Goal: Task Accomplishment & Management: Use online tool/utility

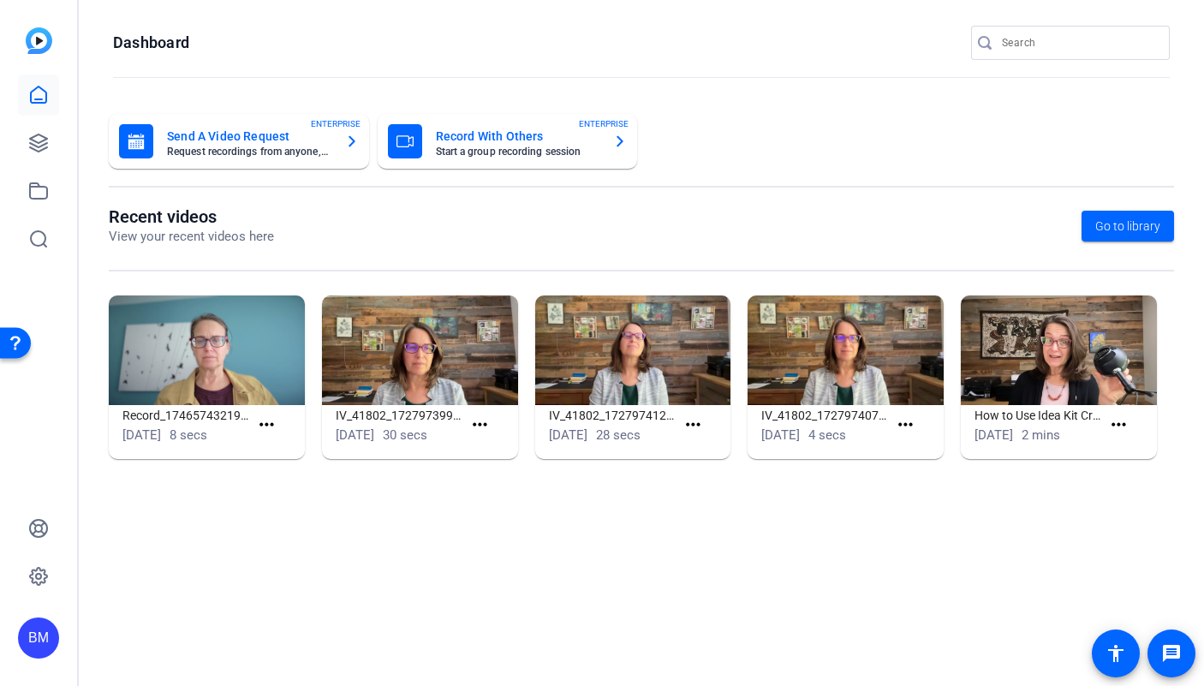
click at [1014, 40] on input "Search" at bounding box center [1079, 43] width 154 height 21
type input "West"
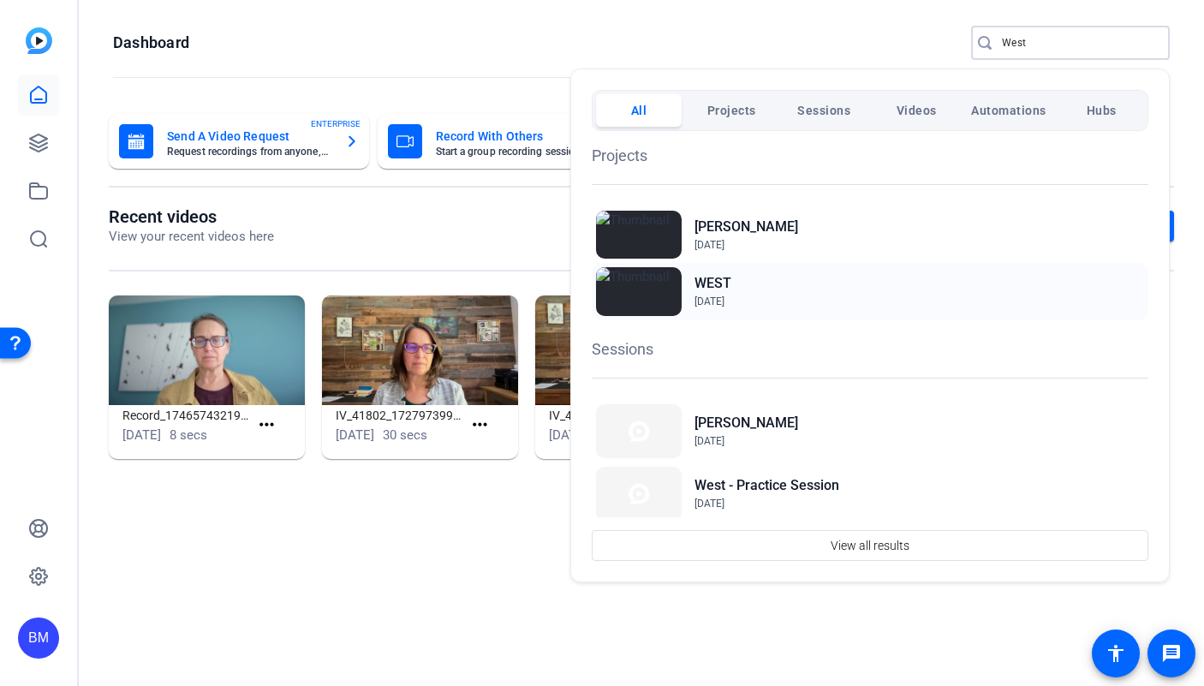
click at [702, 275] on h2 "WEST" at bounding box center [712, 283] width 37 height 21
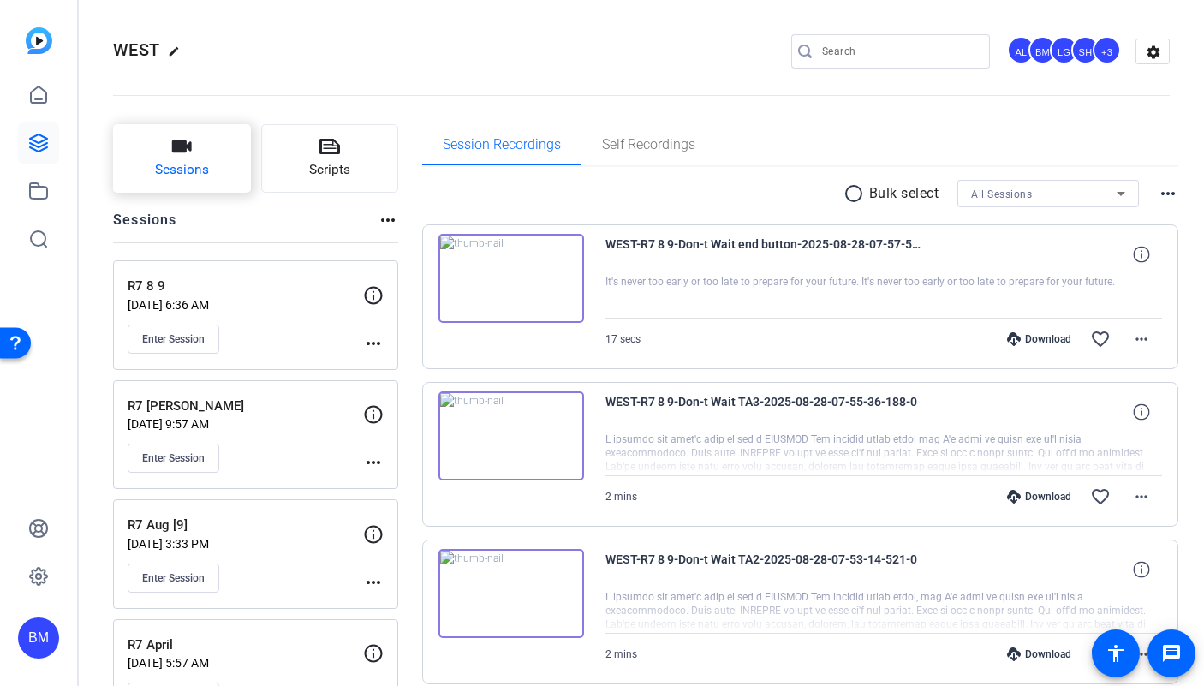
click at [200, 164] on span "Sessions" at bounding box center [182, 170] width 54 height 20
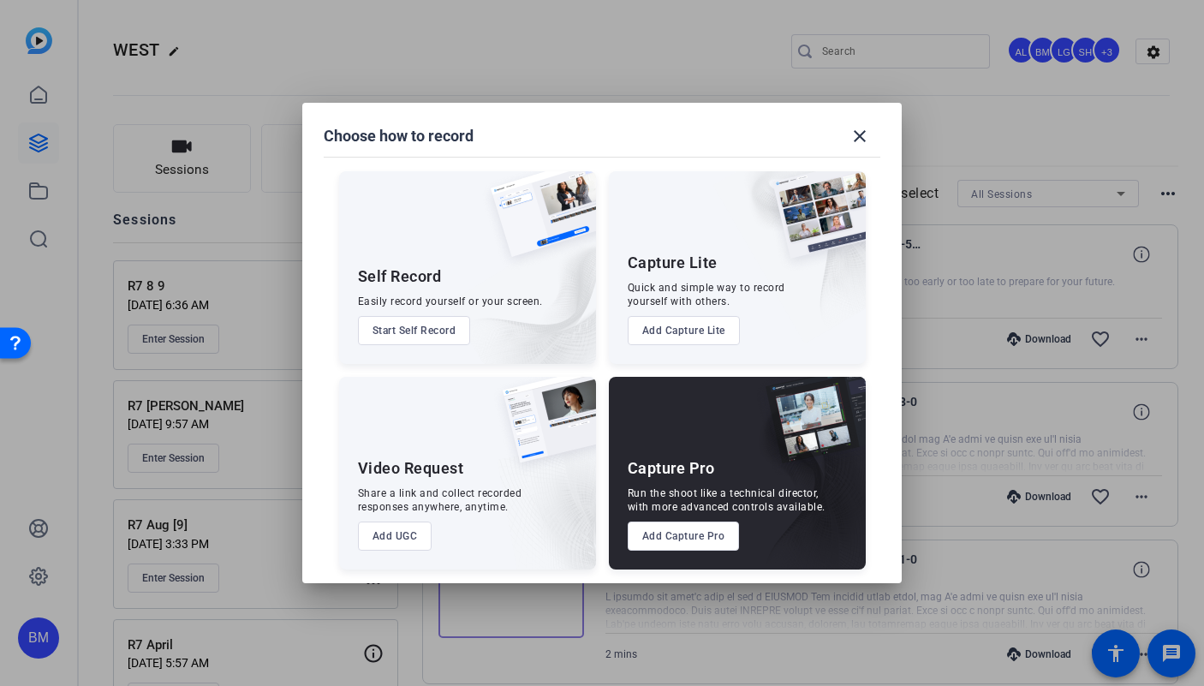
click at [644, 538] on button "Add Capture Pro" at bounding box center [684, 535] width 112 height 29
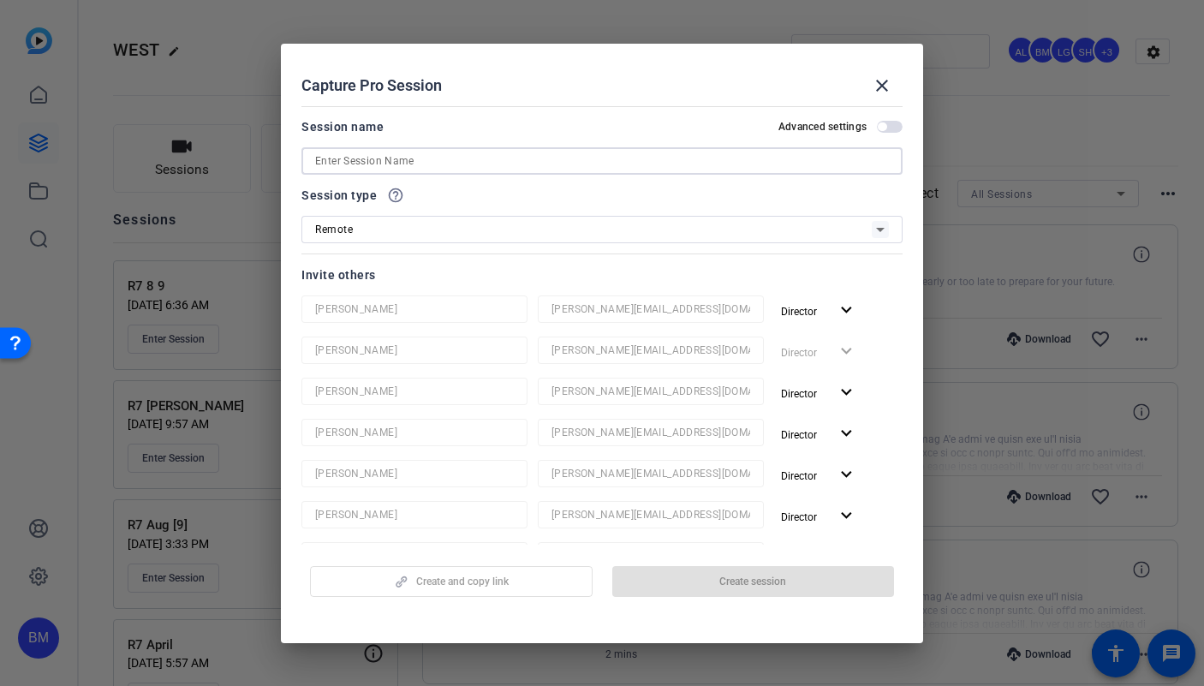
click at [336, 166] on input at bounding box center [602, 161] width 574 height 21
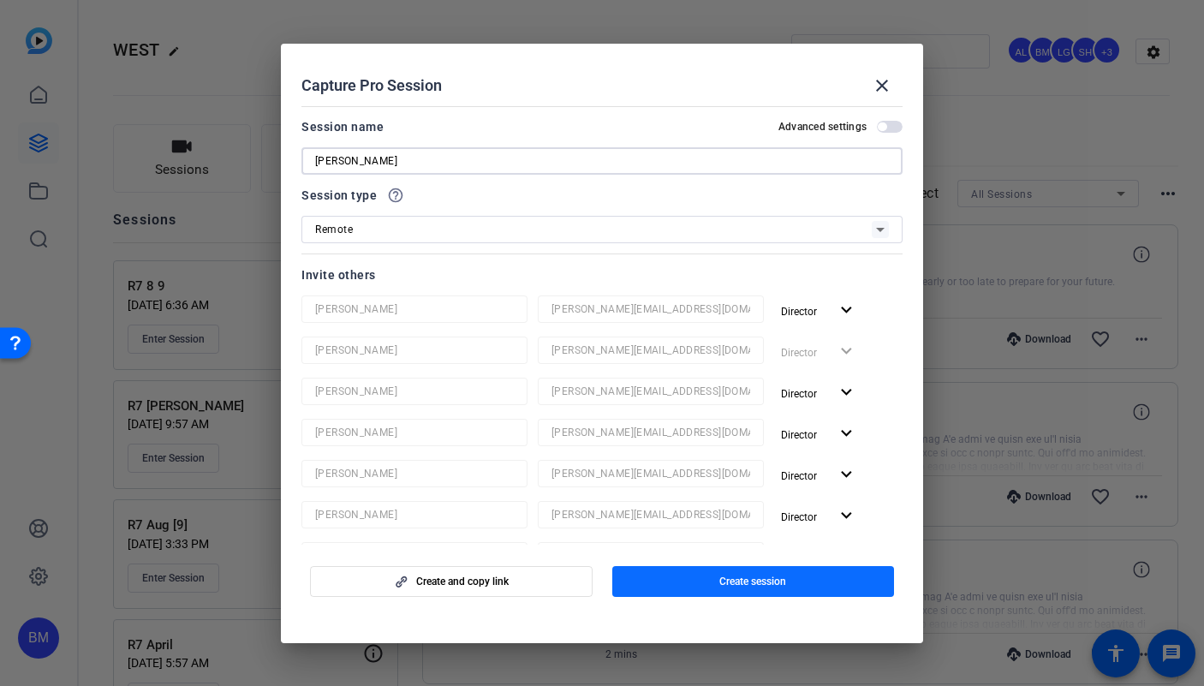
type input "Colin Reshoot"
click at [680, 584] on span "button" at bounding box center [753, 581] width 283 height 41
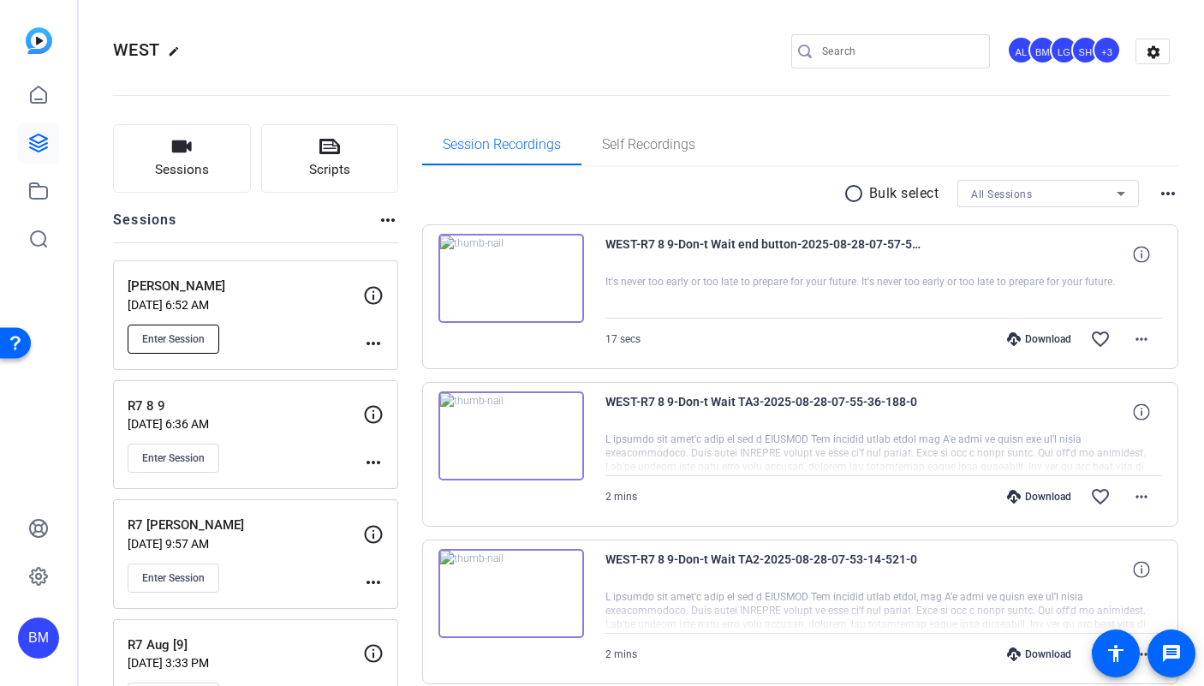
click at [173, 343] on span "Enter Session" at bounding box center [173, 339] width 63 height 14
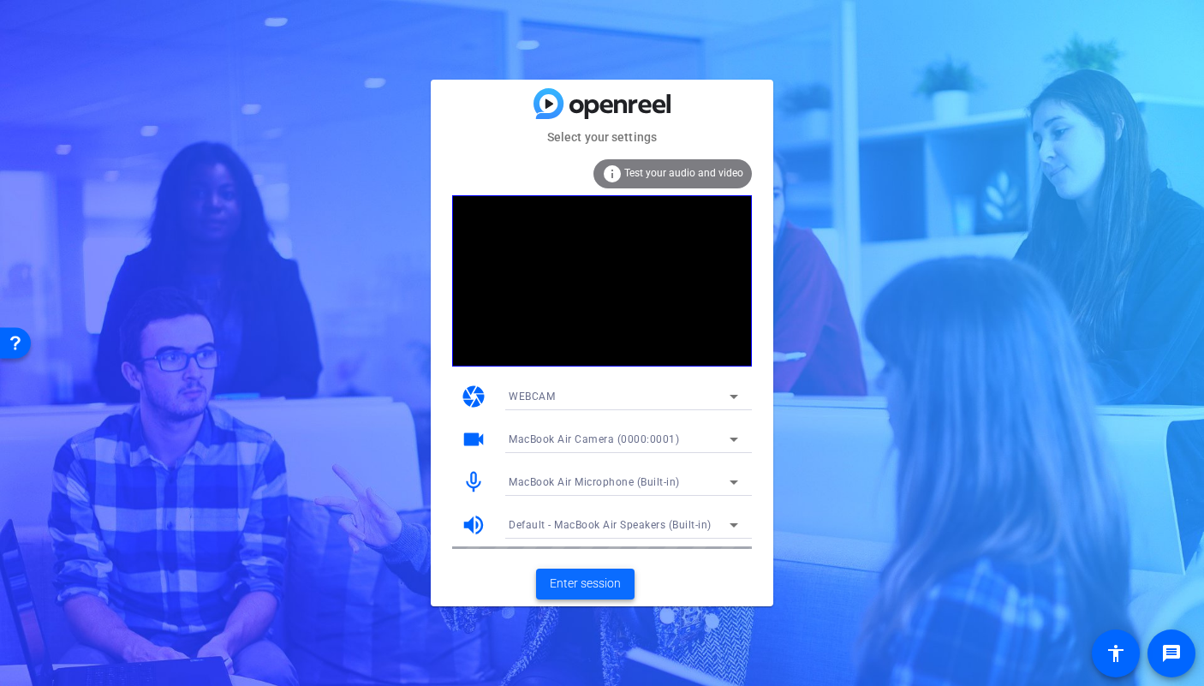
click at [576, 585] on span "Enter session" at bounding box center [585, 584] width 71 height 18
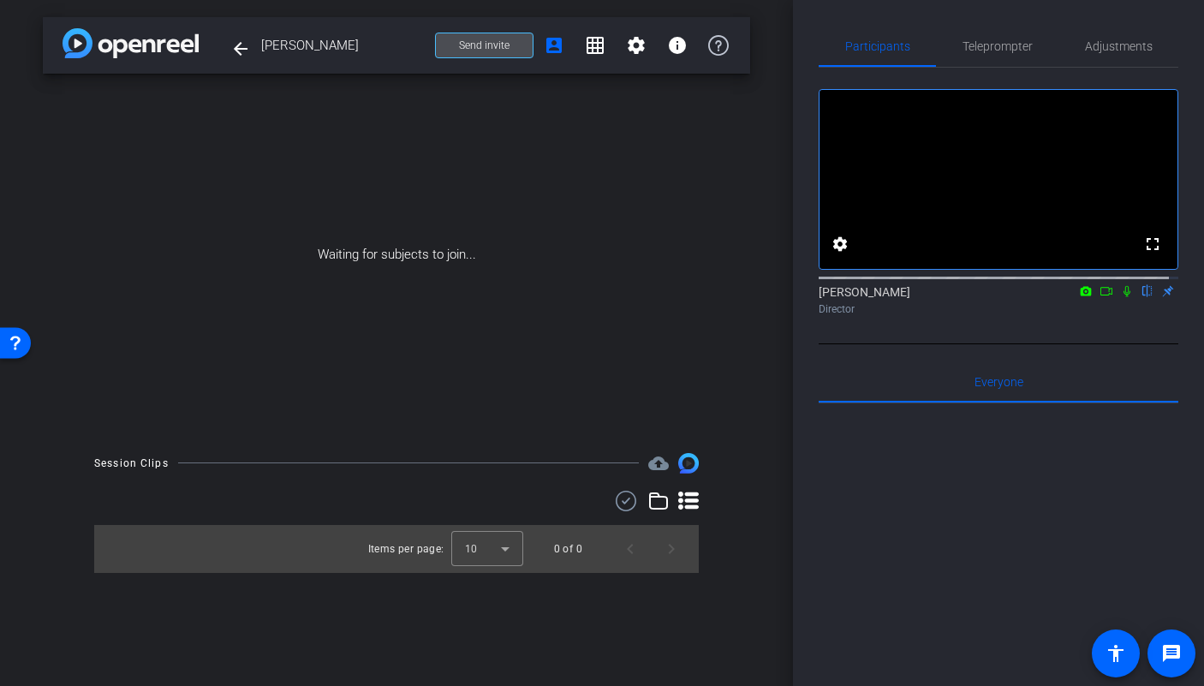
click at [466, 47] on span "Send invite" at bounding box center [484, 46] width 51 height 14
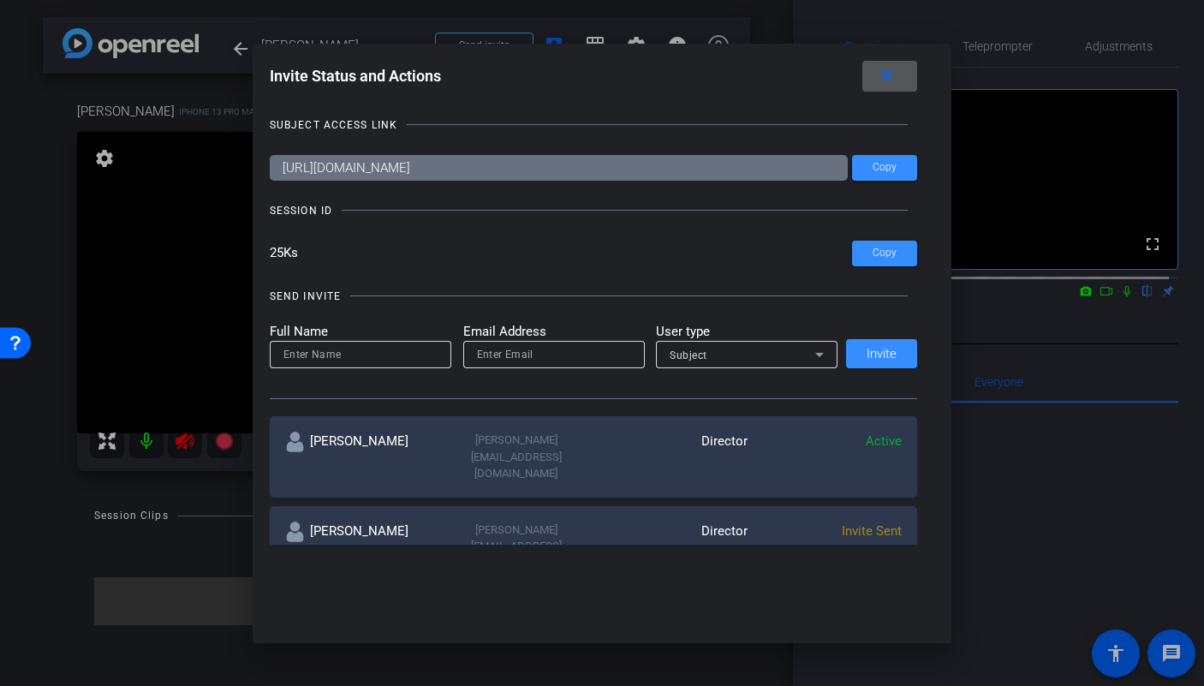
click at [897, 84] on mat-icon "close" at bounding box center [886, 75] width 21 height 21
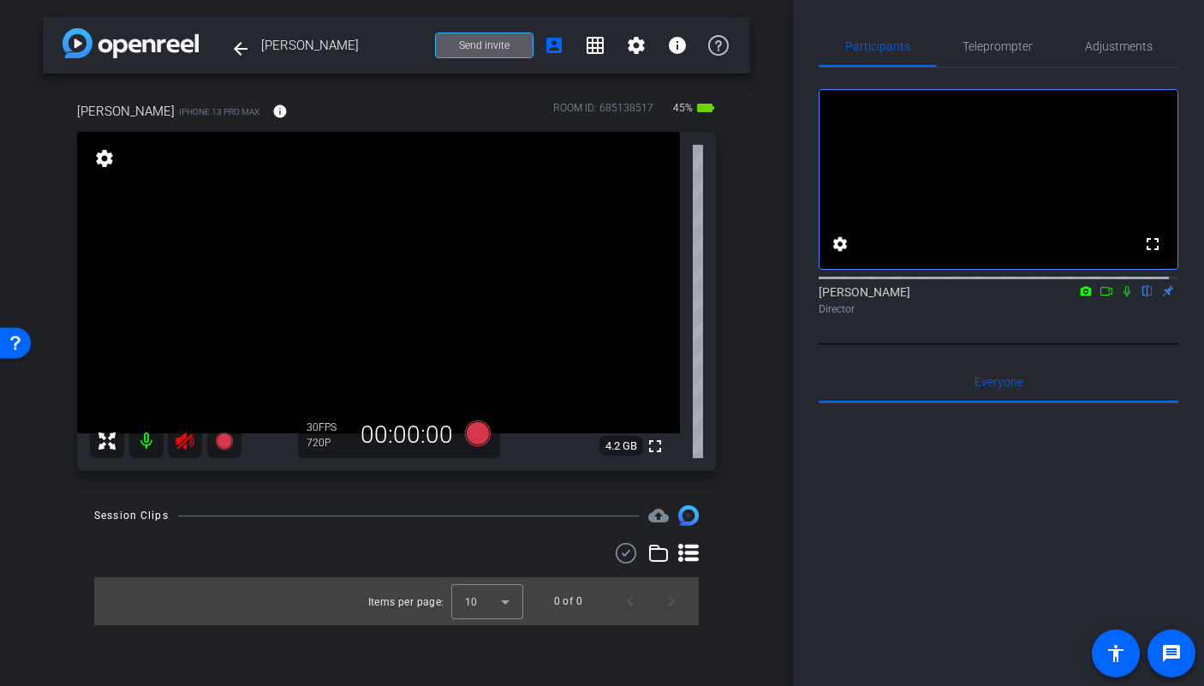
click at [181, 446] on icon at bounding box center [185, 441] width 21 height 21
click at [1129, 51] on span "Adjustments" at bounding box center [1119, 46] width 68 height 12
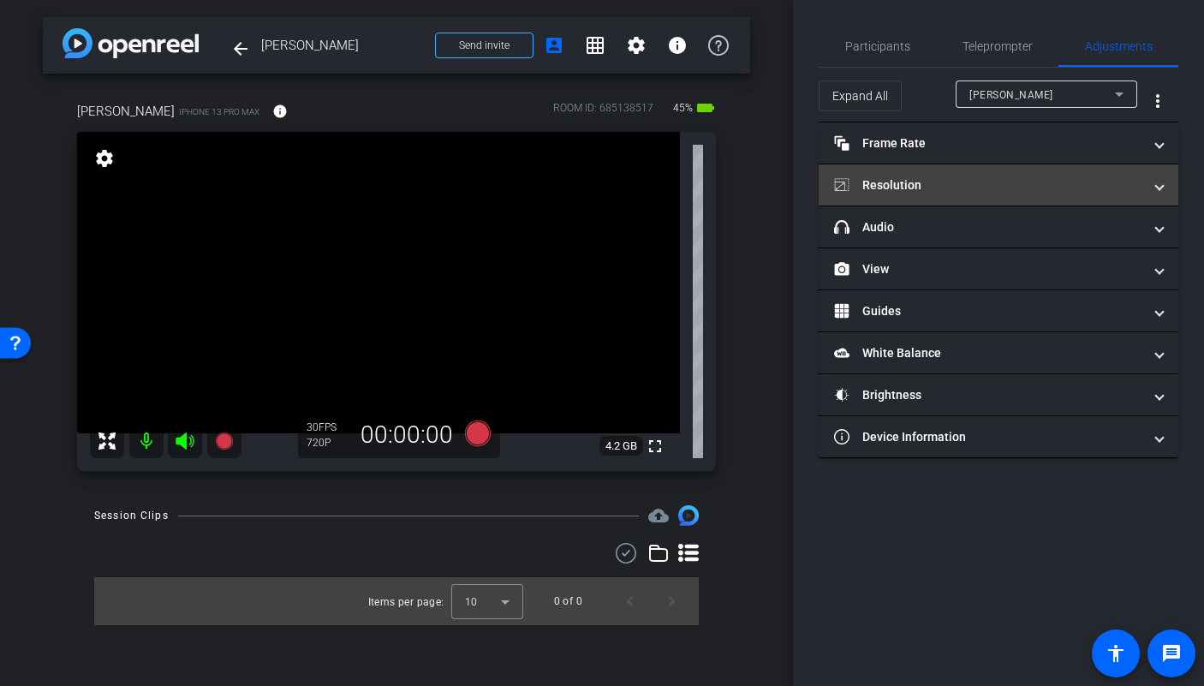
click at [968, 194] on mat-expansion-panel-header "Resolution" at bounding box center [999, 184] width 360 height 41
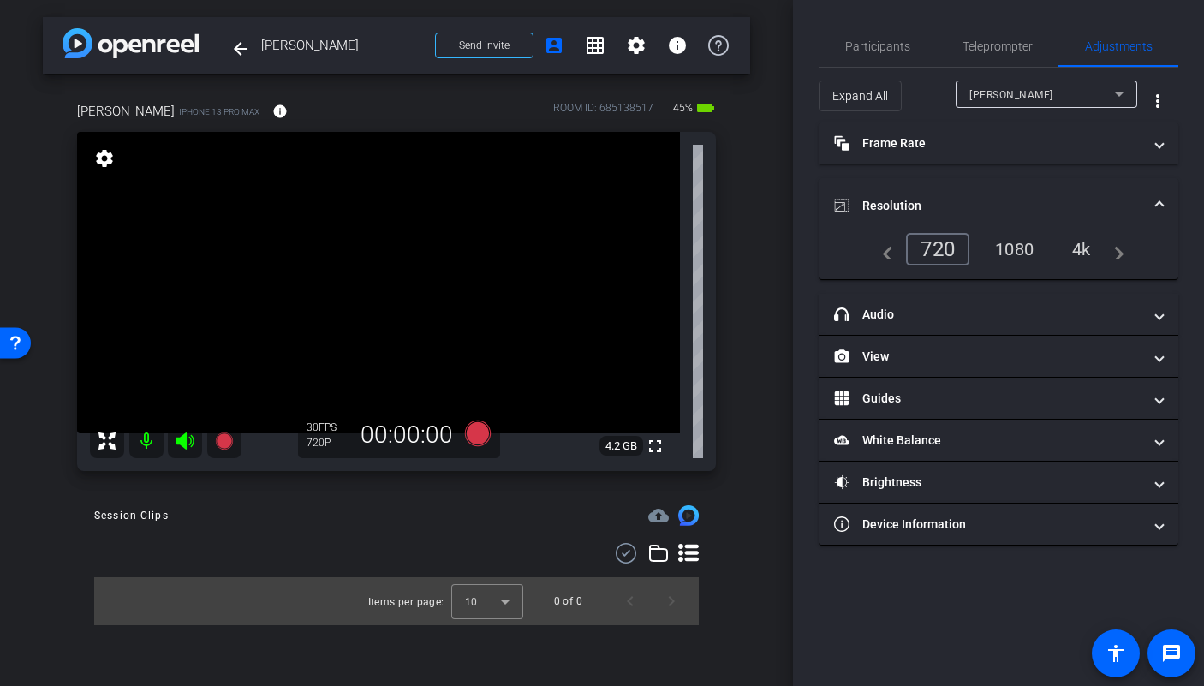
click at [1022, 251] on div "1080" at bounding box center [1014, 249] width 64 height 29
click at [992, 48] on span "Teleprompter" at bounding box center [997, 46] width 70 height 12
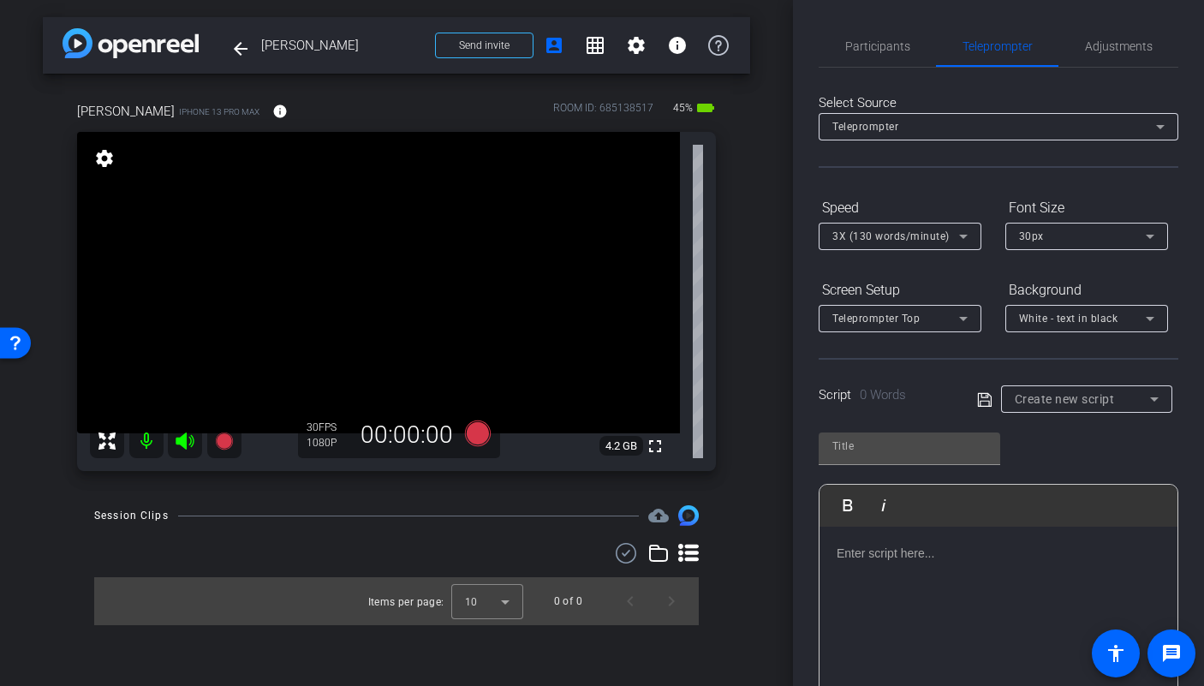
click at [1017, 390] on div "Create new script" at bounding box center [1082, 399] width 135 height 21
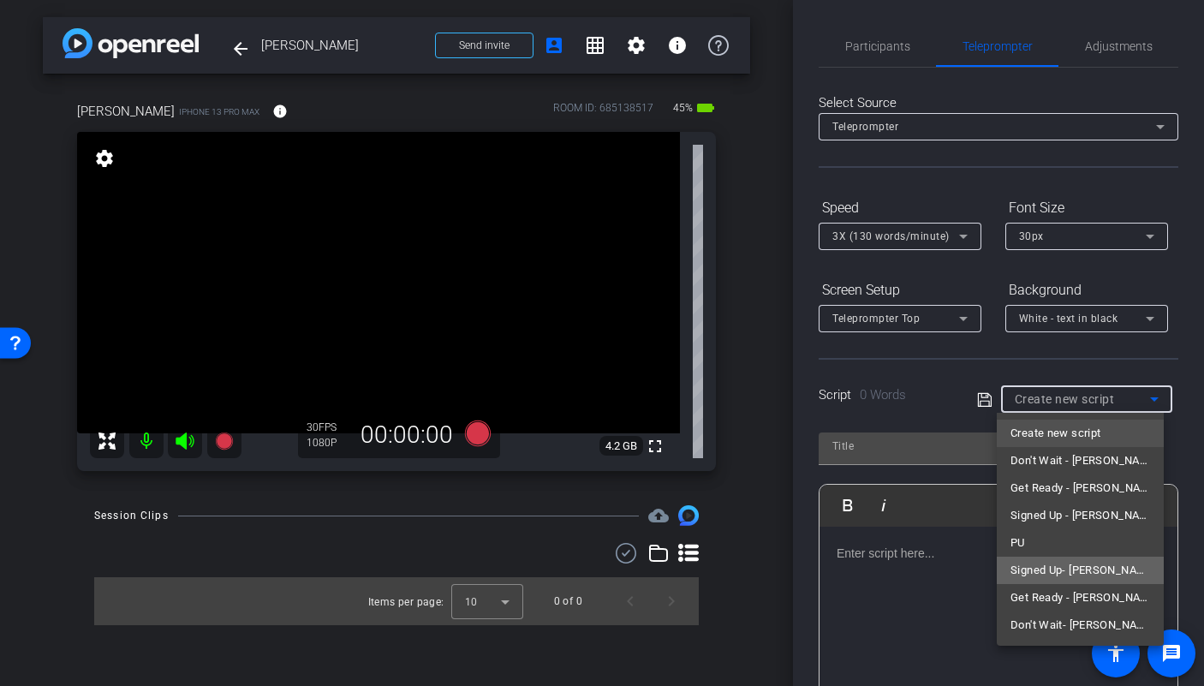
click at [1055, 570] on span "Signed Up- Colin" at bounding box center [1080, 570] width 140 height 21
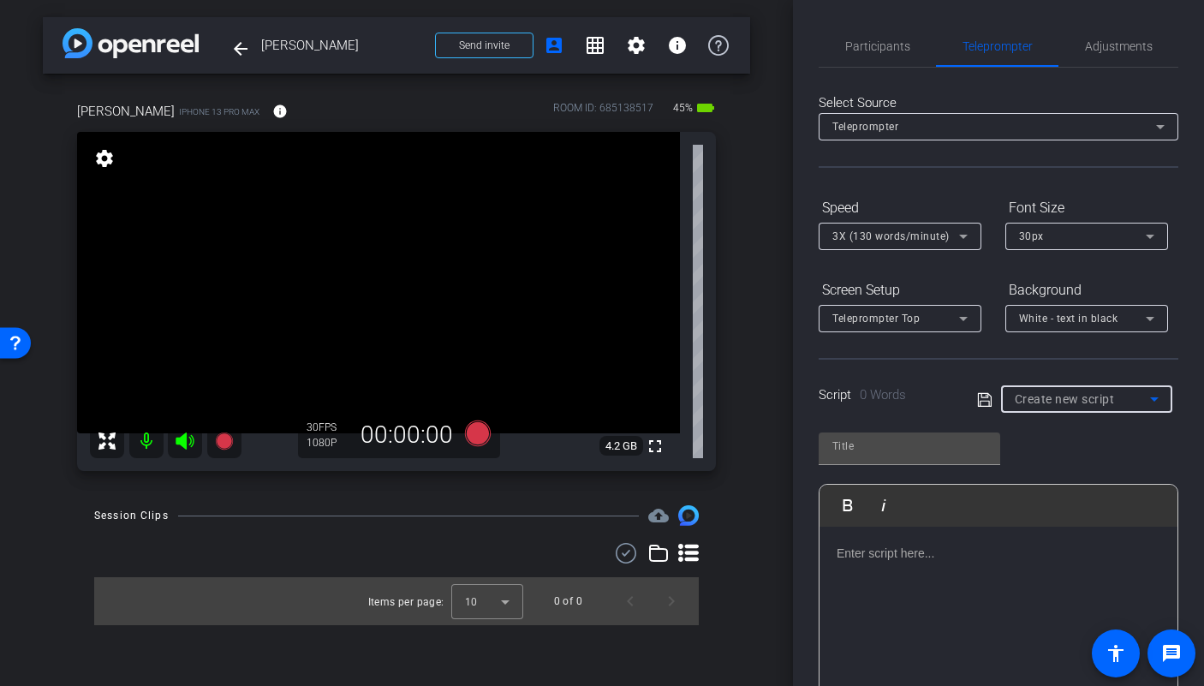
type input "Signed Up- Colin"
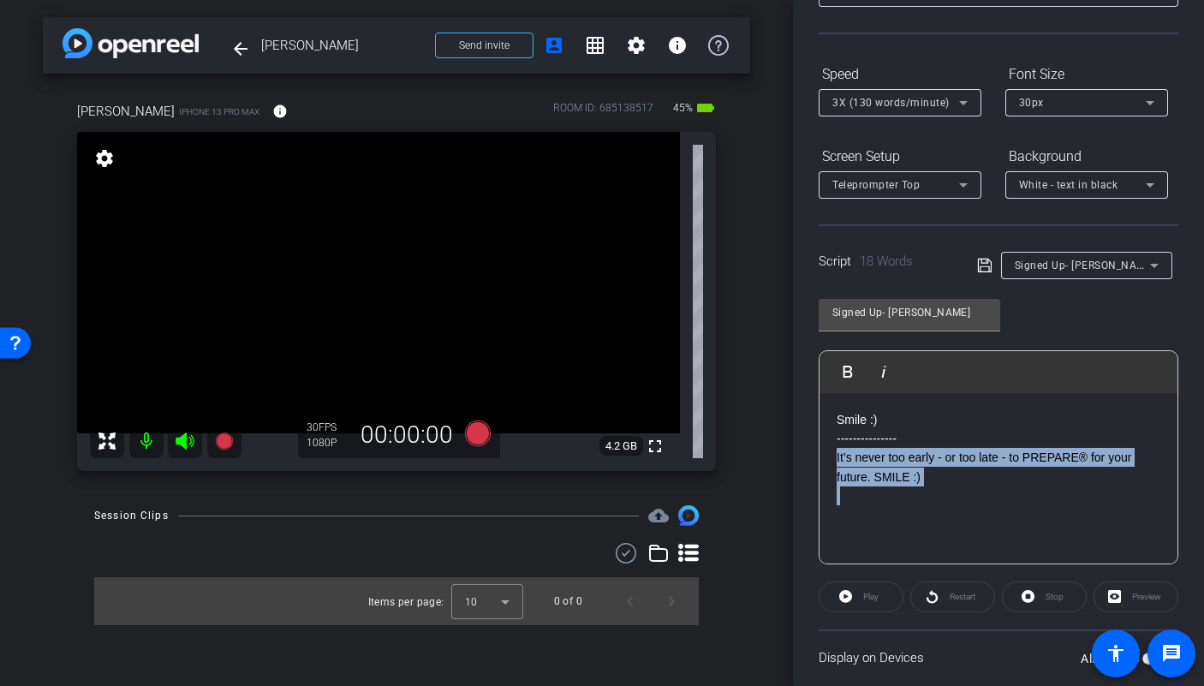
drag, startPoint x: 956, startPoint y: 497, endPoint x: 825, endPoint y: 456, distance: 136.5
click at [825, 456] on div "Smile :) --------------- It’s never too early - or too late - to PREPARE® for y…" at bounding box center [998, 478] width 358 height 171
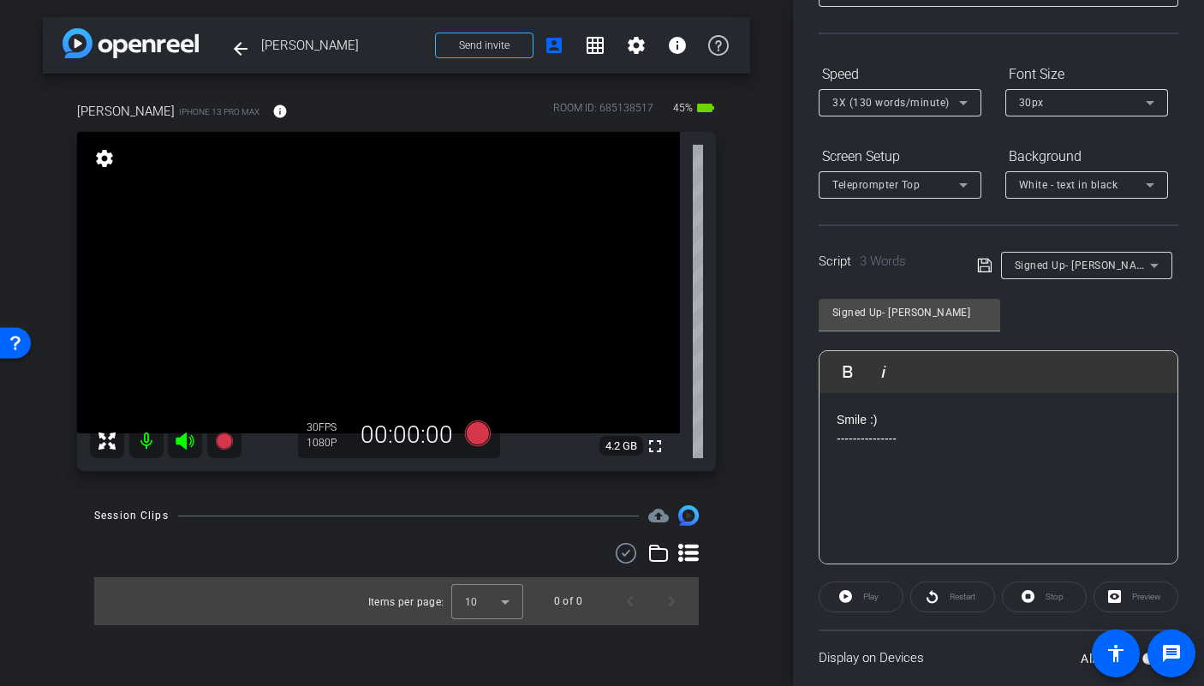
click at [842, 458] on p at bounding box center [999, 457] width 324 height 19
click at [908, 468] on p at bounding box center [999, 477] width 324 height 19
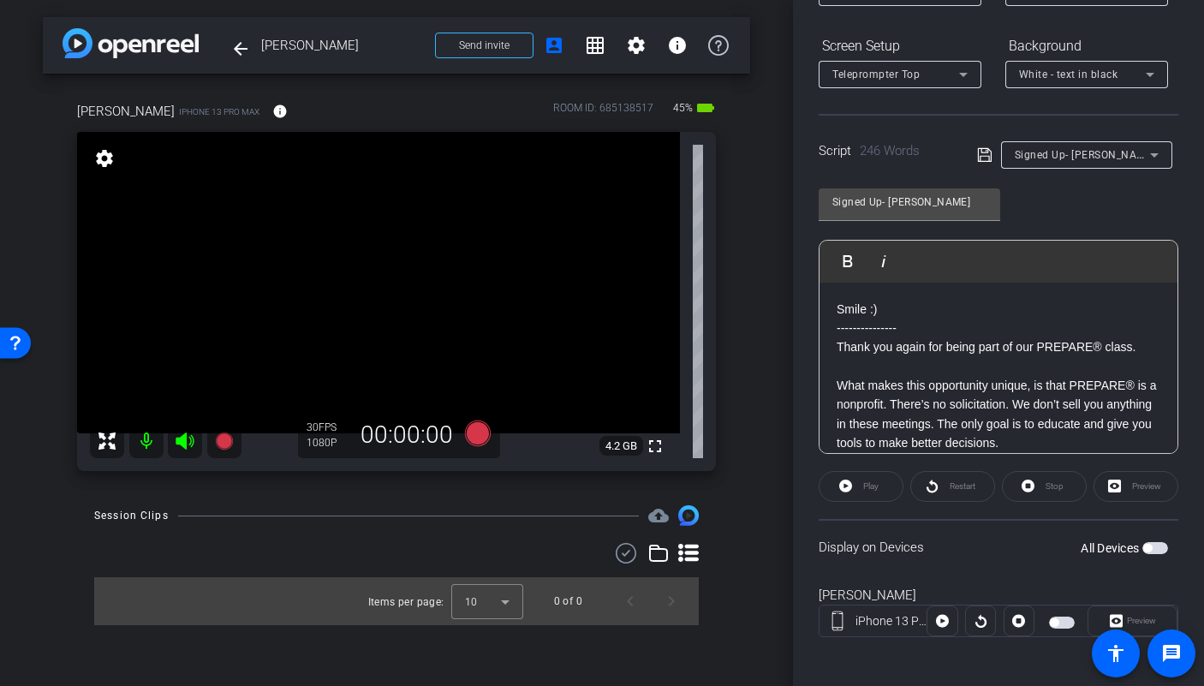
scroll to position [250, 0]
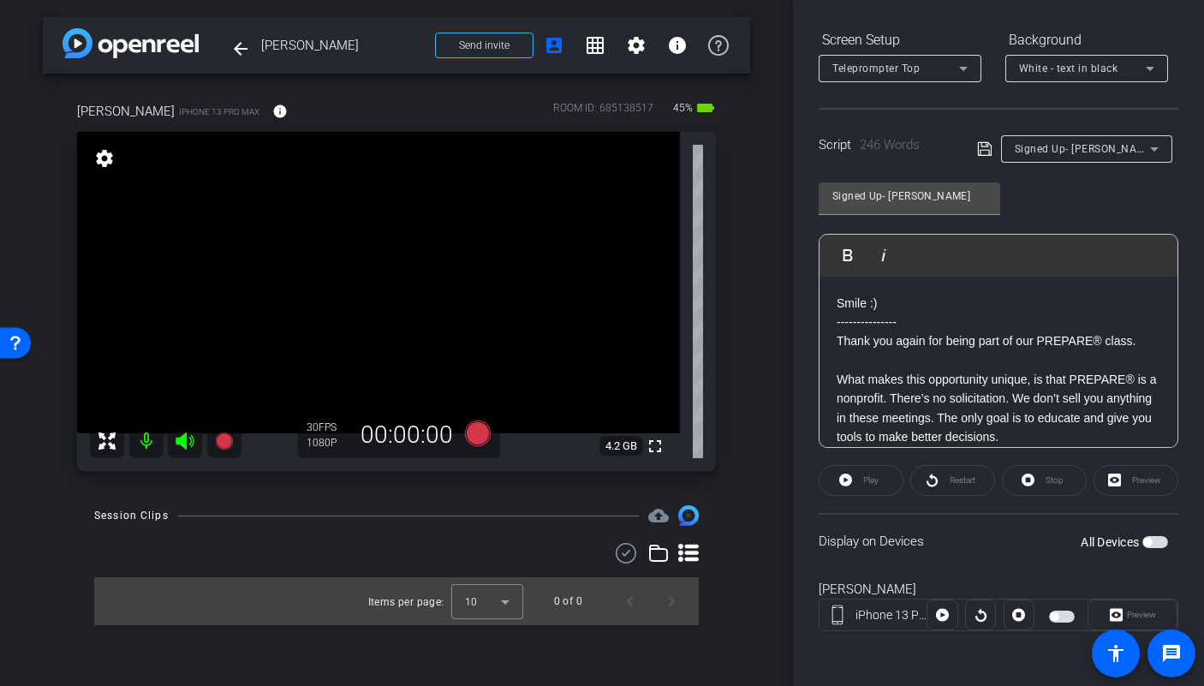
click at [1157, 539] on span "button" at bounding box center [1155, 542] width 26 height 12
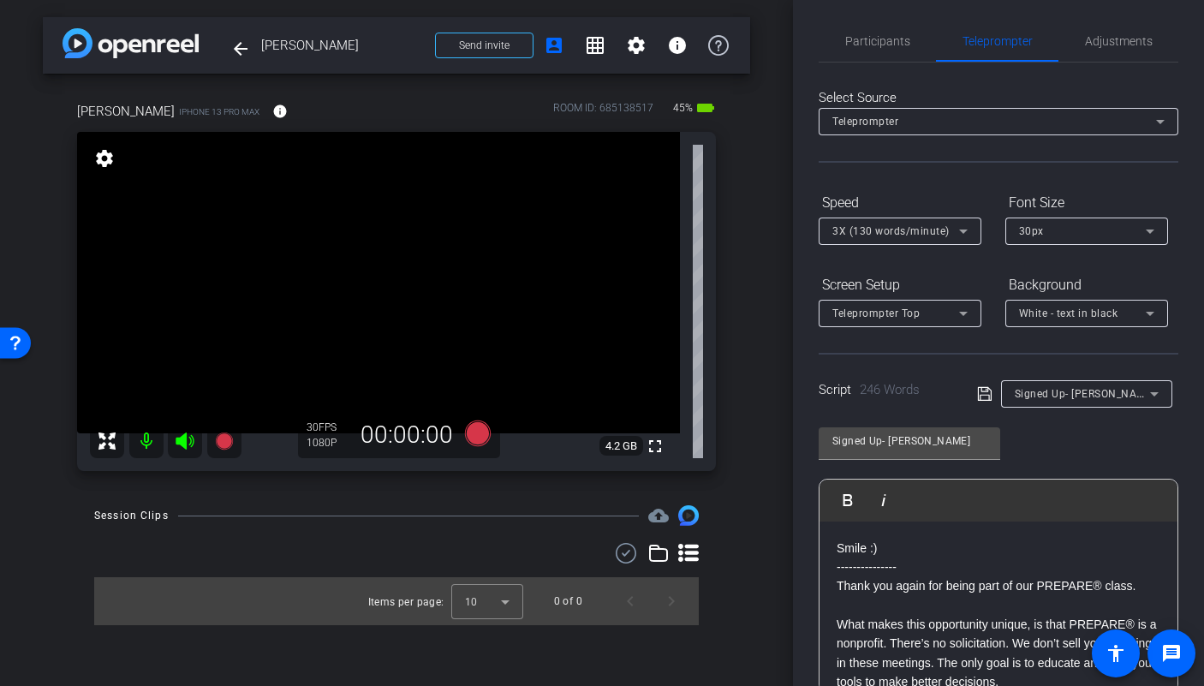
click at [1082, 312] on span "White - text in black" at bounding box center [1068, 313] width 99 height 12
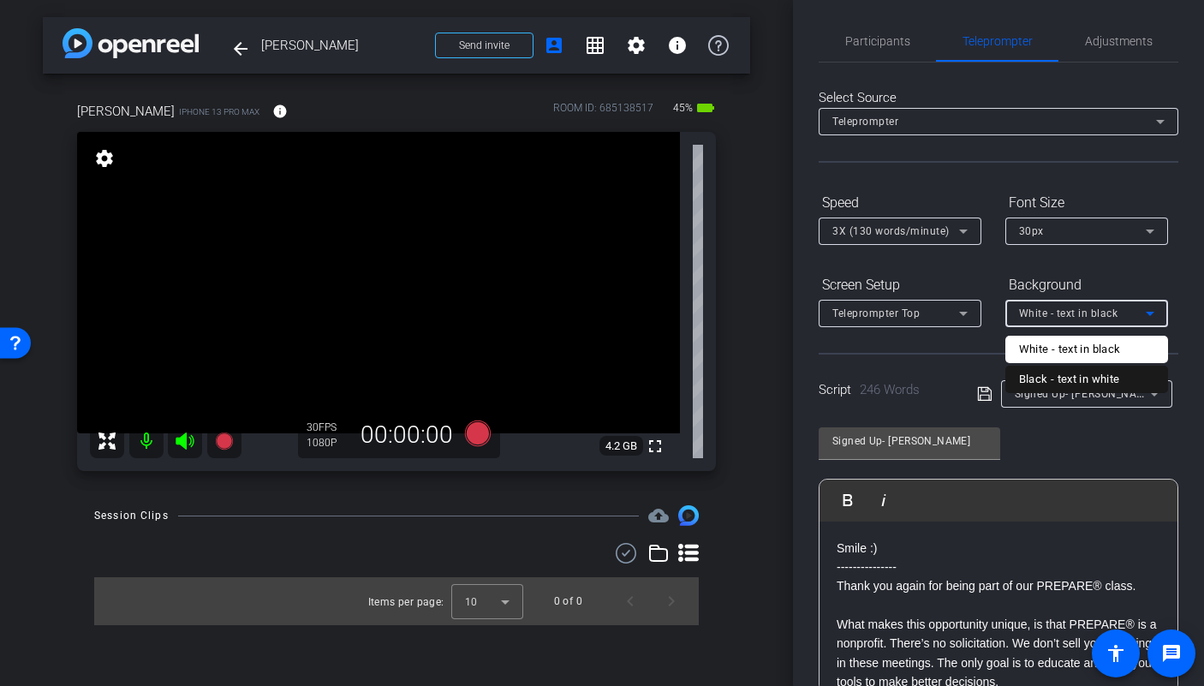
click at [1084, 375] on div "Black - text in white" at bounding box center [1069, 379] width 101 height 21
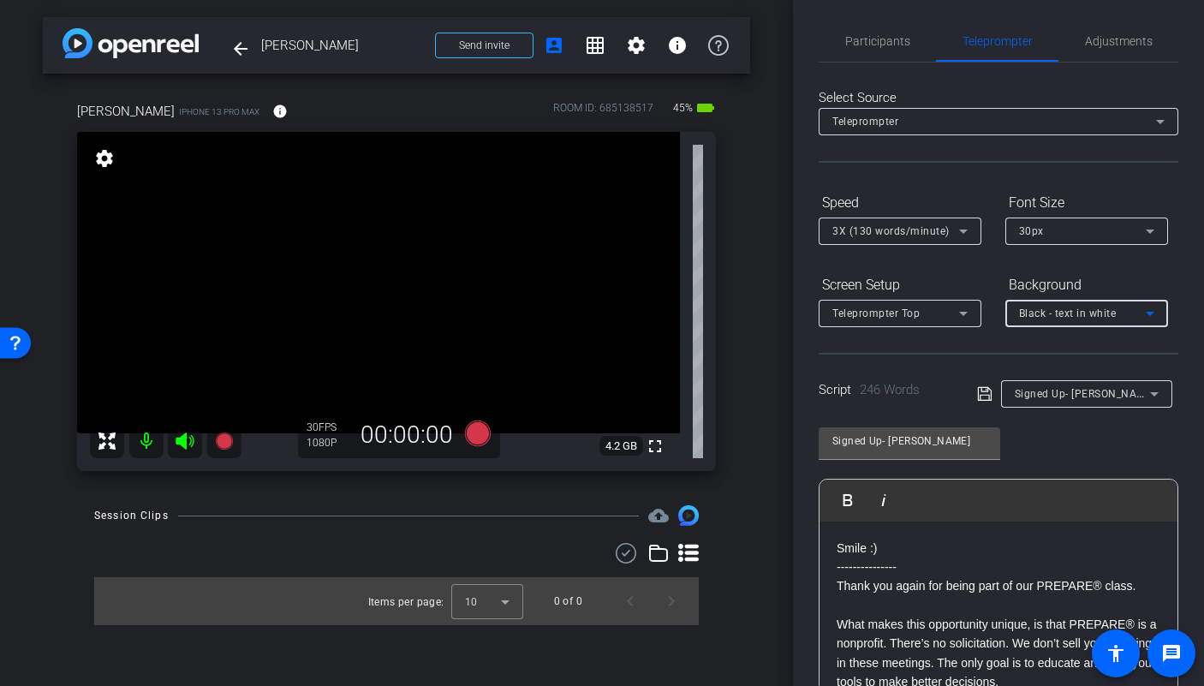
click at [1064, 237] on div "30px" at bounding box center [1082, 230] width 127 height 21
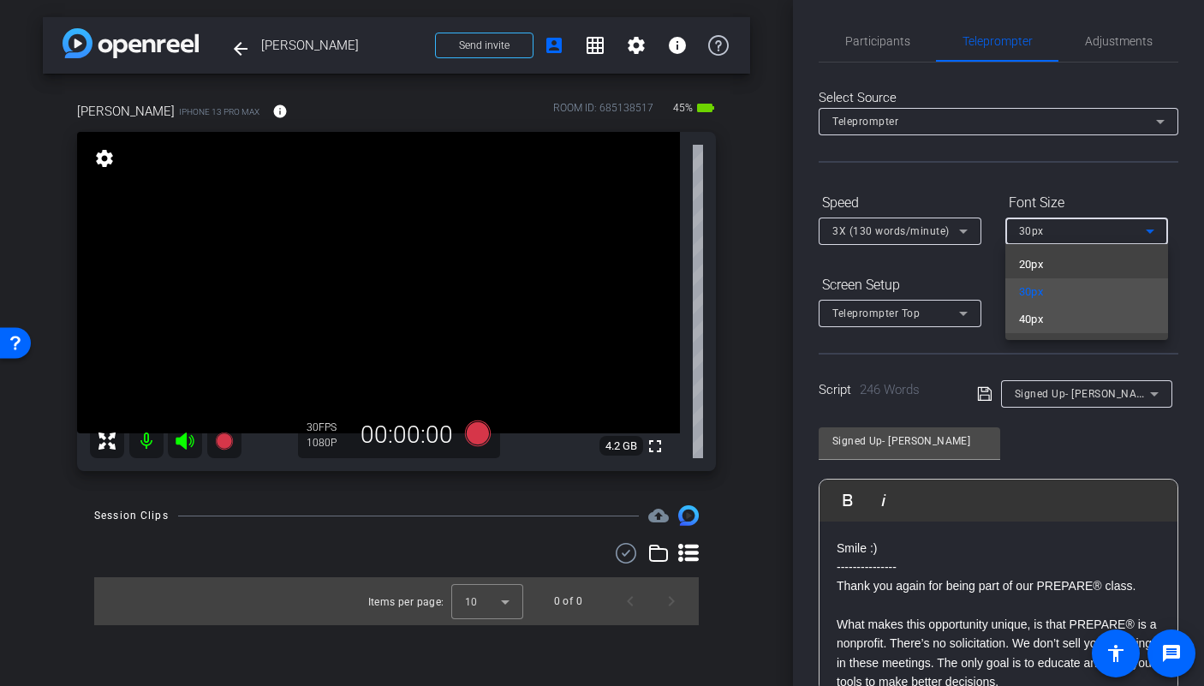
click at [1061, 329] on mat-option "40px" at bounding box center [1086, 319] width 163 height 27
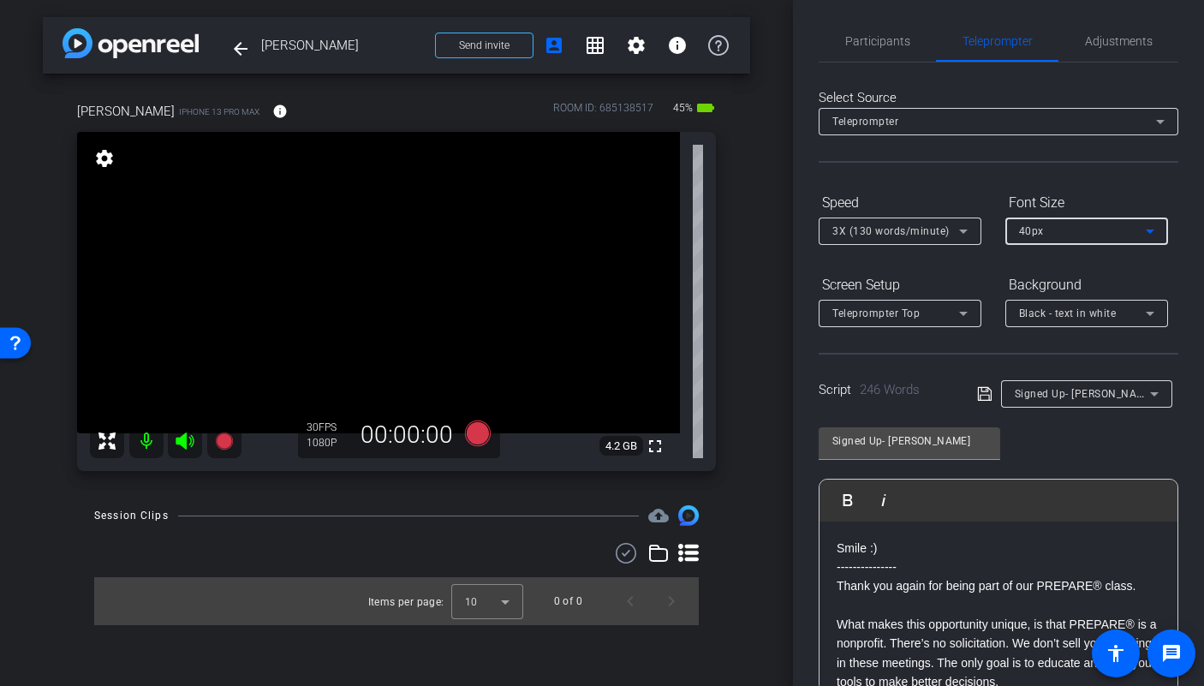
click at [924, 322] on div "Teleprompter Top" at bounding box center [895, 312] width 127 height 21
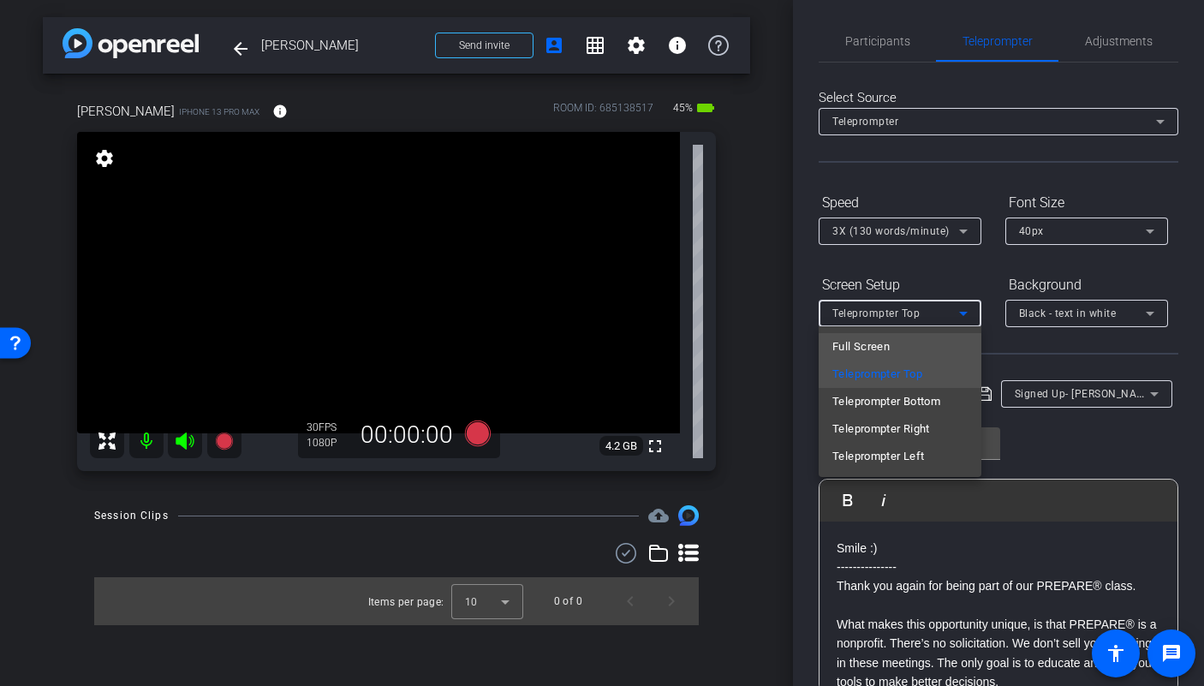
click at [918, 355] on mat-option "Full Screen" at bounding box center [900, 346] width 163 height 27
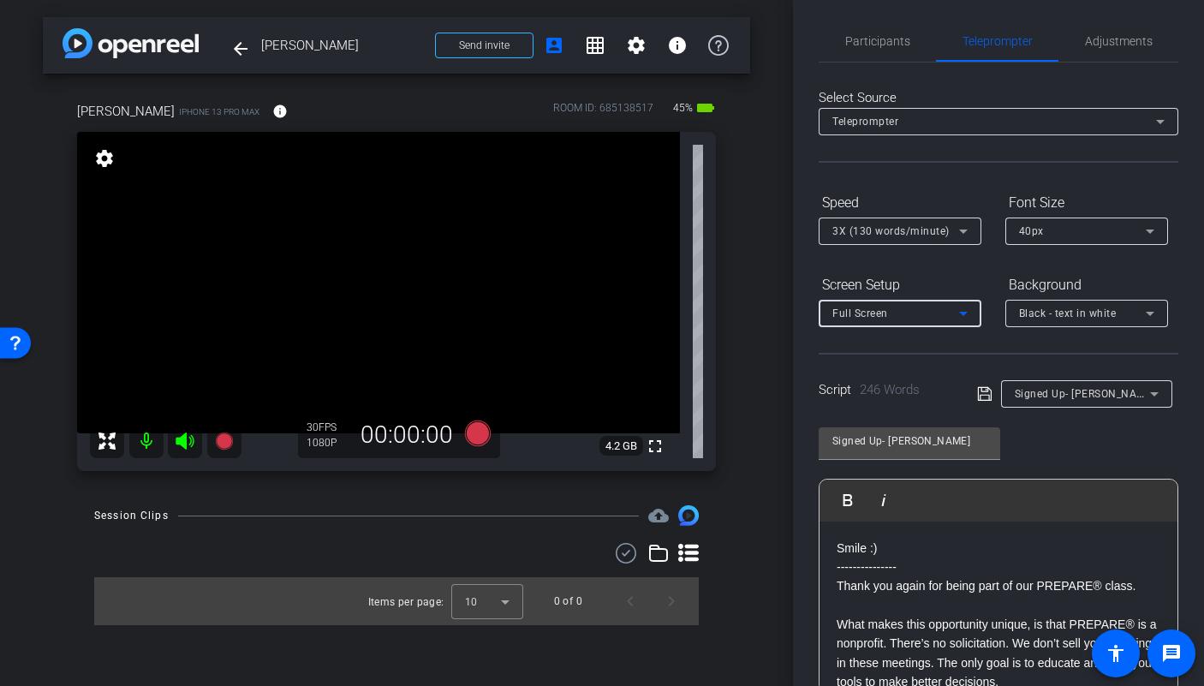
click at [933, 231] on span "3X (130 words/minute)" at bounding box center [890, 231] width 117 height 12
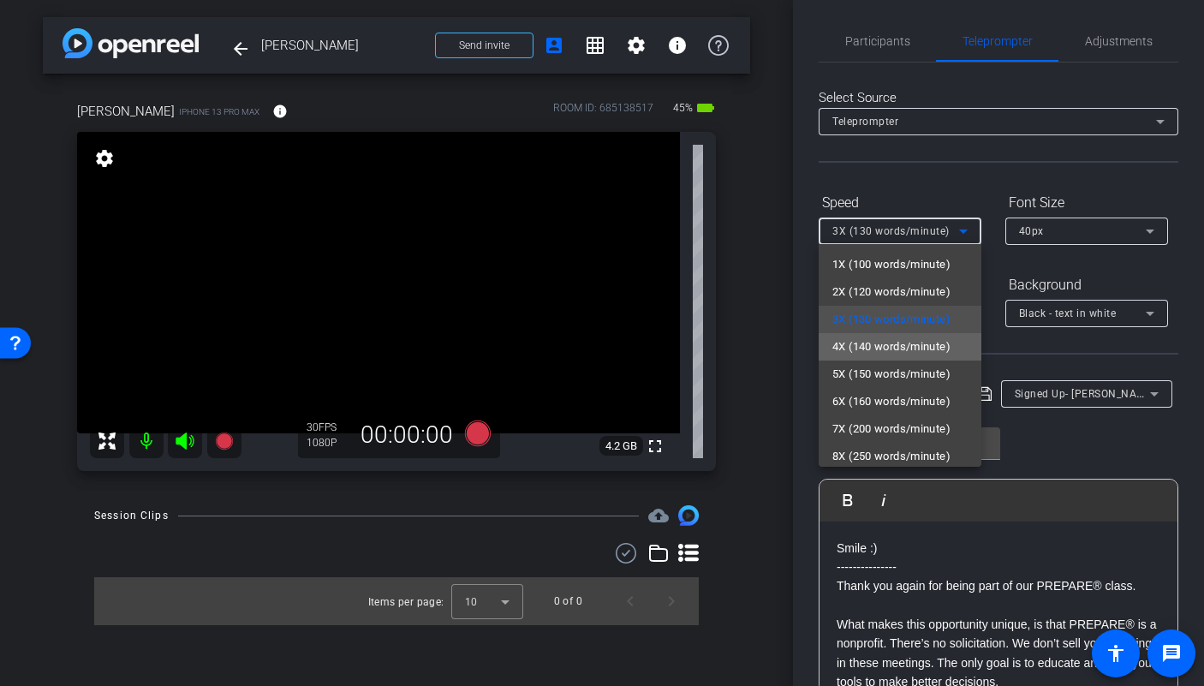
click at [926, 350] on span "4X (140 words/minute)" at bounding box center [891, 347] width 118 height 21
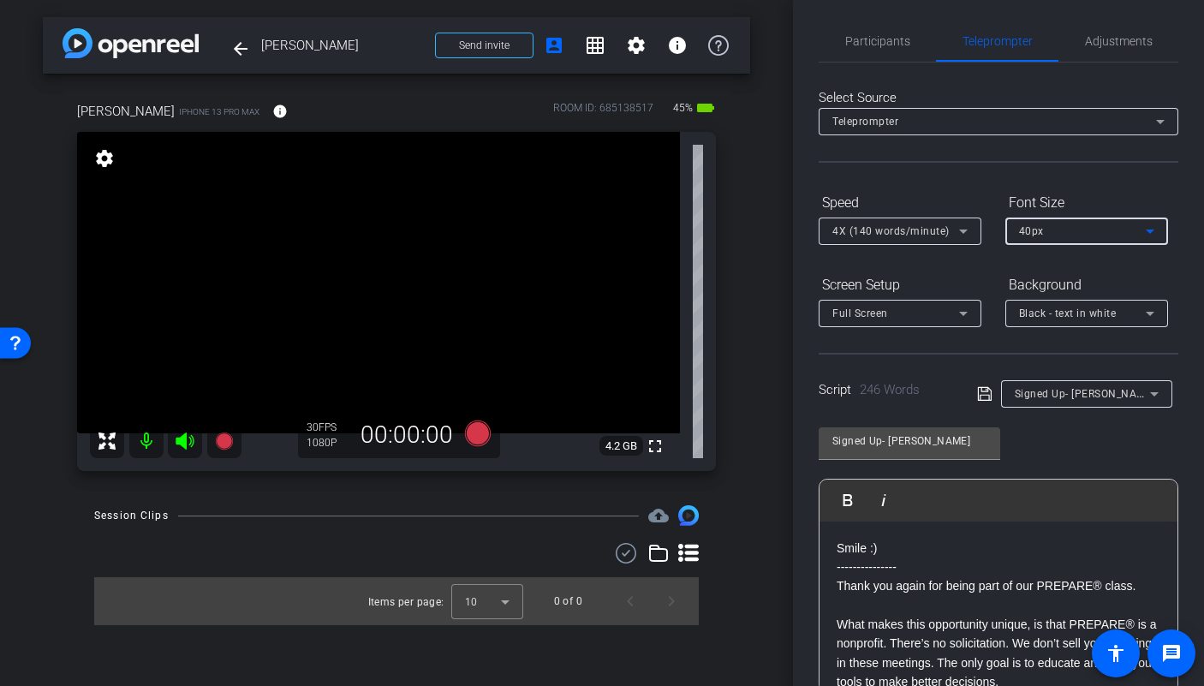
click at [1044, 225] on div "40px" at bounding box center [1082, 230] width 127 height 21
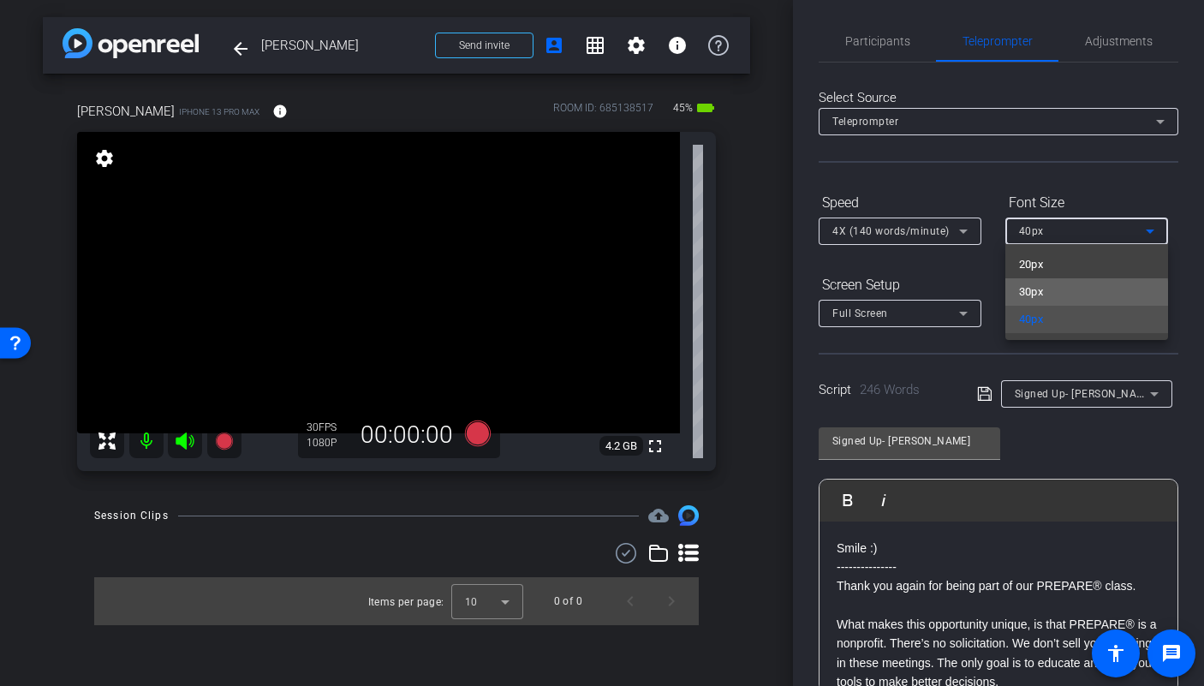
click at [1044, 295] on mat-option "30px" at bounding box center [1086, 291] width 163 height 27
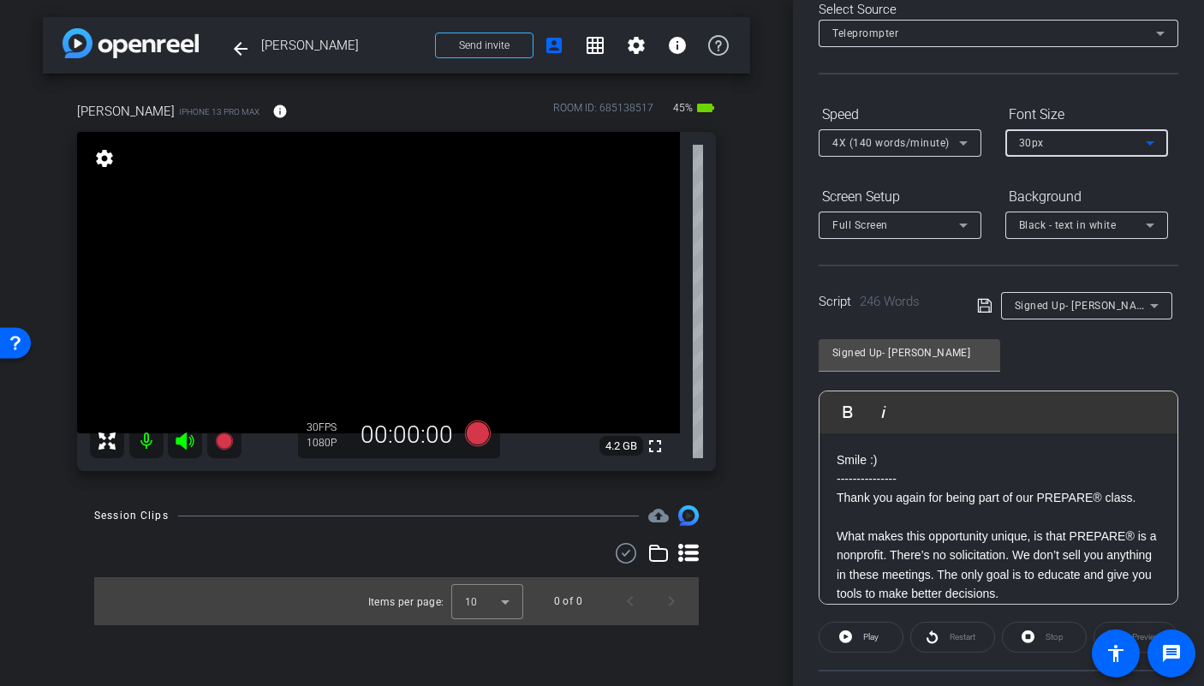
scroll to position [122, 0]
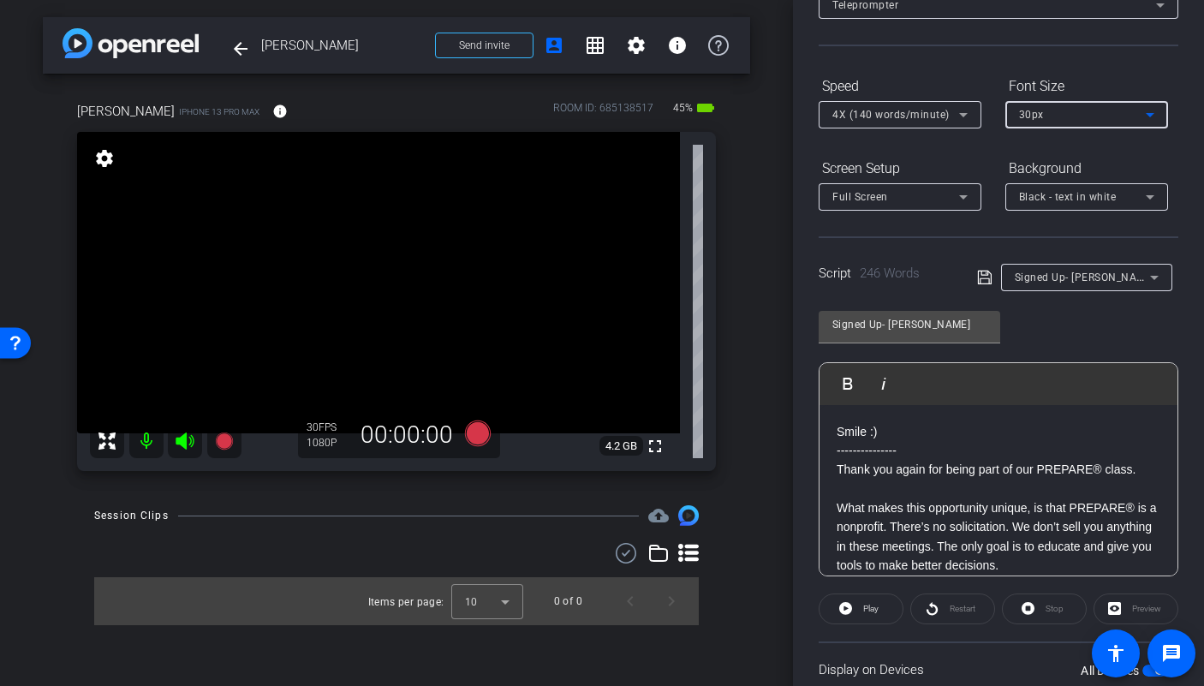
click at [1083, 114] on div "30px" at bounding box center [1082, 114] width 127 height 21
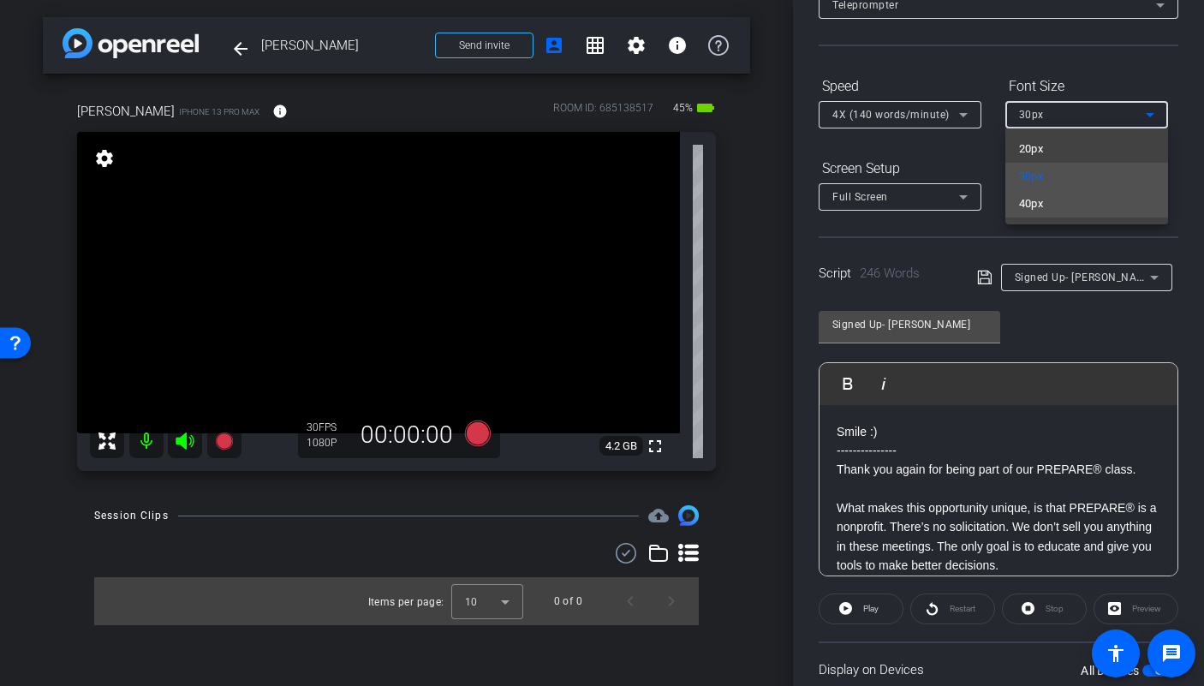
click at [1075, 211] on mat-option "40px" at bounding box center [1086, 203] width 163 height 27
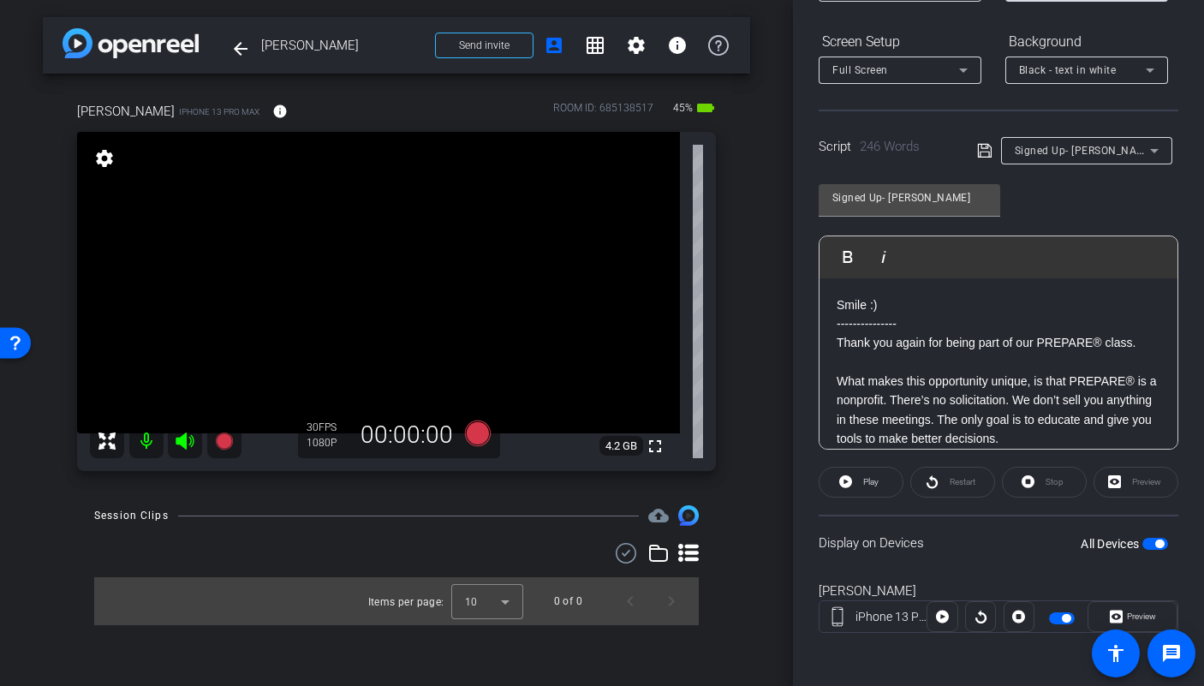
scroll to position [250, 0]
click at [1142, 541] on span "button" at bounding box center [1155, 542] width 26 height 12
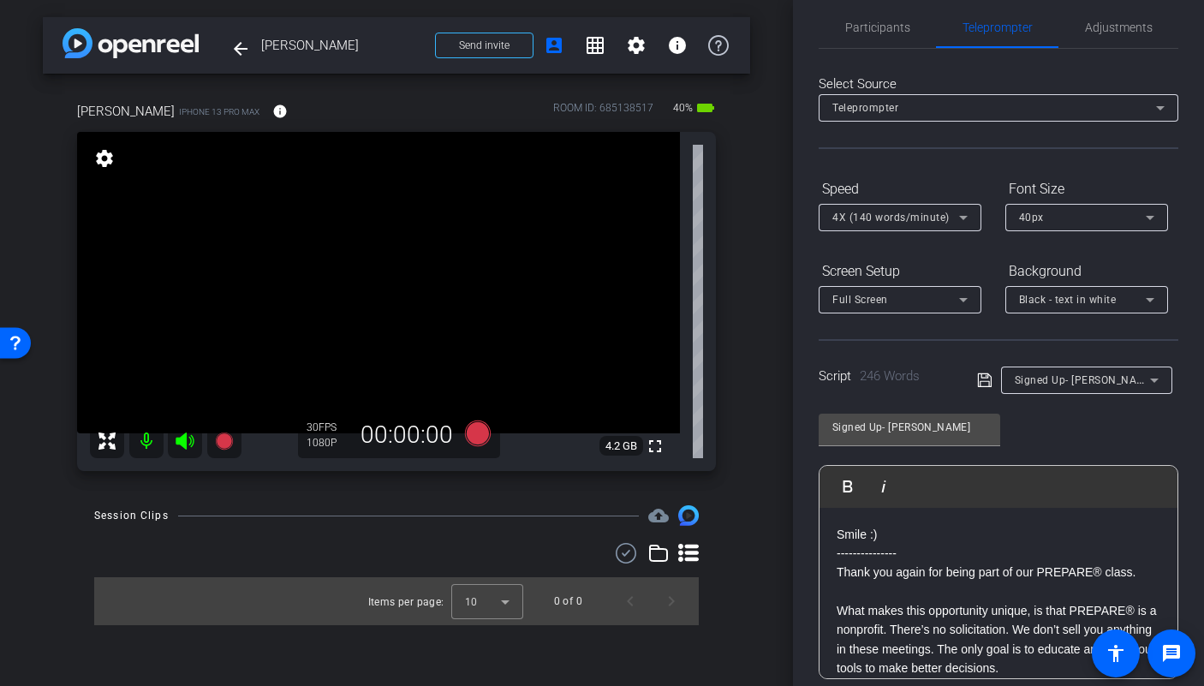
scroll to position [0, 0]
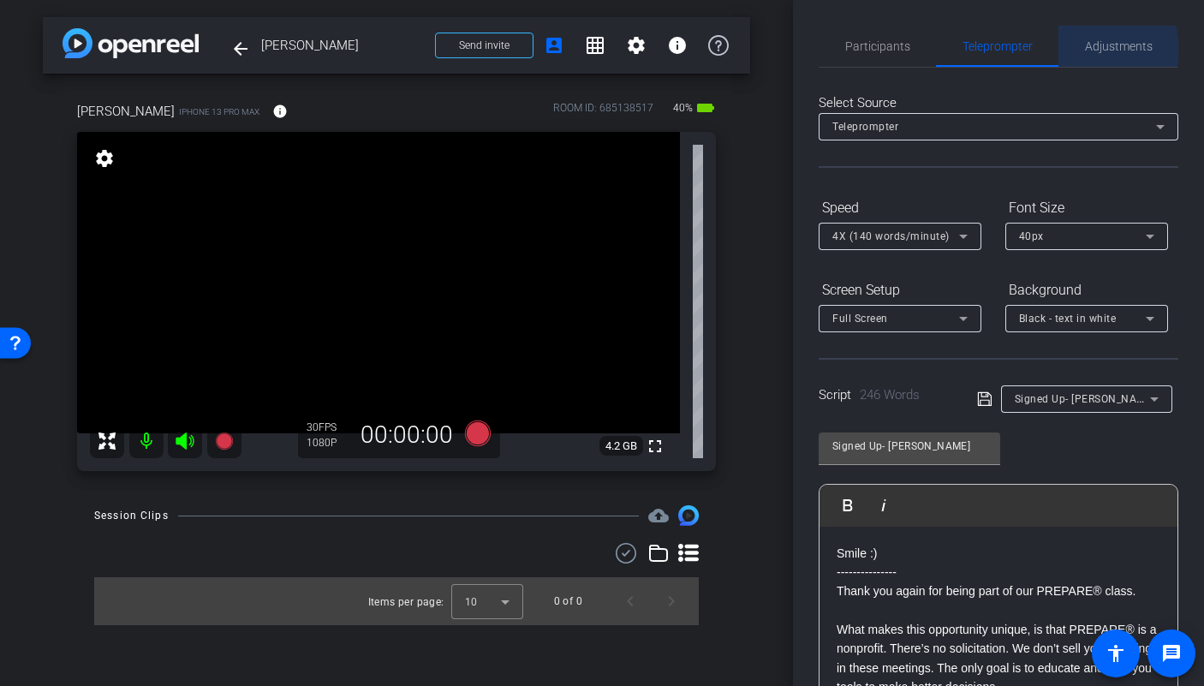
click at [1094, 50] on span "Adjustments" at bounding box center [1119, 46] width 68 height 12
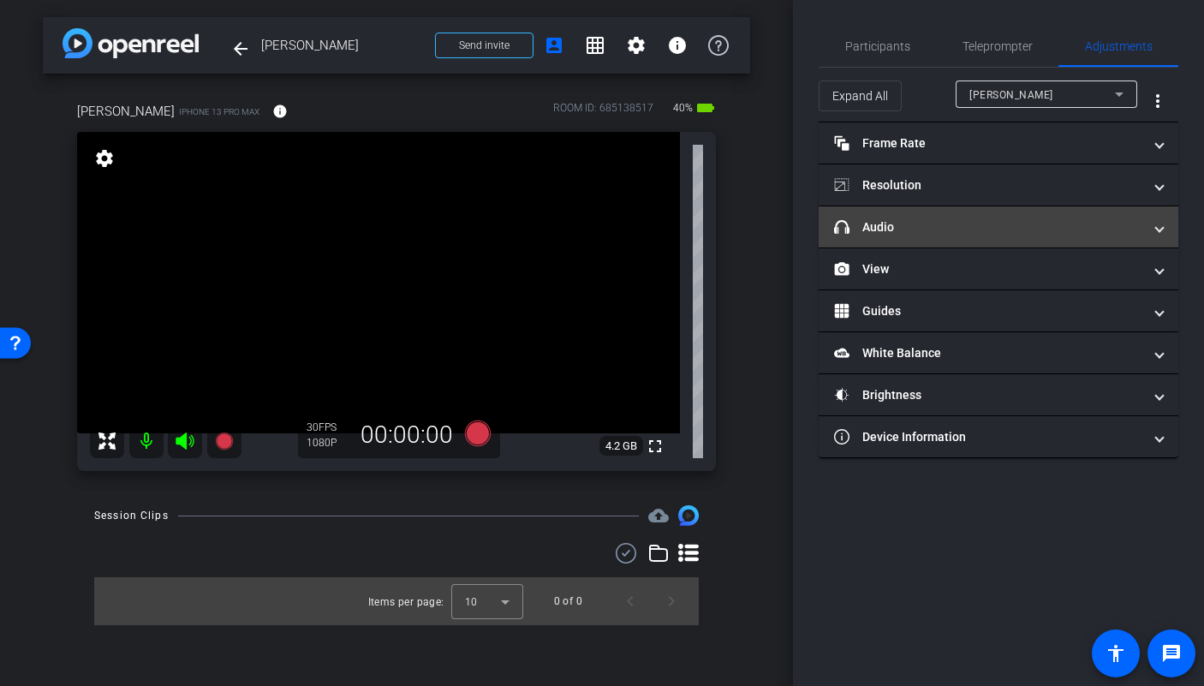
click at [960, 225] on mat-panel-title "headphone icon Audio" at bounding box center [988, 227] width 308 height 18
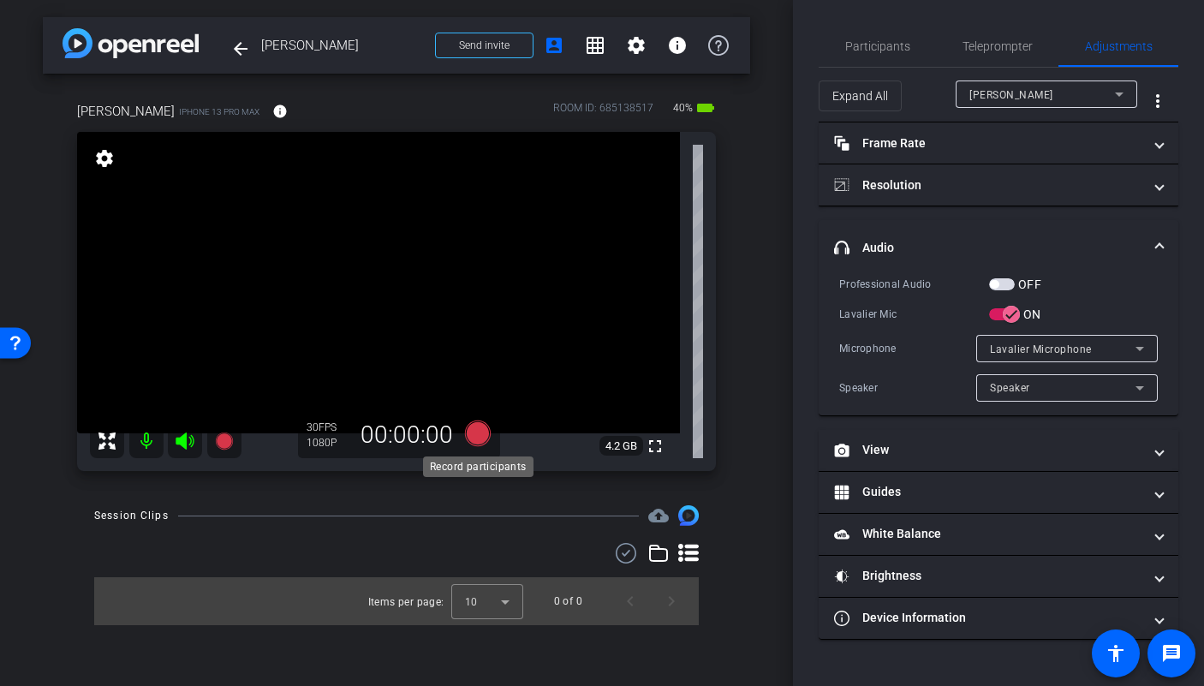
click at [477, 433] on icon at bounding box center [478, 433] width 26 height 26
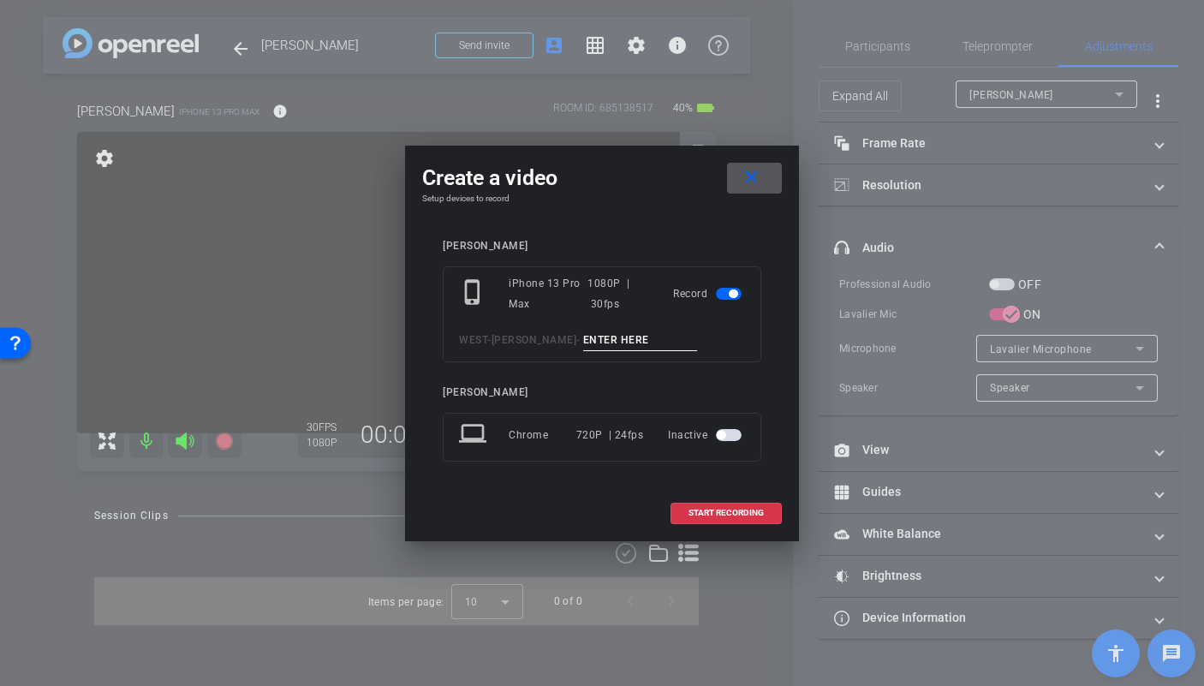
click at [609, 339] on input at bounding box center [640, 340] width 115 height 21
type input "mic test"
click at [722, 519] on span at bounding box center [726, 512] width 110 height 41
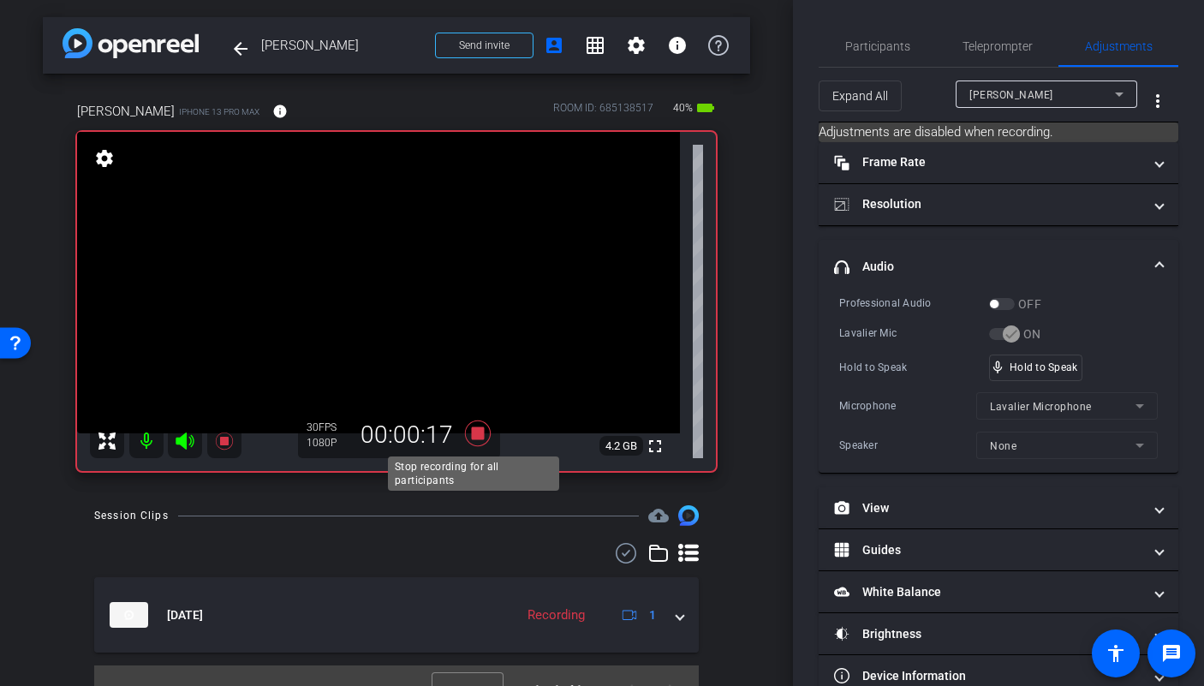
click at [474, 435] on icon at bounding box center [478, 433] width 26 height 26
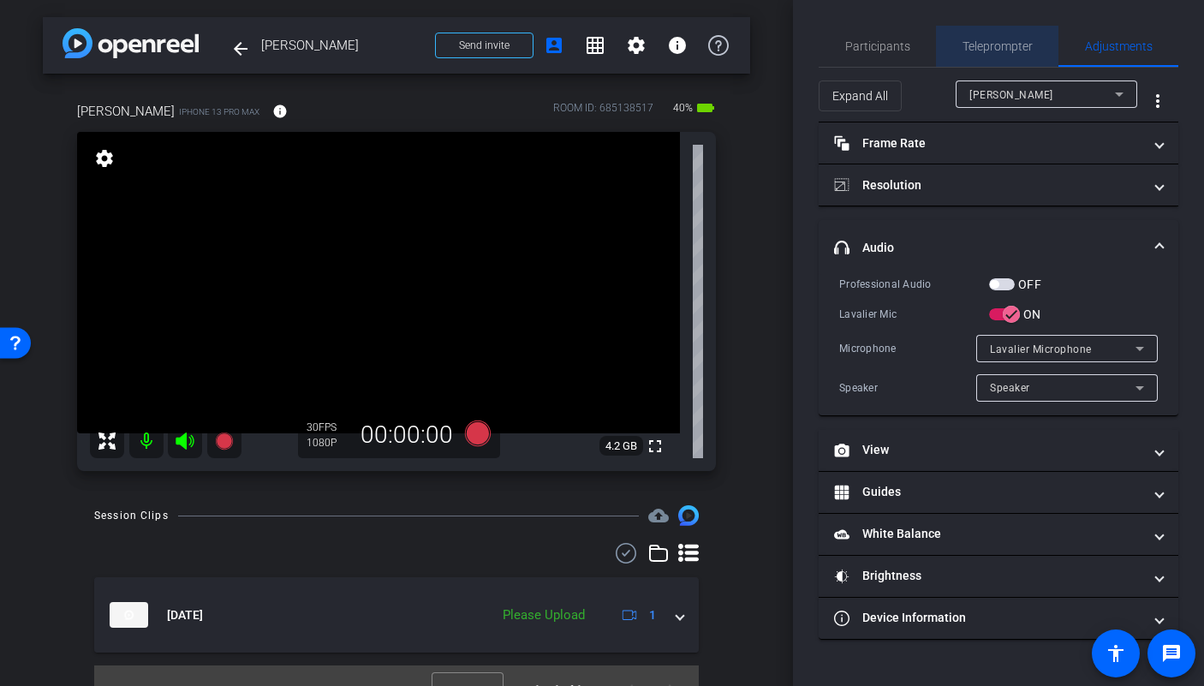
click at [1000, 42] on span "Teleprompter" at bounding box center [997, 46] width 70 height 12
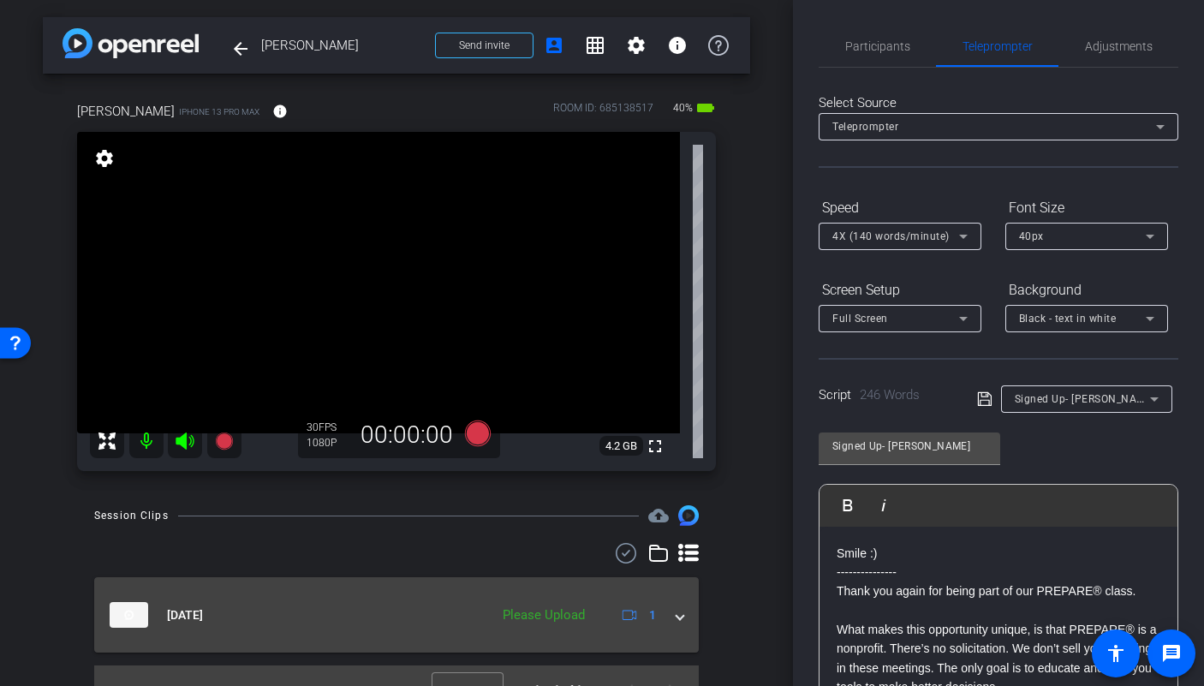
click at [670, 626] on mat-expansion-panel-header "[DATE] Please Upload 1" at bounding box center [396, 614] width 605 height 75
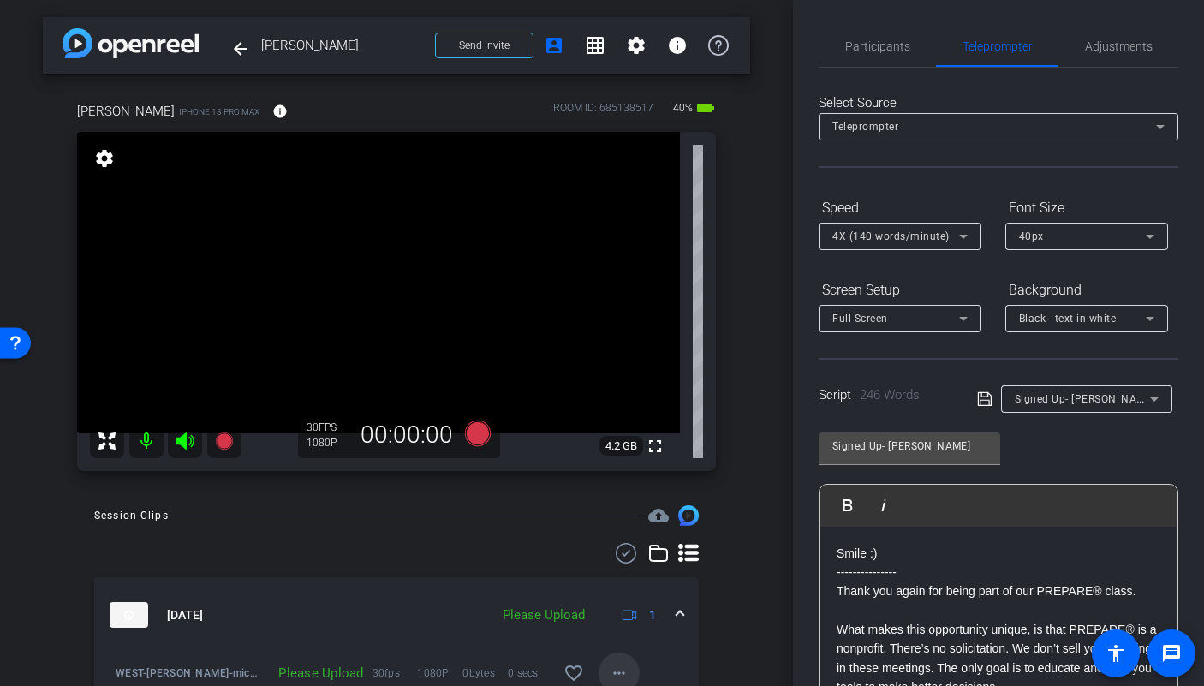
click at [613, 672] on mat-icon "more_horiz" at bounding box center [619, 673] width 21 height 21
click at [630, 591] on span "Upload" at bounding box center [638, 595] width 69 height 21
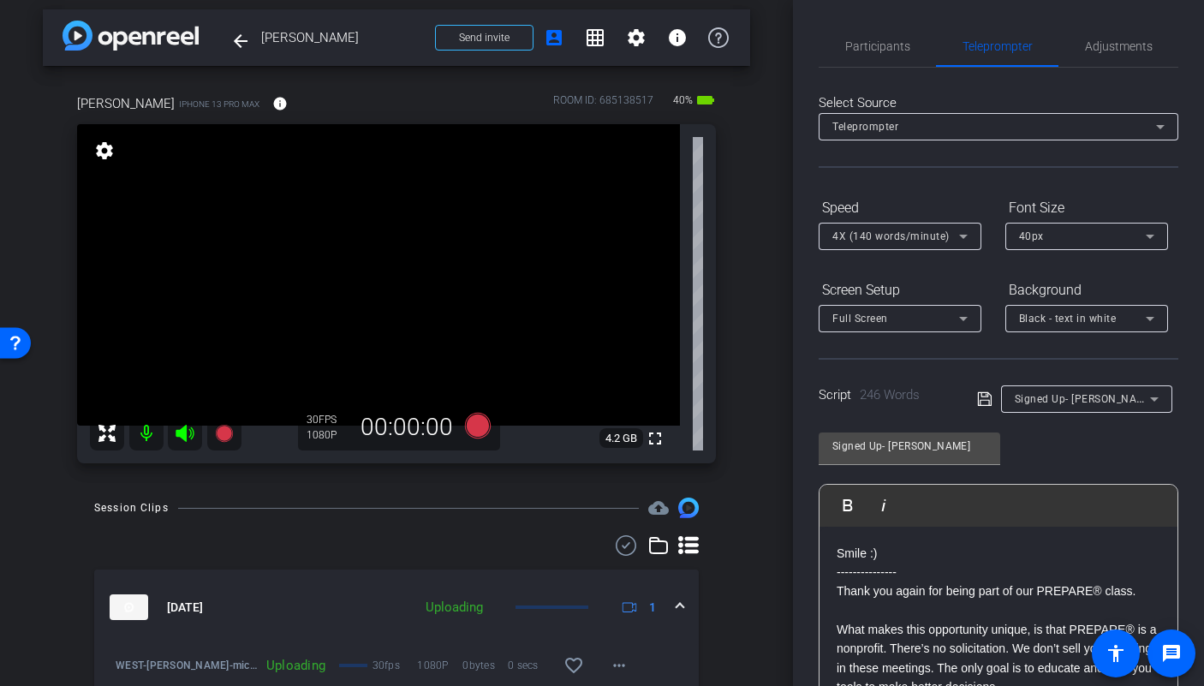
click at [739, 558] on div "Session Clips cloud_upload Sep 12, 2025 Uploading 1 WEST-Colin Reshoot-mic test…" at bounding box center [396, 630] width 707 height 267
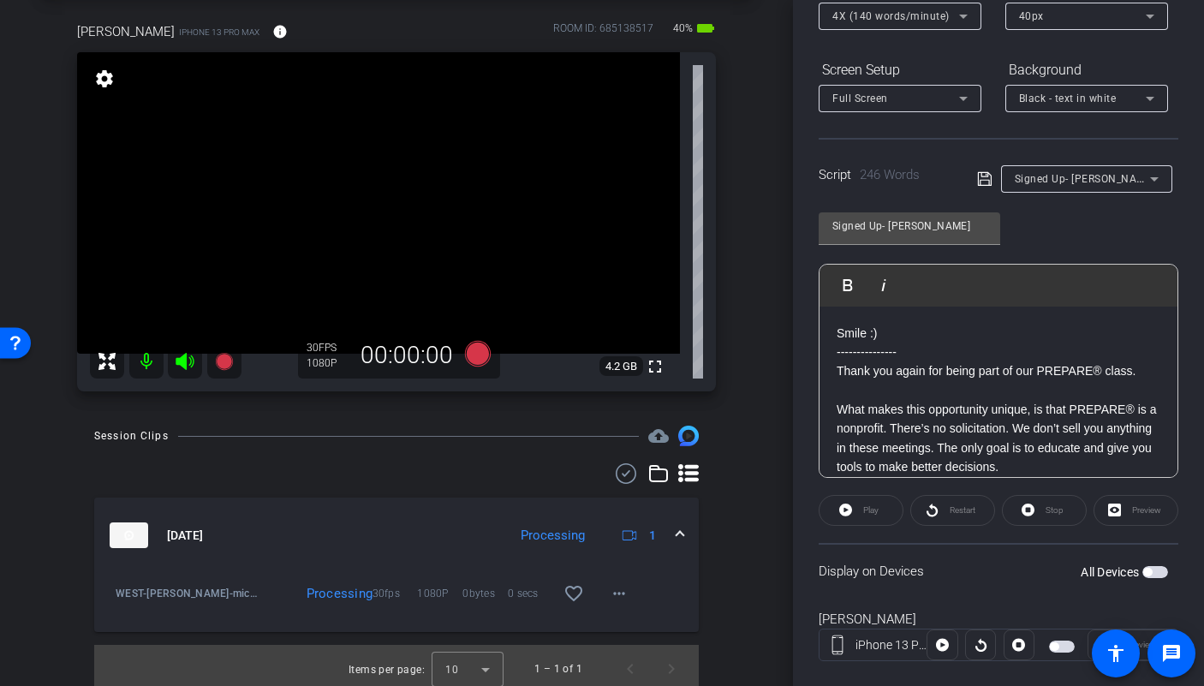
scroll to position [221, 0]
click at [1151, 569] on span "button" at bounding box center [1155, 571] width 26 height 12
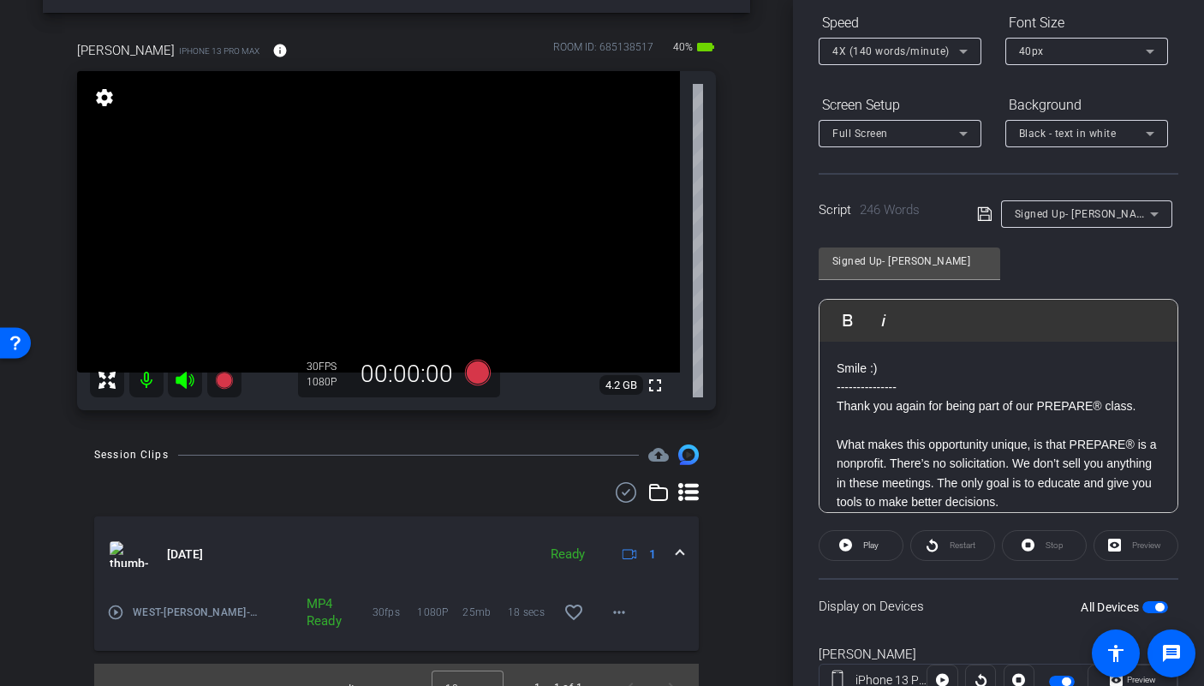
scroll to position [102, 0]
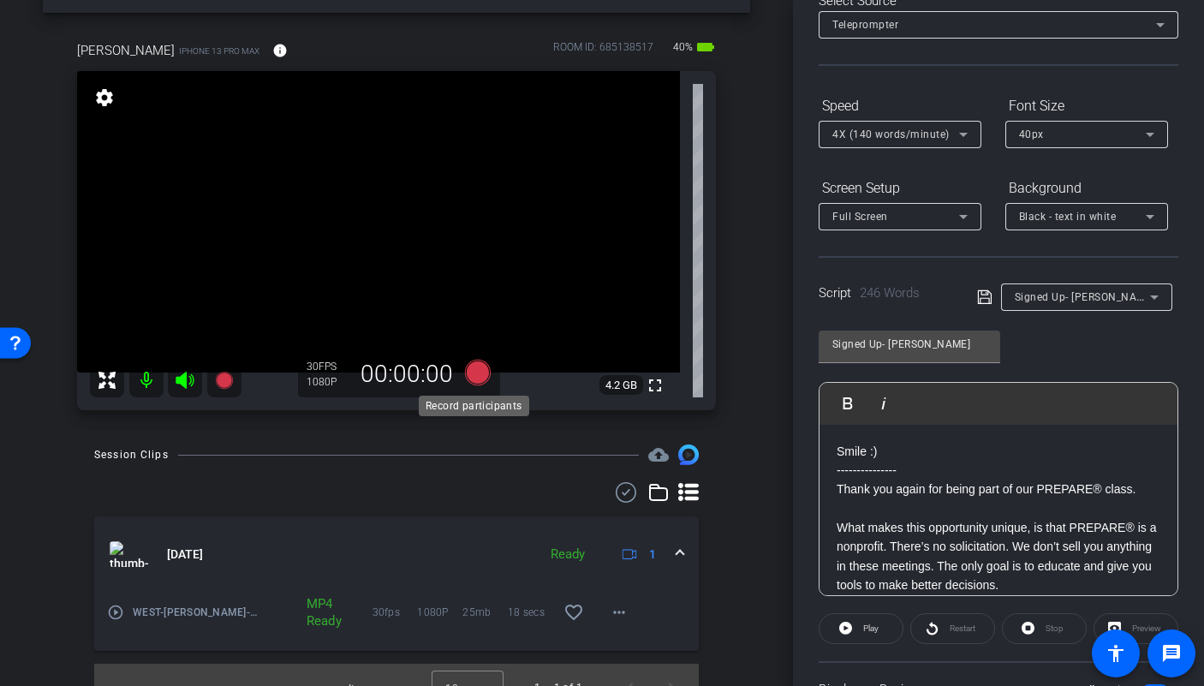
click at [474, 374] on icon at bounding box center [478, 373] width 26 height 26
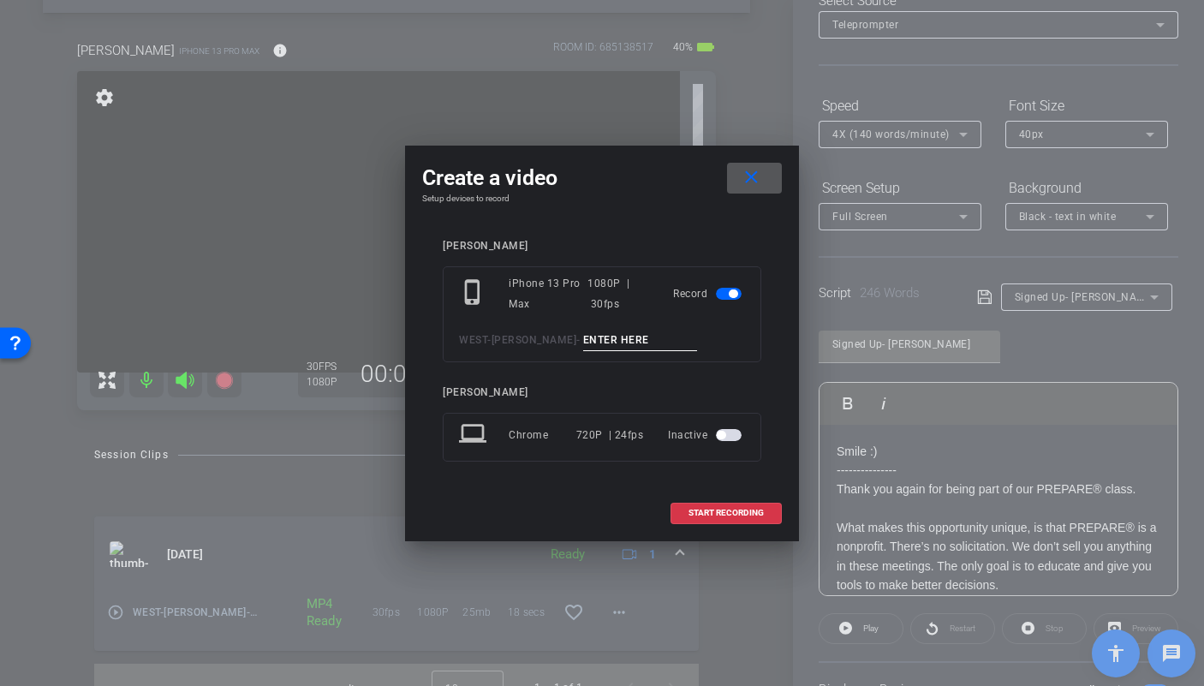
click at [616, 342] on input at bounding box center [640, 340] width 115 height 21
type input "Sign up TA1"
click at [724, 523] on span at bounding box center [726, 512] width 110 height 41
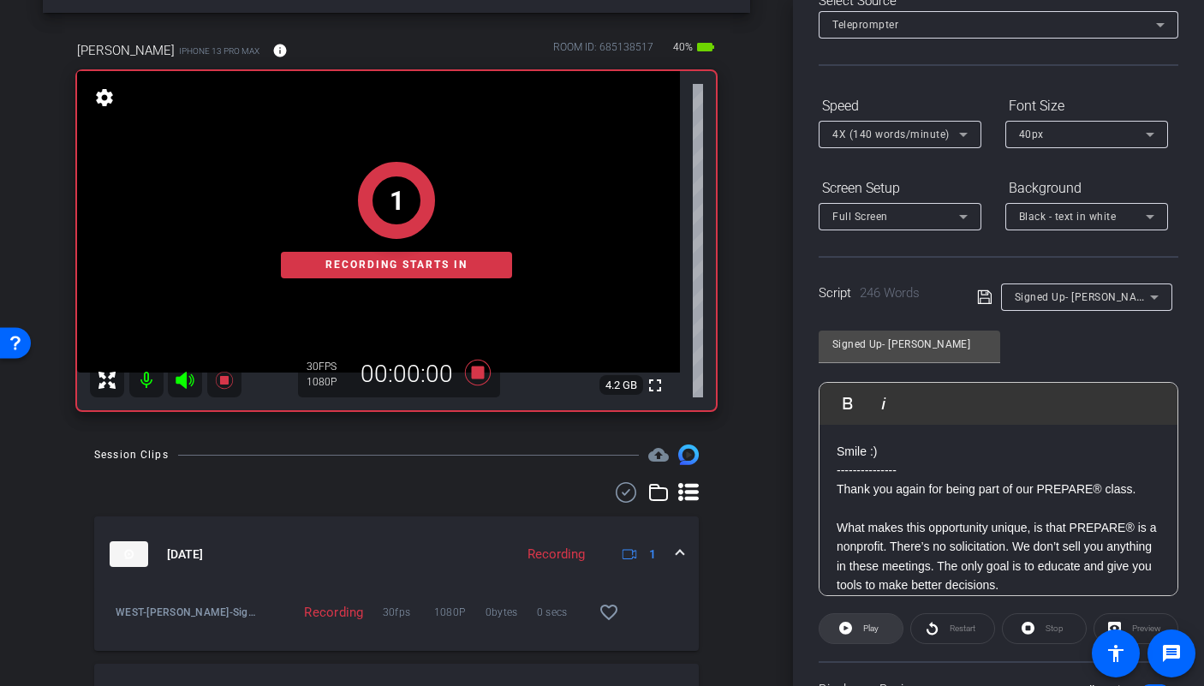
click at [872, 635] on span "Play" at bounding box center [869, 629] width 20 height 24
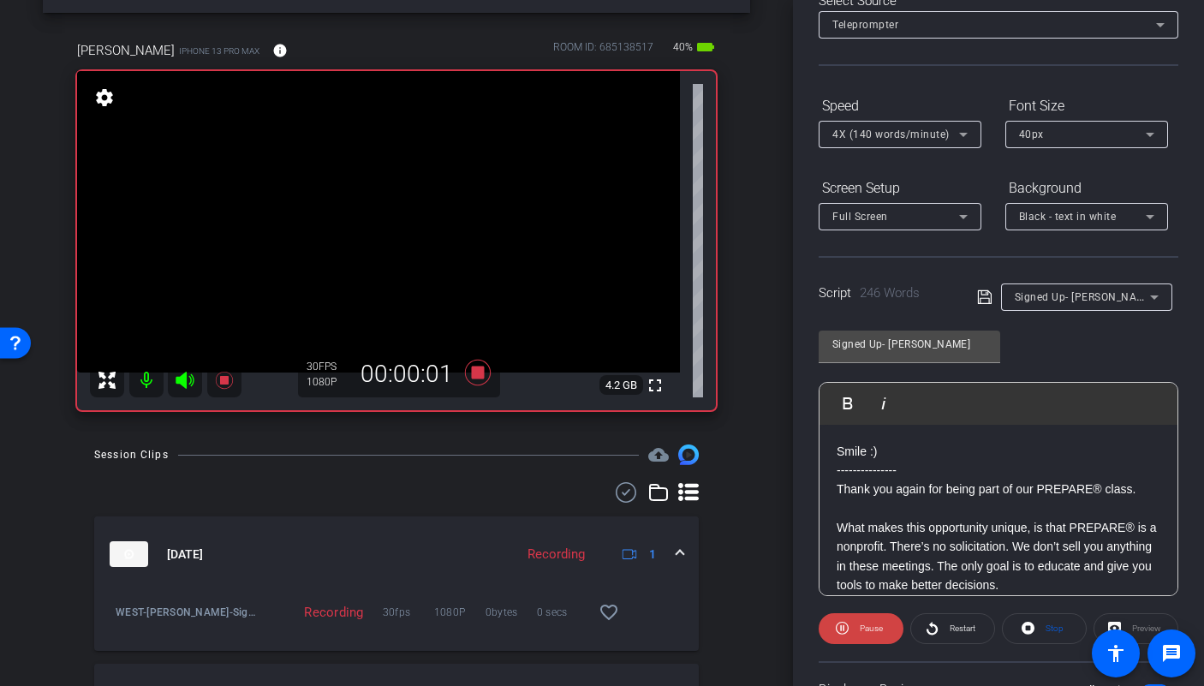
click at [190, 379] on icon at bounding box center [185, 380] width 18 height 17
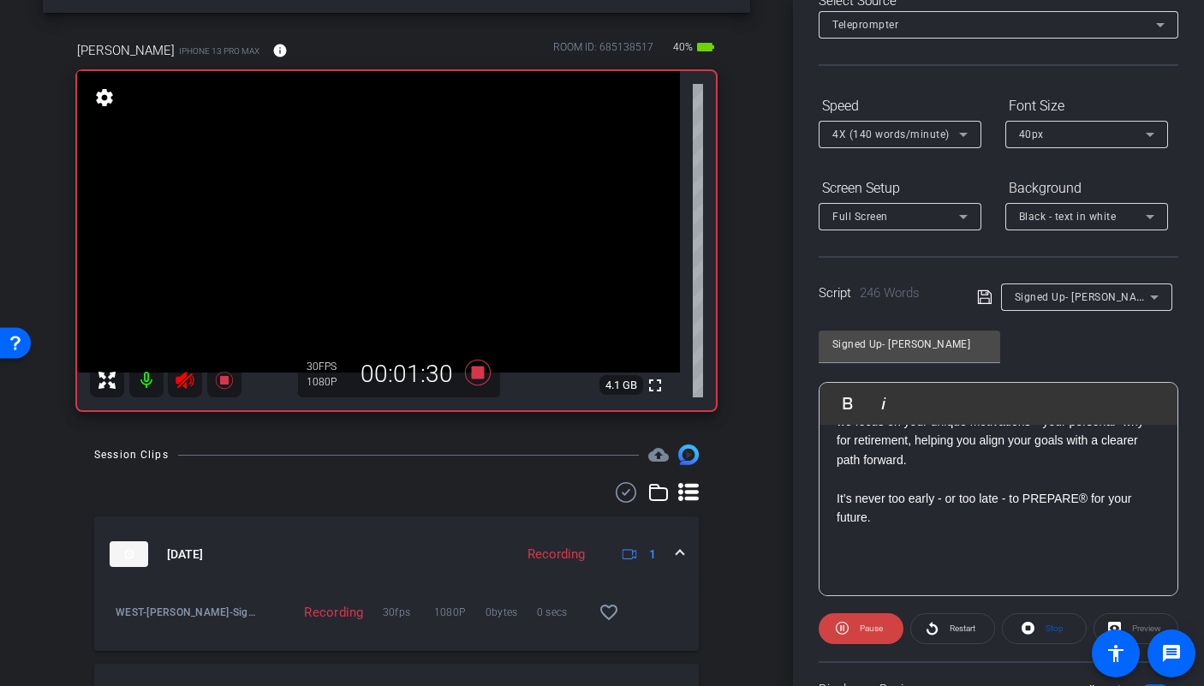
scroll to position [645, 0]
click at [476, 371] on icon at bounding box center [478, 373] width 26 height 26
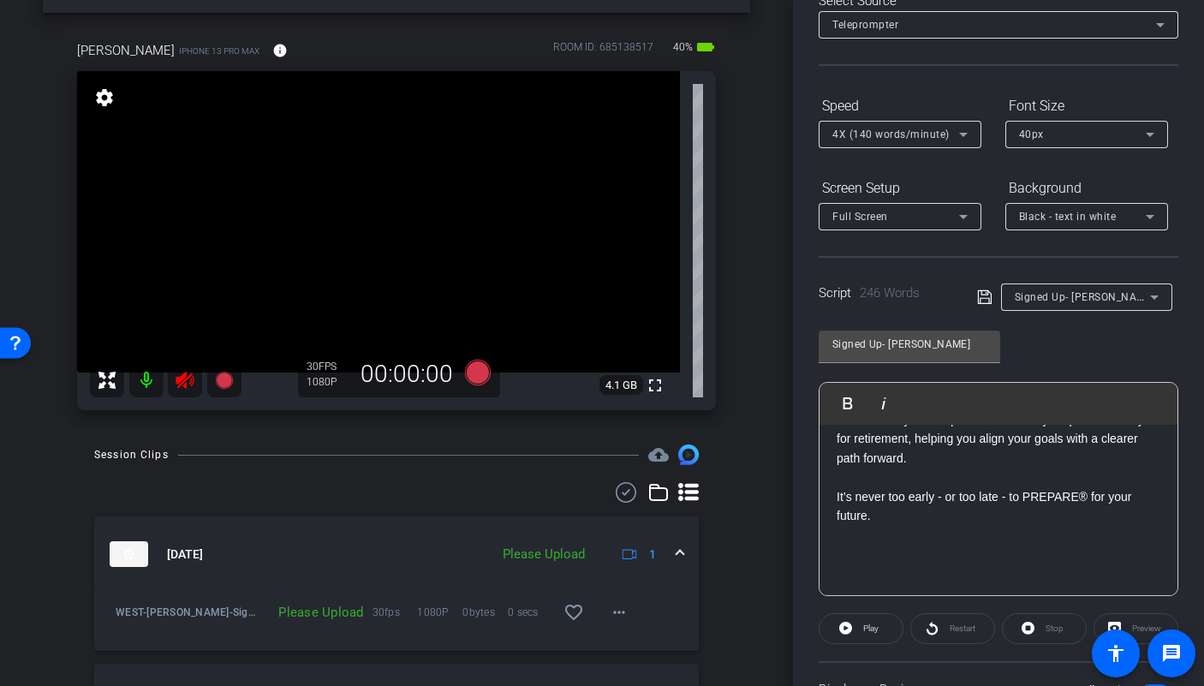
click at [187, 389] on icon at bounding box center [185, 380] width 21 height 21
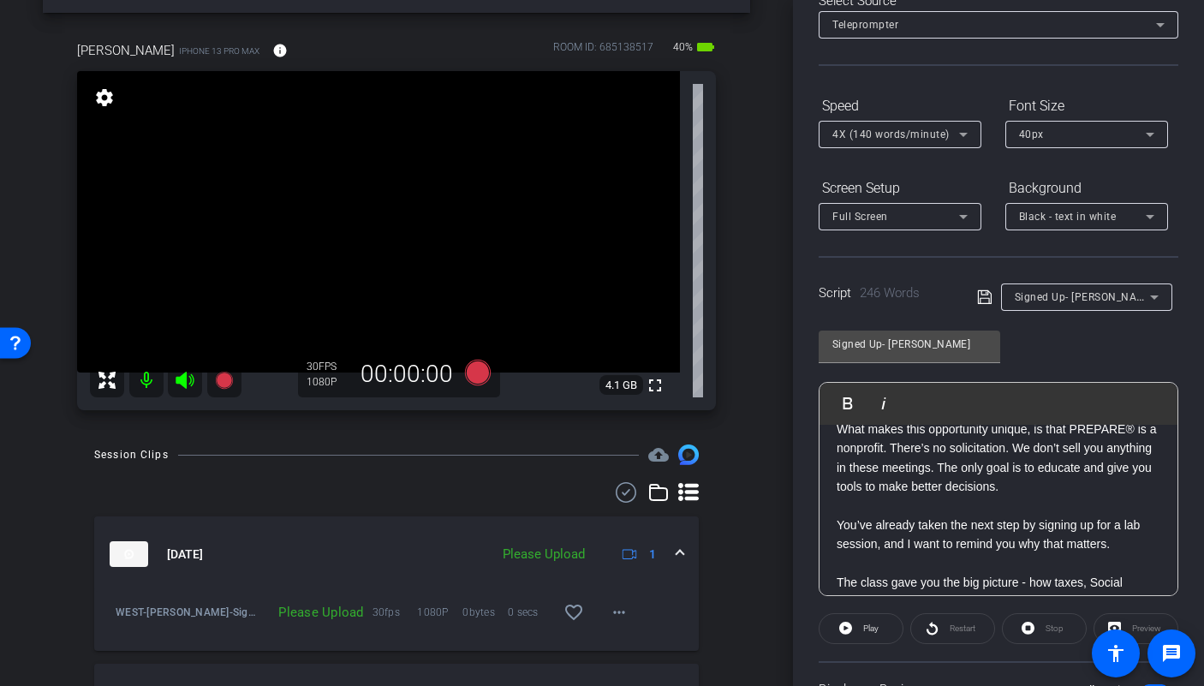
scroll to position [0, 0]
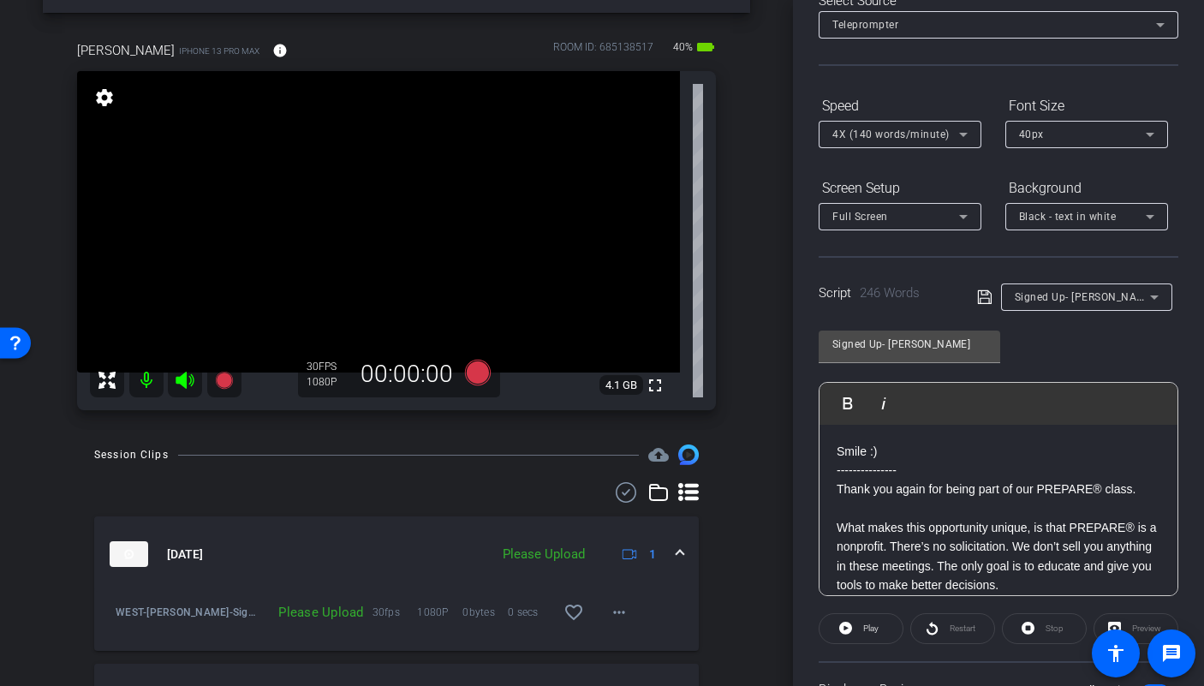
click at [891, 161] on div at bounding box center [900, 157] width 163 height 19
click at [748, 157] on div "arrow_back Colin Reshoot Back to project Send invite account_box grid_on settin…" at bounding box center [396, 282] width 793 height 686
click at [471, 376] on icon at bounding box center [478, 373] width 26 height 26
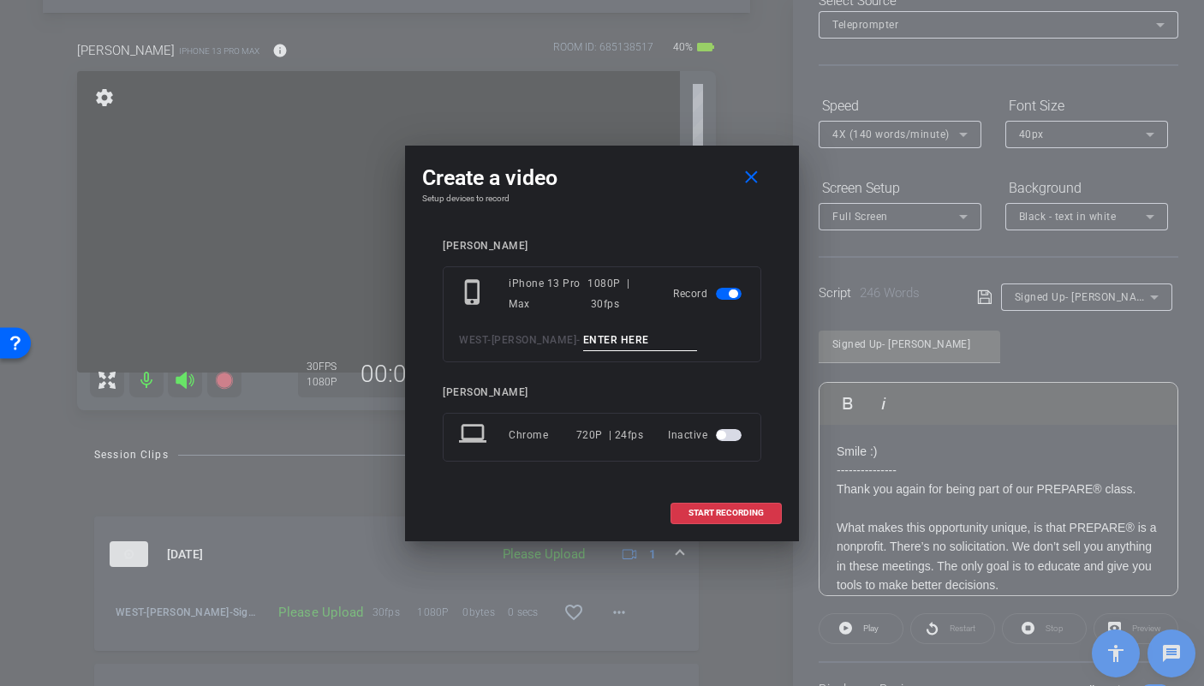
click at [614, 342] on input at bounding box center [640, 340] width 115 height 21
type input "Sign UP TA2"
click at [759, 519] on span at bounding box center [726, 512] width 110 height 41
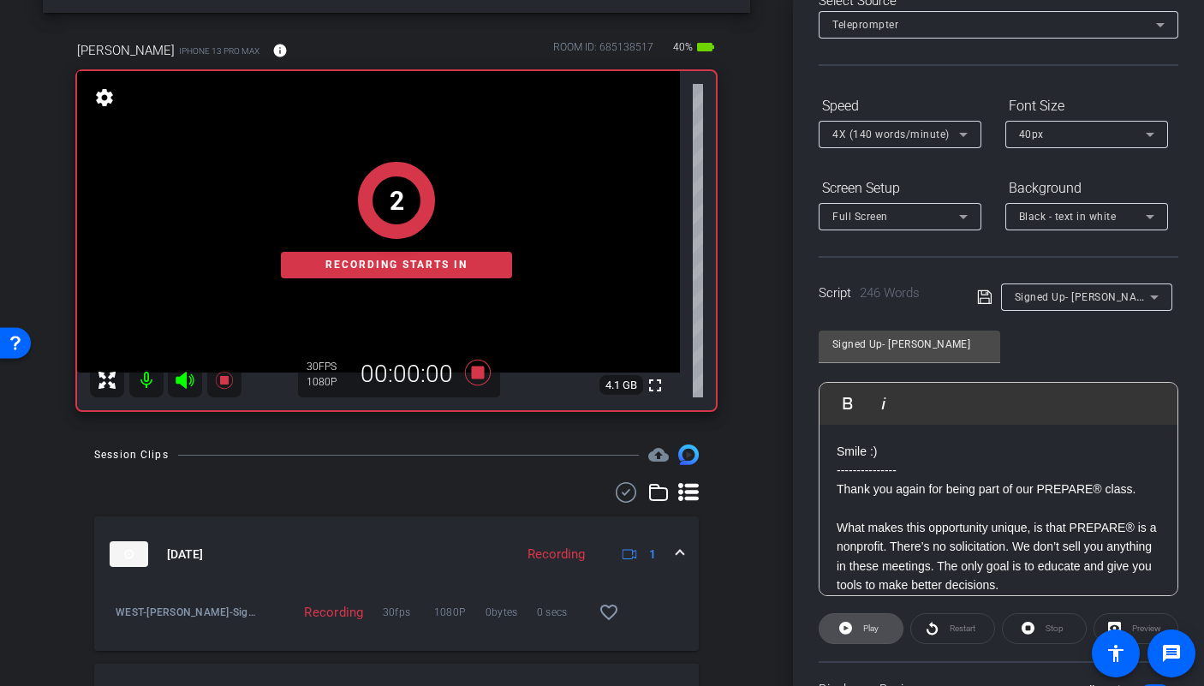
click at [859, 623] on span "Play" at bounding box center [869, 629] width 20 height 24
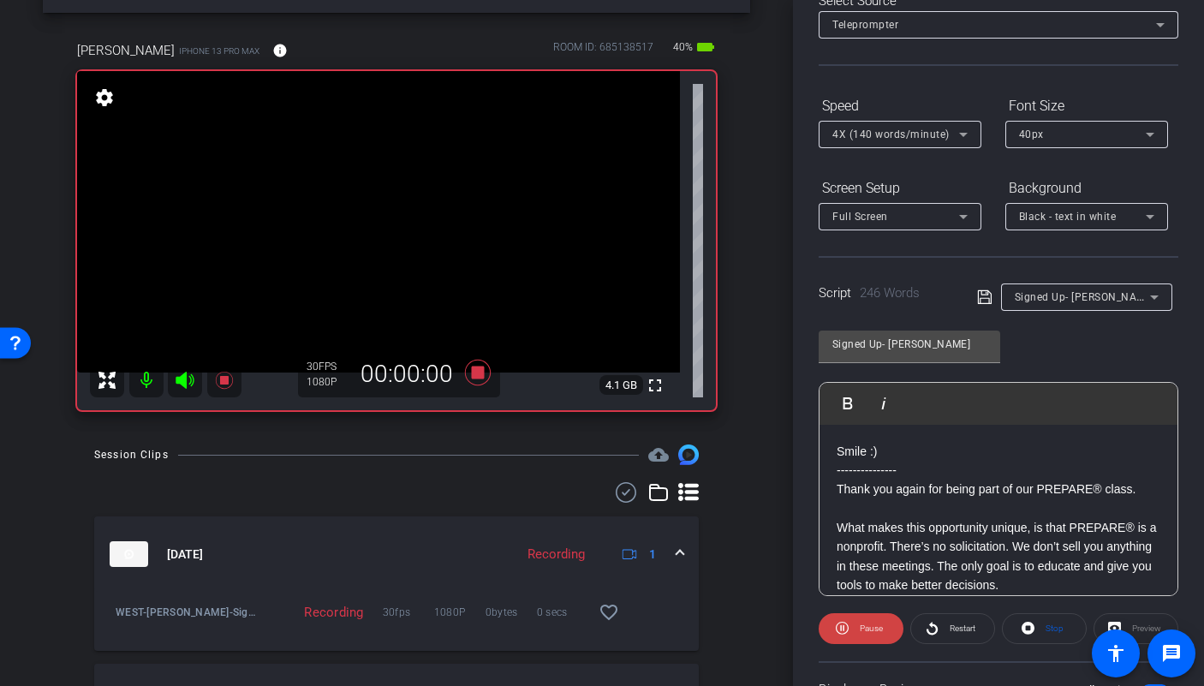
click at [183, 380] on icon at bounding box center [185, 380] width 18 height 17
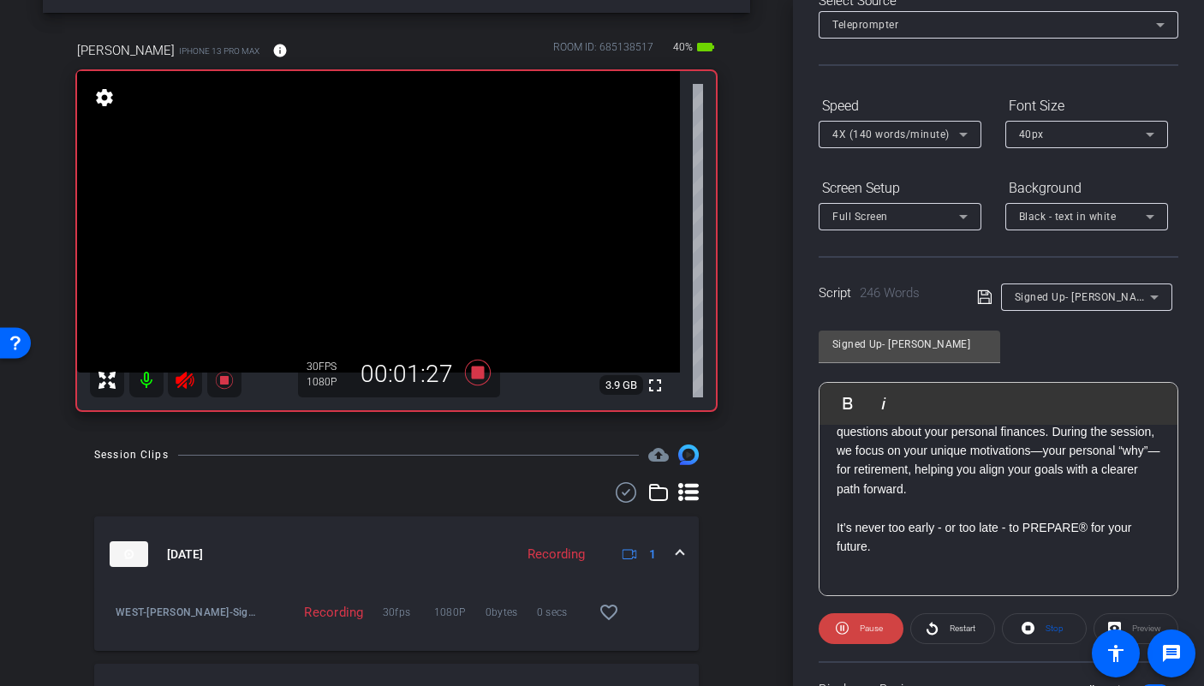
scroll to position [614, 0]
click at [467, 375] on icon at bounding box center [477, 372] width 41 height 31
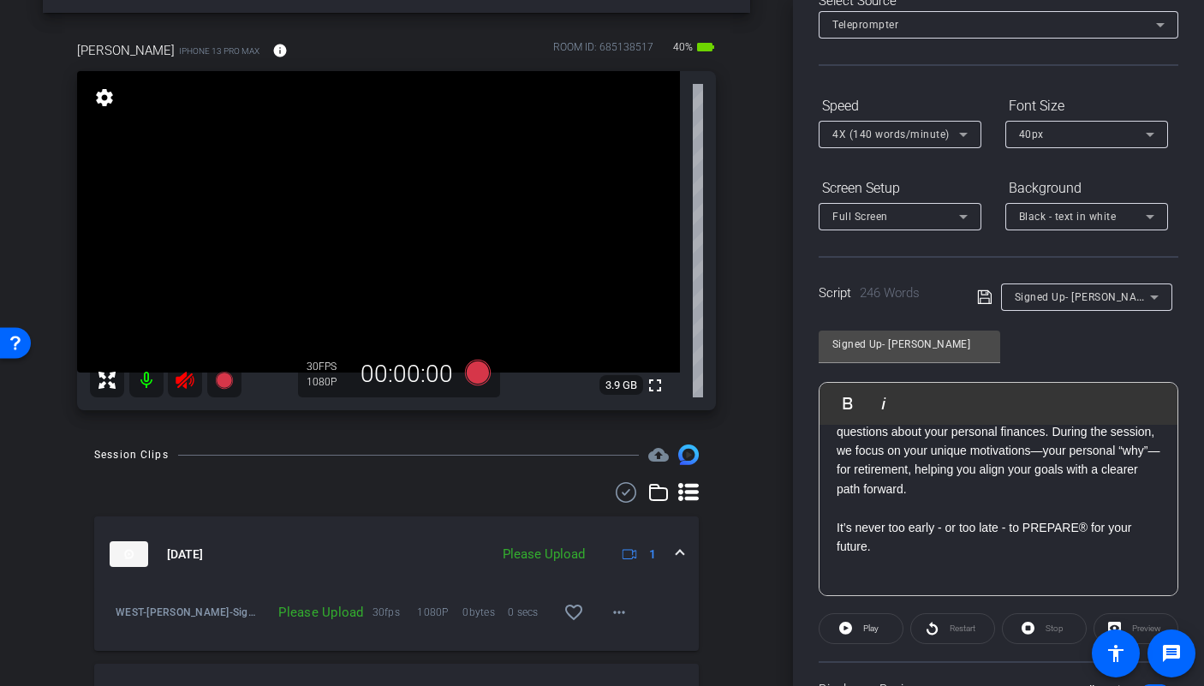
click at [194, 381] on icon at bounding box center [185, 380] width 21 height 21
click at [609, 614] on mat-icon "more_horiz" at bounding box center [619, 612] width 21 height 21
click at [628, 536] on span "Upload" at bounding box center [638, 534] width 69 height 21
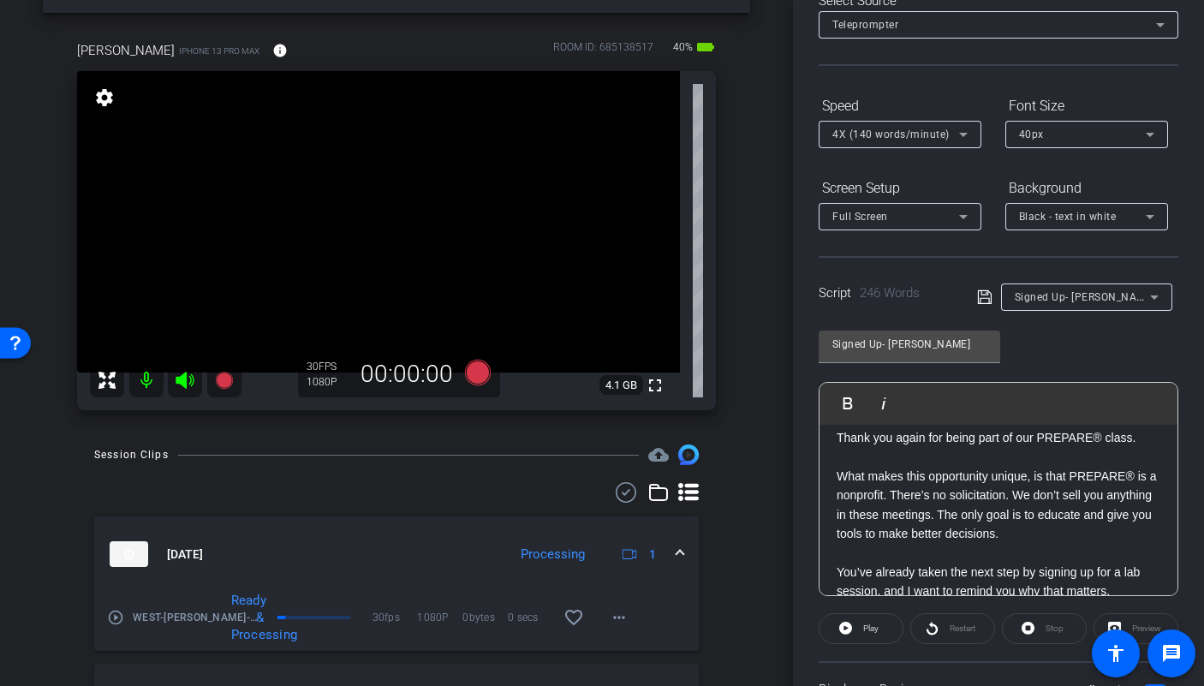
scroll to position [52, 0]
click at [476, 379] on icon at bounding box center [478, 373] width 26 height 26
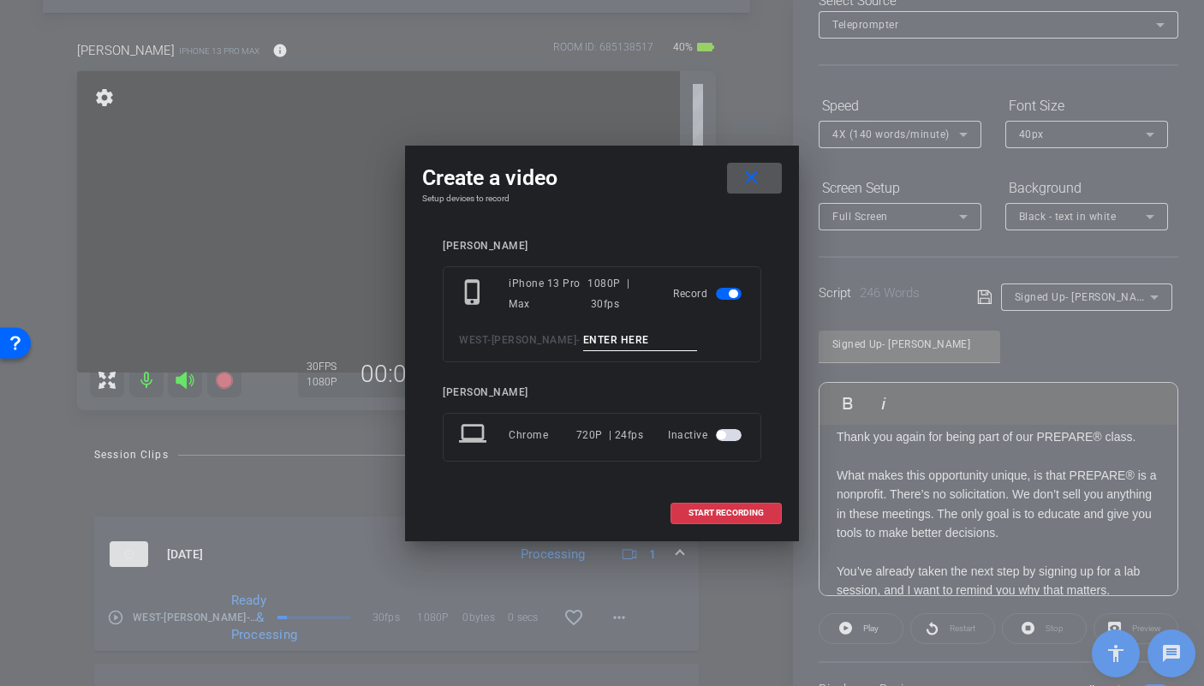
click at [626, 343] on input at bounding box center [640, 340] width 115 height 21
type input "D"
type input "Sign Up TA3"
click at [704, 505] on span at bounding box center [726, 512] width 110 height 41
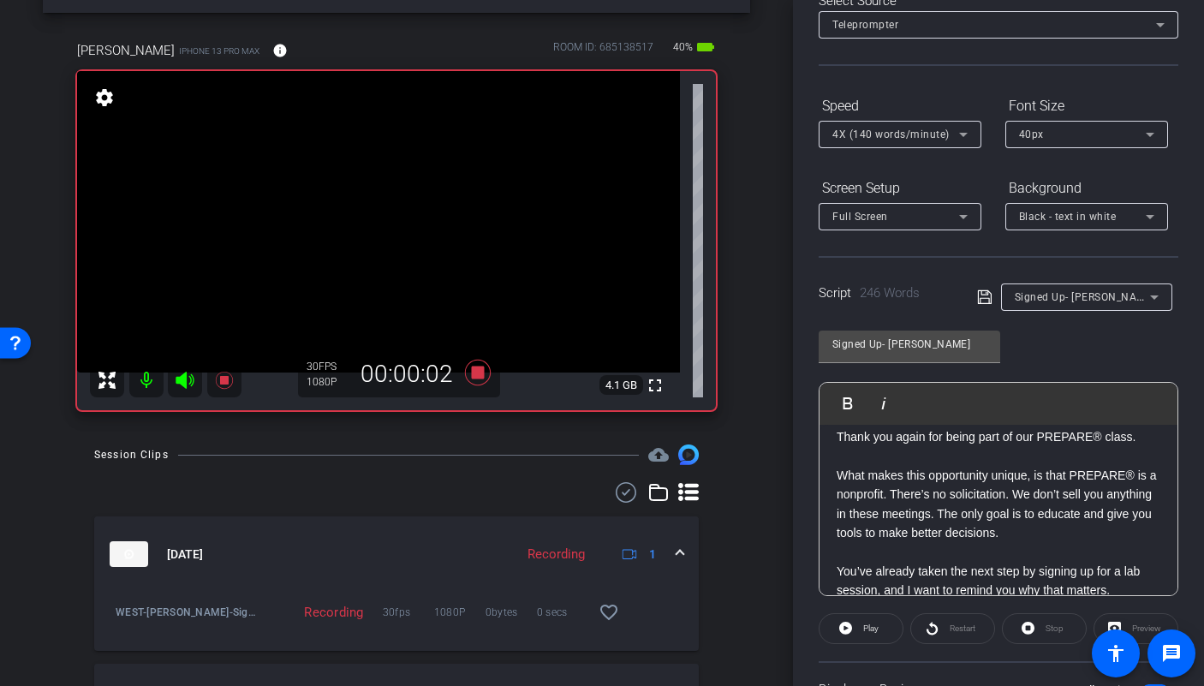
click at [180, 382] on icon at bounding box center [185, 380] width 18 height 17
click at [868, 629] on span "Play" at bounding box center [870, 627] width 15 height 9
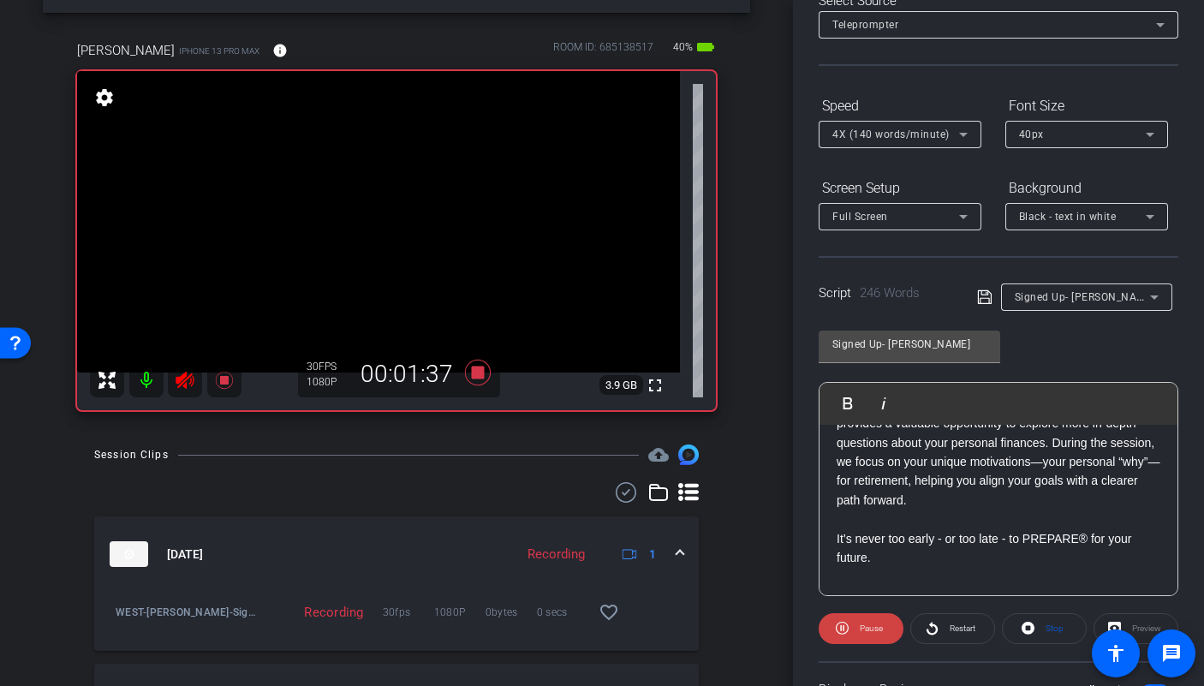
scroll to position [604, 0]
click at [474, 366] on icon at bounding box center [478, 373] width 26 height 26
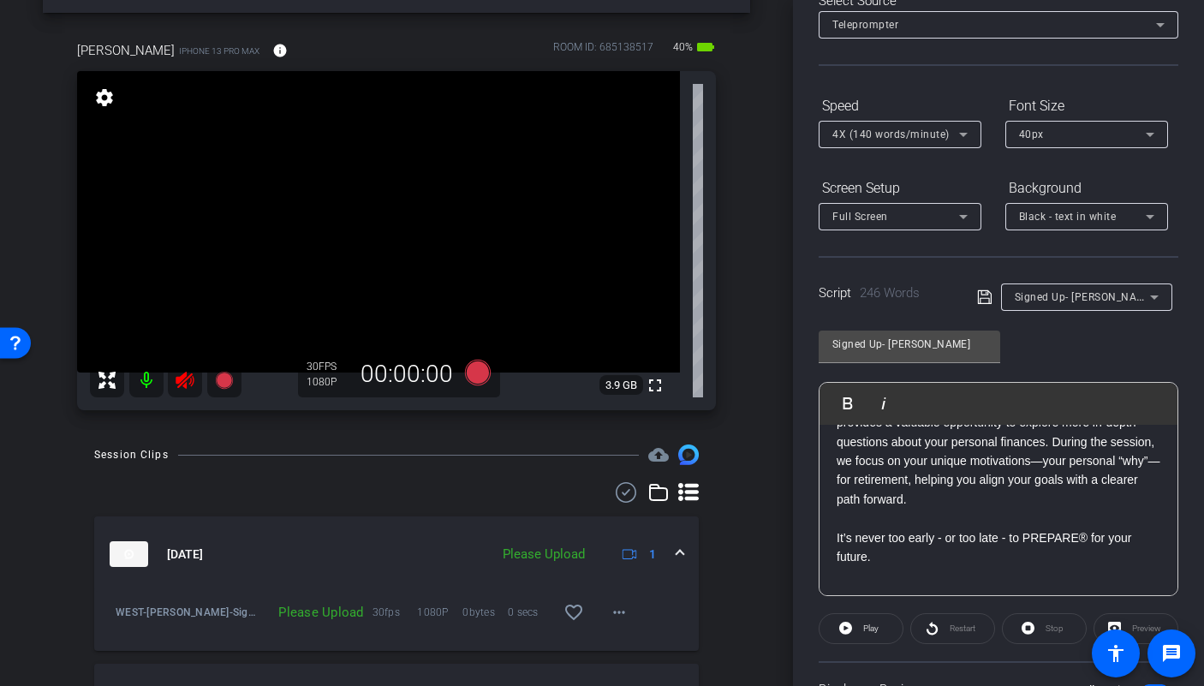
click at [182, 378] on icon at bounding box center [185, 380] width 18 height 17
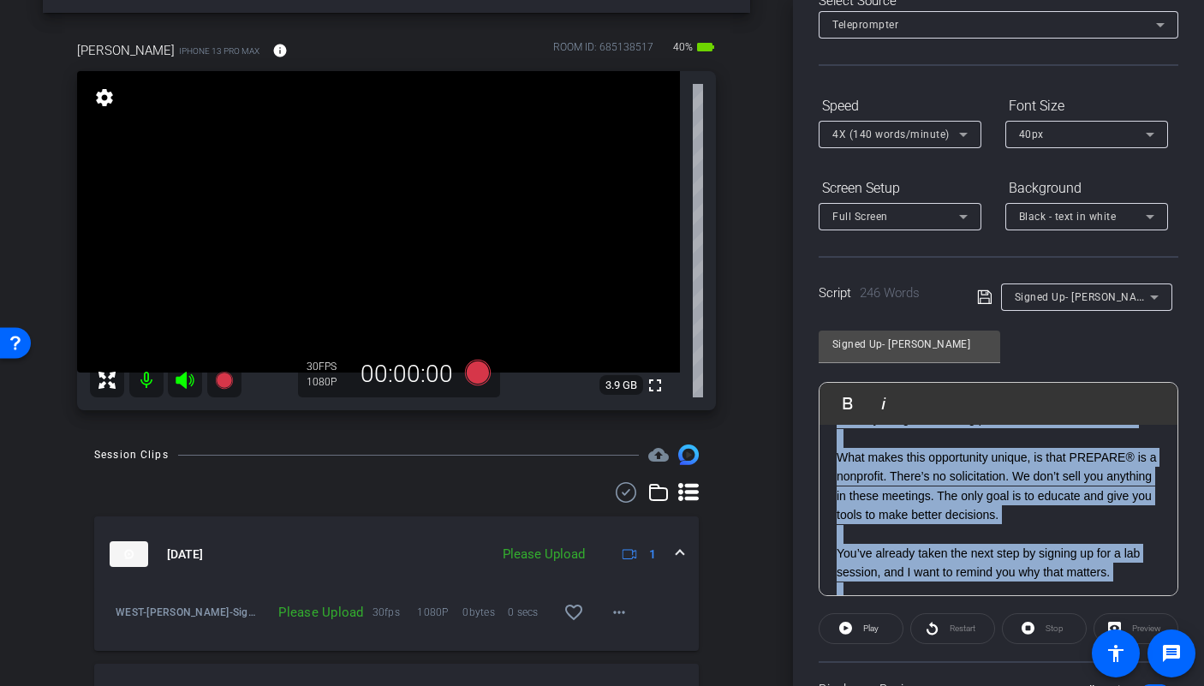
scroll to position [0, 0]
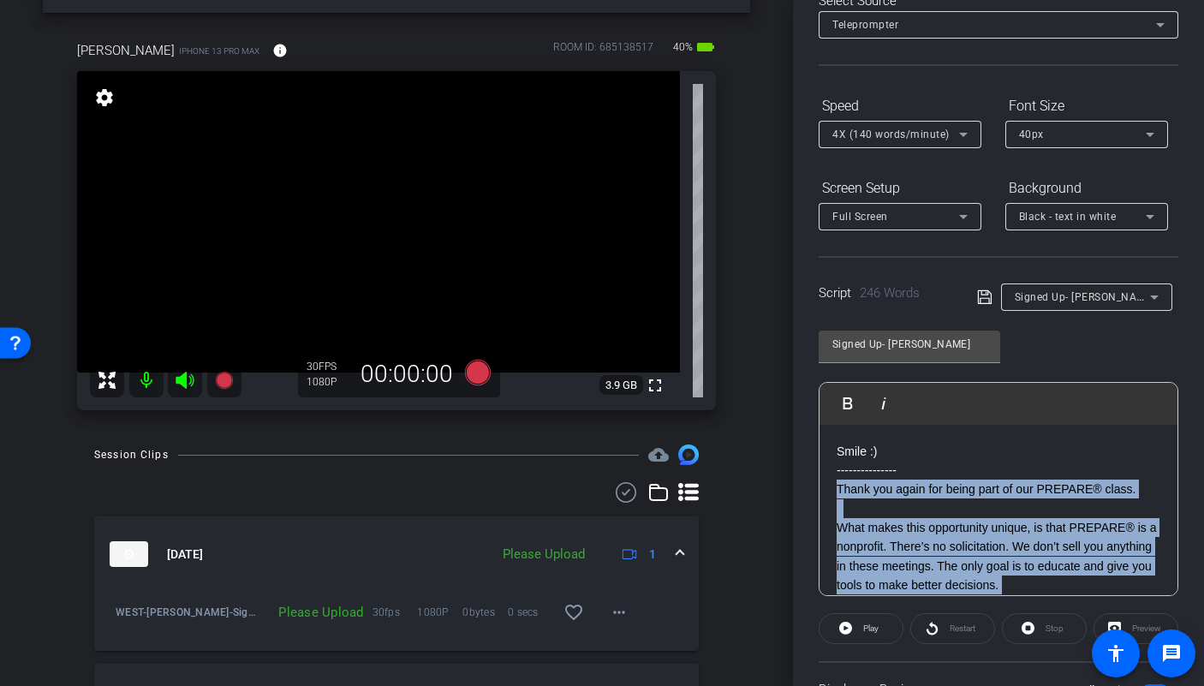
drag, startPoint x: 1061, startPoint y: 551, endPoint x: 831, endPoint y: 484, distance: 239.2
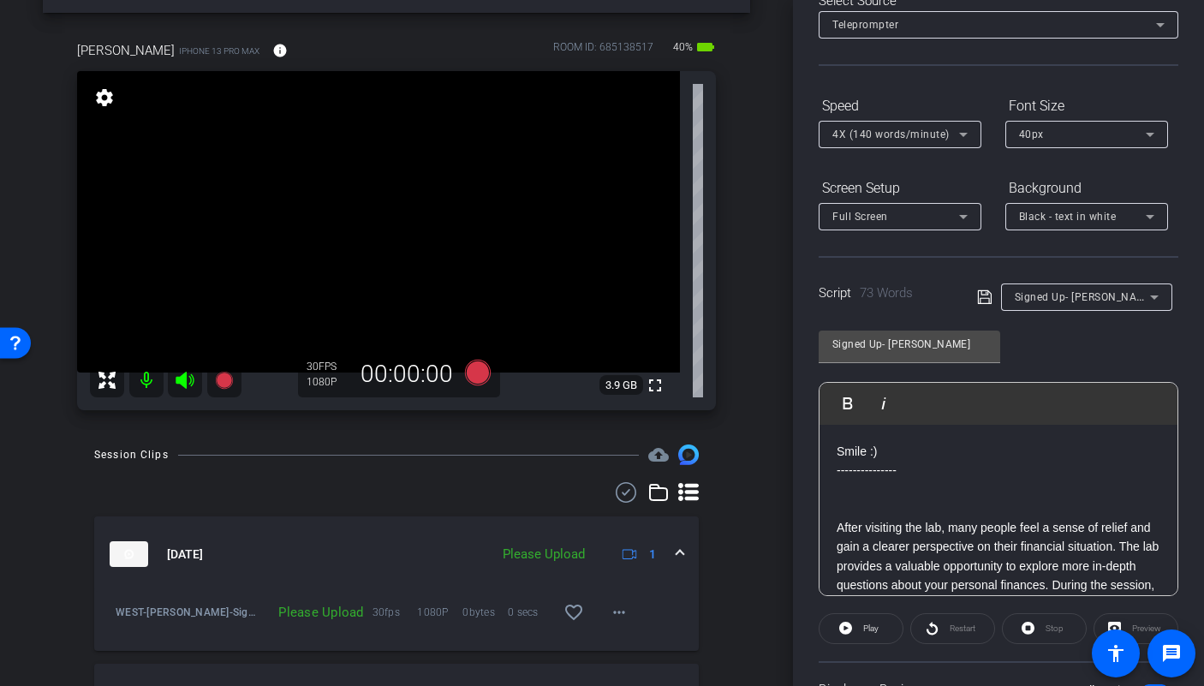
click at [832, 503] on div "Smile :) --------------- After visiting the lab, many people feel a sense of re…" at bounding box center [998, 605] width 358 height 360
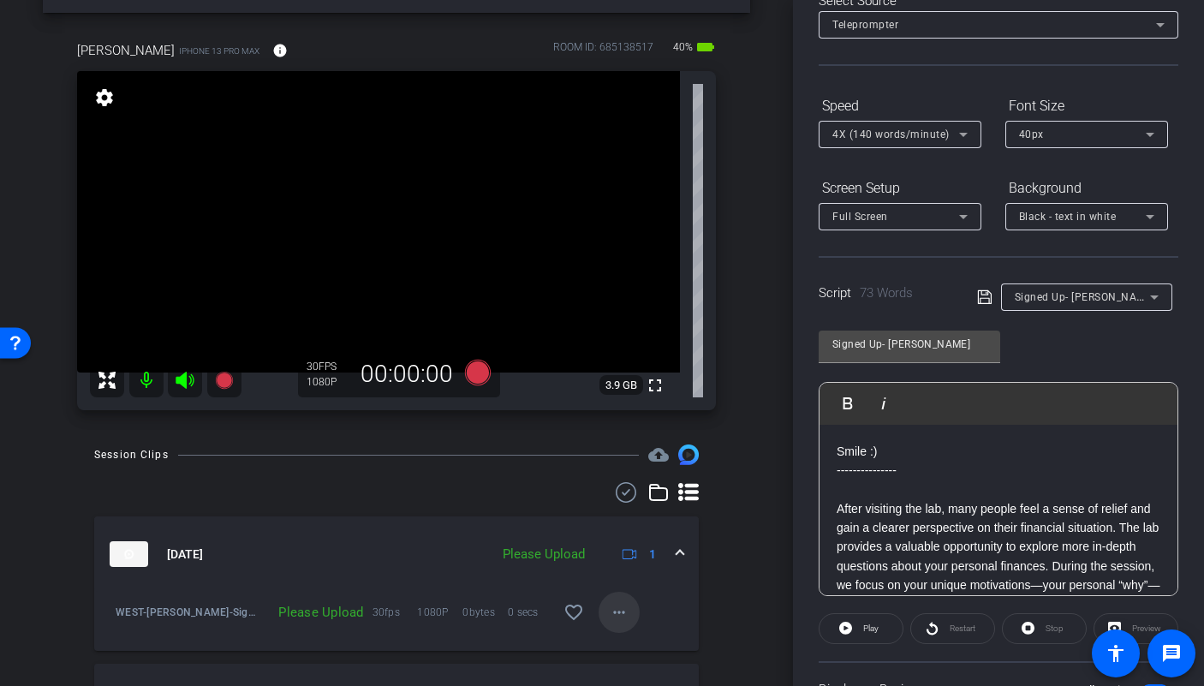
click at [611, 603] on mat-icon "more_horiz" at bounding box center [619, 612] width 21 height 21
click at [620, 534] on span "Upload" at bounding box center [638, 534] width 69 height 21
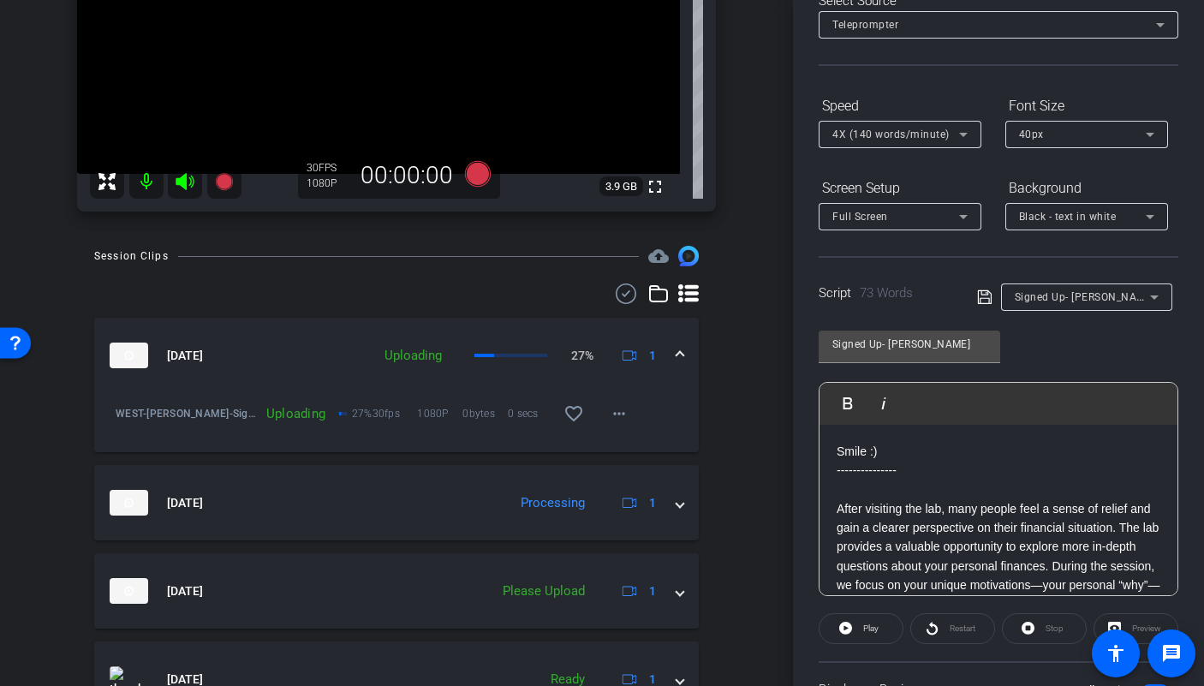
scroll to position [332, 0]
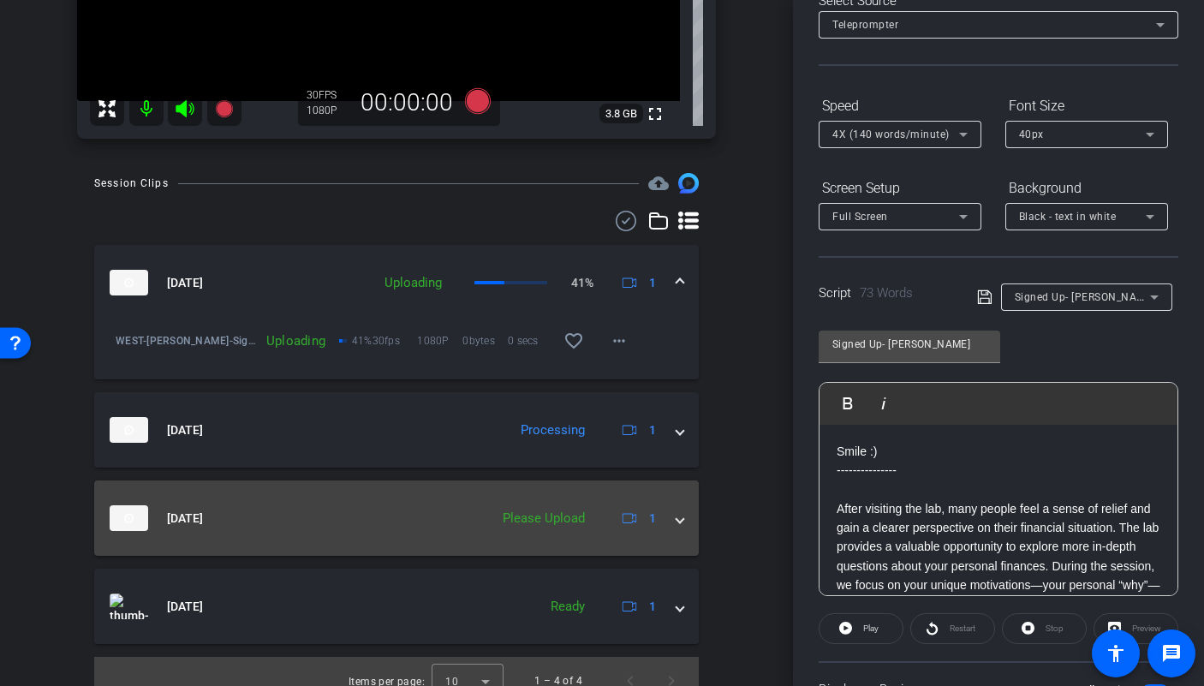
click at [672, 530] on mat-expansion-panel-header "[DATE] Please Upload 1" at bounding box center [396, 517] width 605 height 75
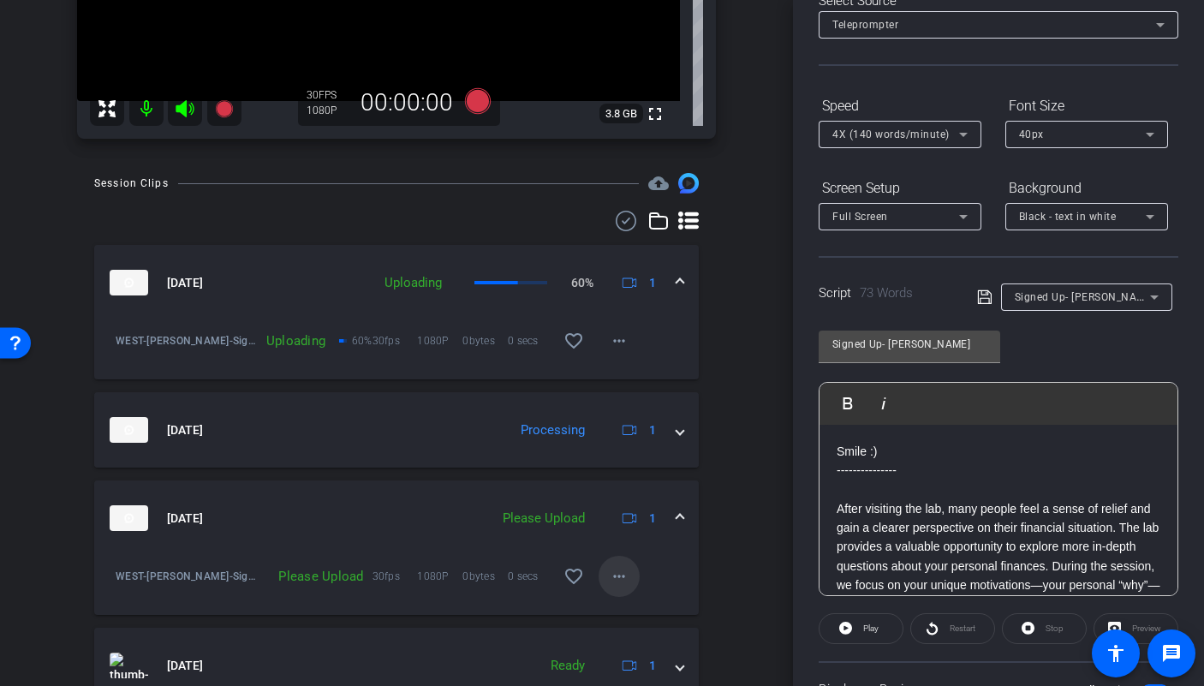
click at [610, 569] on mat-icon "more_horiz" at bounding box center [619, 576] width 21 height 21
click at [643, 614] on span "Upload" at bounding box center [638, 612] width 69 height 21
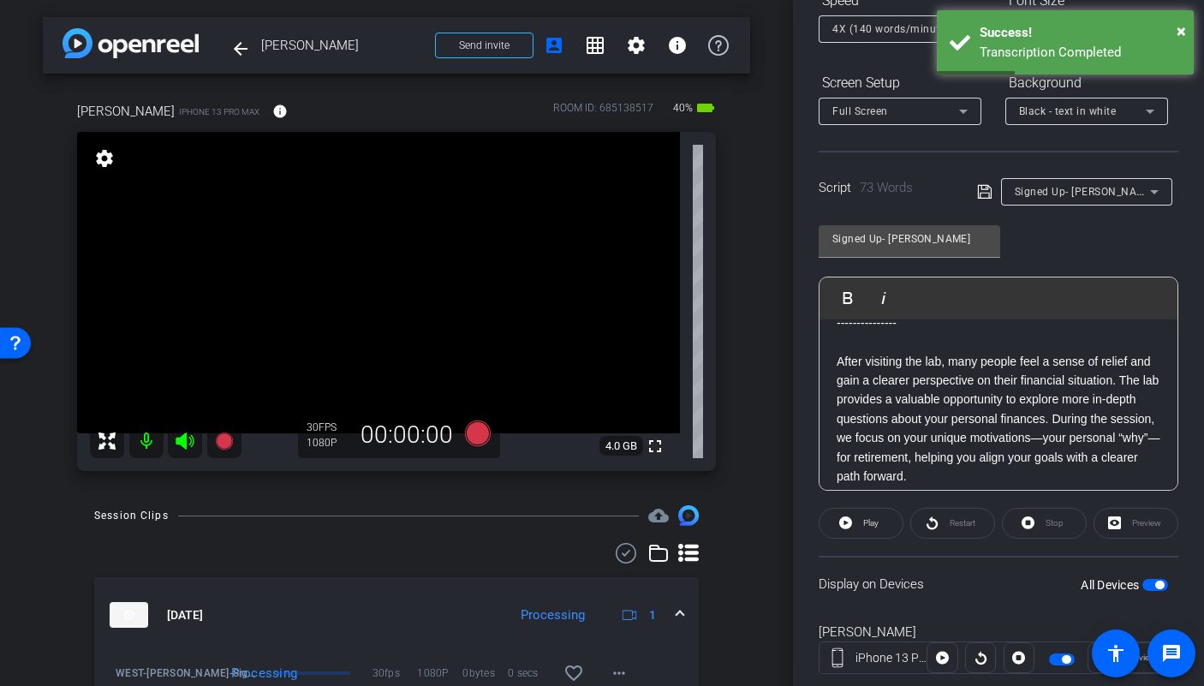
scroll to position [209, 0]
click at [1142, 581] on span "button" at bounding box center [1155, 583] width 26 height 12
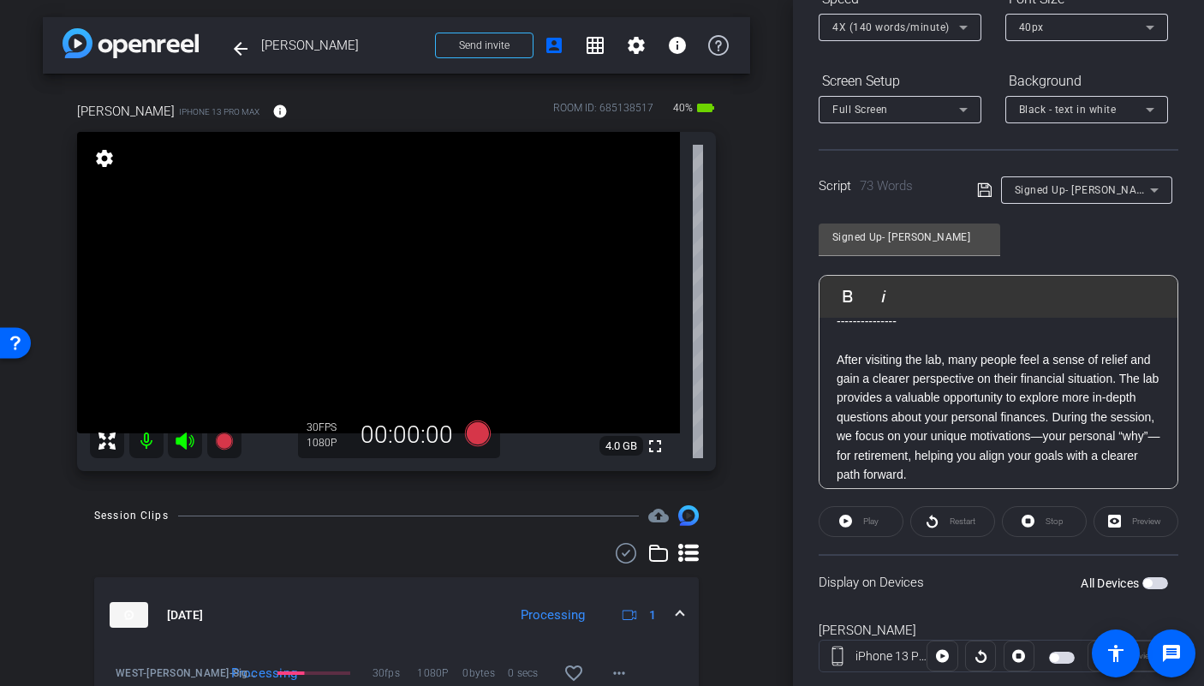
click at [1153, 582] on span "button" at bounding box center [1155, 583] width 26 height 12
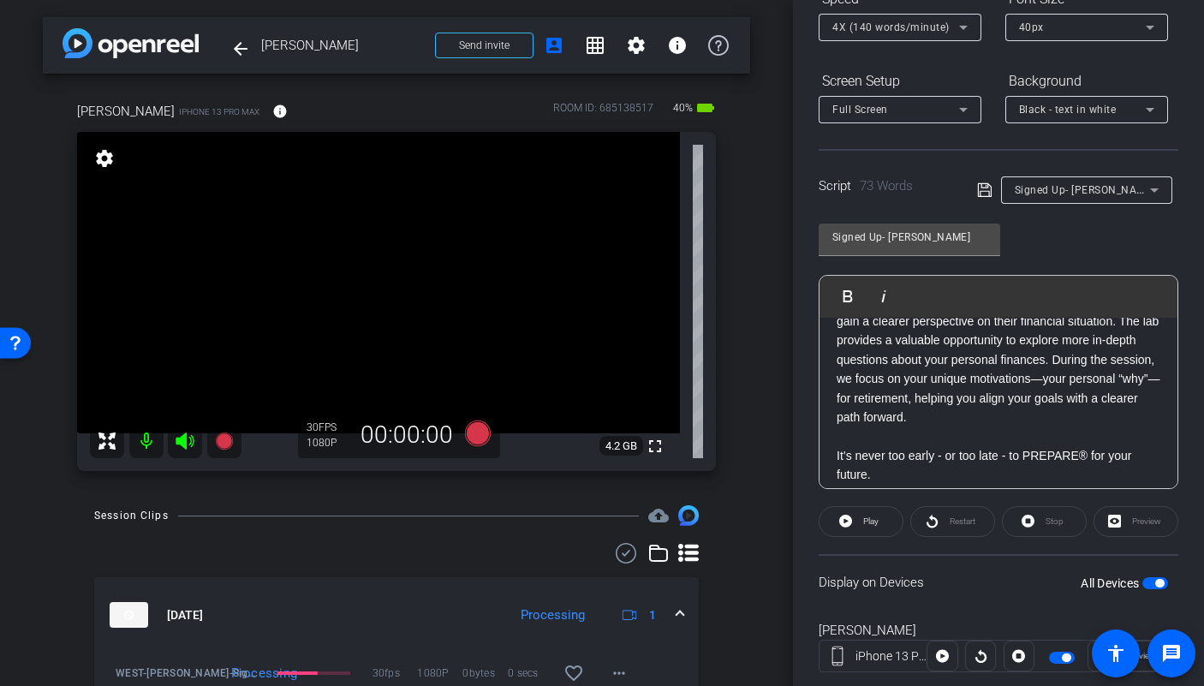
scroll to position [170, 0]
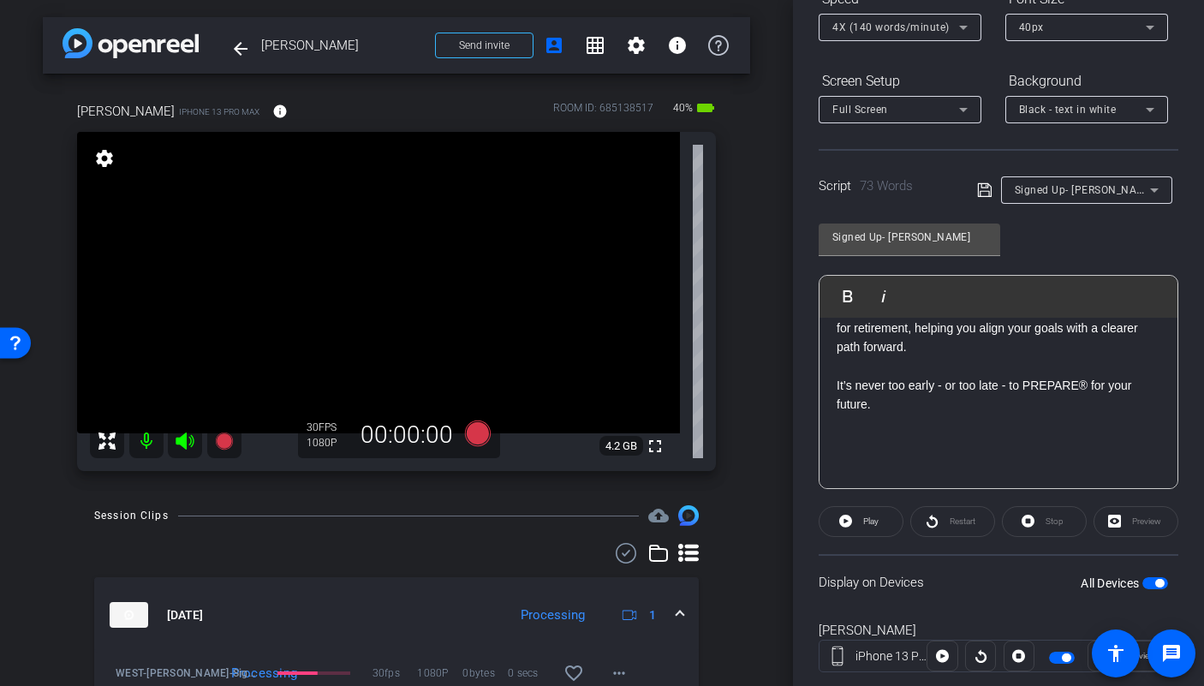
click at [973, 394] on p "It’s never too early - or too late - to PREPARE® for your future." at bounding box center [999, 395] width 324 height 39
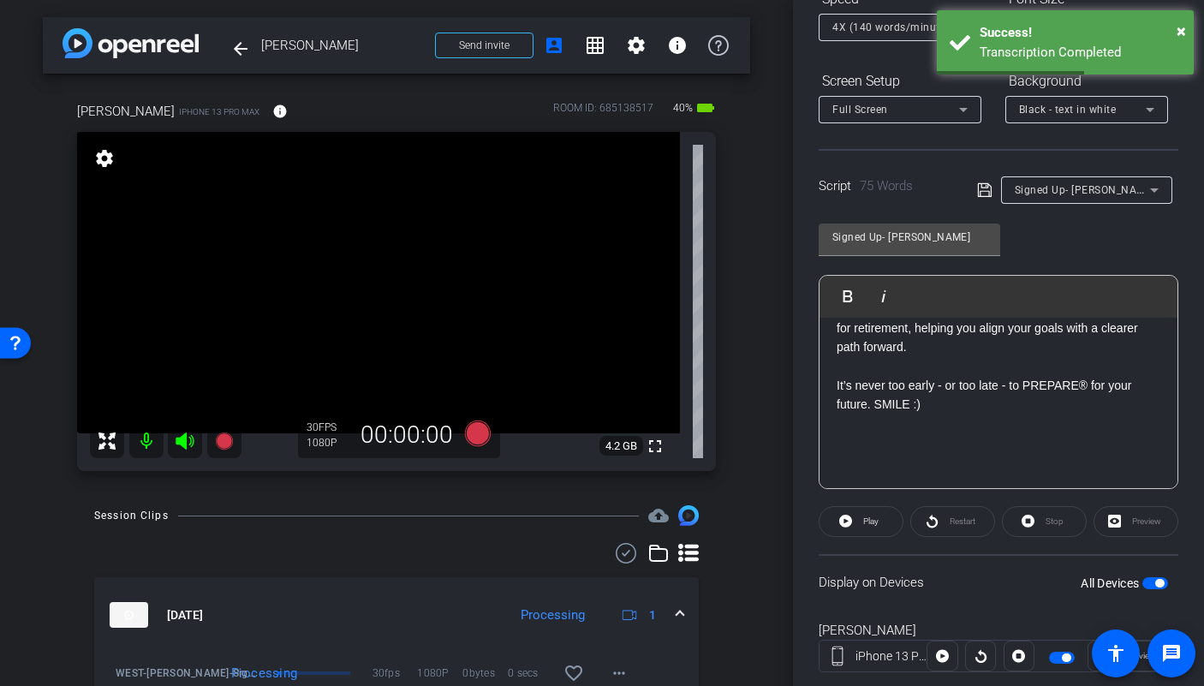
click at [1142, 579] on span "button" at bounding box center [1155, 583] width 26 height 12
click at [1151, 581] on span "button" at bounding box center [1155, 583] width 26 height 12
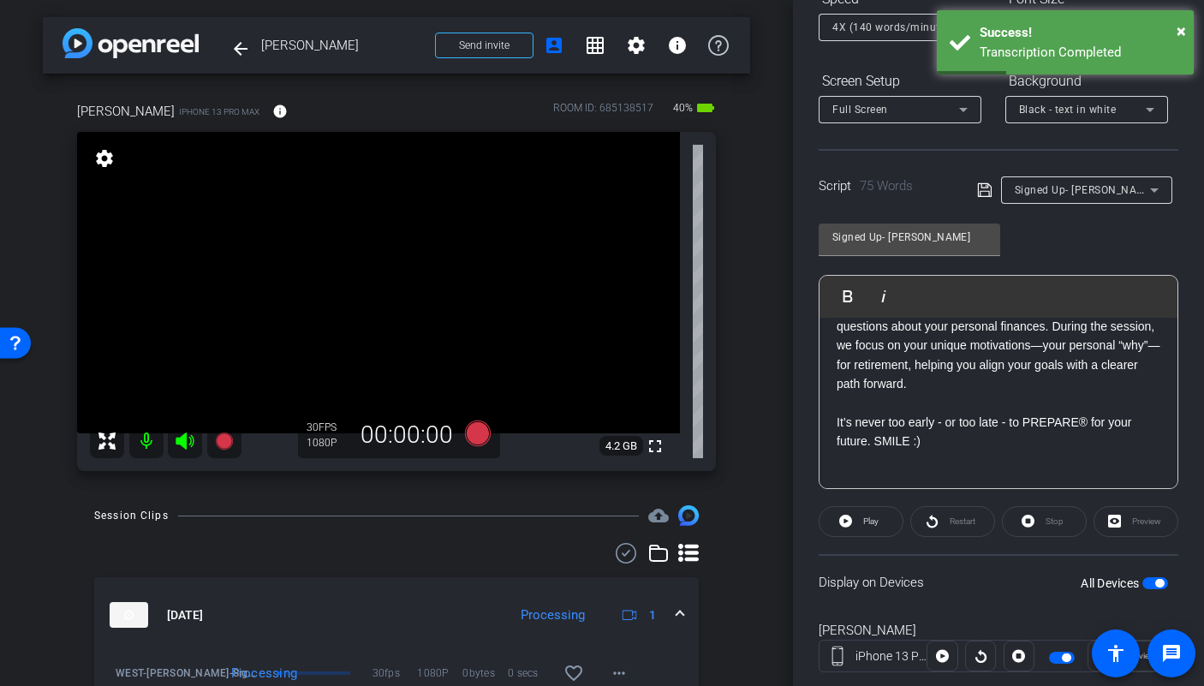
scroll to position [0, 0]
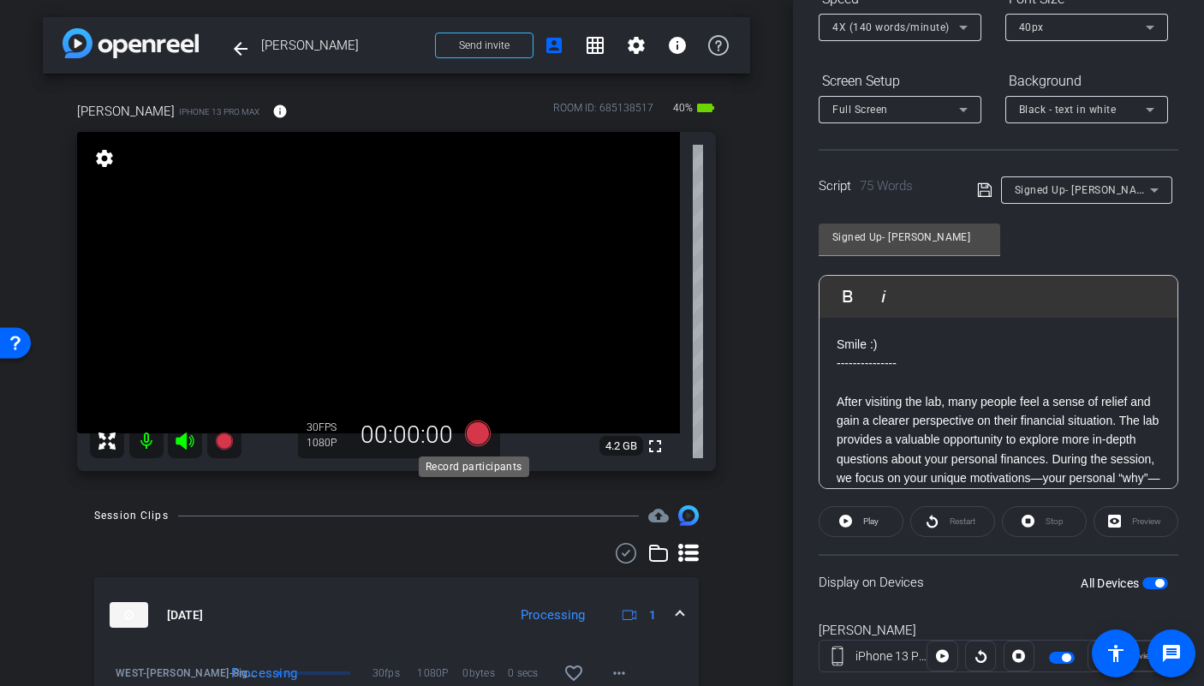
click at [479, 432] on icon at bounding box center [478, 433] width 26 height 26
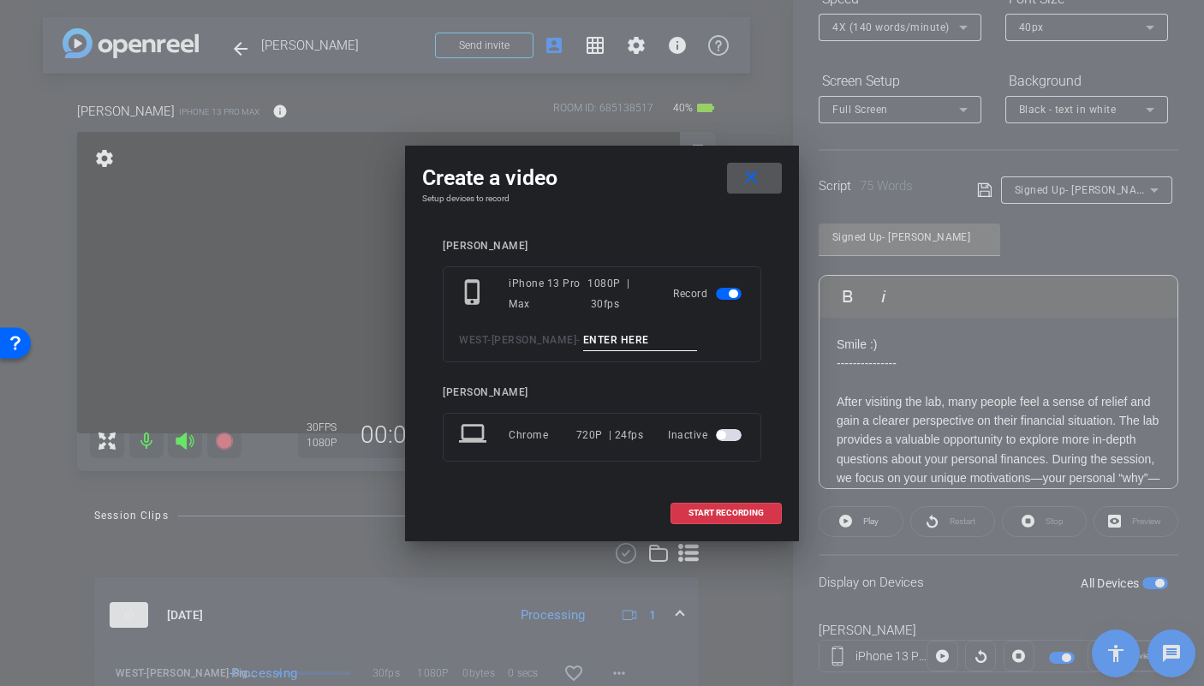
click at [634, 336] on input at bounding box center [640, 340] width 115 height 21
type input "Sign up pick up TA4"
click at [730, 514] on span "START RECORDING" at bounding box center [725, 513] width 75 height 9
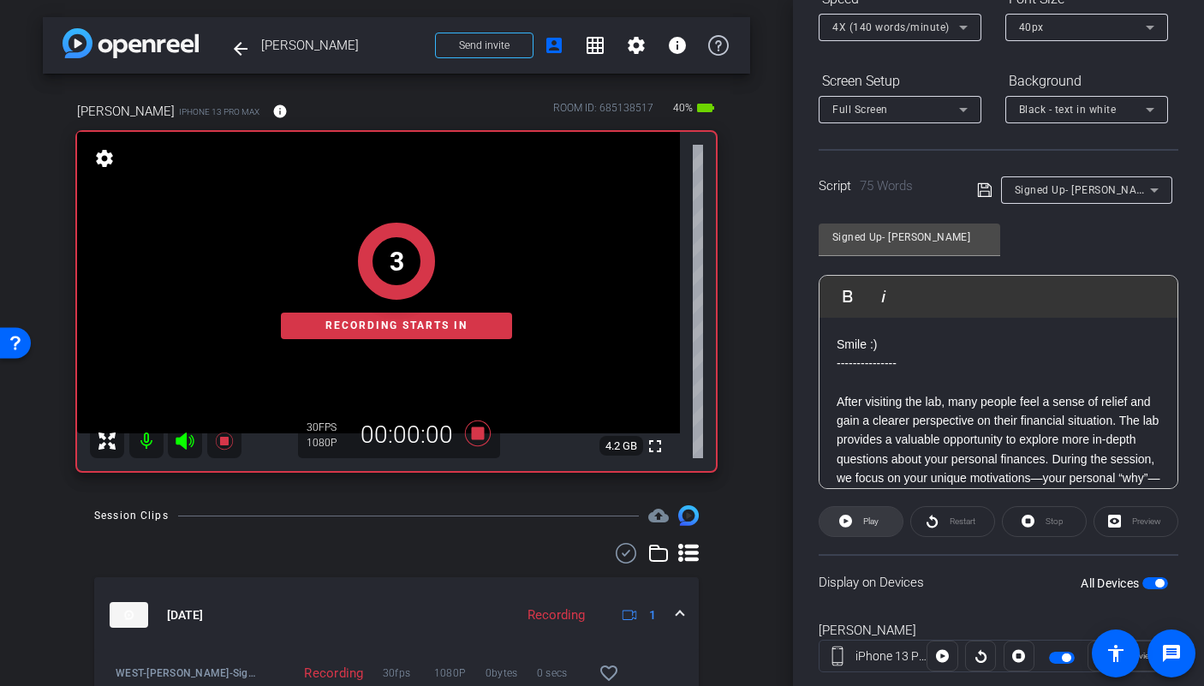
click at [867, 527] on span "Play" at bounding box center [869, 521] width 20 height 24
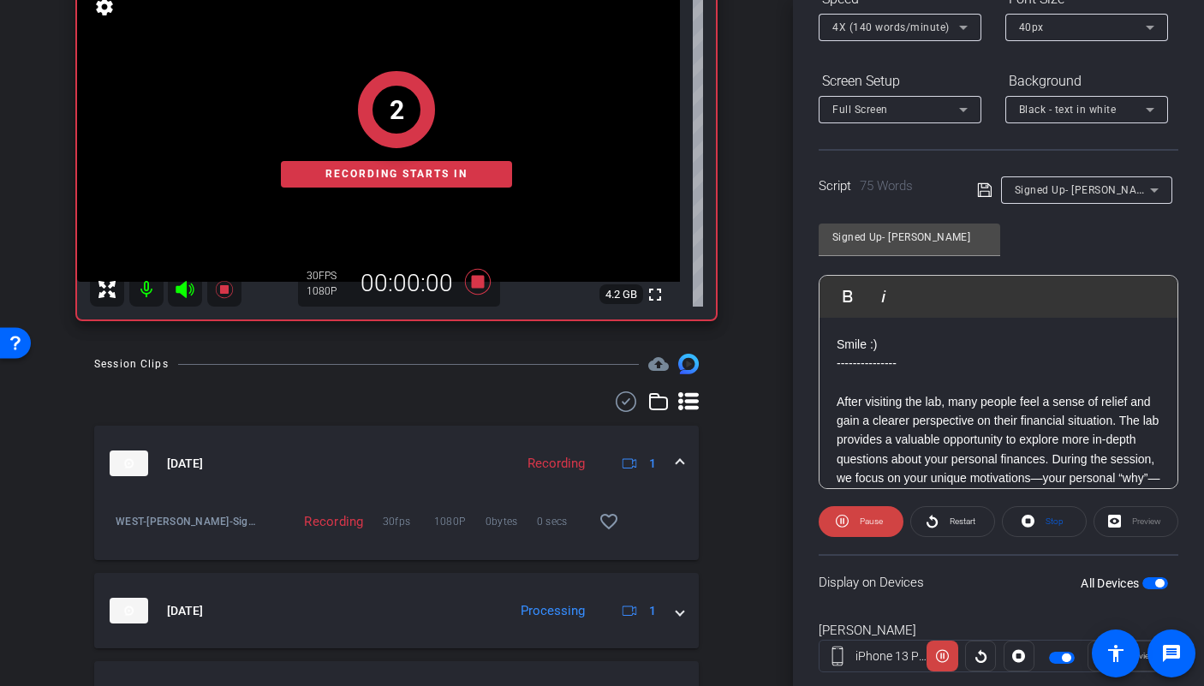
scroll to position [295, 0]
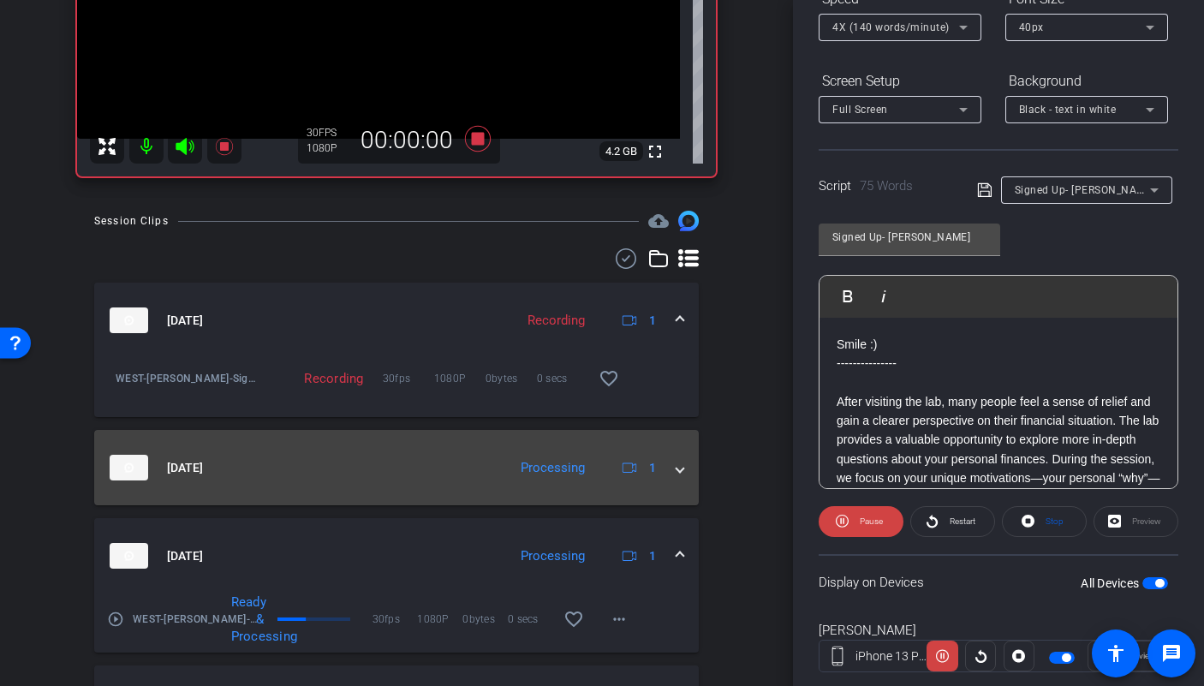
click at [676, 468] on span at bounding box center [679, 468] width 7 height 18
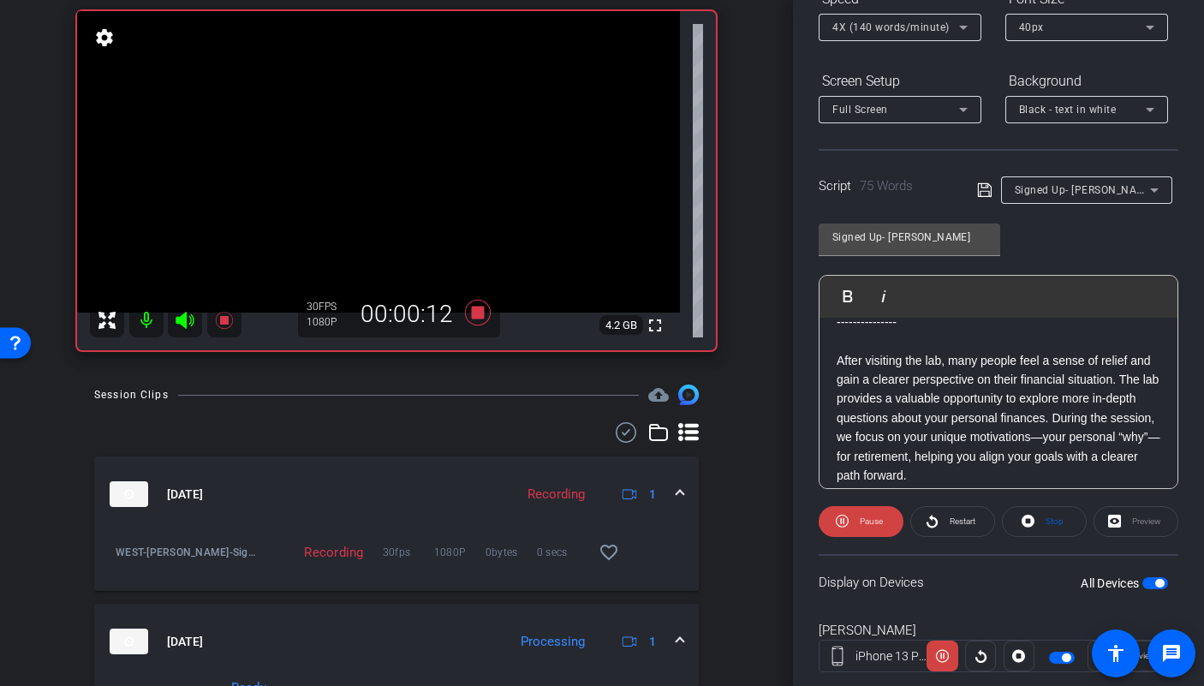
scroll to position [42, 0]
click at [474, 316] on icon at bounding box center [478, 313] width 26 height 26
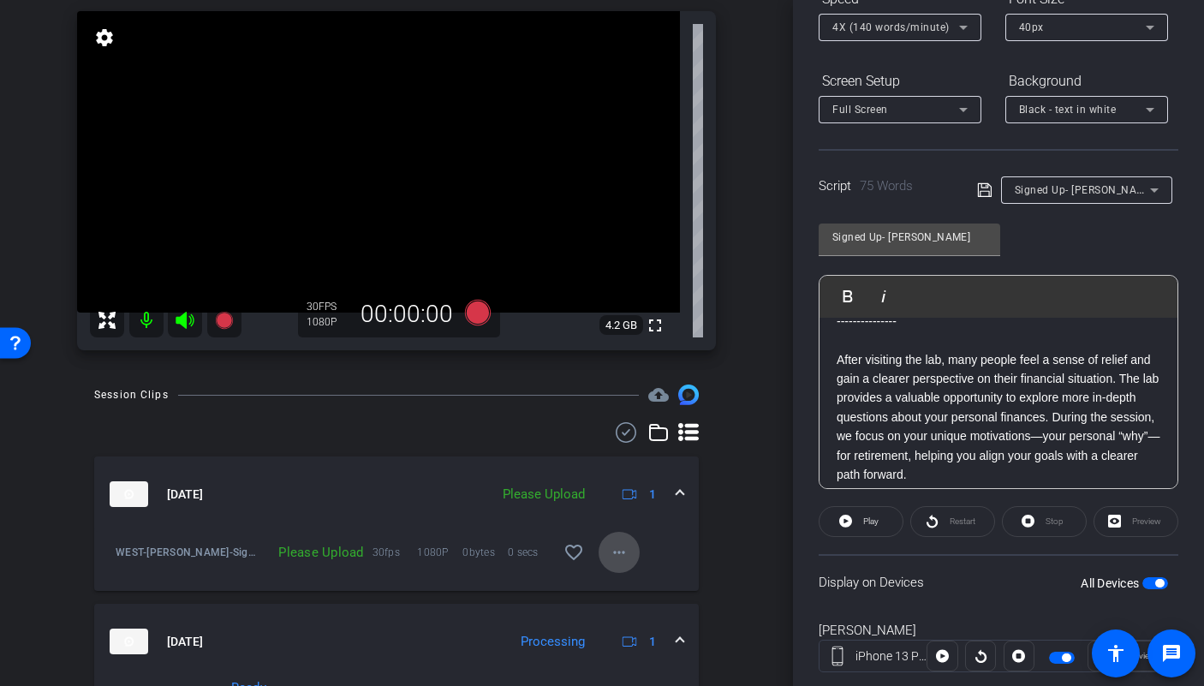
click at [611, 550] on mat-icon "more_horiz" at bounding box center [619, 552] width 21 height 21
click at [622, 587] on span "Upload" at bounding box center [638, 588] width 69 height 21
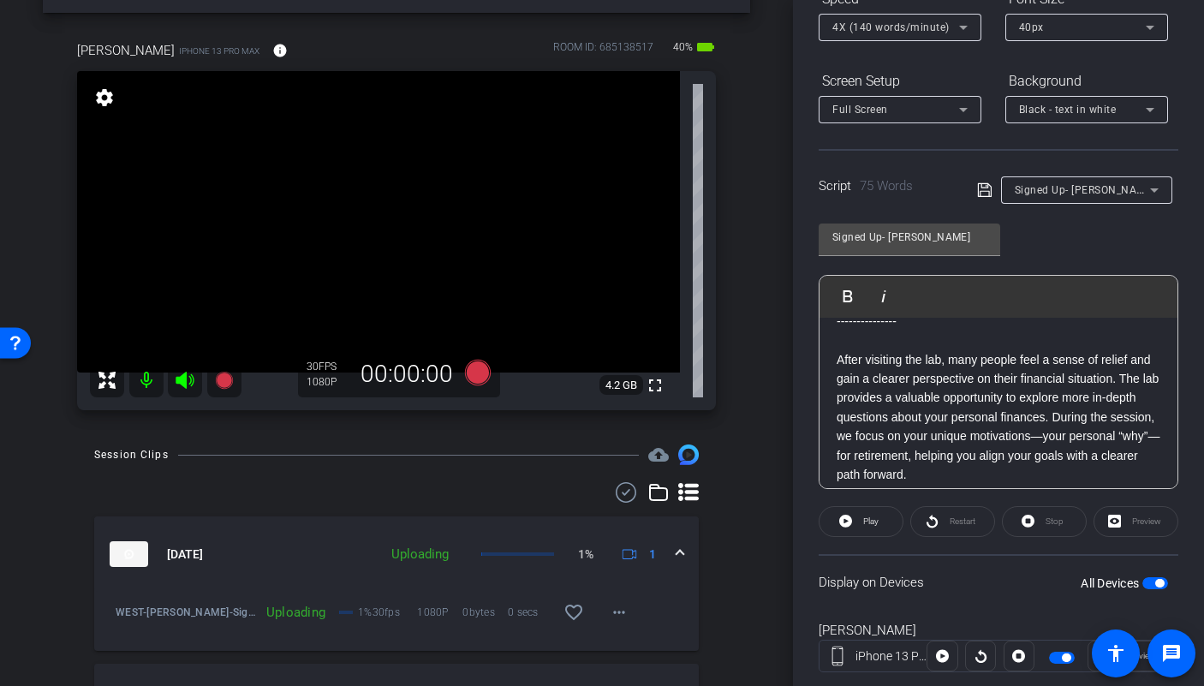
scroll to position [0, 0]
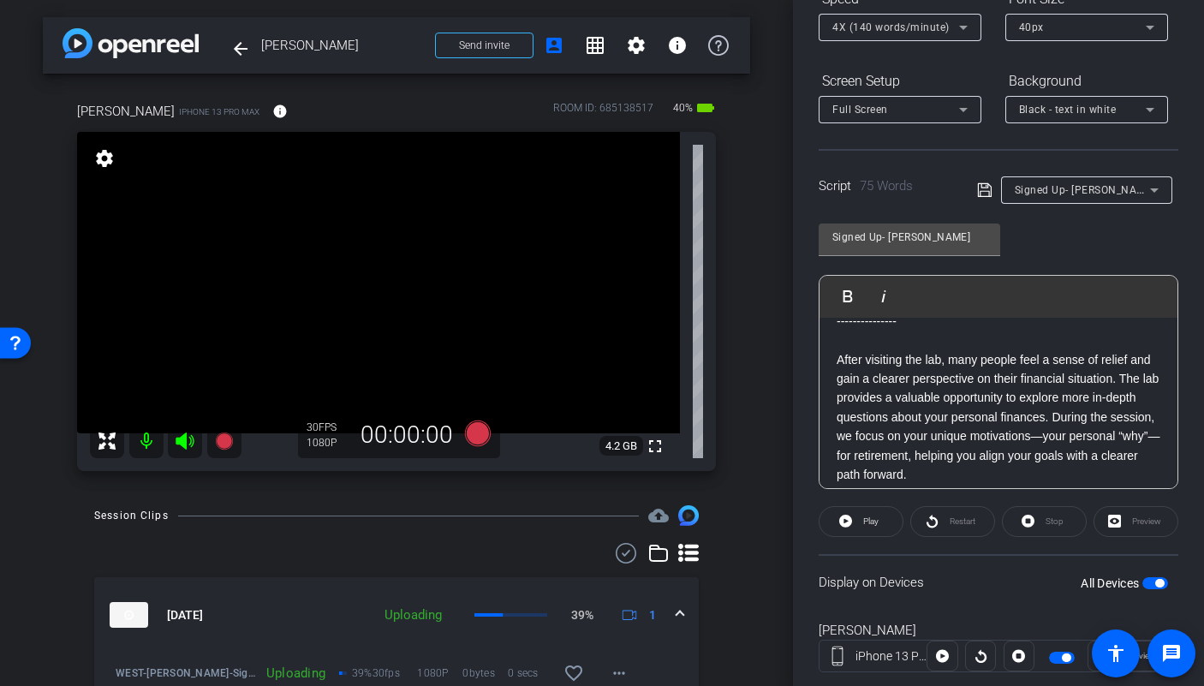
click at [1091, 176] on div "Signed Up- Colin" at bounding box center [1087, 189] width 144 height 27
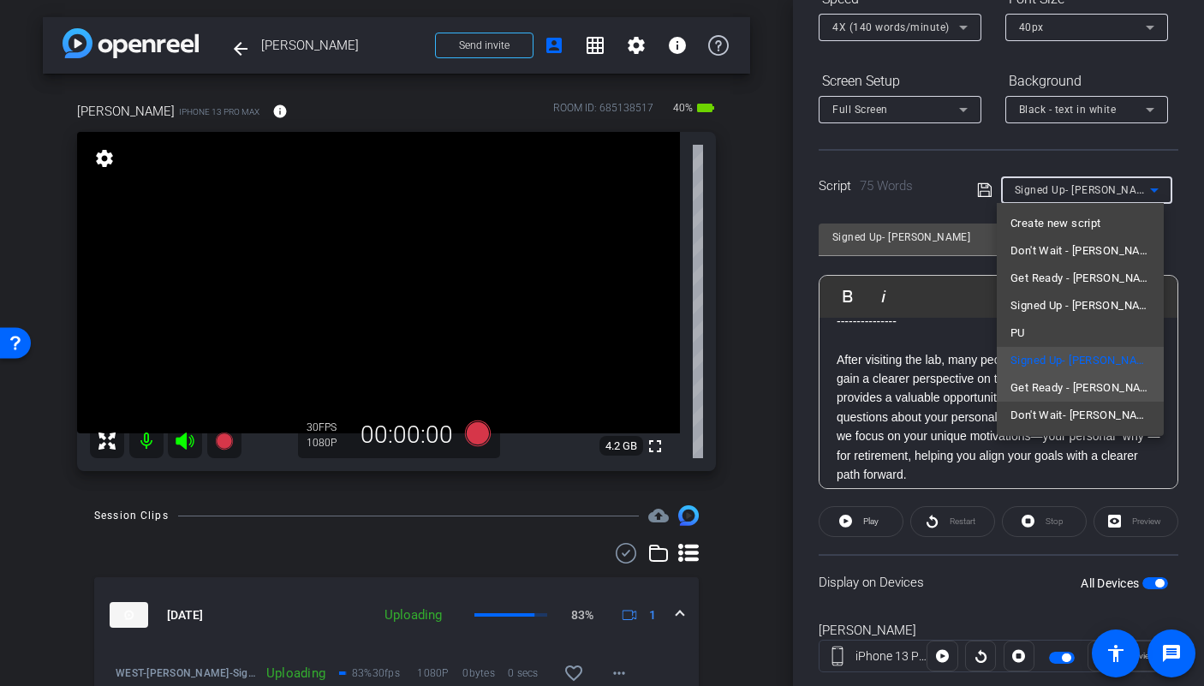
click at [1057, 390] on span "Get Ready - Colin" at bounding box center [1080, 388] width 140 height 21
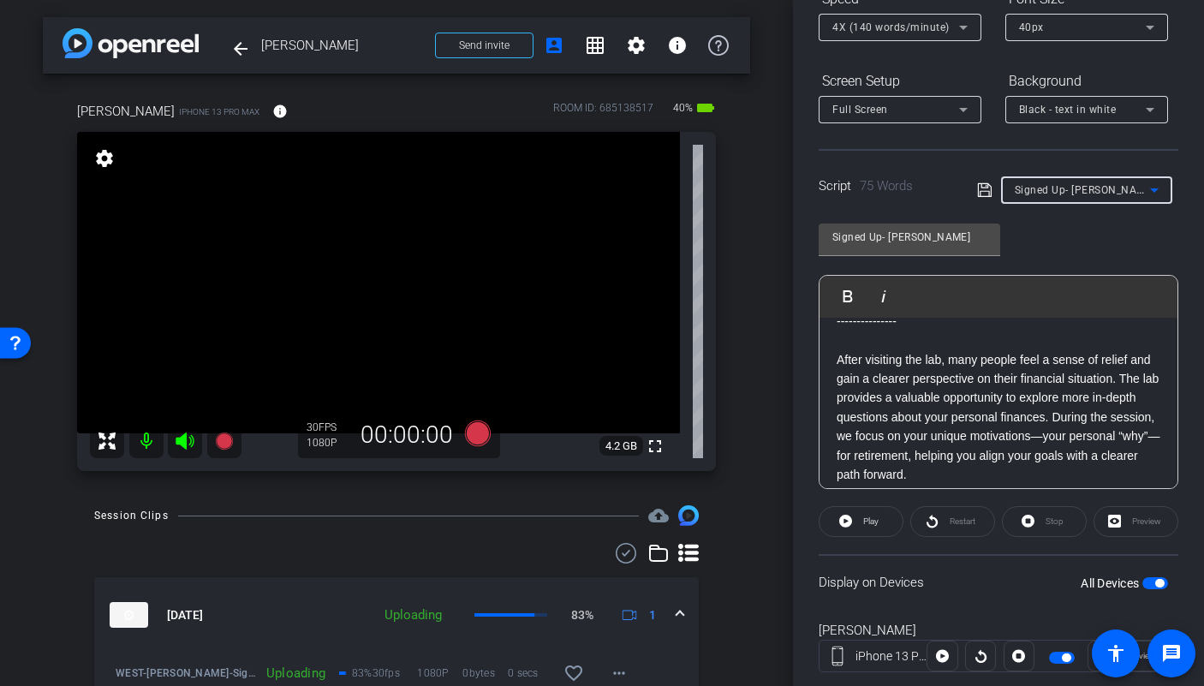
type input "Get Ready - Colin"
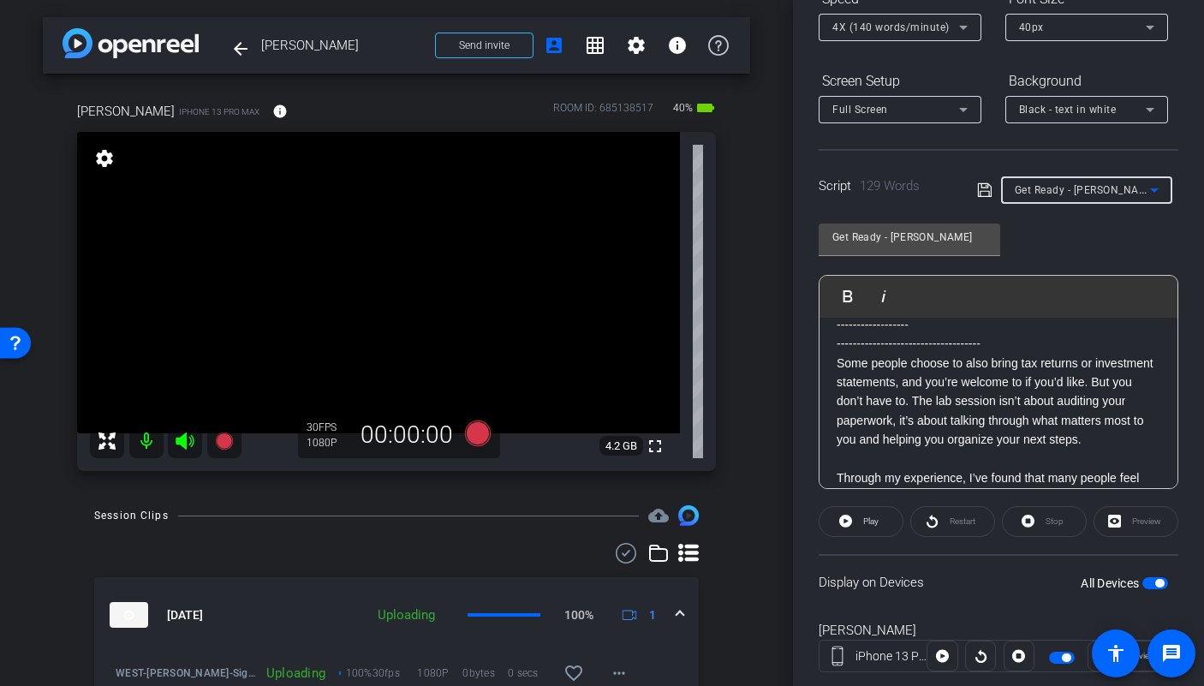
scroll to position [39, 0]
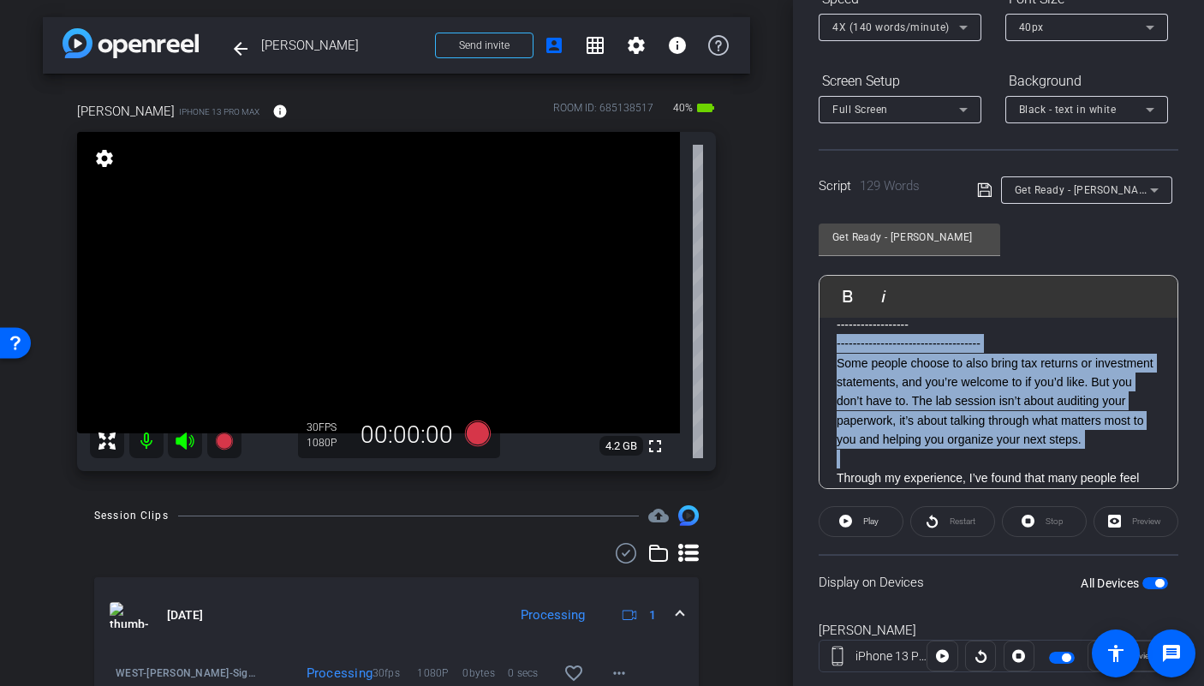
drag, startPoint x: 873, startPoint y: 466, endPoint x: 810, endPoint y: 339, distance: 141.7
click at [810, 339] on div "Participants Teleprompter Adjustments settings Betsy Mugavero flip Director Eve…" at bounding box center [998, 343] width 411 height 686
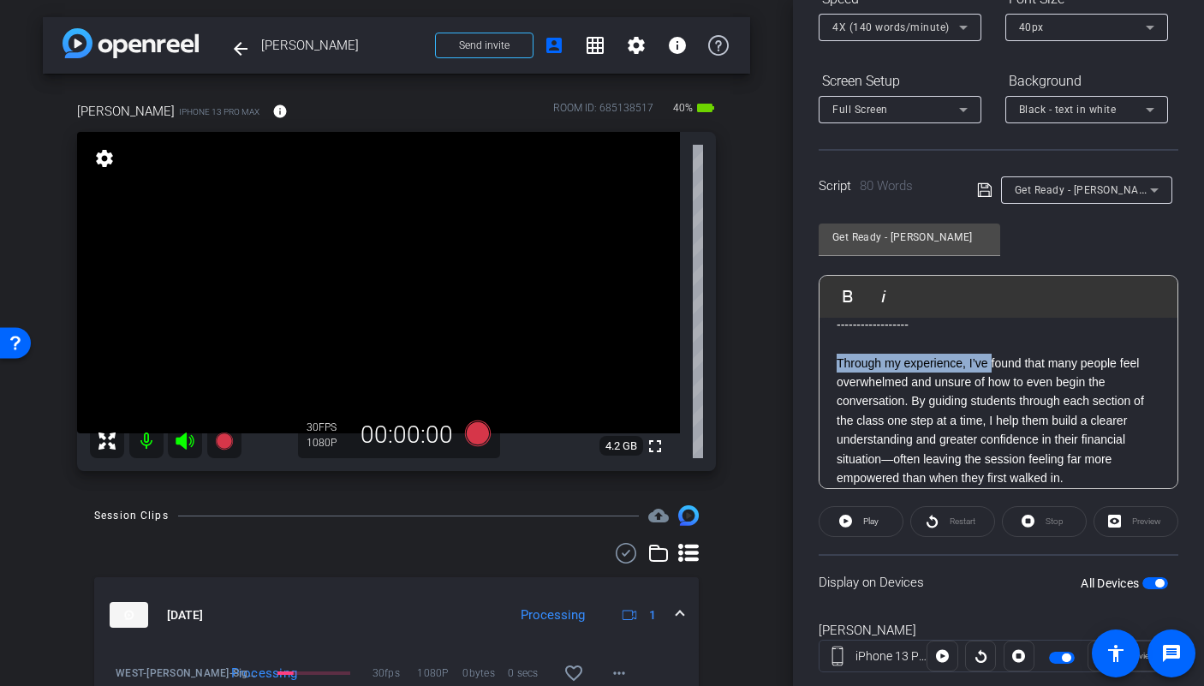
scroll to position [112, 0]
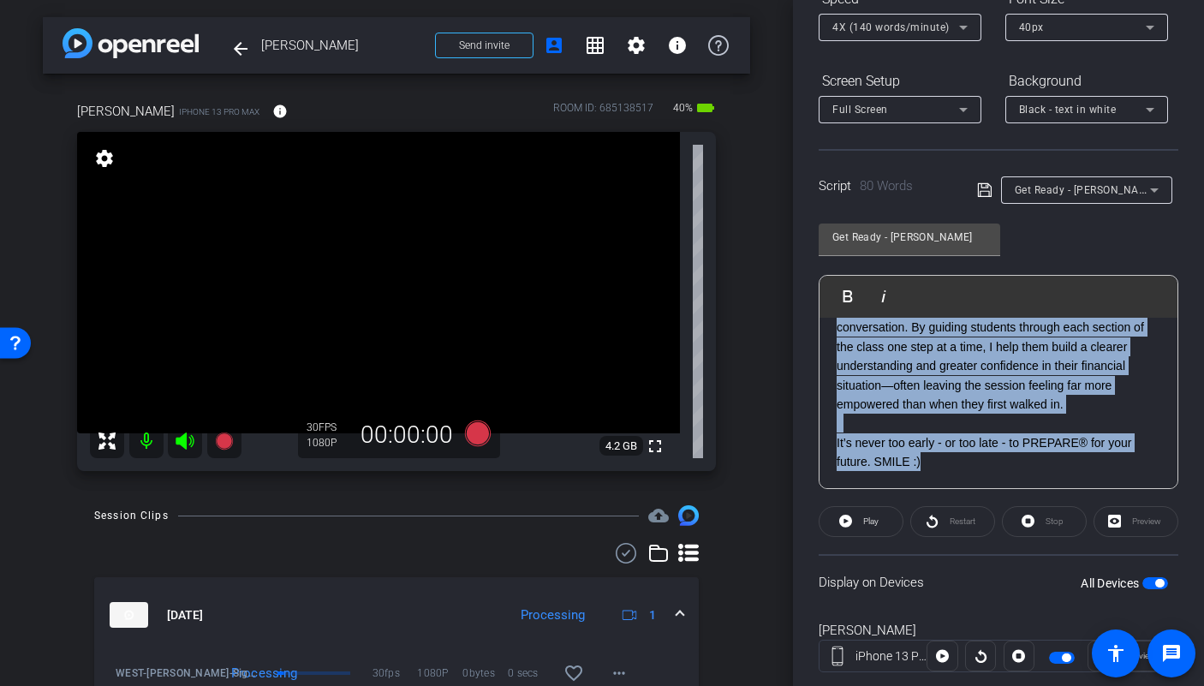
drag, startPoint x: 836, startPoint y: 356, endPoint x: 1001, endPoint y: 515, distance: 229.5
click at [1001, 515] on openreel-capture-teleprompter "Speed 4X (140 words/minute) Font Size 40px Screen Setup Full Screen Background …" at bounding box center [999, 344] width 360 height 718
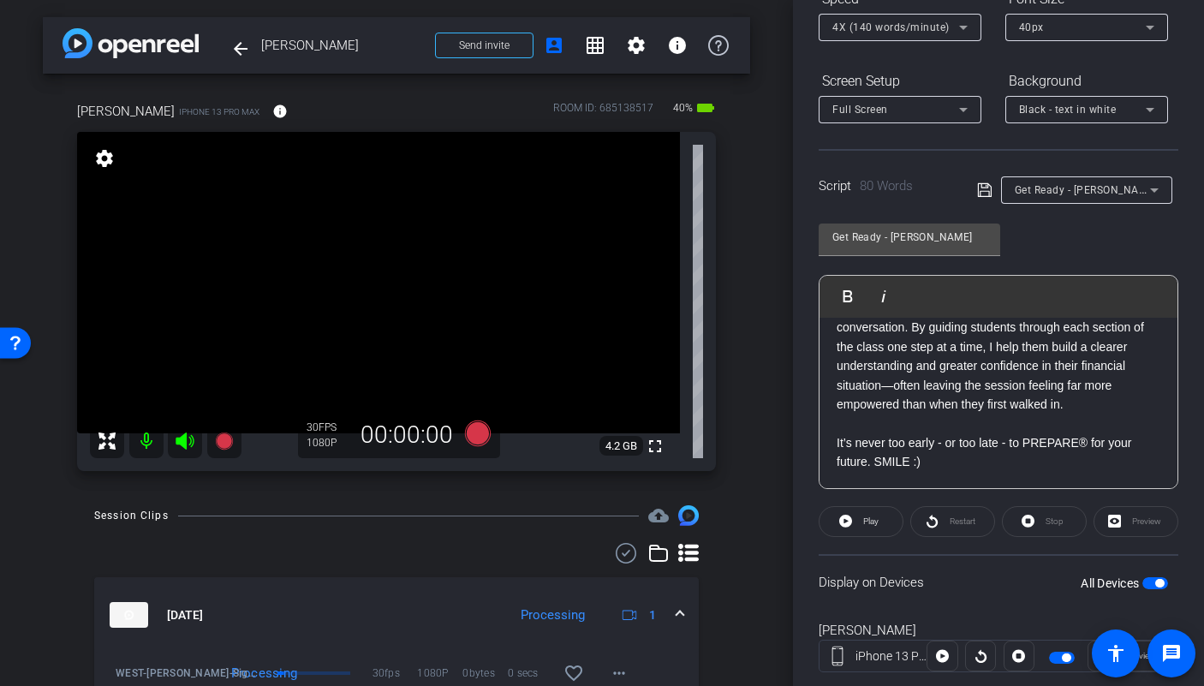
scroll to position [250, 0]
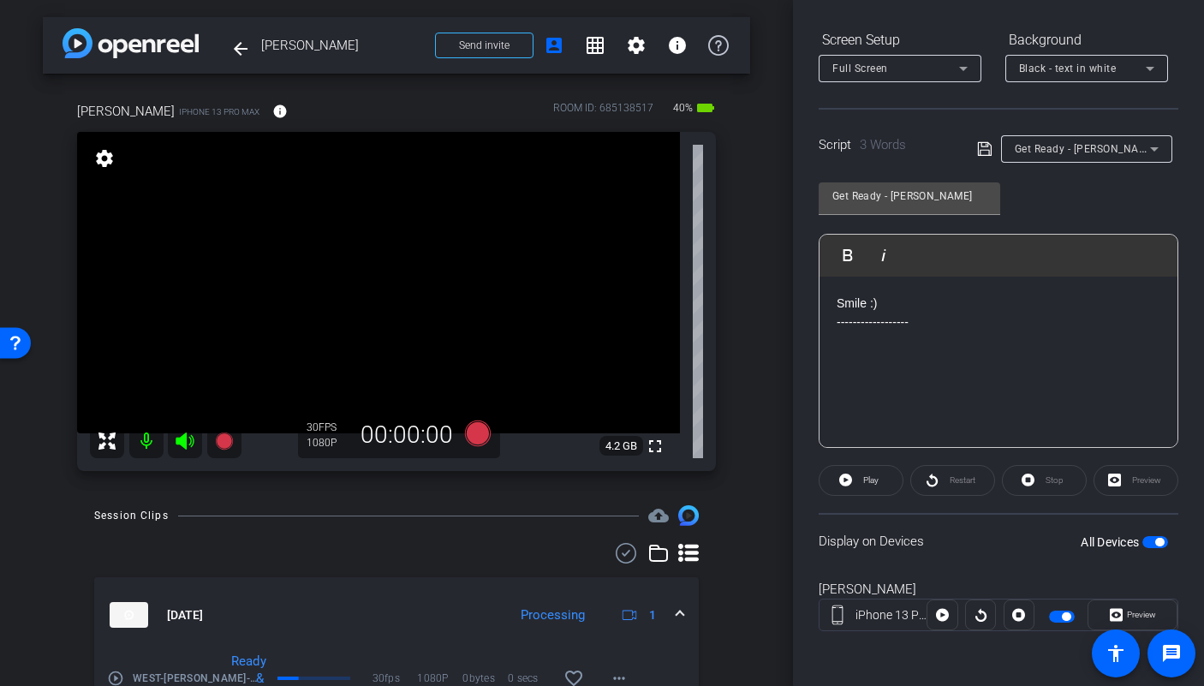
click at [861, 335] on p at bounding box center [999, 340] width 324 height 19
click at [883, 348] on p at bounding box center [999, 340] width 324 height 19
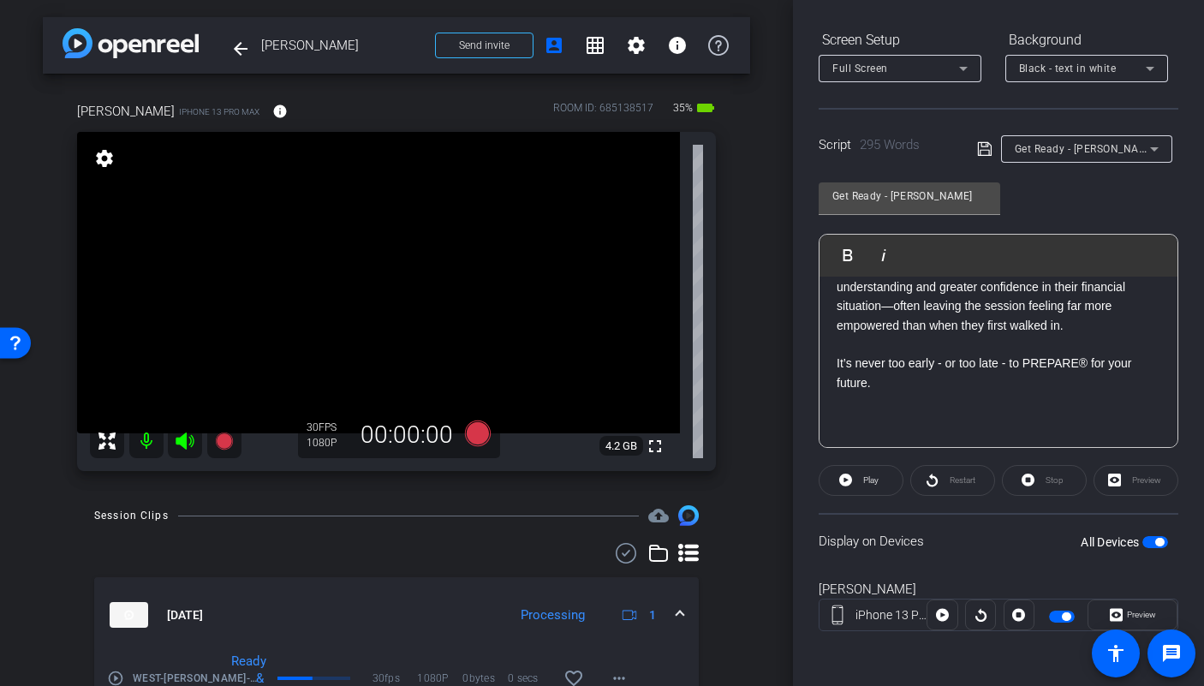
scroll to position [0, 0]
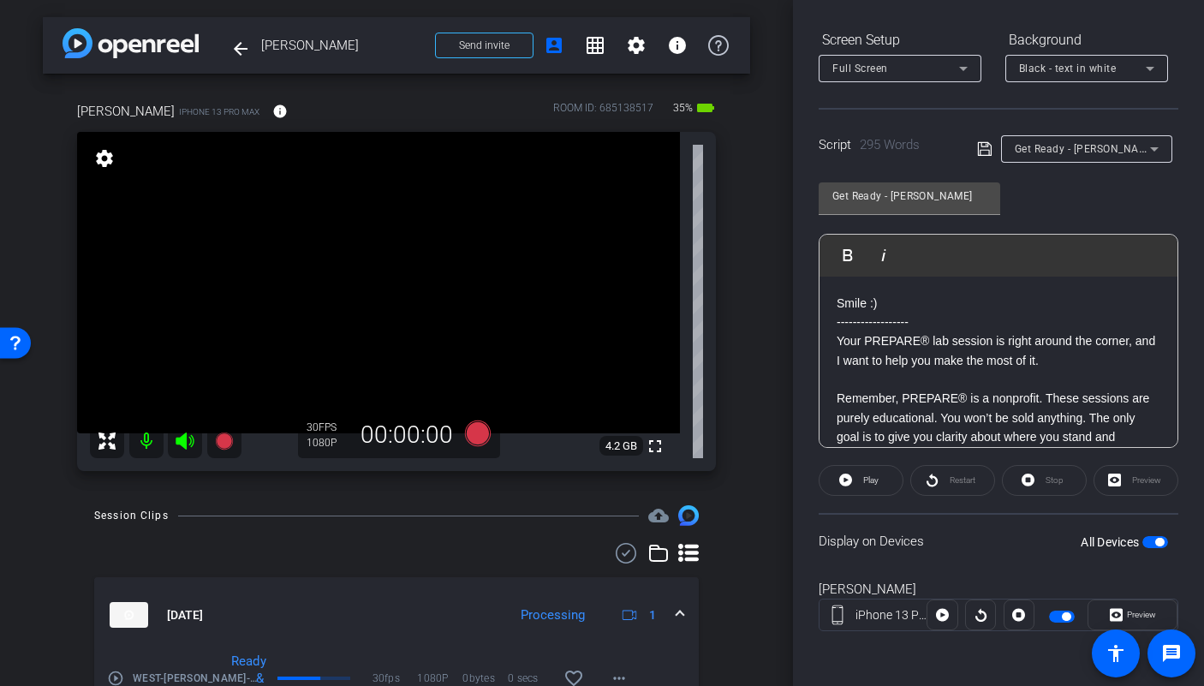
click at [1042, 368] on p "Your PREPARE® lab session is right around the corner, and I want to help you ma…" at bounding box center [999, 350] width 324 height 39
click at [1144, 542] on span "button" at bounding box center [1155, 542] width 26 height 12
click at [1150, 544] on span "button" at bounding box center [1155, 542] width 26 height 12
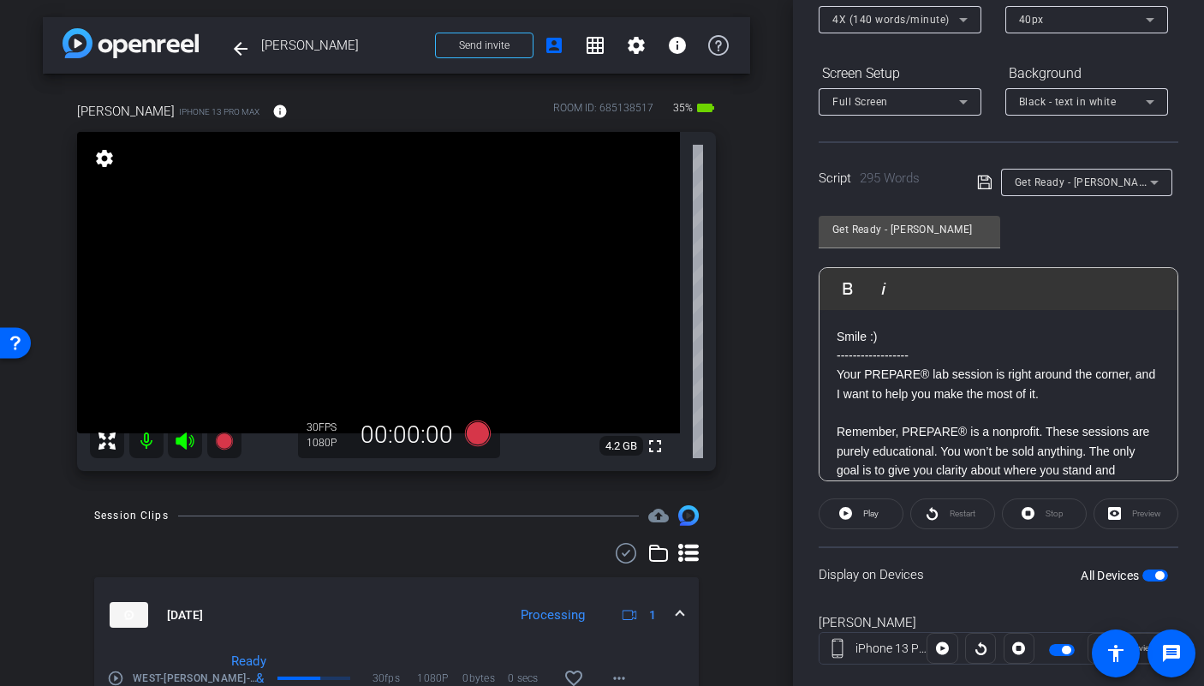
scroll to position [188, 0]
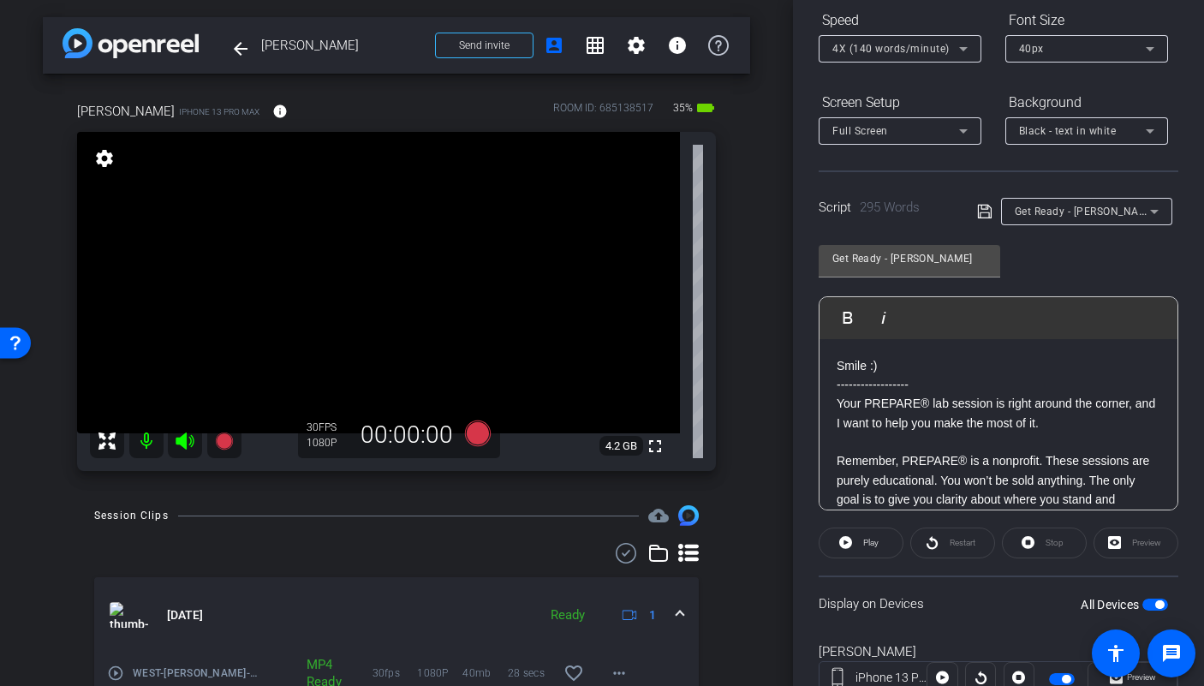
click at [991, 375] on p "------------------" at bounding box center [999, 384] width 324 height 19
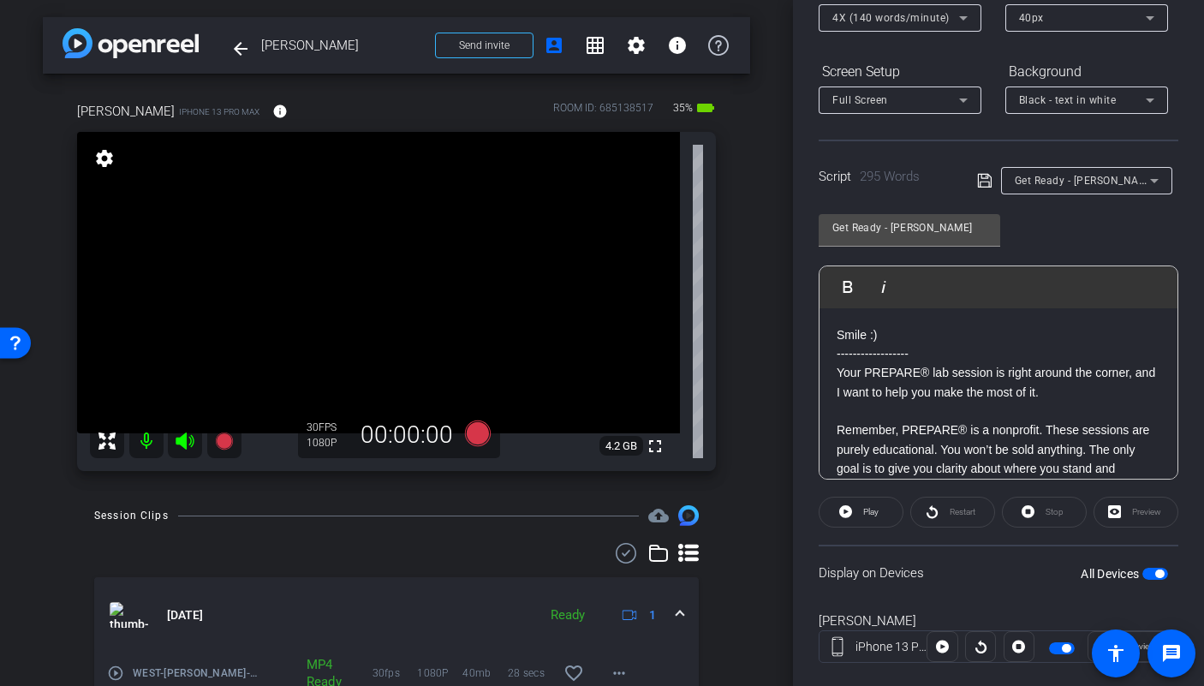
scroll to position [250, 0]
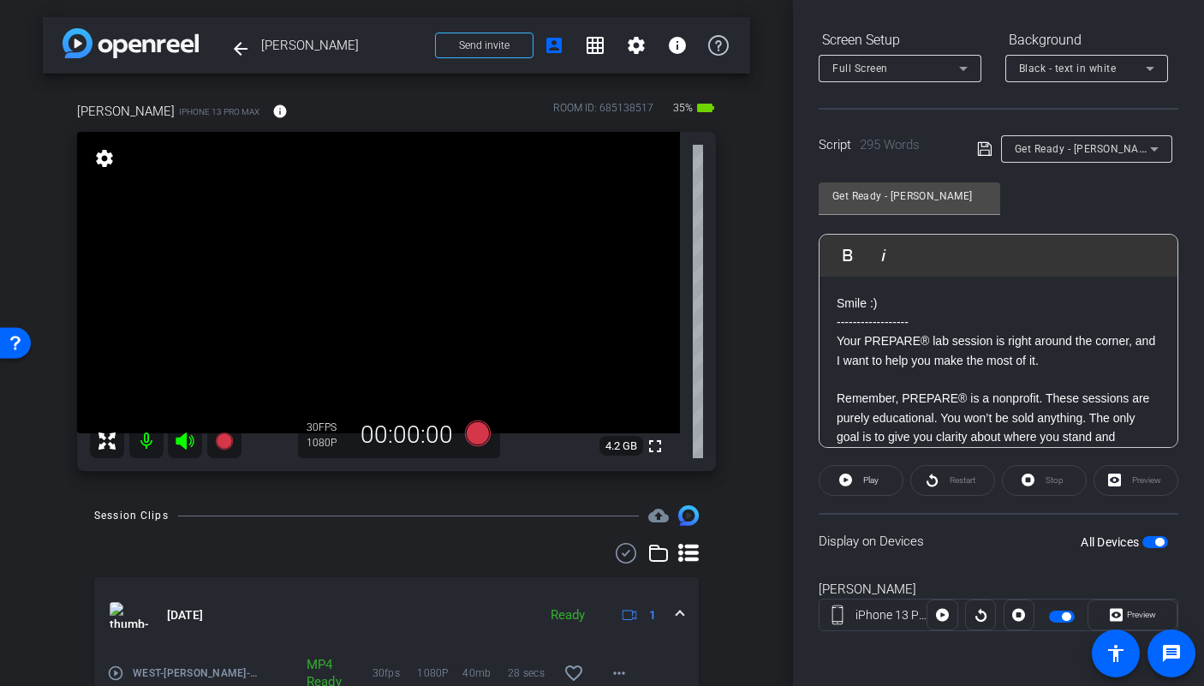
click at [998, 386] on p at bounding box center [999, 379] width 324 height 19
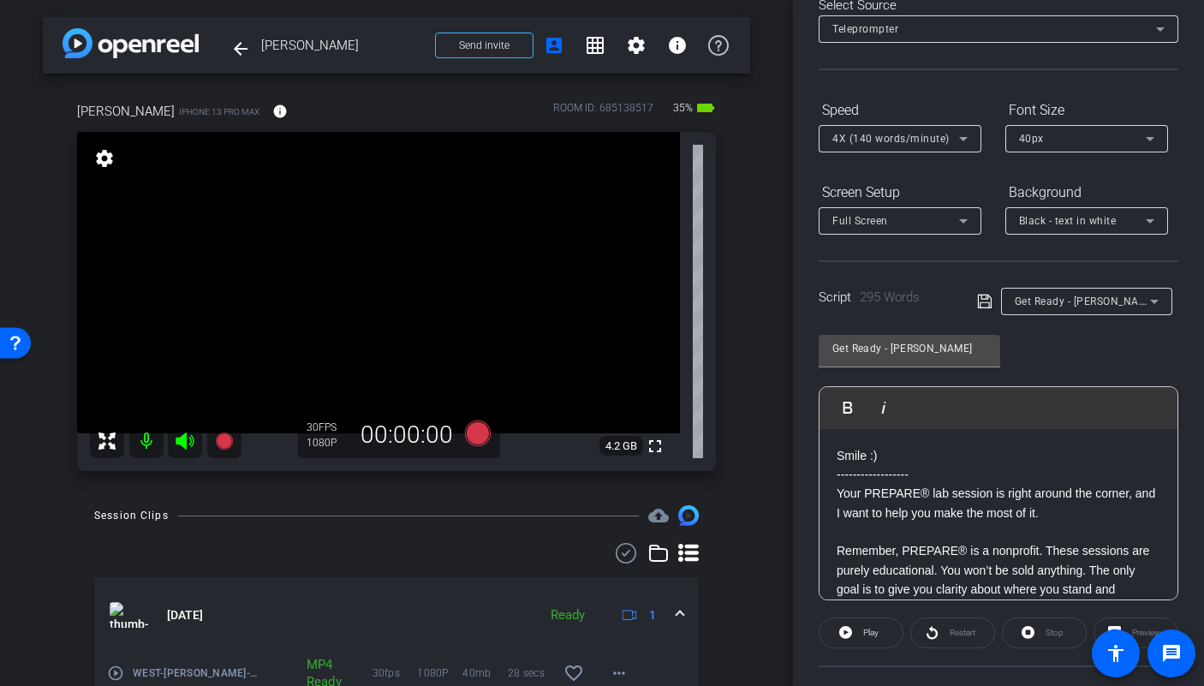
scroll to position [165, 0]
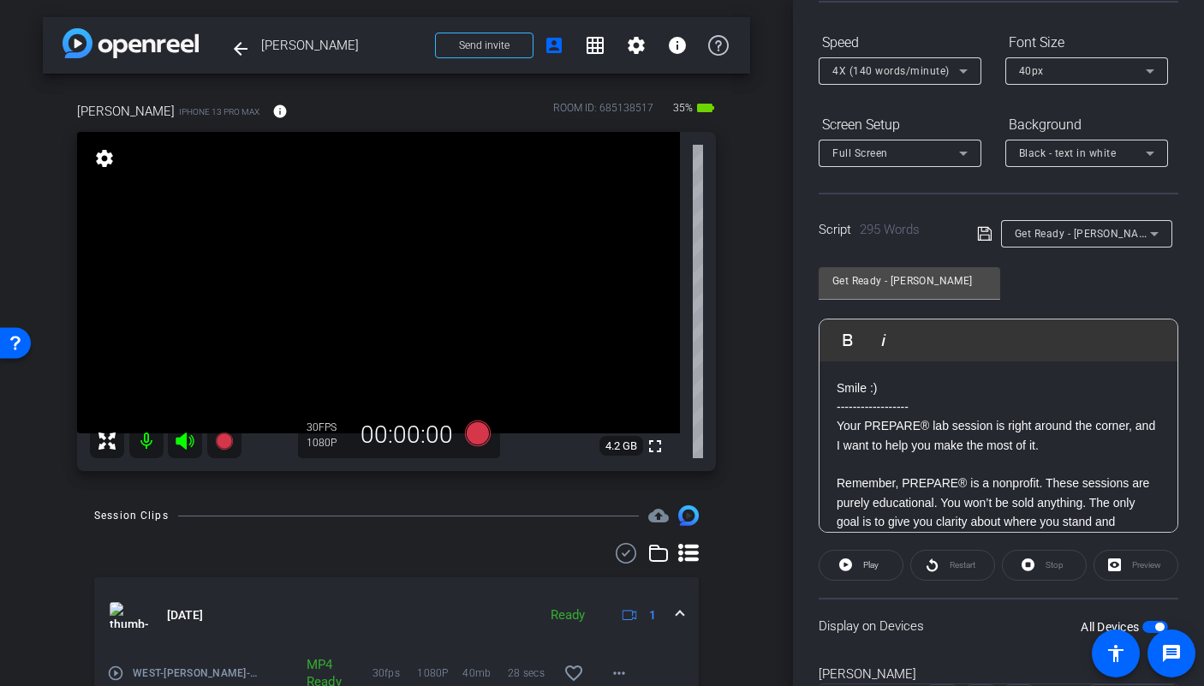
click at [966, 478] on p "Remember, PREPARE® is a nonprofit. These sessions are purely educational. You w…" at bounding box center [999, 512] width 324 height 77
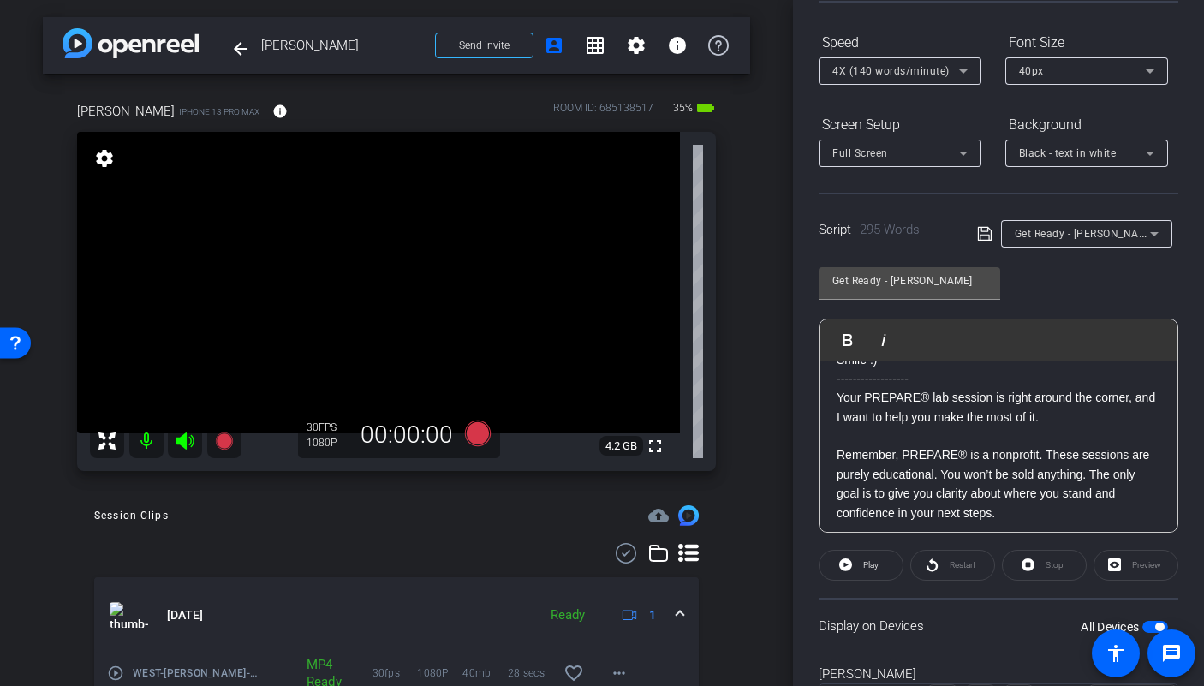
scroll to position [29, 0]
click at [486, 435] on icon at bounding box center [477, 433] width 41 height 31
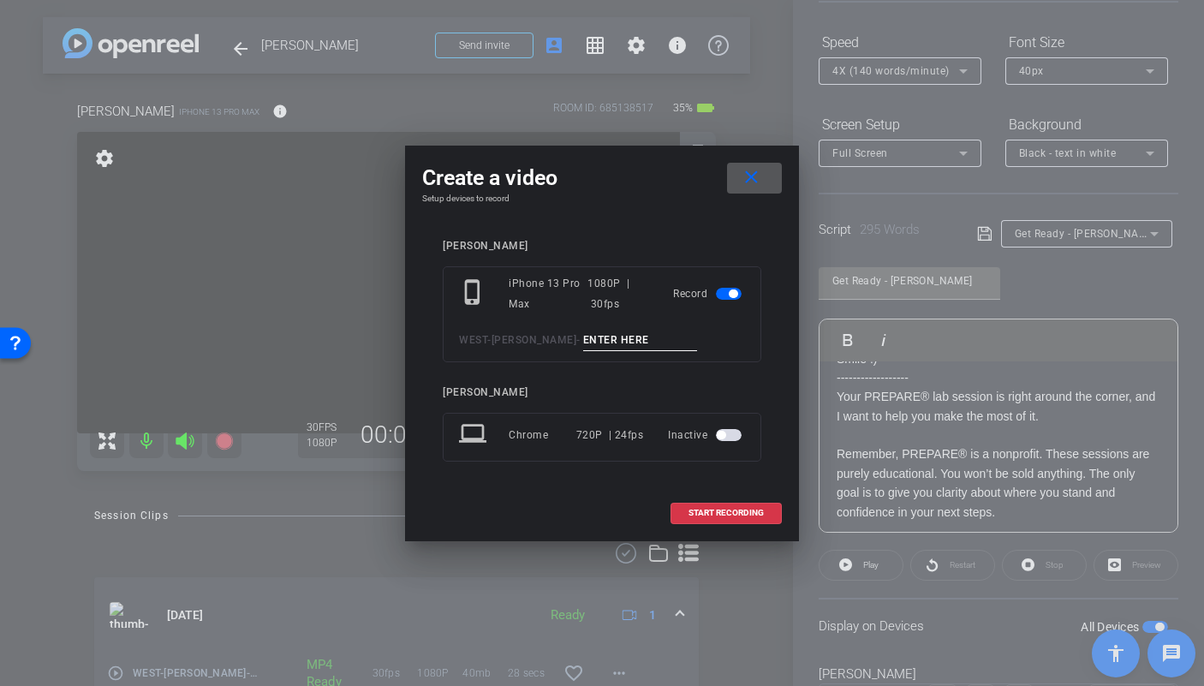
click at [601, 341] on input at bounding box center [640, 340] width 115 height 21
type input "Get Ready TA1"
click at [727, 519] on span at bounding box center [726, 512] width 110 height 41
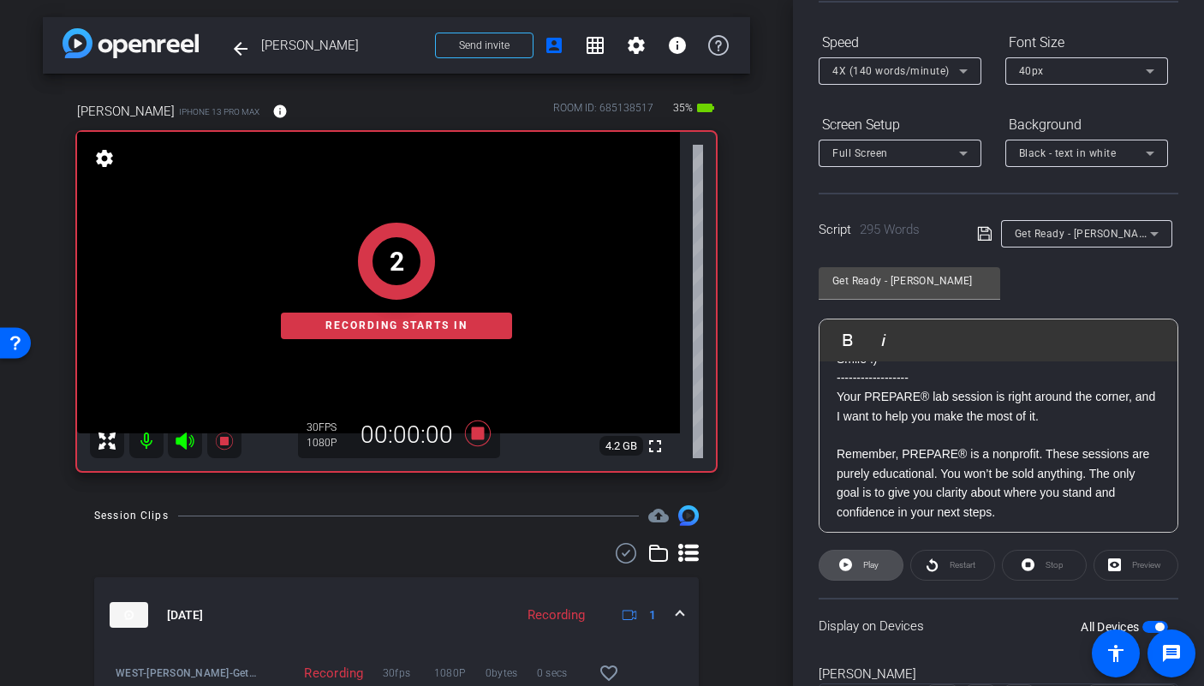
click at [865, 564] on span "Play" at bounding box center [870, 564] width 15 height 9
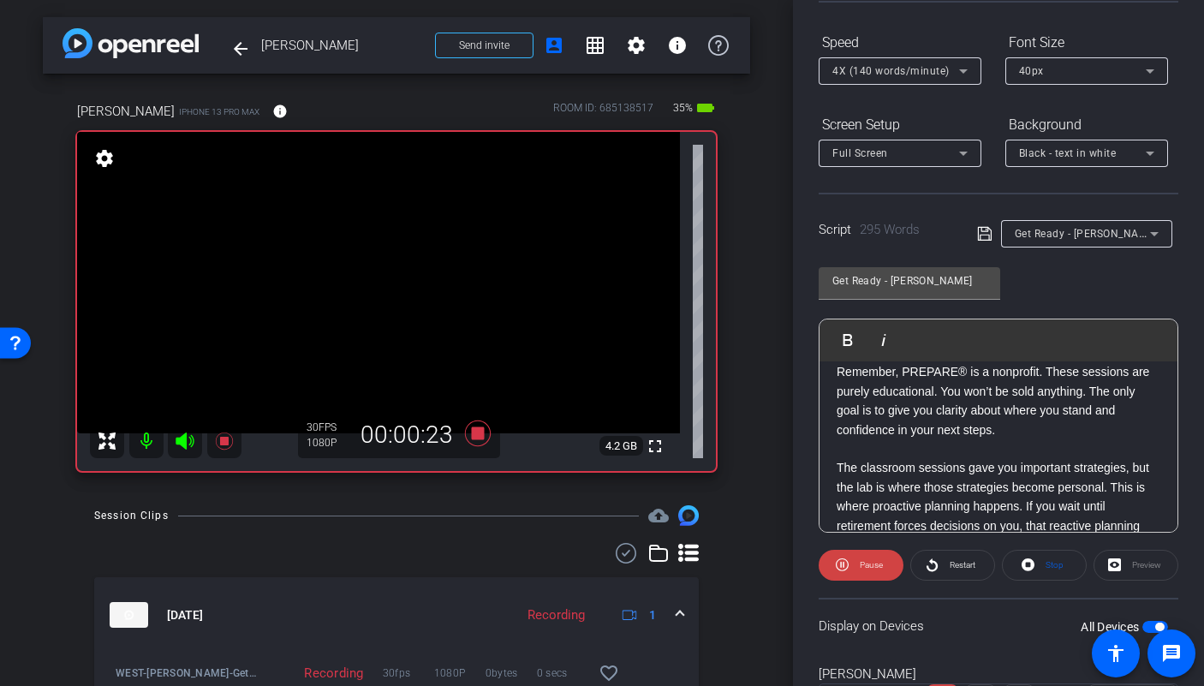
scroll to position [116, 0]
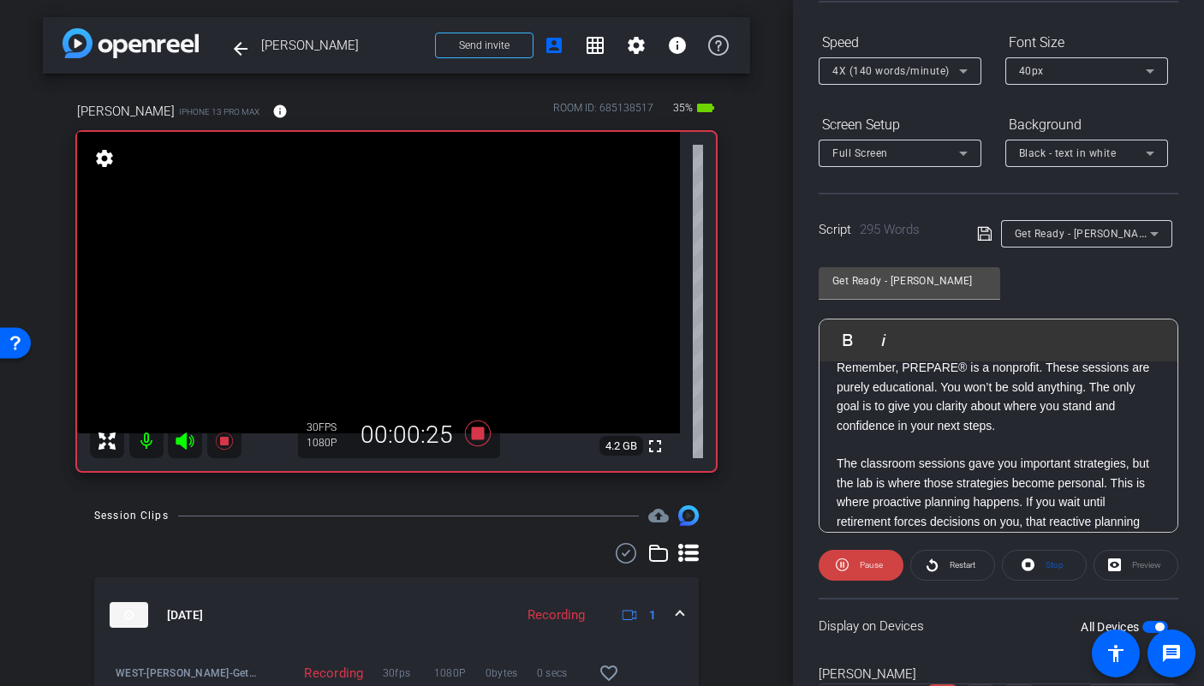
click at [186, 438] on icon at bounding box center [185, 440] width 18 height 17
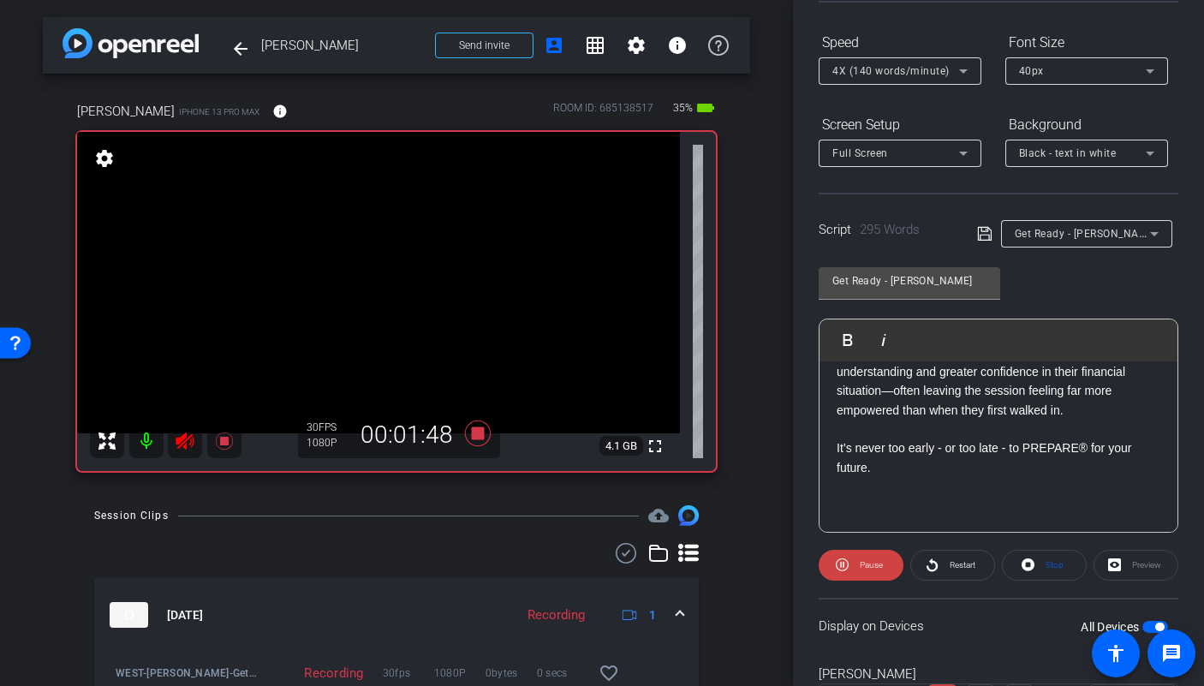
scroll to position [706, 0]
click at [488, 433] on icon at bounding box center [477, 433] width 41 height 31
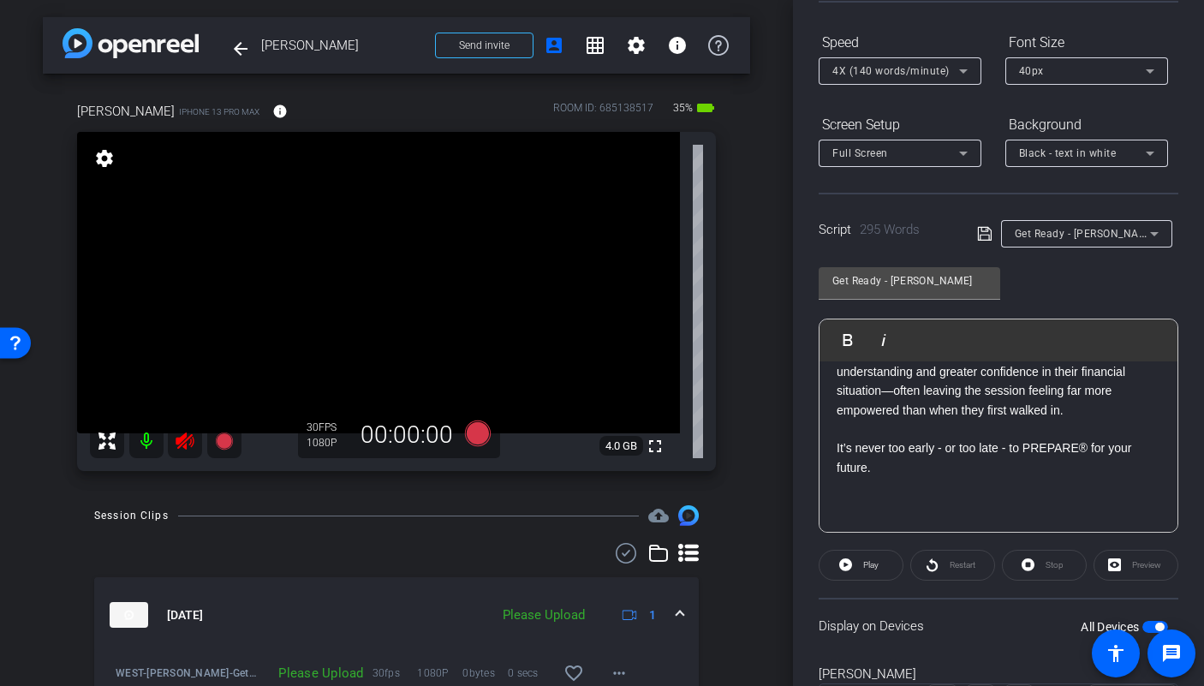
click at [188, 439] on icon at bounding box center [185, 440] width 18 height 17
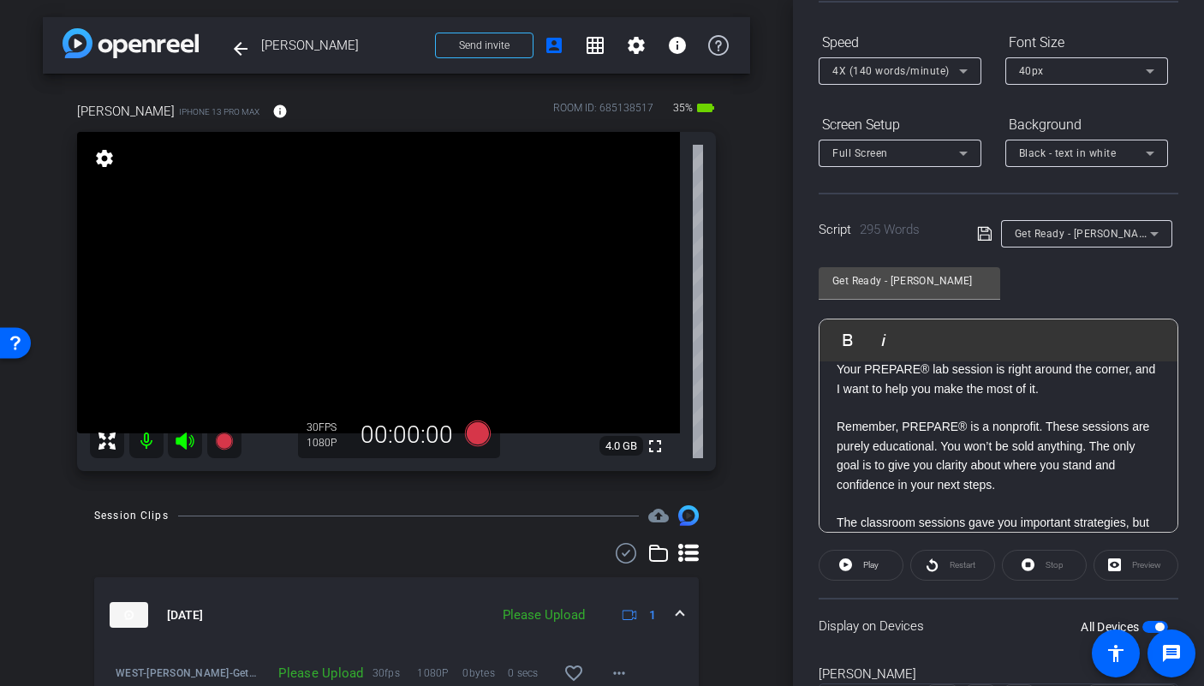
scroll to position [0, 0]
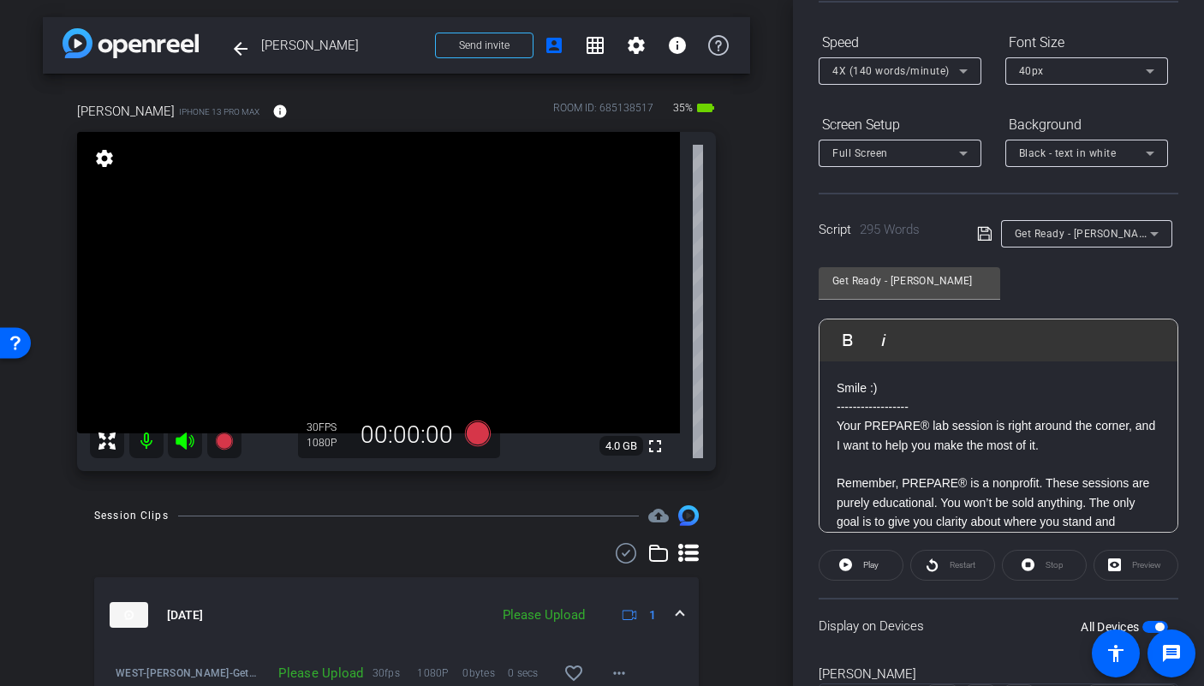
click at [924, 483] on p "Remember, PREPARE® is a nonprofit. These sessions are purely educational. You w…" at bounding box center [999, 512] width 324 height 77
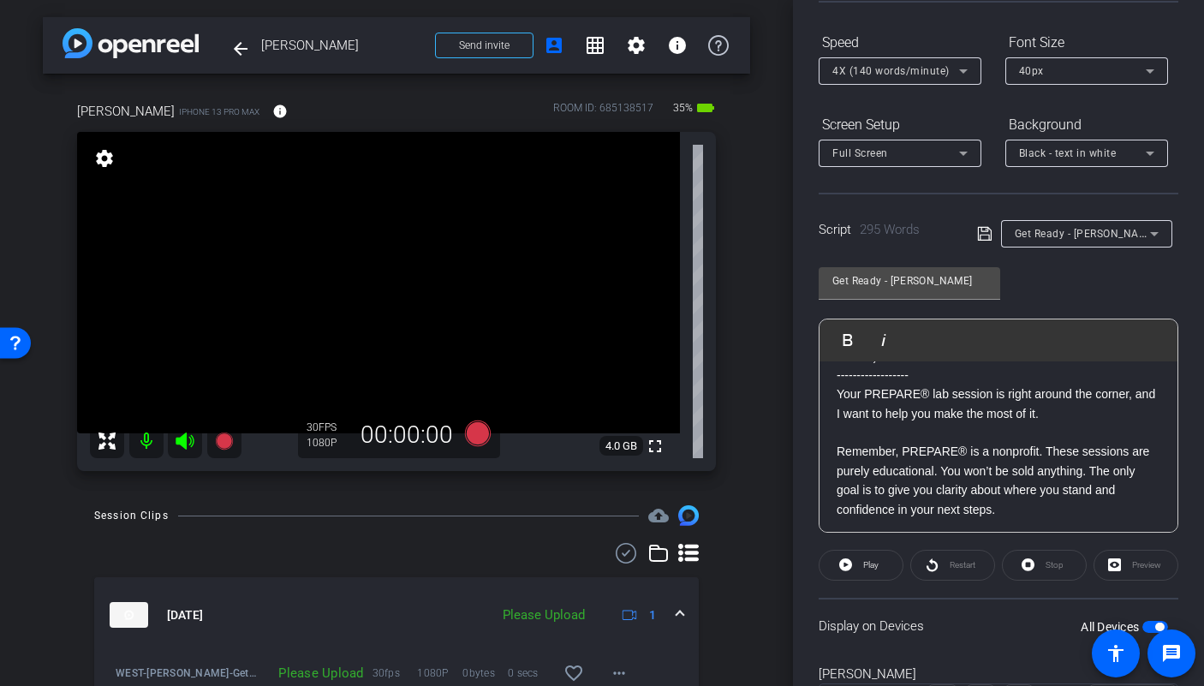
scroll to position [35, 0]
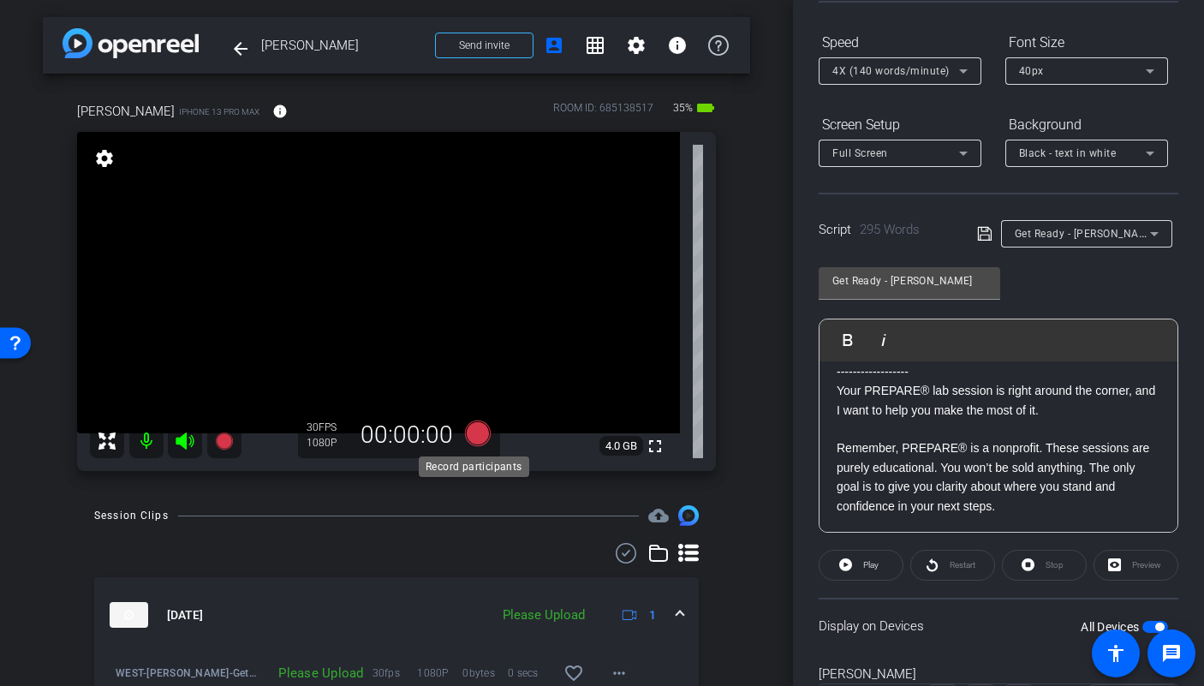
click at [476, 432] on icon at bounding box center [478, 433] width 26 height 26
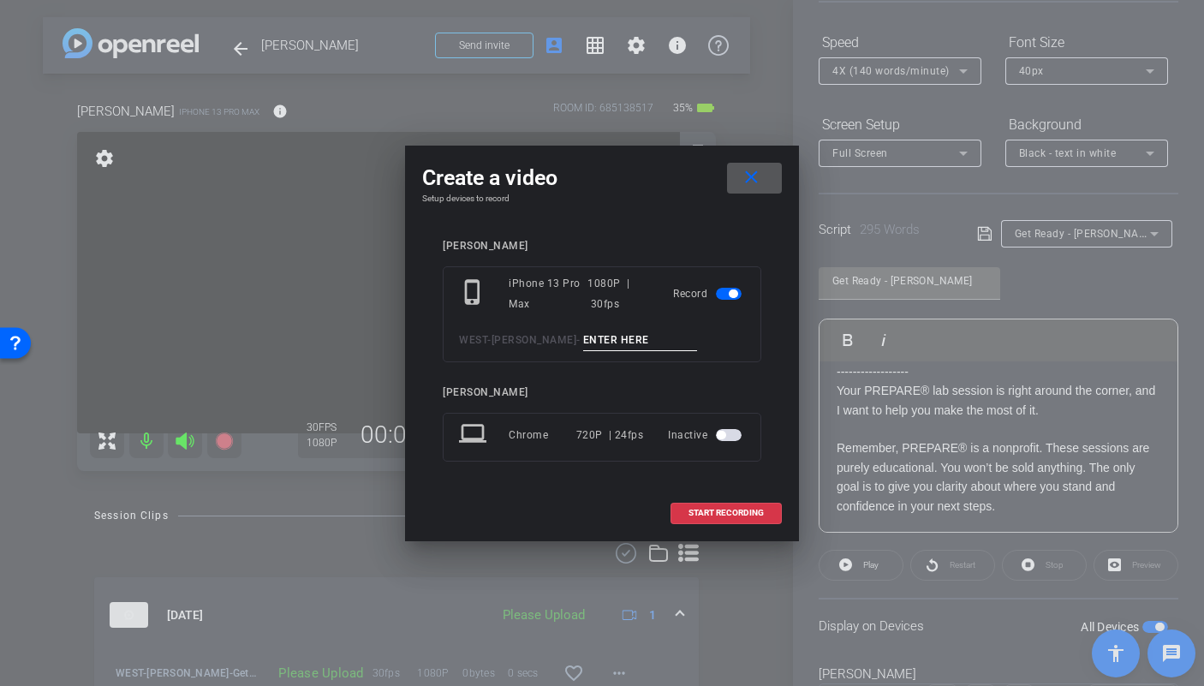
click at [659, 339] on input at bounding box center [640, 340] width 115 height 21
type input "Get Ready TA2"
click at [724, 509] on span "START RECORDING" at bounding box center [725, 513] width 75 height 9
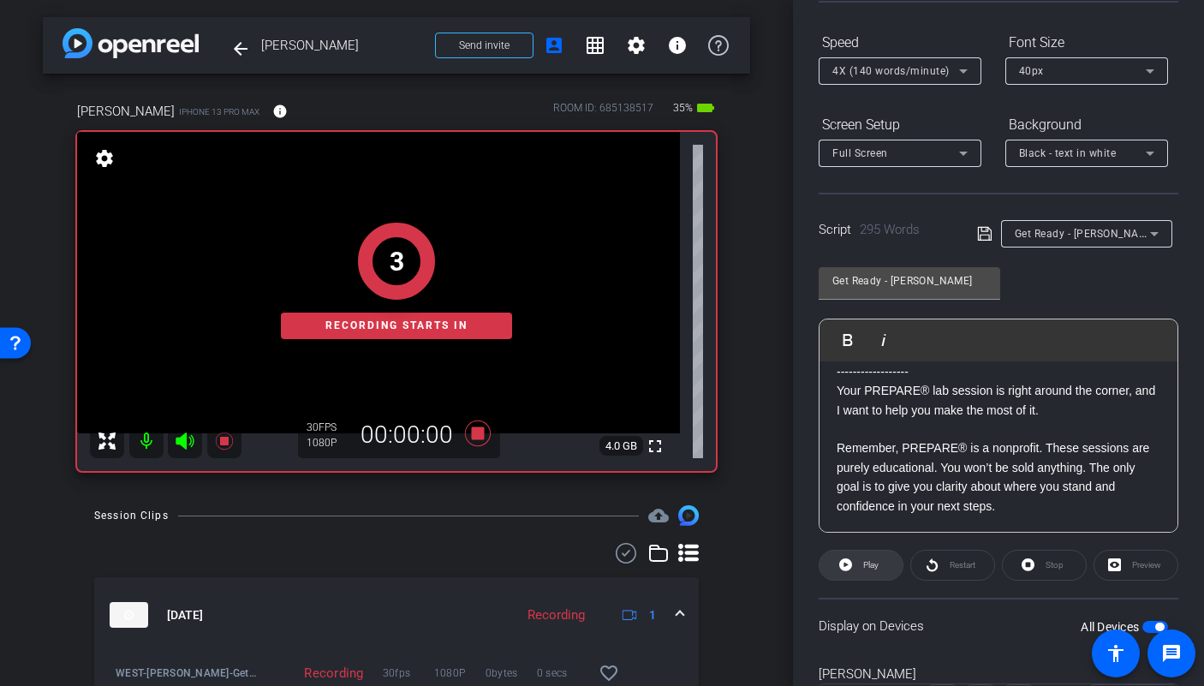
click at [855, 560] on span at bounding box center [860, 565] width 83 height 41
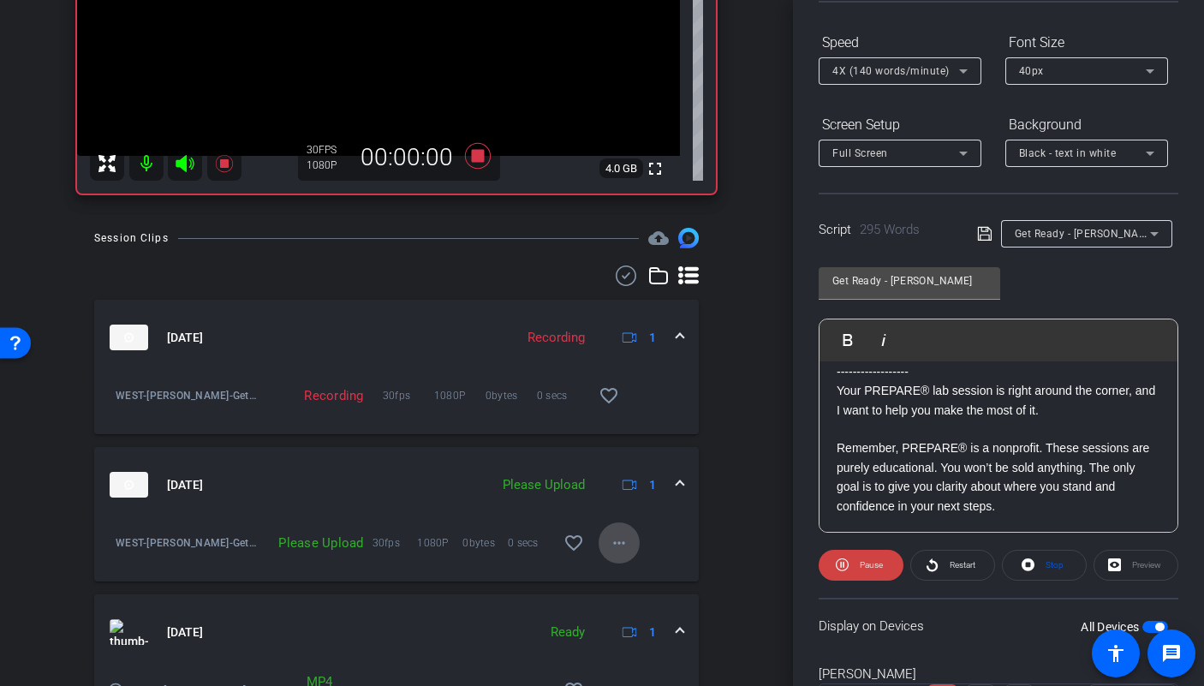
click at [621, 556] on span at bounding box center [619, 542] width 41 height 41
click at [616, 576] on span "Upload" at bounding box center [638, 579] width 69 height 21
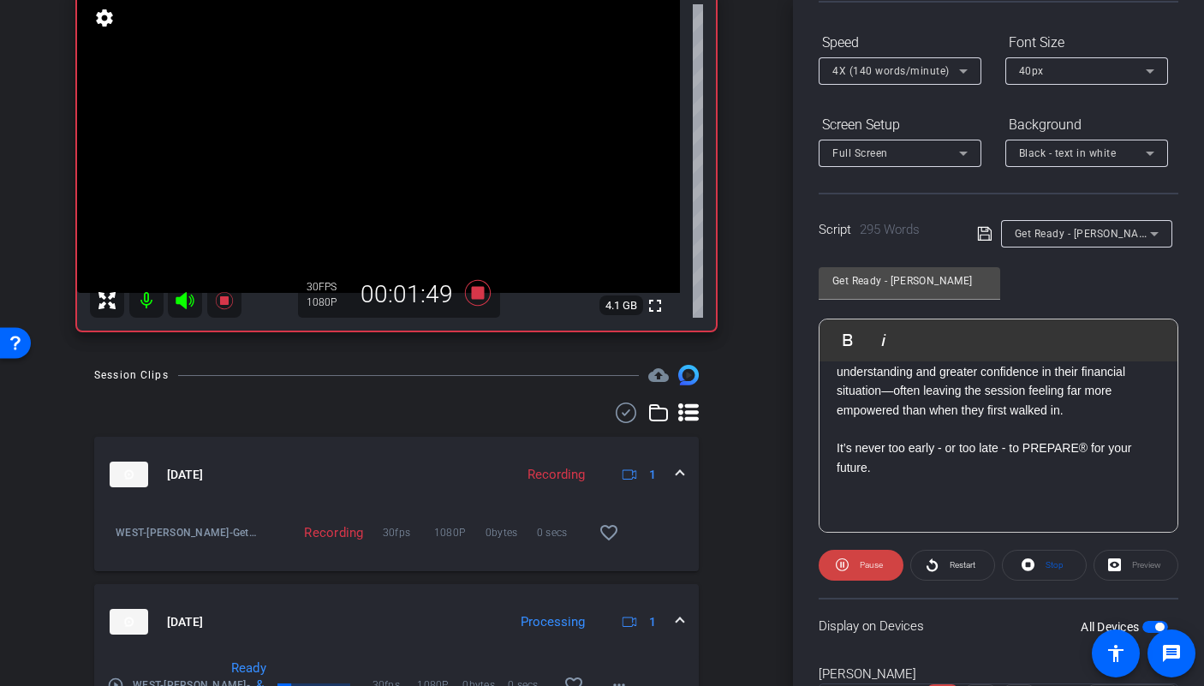
scroll to position [692, 0]
click at [468, 295] on icon at bounding box center [478, 293] width 26 height 26
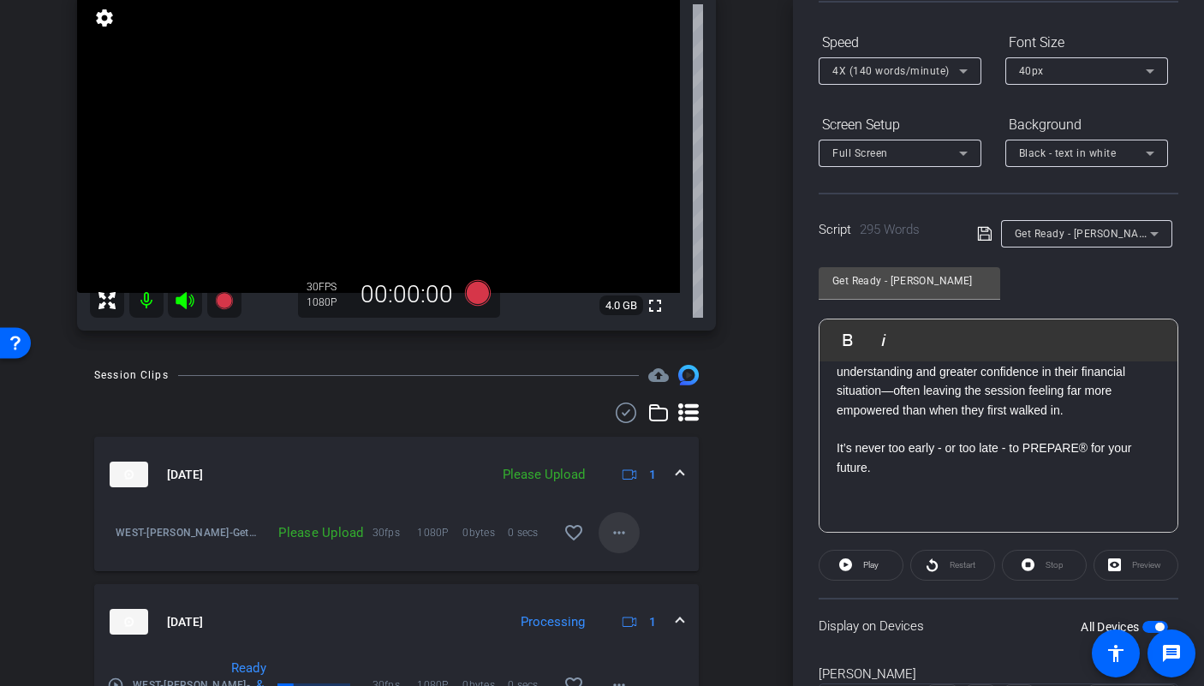
click at [620, 533] on mat-icon "more_horiz" at bounding box center [619, 532] width 21 height 21
click at [630, 563] on span "Upload" at bounding box center [638, 568] width 69 height 21
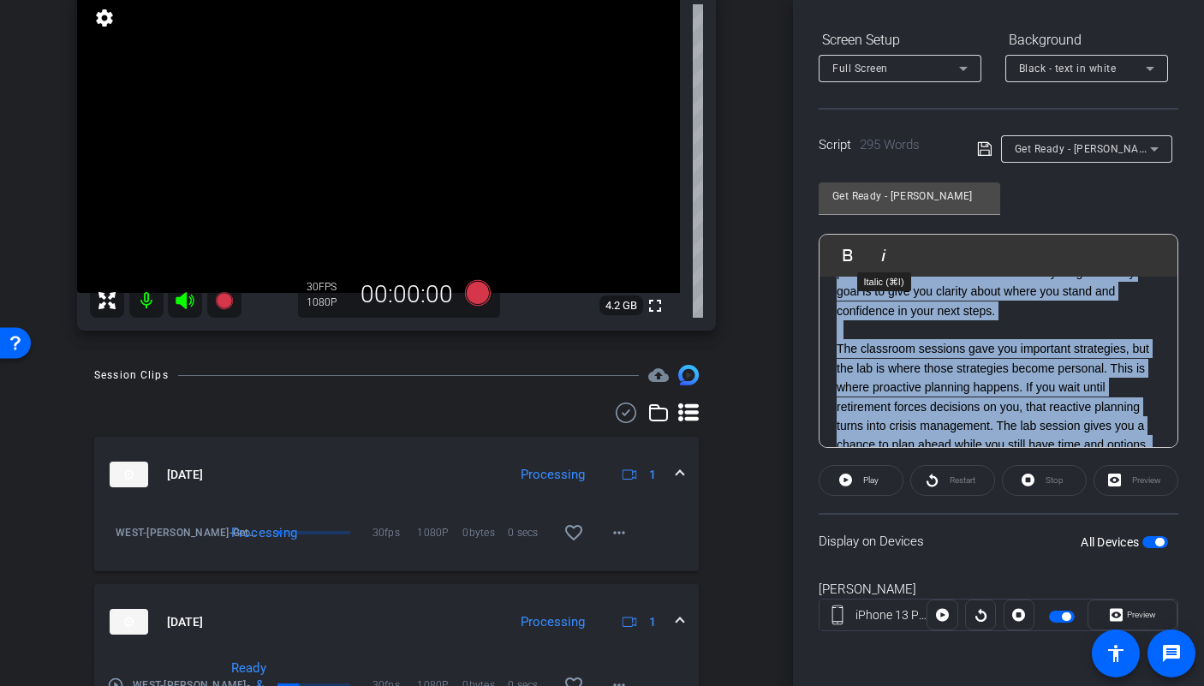
scroll to position [46, 0]
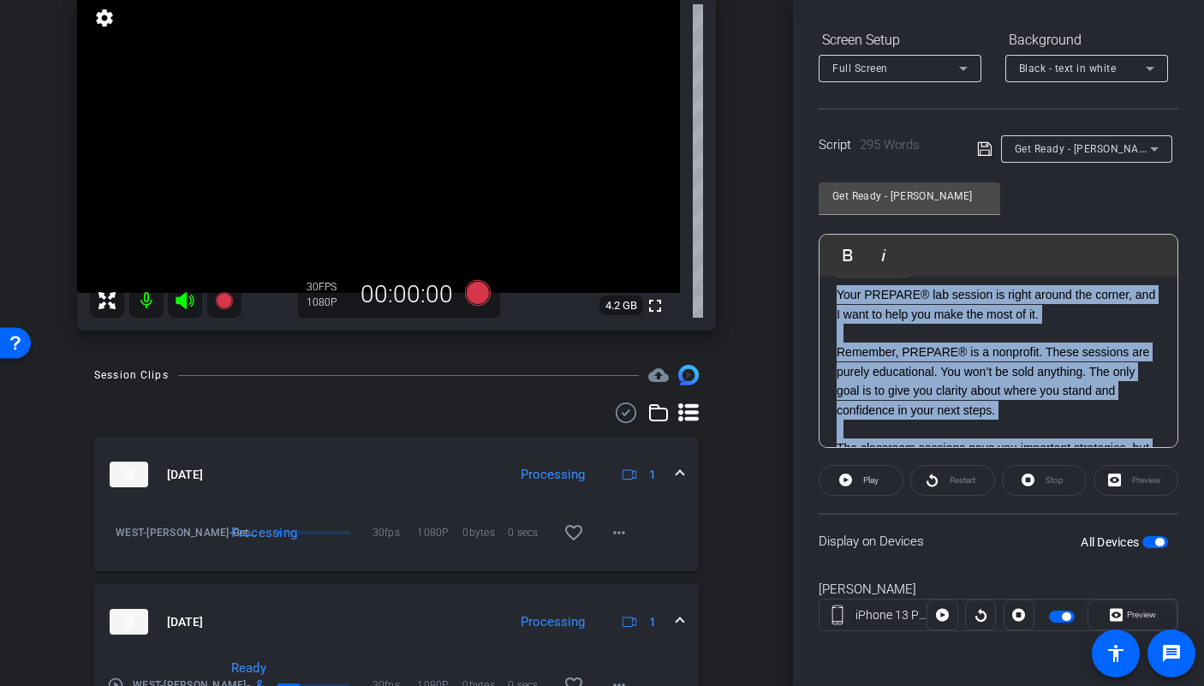
drag, startPoint x: 1123, startPoint y: 384, endPoint x: 830, endPoint y: 300, distance: 304.9
click at [830, 300] on div "Smile :) ------------------ Your PREPARE® lab session is right around the corne…" at bounding box center [998, 649] width 358 height 839
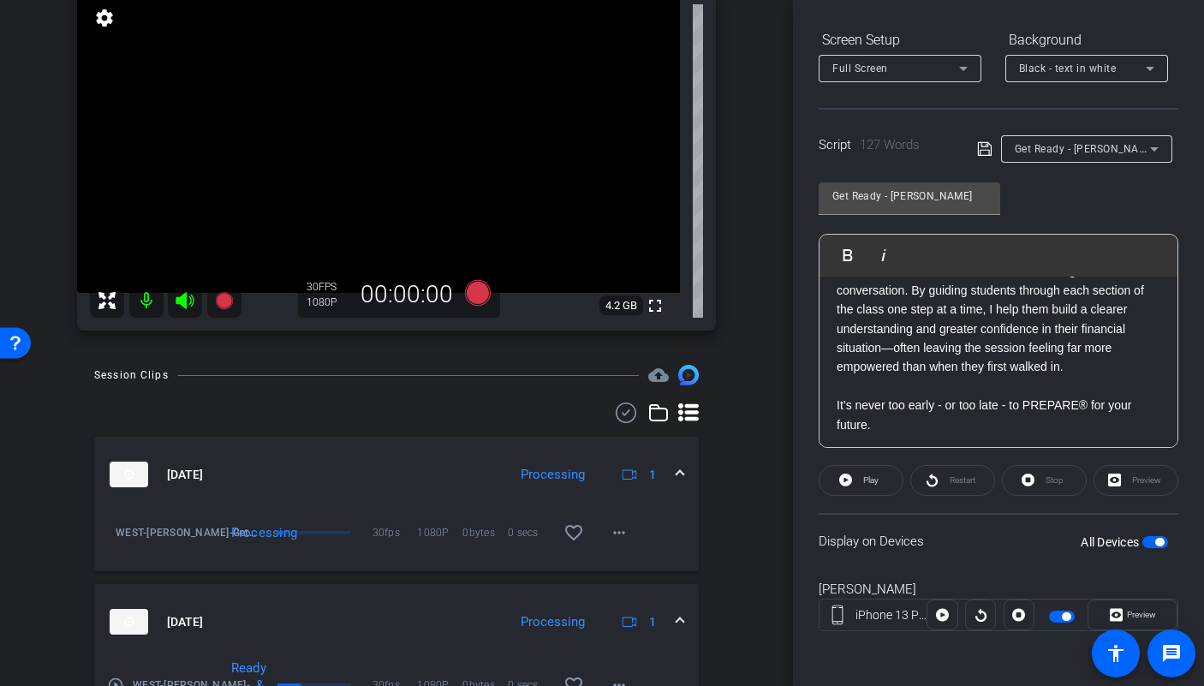
scroll to position [259, 0]
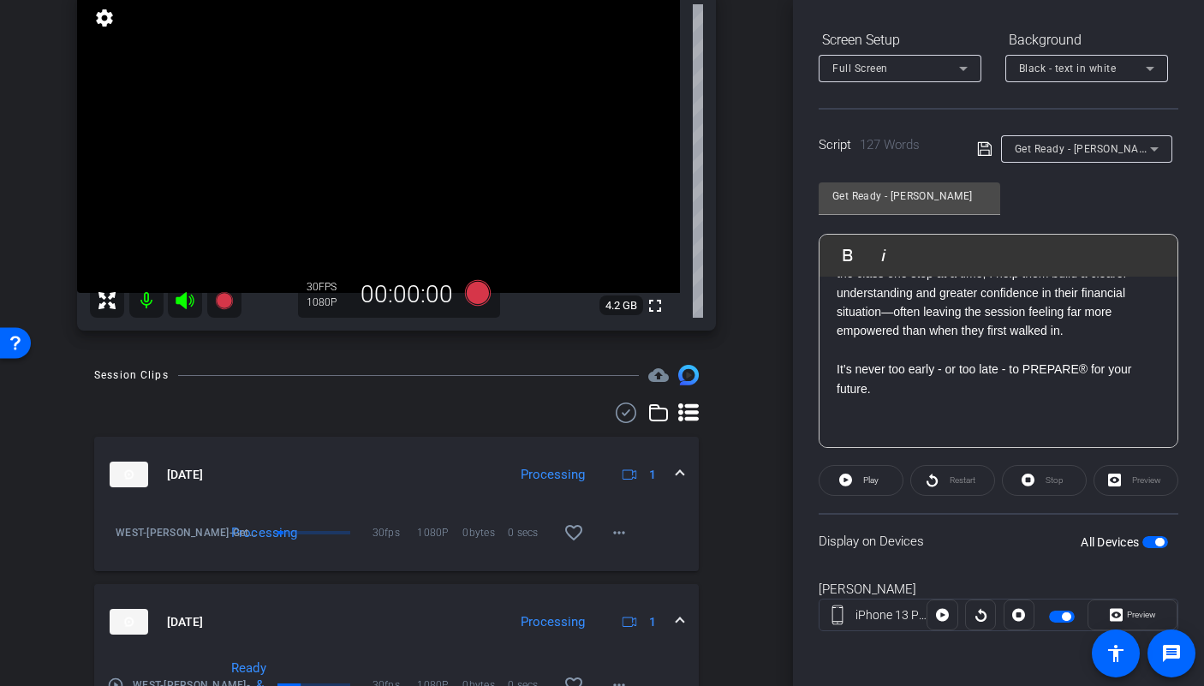
click at [1142, 541] on span "button" at bounding box center [1155, 542] width 26 height 12
click at [1144, 538] on span "button" at bounding box center [1155, 542] width 26 height 12
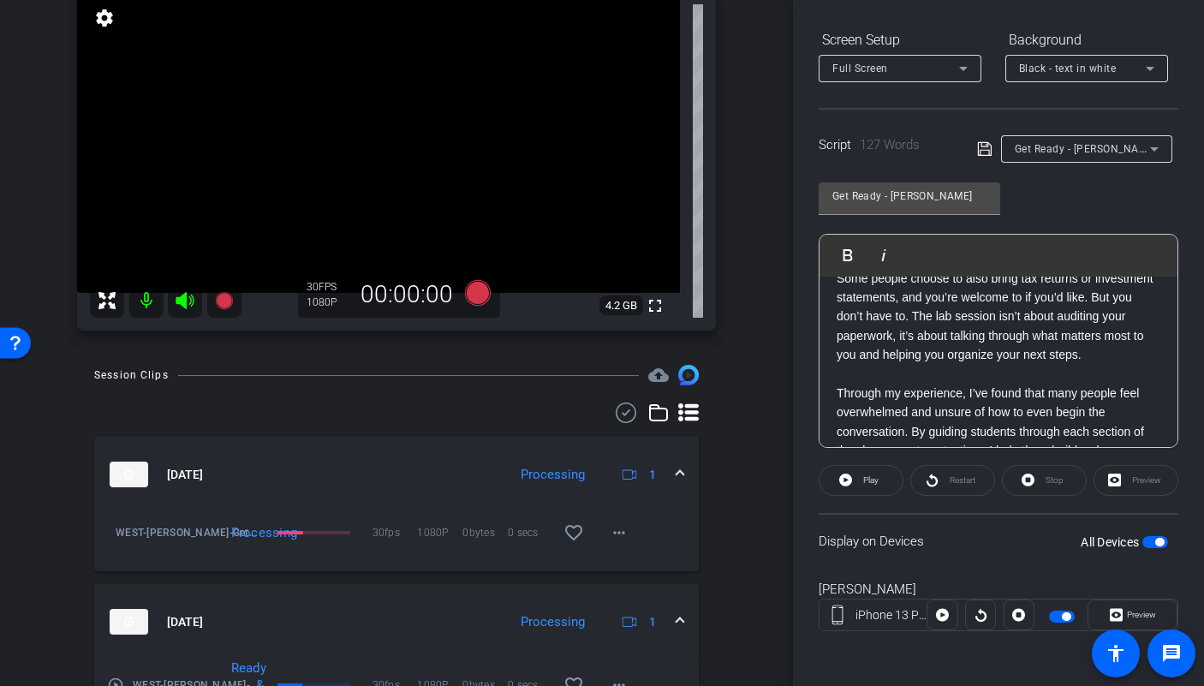
scroll to position [79, 0]
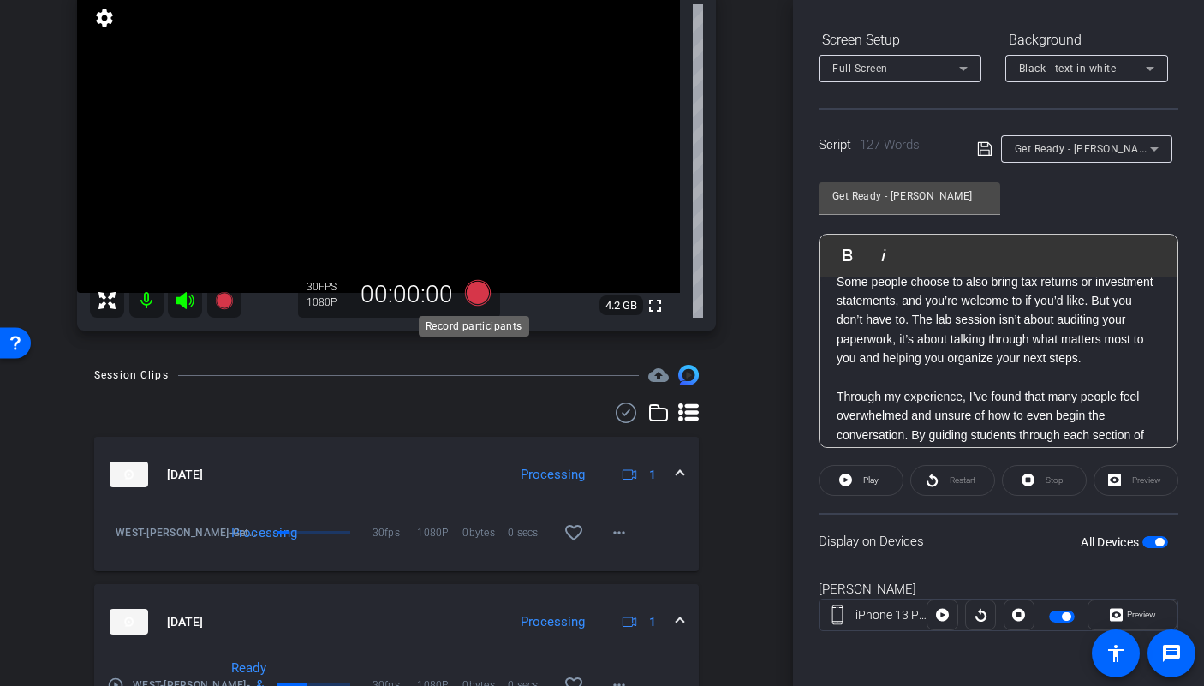
click at [476, 299] on icon at bounding box center [478, 293] width 26 height 26
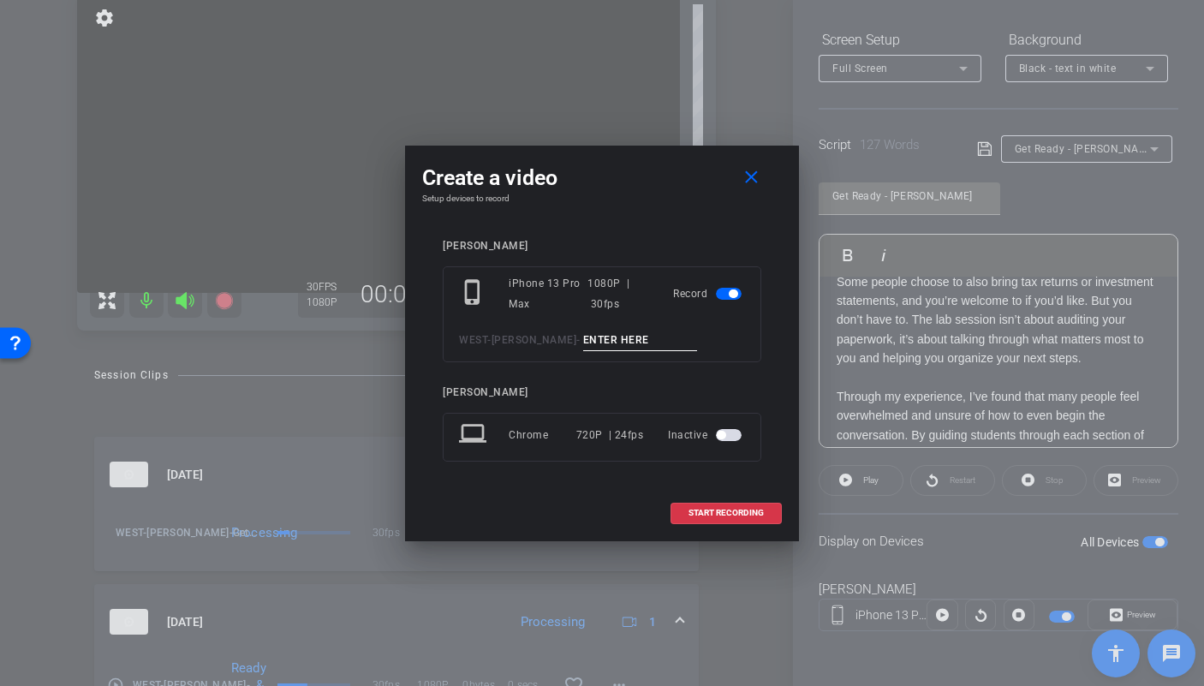
click at [610, 344] on input at bounding box center [640, 340] width 115 height 21
type input "Get ready pick up TA3"
click at [699, 527] on span at bounding box center [726, 512] width 110 height 41
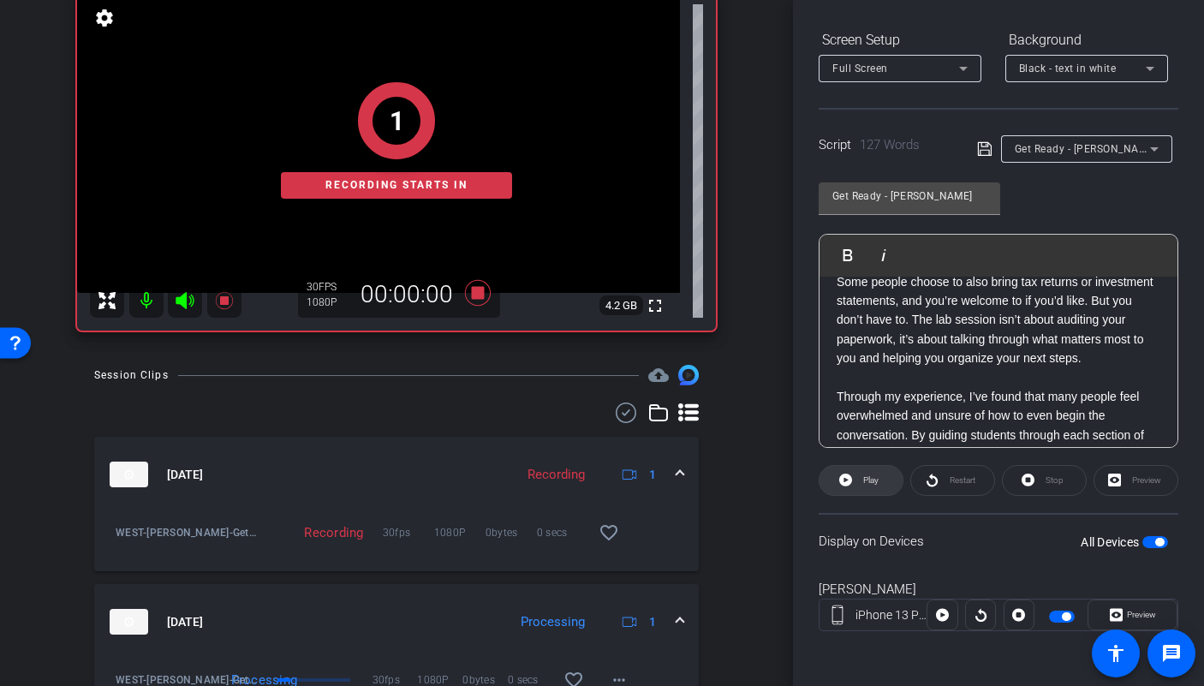
click at [866, 485] on span "Play" at bounding box center [870, 479] width 15 height 9
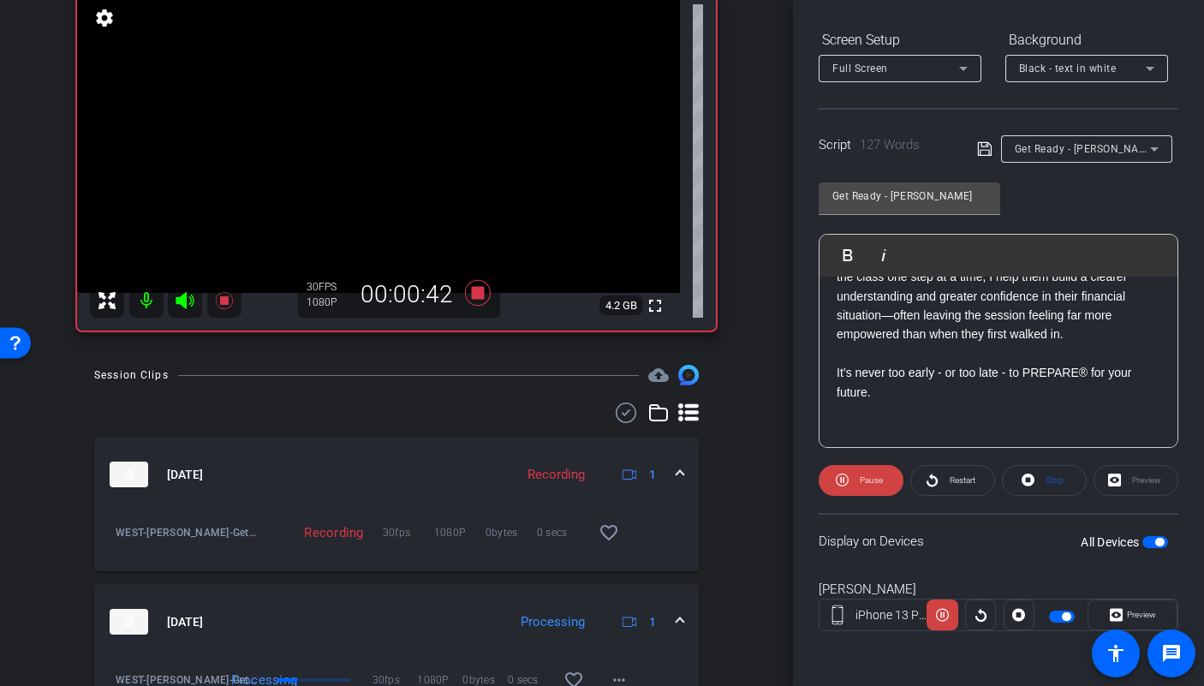
scroll to position [285, 0]
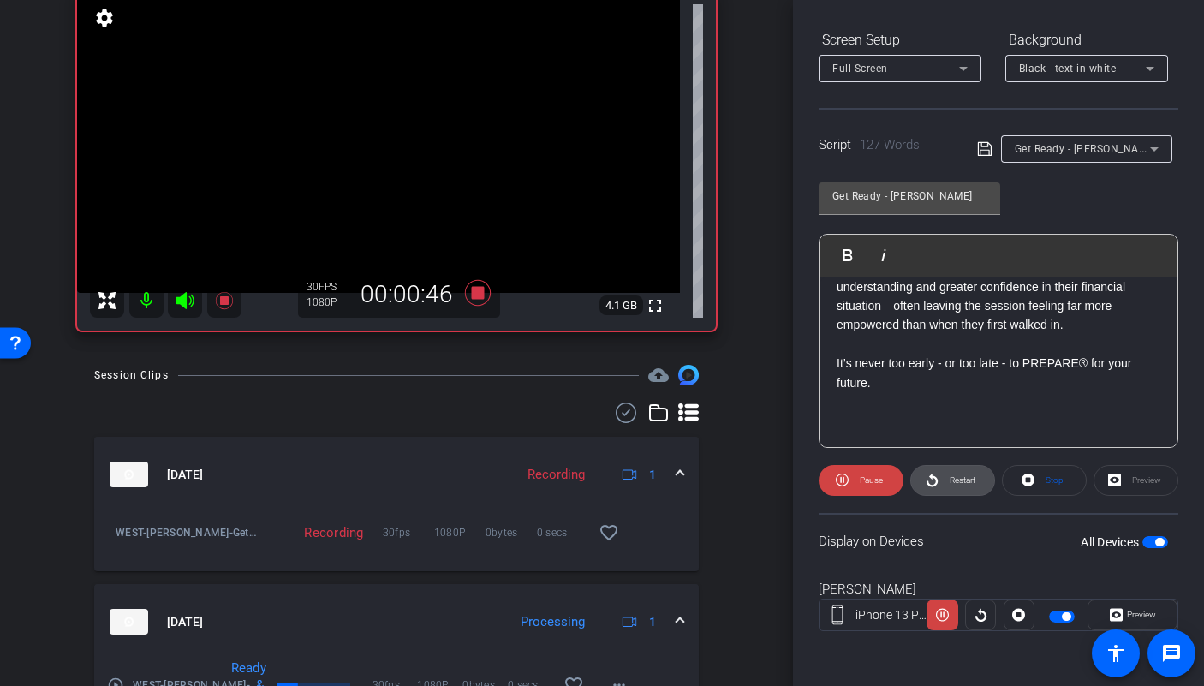
click at [959, 488] on span "Restart" at bounding box center [960, 480] width 30 height 24
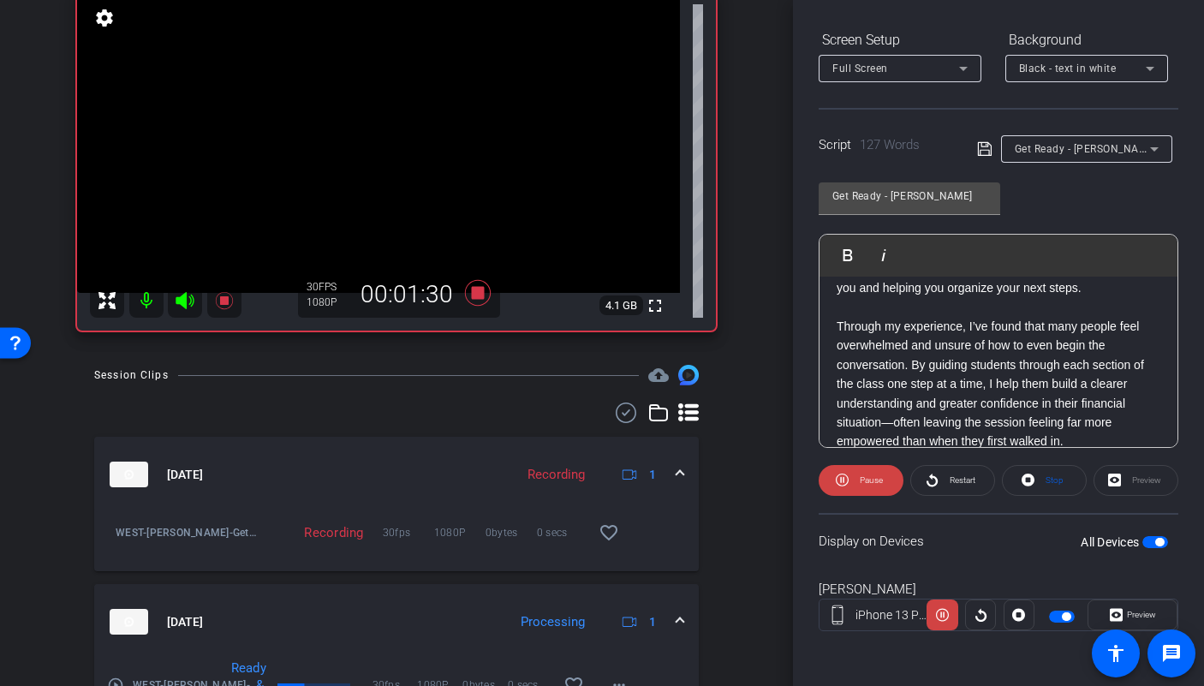
scroll to position [151, 0]
click at [463, 291] on icon at bounding box center [477, 292] width 41 height 31
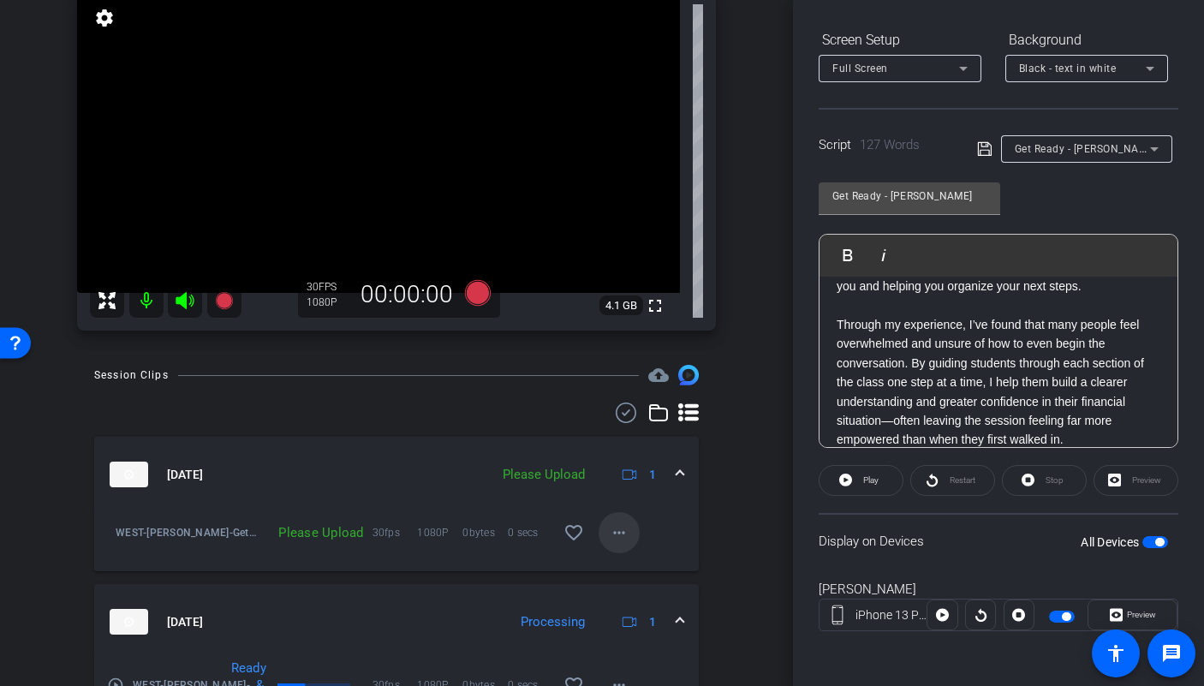
click at [614, 539] on mat-icon "more_horiz" at bounding box center [619, 532] width 21 height 21
click at [618, 570] on span "Upload" at bounding box center [638, 568] width 69 height 21
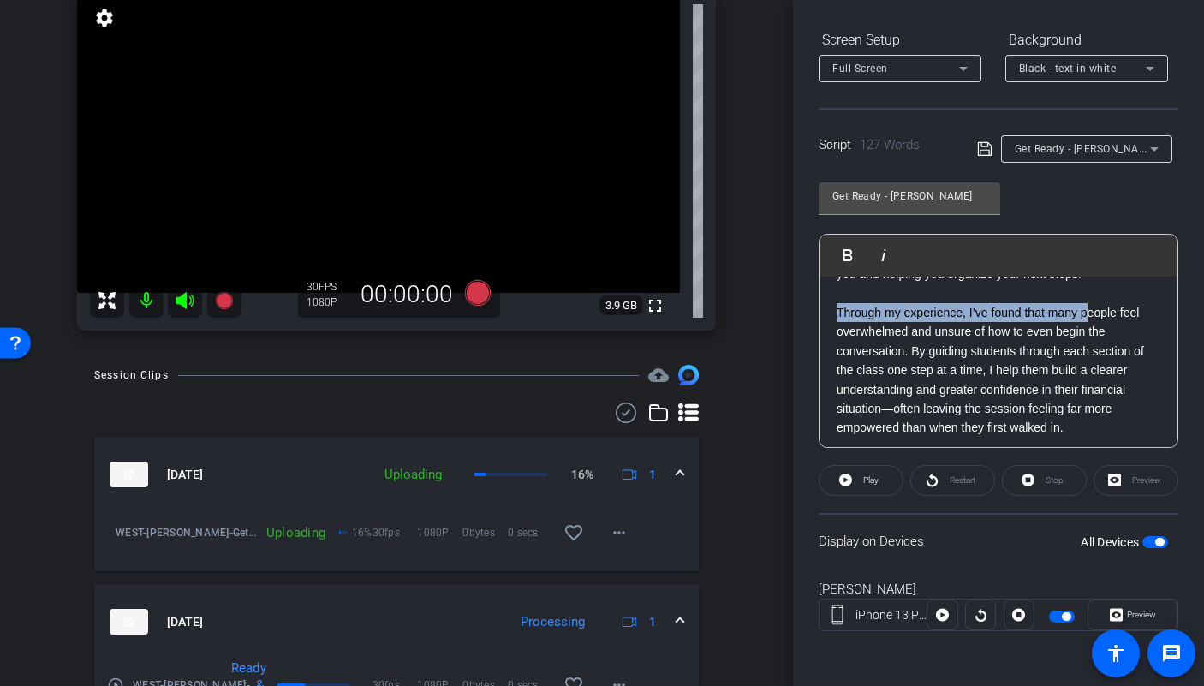
scroll to position [285, 0]
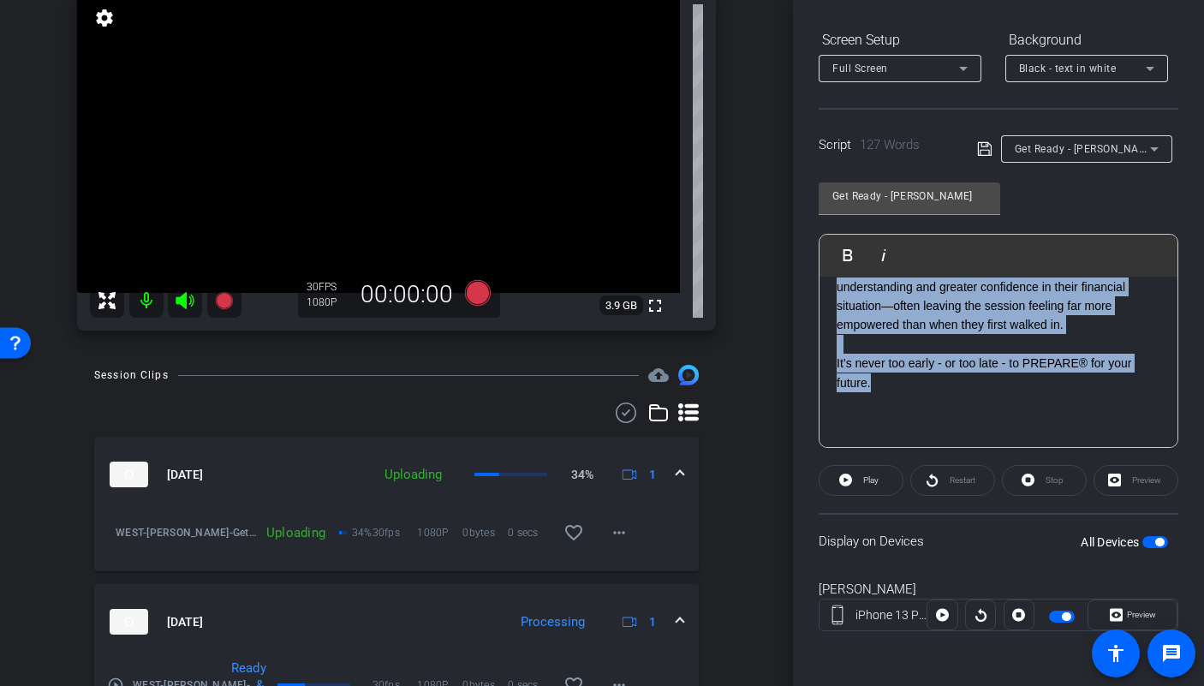
drag, startPoint x: 827, startPoint y: 354, endPoint x: 1133, endPoint y: 373, distance: 306.3
click at [1133, 373] on div "Smile :) ------------------ Some people choose to also bring tax returns or inv…" at bounding box center [998, 229] width 358 height 437
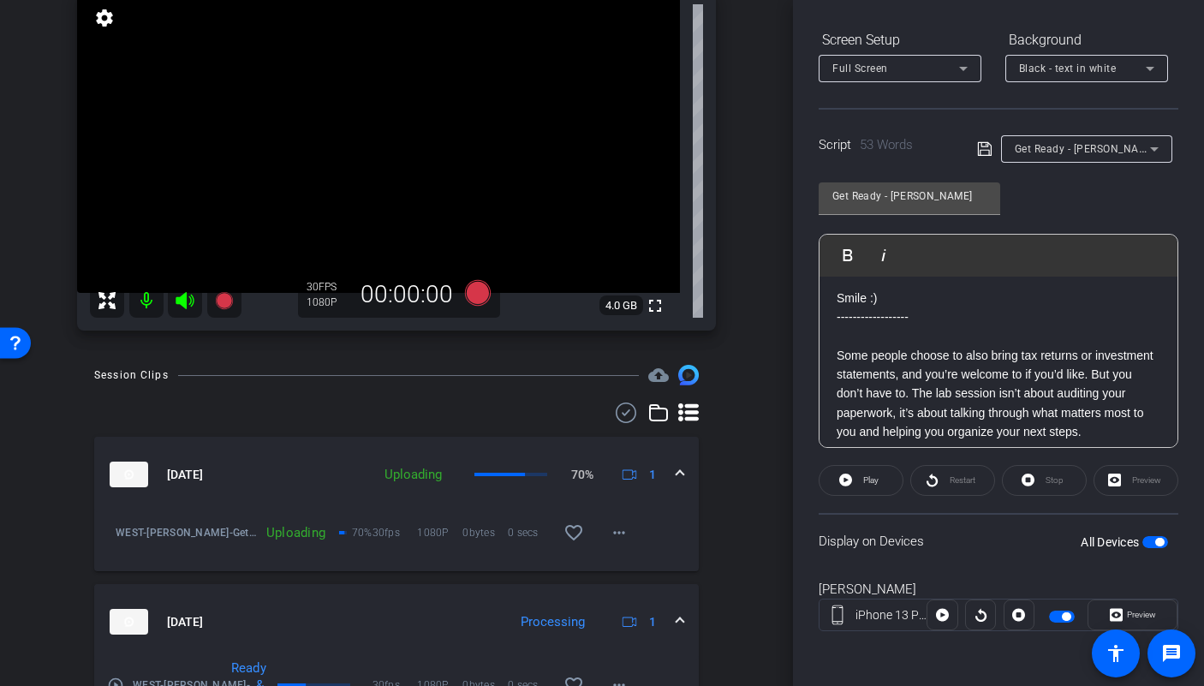
scroll to position [0, 0]
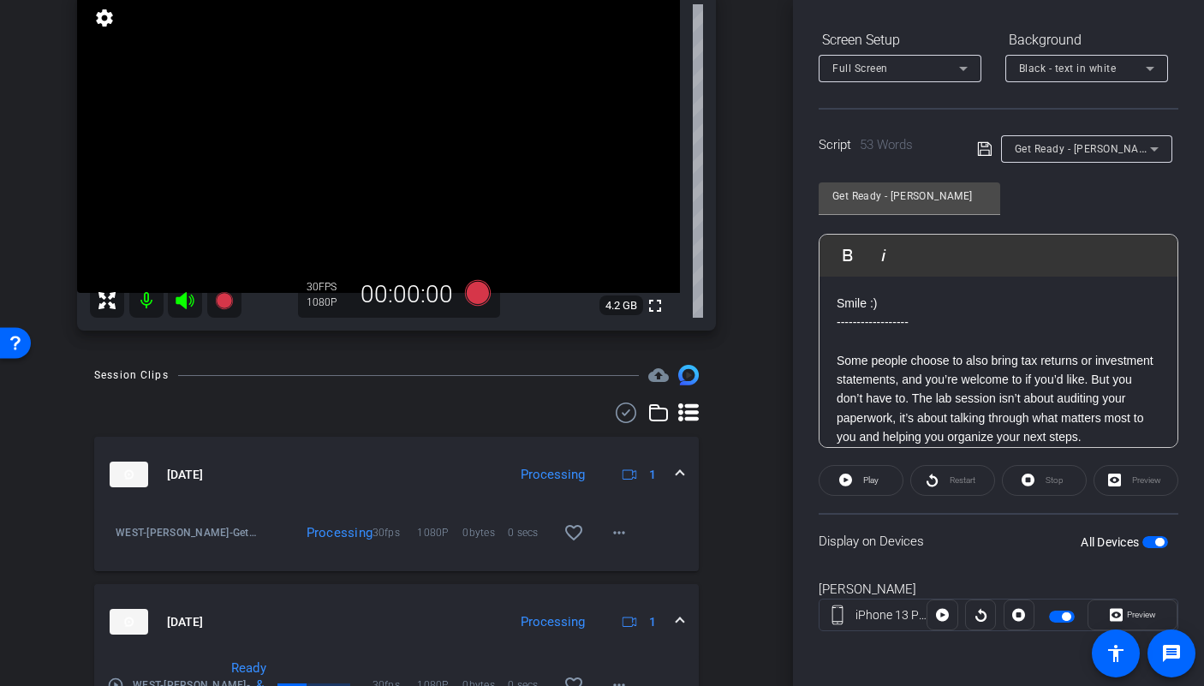
click at [983, 397] on p "Some people choose to also bring tax returns or investment statements, and you’…" at bounding box center [999, 399] width 324 height 96
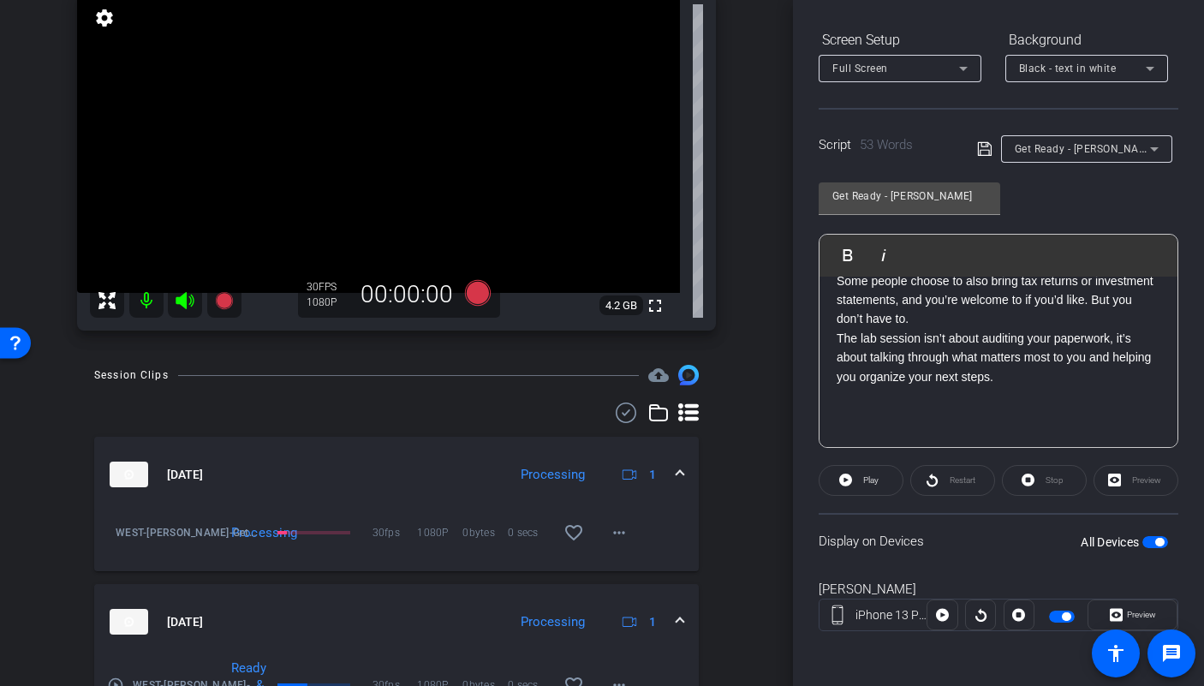
scroll to position [80, 0]
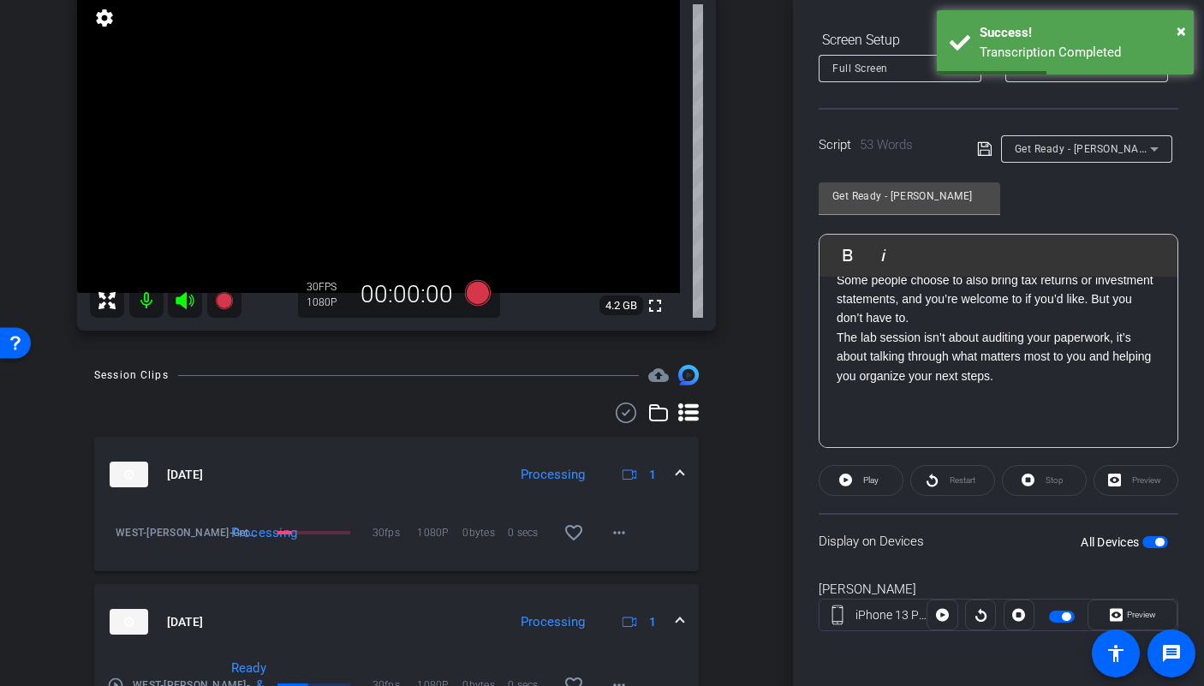
click at [1155, 543] on span "button" at bounding box center [1159, 542] width 9 height 9
click at [1147, 543] on span "button" at bounding box center [1155, 542] width 26 height 12
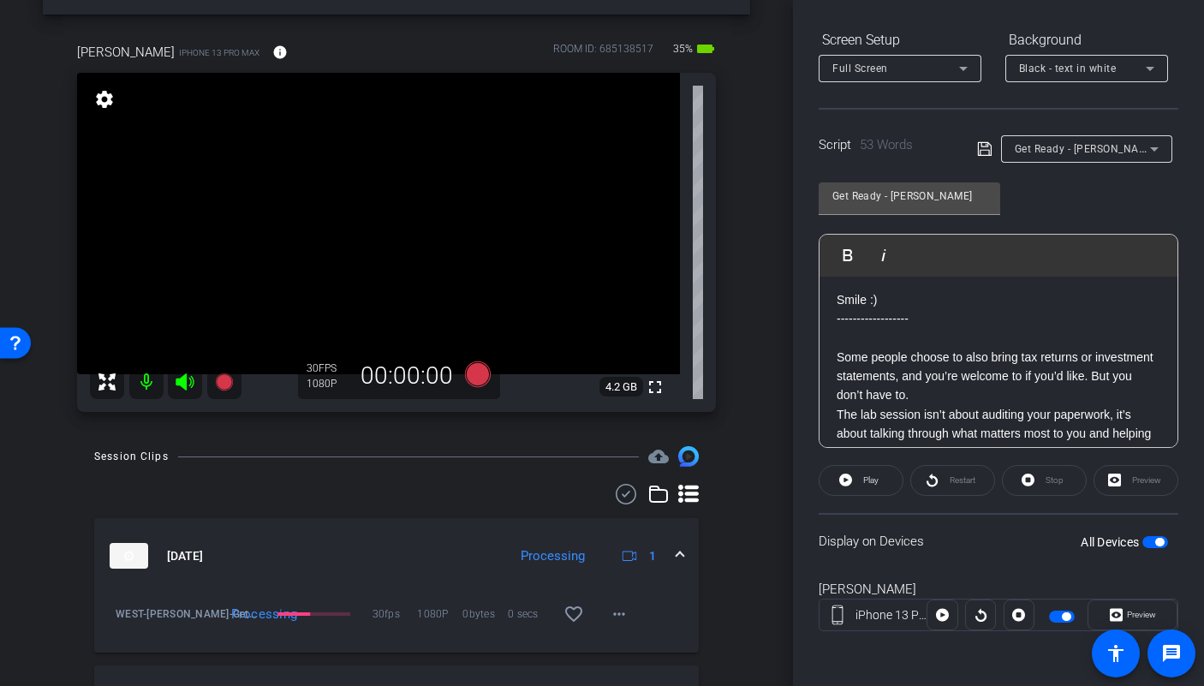
scroll to position [0, 0]
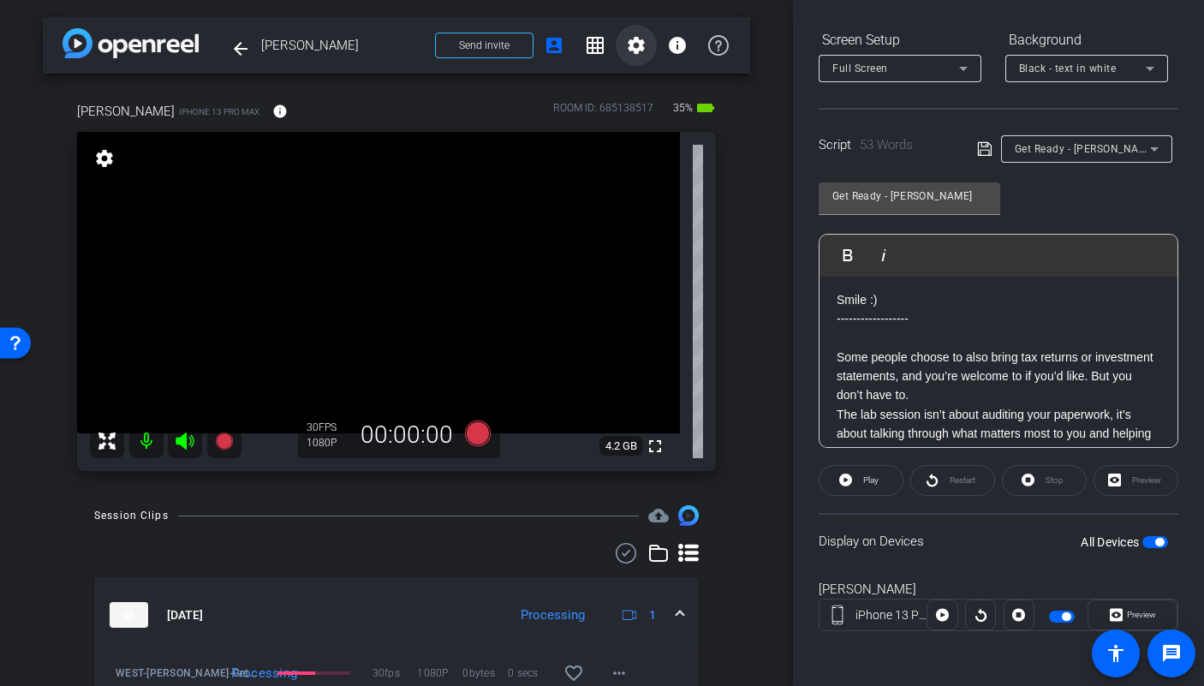
click at [632, 49] on mat-icon "settings" at bounding box center [636, 45] width 21 height 21
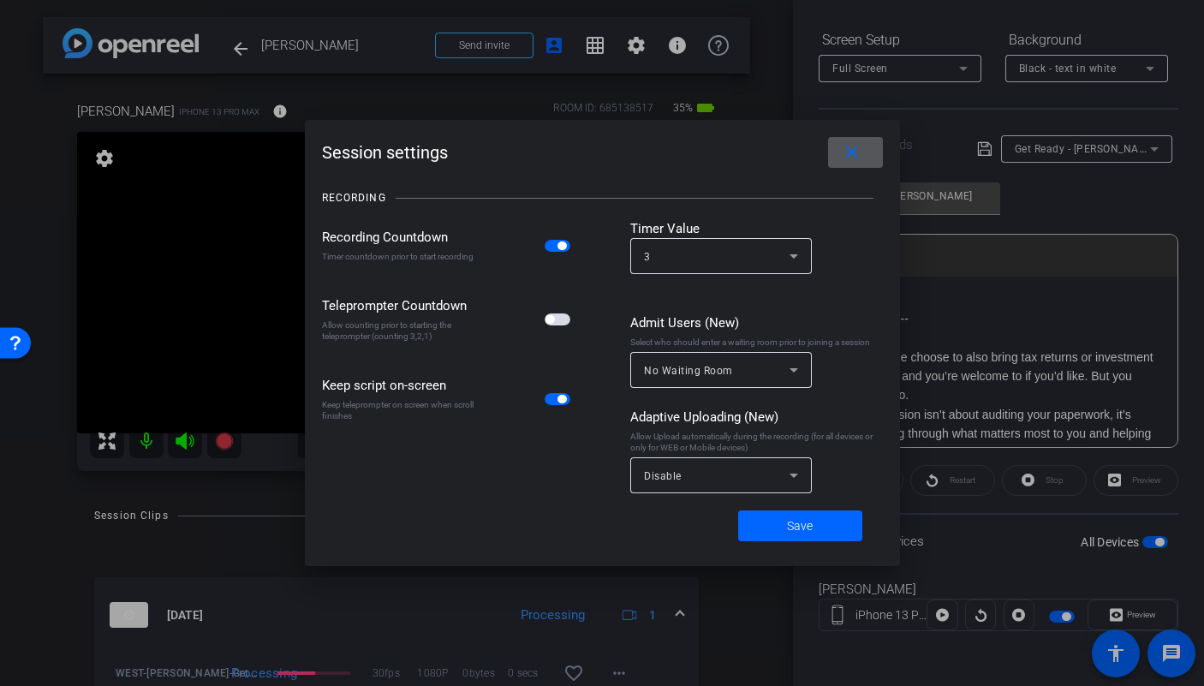
click at [563, 324] on span "button" at bounding box center [558, 319] width 26 height 12
click at [782, 527] on span at bounding box center [800, 525] width 124 height 41
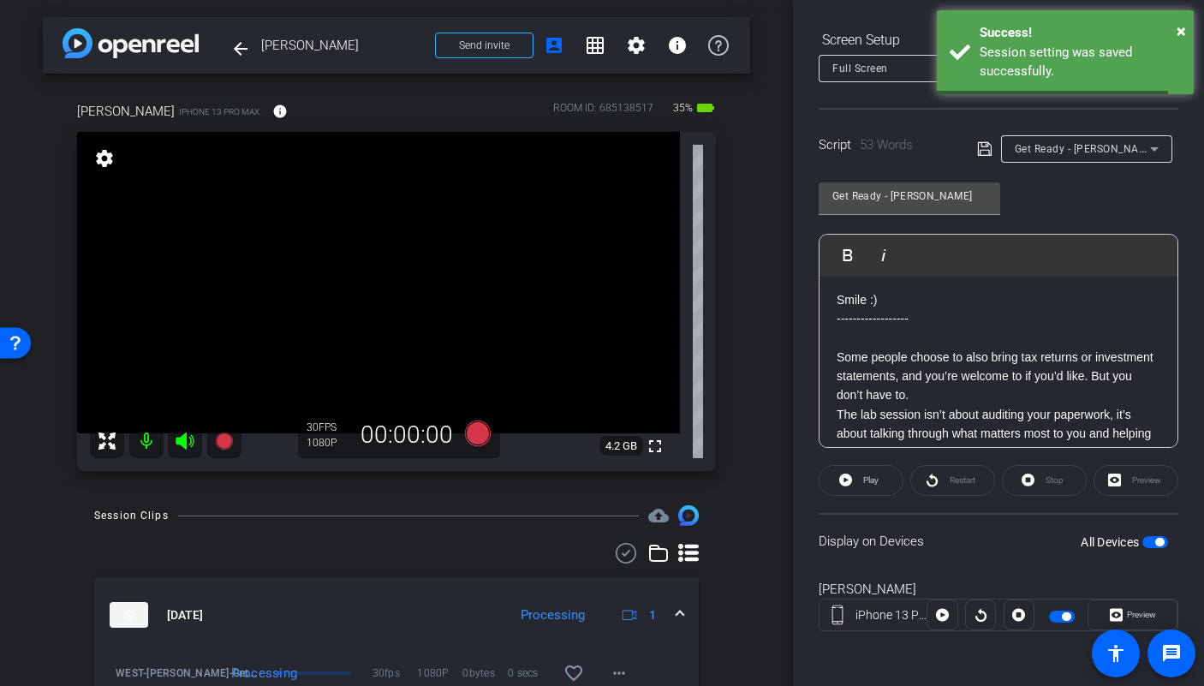
click at [732, 427] on div "Colin iPhone 13 Pro Max info ROOM ID: 685138517 35% battery_std fullscreen sett…" at bounding box center [396, 281] width 707 height 414
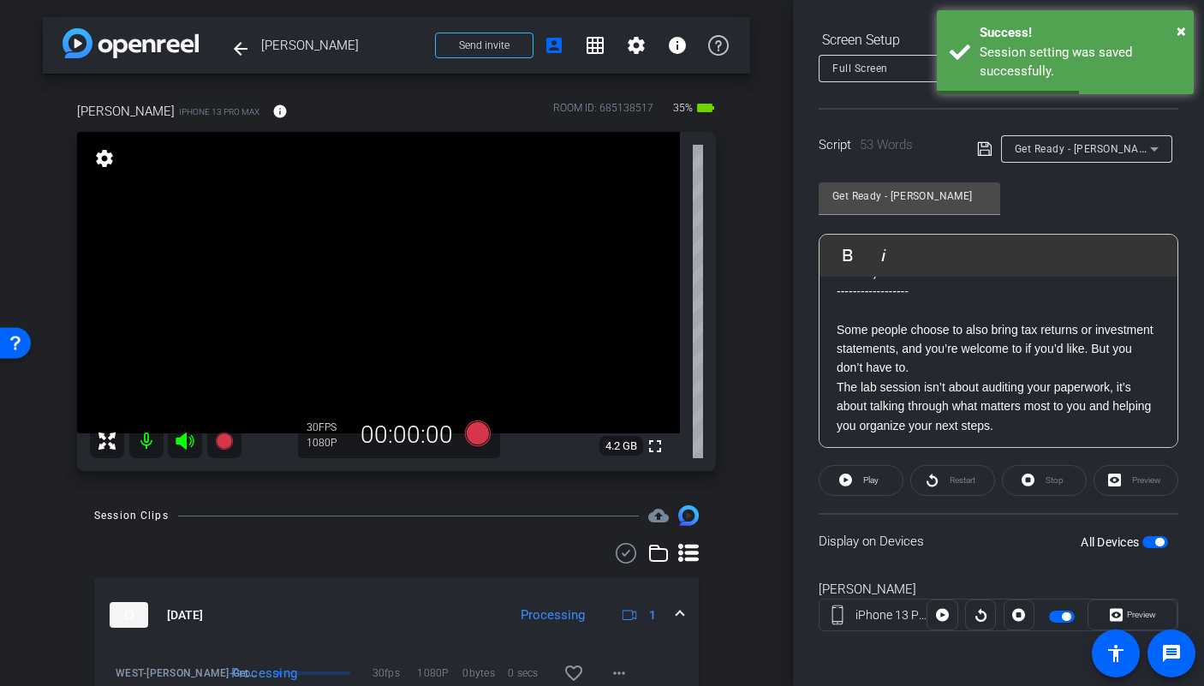
scroll to position [32, 0]
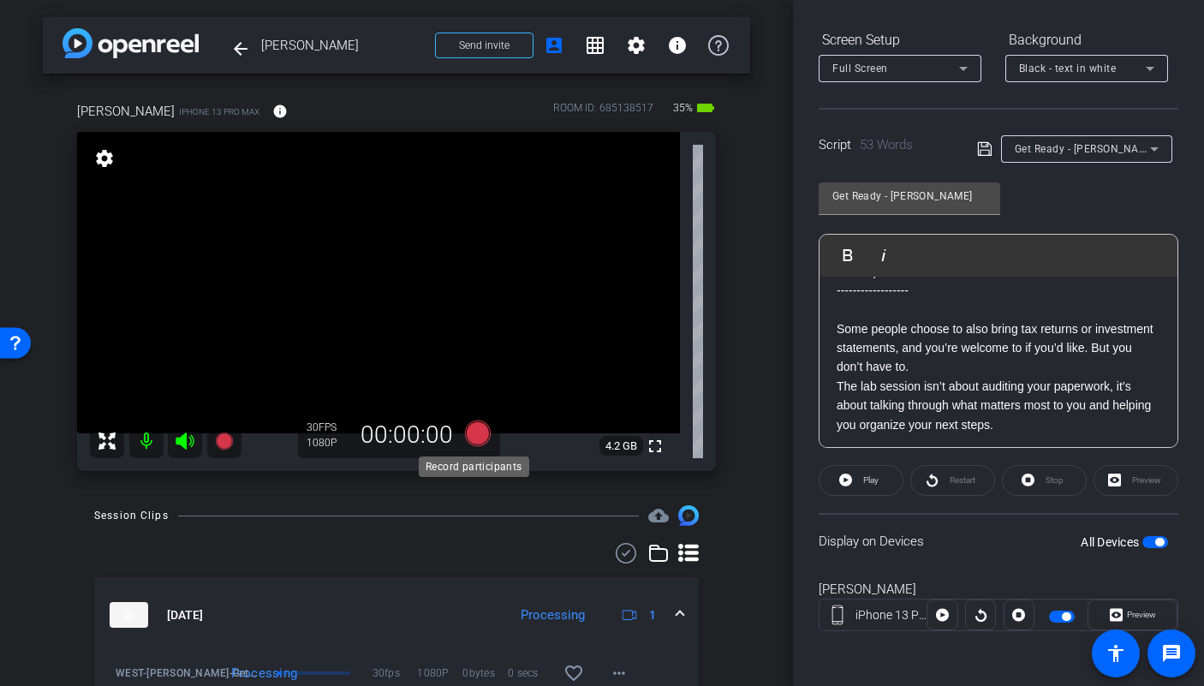
click at [481, 425] on icon at bounding box center [477, 433] width 41 height 31
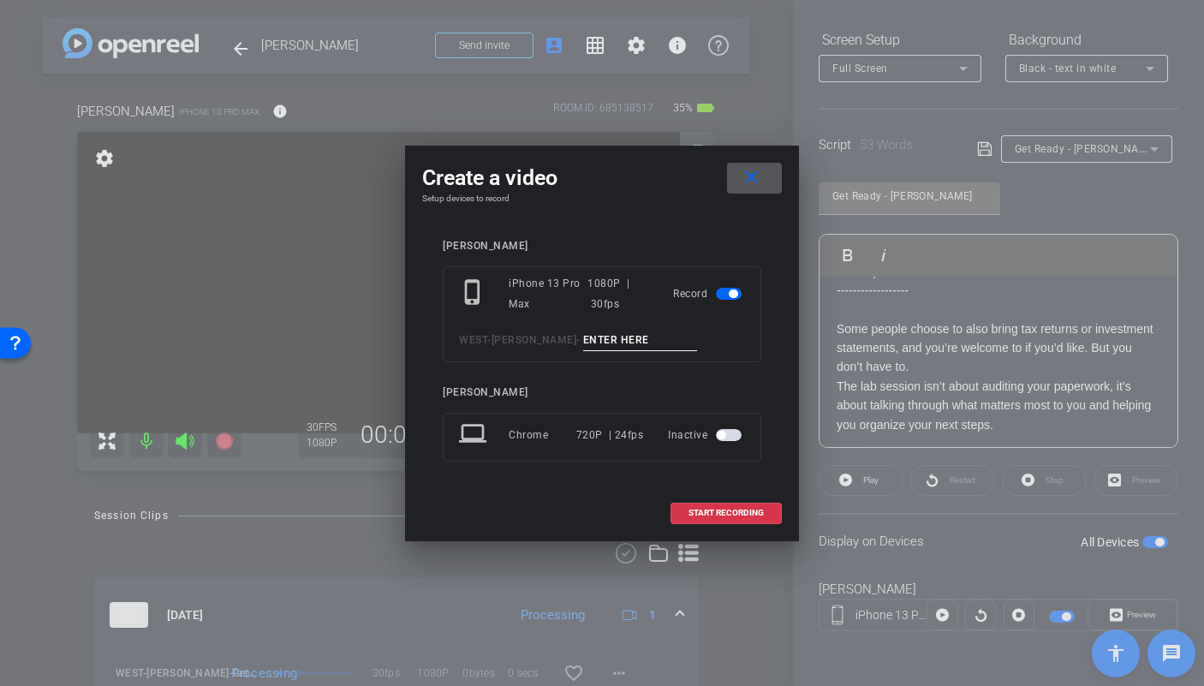
click at [612, 345] on input at bounding box center [640, 340] width 115 height 21
type input "Get ready pick up 2"
click at [723, 519] on button "START RECORDING" at bounding box center [725, 513] width 111 height 21
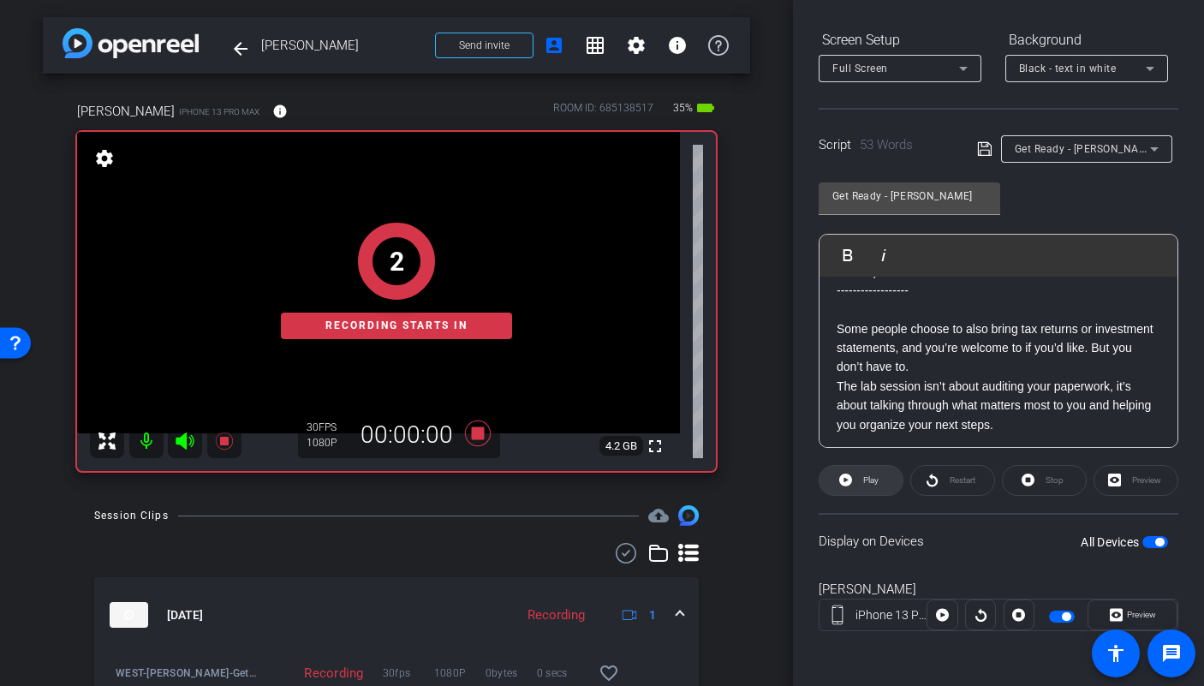
click at [863, 480] on span "Play" at bounding box center [870, 479] width 15 height 9
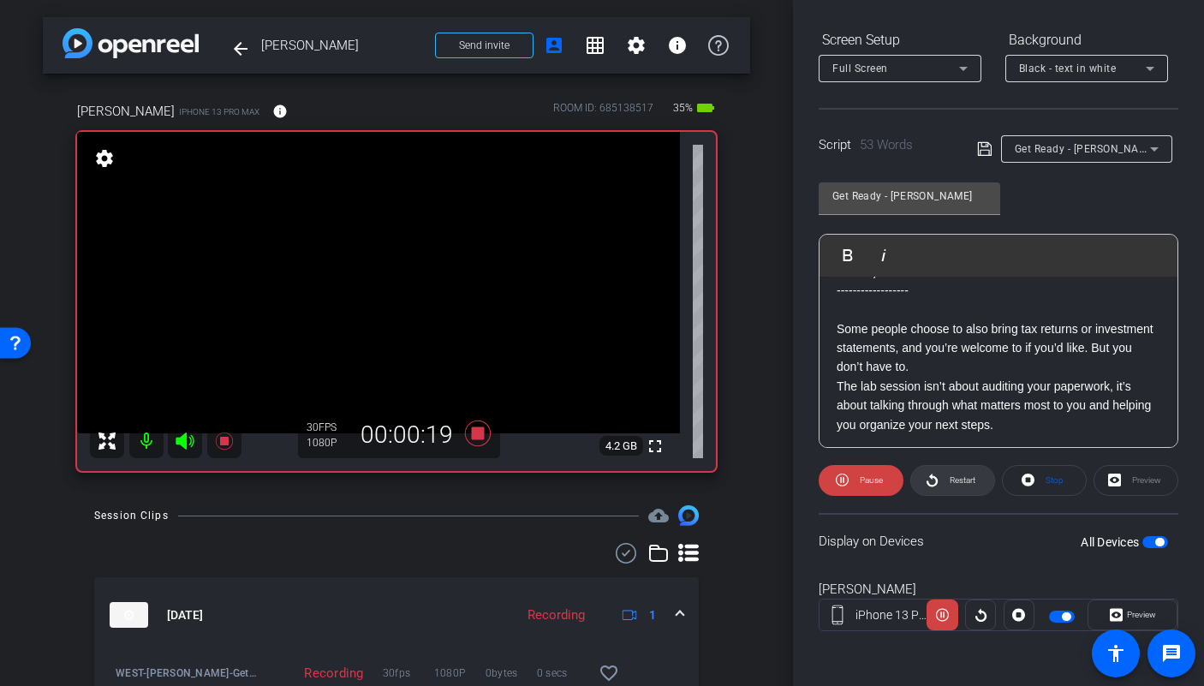
click at [926, 478] on icon at bounding box center [932, 479] width 13 height 21
click at [472, 433] on icon at bounding box center [478, 433] width 26 height 26
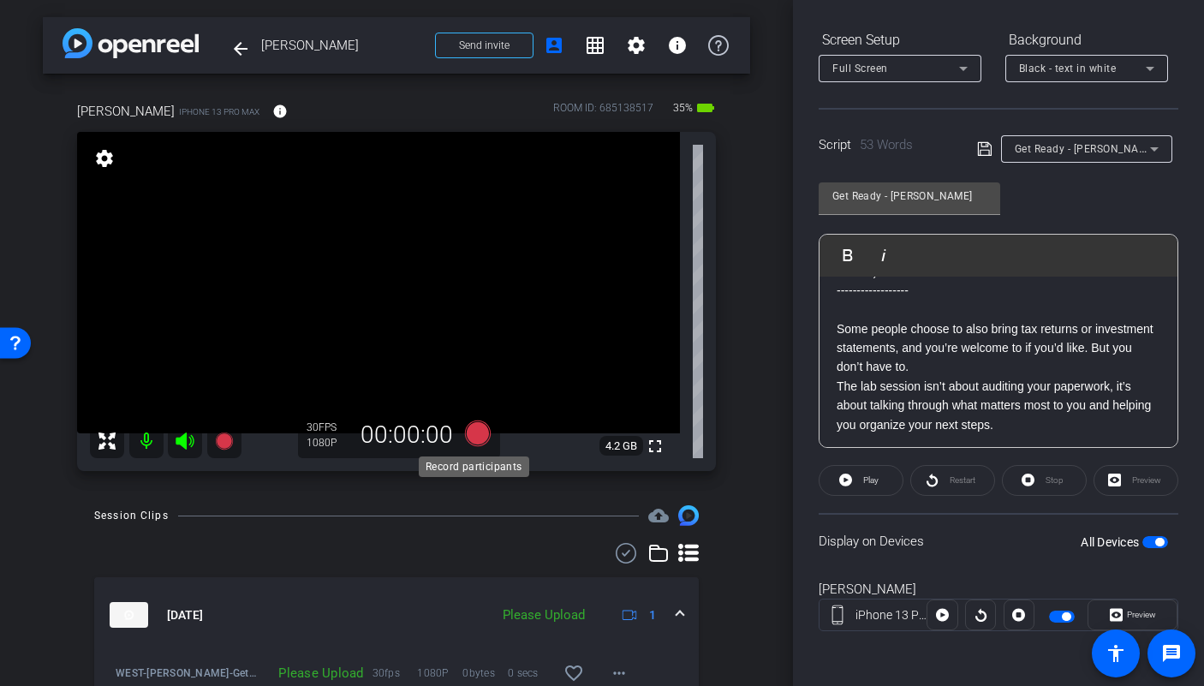
click at [474, 434] on icon at bounding box center [478, 433] width 26 height 26
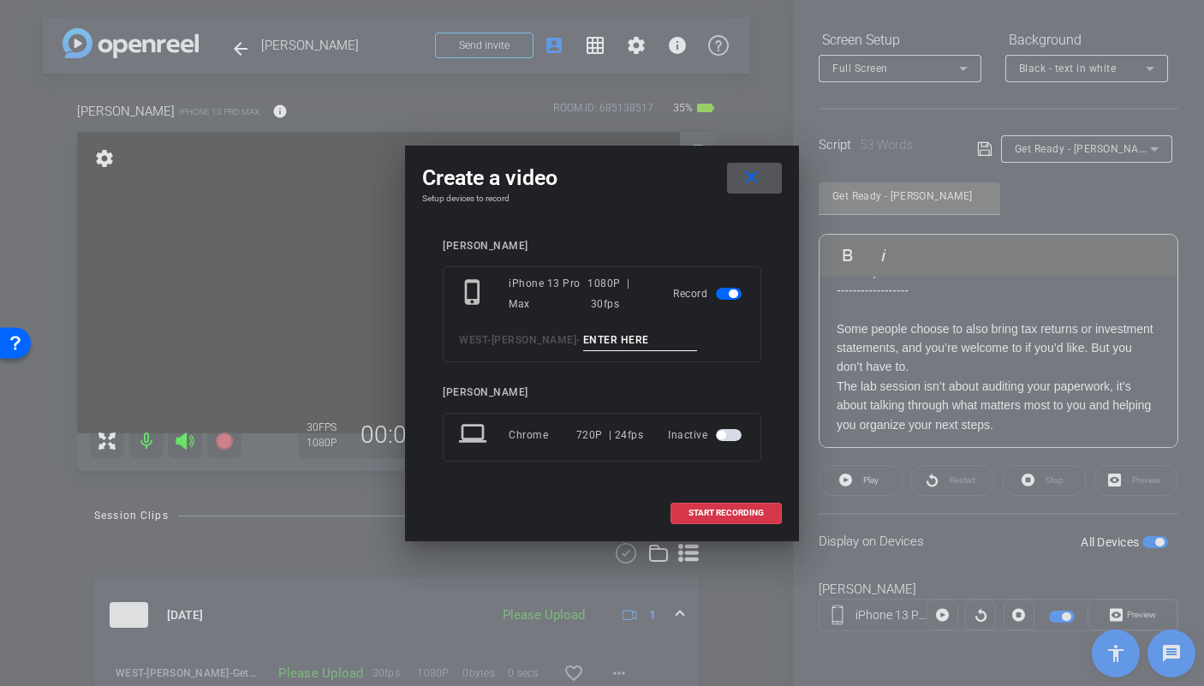
click at [615, 339] on input at bounding box center [640, 340] width 115 height 21
type input "Get ready pick up 3"
click at [702, 509] on span "START RECORDING" at bounding box center [725, 513] width 75 height 9
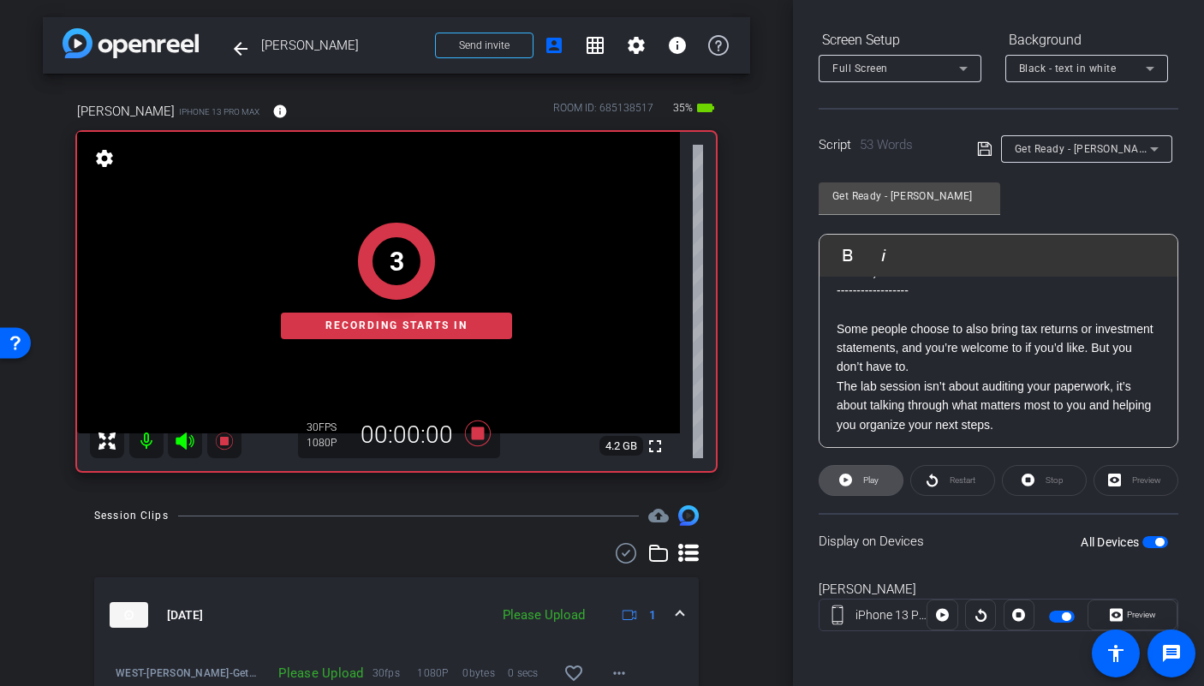
click at [849, 493] on span at bounding box center [860, 480] width 83 height 41
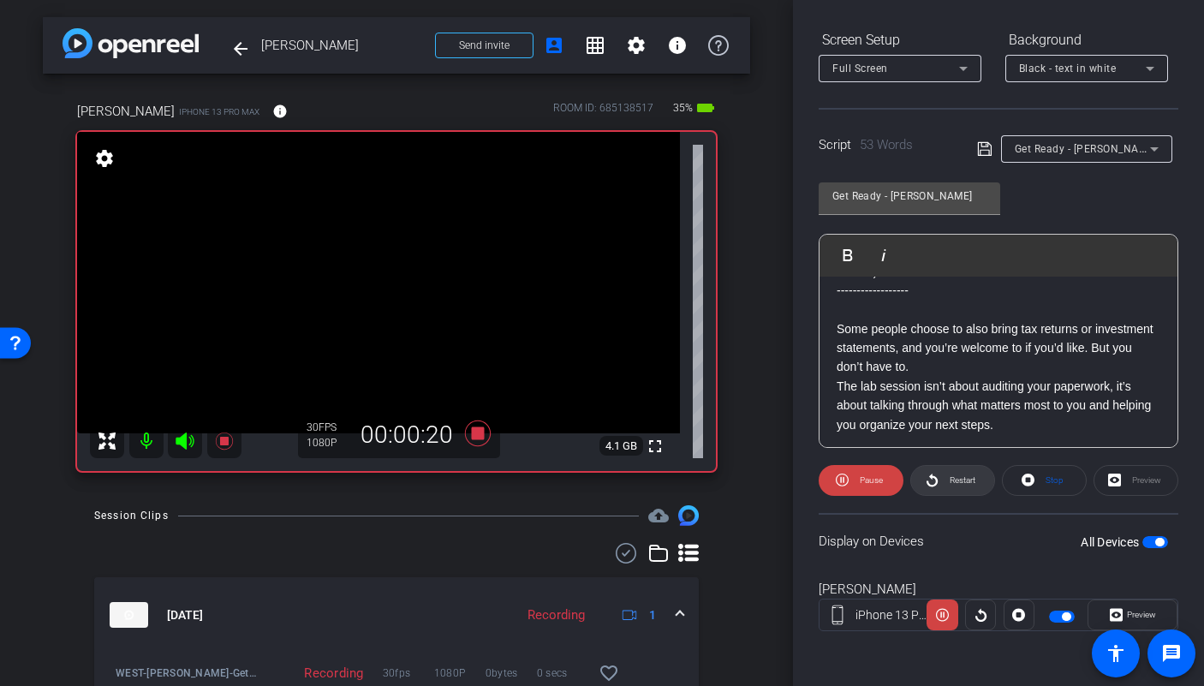
click at [934, 482] on span at bounding box center [952, 480] width 83 height 41
click at [474, 439] on icon at bounding box center [478, 433] width 26 height 26
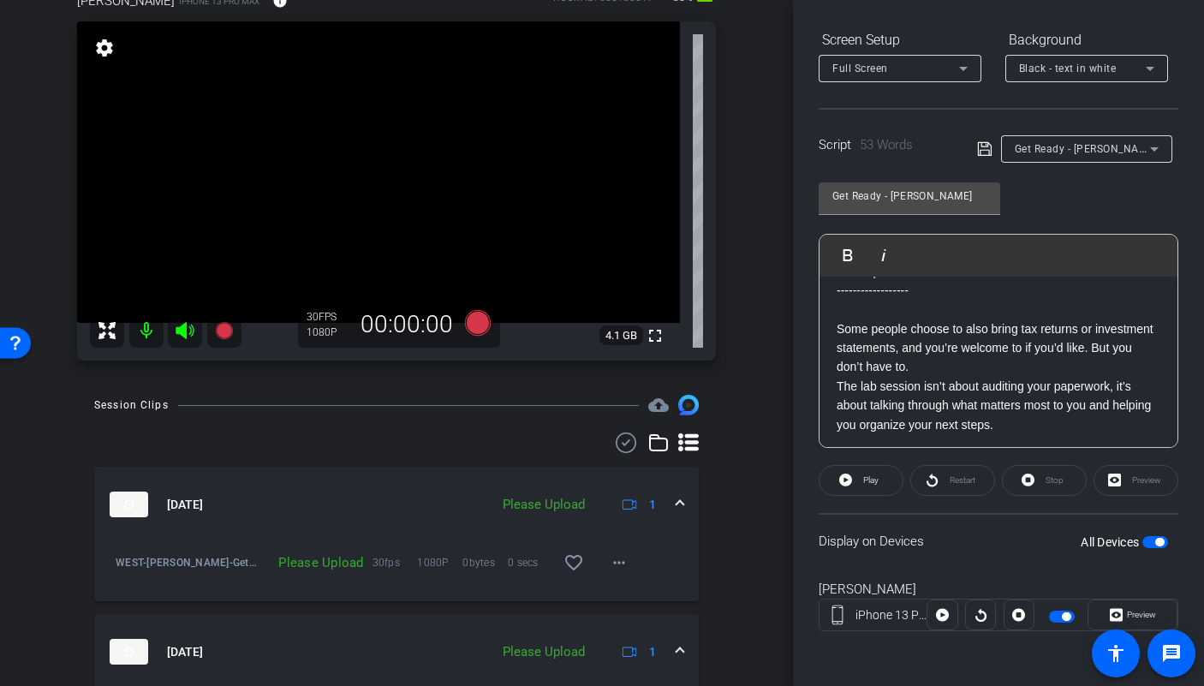
scroll to position [284, 0]
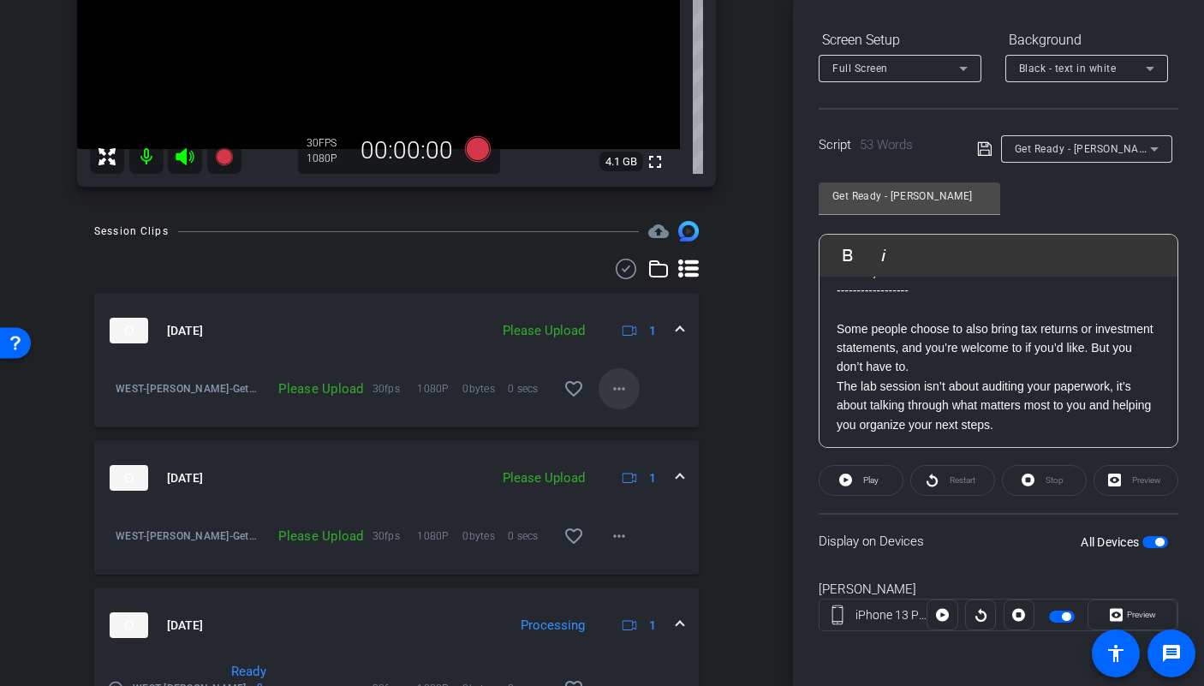
click at [609, 390] on mat-icon "more_horiz" at bounding box center [619, 388] width 21 height 21
click at [613, 415] on span "Upload" at bounding box center [638, 424] width 69 height 21
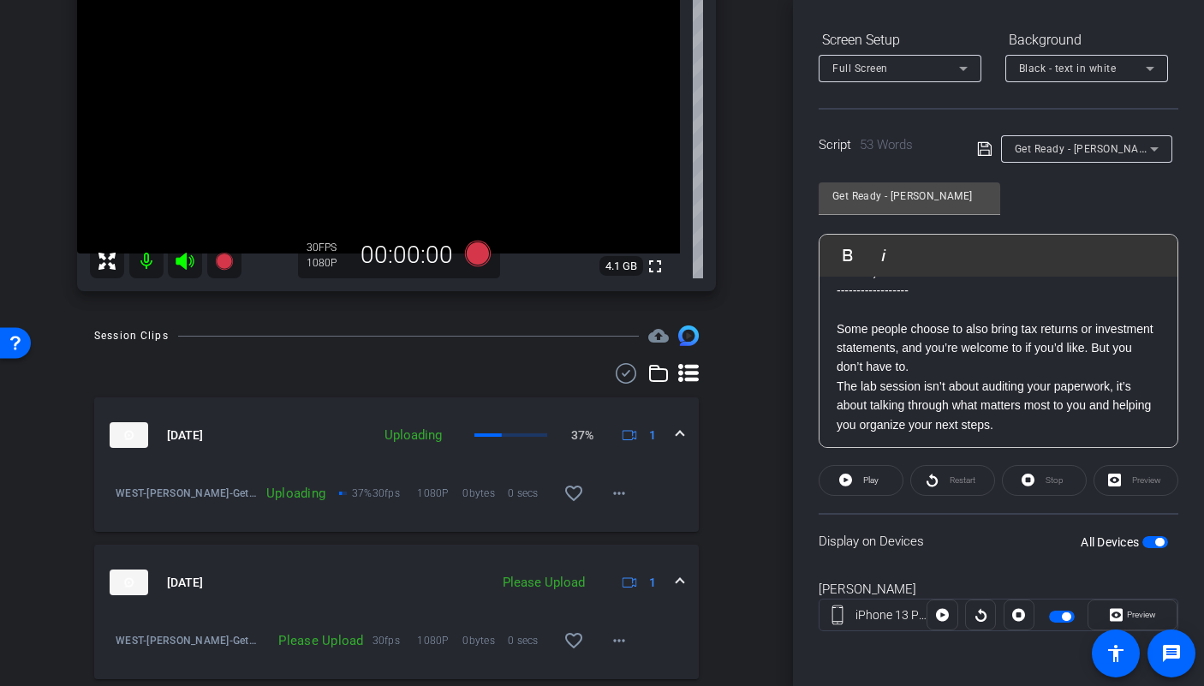
scroll to position [0, 0]
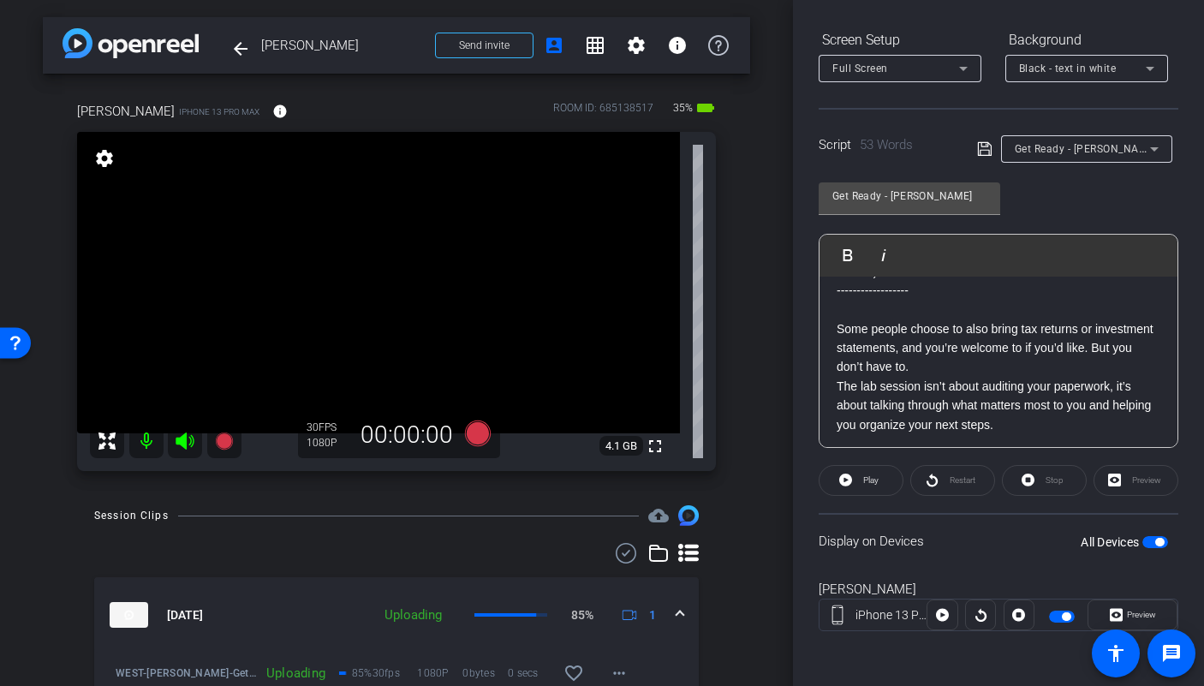
click at [1071, 164] on div at bounding box center [1086, 172] width 171 height 19
click at [1068, 150] on span "Get Ready - Colin" at bounding box center [1086, 148] width 143 height 14
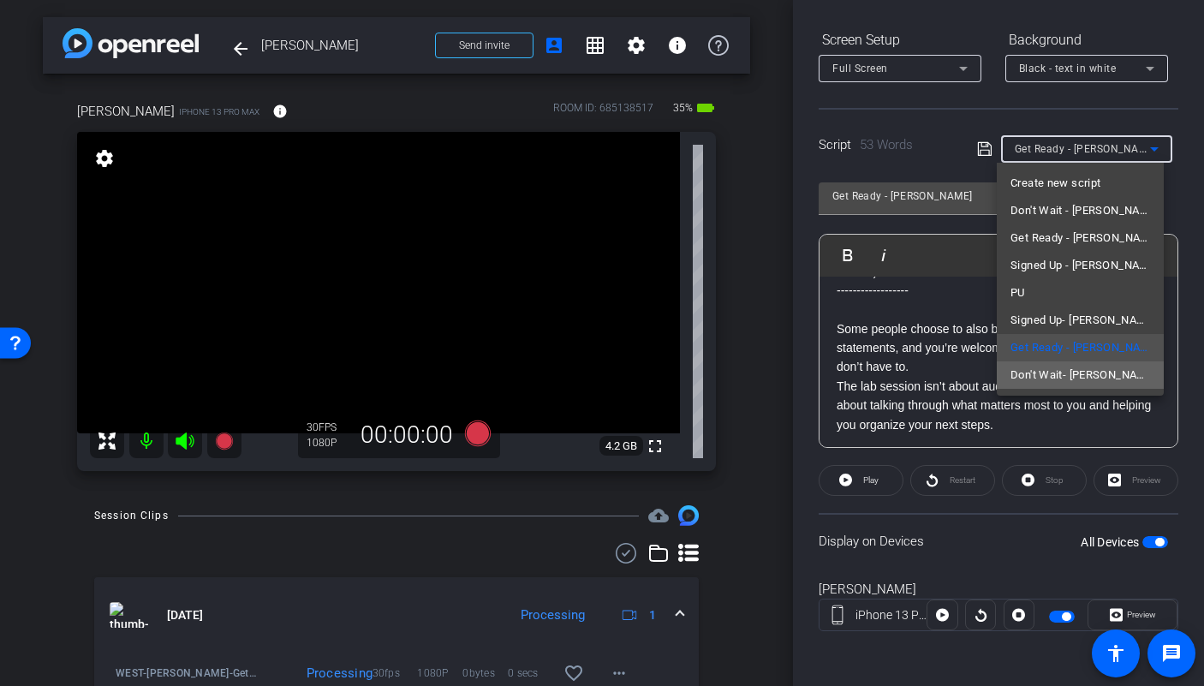
click at [1075, 367] on span "Don't Wait- Colin" at bounding box center [1080, 375] width 140 height 21
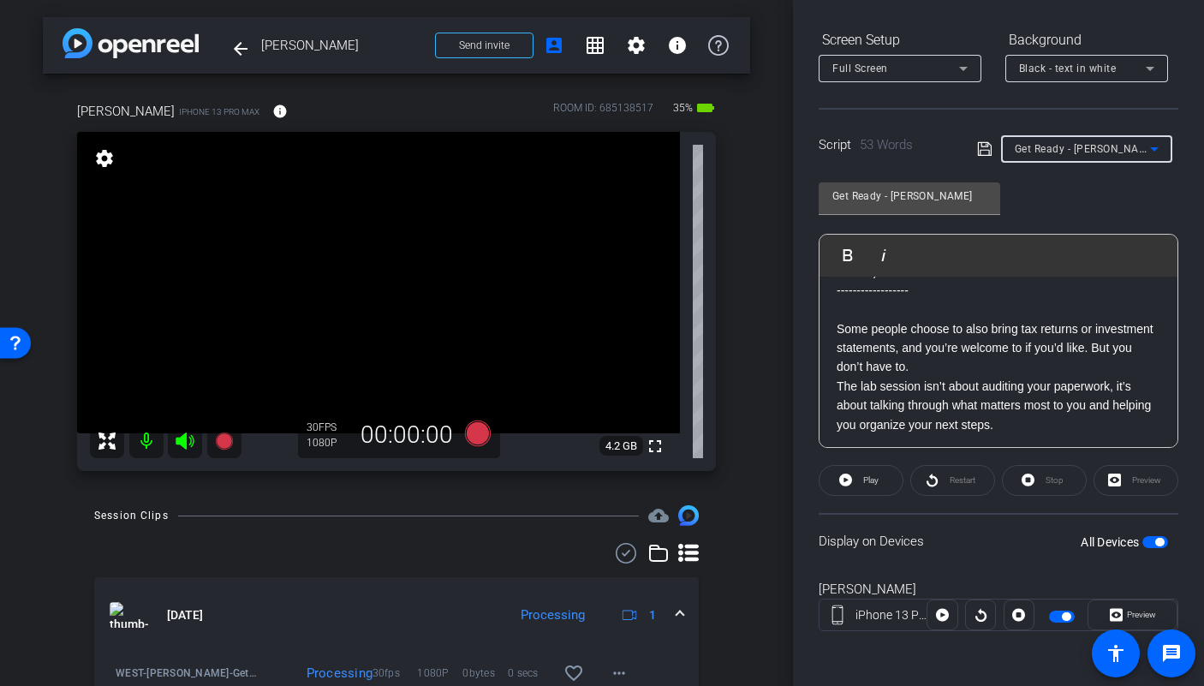
type input "Don't Wait- Colin"
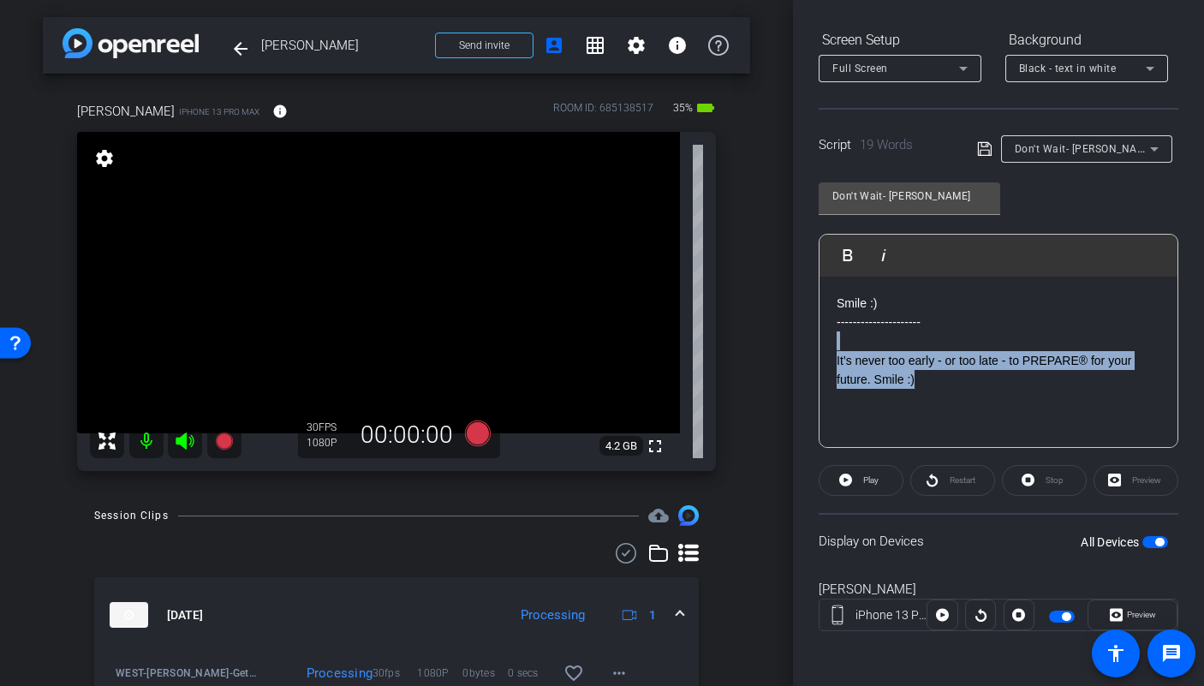
drag, startPoint x: 938, startPoint y: 378, endPoint x: 813, endPoint y: 331, distance: 133.3
click at [813, 331] on div "Participants Teleprompter Adjustments settings Betsy Mugavero flip Director Eve…" at bounding box center [998, 343] width 411 height 686
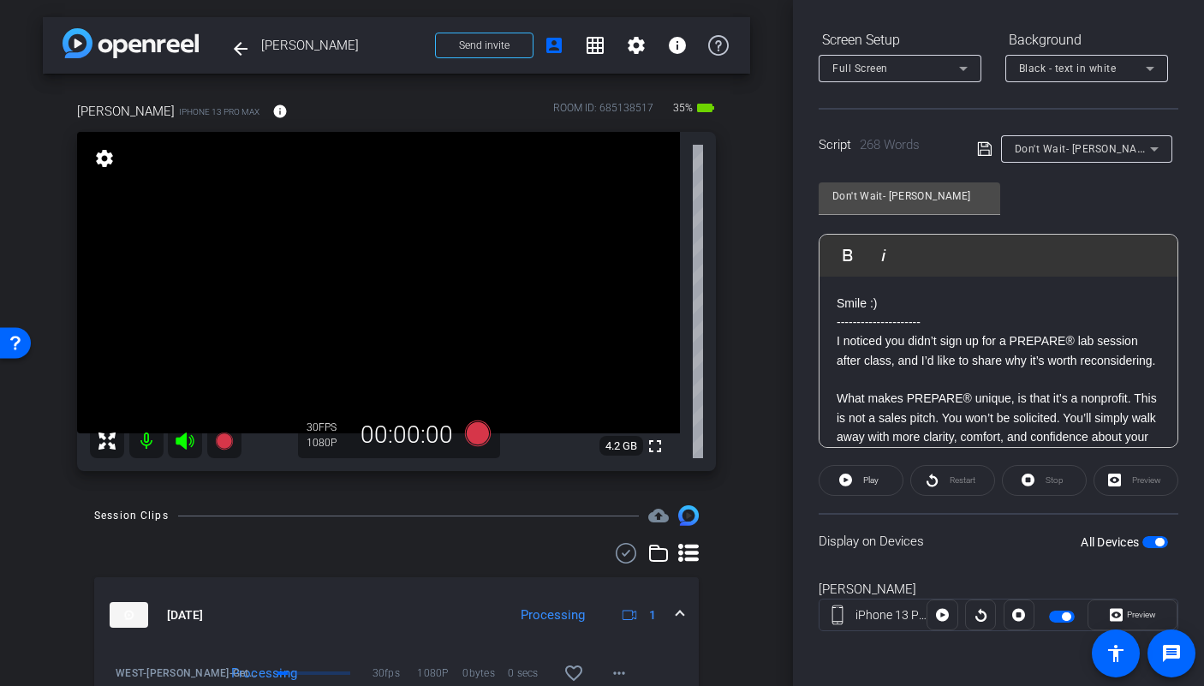
click at [1145, 543] on span "button" at bounding box center [1155, 542] width 26 height 12
click at [1148, 542] on span "button" at bounding box center [1155, 542] width 26 height 12
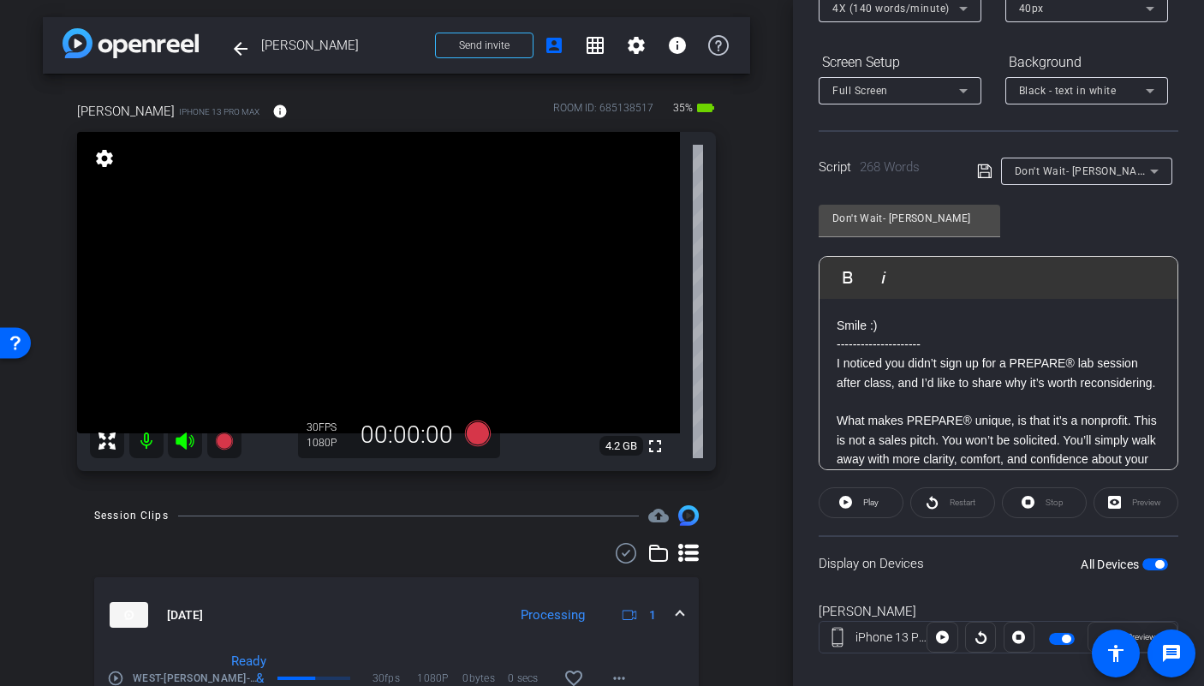
click at [1142, 568] on span "button" at bounding box center [1155, 564] width 26 height 12
click at [1150, 568] on span "button" at bounding box center [1155, 564] width 26 height 12
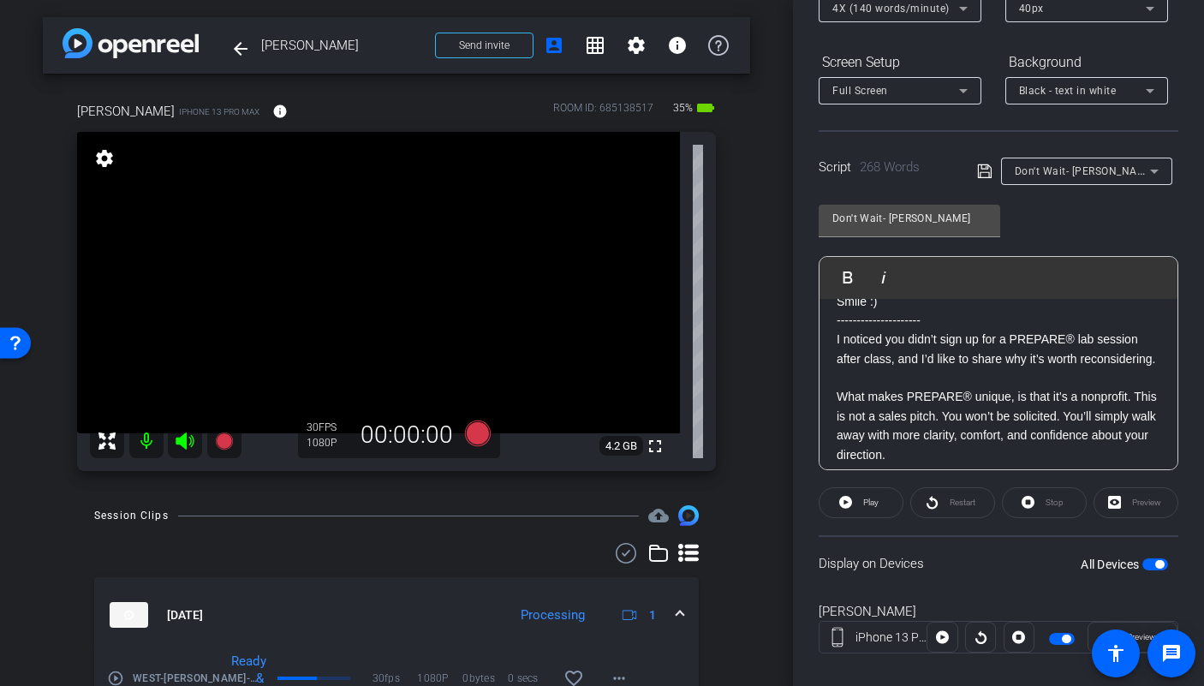
scroll to position [25, 0]
click at [474, 440] on icon at bounding box center [478, 433] width 26 height 26
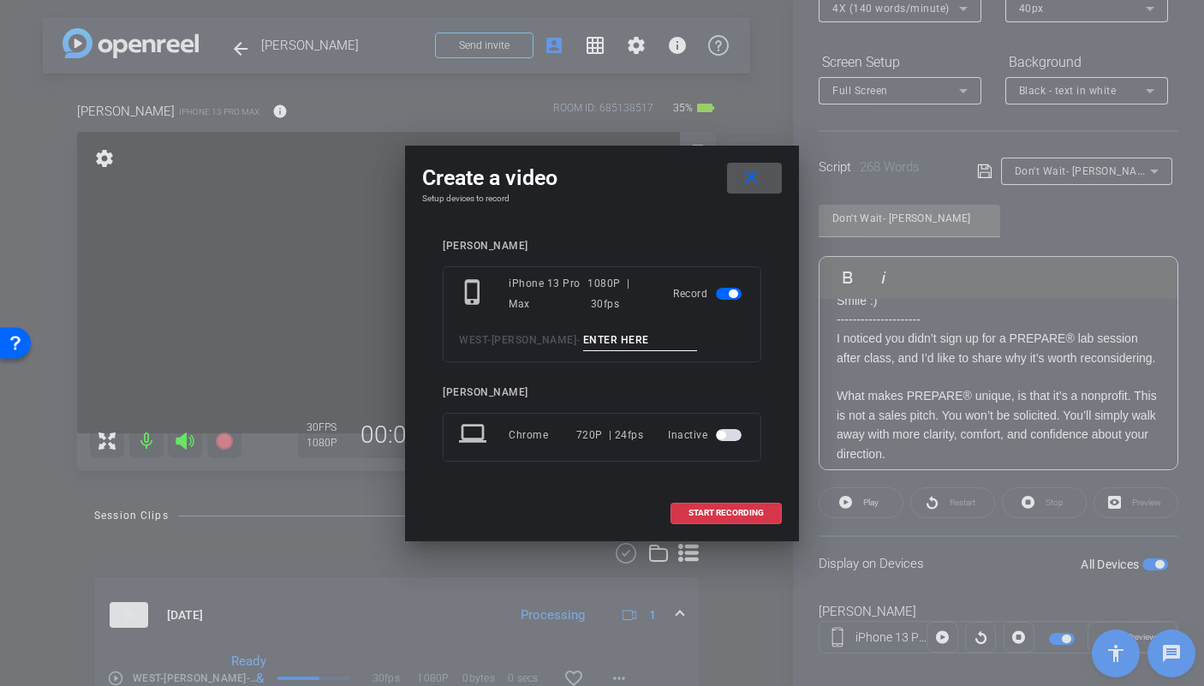
click at [614, 343] on input at bounding box center [640, 340] width 115 height 21
type input "Don't Wait TA1"
click at [724, 506] on span at bounding box center [726, 512] width 110 height 41
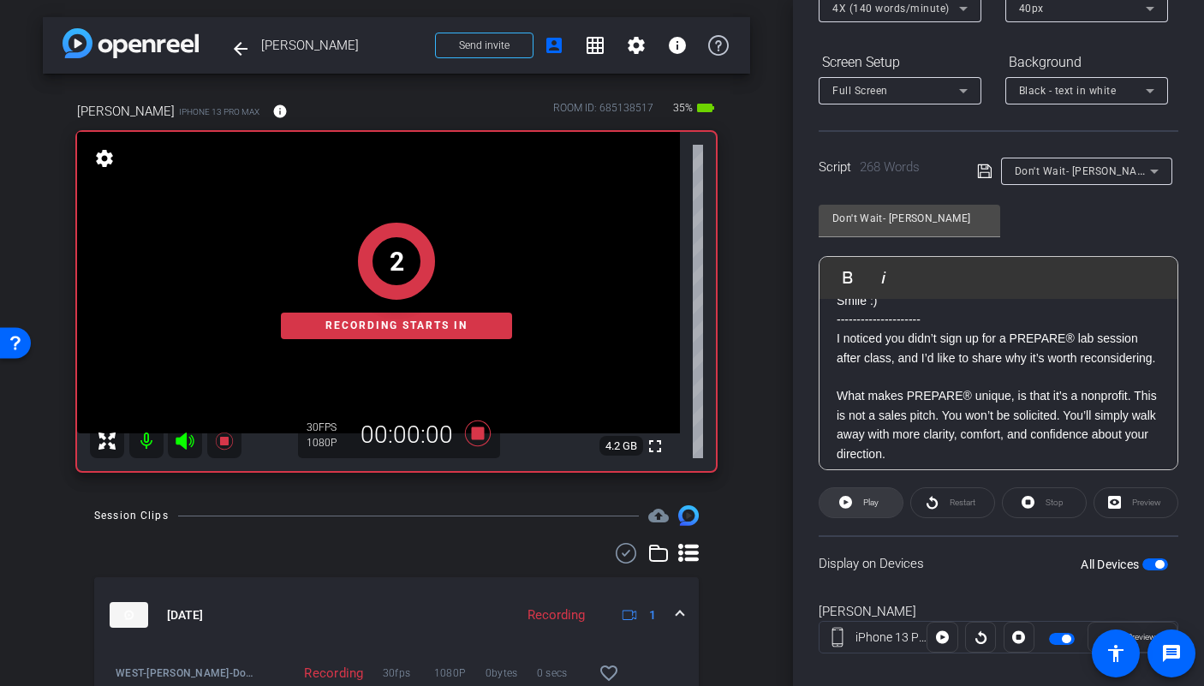
click at [885, 509] on span at bounding box center [860, 502] width 83 height 41
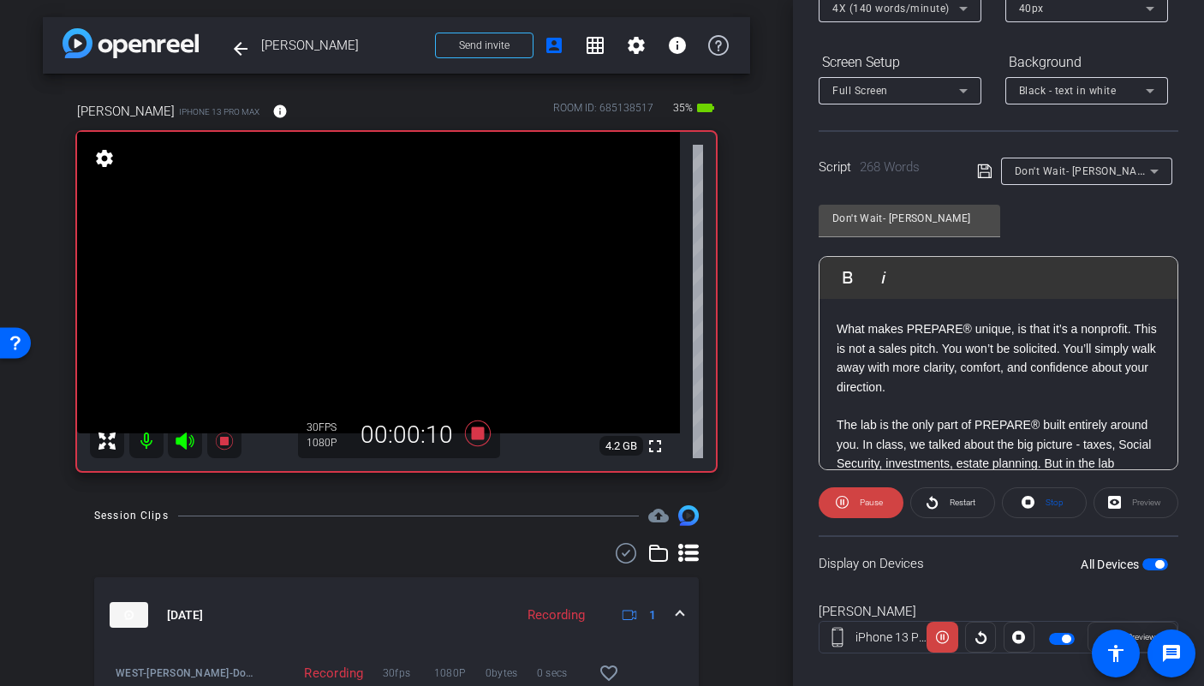
scroll to position [92, 0]
click at [187, 442] on icon at bounding box center [185, 441] width 21 height 21
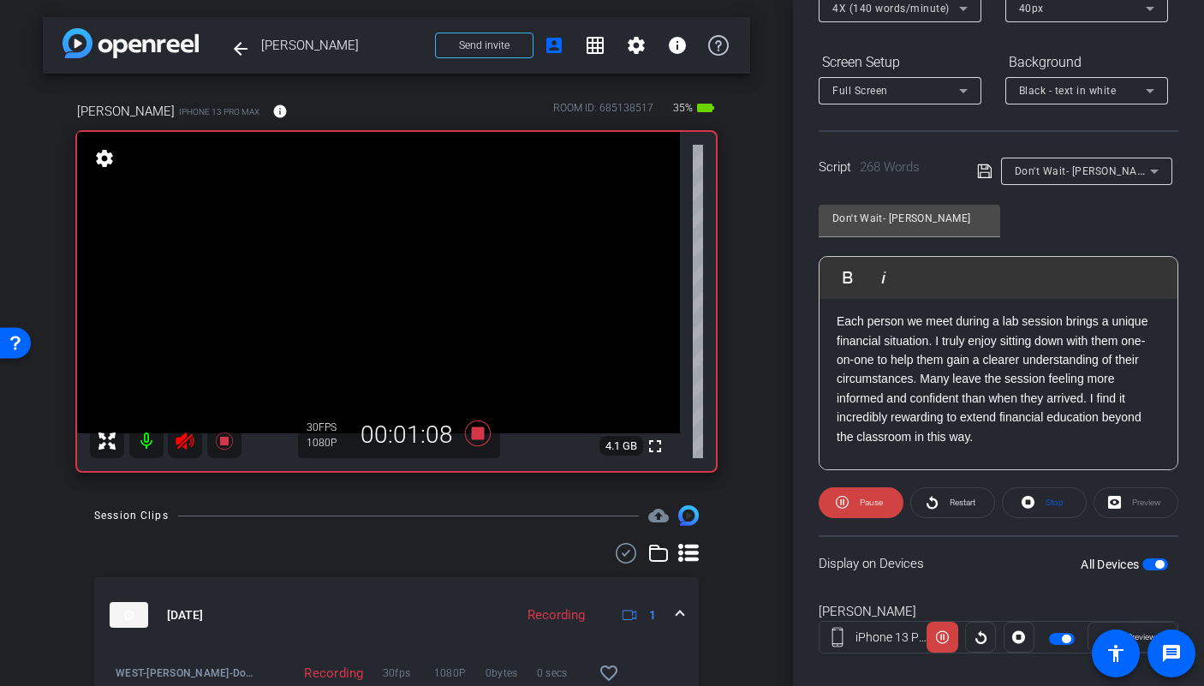
scroll to position [516, 0]
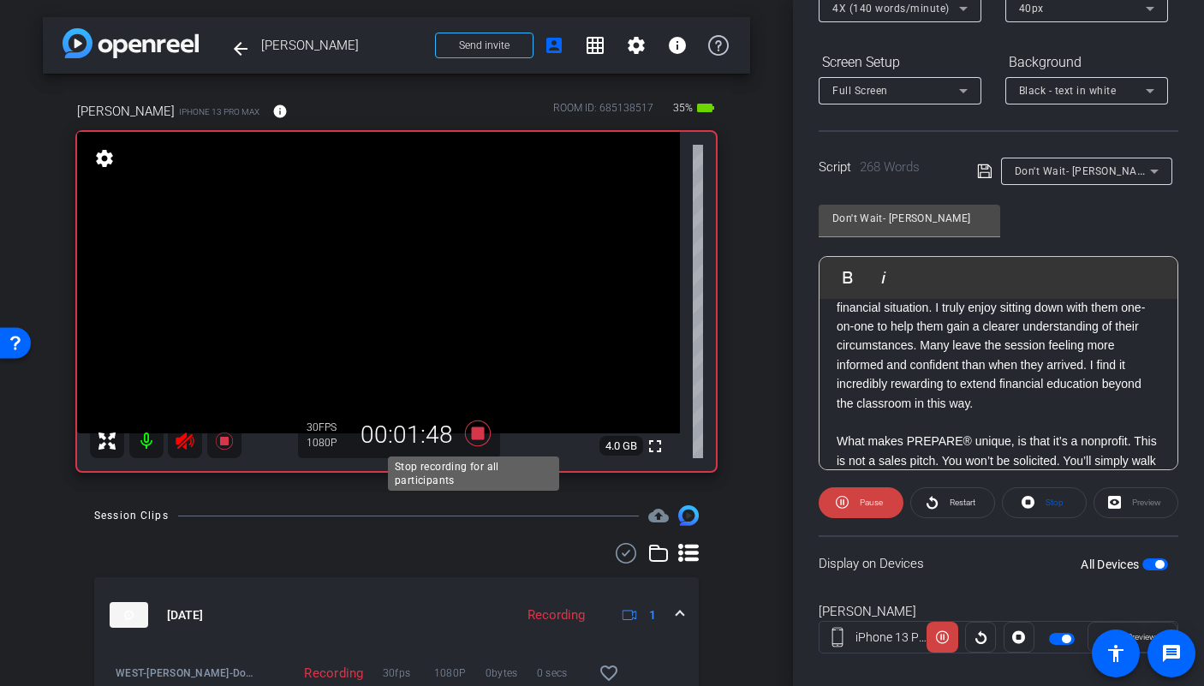
click at [471, 431] on icon at bounding box center [478, 433] width 26 height 26
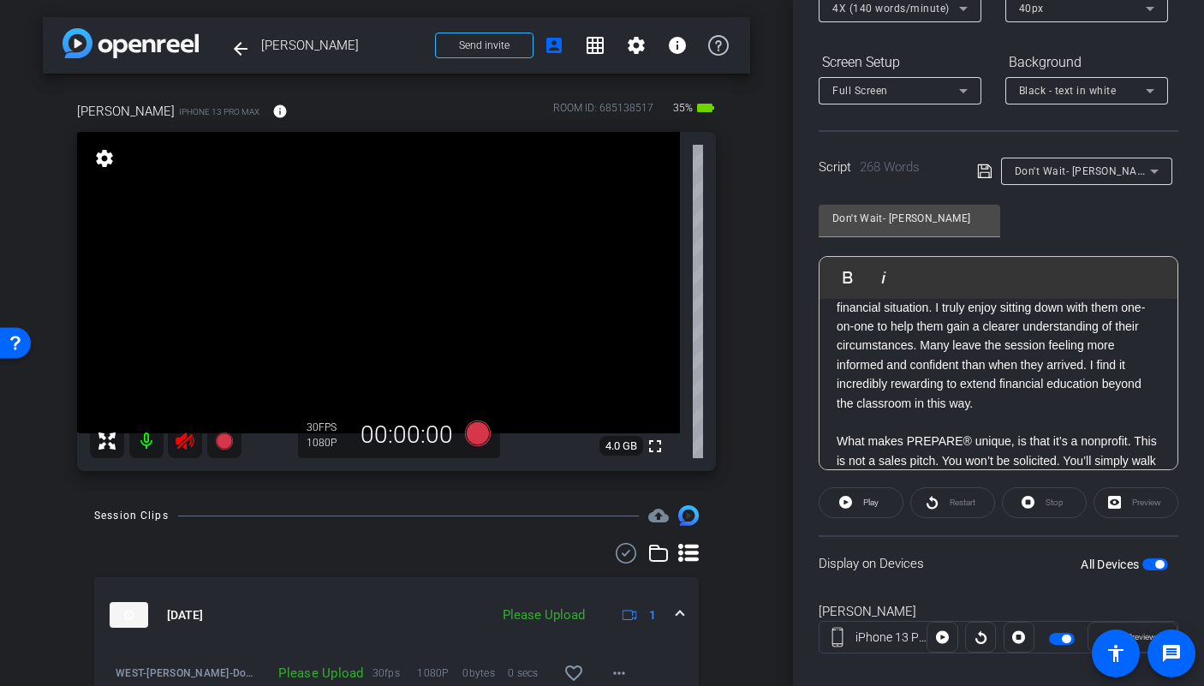
click at [182, 447] on icon at bounding box center [185, 441] width 21 height 21
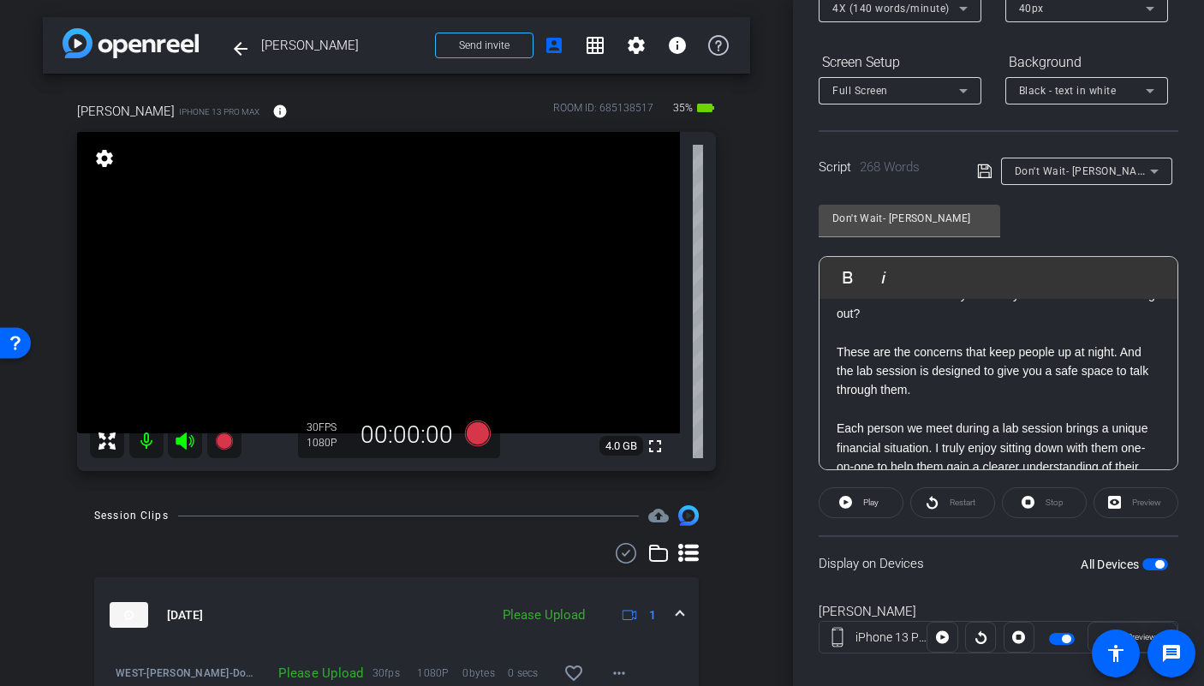
scroll to position [0, 0]
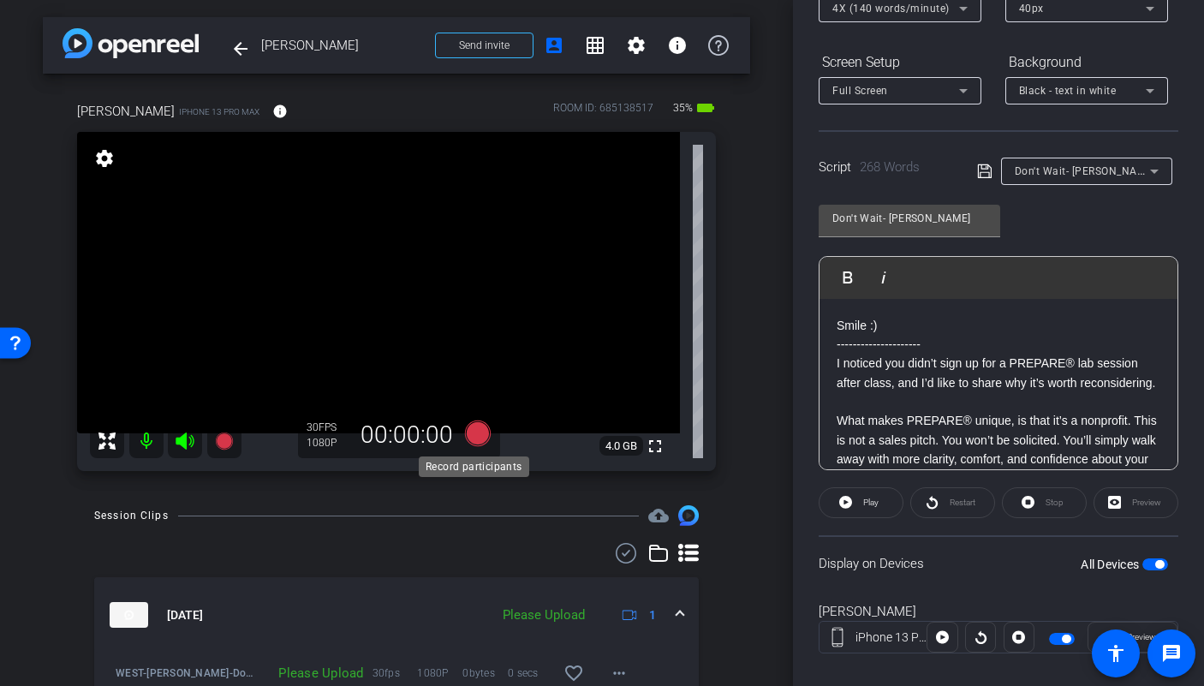
click at [474, 435] on icon at bounding box center [478, 433] width 26 height 26
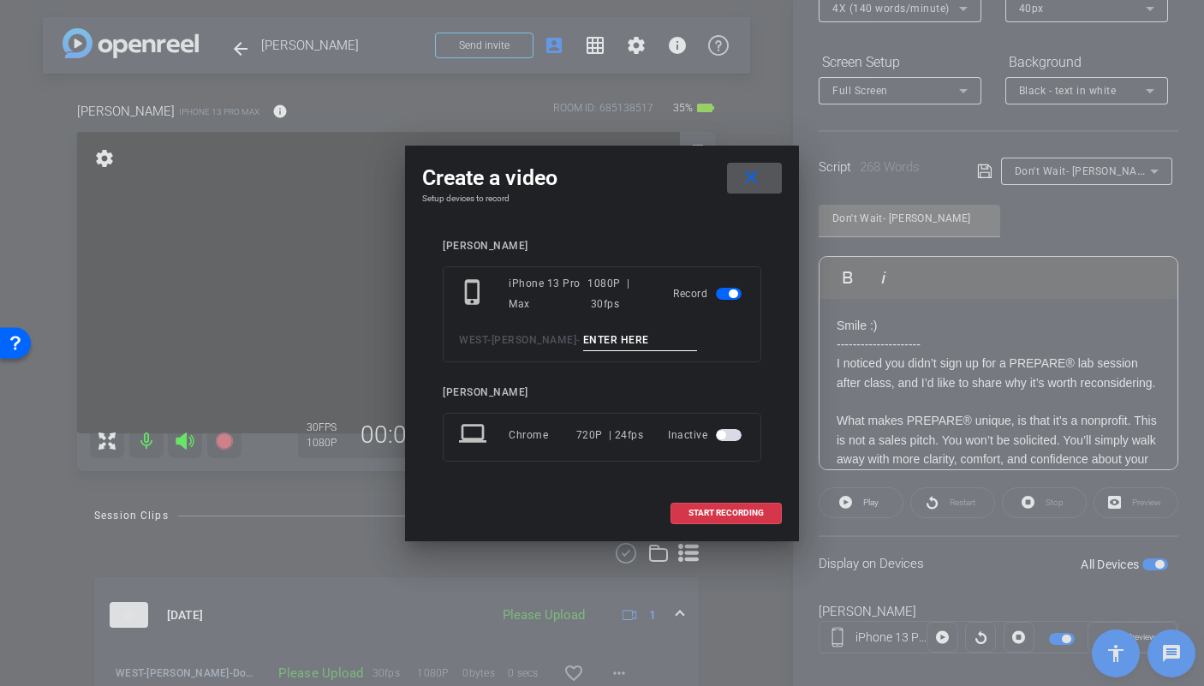
click at [605, 342] on input at bounding box center [640, 340] width 115 height 21
type input "Don't Wait TA2"
click at [694, 515] on span "START RECORDING" at bounding box center [725, 513] width 75 height 9
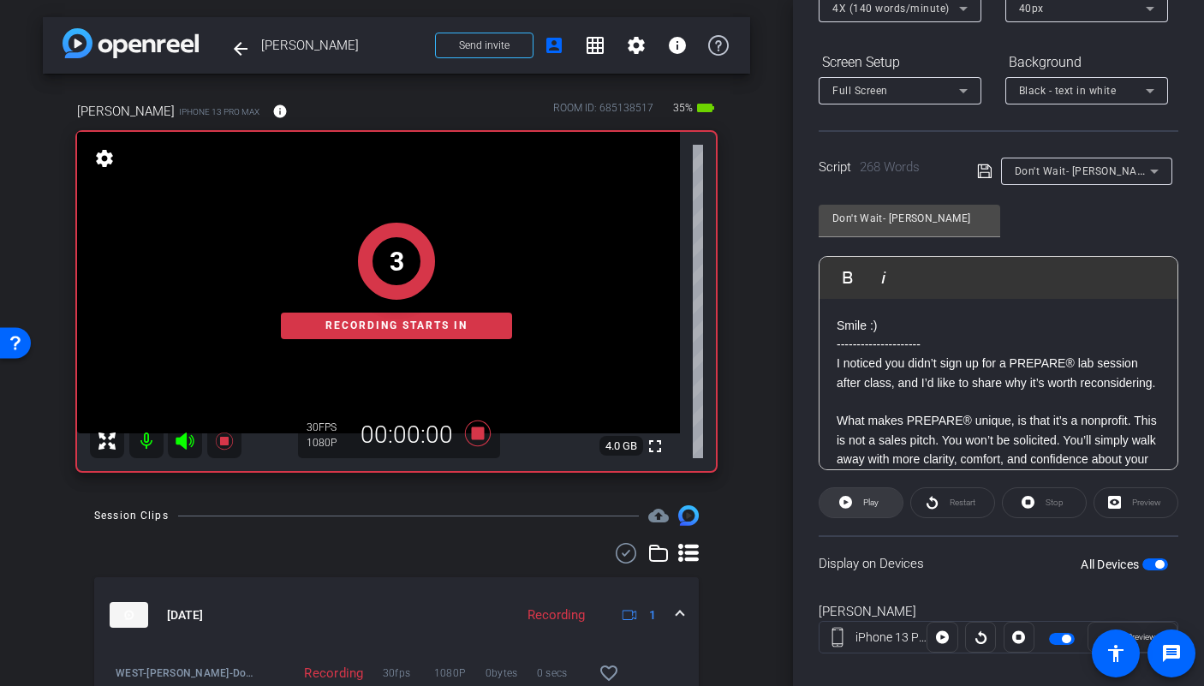
click at [869, 506] on span "Play" at bounding box center [870, 501] width 15 height 9
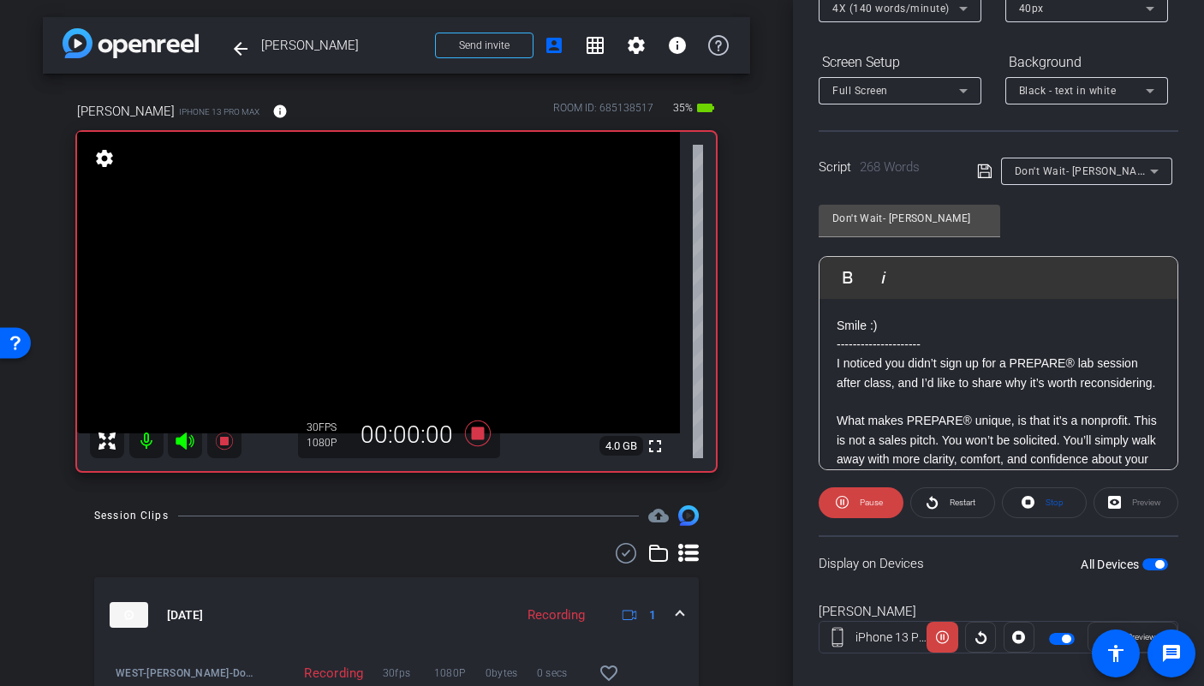
click at [191, 443] on icon at bounding box center [185, 441] width 21 height 21
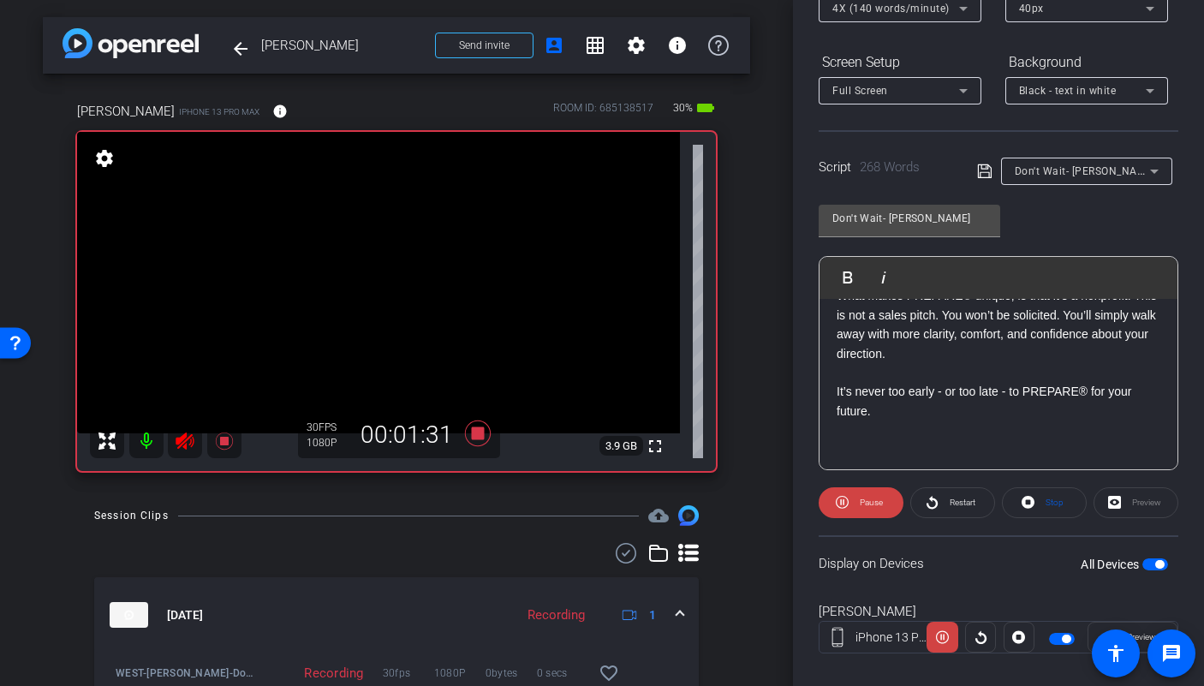
scroll to position [662, 0]
click at [474, 435] on icon at bounding box center [478, 433] width 26 height 26
click at [187, 438] on icon at bounding box center [185, 440] width 18 height 17
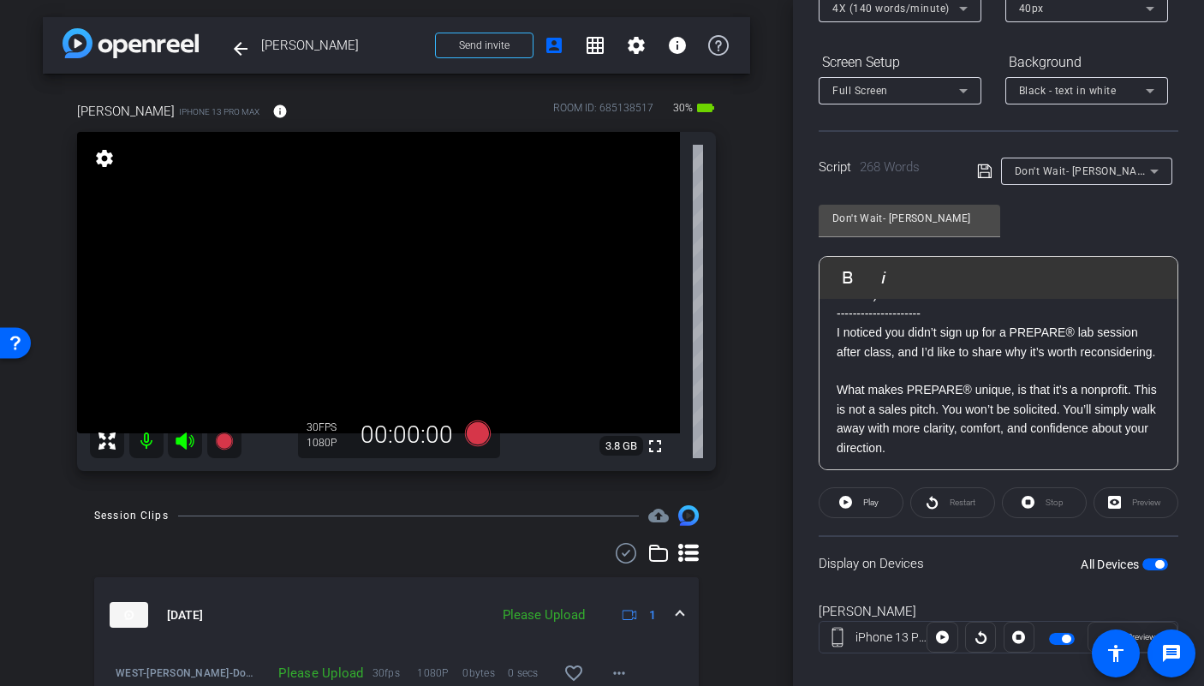
scroll to position [32, 0]
click at [477, 431] on icon at bounding box center [478, 433] width 26 height 26
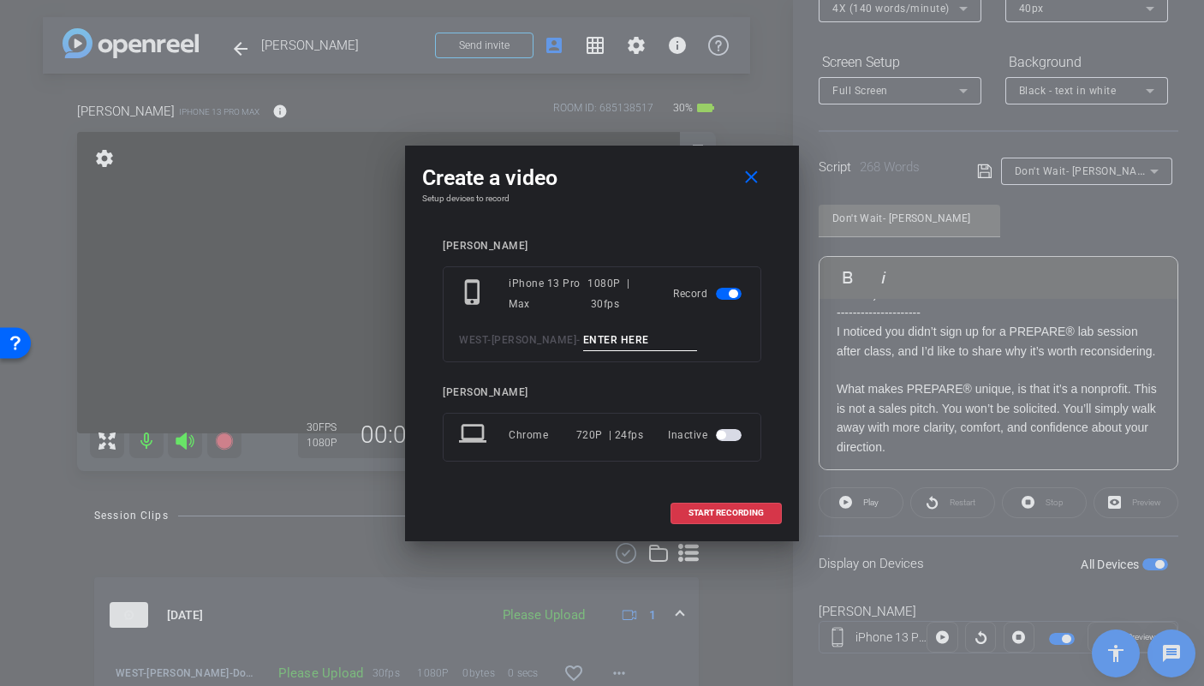
click at [617, 347] on input at bounding box center [640, 340] width 115 height 21
type input "Don't Wait TA3"
click at [722, 515] on span "START RECORDING" at bounding box center [725, 513] width 75 height 9
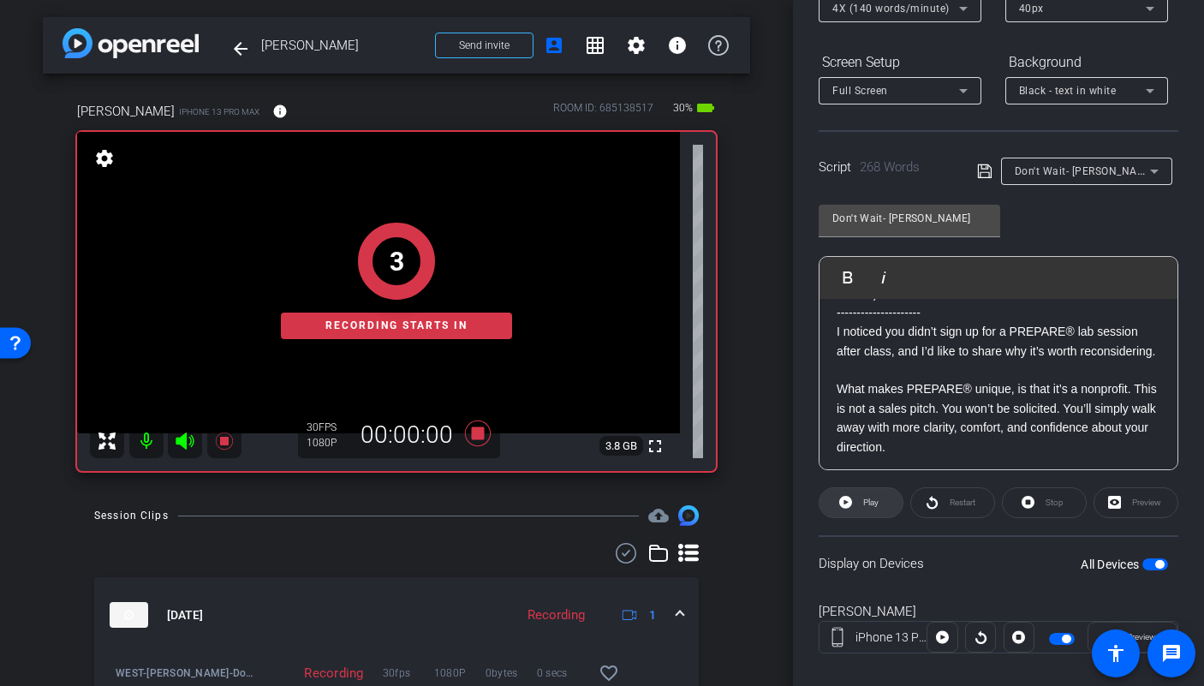
click at [855, 508] on span at bounding box center [860, 502] width 83 height 41
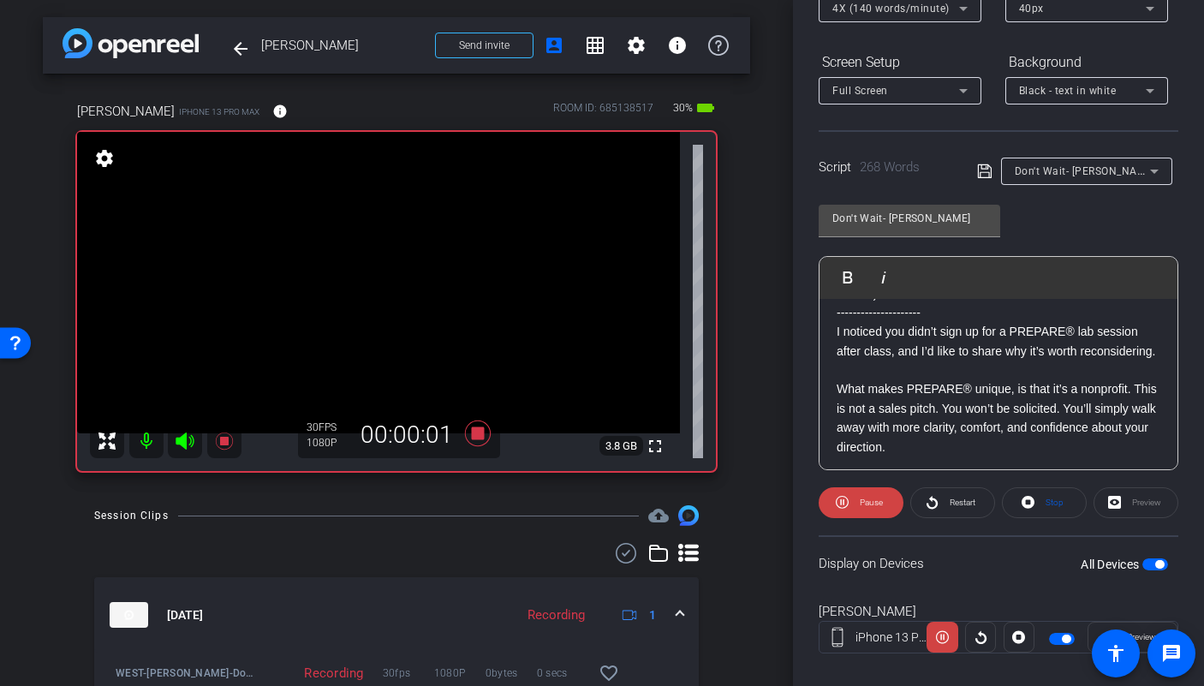
click at [178, 440] on icon at bounding box center [185, 440] width 18 height 17
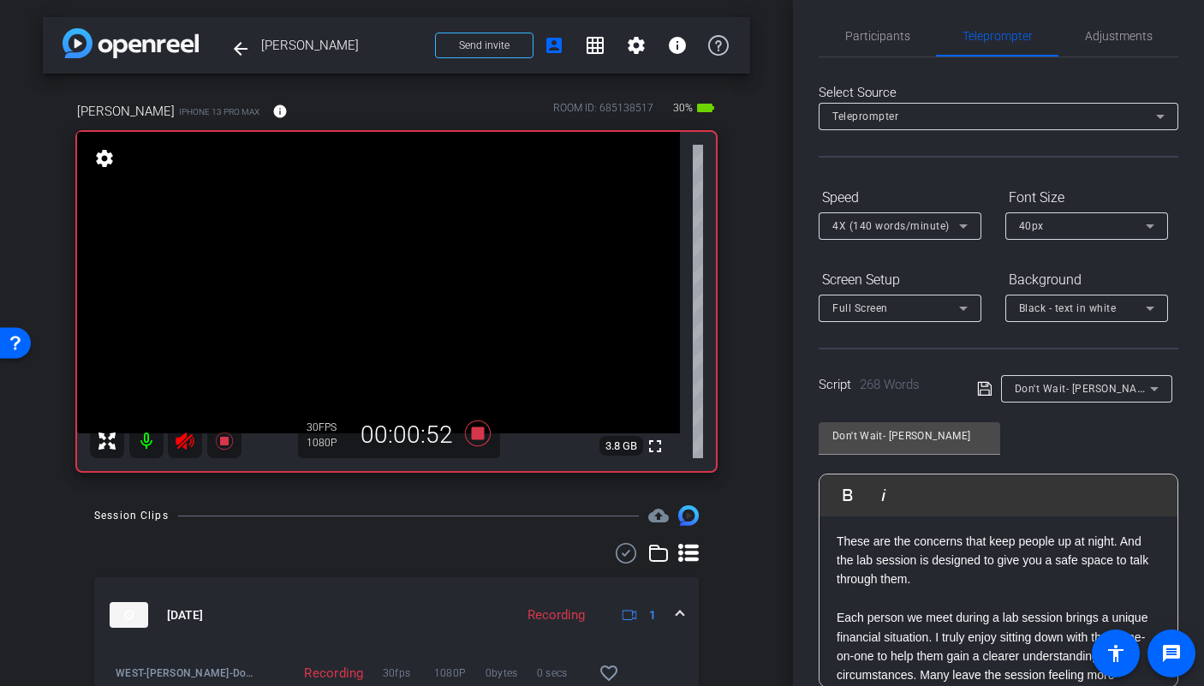
scroll to position [0, 0]
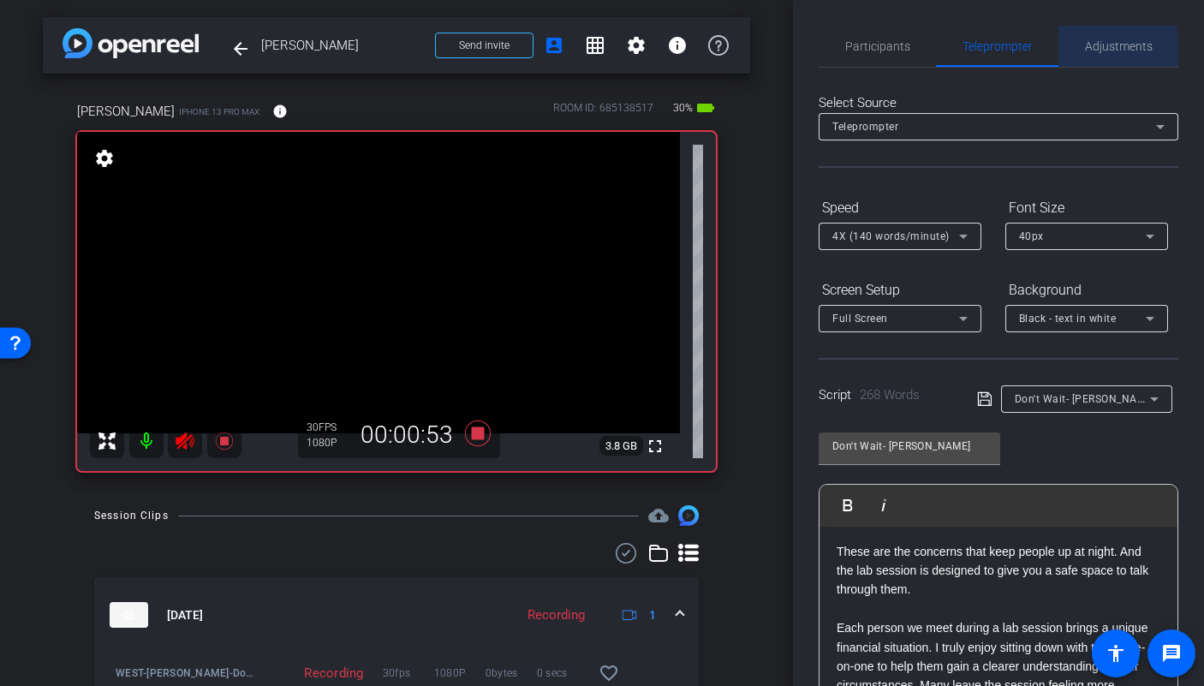
click at [1096, 50] on span "Adjustments" at bounding box center [1119, 46] width 68 height 12
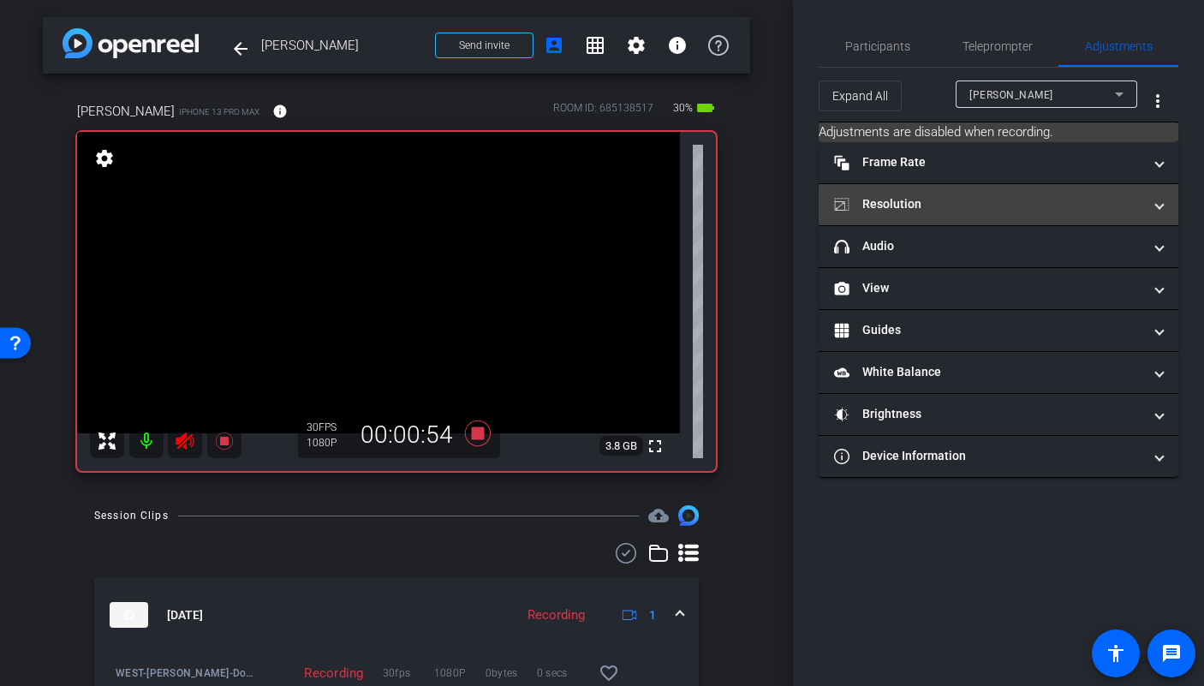
click at [991, 206] on mat-panel-title "Resolution" at bounding box center [988, 204] width 308 height 18
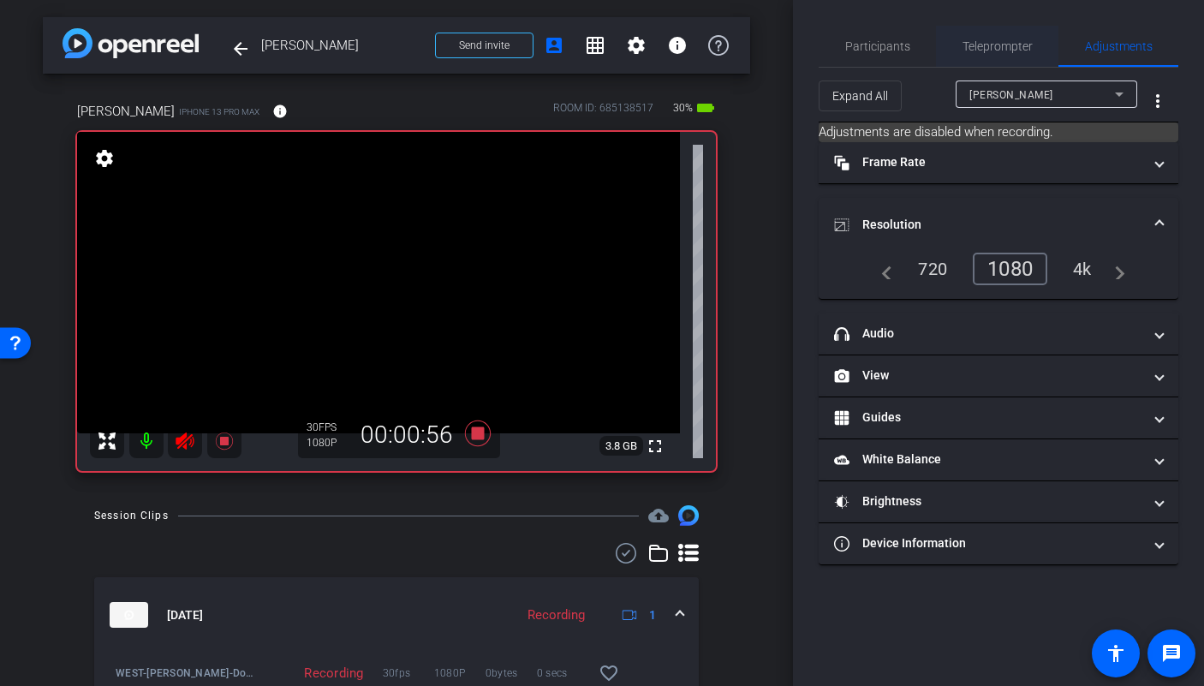
click at [993, 52] on span "Teleprompter" at bounding box center [997, 46] width 70 height 12
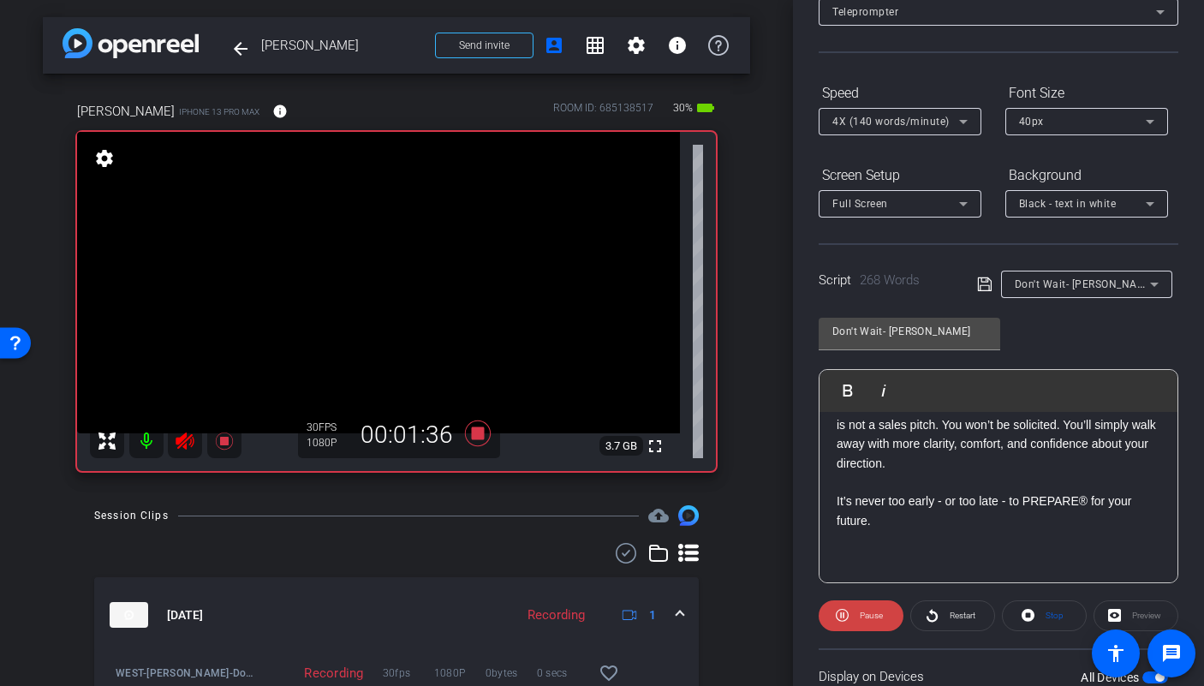
scroll to position [669, 0]
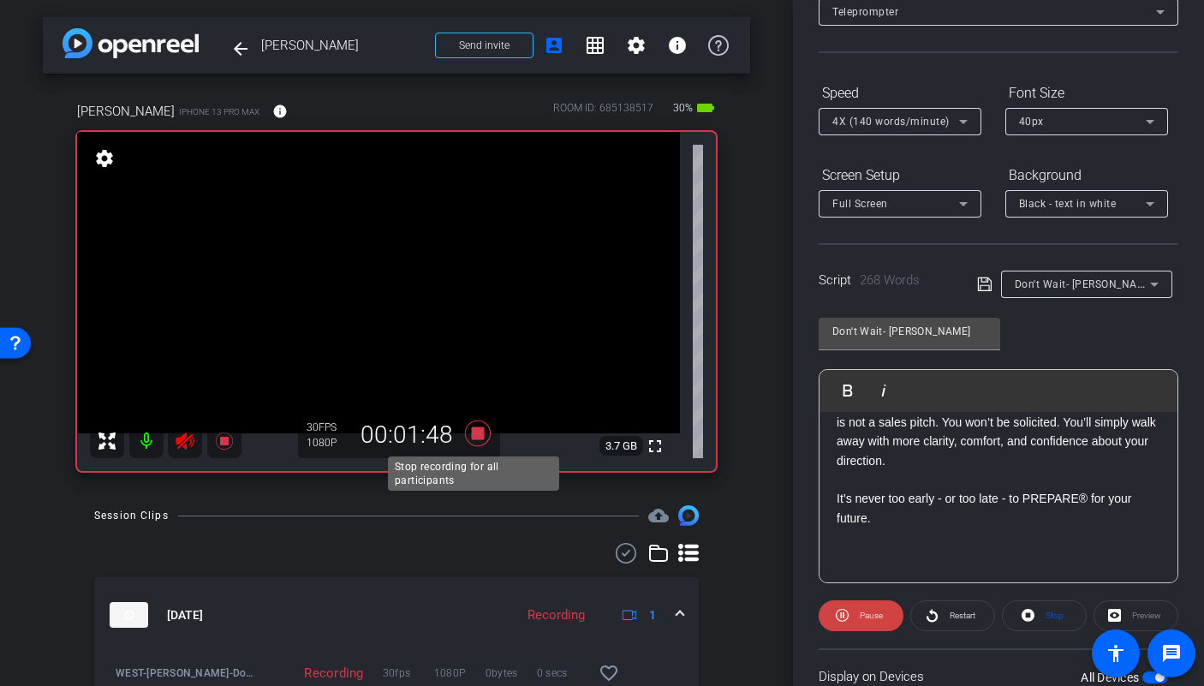
click at [468, 433] on icon at bounding box center [478, 433] width 26 height 26
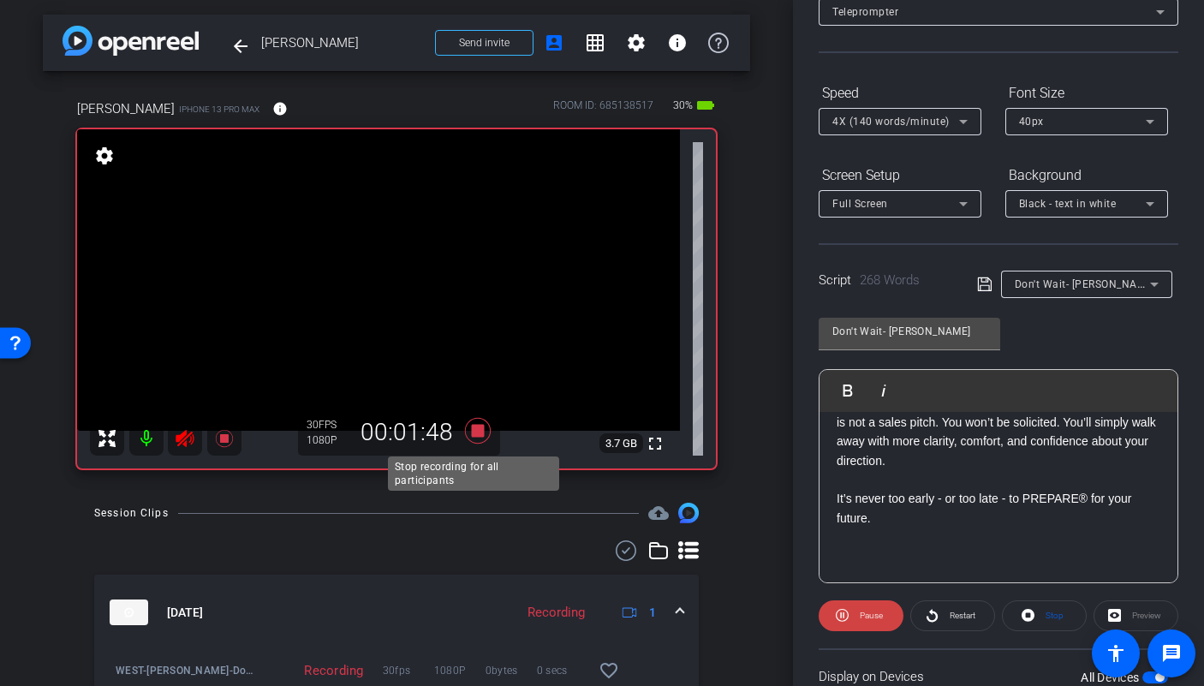
scroll to position [3, 0]
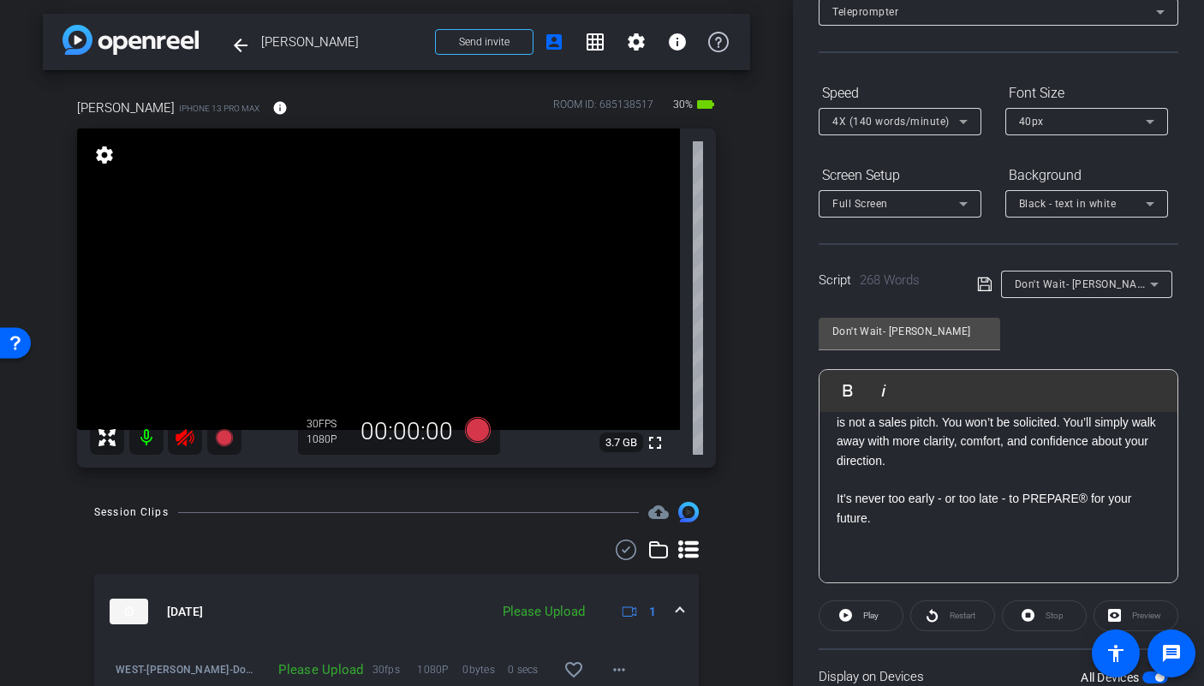
click at [179, 438] on icon at bounding box center [185, 437] width 18 height 17
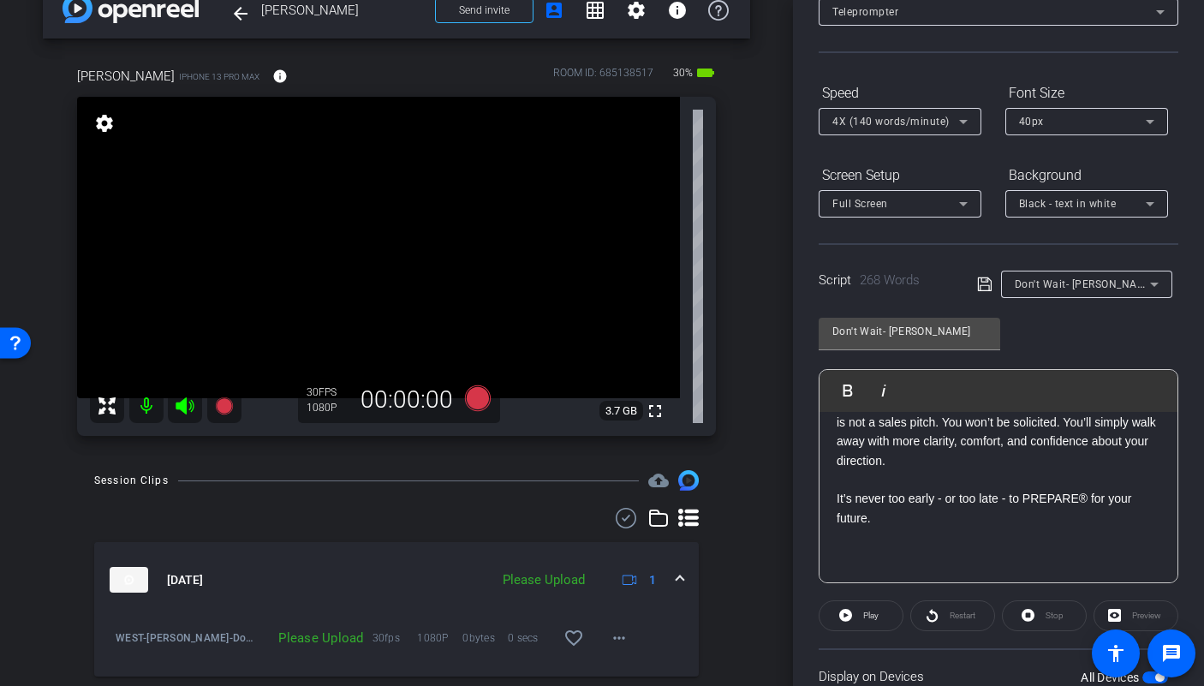
scroll to position [125, 0]
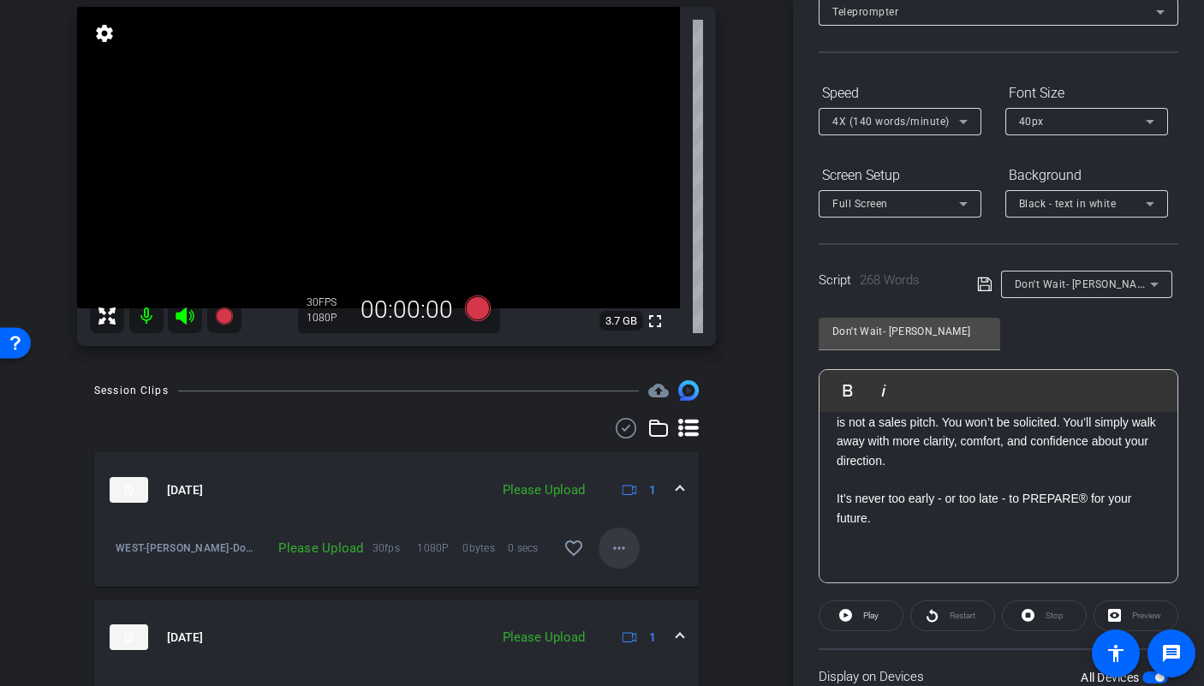
click at [609, 542] on mat-icon "more_horiz" at bounding box center [619, 548] width 21 height 21
click at [615, 581] on span "Upload" at bounding box center [638, 584] width 69 height 21
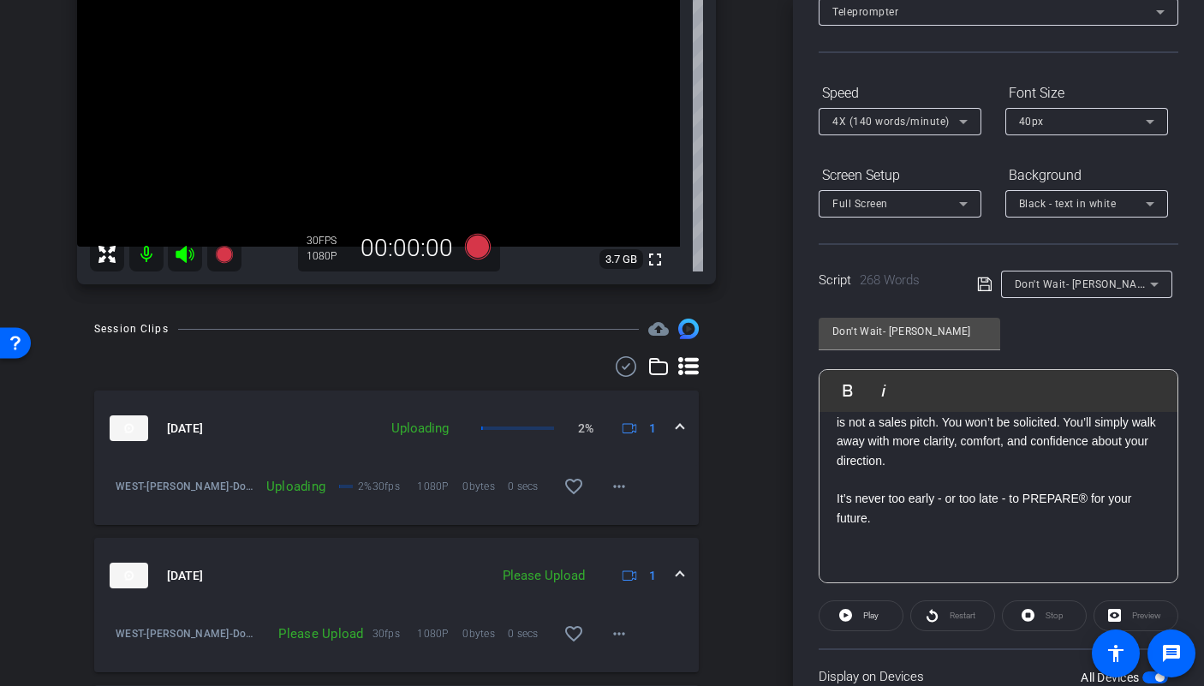
scroll to position [203, 0]
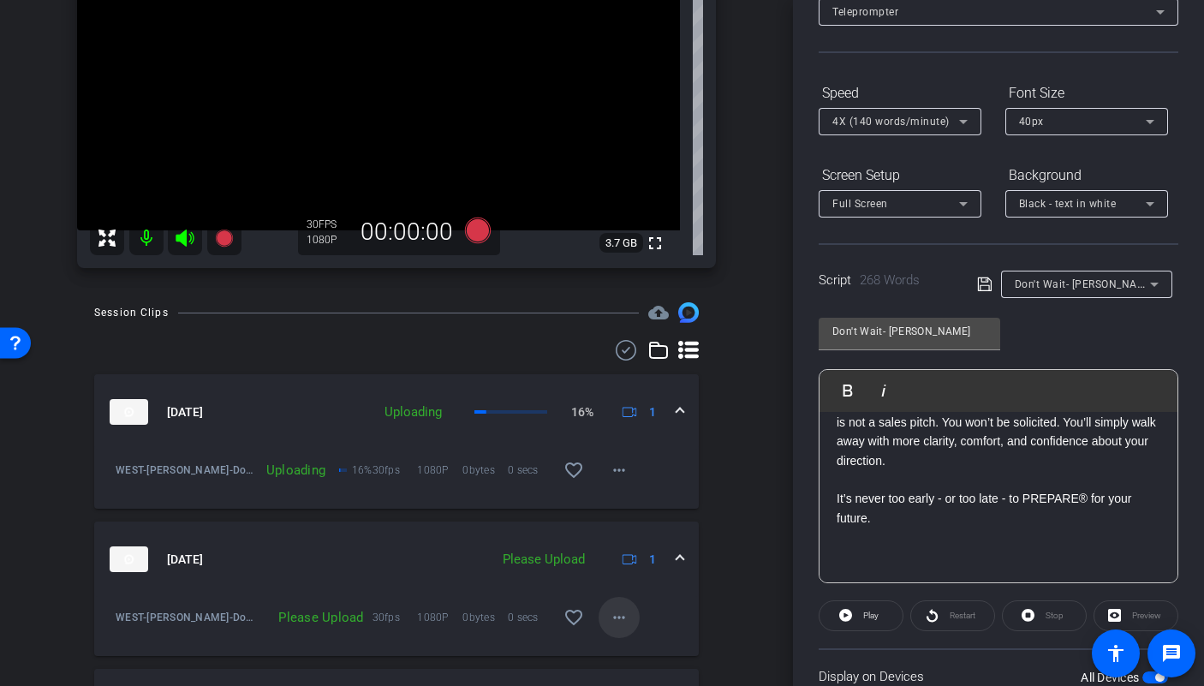
click at [611, 619] on mat-icon "more_horiz" at bounding box center [619, 617] width 21 height 21
click at [617, 533] on span "Upload" at bounding box center [638, 539] width 69 height 21
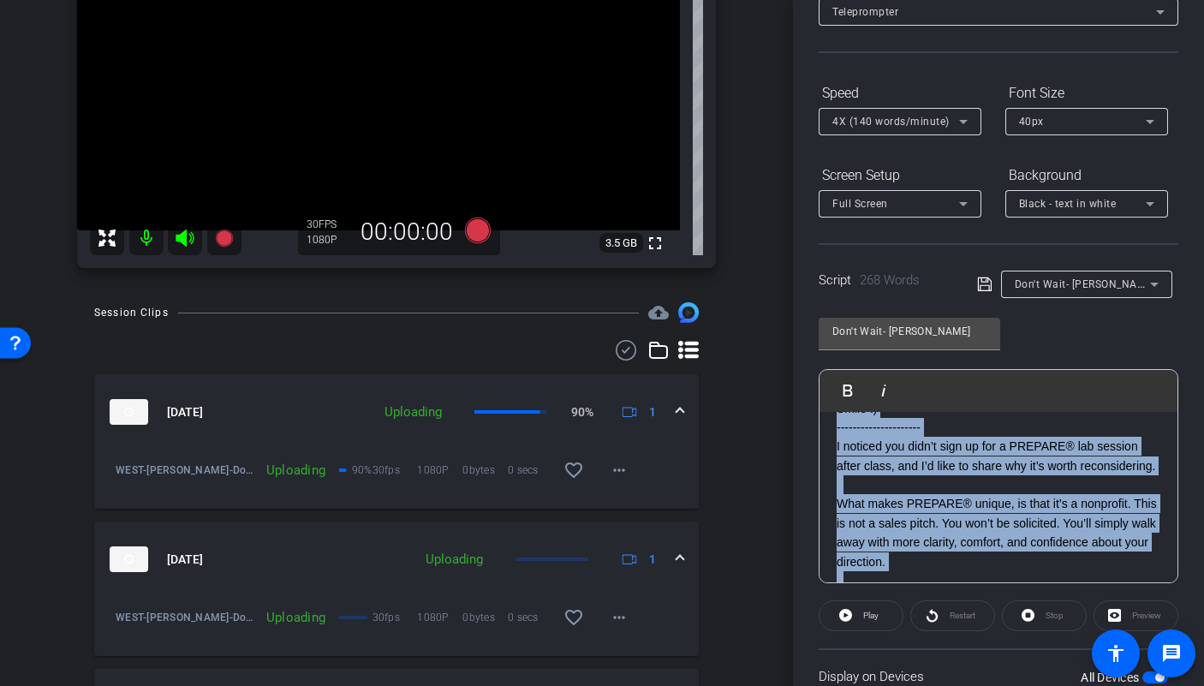
scroll to position [0, 0]
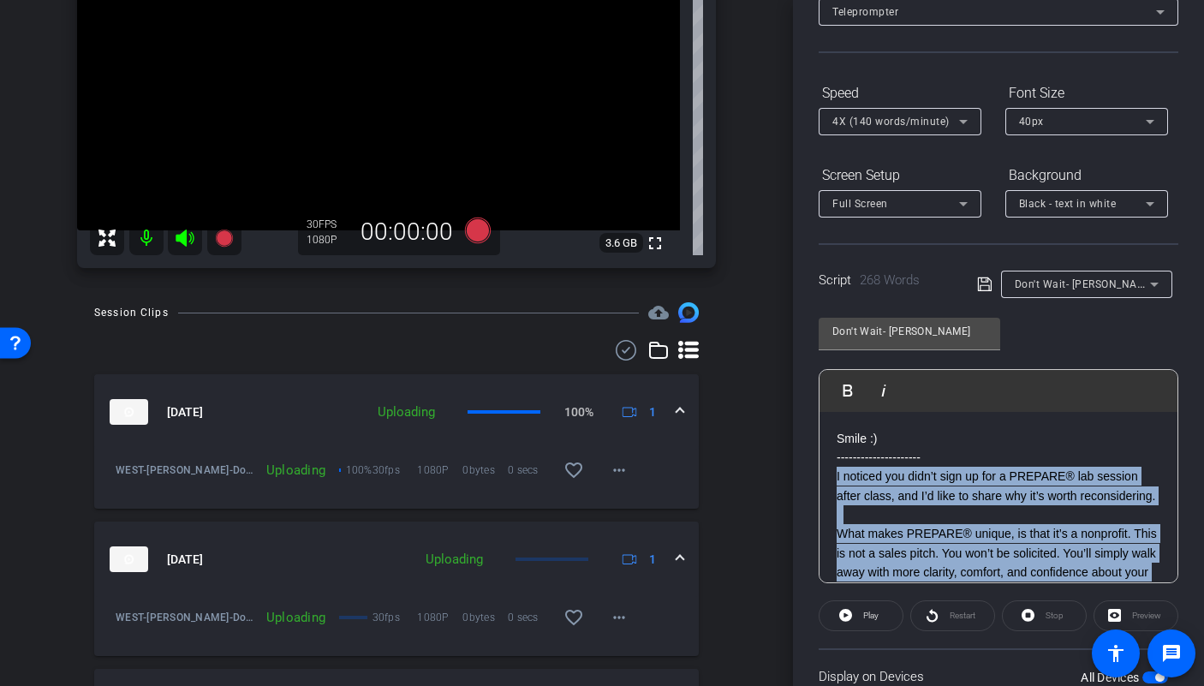
drag, startPoint x: 1109, startPoint y: 444, endPoint x: 812, endPoint y: 475, distance: 298.7
click at [812, 475] on div "Participants Teleprompter Adjustments settings Betsy Mugavero flip Director Eve…" at bounding box center [998, 343] width 411 height 686
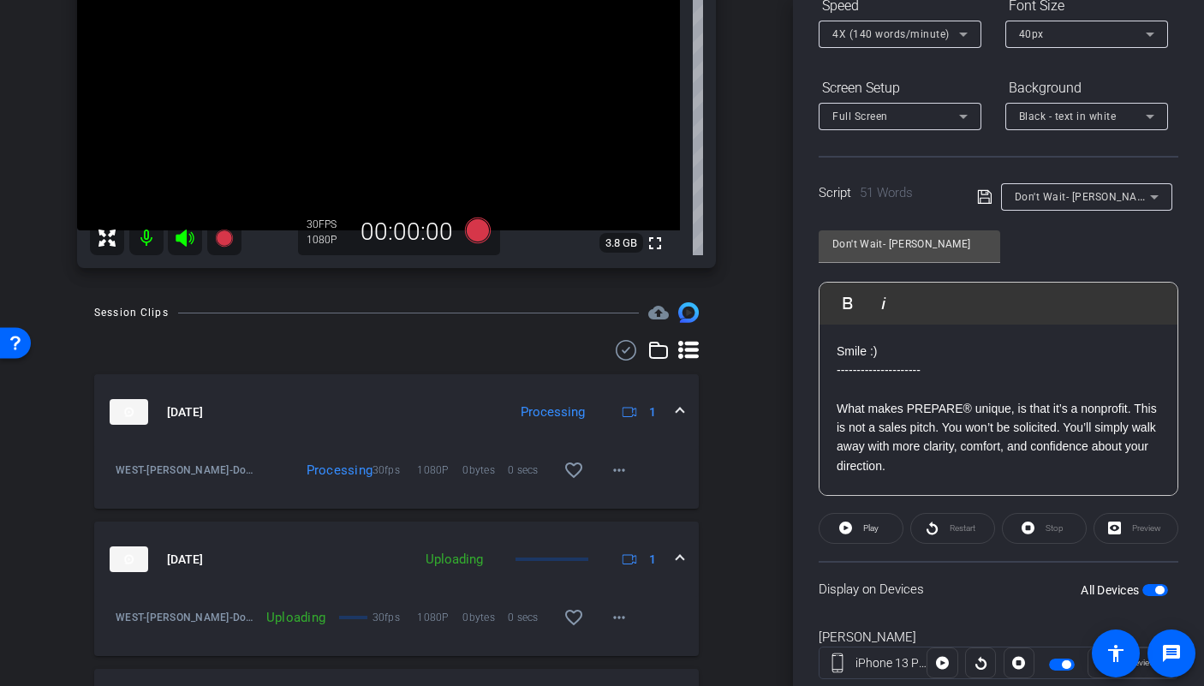
scroll to position [250, 0]
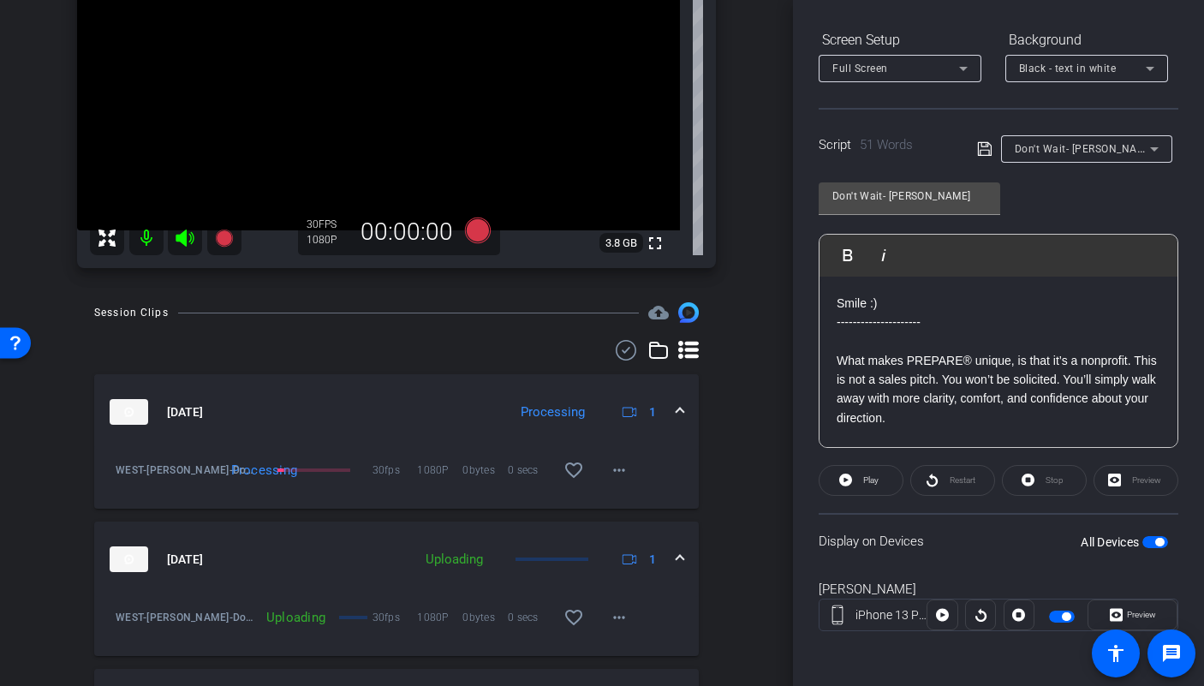
click at [1132, 539] on label "All Devices" at bounding box center [1112, 541] width 62 height 17
click at [1142, 539] on button "All Devices" at bounding box center [1155, 542] width 26 height 12
click at [1150, 542] on span "button" at bounding box center [1155, 542] width 26 height 12
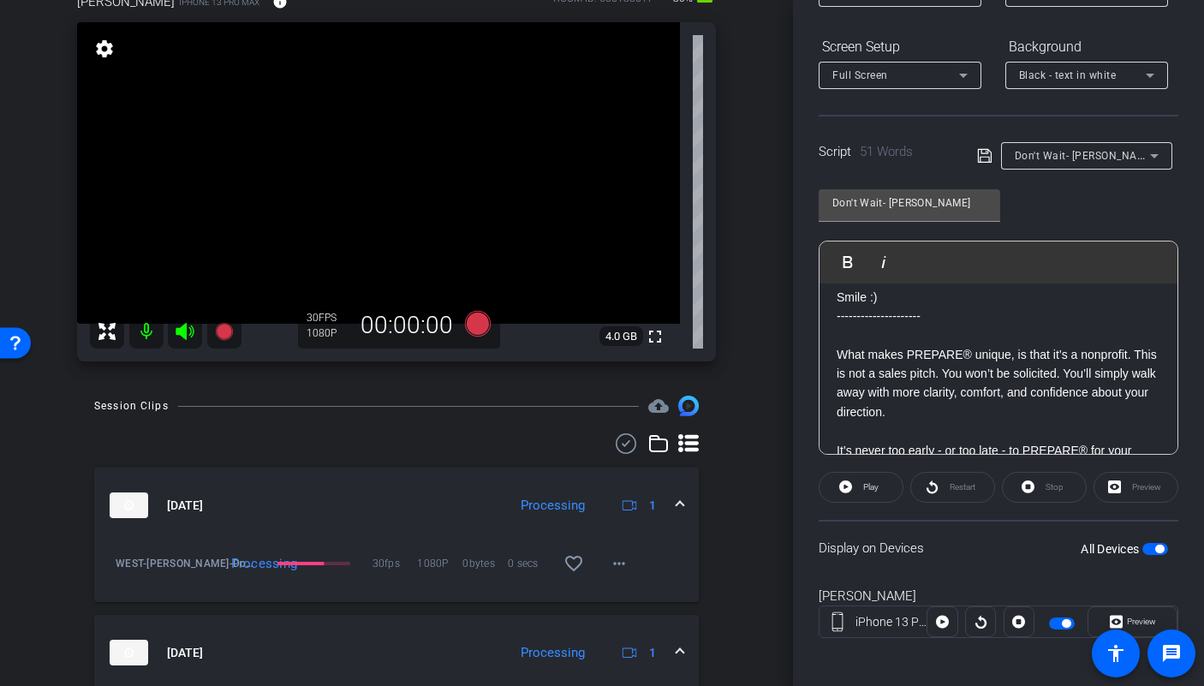
scroll to position [107, 0]
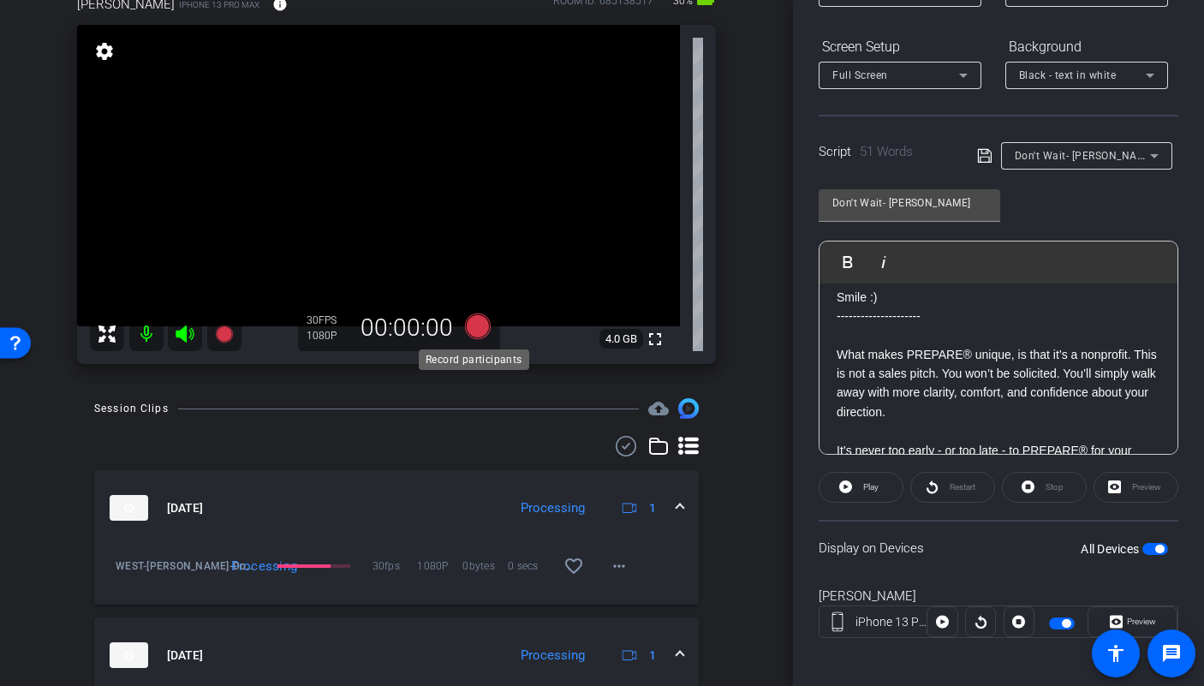
click at [468, 325] on icon at bounding box center [478, 326] width 26 height 26
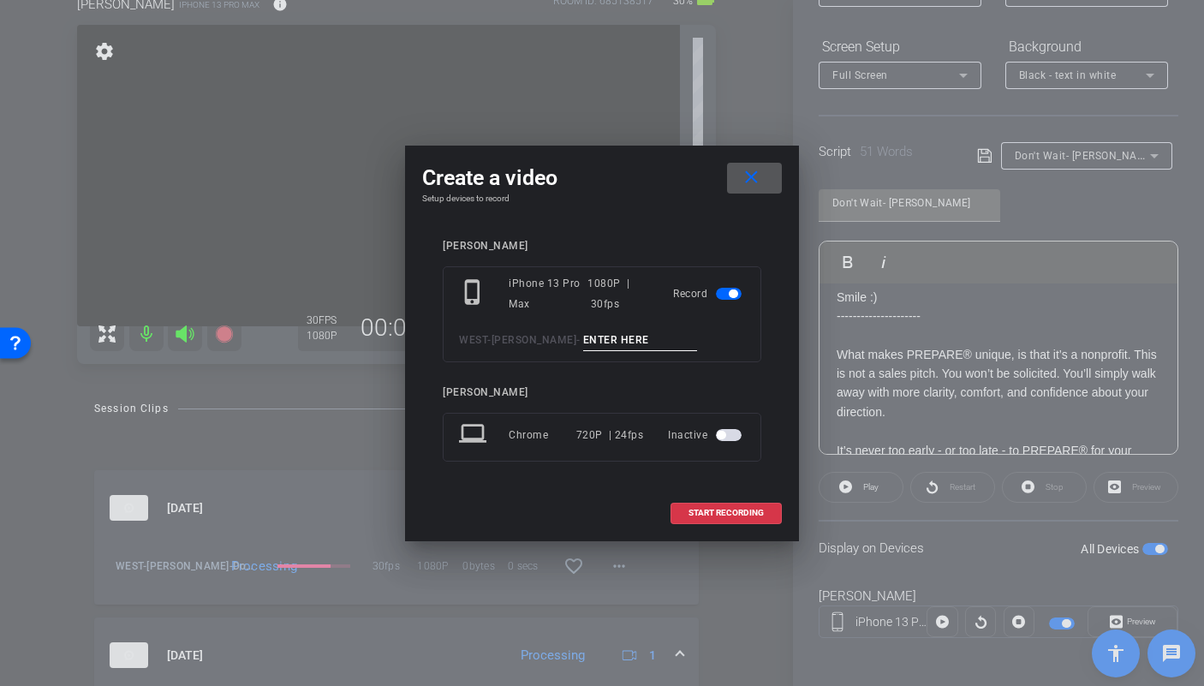
click at [601, 346] on input at bounding box center [640, 340] width 115 height 21
type input "G"
type input "Don't Wait pick up"
click at [709, 510] on span "START RECORDING" at bounding box center [725, 513] width 75 height 9
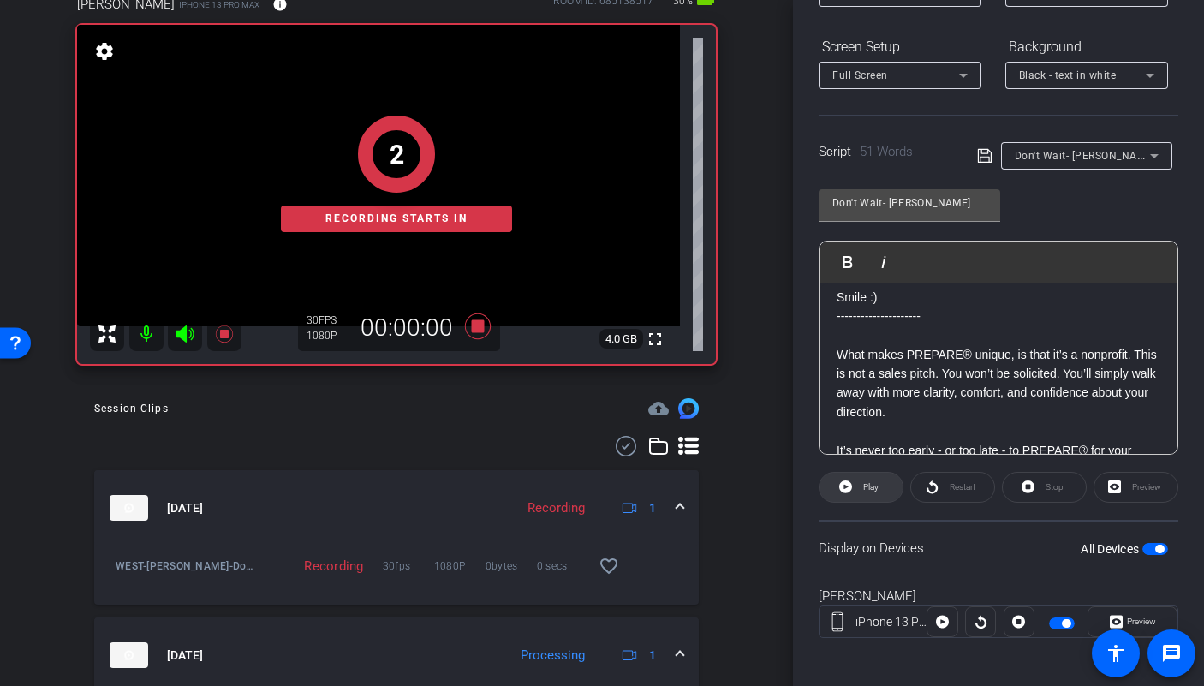
click at [866, 487] on span "Play" at bounding box center [870, 486] width 15 height 9
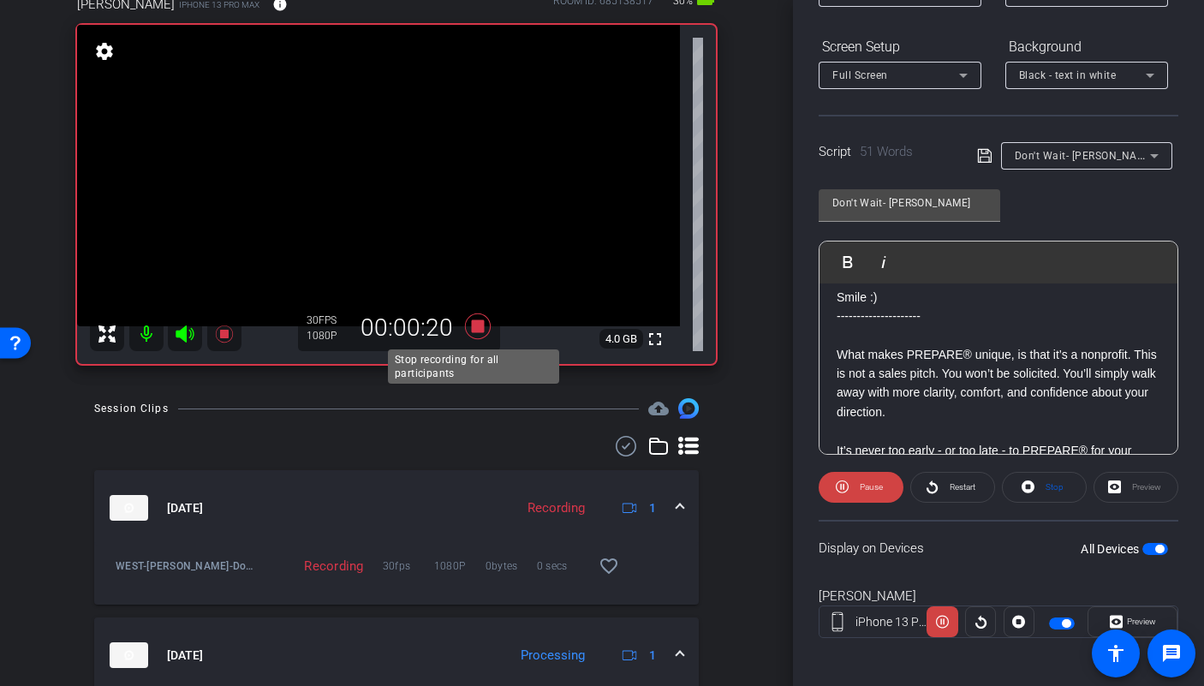
click at [474, 319] on icon at bounding box center [477, 326] width 41 height 31
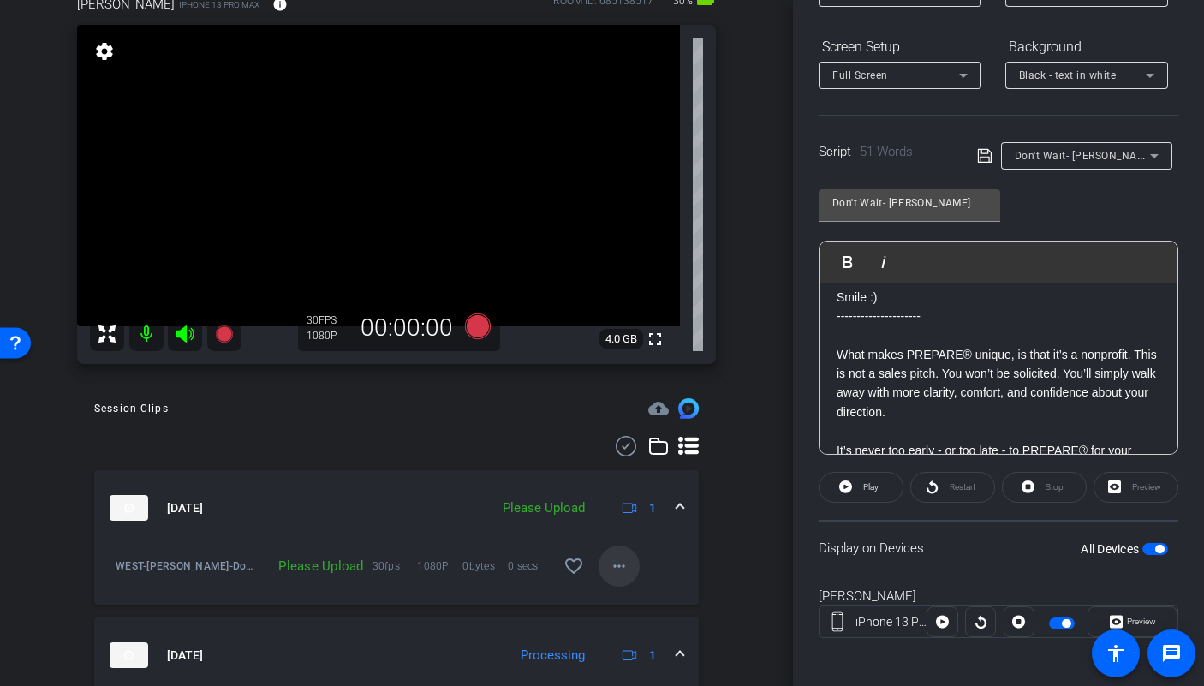
click at [609, 556] on mat-icon "more_horiz" at bounding box center [619, 566] width 21 height 21
click at [610, 597] on span "Upload" at bounding box center [638, 602] width 69 height 21
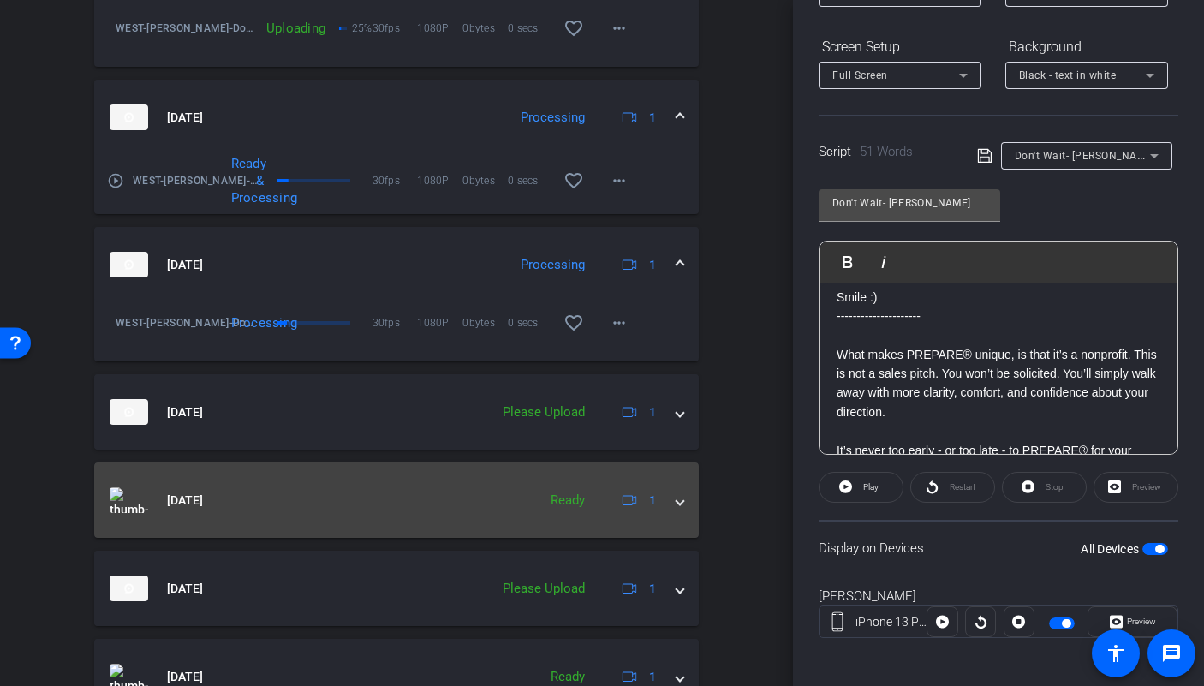
scroll to position [644, 0]
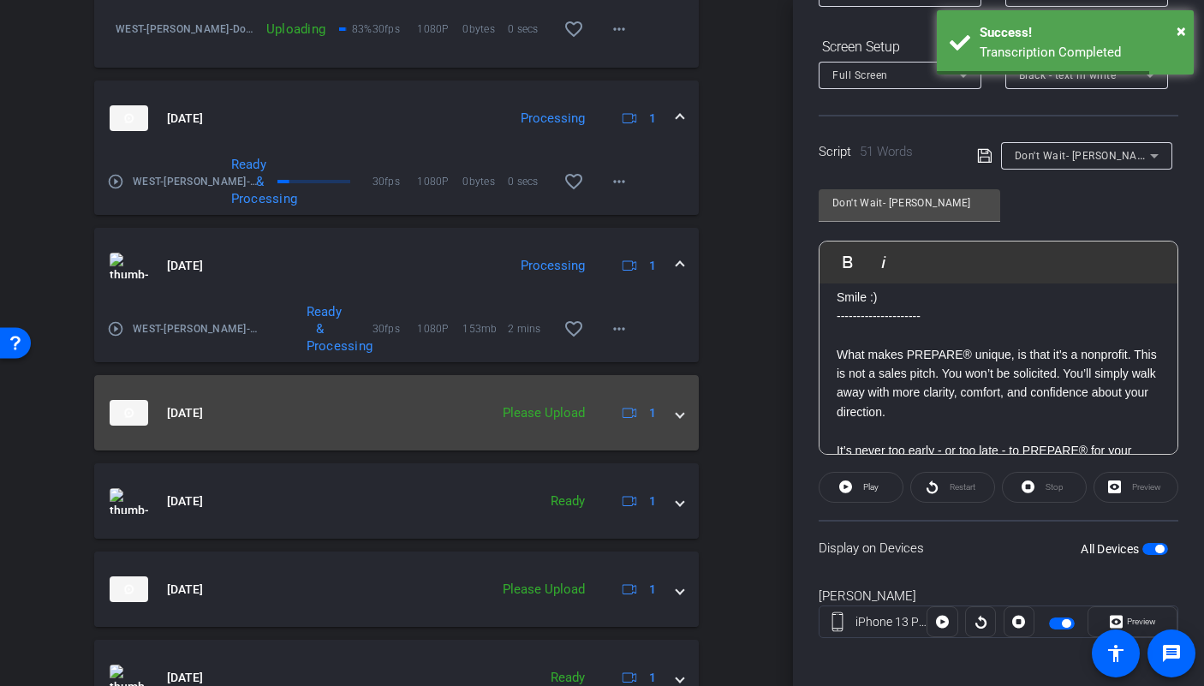
click at [674, 420] on mat-expansion-panel-header "[DATE] Please Upload 1" at bounding box center [396, 412] width 605 height 75
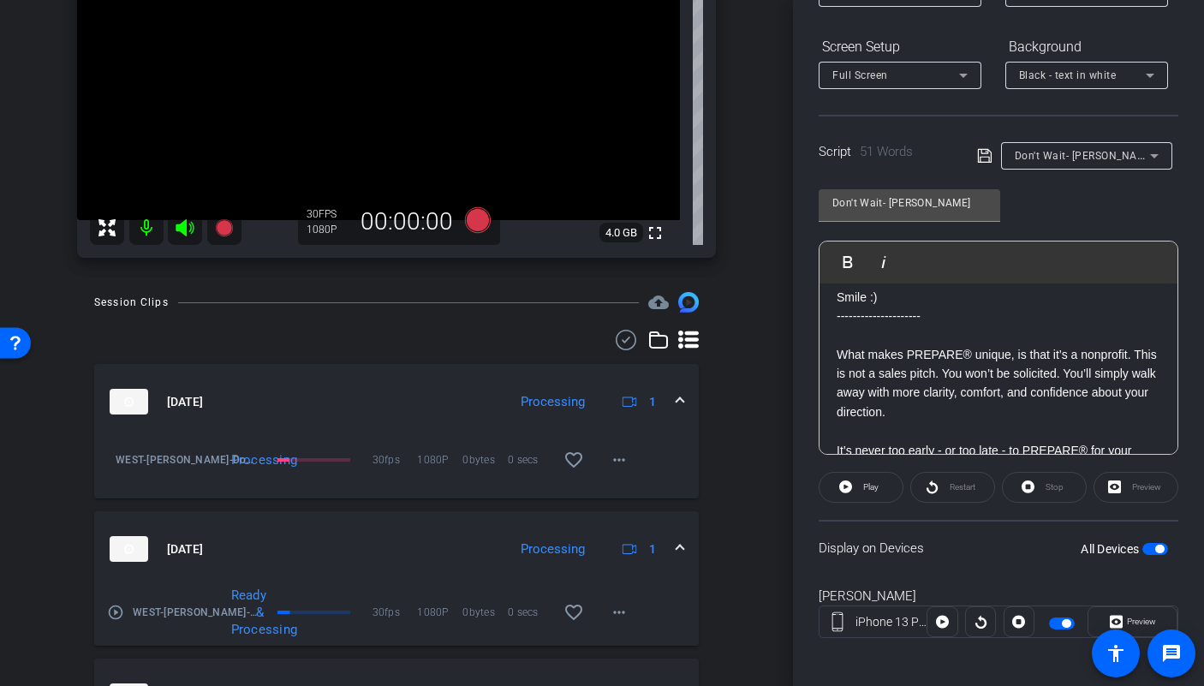
scroll to position [0, 0]
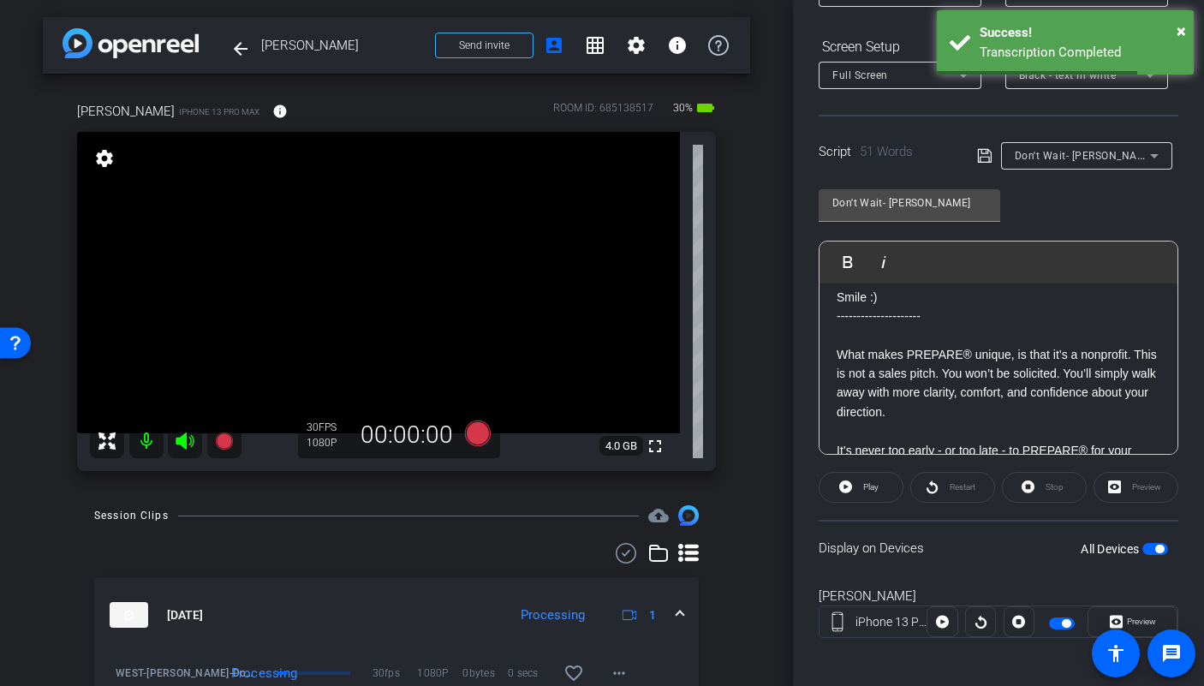
click at [1142, 548] on span "button" at bounding box center [1155, 549] width 26 height 12
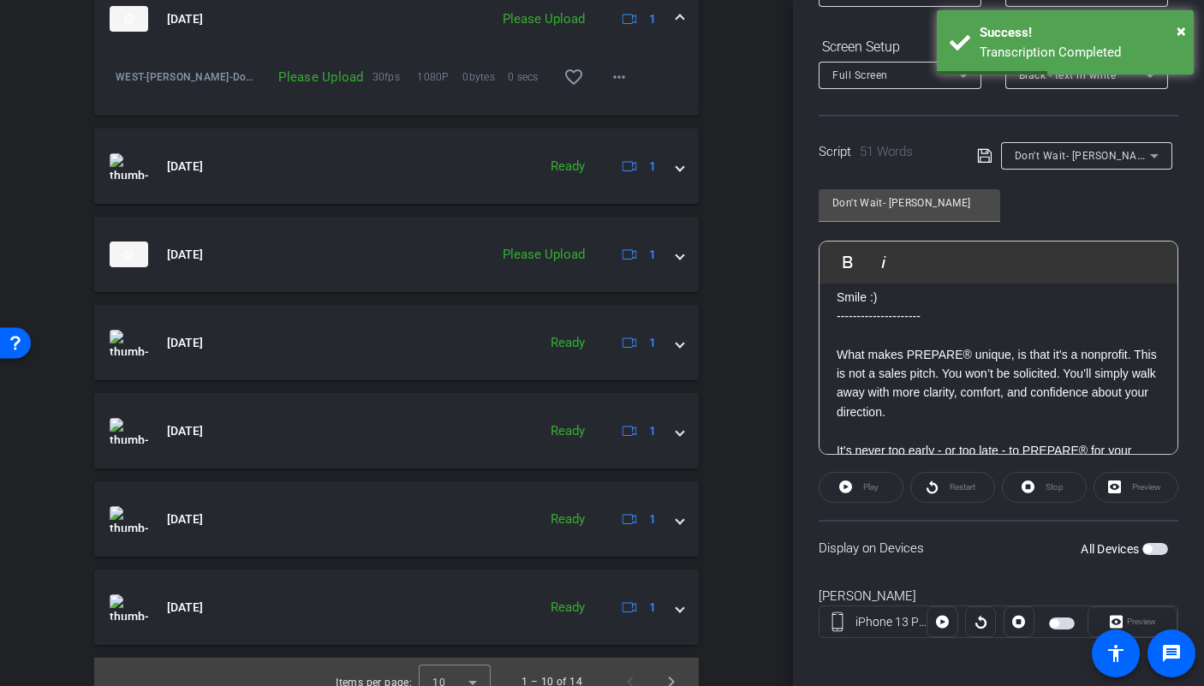
scroll to position [1045, 0]
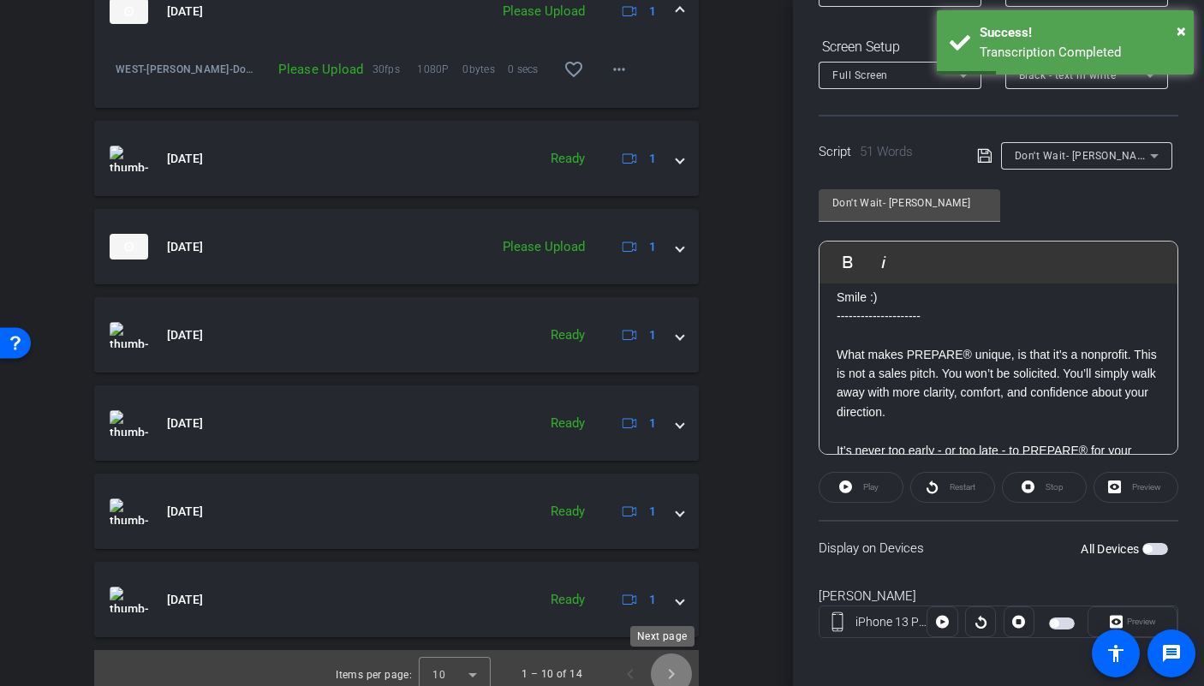
click at [671, 676] on span "Next page" at bounding box center [671, 673] width 41 height 41
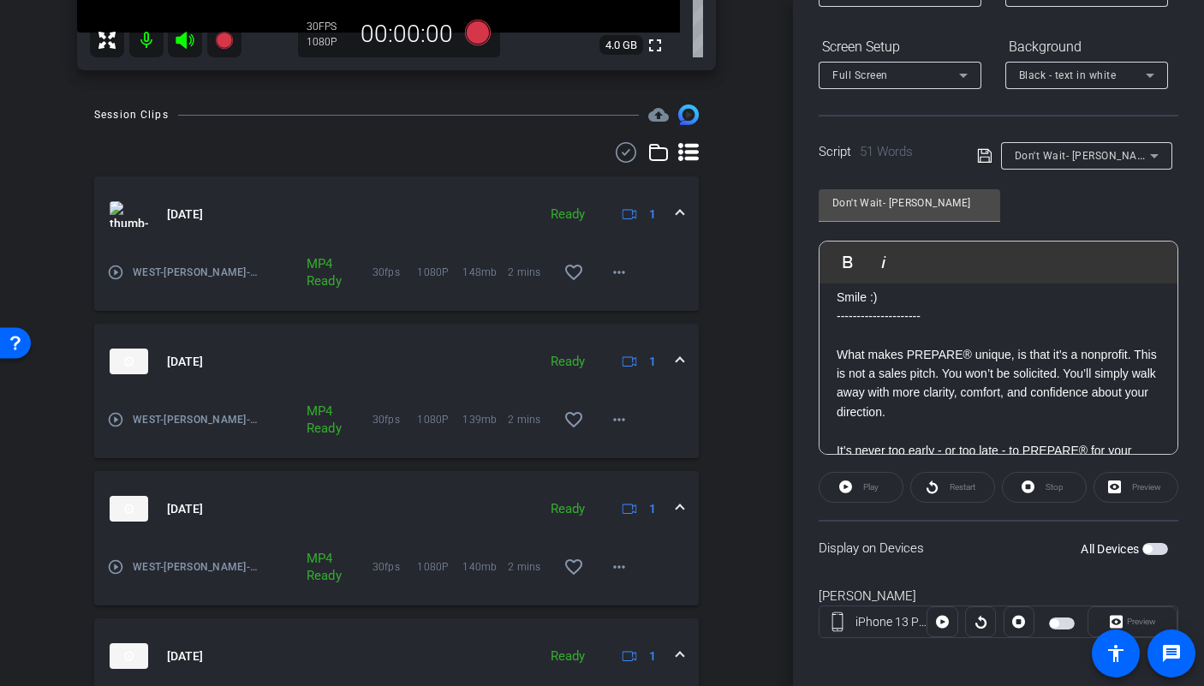
scroll to position [528, 0]
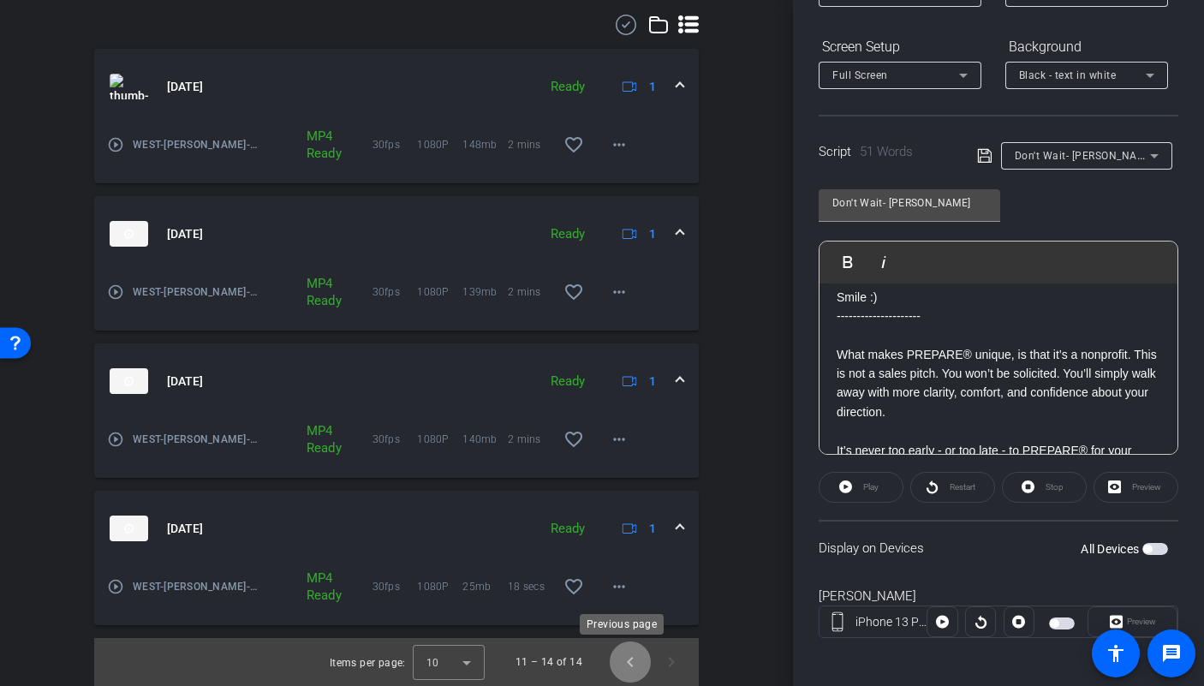
click at [633, 661] on span "Previous page" at bounding box center [630, 661] width 41 height 41
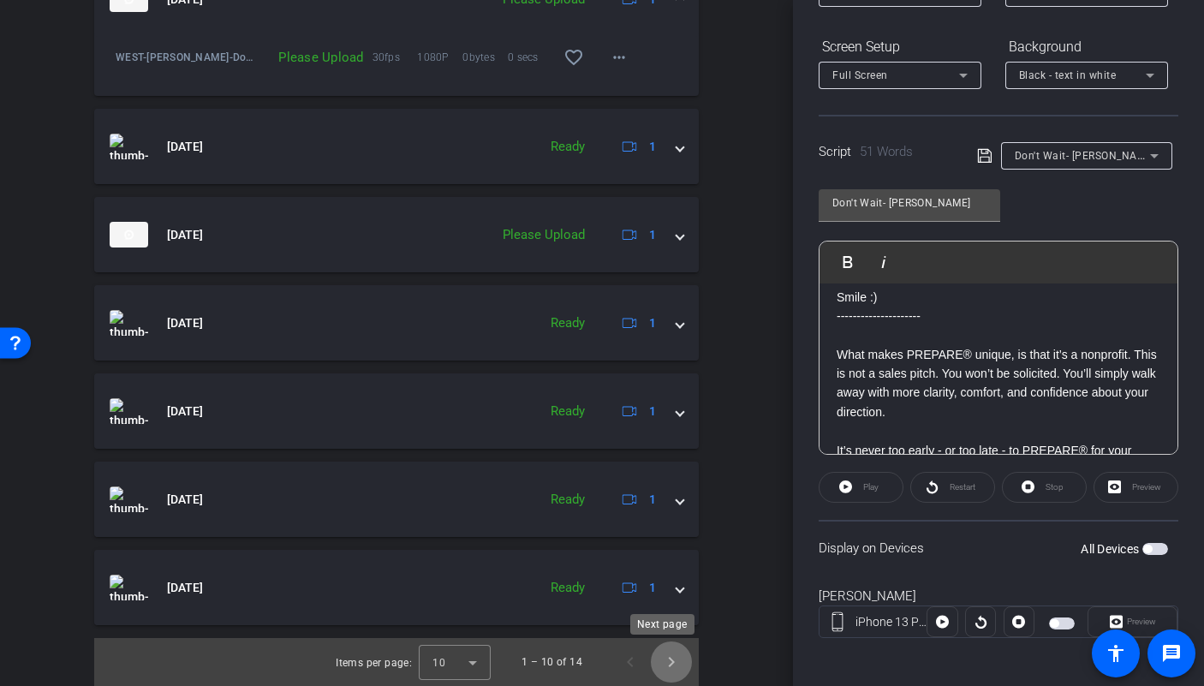
click at [670, 666] on span "Next page" at bounding box center [671, 661] width 41 height 41
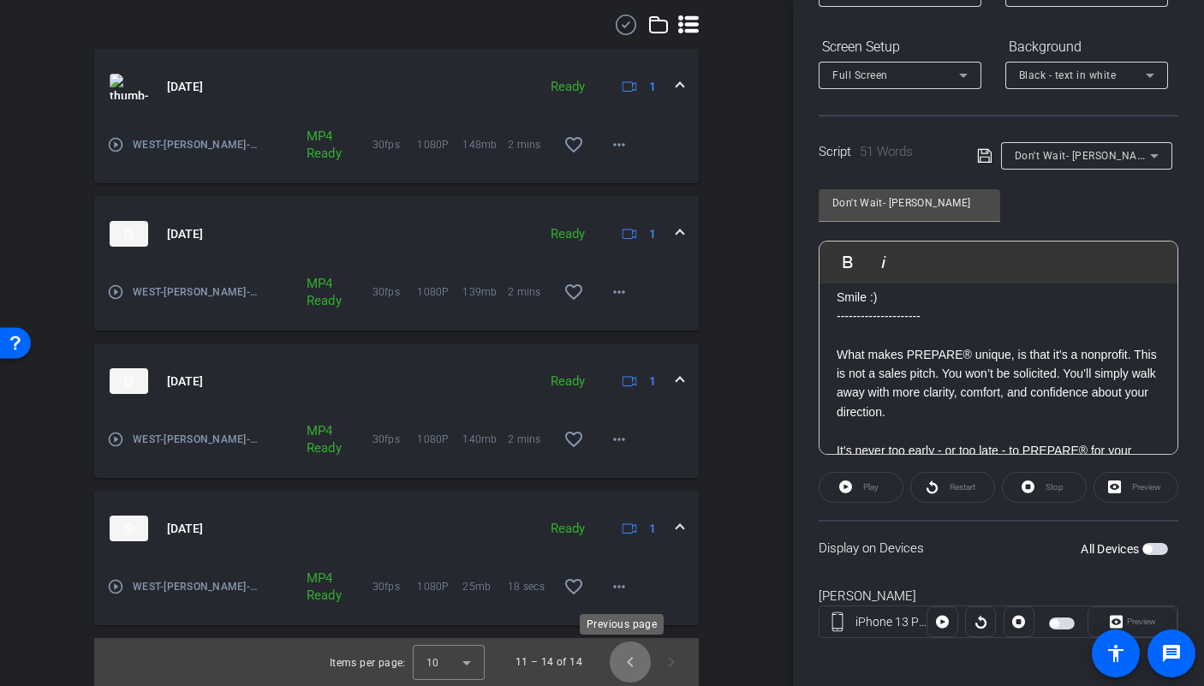
click at [623, 665] on span "Previous page" at bounding box center [630, 661] width 41 height 41
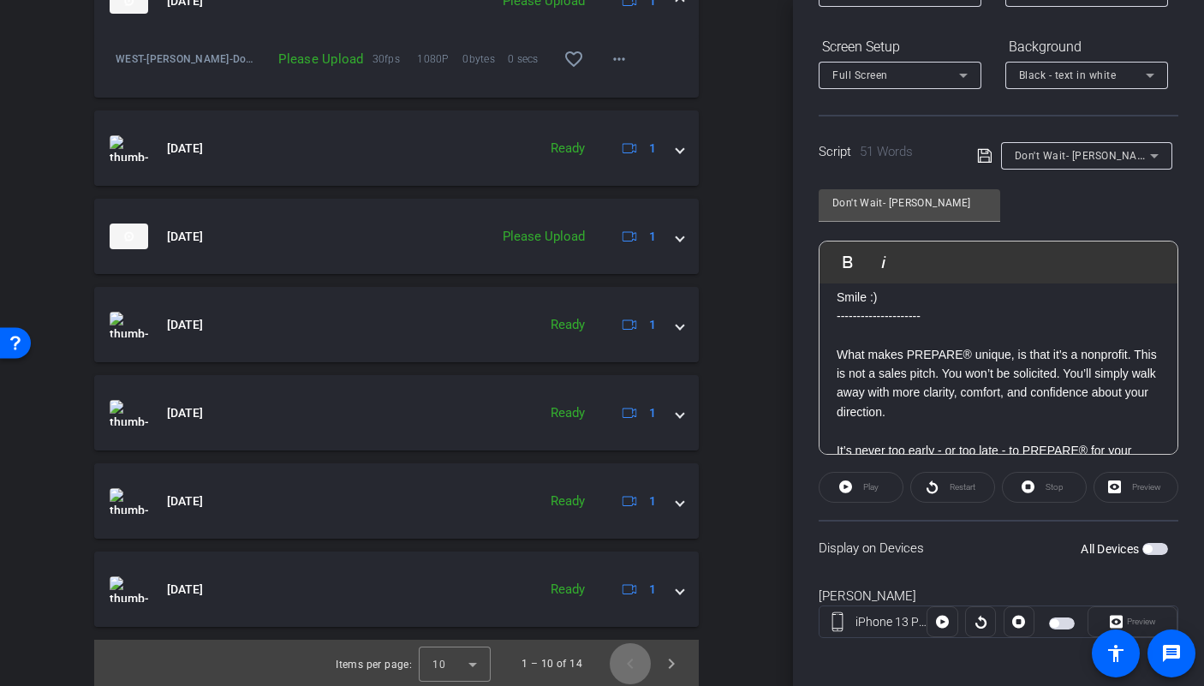
scroll to position [1057, 0]
click at [657, 662] on span "Next page" at bounding box center [671, 661] width 41 height 41
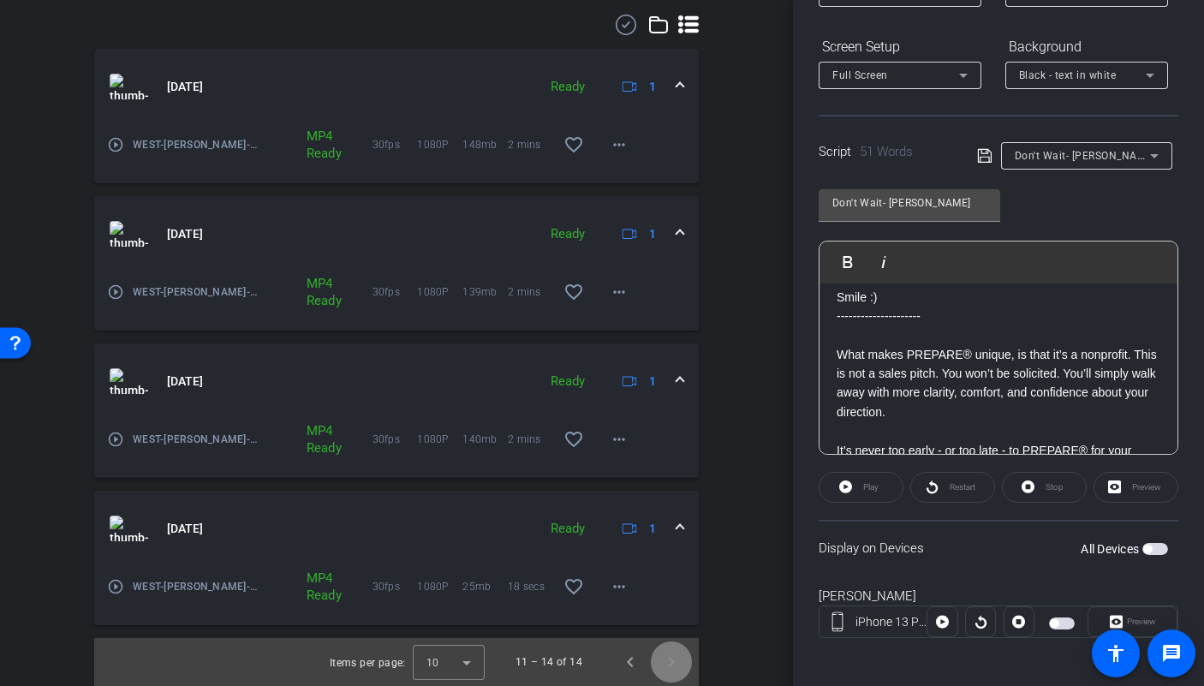
scroll to position [528, 0]
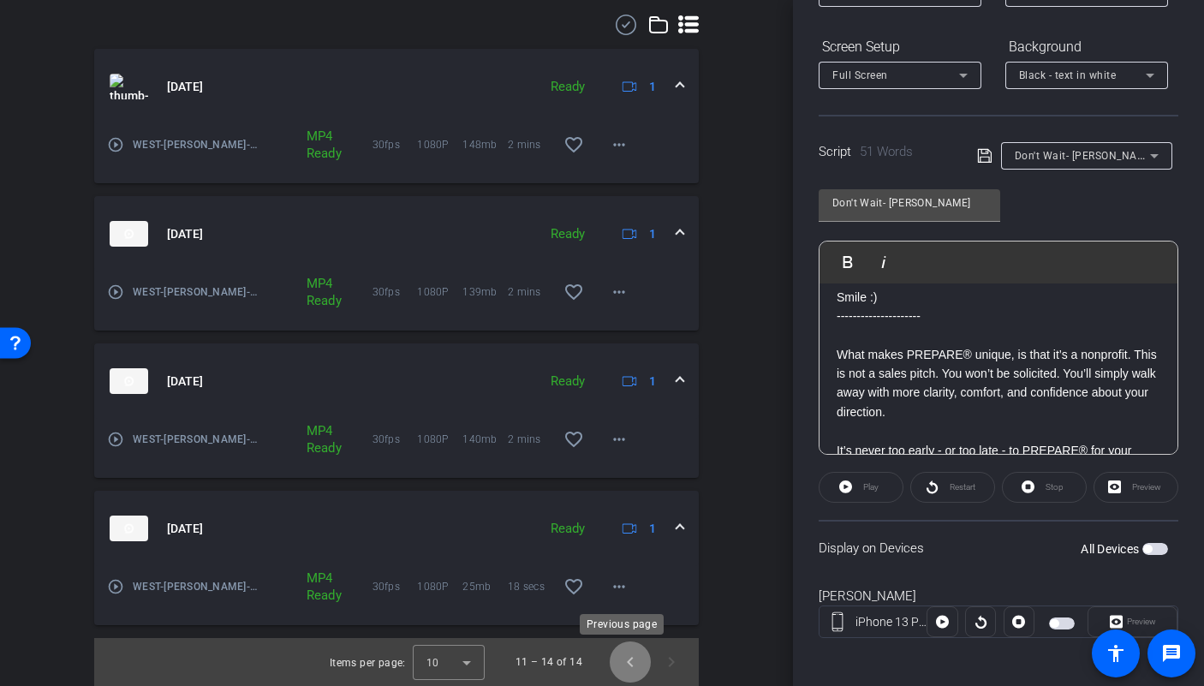
click at [626, 664] on span "Previous page" at bounding box center [630, 661] width 41 height 41
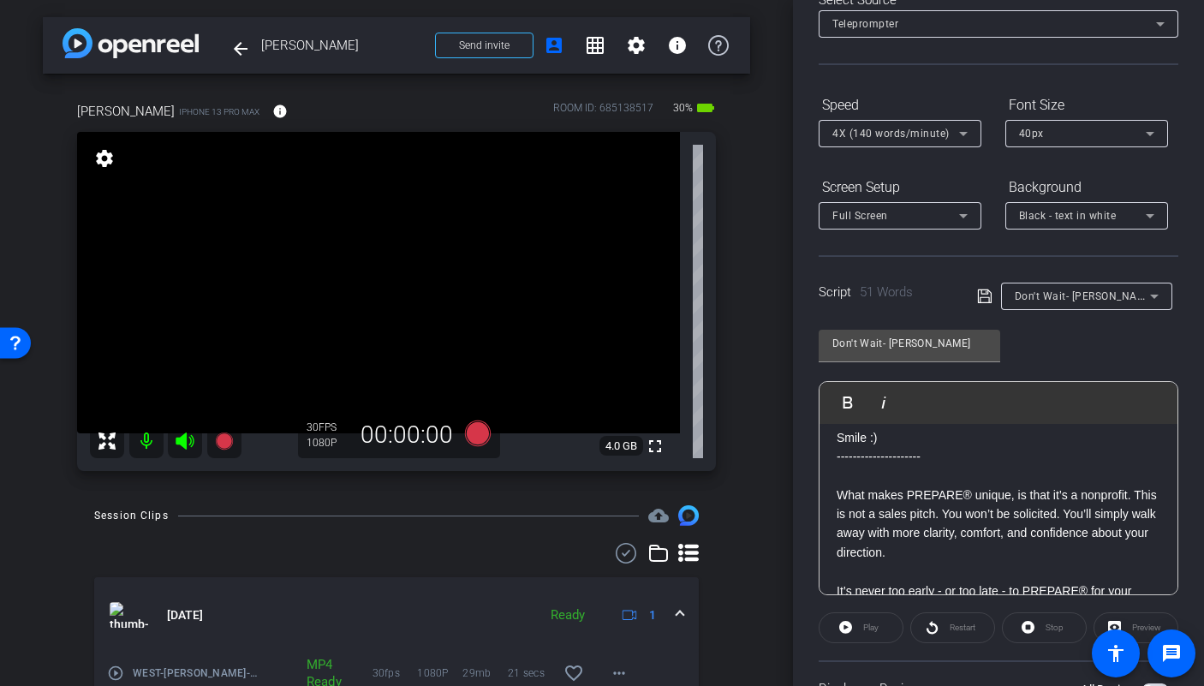
scroll to position [0, 0]
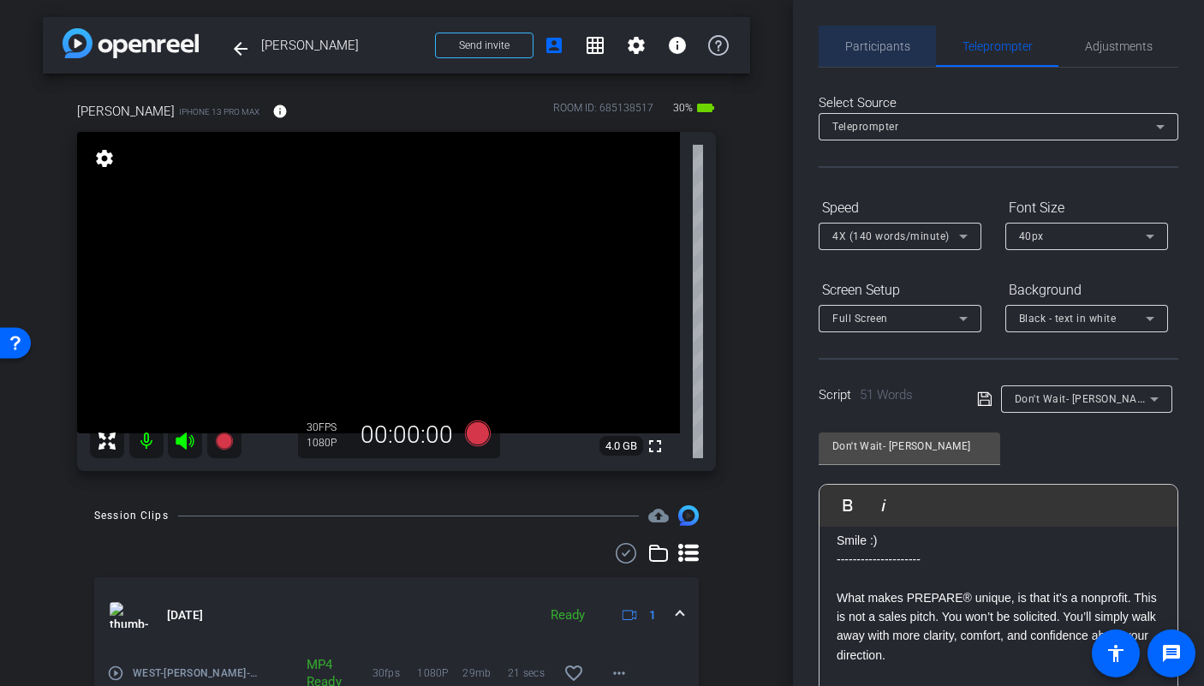
click at [880, 49] on span "Participants" at bounding box center [877, 46] width 65 height 12
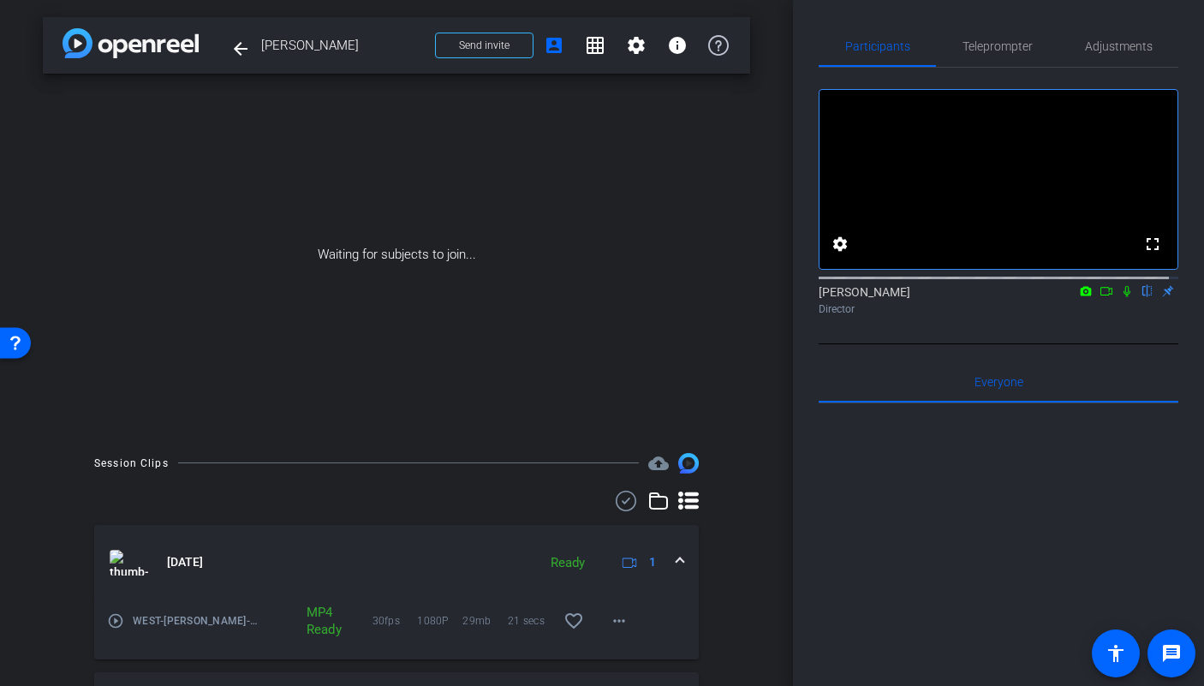
click at [1096, 299] on mat-icon at bounding box center [1106, 290] width 21 height 15
click at [1141, 297] on icon at bounding box center [1148, 291] width 14 height 12
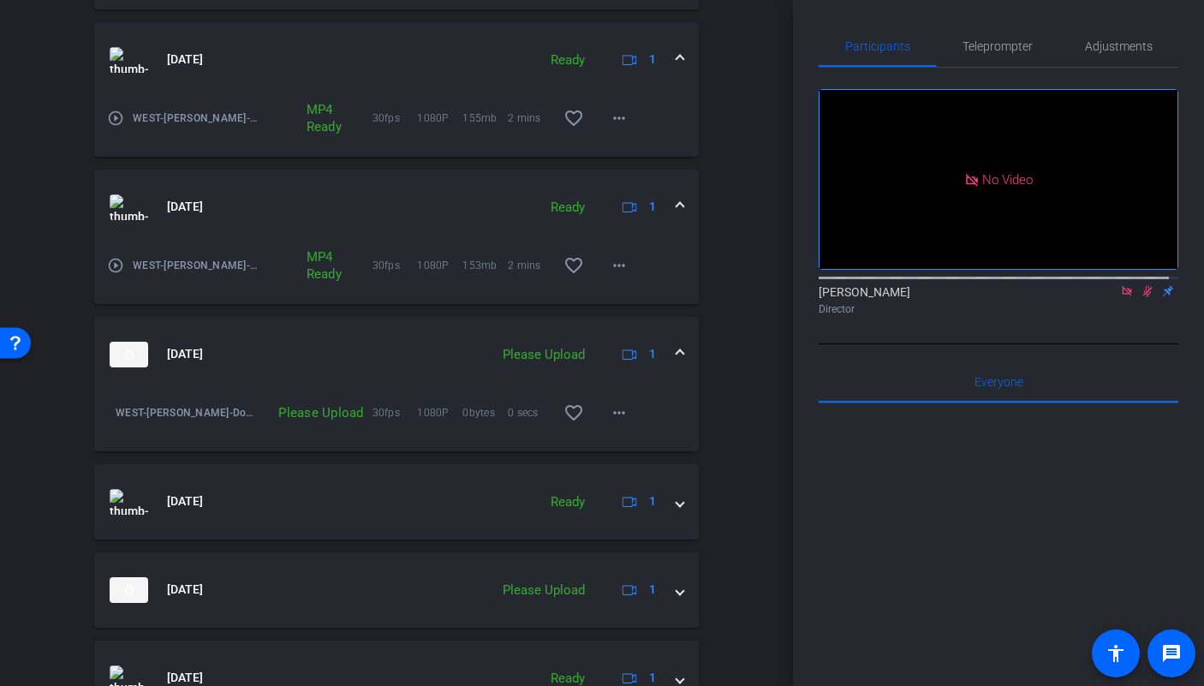
scroll to position [1005, 0]
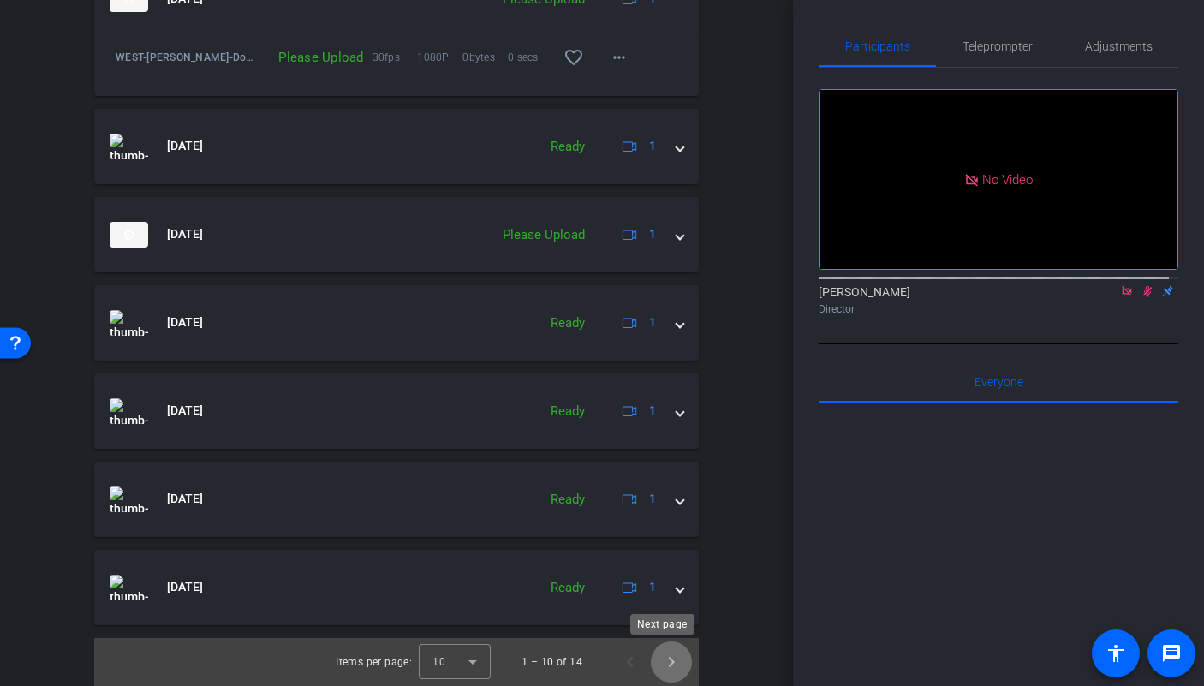
click at [664, 664] on span "Next page" at bounding box center [671, 661] width 41 height 41
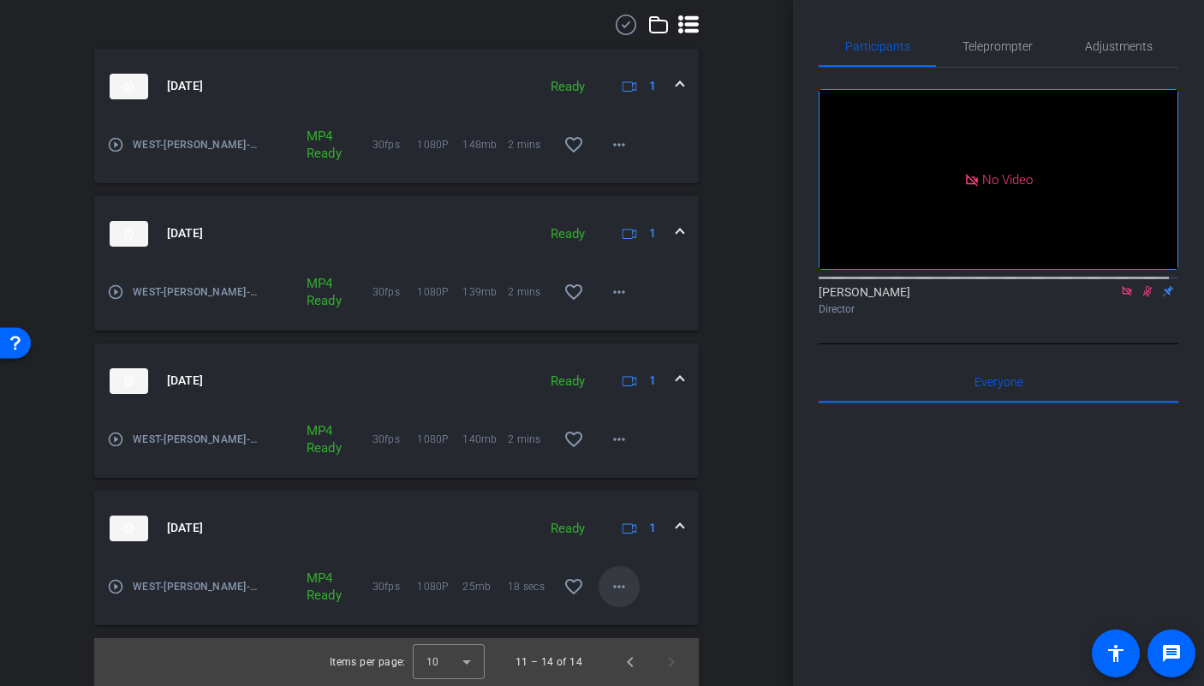
click at [611, 593] on mat-icon "more_horiz" at bounding box center [619, 586] width 21 height 21
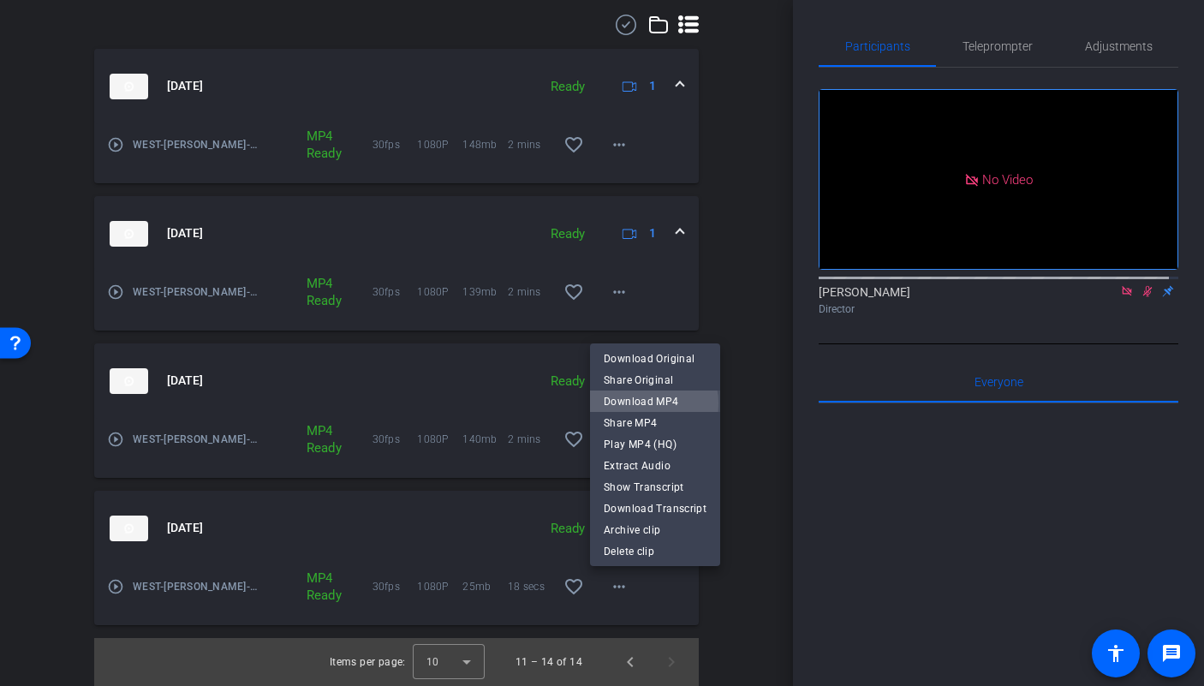
click at [639, 403] on span "Download MP4" at bounding box center [655, 401] width 103 height 21
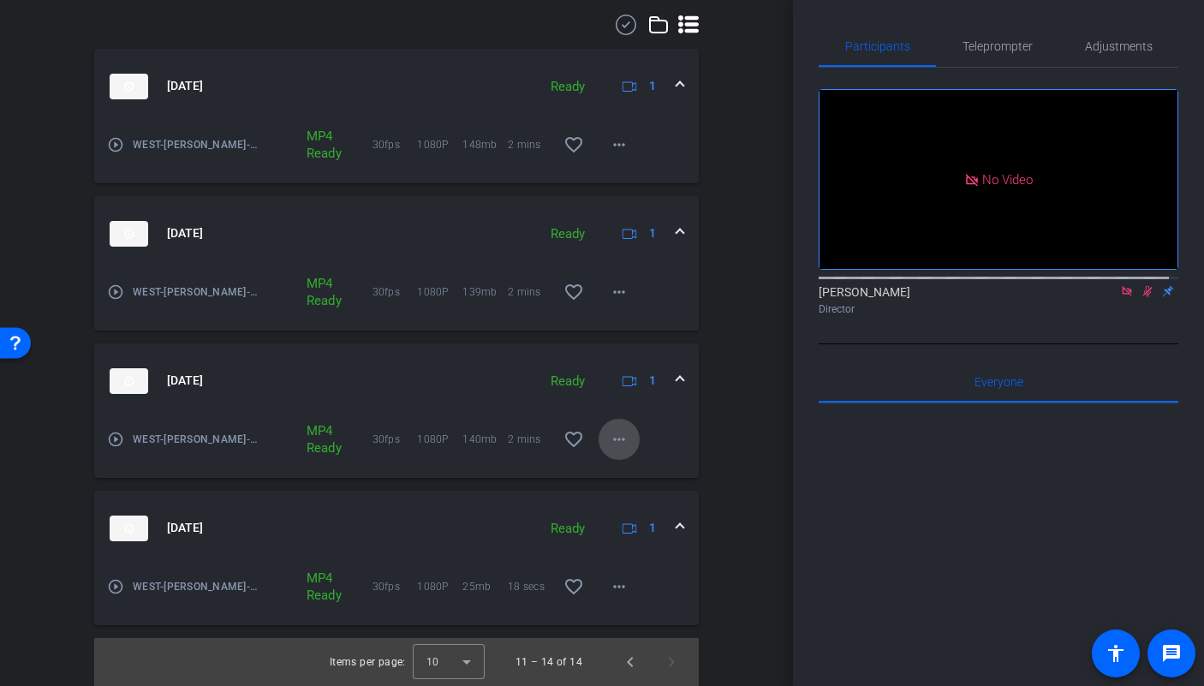
click at [612, 444] on mat-icon "more_horiz" at bounding box center [619, 439] width 21 height 21
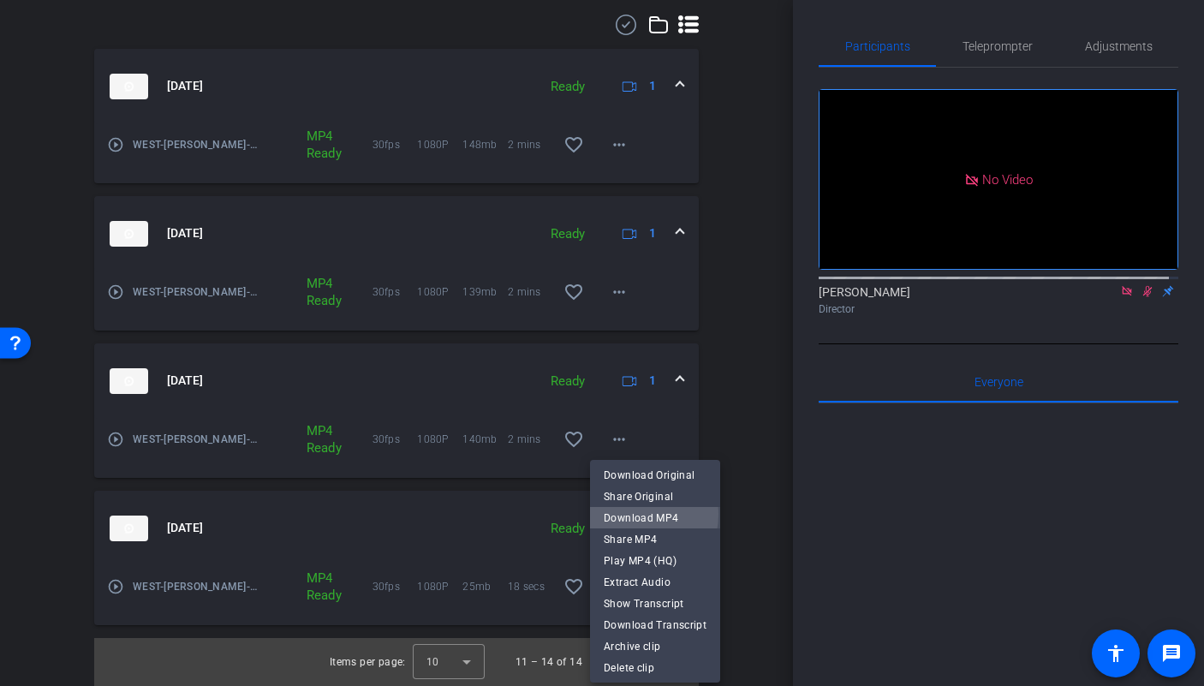
click at [622, 514] on span "Download MP4" at bounding box center [655, 518] width 103 height 21
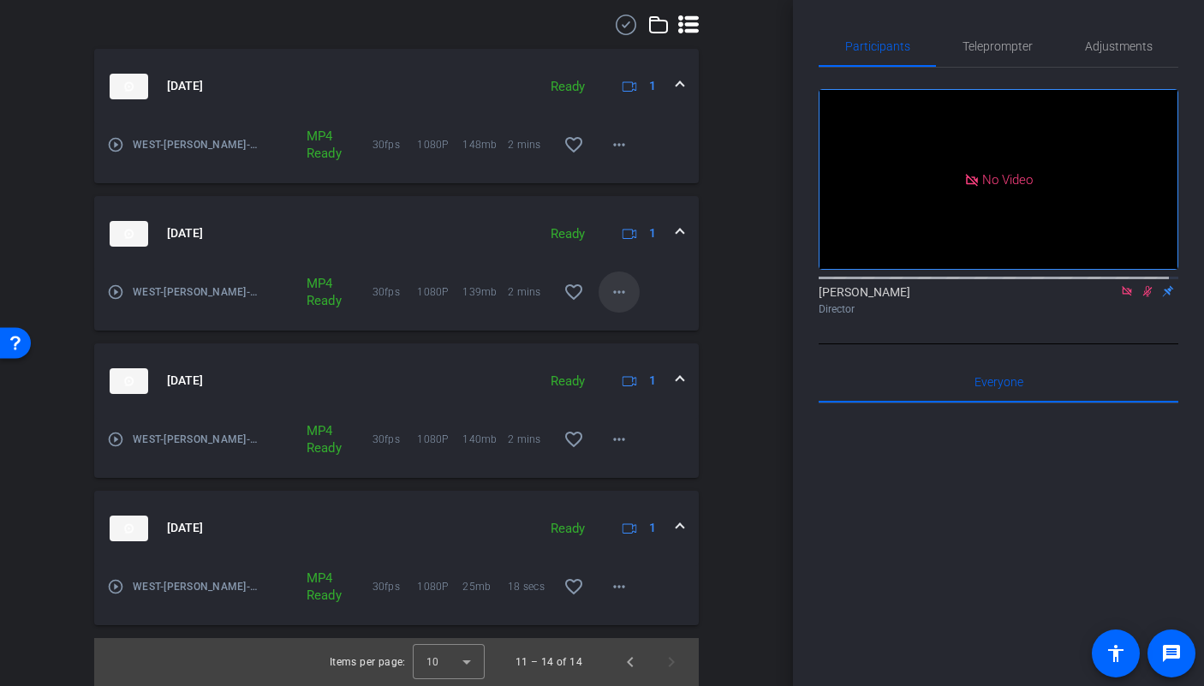
click at [609, 300] on mat-icon "more_horiz" at bounding box center [619, 292] width 21 height 21
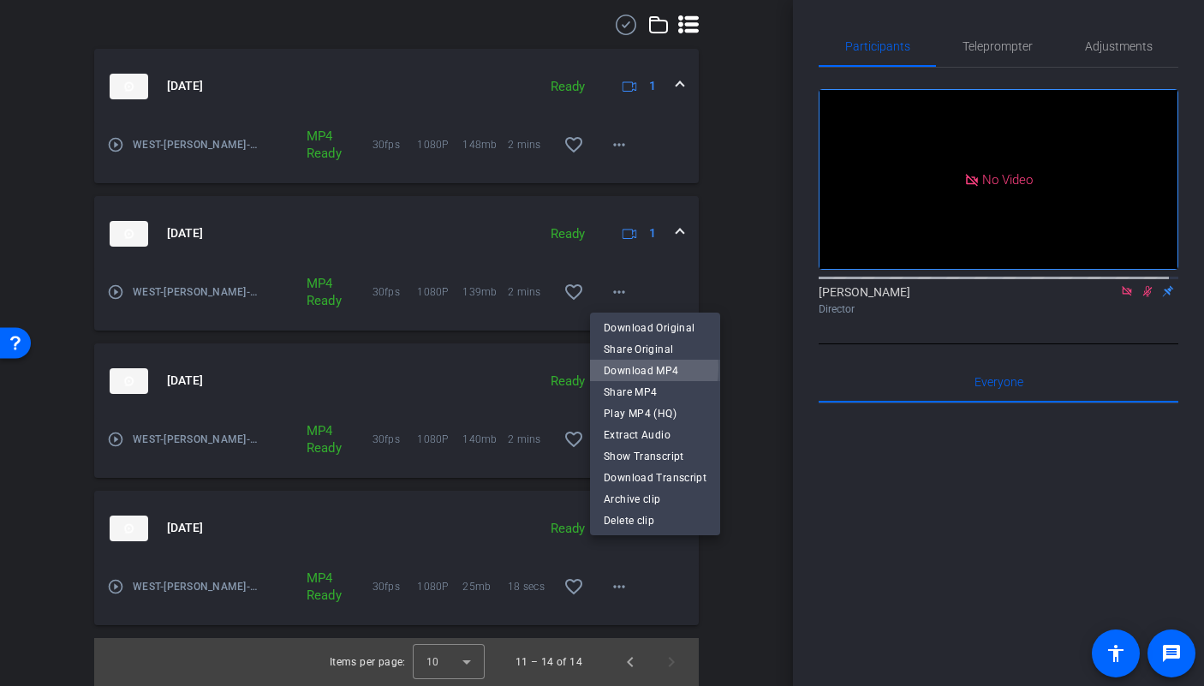
click at [616, 367] on span "Download MP4" at bounding box center [655, 370] width 103 height 21
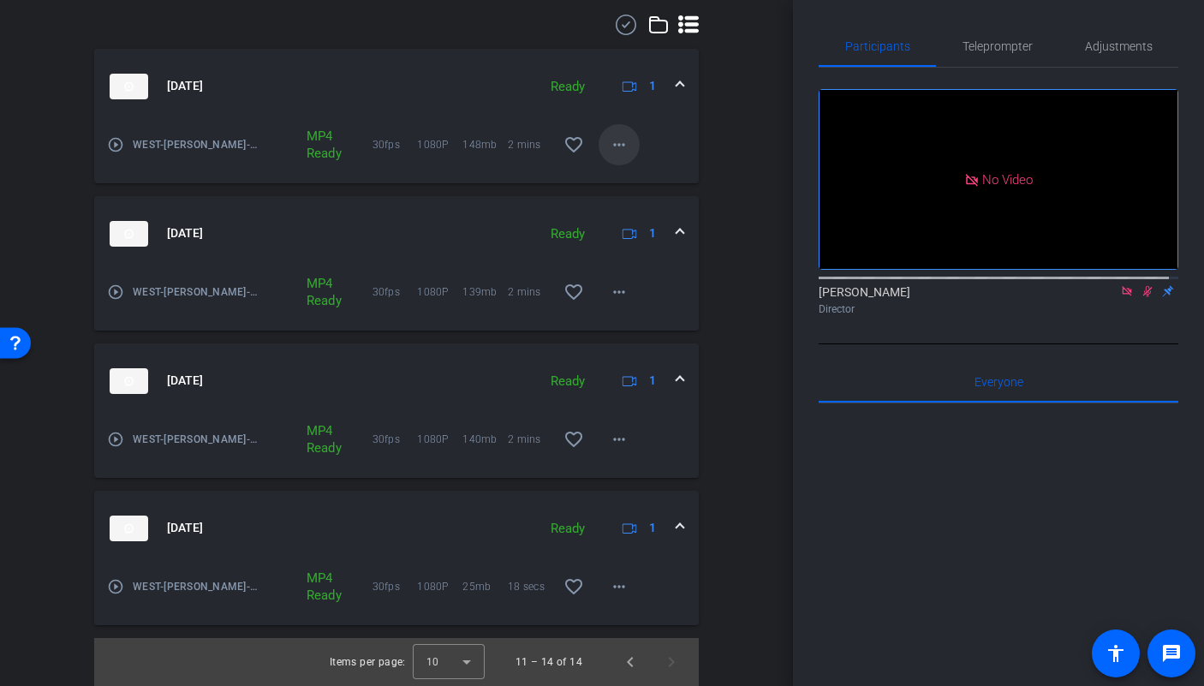
click at [611, 160] on span at bounding box center [619, 144] width 41 height 41
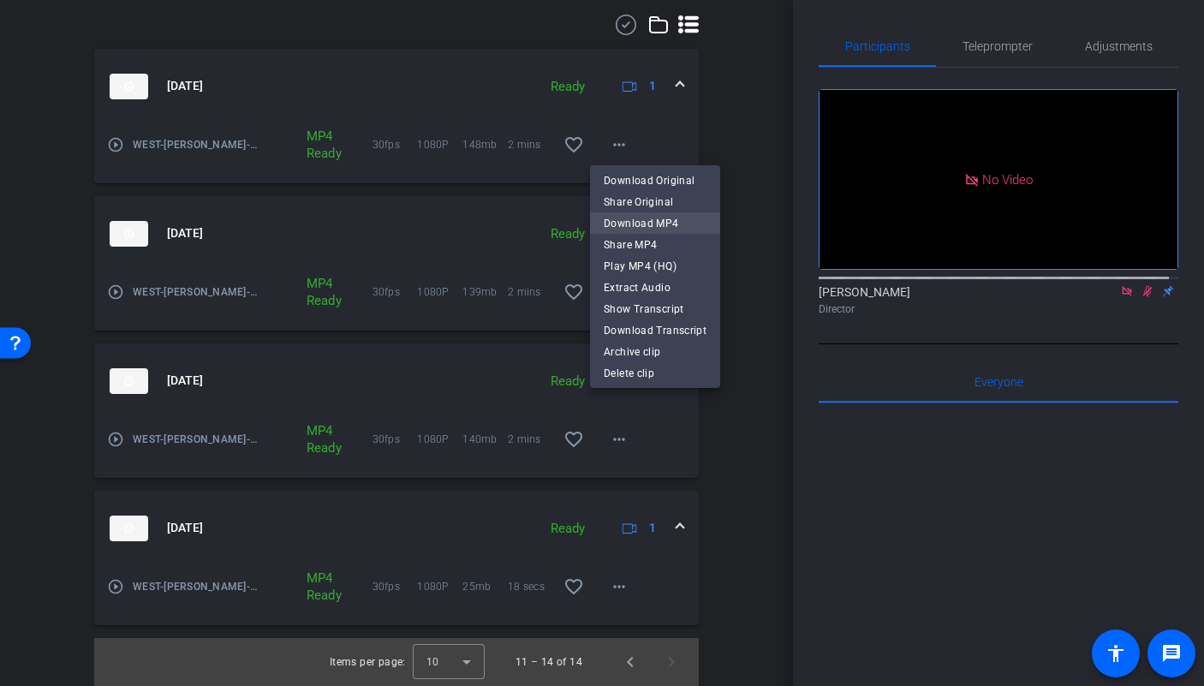
click at [620, 227] on span "Download MP4" at bounding box center [655, 223] width 103 height 21
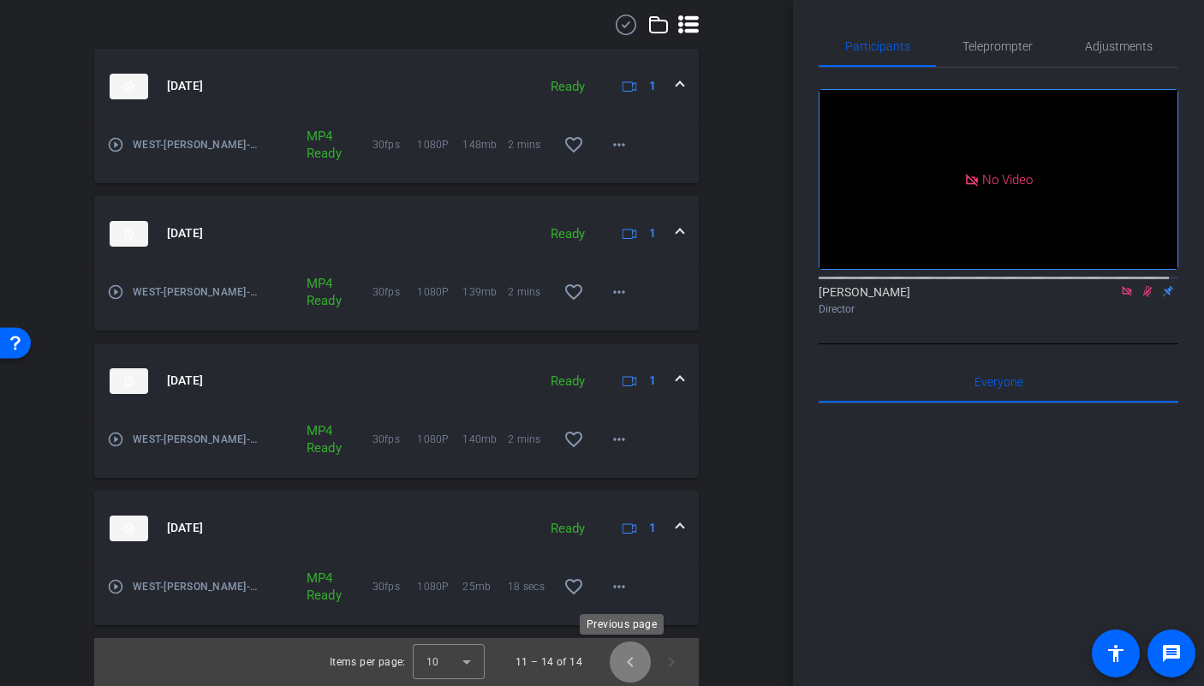
click at [622, 657] on span "Previous page" at bounding box center [630, 661] width 41 height 41
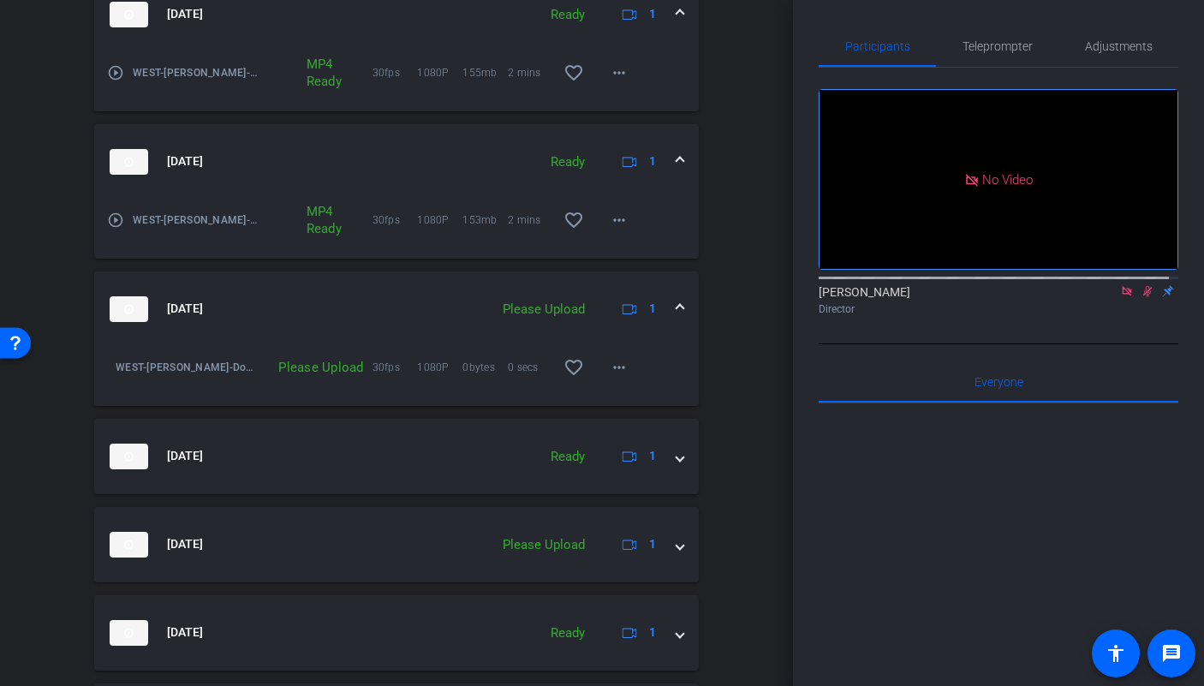
scroll to position [1005, 0]
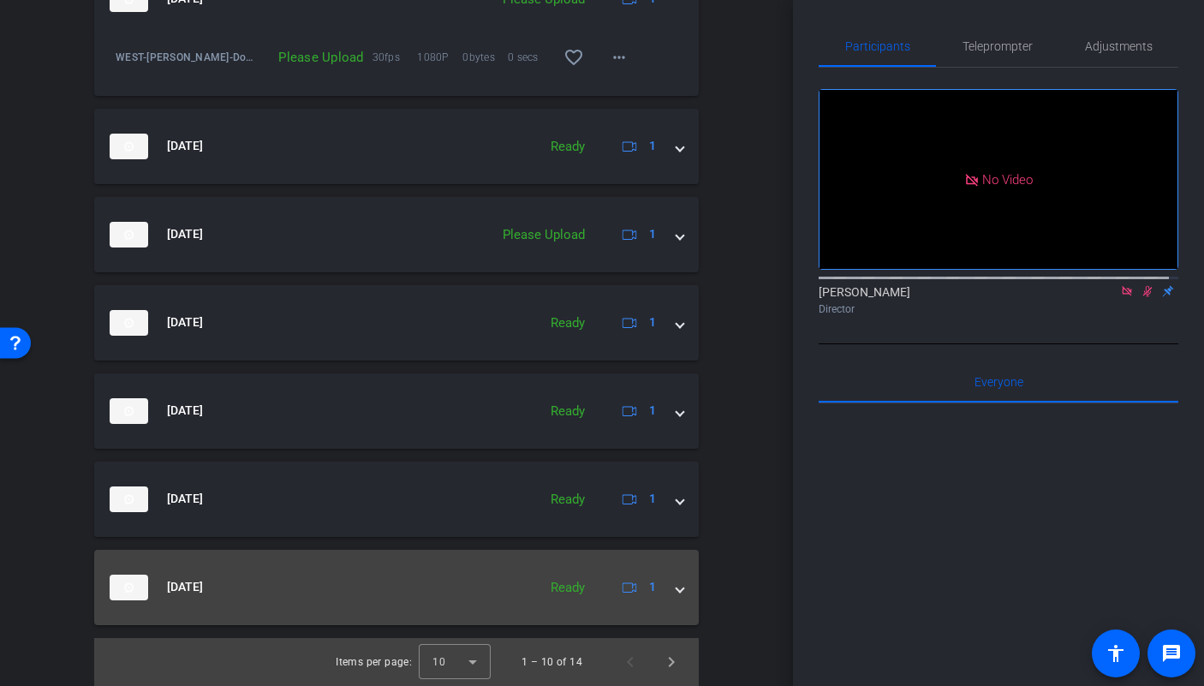
click at [659, 594] on div "Sep 12, 2025 Ready 1" at bounding box center [393, 588] width 567 height 26
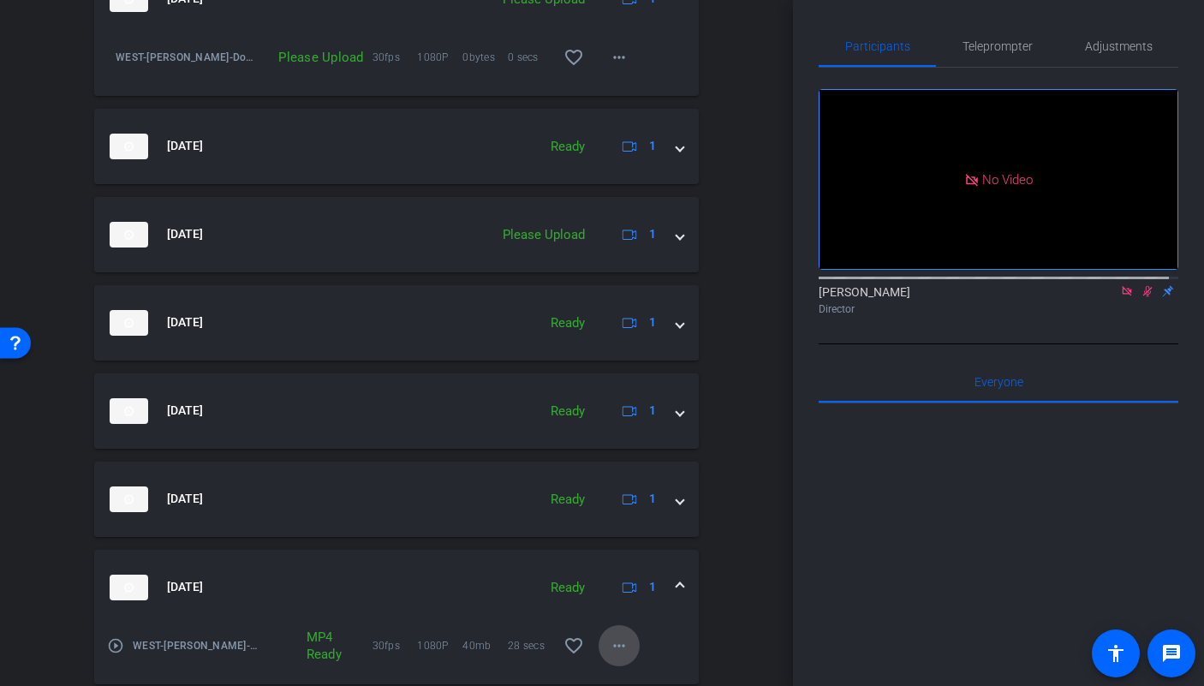
click at [609, 649] on mat-icon "more_horiz" at bounding box center [619, 645] width 21 height 21
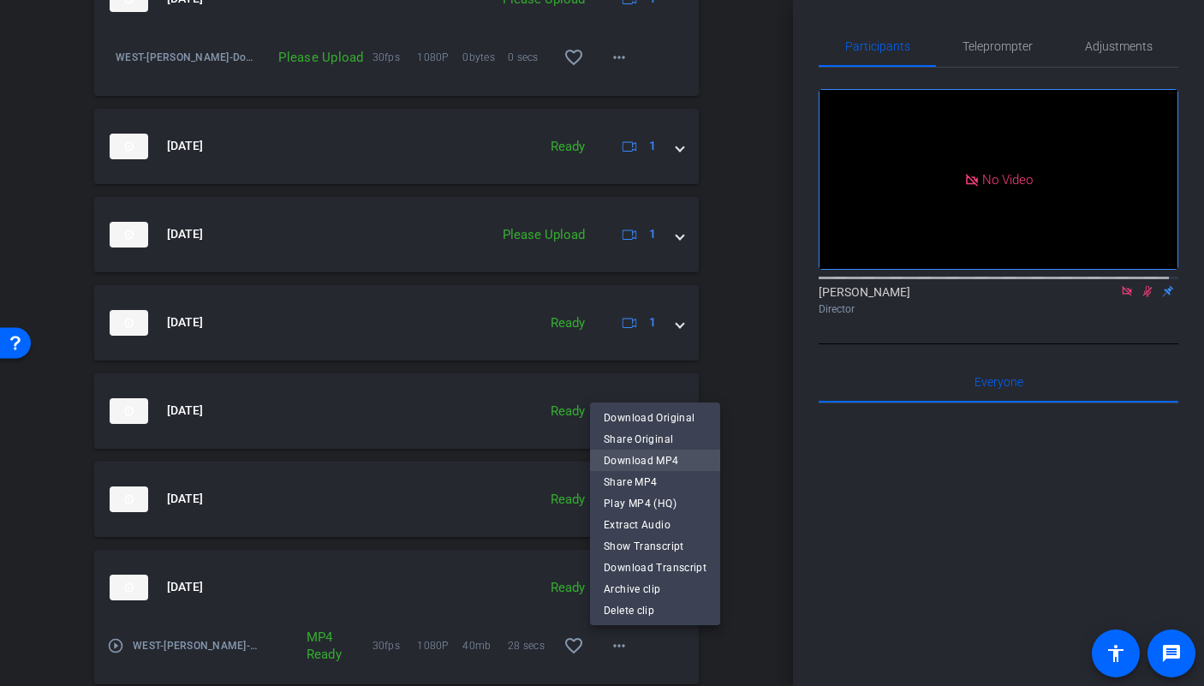
click at [628, 461] on span "Download MP4" at bounding box center [655, 460] width 103 height 21
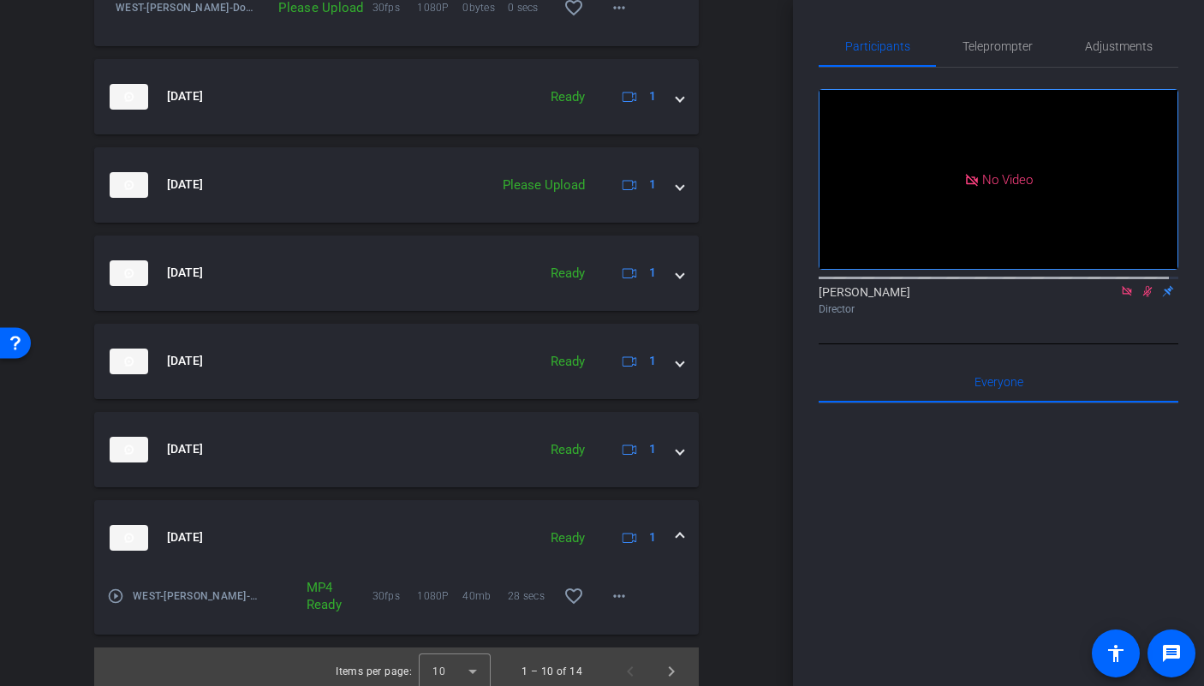
scroll to position [1064, 0]
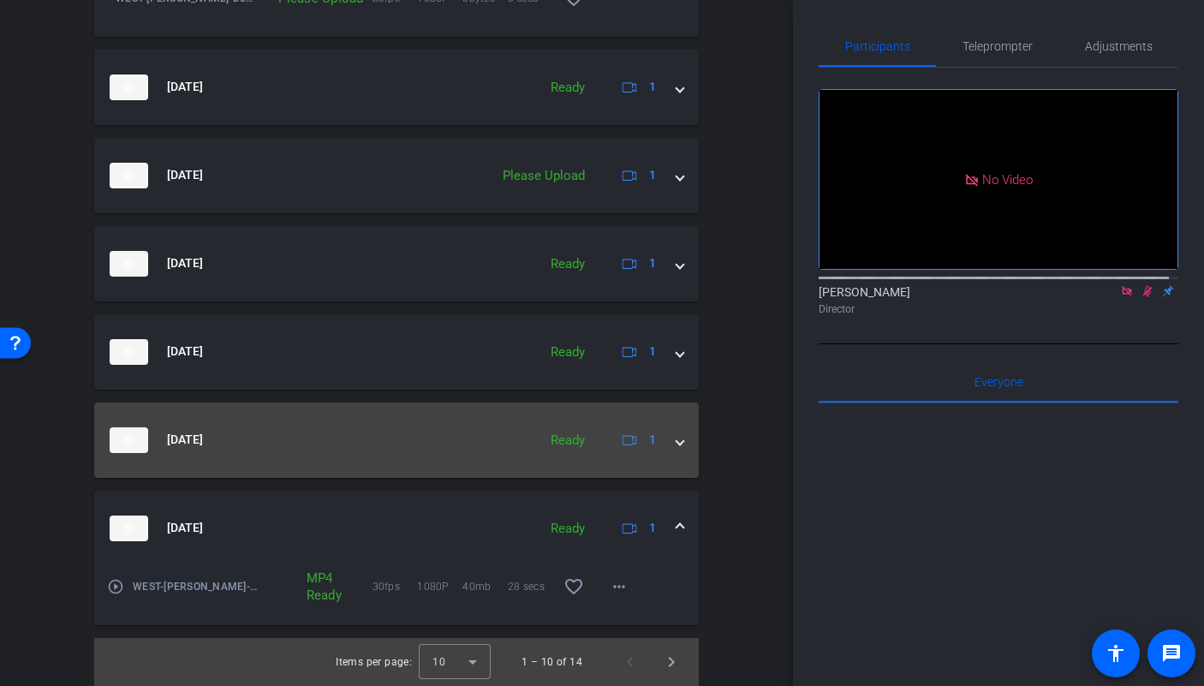
click at [475, 456] on mat-expansion-panel-header "Sep 12, 2025 Ready 1" at bounding box center [396, 439] width 605 height 75
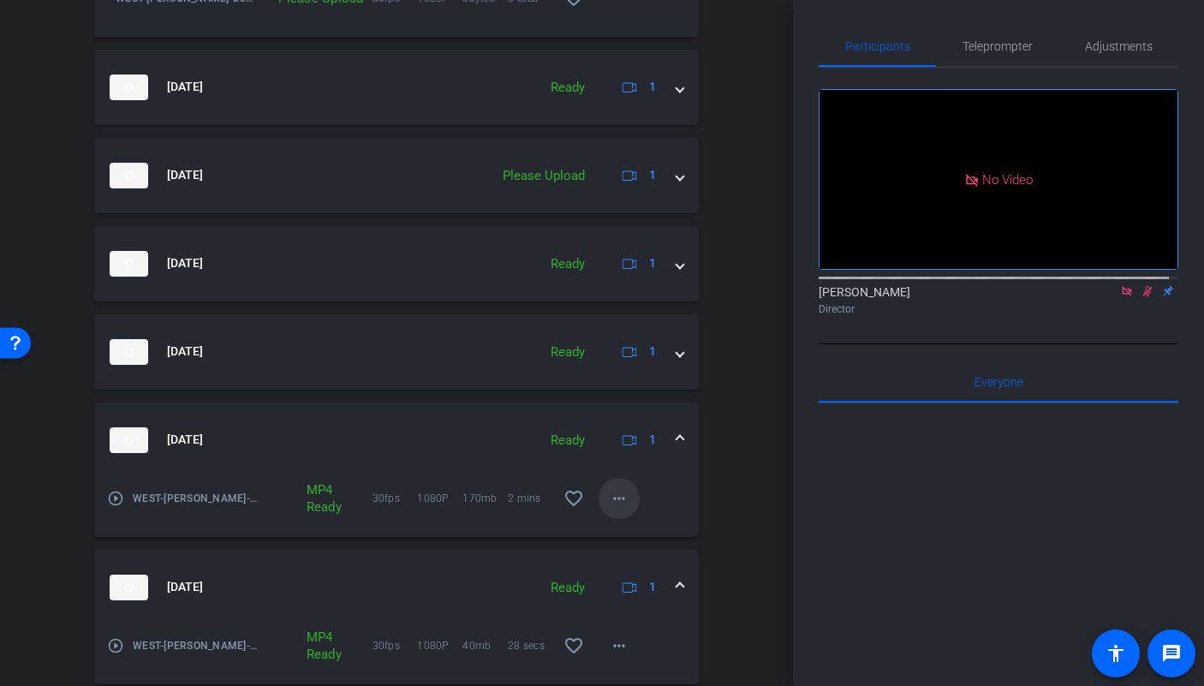
click at [617, 501] on mat-icon "more_horiz" at bounding box center [619, 498] width 21 height 21
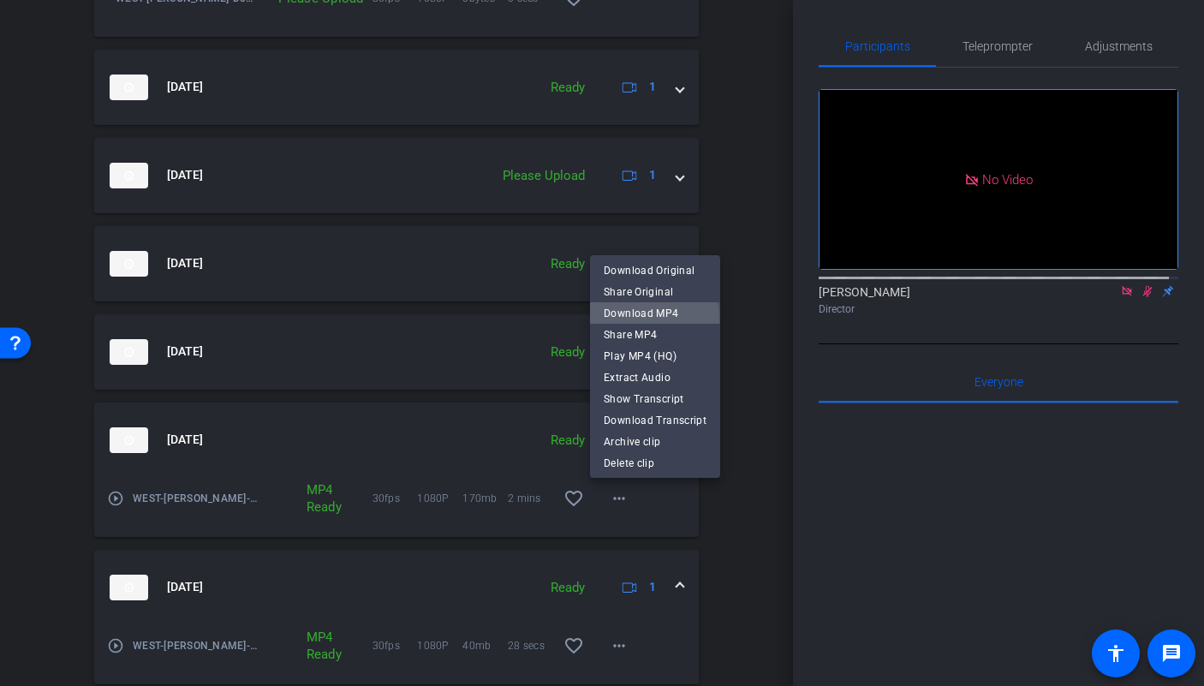
click at [611, 320] on span "Download MP4" at bounding box center [655, 313] width 103 height 21
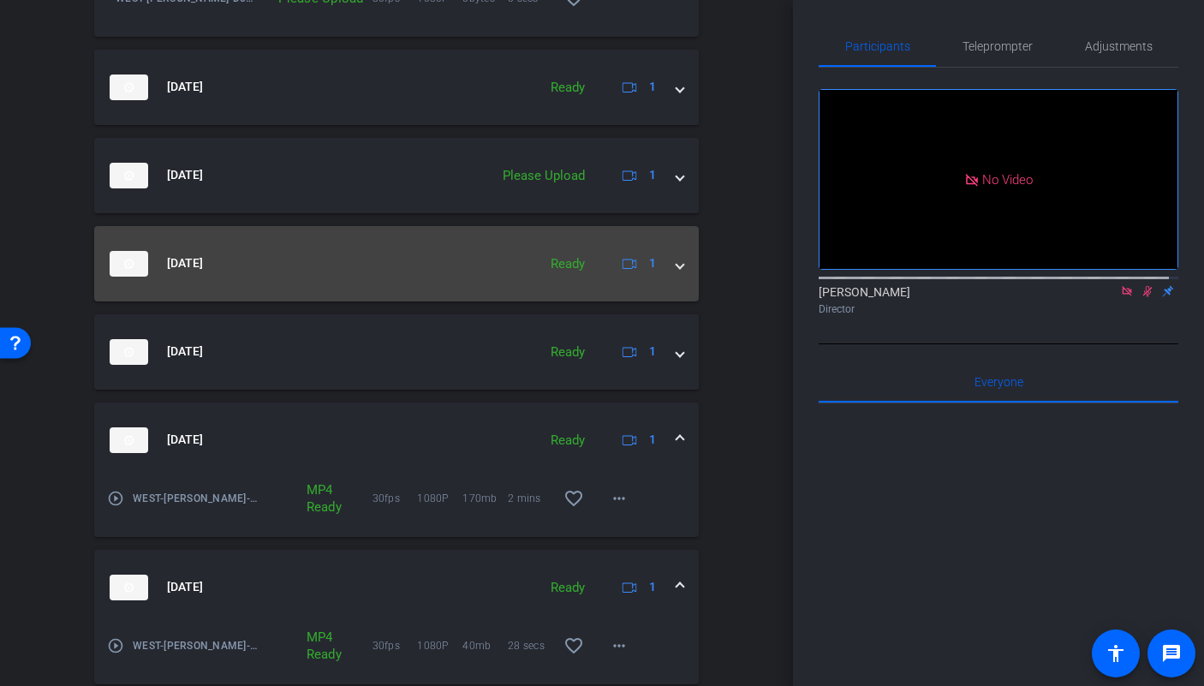
click at [676, 261] on span at bounding box center [679, 263] width 7 height 18
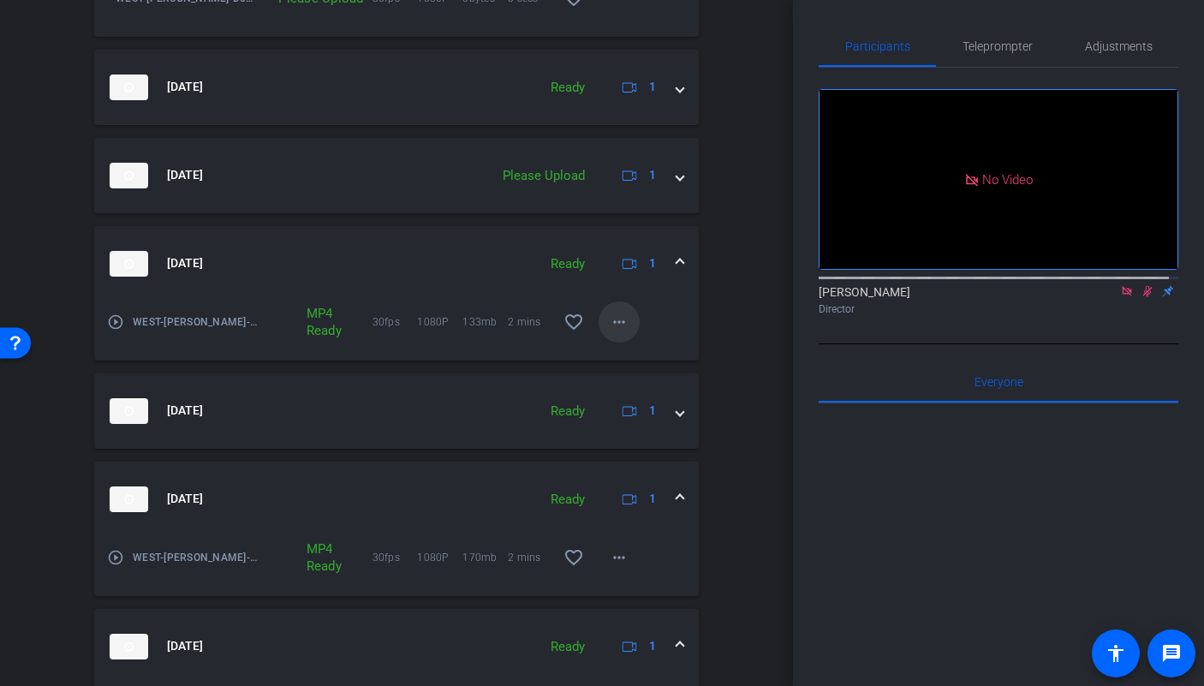
click at [616, 325] on mat-icon "more_horiz" at bounding box center [619, 322] width 21 height 21
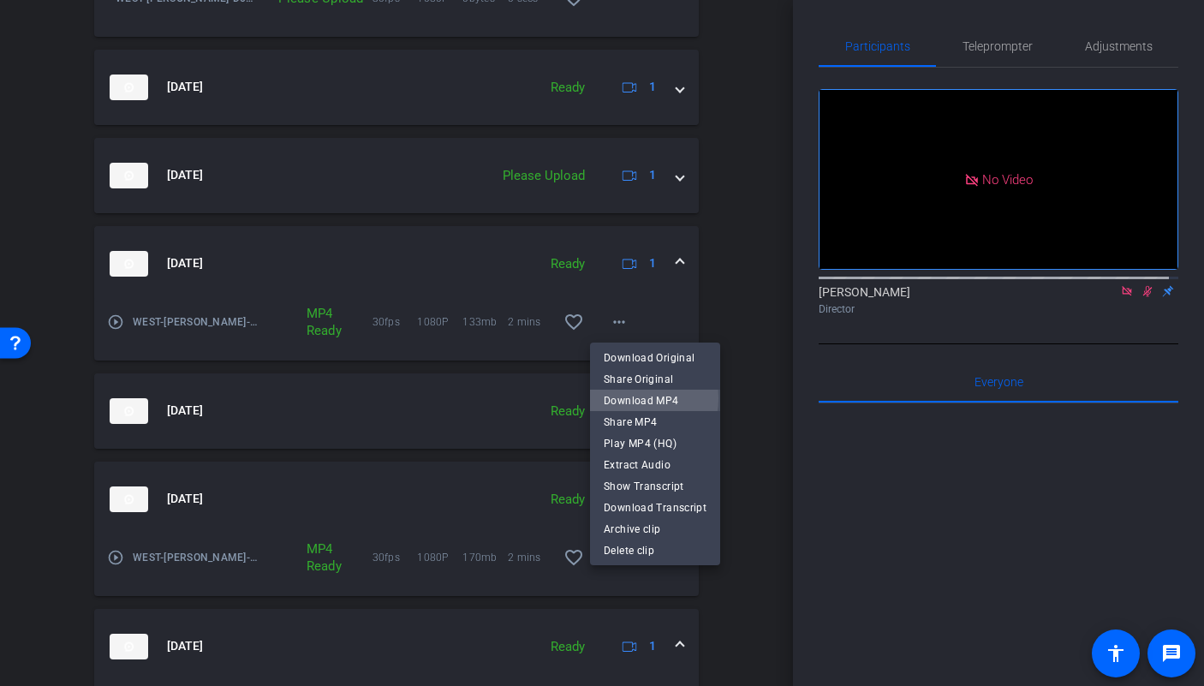
click at [631, 398] on span "Download MP4" at bounding box center [655, 400] width 103 height 21
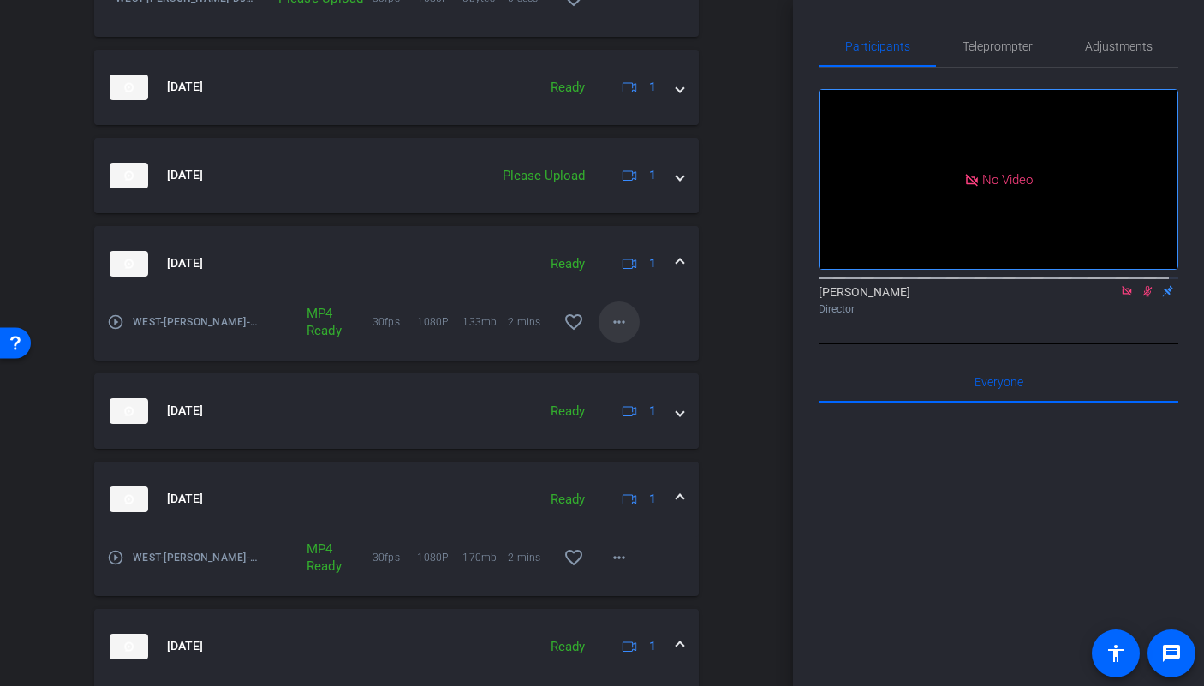
click at [619, 325] on mat-icon "more_horiz" at bounding box center [619, 322] width 21 height 21
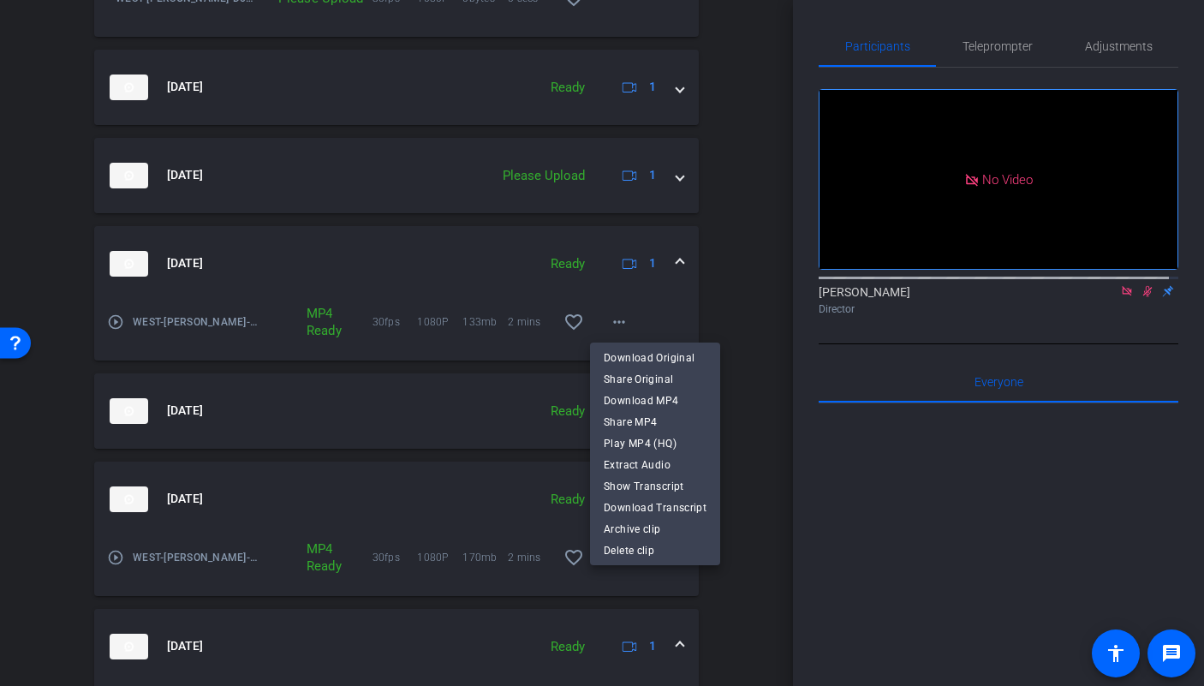
click at [235, 324] on div at bounding box center [602, 343] width 1204 height 686
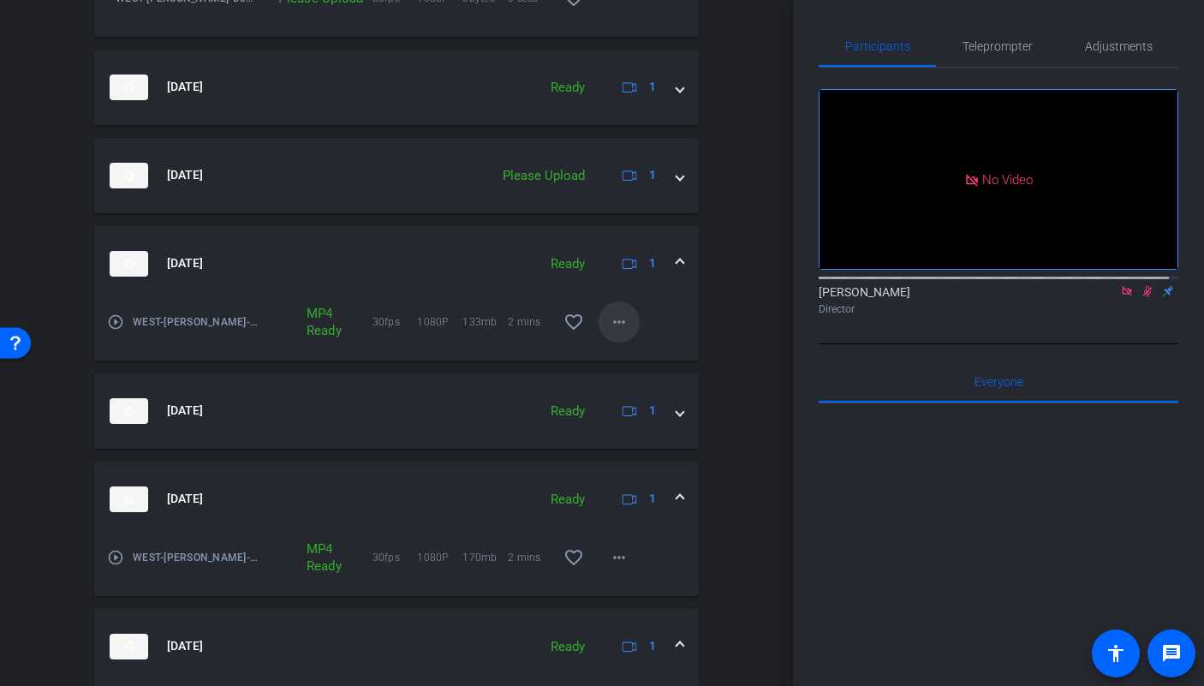
click at [616, 329] on mat-icon "more_horiz" at bounding box center [619, 322] width 21 height 21
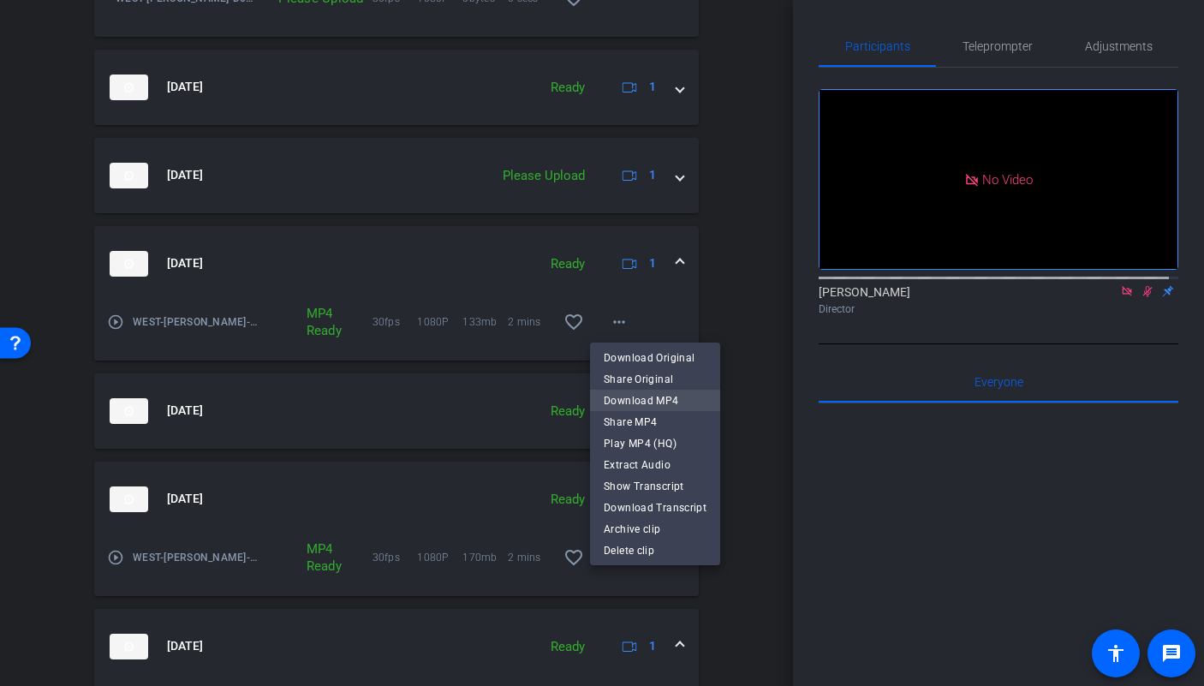
click at [629, 400] on span "Download MP4" at bounding box center [655, 400] width 103 height 21
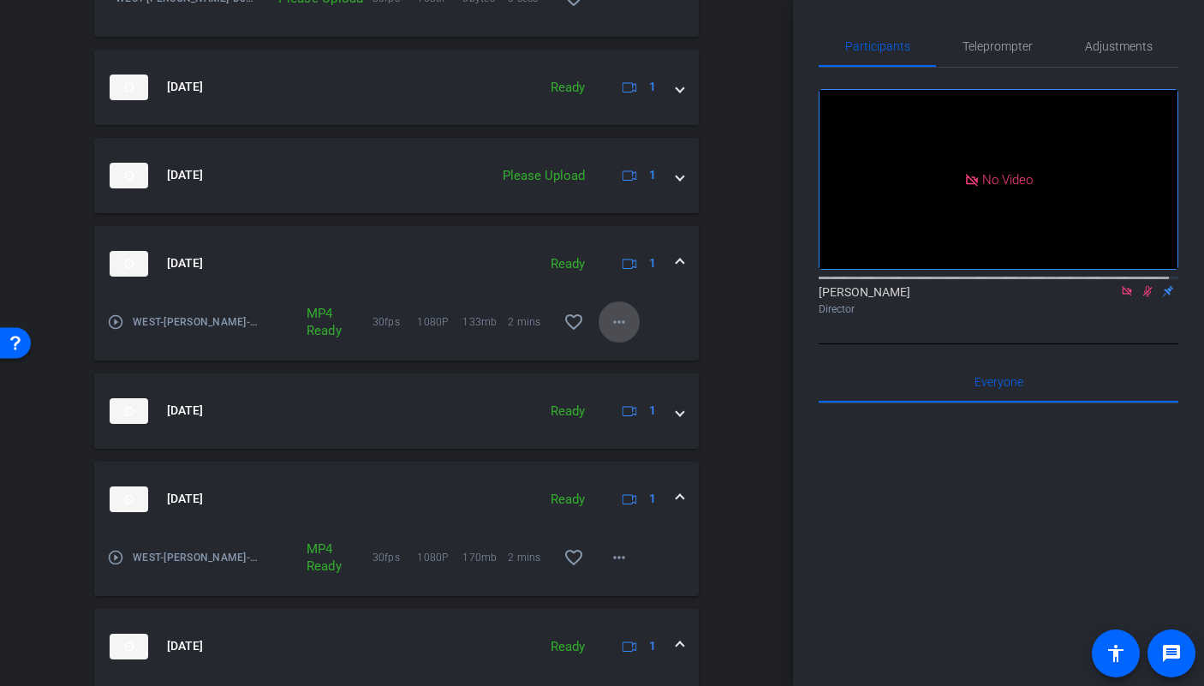
click at [599, 326] on span at bounding box center [619, 321] width 41 height 41
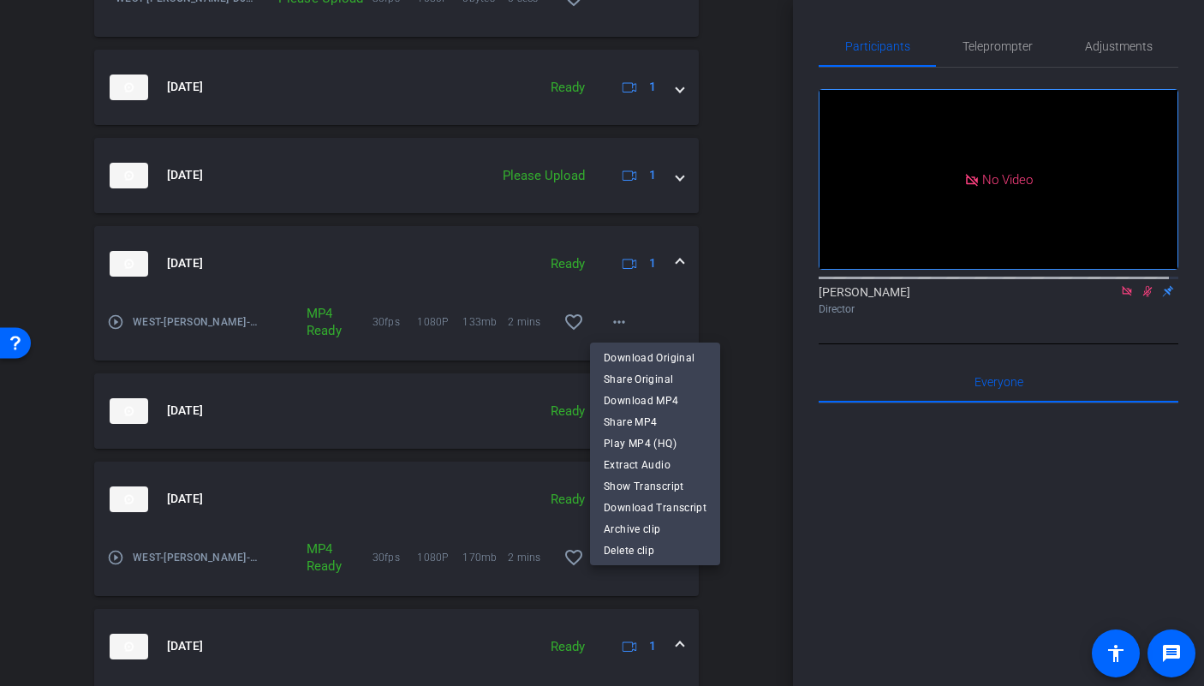
click at [276, 283] on div at bounding box center [602, 343] width 1204 height 686
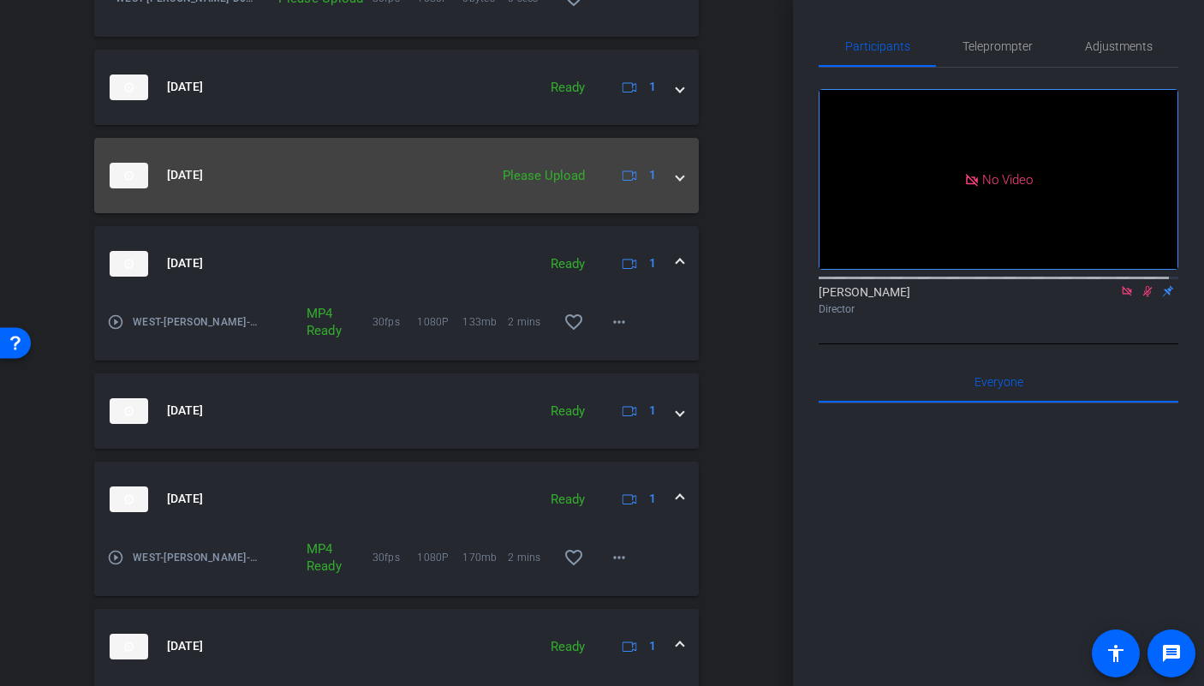
click at [676, 179] on mat-expansion-panel-header "[DATE] Please Upload 1" at bounding box center [396, 175] width 605 height 75
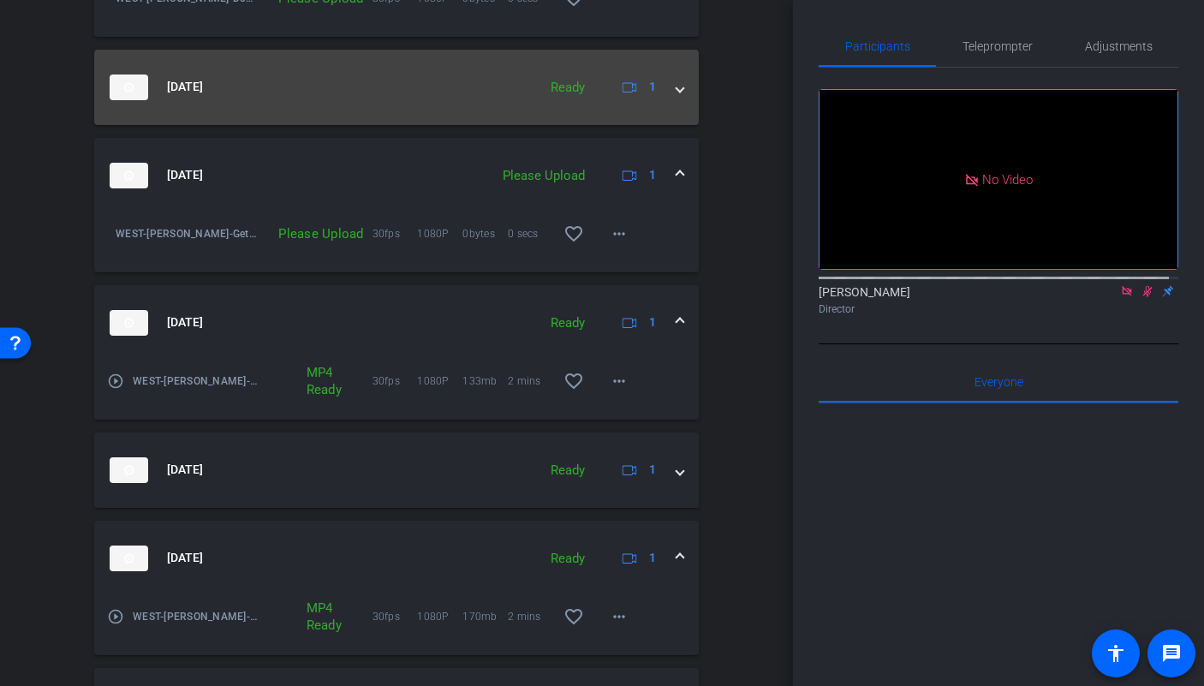
click at [676, 89] on span at bounding box center [679, 87] width 7 height 18
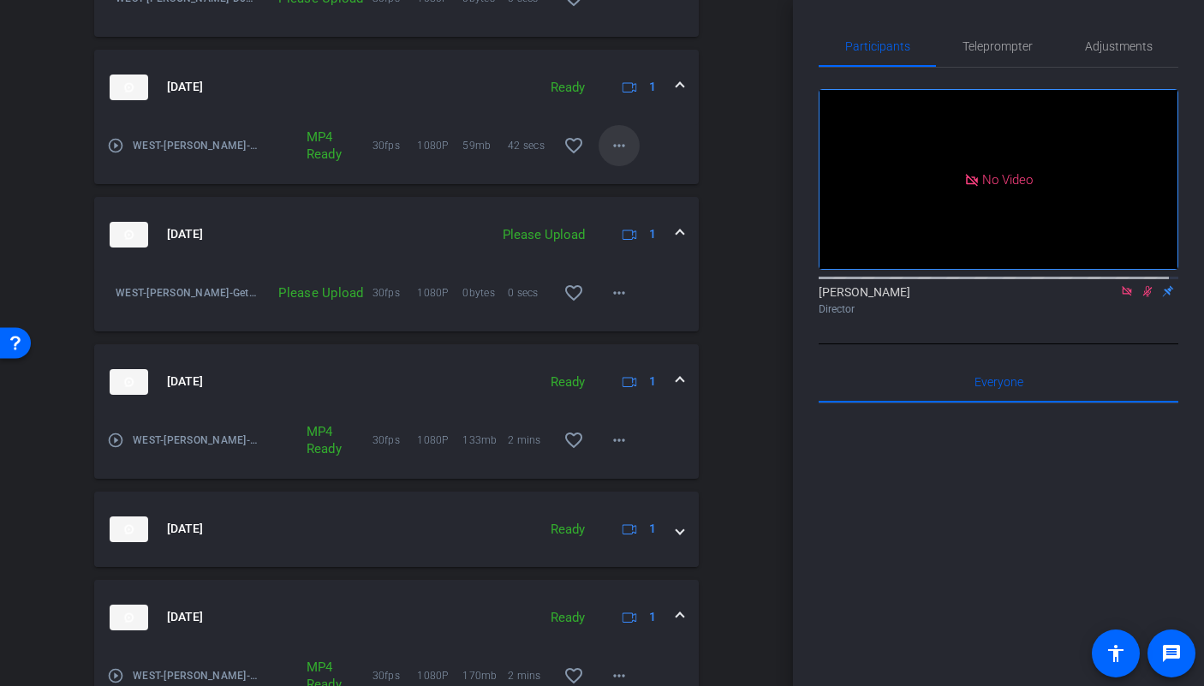
click at [611, 149] on mat-icon "more_horiz" at bounding box center [619, 145] width 21 height 21
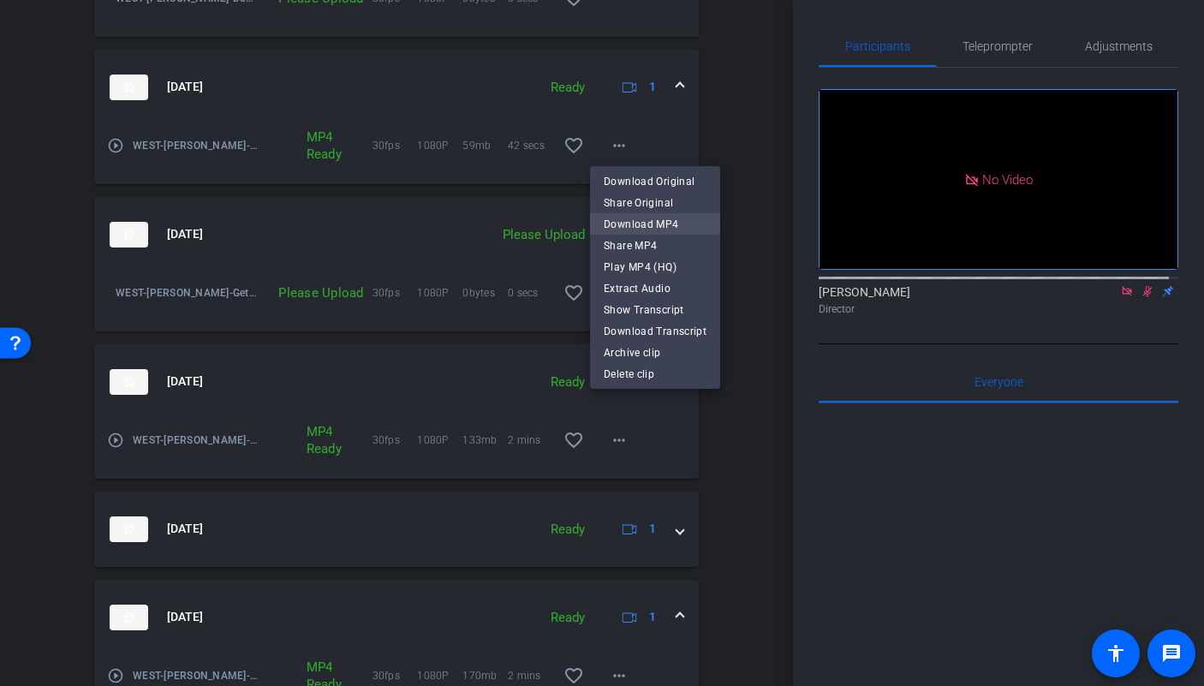
click at [618, 225] on span "Download MP4" at bounding box center [655, 224] width 103 height 21
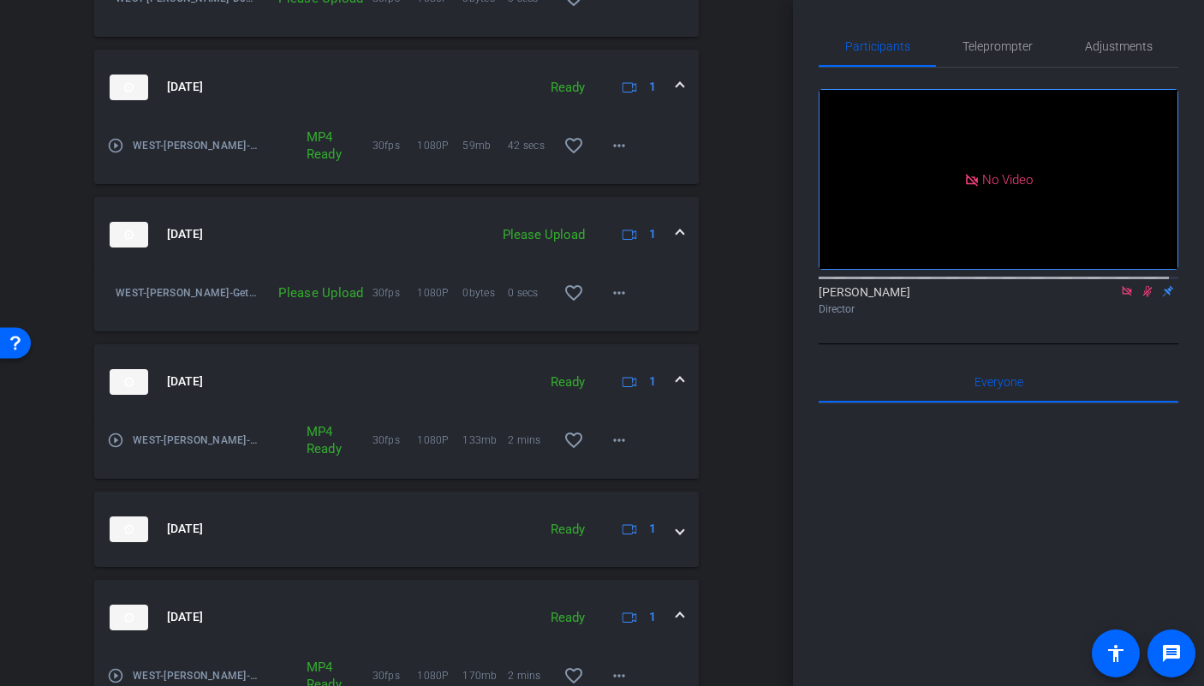
scroll to position [1190, 0]
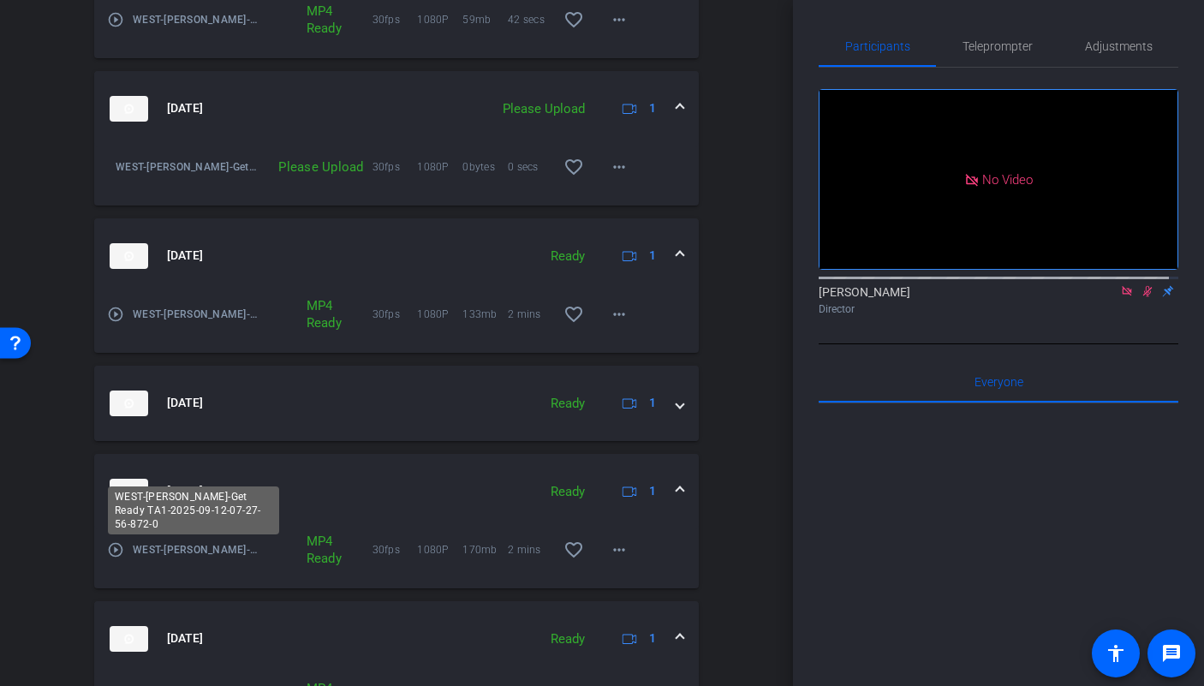
click at [229, 549] on span "WEST-Colin Reshoot-Get Ready TA1-2025-09-12-07-27-56-872-0" at bounding box center [195, 549] width 125 height 17
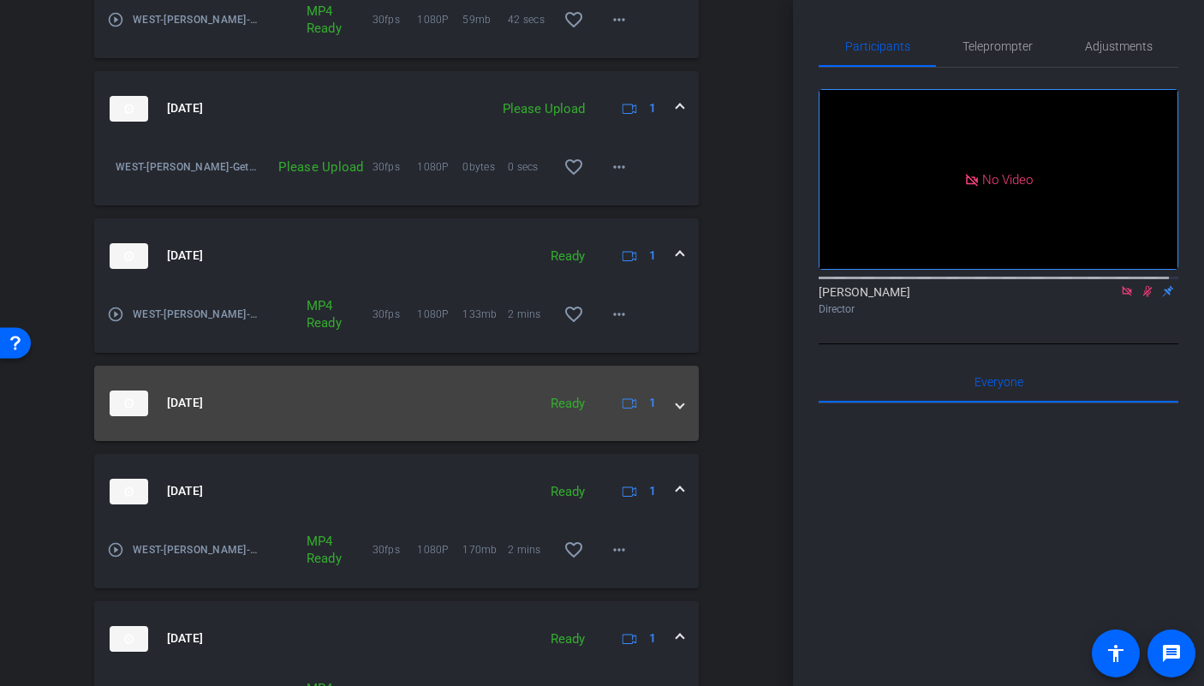
click at [679, 408] on mat-expansion-panel-header "Sep 12, 2025 Ready 1" at bounding box center [396, 403] width 605 height 75
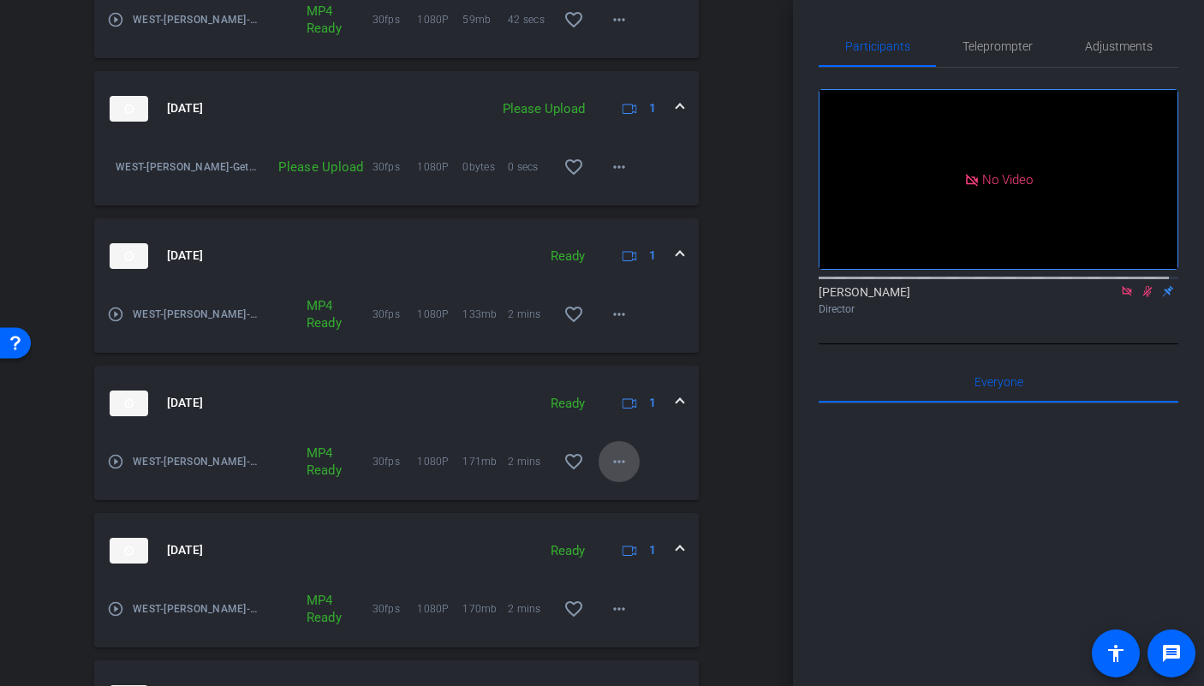
click at [619, 462] on mat-icon "more_horiz" at bounding box center [619, 461] width 21 height 21
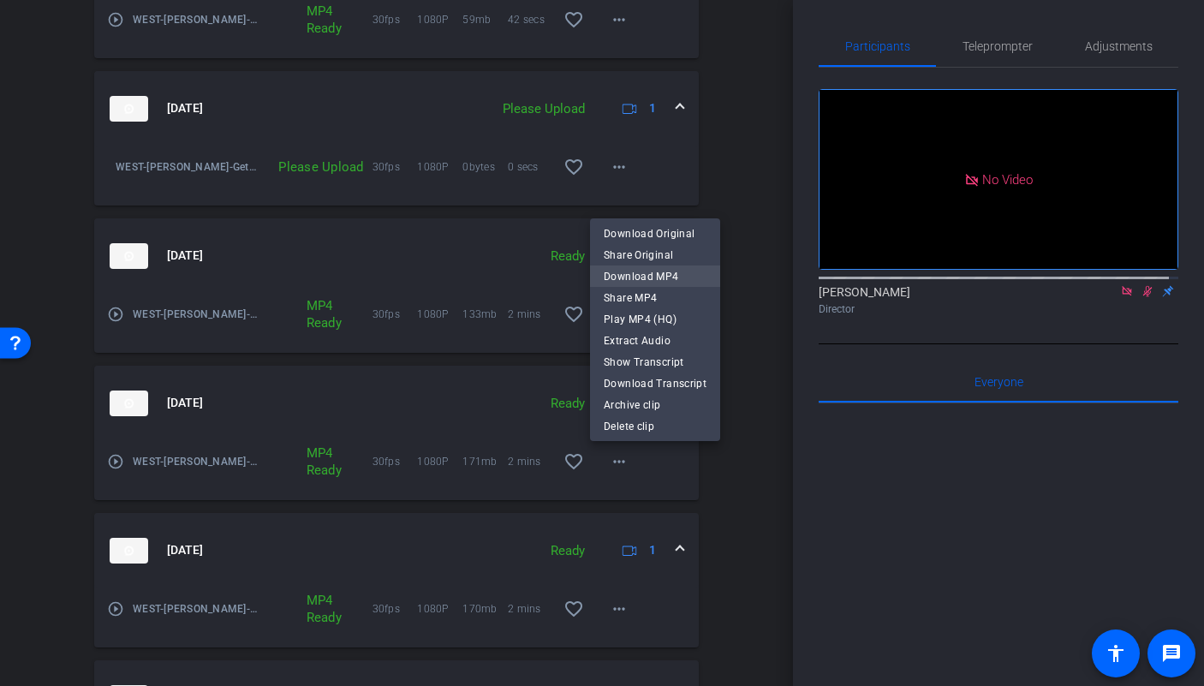
click at [637, 275] on span "Download MP4" at bounding box center [655, 275] width 103 height 21
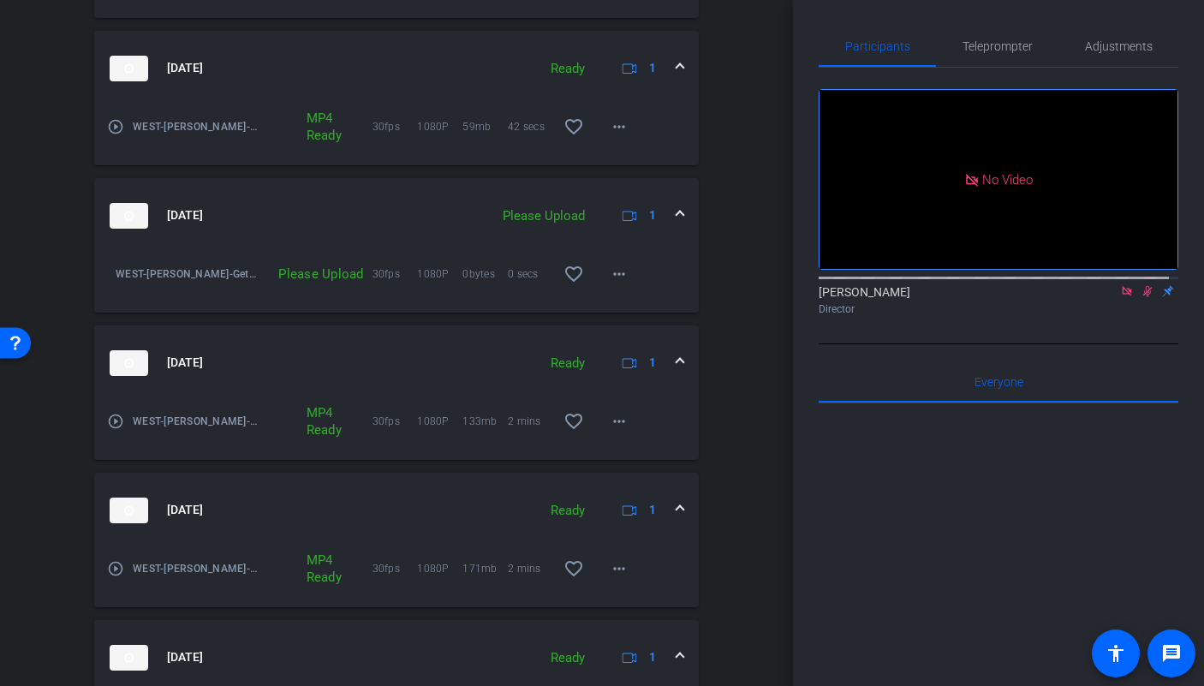
scroll to position [779, 0]
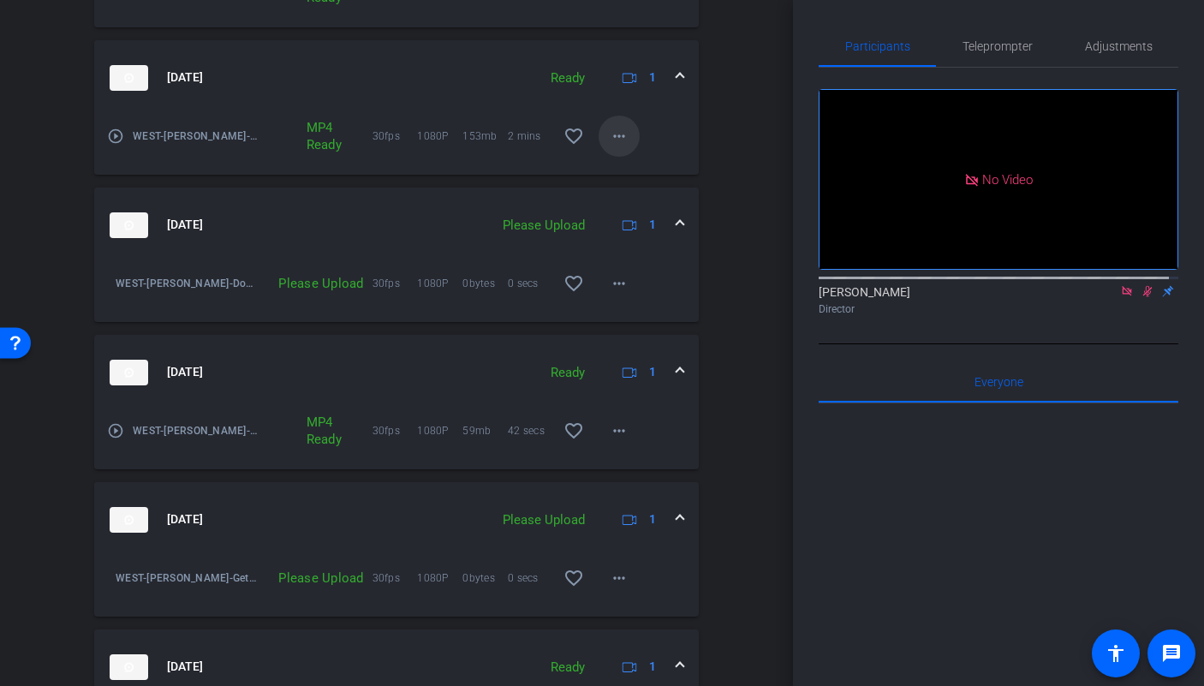
click at [616, 145] on mat-icon "more_horiz" at bounding box center [619, 136] width 21 height 21
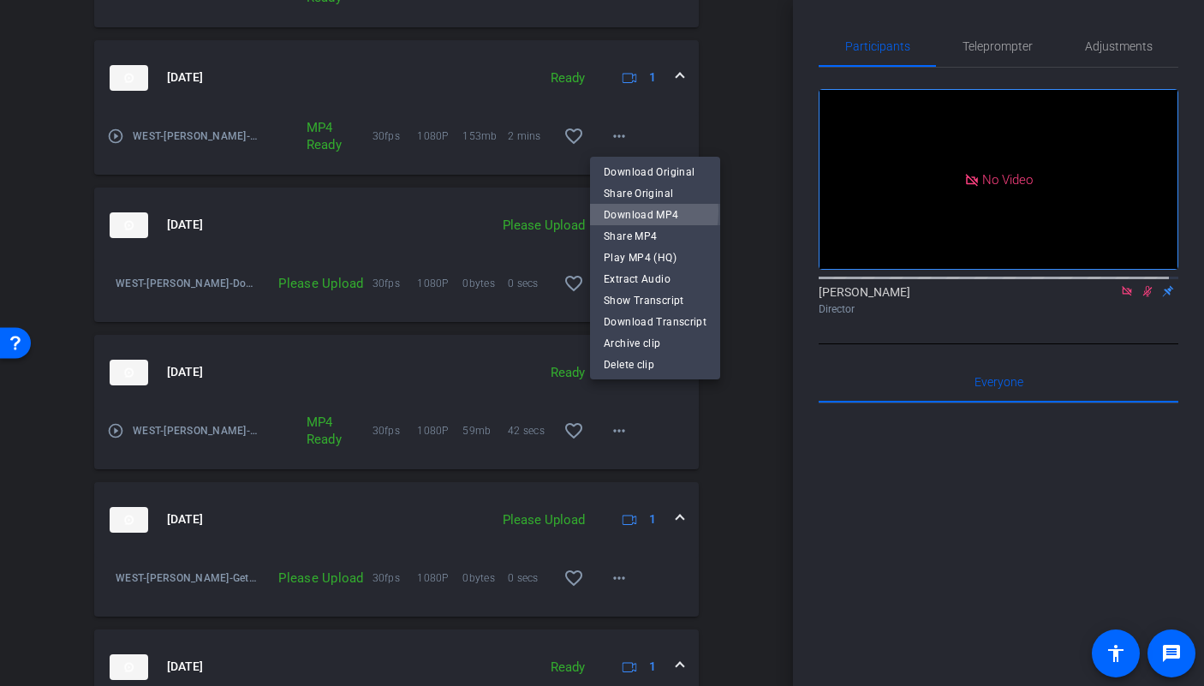
click at [614, 211] on span "Download MP4" at bounding box center [655, 214] width 103 height 21
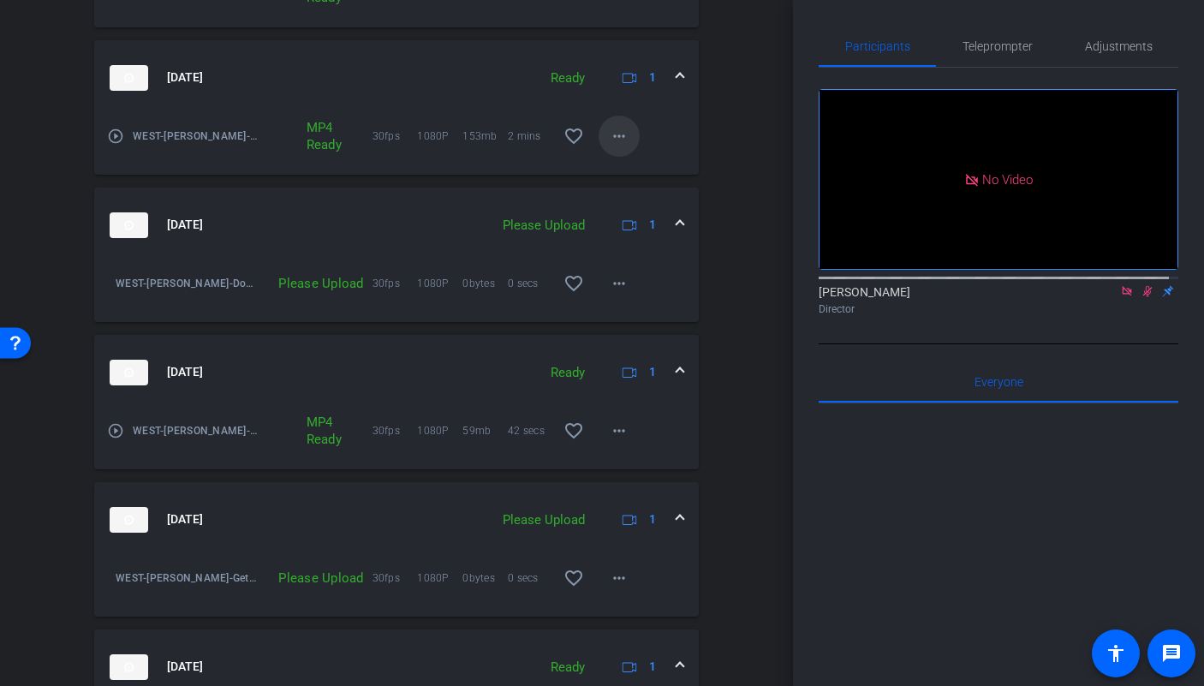
scroll to position [642, 0]
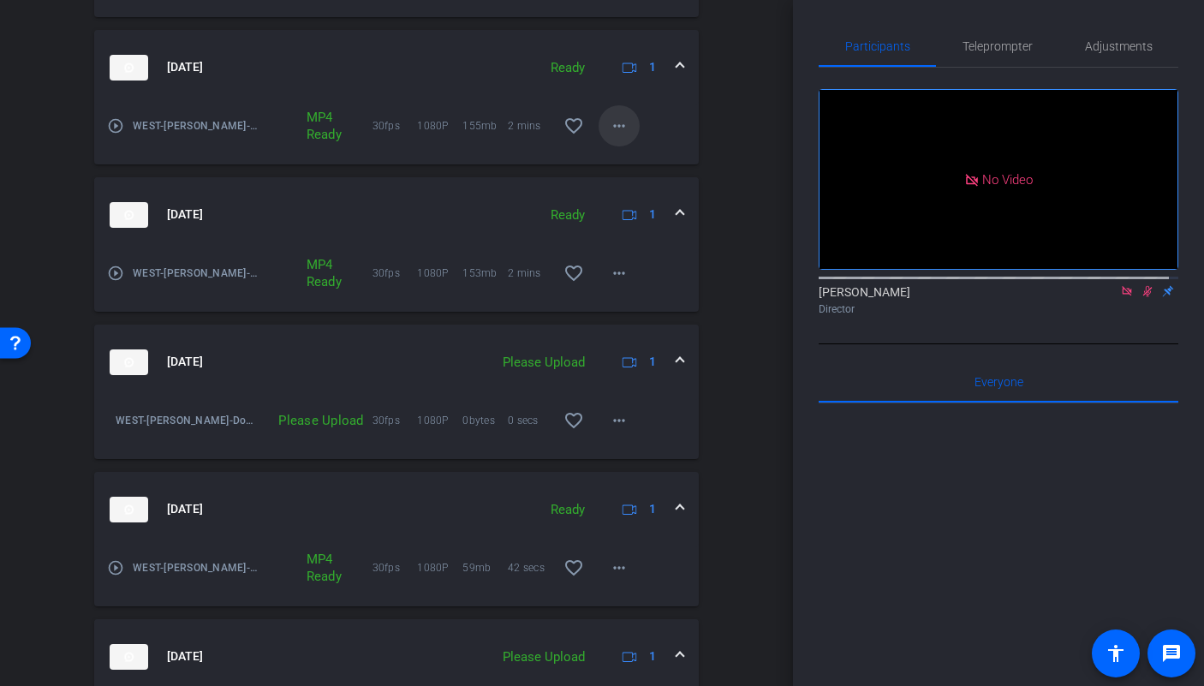
click at [616, 140] on span at bounding box center [619, 125] width 41 height 41
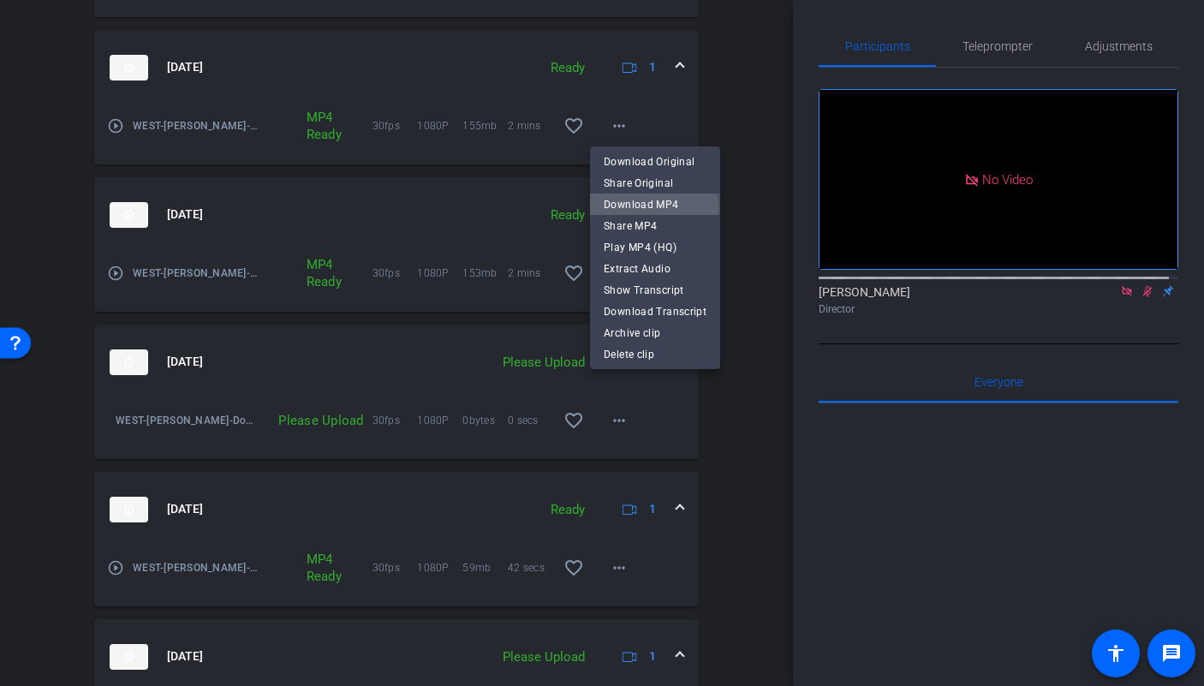
click at [617, 206] on span "Download MP4" at bounding box center [655, 204] width 103 height 21
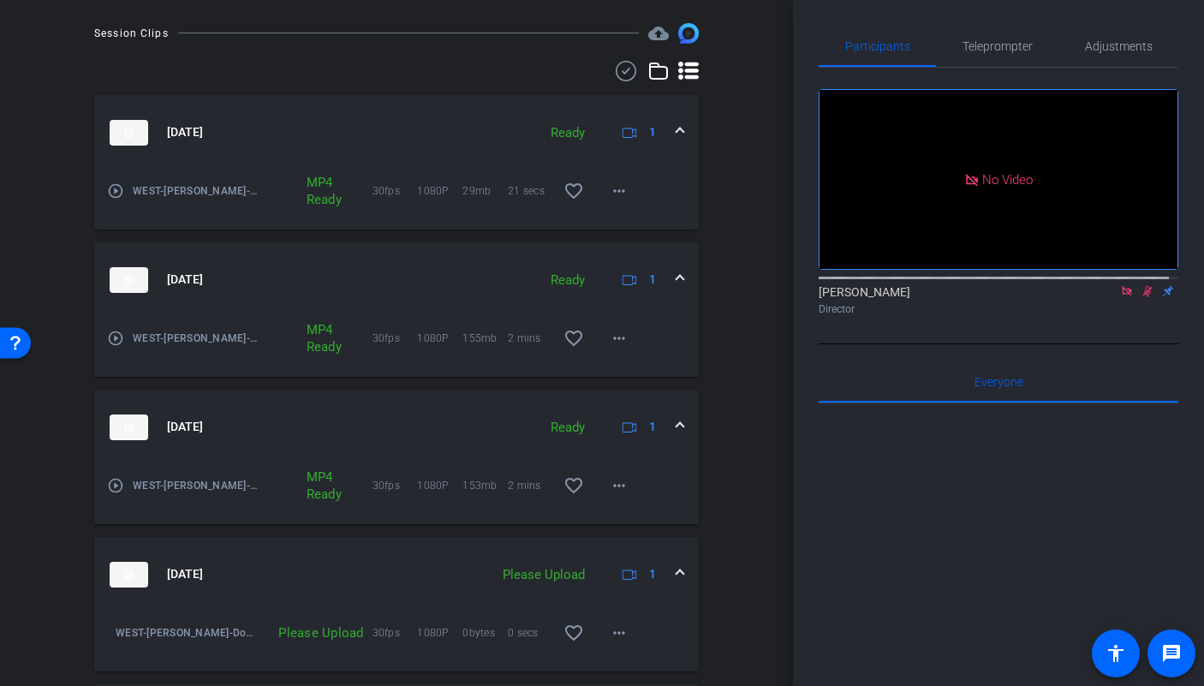
scroll to position [429, 0]
click at [599, 195] on span at bounding box center [619, 191] width 41 height 41
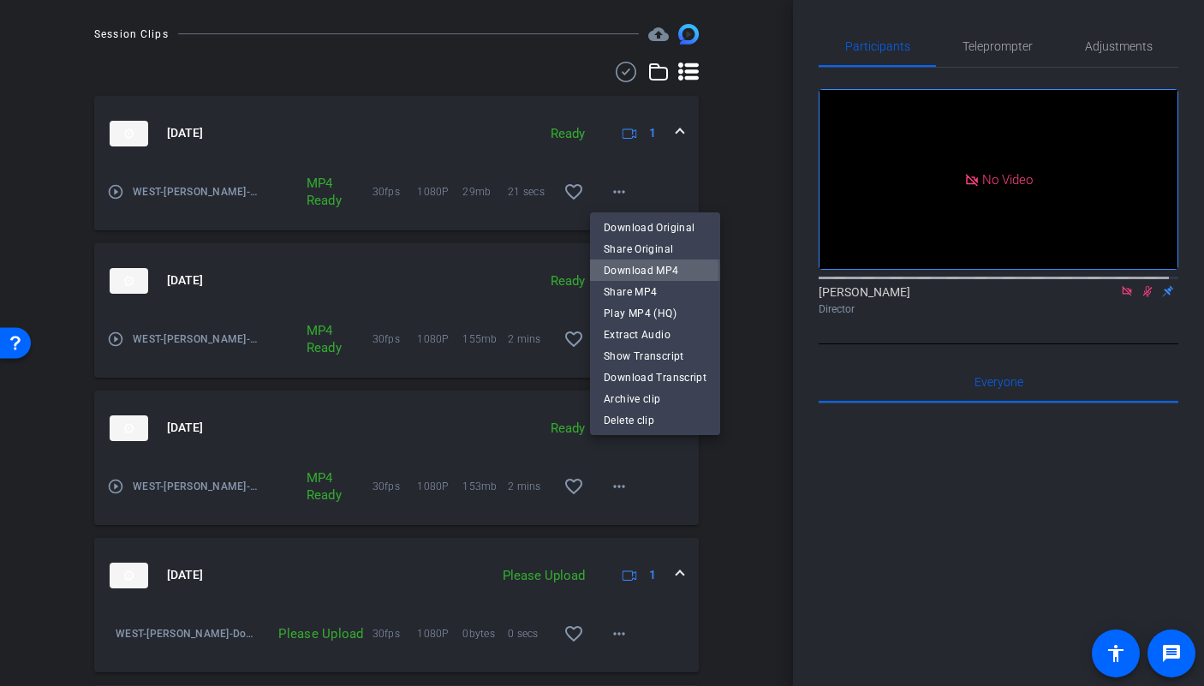
click at [609, 271] on span "Download MP4" at bounding box center [655, 270] width 103 height 21
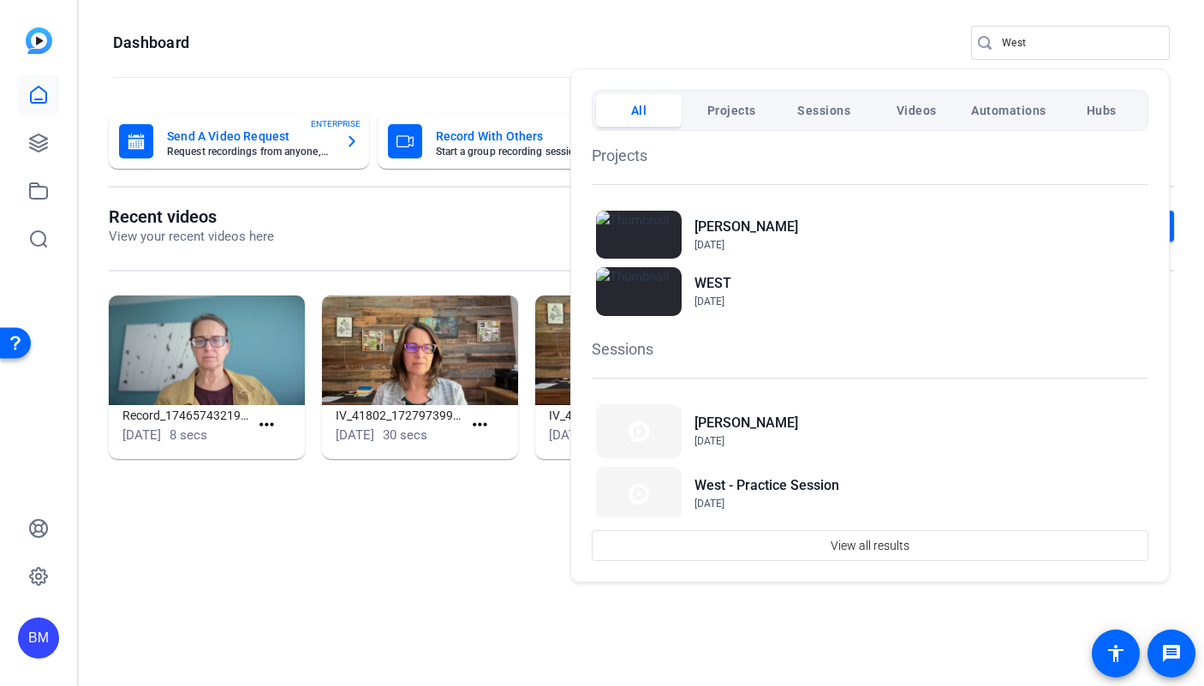
click at [45, 144] on div at bounding box center [602, 343] width 1204 height 686
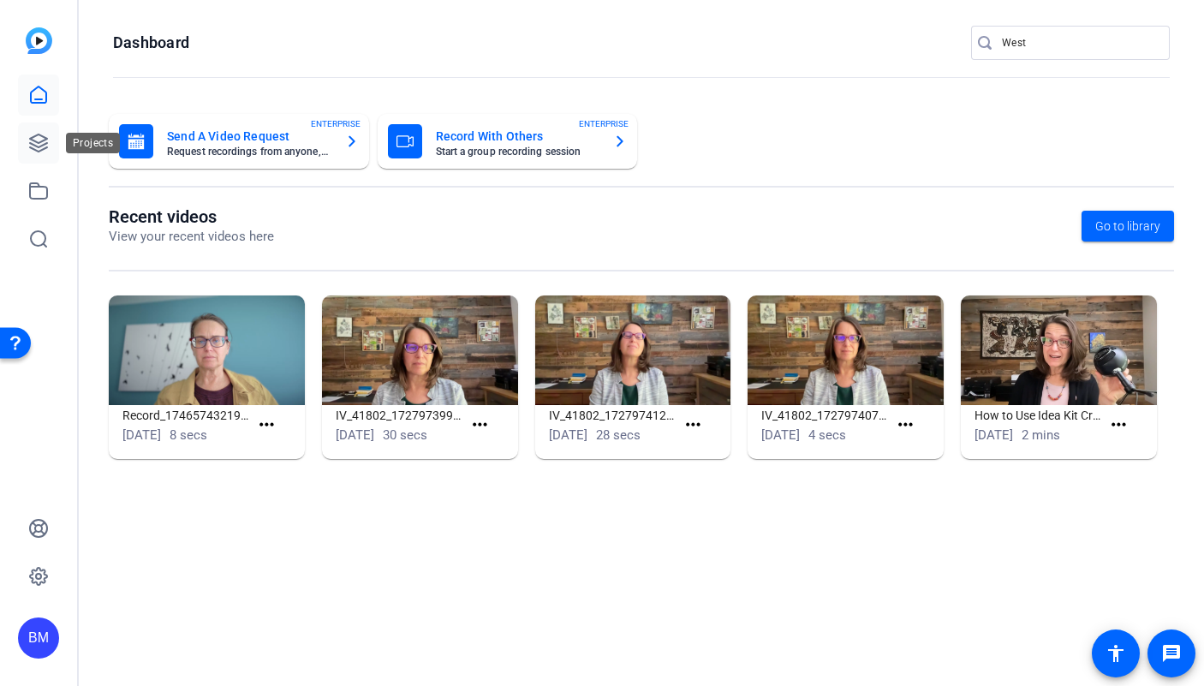
click at [32, 146] on icon at bounding box center [38, 143] width 21 height 21
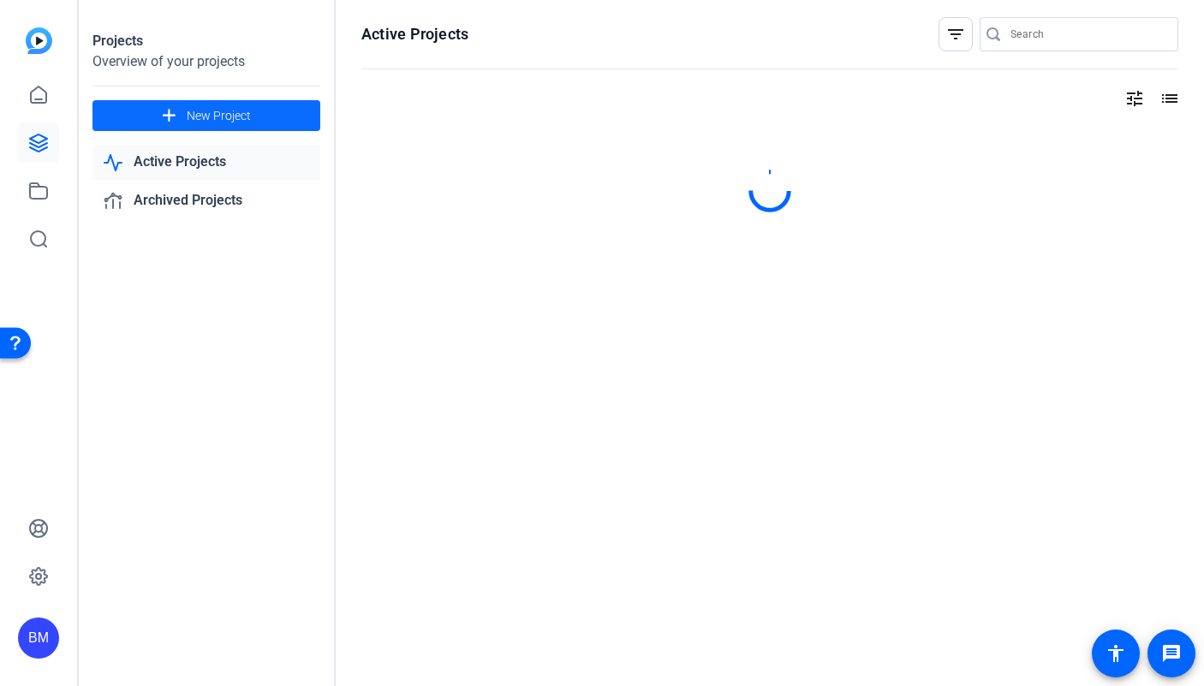
click at [225, 109] on span "New Project" at bounding box center [219, 116] width 64 height 18
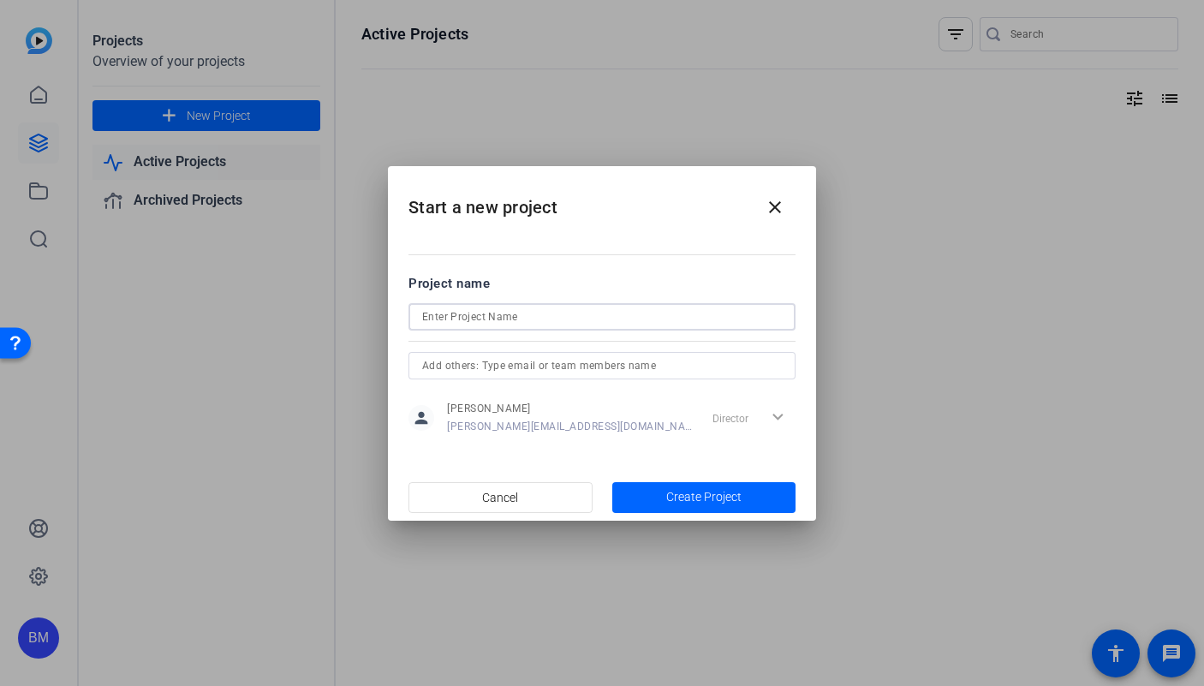
click at [517, 311] on input at bounding box center [602, 317] width 360 height 21
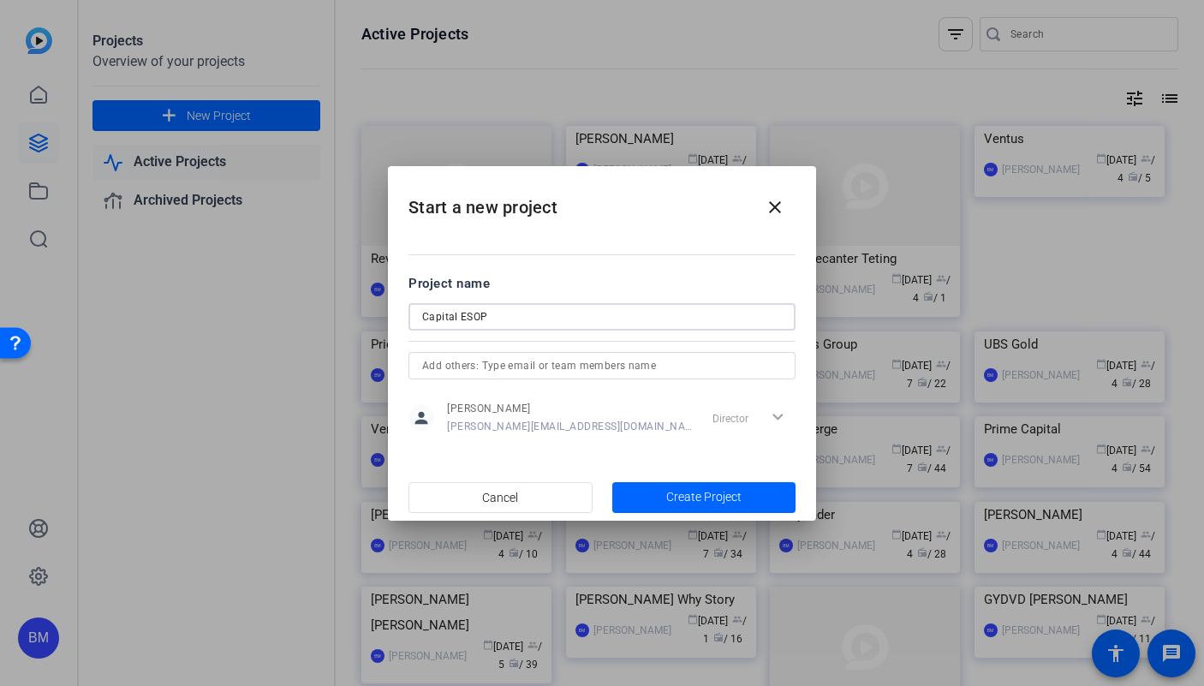
type input "Capital ESOP"
click at [478, 372] on input "text" at bounding box center [602, 365] width 360 height 21
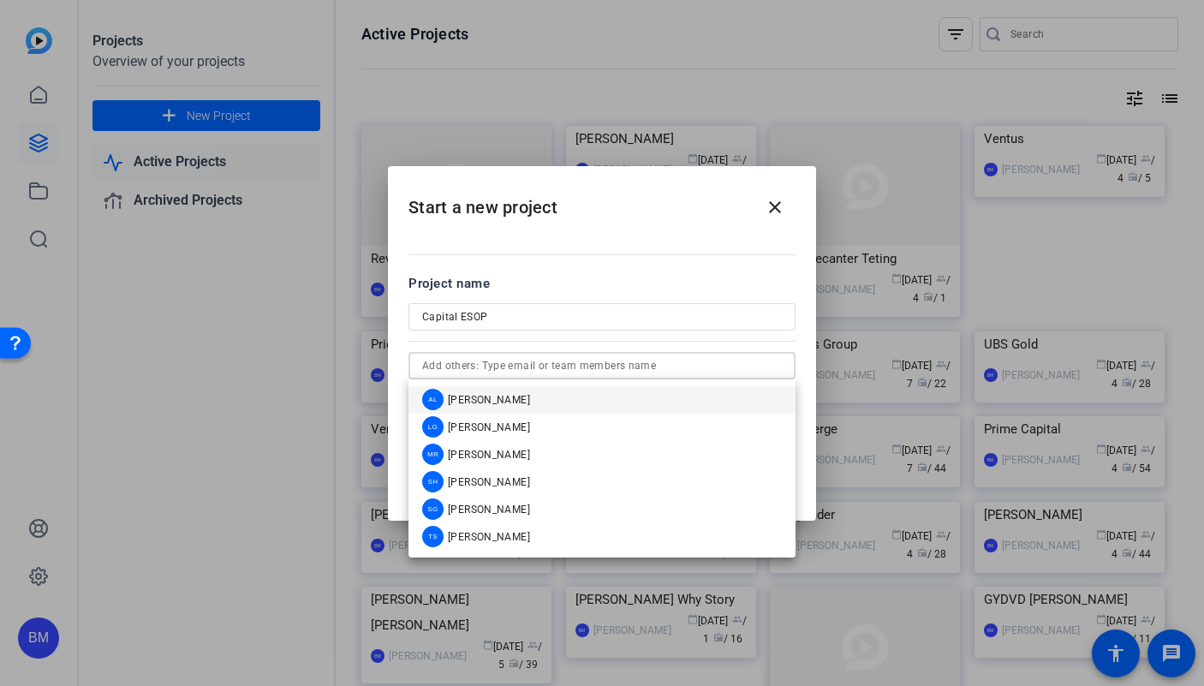
click at [480, 402] on span "[PERSON_NAME]" at bounding box center [489, 400] width 82 height 14
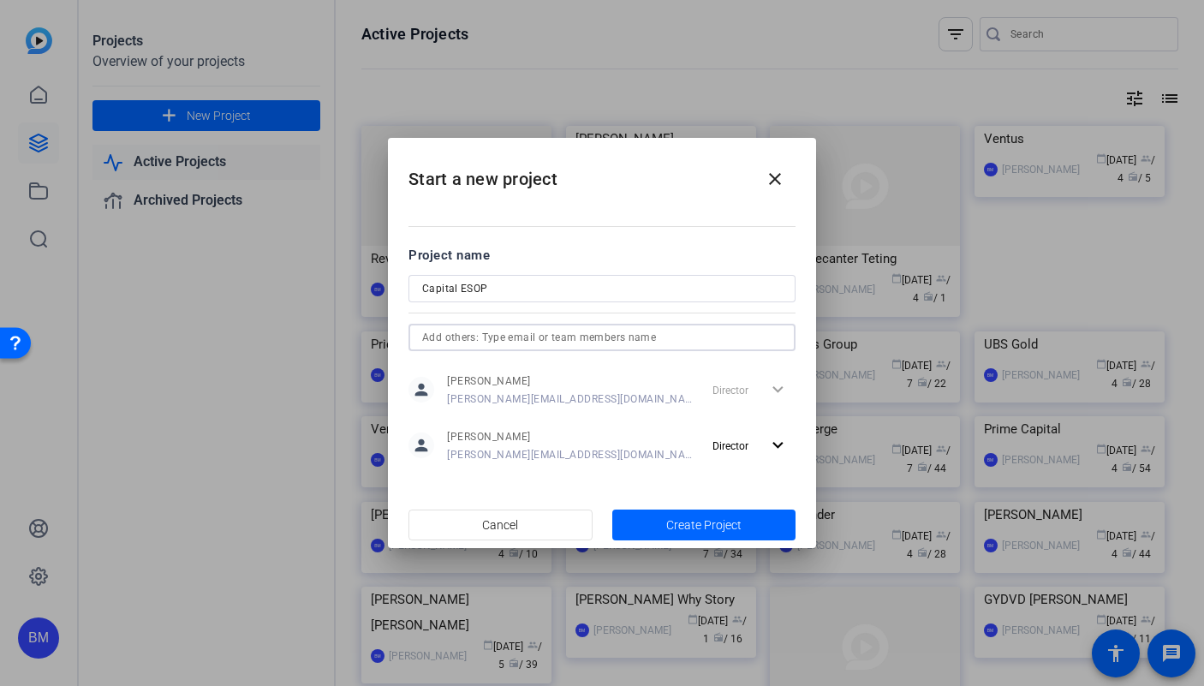
click at [489, 341] on input "text" at bounding box center [602, 337] width 360 height 21
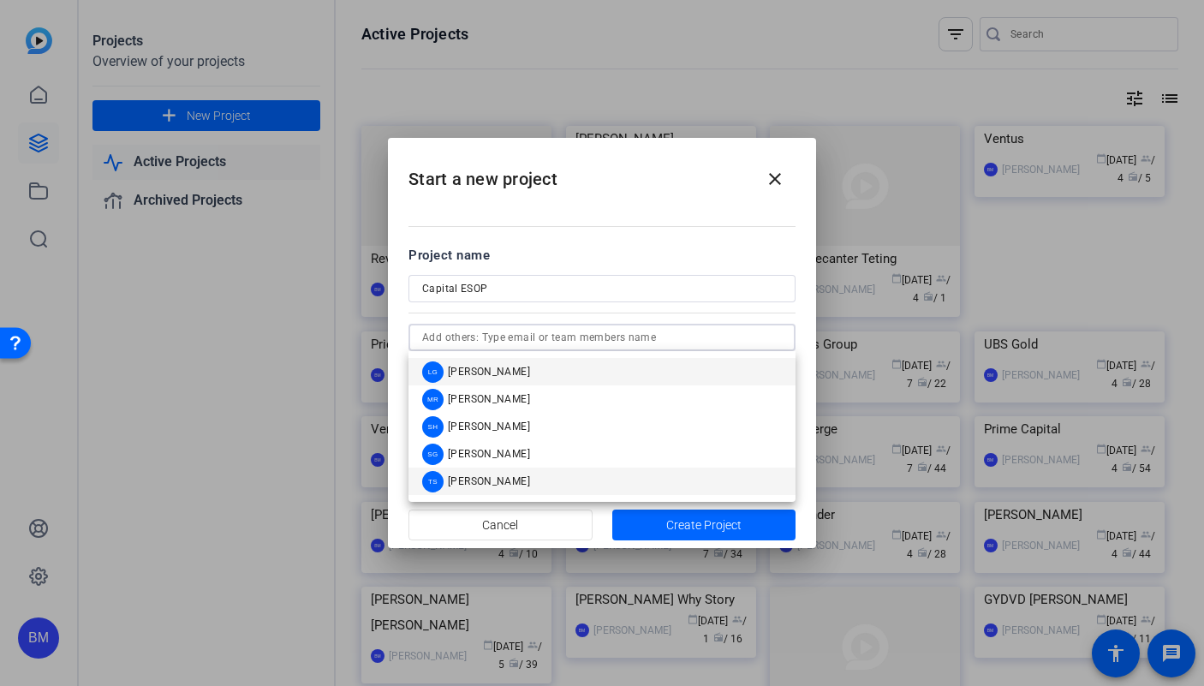
click at [468, 479] on span "[PERSON_NAME]" at bounding box center [489, 481] width 82 height 14
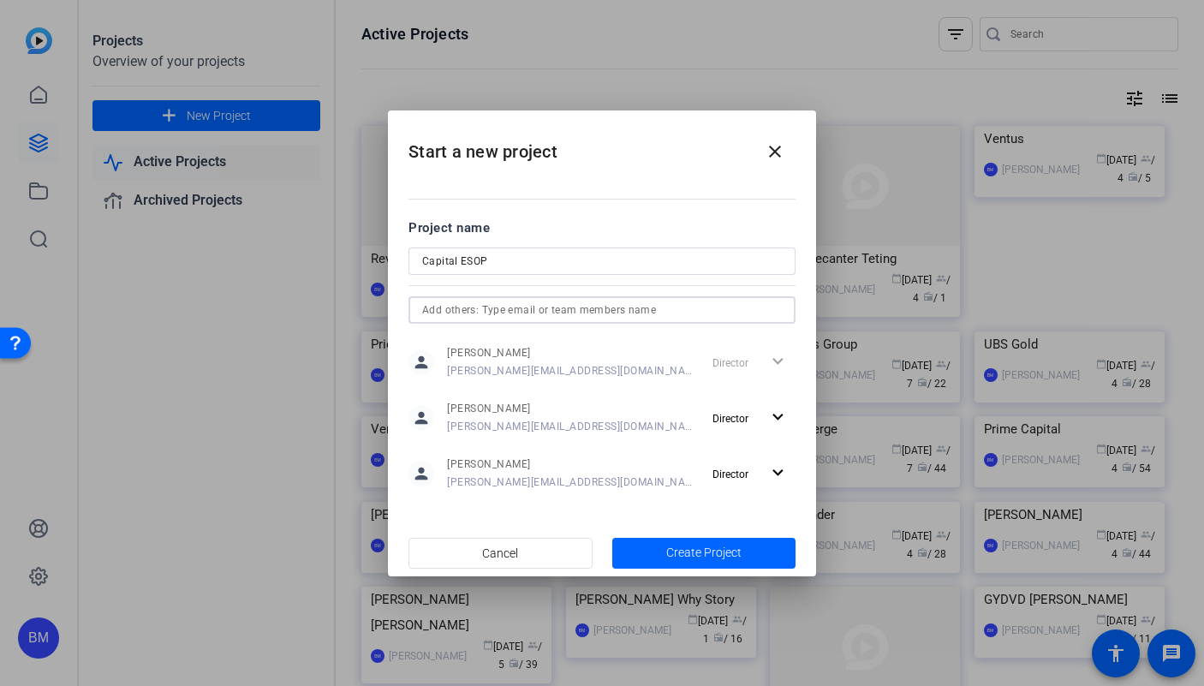
click at [487, 300] on input "text" at bounding box center [602, 310] width 360 height 21
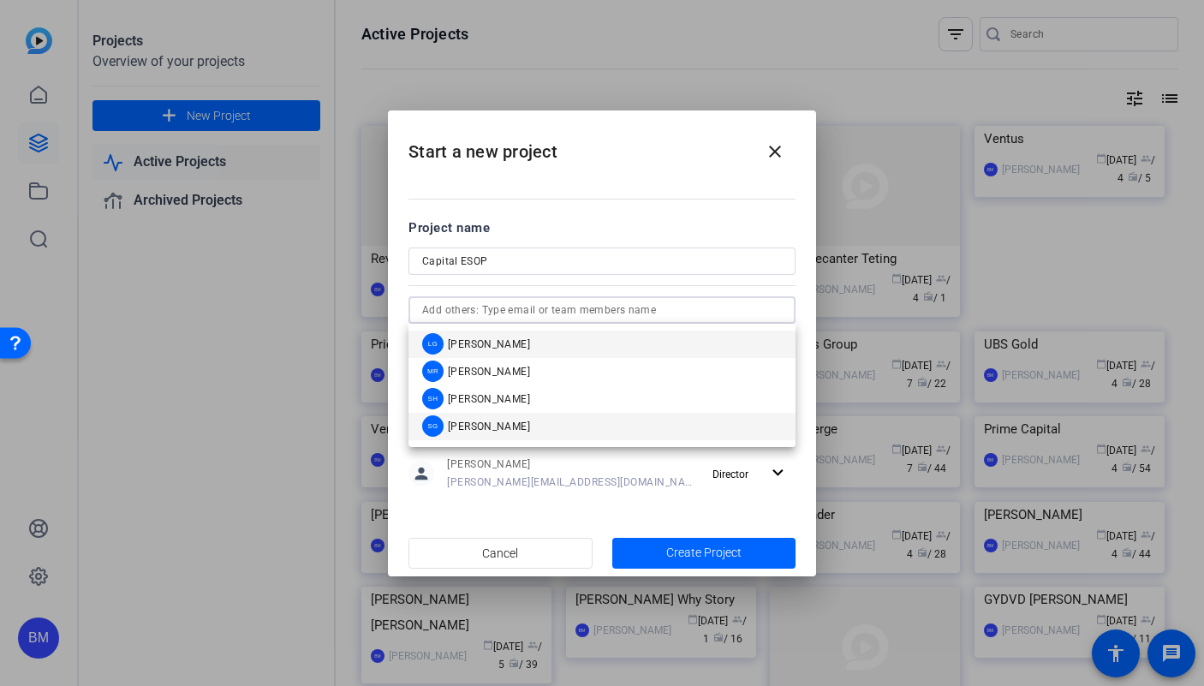
click at [471, 423] on span "[PERSON_NAME]" at bounding box center [489, 427] width 82 height 14
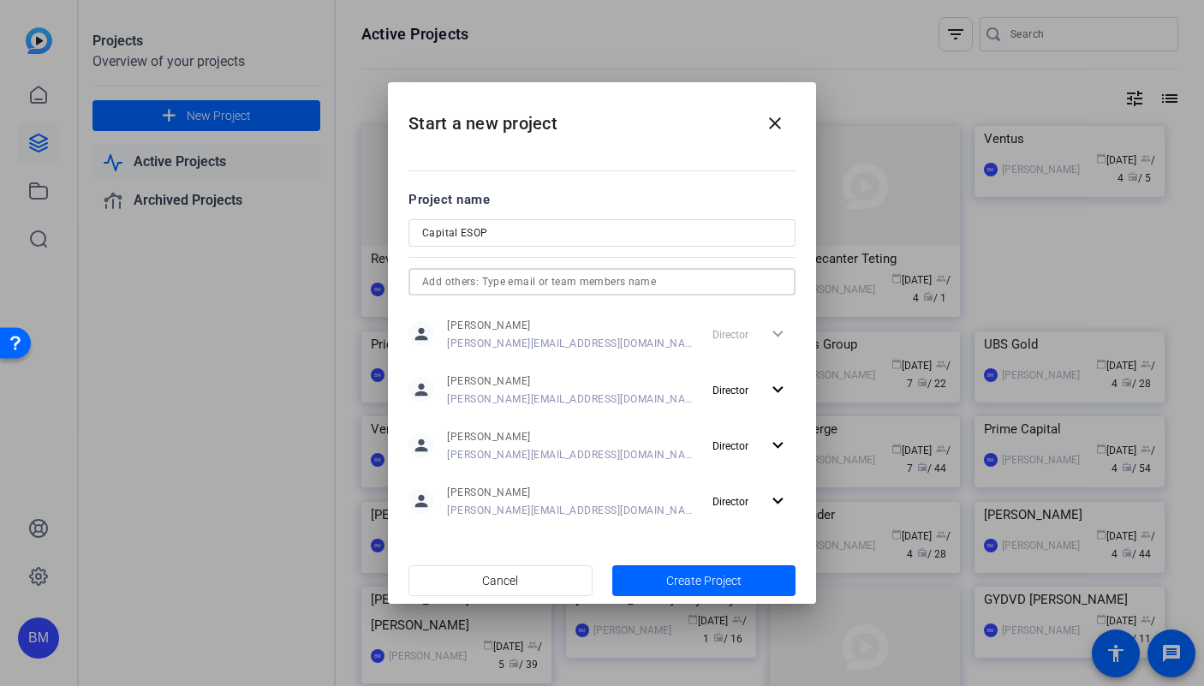
click at [490, 287] on input "text" at bounding box center [602, 281] width 360 height 21
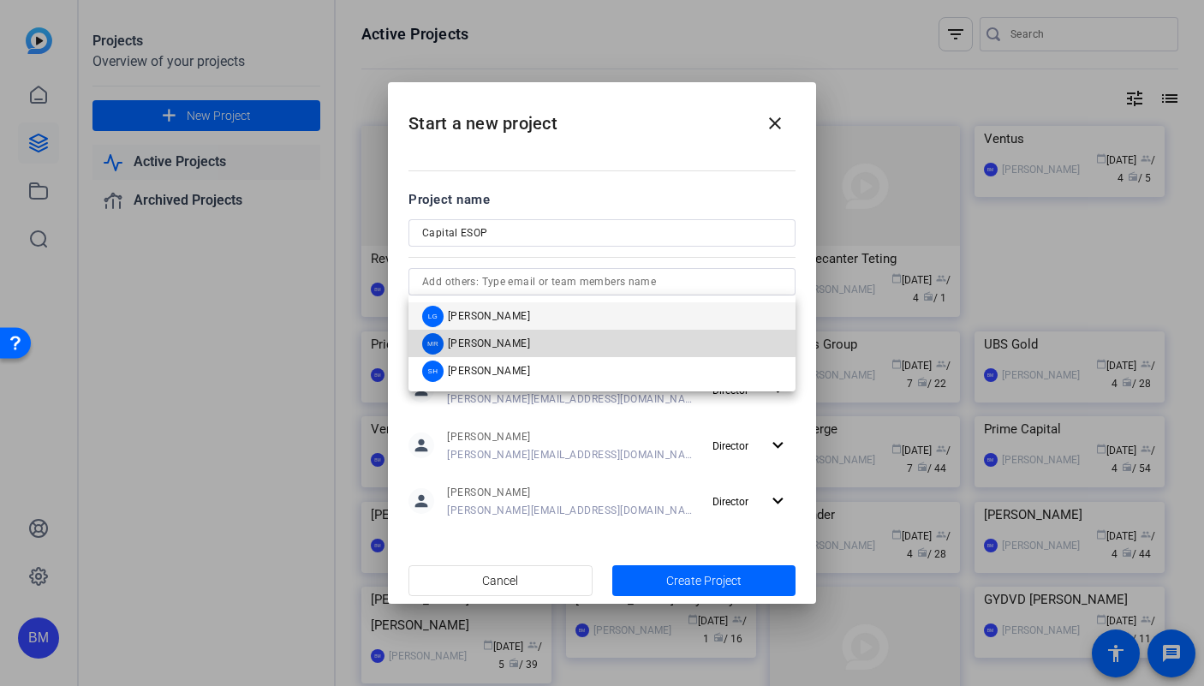
click at [518, 334] on mat-option "MR Molly Roland" at bounding box center [601, 343] width 387 height 27
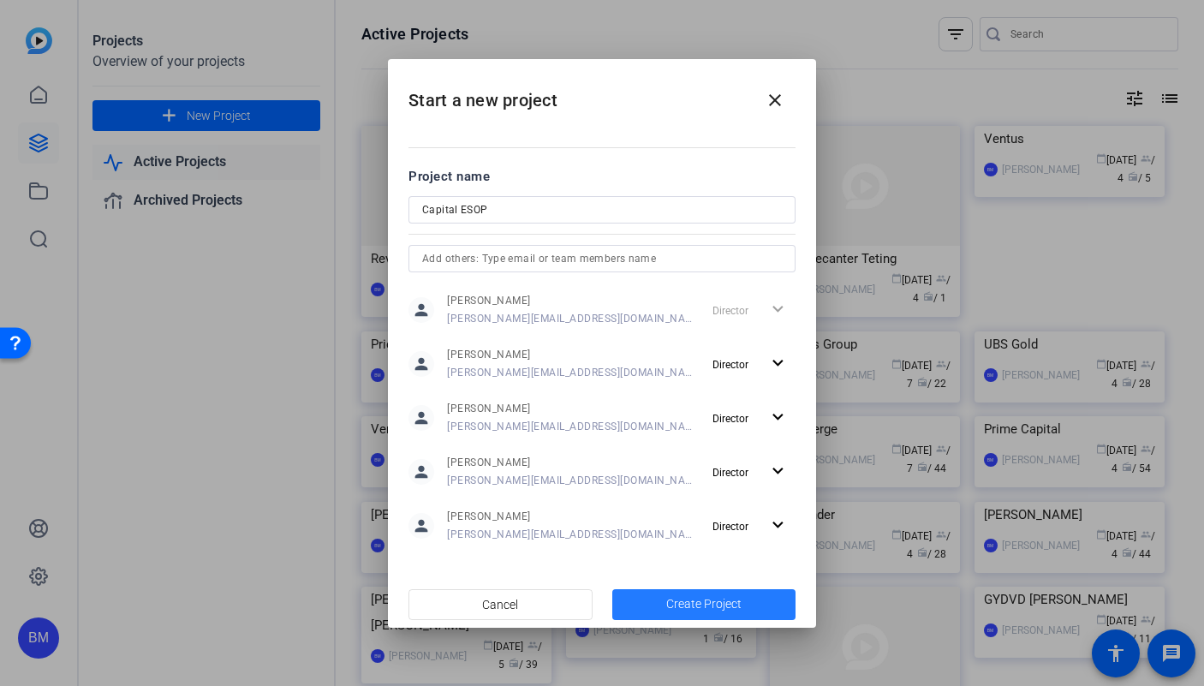
click at [679, 595] on span "Create Project" at bounding box center [703, 604] width 75 height 18
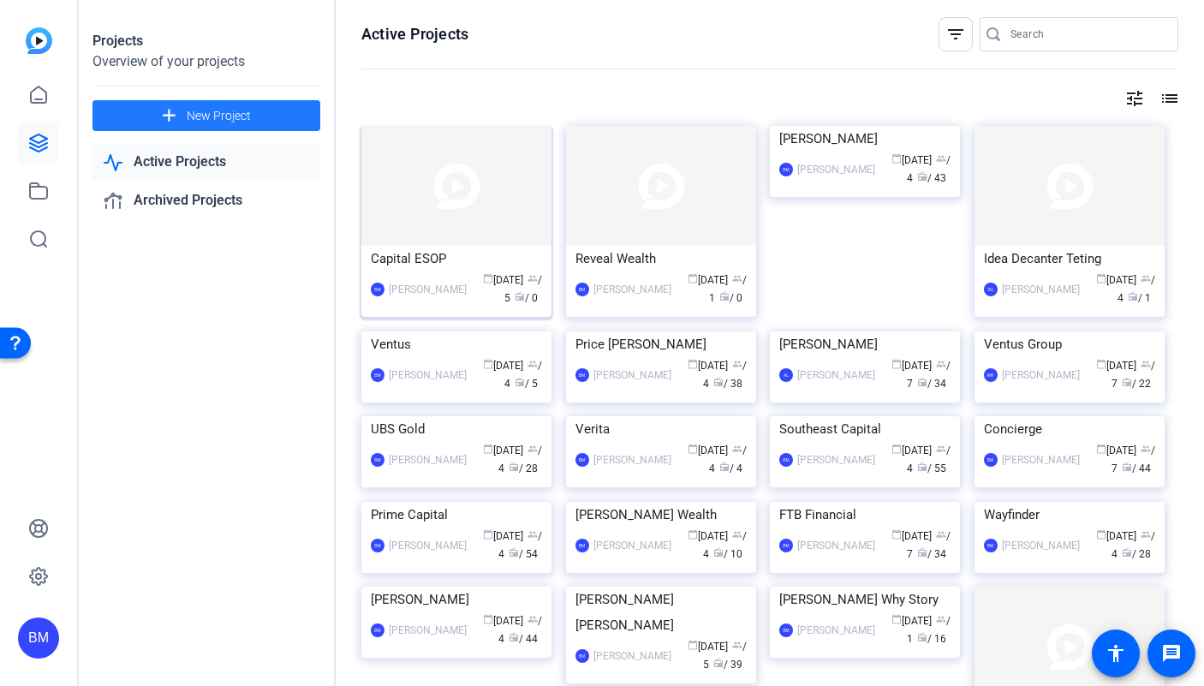
click at [496, 192] on img at bounding box center [456, 186] width 190 height 120
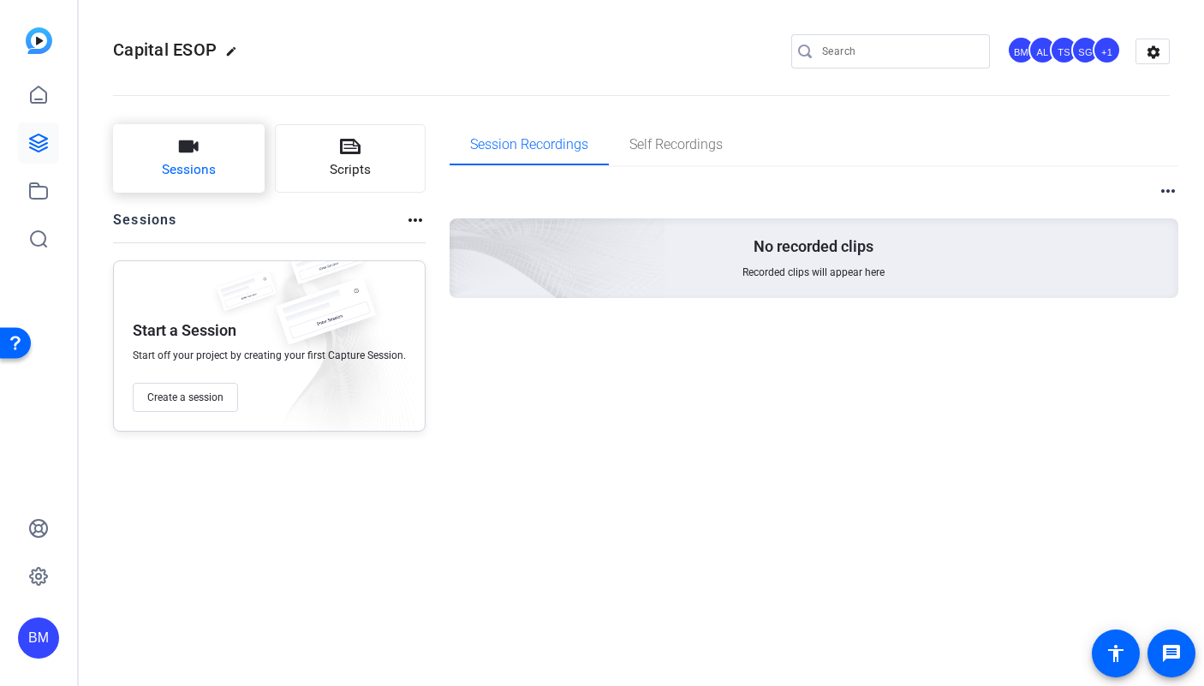
click at [199, 180] on span "Sessions" at bounding box center [189, 170] width 54 height 20
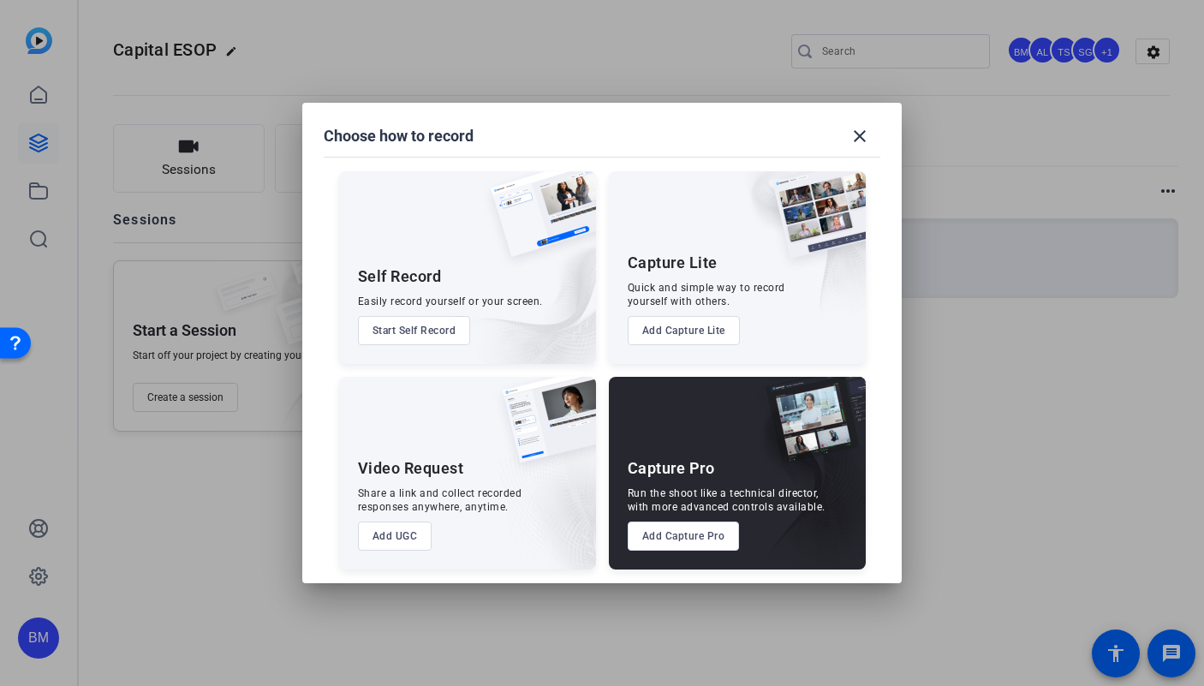
click at [687, 530] on button "Add Capture Pro" at bounding box center [684, 535] width 112 height 29
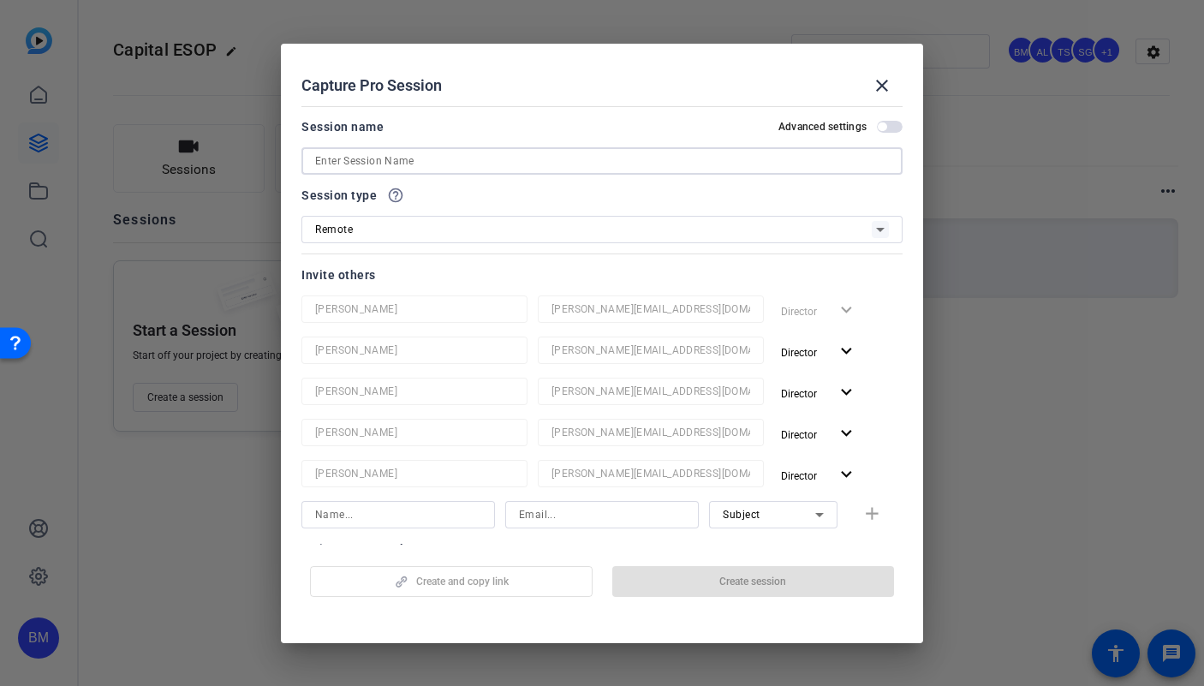
click at [397, 170] on div at bounding box center [602, 160] width 574 height 27
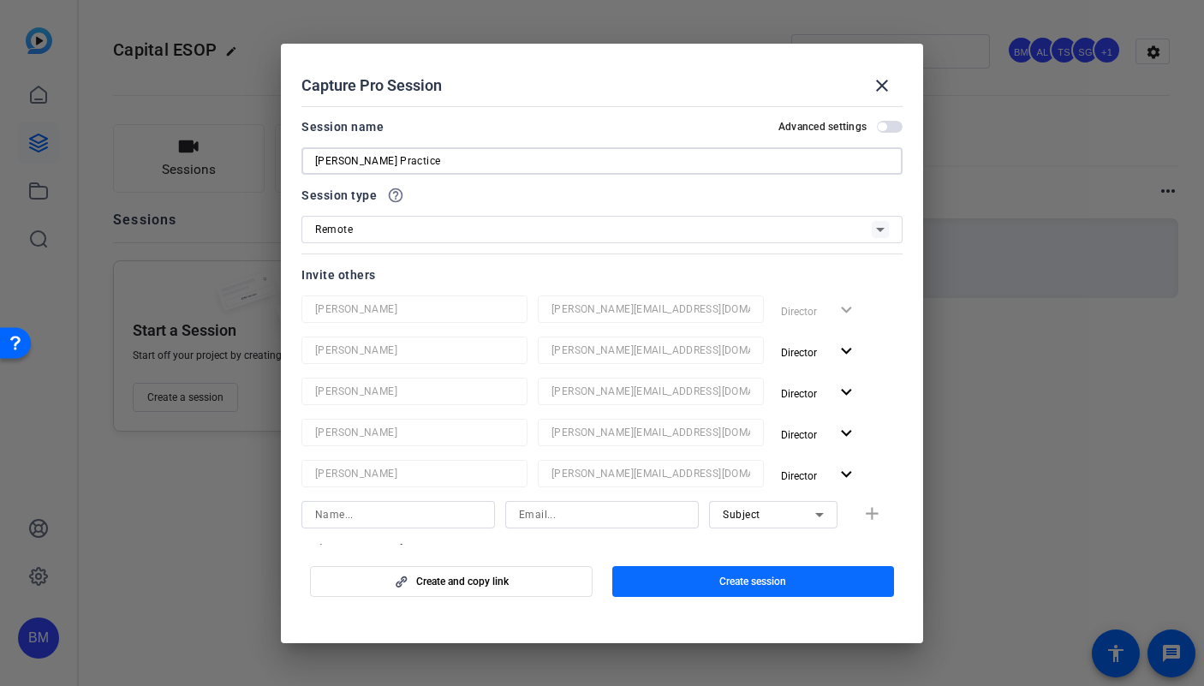
type input "[PERSON_NAME] Practice"
click at [783, 581] on span "Create session" at bounding box center [752, 582] width 67 height 14
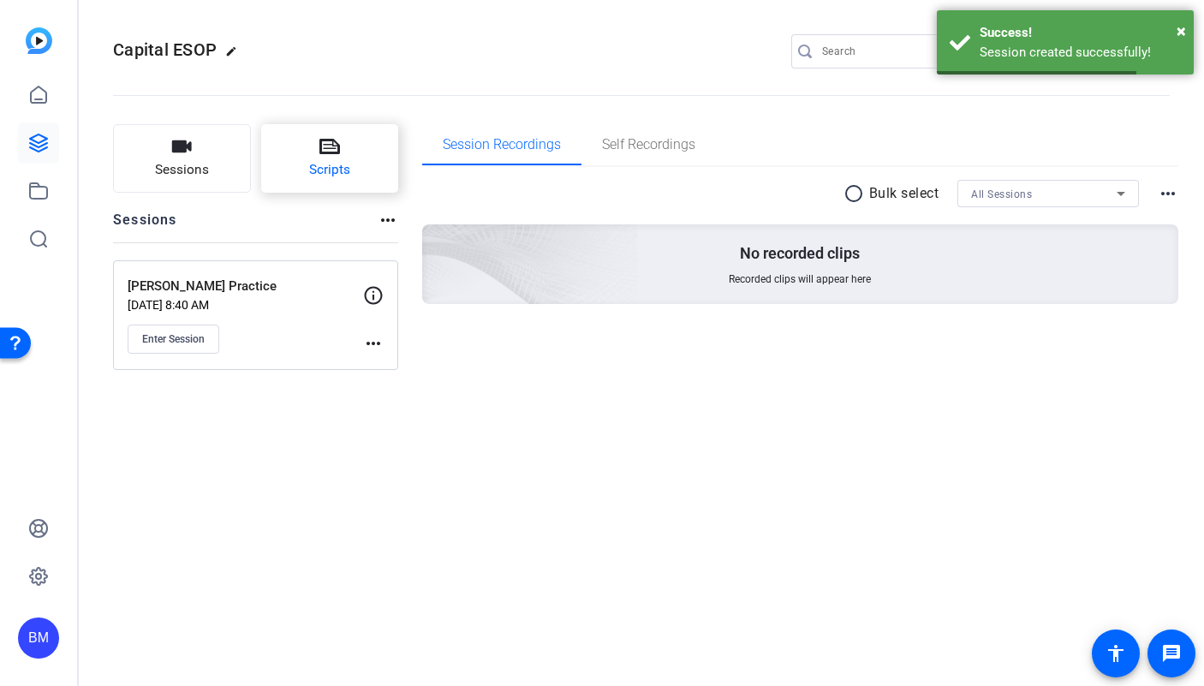
click at [377, 185] on button "Scripts" at bounding box center [330, 158] width 138 height 69
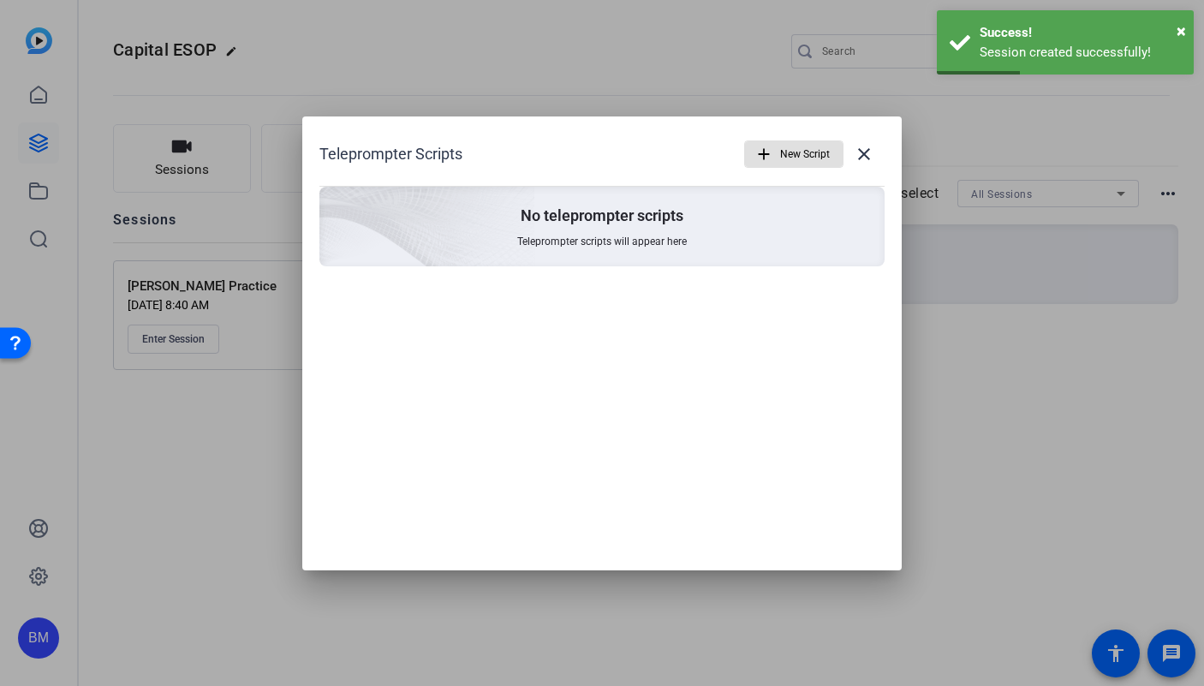
click at [787, 145] on span "New Script" at bounding box center [805, 154] width 50 height 33
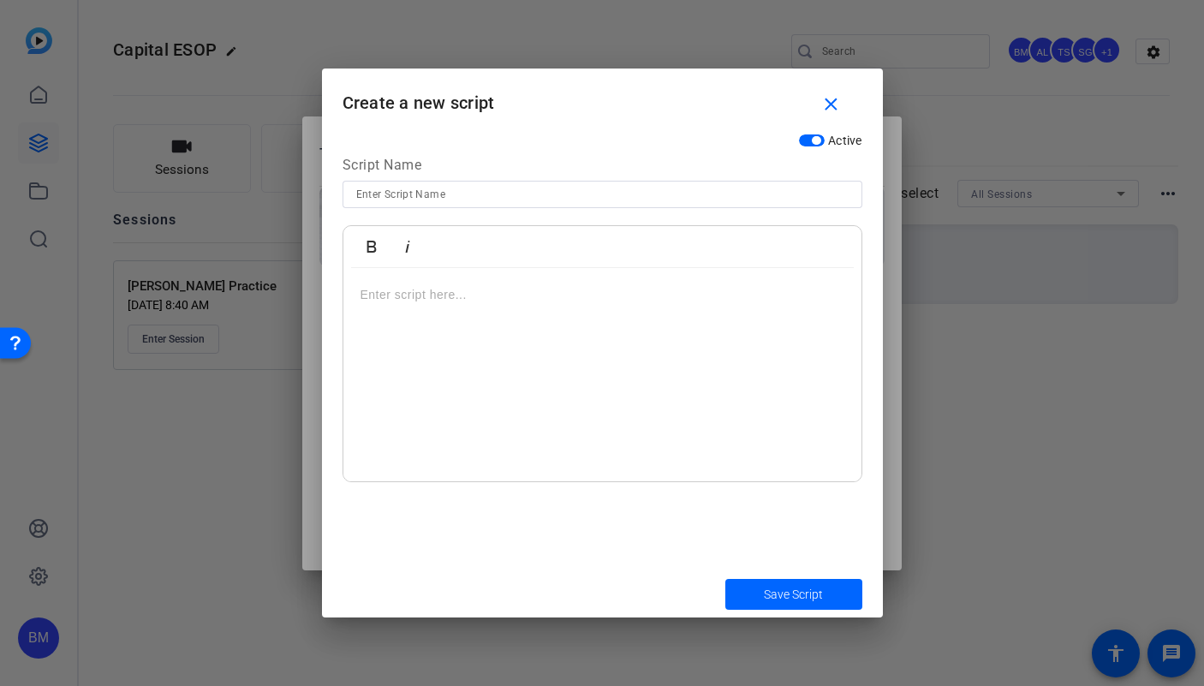
click at [396, 319] on div at bounding box center [602, 375] width 518 height 214
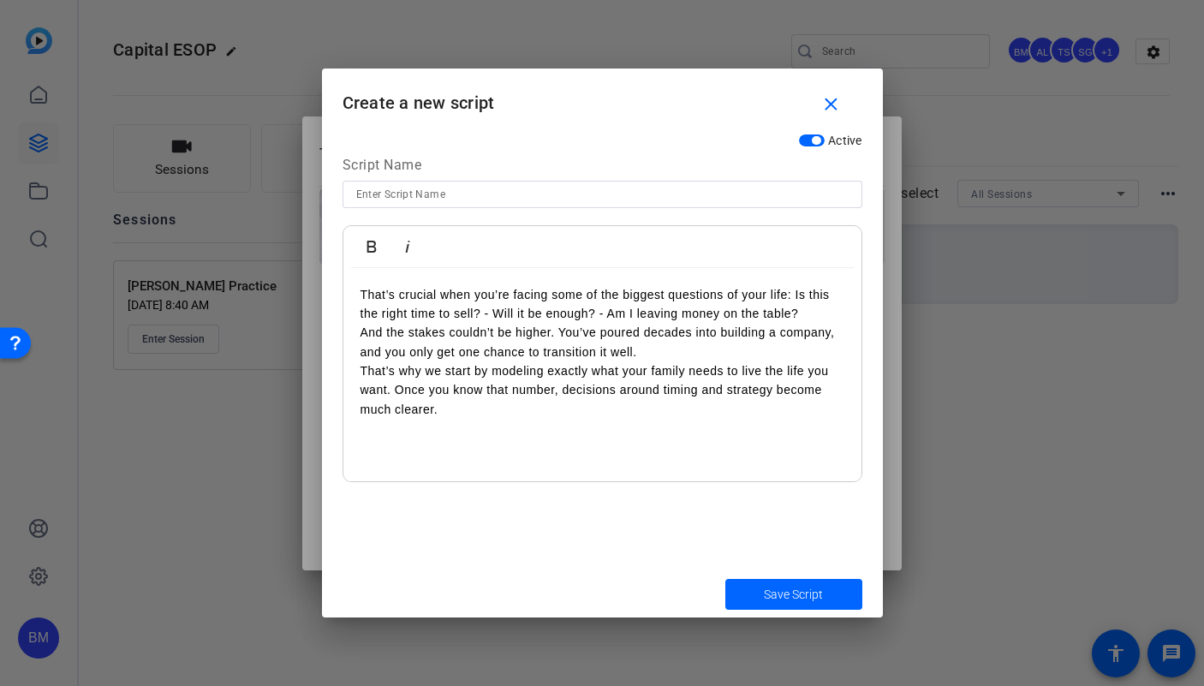
click at [364, 288] on p "That’s crucial when you’re facing some of the biggest questions of your life: I…" at bounding box center [602, 304] width 484 height 39
click at [363, 289] on p "That’s crucial when you’re facing some of the biggest questions of your life: I…" at bounding box center [602, 304] width 484 height 39
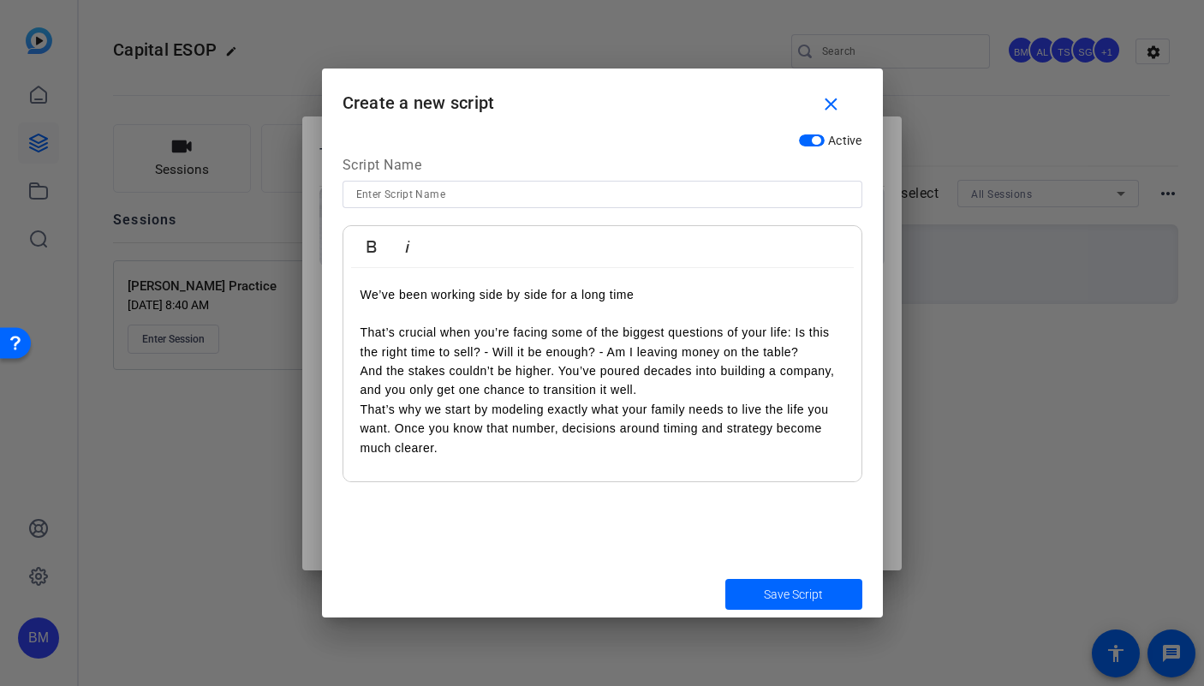
click at [630, 182] on div at bounding box center [602, 194] width 492 height 27
click at [628, 189] on input at bounding box center [602, 194] width 492 height 21
click at [523, 314] on p at bounding box center [602, 313] width 484 height 19
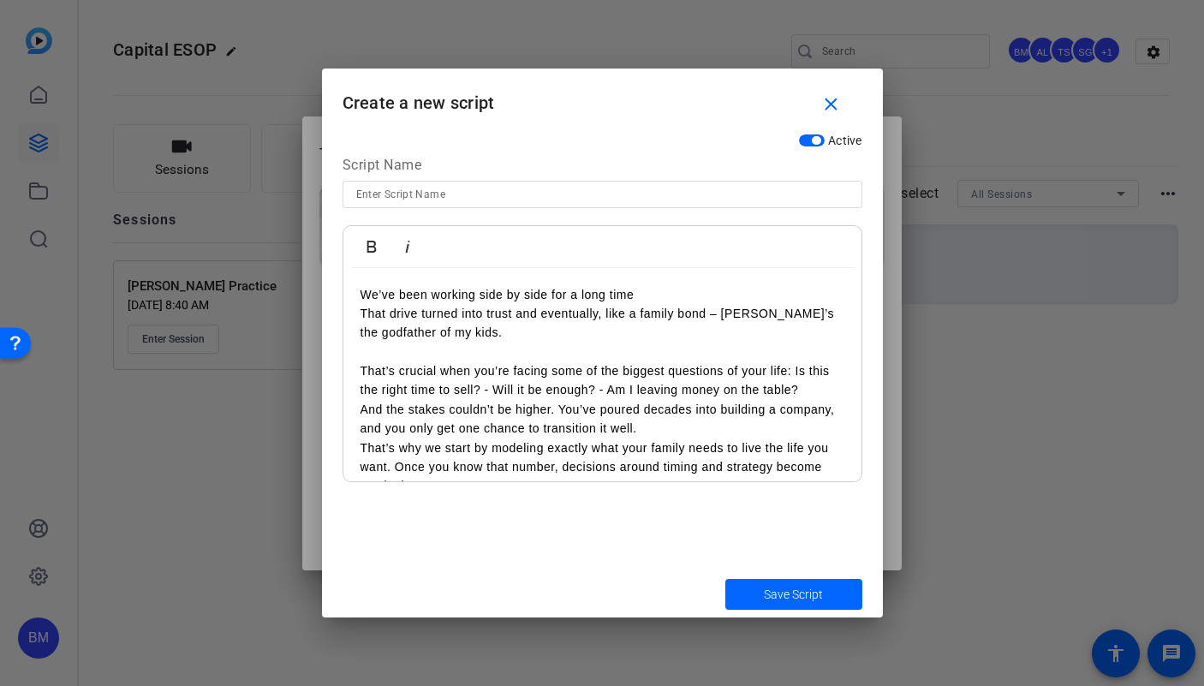
click at [676, 294] on p "We’ve been working side by side for a long time" at bounding box center [602, 294] width 484 height 19
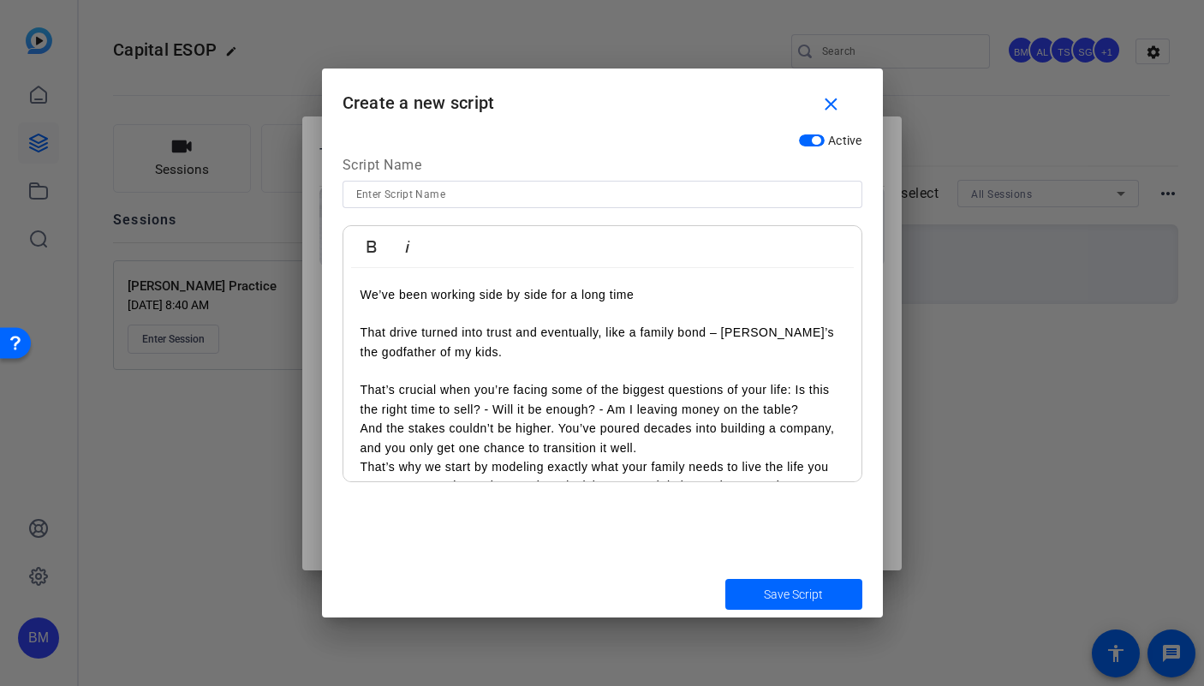
click at [678, 375] on p at bounding box center [602, 370] width 484 height 19
click at [450, 313] on p at bounding box center [602, 313] width 484 height 19
click at [402, 366] on p at bounding box center [602, 370] width 484 height 19
click at [402, 188] on input at bounding box center [602, 194] width 492 height 21
type input "K Practice"
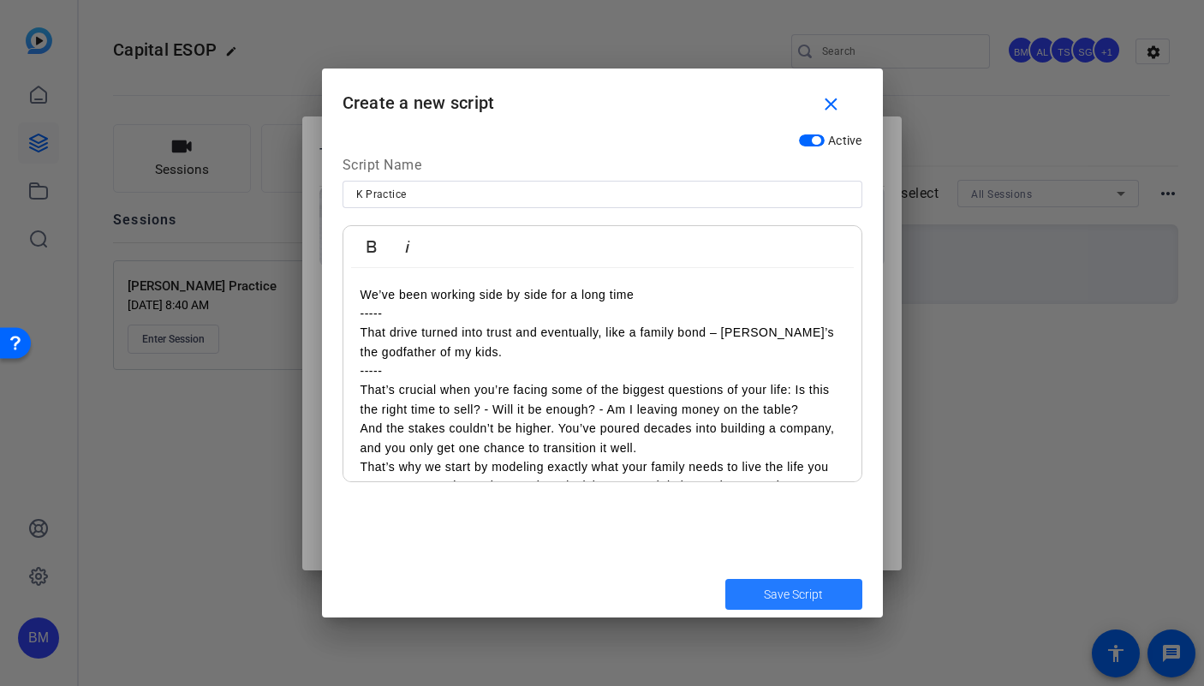
click at [794, 597] on span "Save Script" at bounding box center [793, 595] width 59 height 18
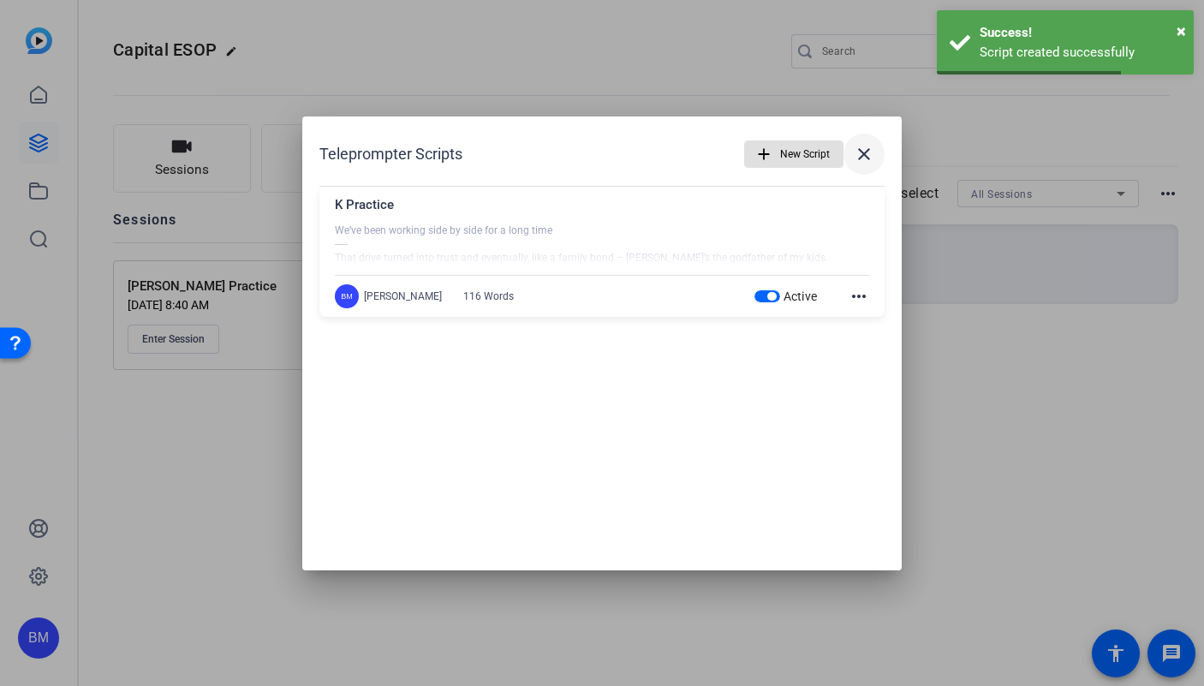
click at [863, 151] on mat-icon "close" at bounding box center [864, 154] width 21 height 21
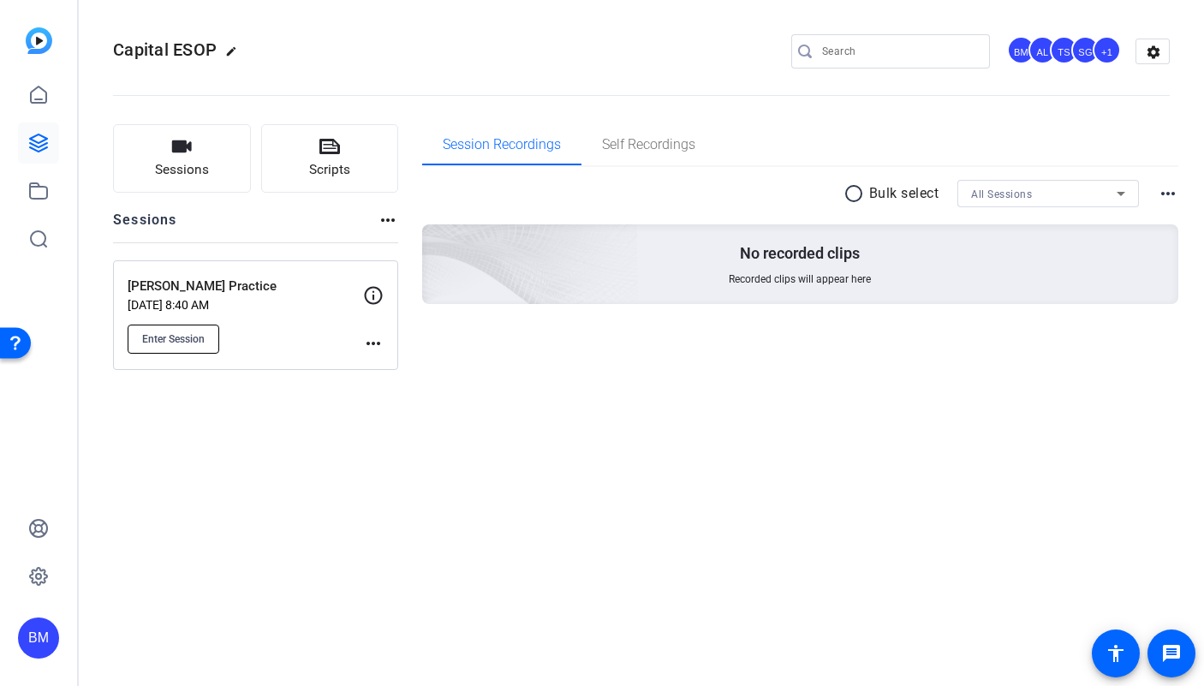
click at [193, 341] on span "Enter Session" at bounding box center [173, 339] width 63 height 14
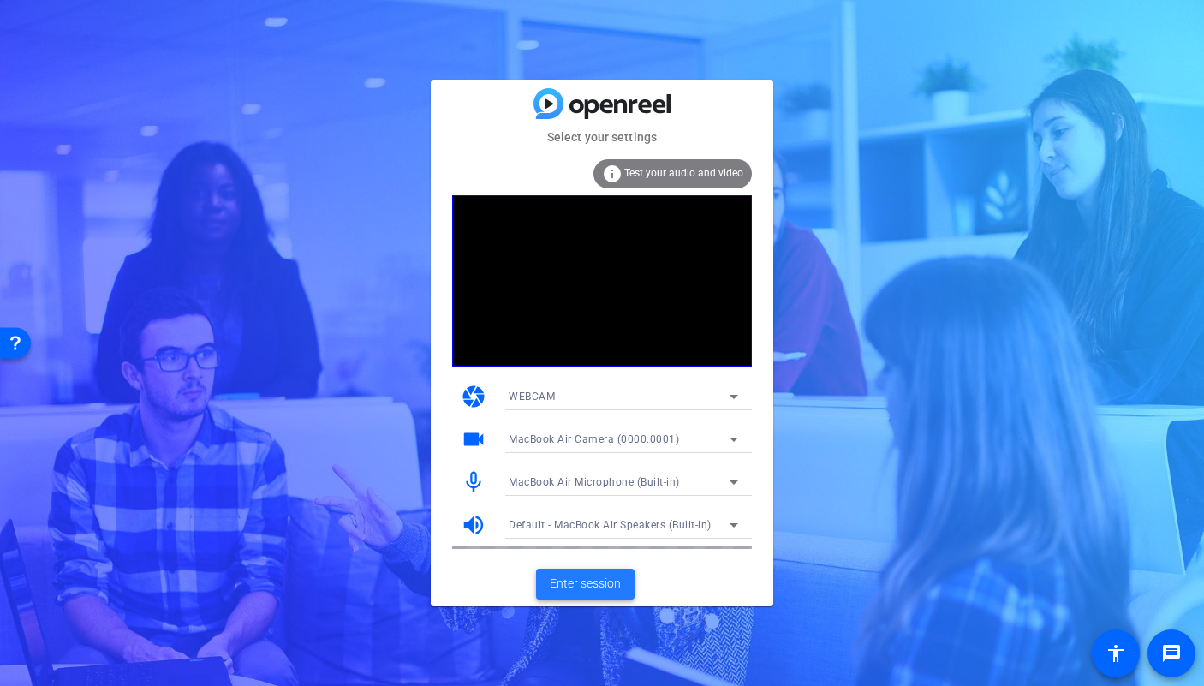
click at [569, 585] on span "Enter session" at bounding box center [585, 584] width 71 height 18
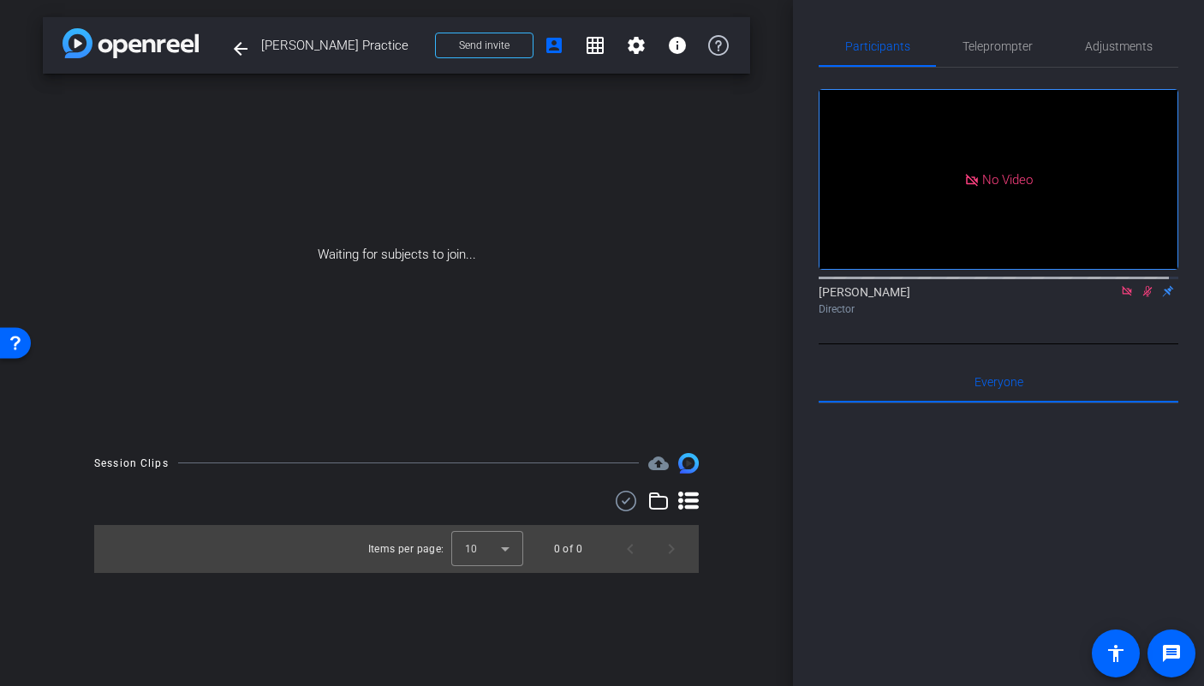
click at [1120, 297] on icon at bounding box center [1127, 291] width 14 height 12
click at [1118, 299] on mat-icon at bounding box center [1127, 290] width 21 height 15
click at [450, 46] on span at bounding box center [484, 45] width 97 height 41
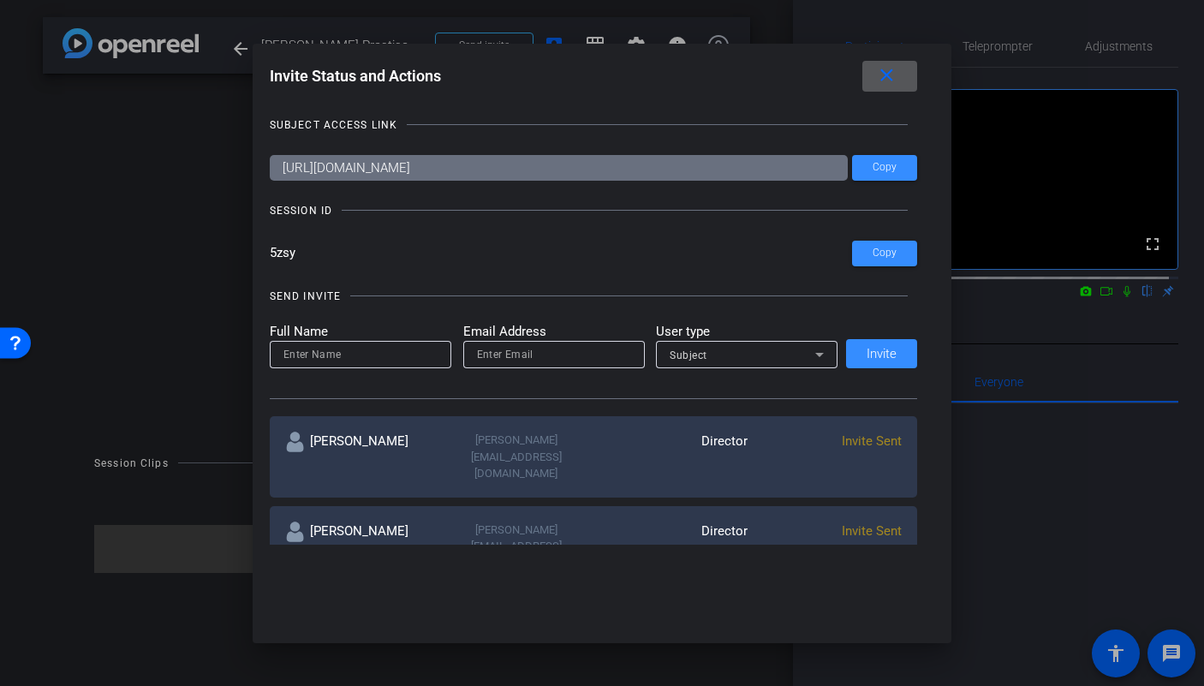
click at [432, 92] on h1 "Invite Status and Actions close" at bounding box center [602, 80] width 665 height 39
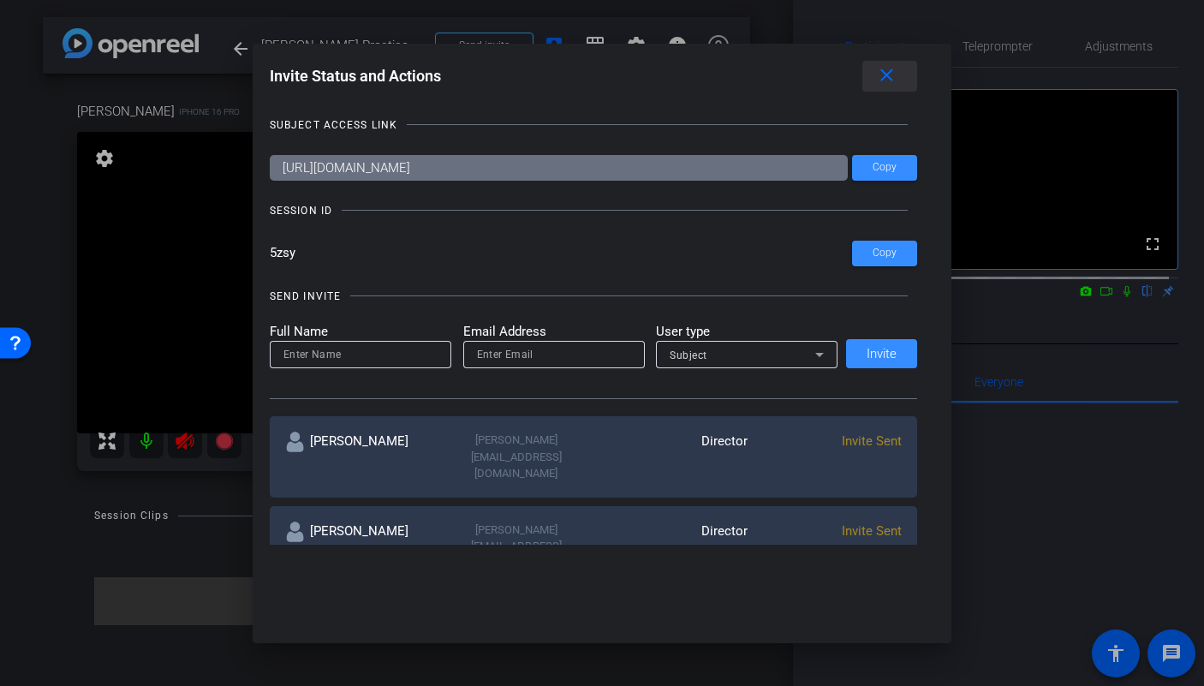
click at [897, 69] on mat-icon "close" at bounding box center [886, 75] width 21 height 21
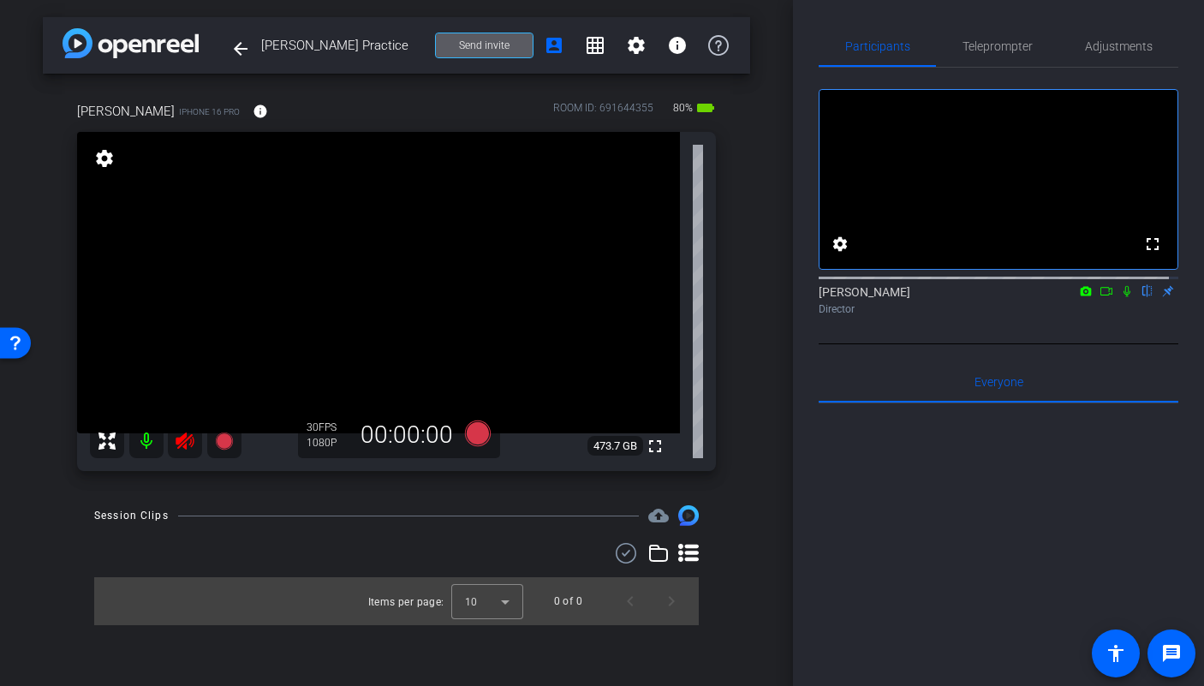
click at [183, 443] on icon at bounding box center [185, 440] width 18 height 17
click at [446, 149] on video at bounding box center [378, 282] width 603 height 301
click at [1118, 40] on span "Adjustments" at bounding box center [1119, 46] width 68 height 12
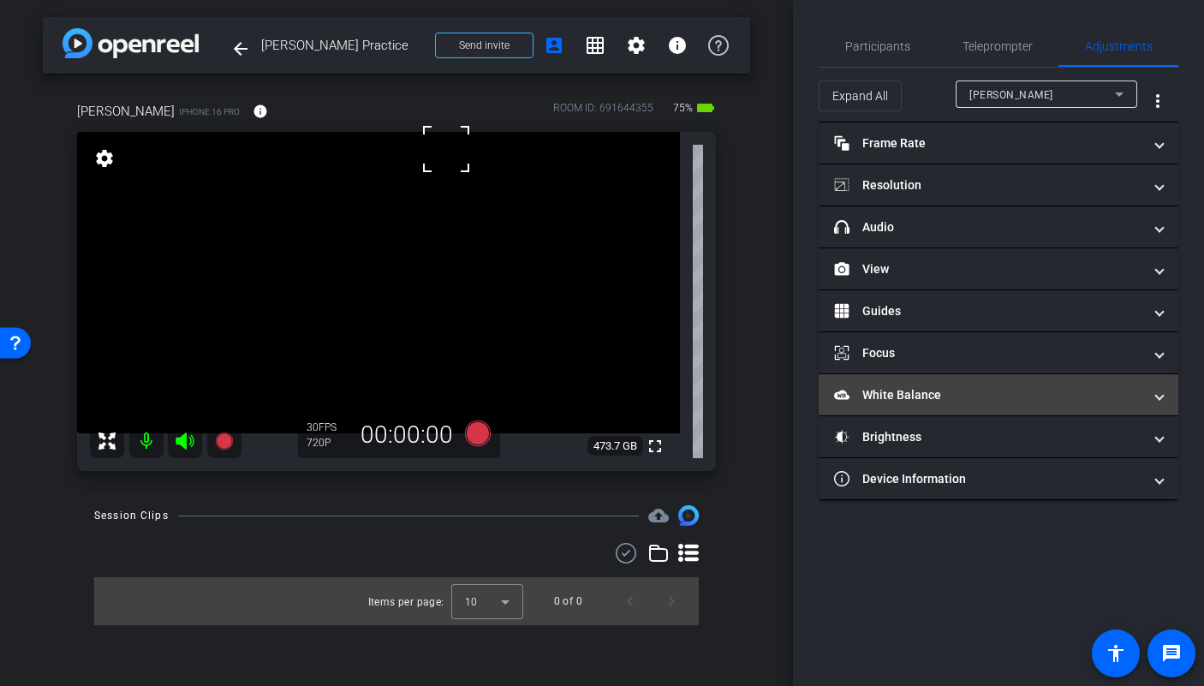
click at [923, 387] on mat-panel-title "White Balance White Balance" at bounding box center [988, 395] width 308 height 18
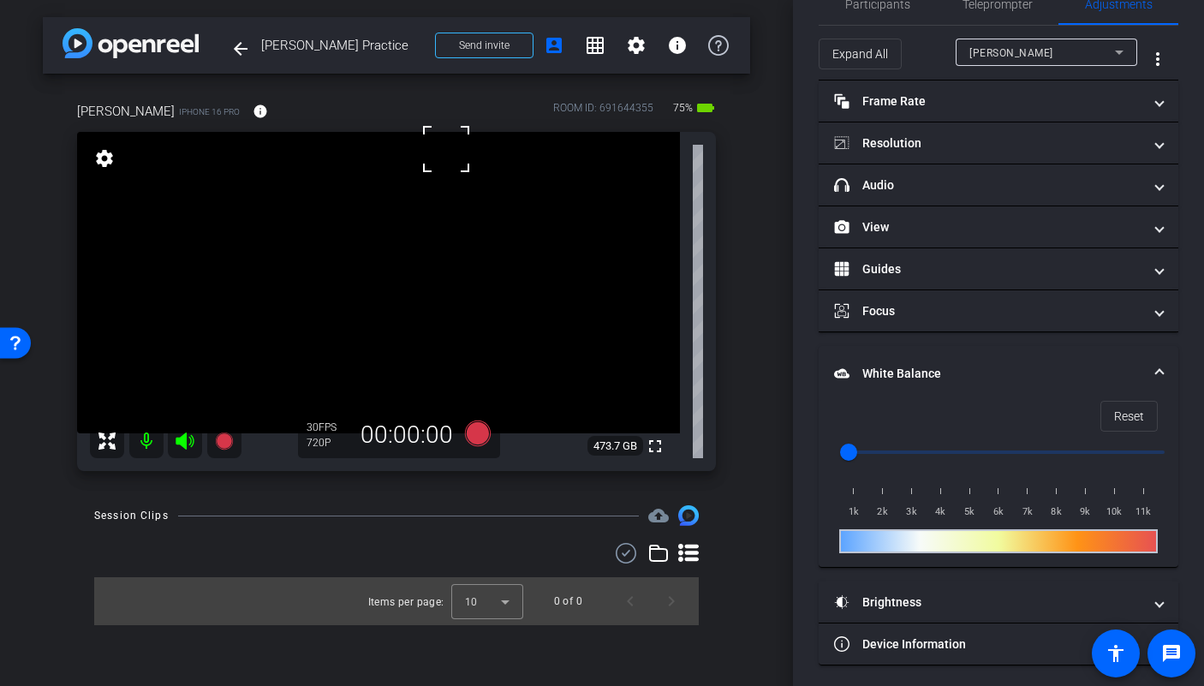
scroll to position [47, 0]
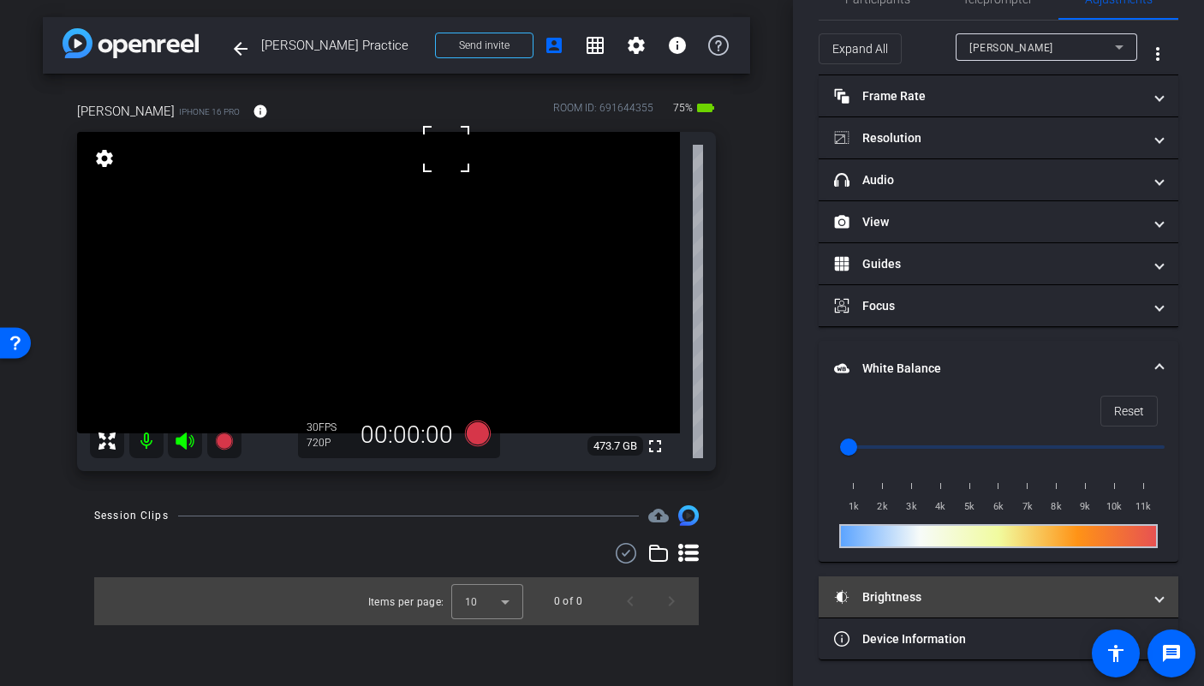
click at [964, 580] on mat-expansion-panel-header "Brightness" at bounding box center [999, 596] width 360 height 41
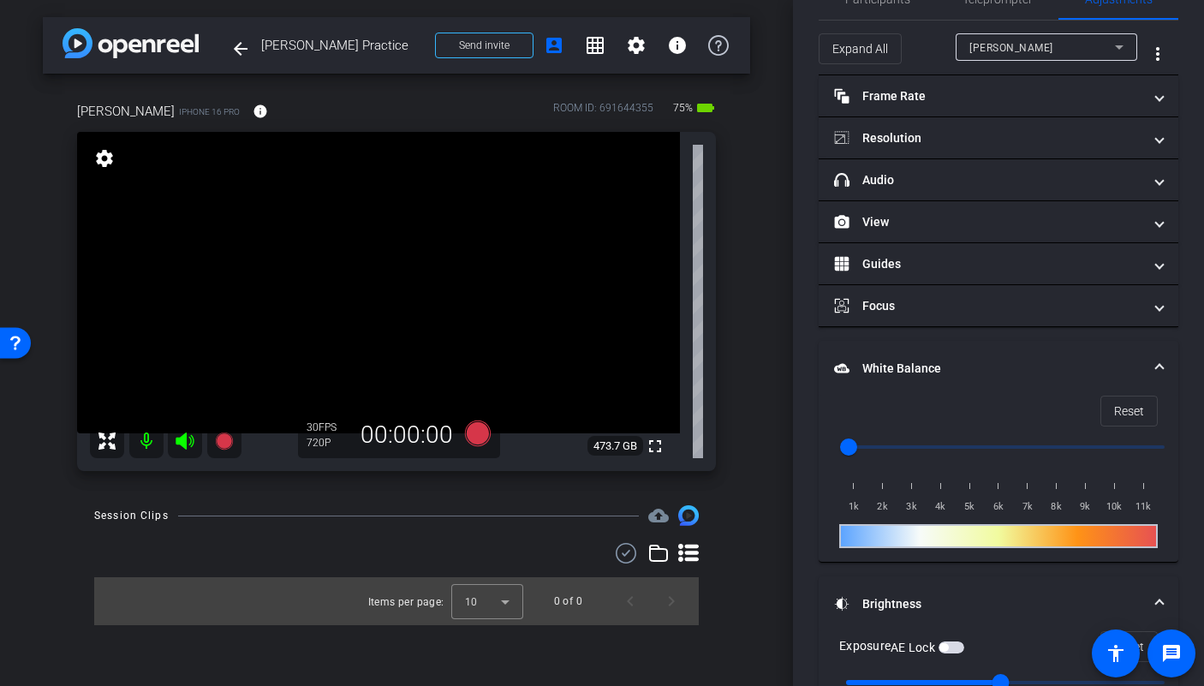
click at [956, 643] on span "button" at bounding box center [951, 647] width 26 height 12
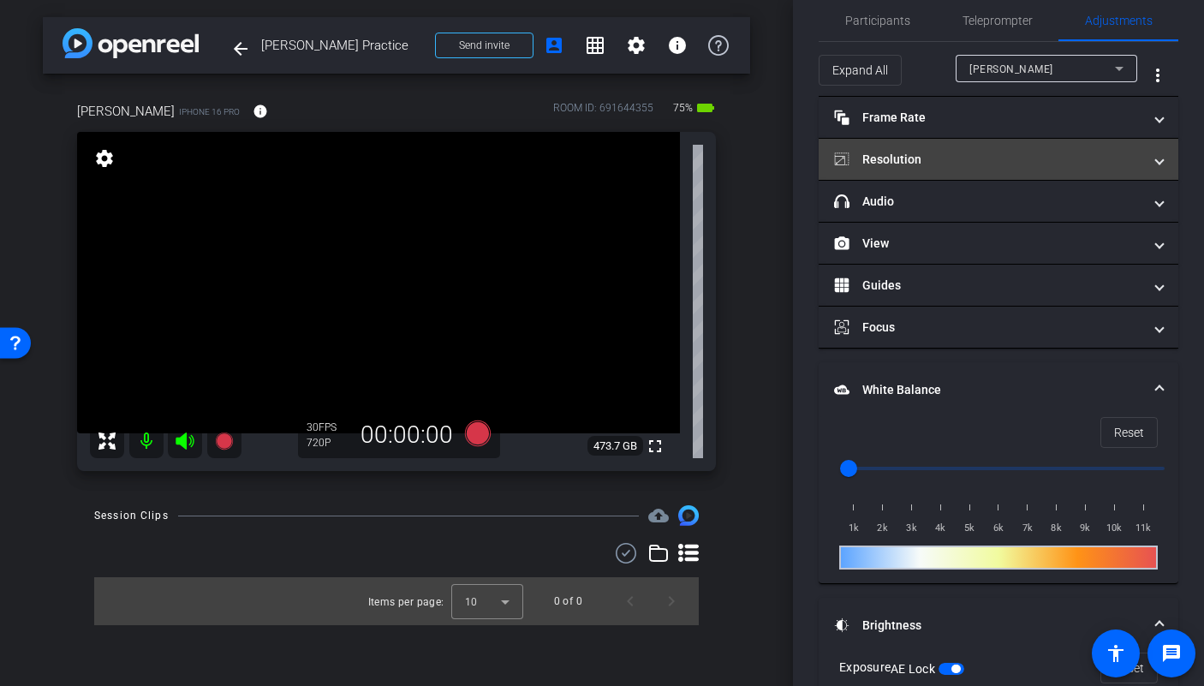
scroll to position [0, 0]
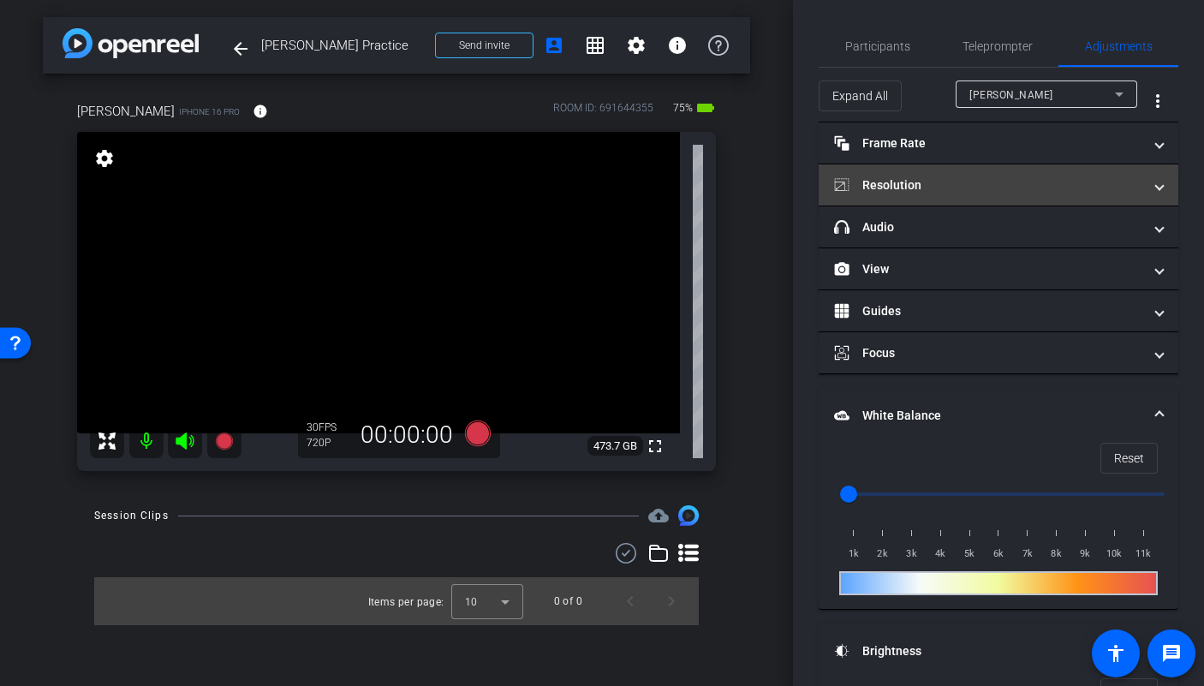
click at [943, 178] on mat-panel-title "Resolution" at bounding box center [988, 185] width 308 height 18
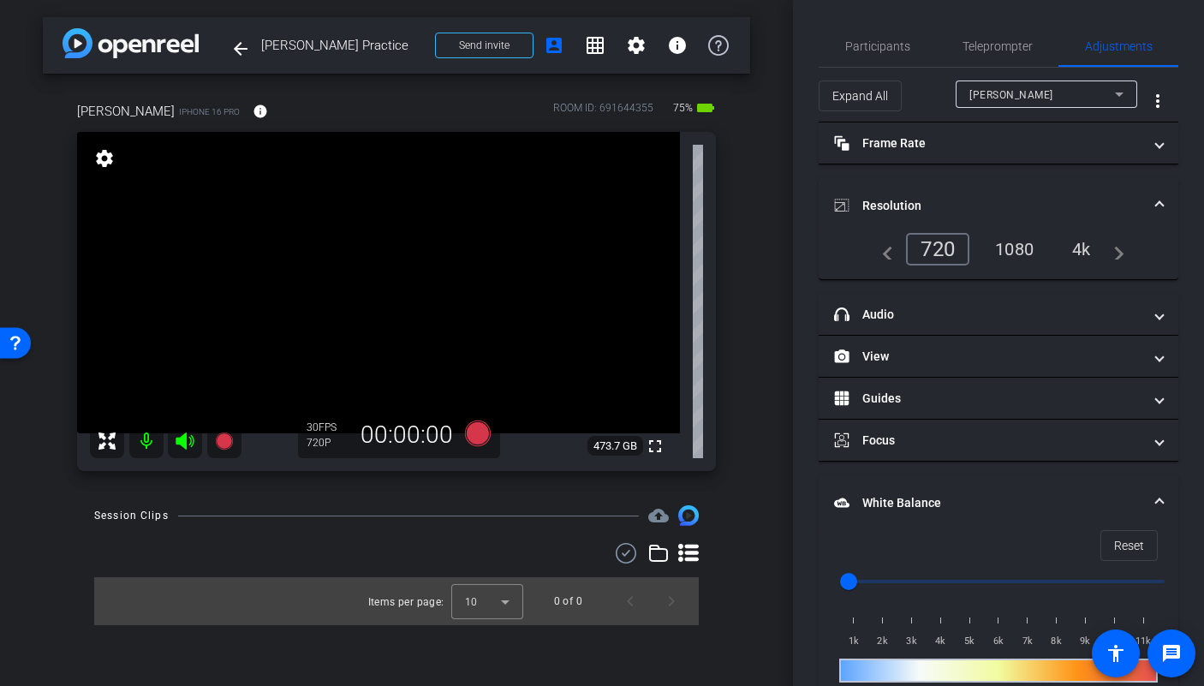
click at [1020, 251] on div "1080" at bounding box center [1014, 249] width 64 height 29
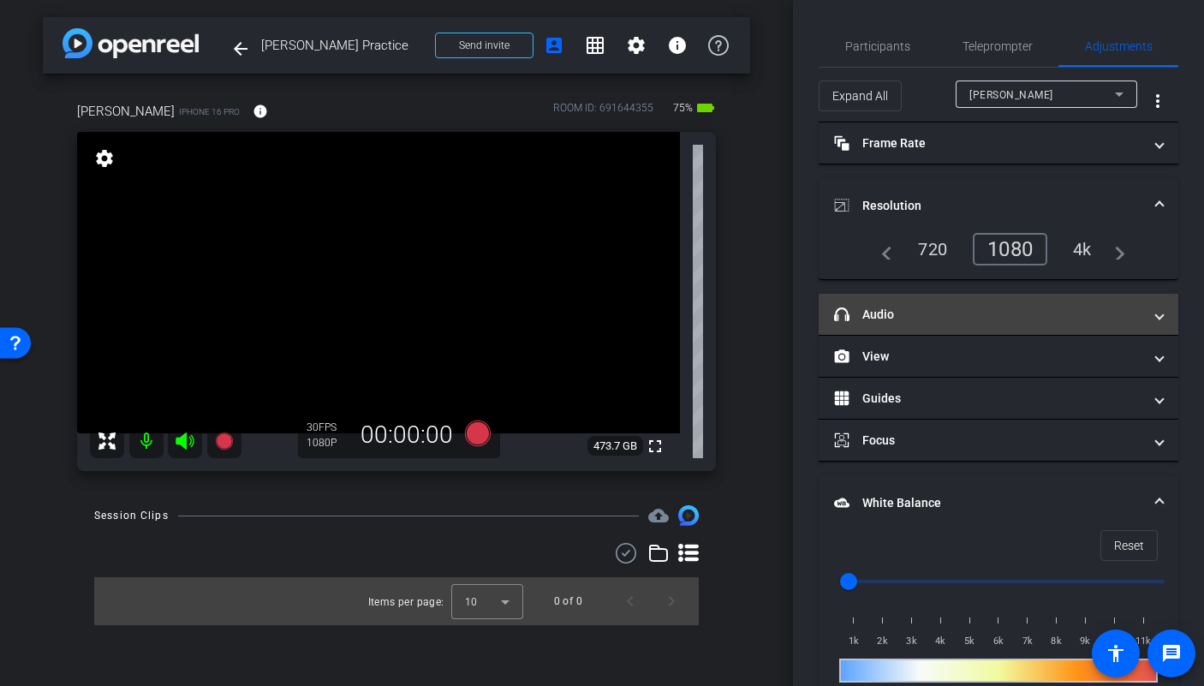
click at [935, 318] on mat-panel-title "headphone icon Audio" at bounding box center [988, 315] width 308 height 18
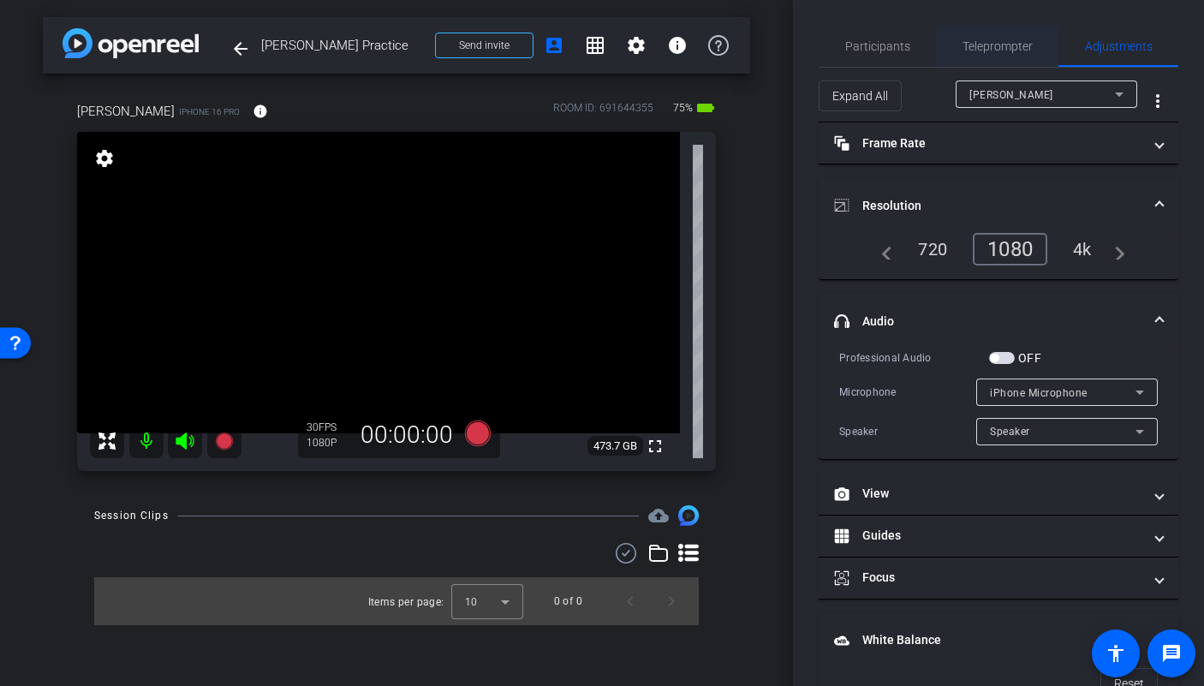
click at [979, 46] on span "Teleprompter" at bounding box center [997, 46] width 70 height 12
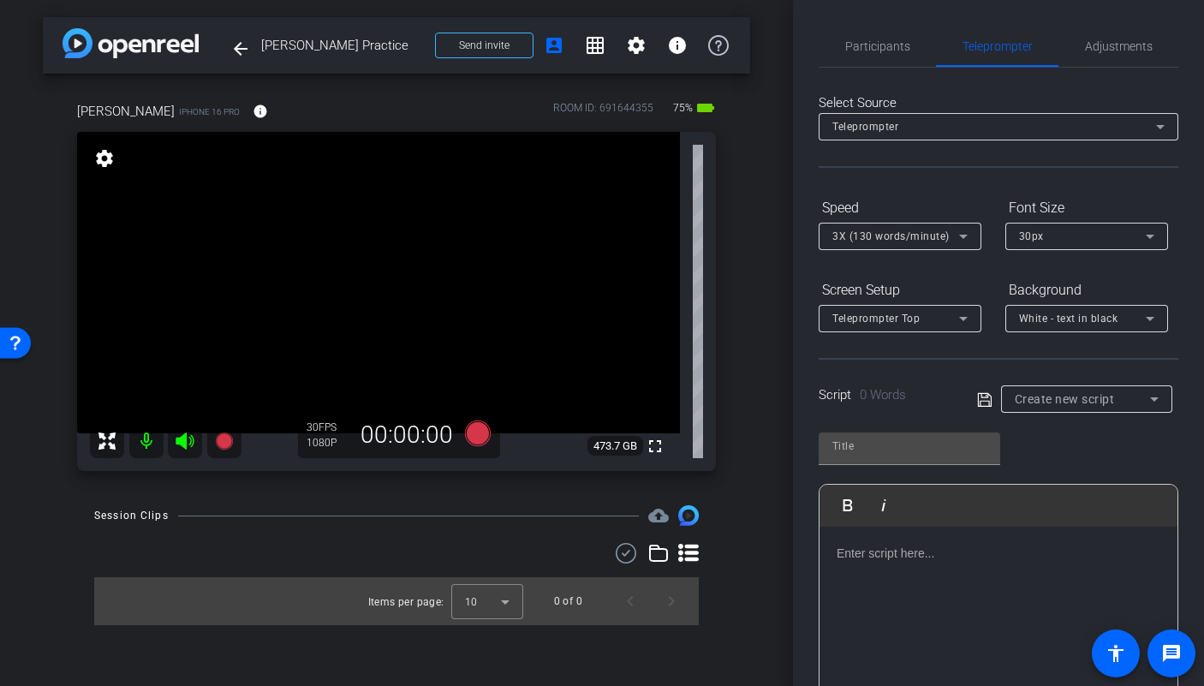
click at [881, 250] on div at bounding box center [900, 259] width 163 height 19
click at [882, 230] on span "3X (130 words/minute)" at bounding box center [890, 236] width 117 height 12
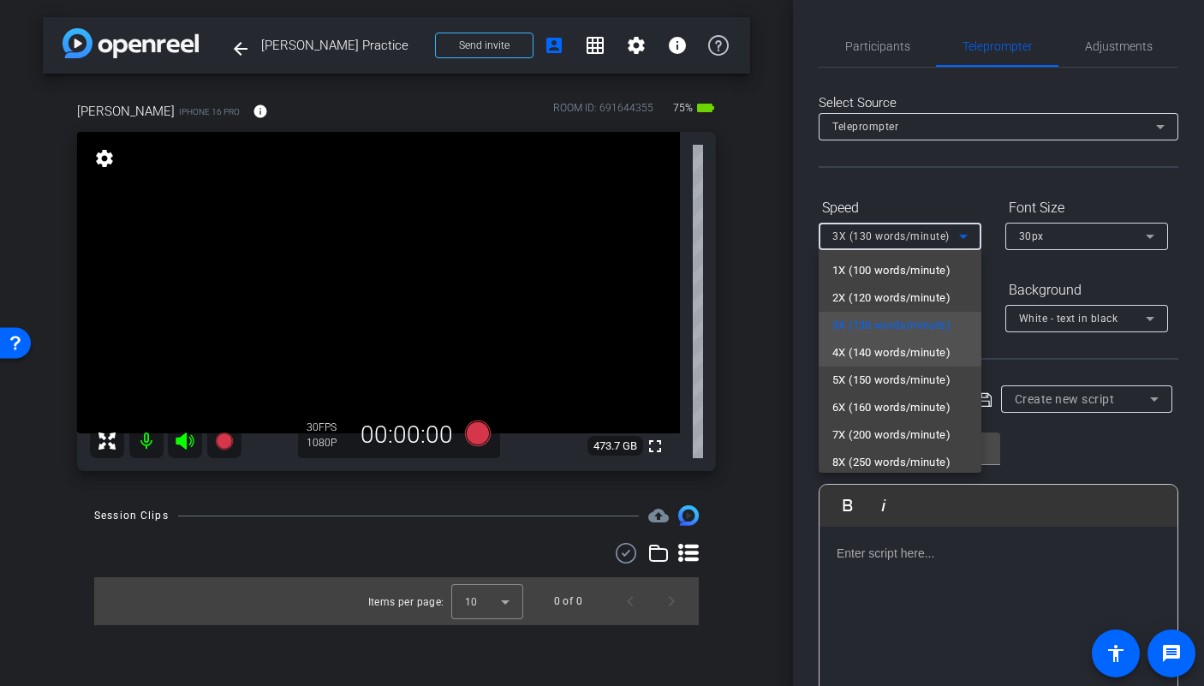
click at [900, 356] on span "4X (140 words/minute)" at bounding box center [891, 353] width 118 height 21
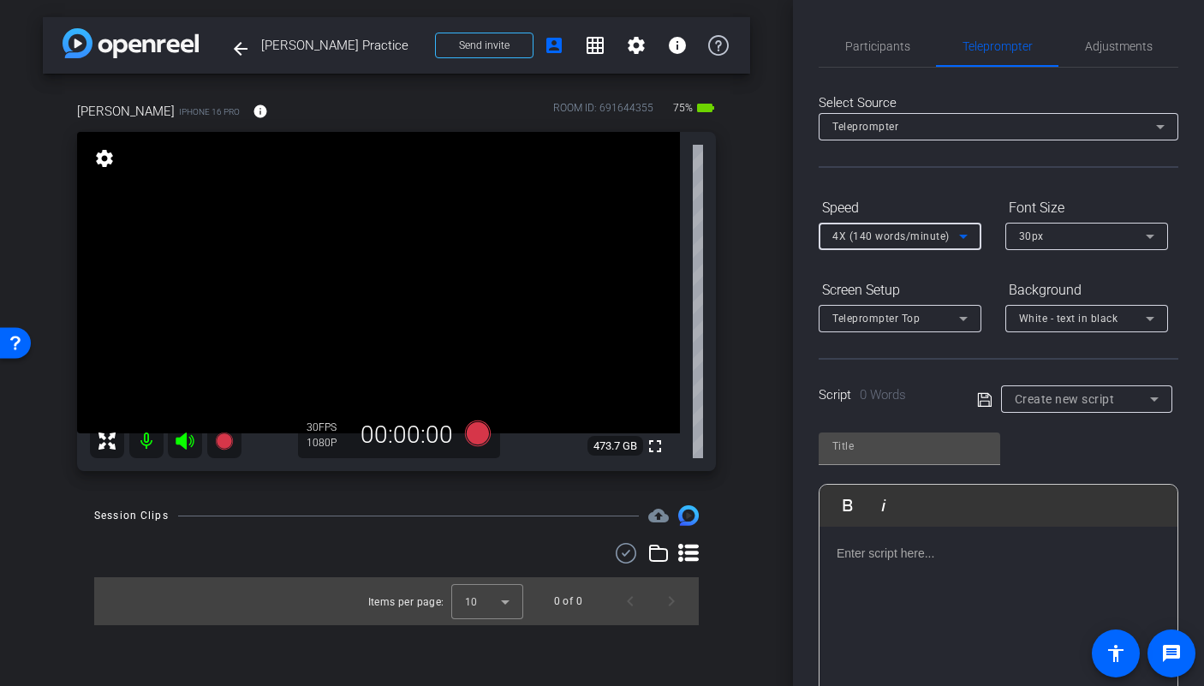
click at [896, 337] on div at bounding box center [900, 341] width 163 height 19
click at [893, 324] on span "Teleprompter Top" at bounding box center [875, 319] width 87 height 12
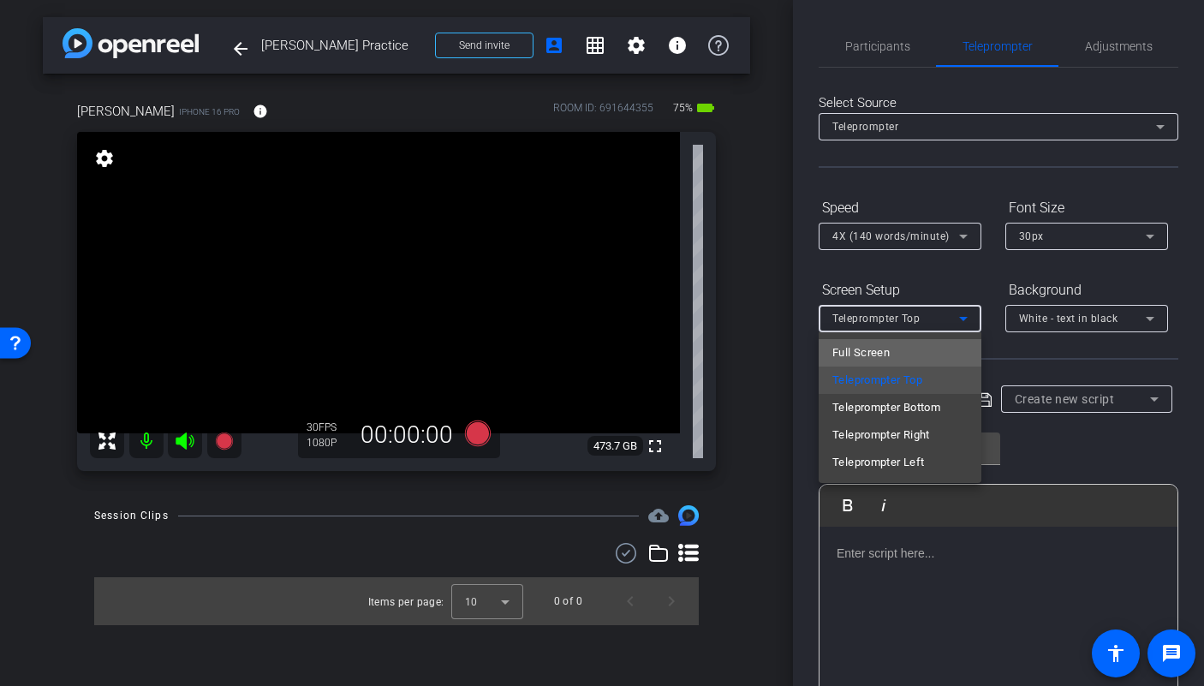
click at [903, 350] on mat-option "Full Screen" at bounding box center [900, 352] width 163 height 27
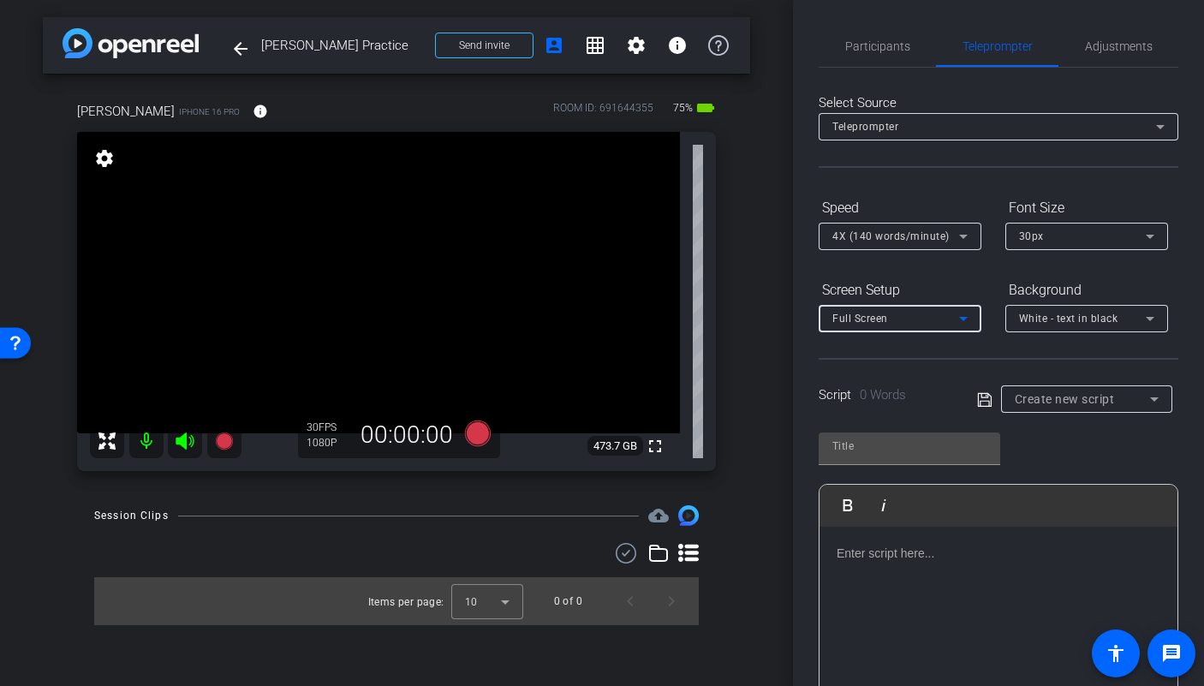
click at [1041, 321] on span "White - text in black" at bounding box center [1068, 319] width 99 height 12
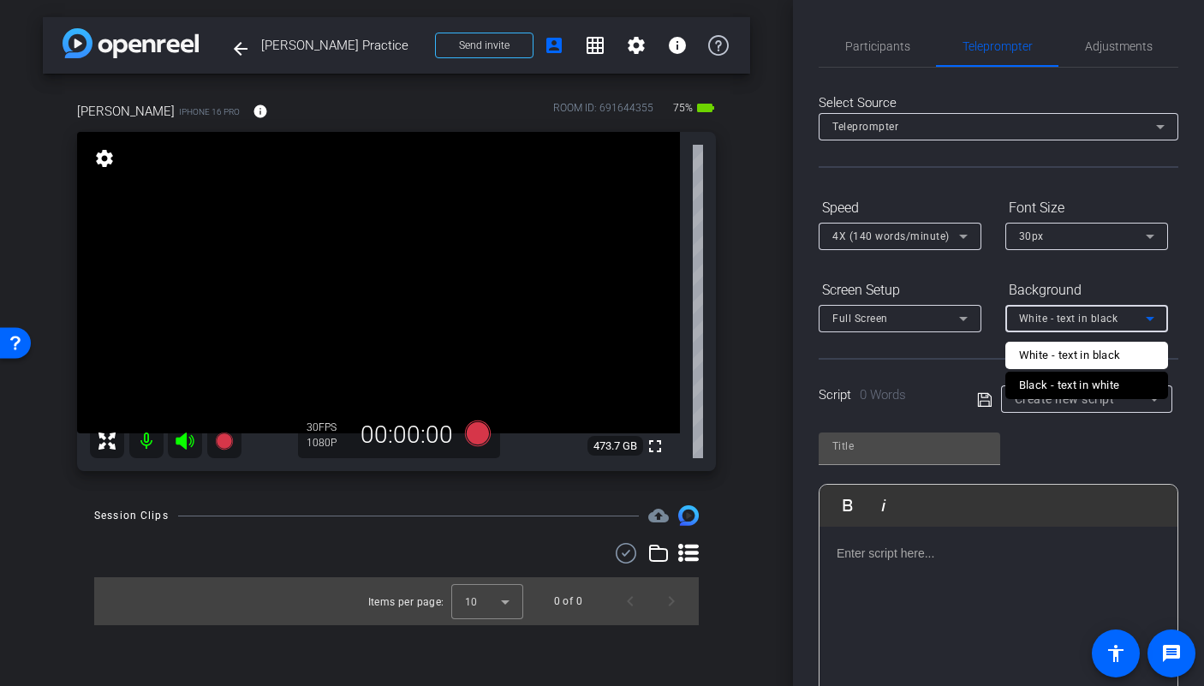
click at [1063, 385] on div "Black - text in white" at bounding box center [1069, 385] width 101 height 21
click at [1063, 402] on span "Create new script" at bounding box center [1065, 399] width 100 height 14
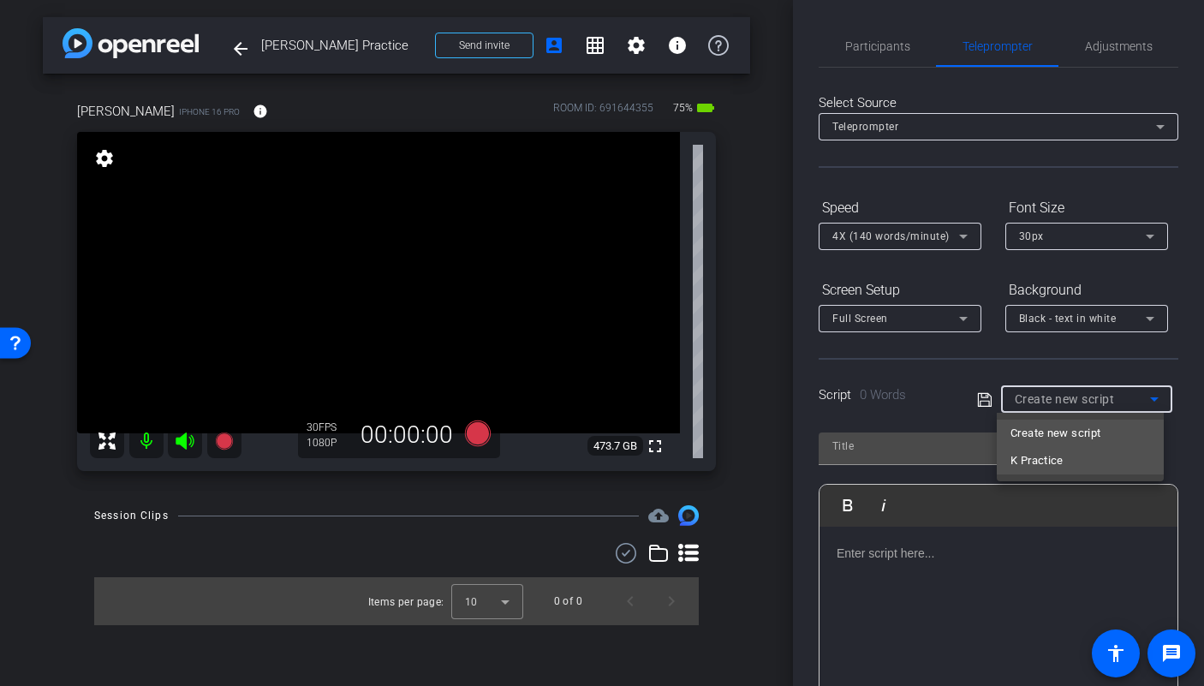
click at [1065, 451] on mat-option "K Practice" at bounding box center [1080, 460] width 167 height 27
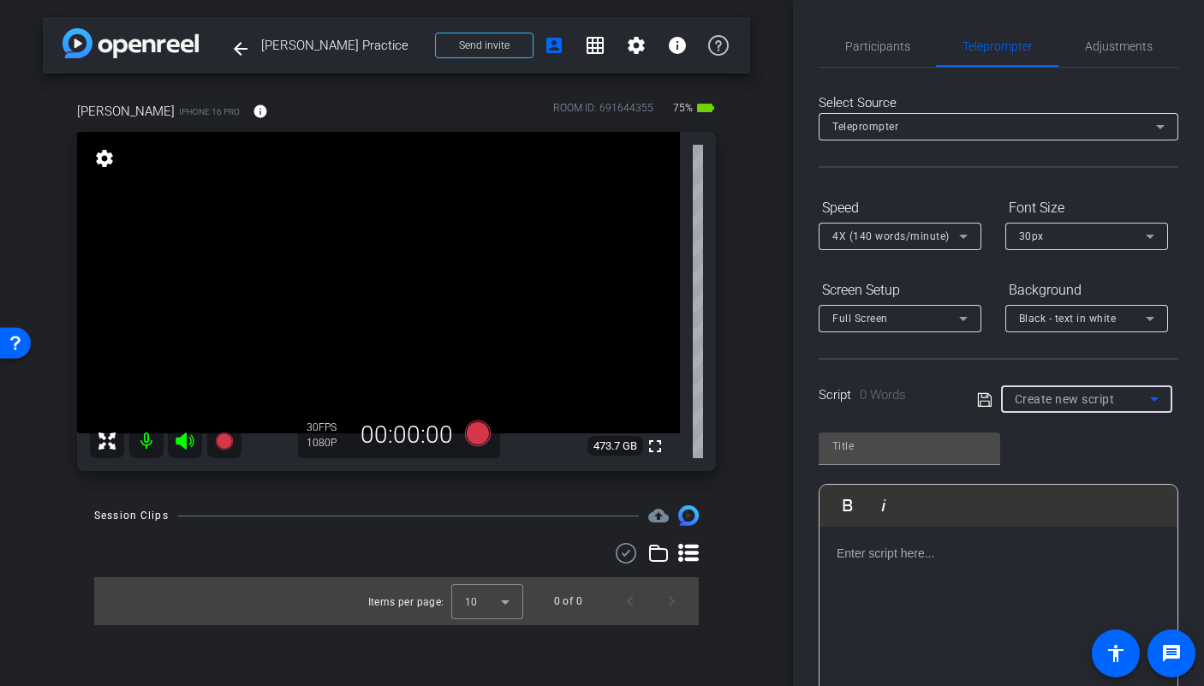
type input "K Practice"
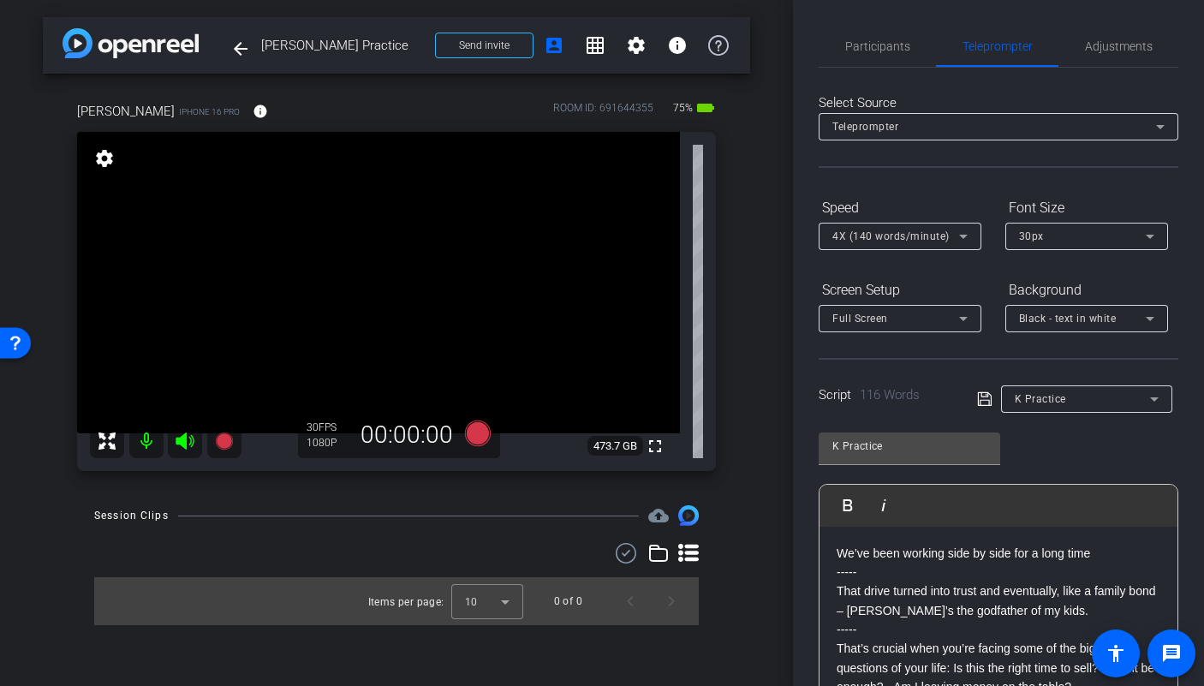
click at [747, 301] on div "[PERSON_NAME] iPhone 16 Pro info ROOM ID: 691644355 75% battery_std fullscreen …" at bounding box center [396, 281] width 707 height 414
click at [759, 310] on div "arrow_back [PERSON_NAME] Practice Back to project Send invite account_box grid_…" at bounding box center [396, 343] width 793 height 686
click at [1099, 45] on span "Adjustments" at bounding box center [1119, 46] width 68 height 12
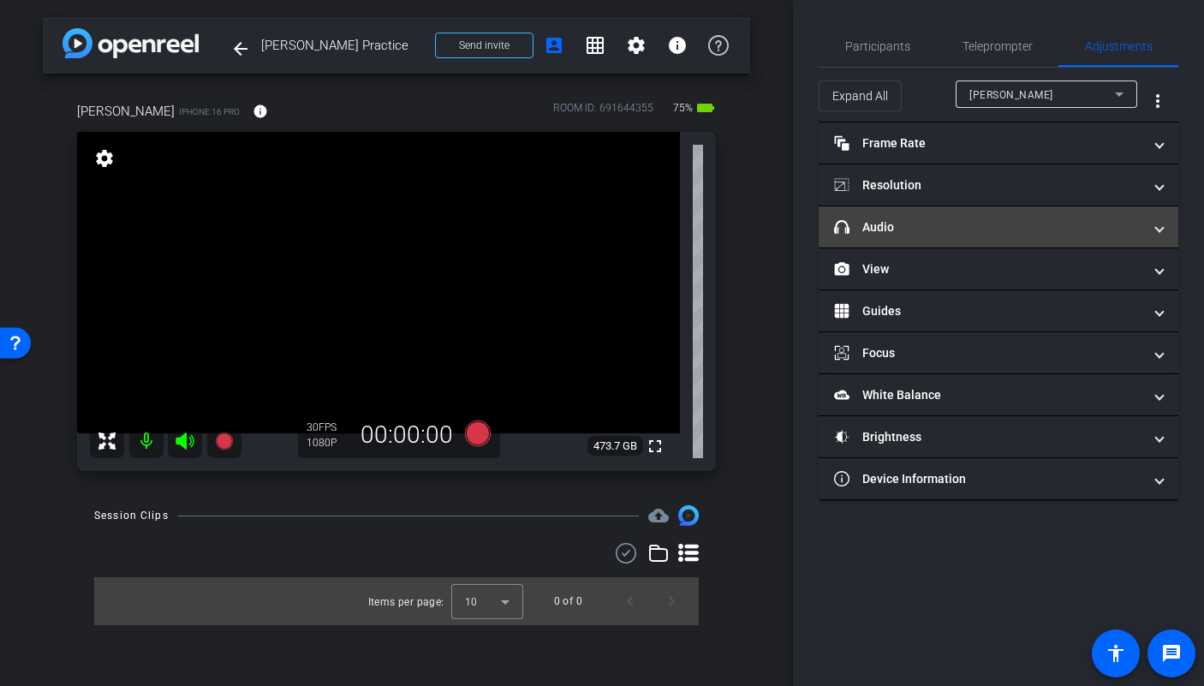
click at [968, 223] on mat-panel-title "headphone icon Audio" at bounding box center [988, 227] width 308 height 18
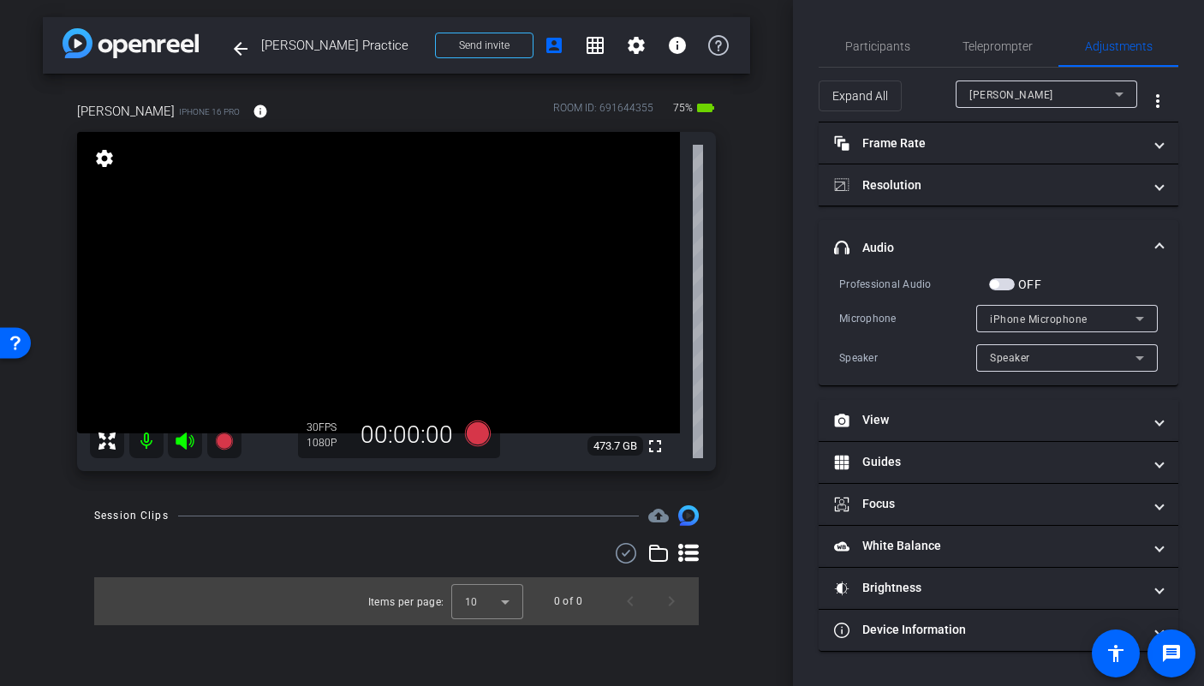
click at [1006, 283] on span "button" at bounding box center [1002, 284] width 26 height 12
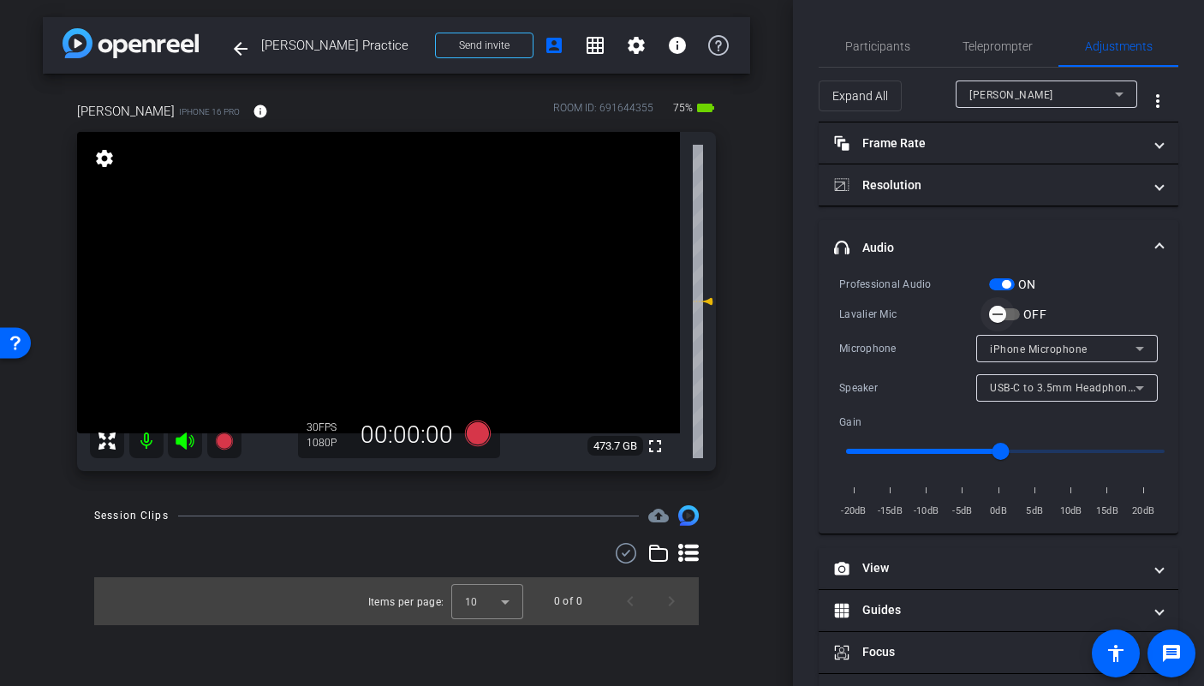
click at [1013, 312] on span "button" at bounding box center [997, 314] width 34 height 34
click at [995, 287] on span "button" at bounding box center [1002, 284] width 26 height 12
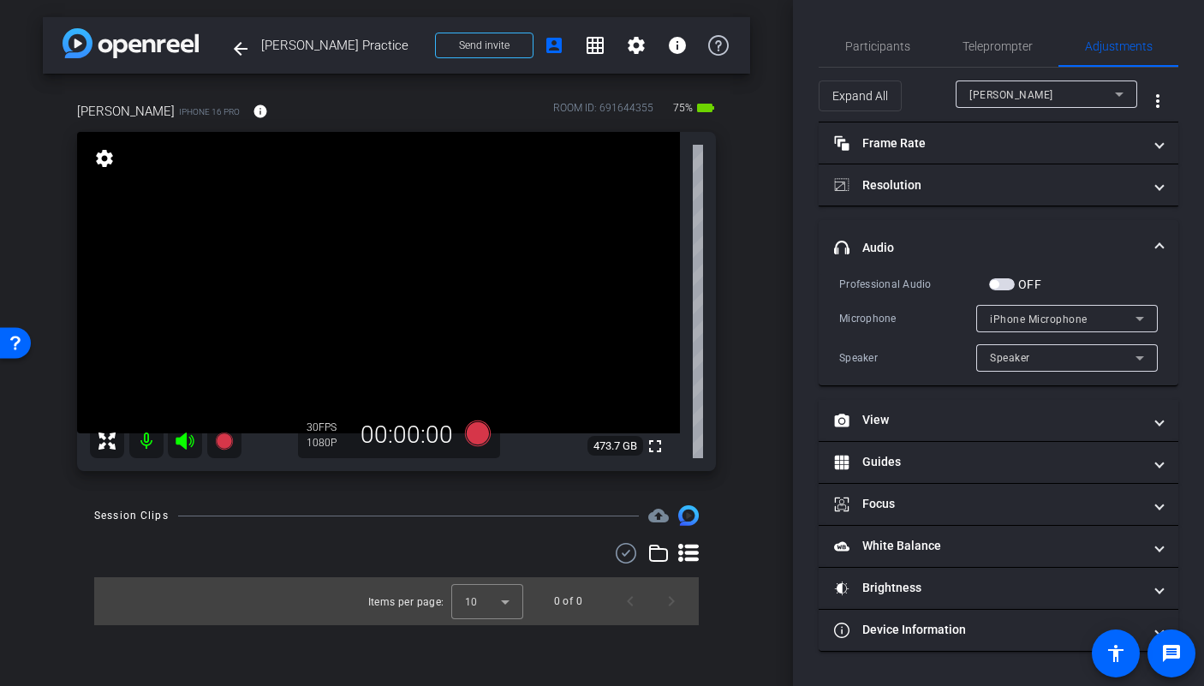
click at [1007, 282] on span "button" at bounding box center [1002, 284] width 26 height 12
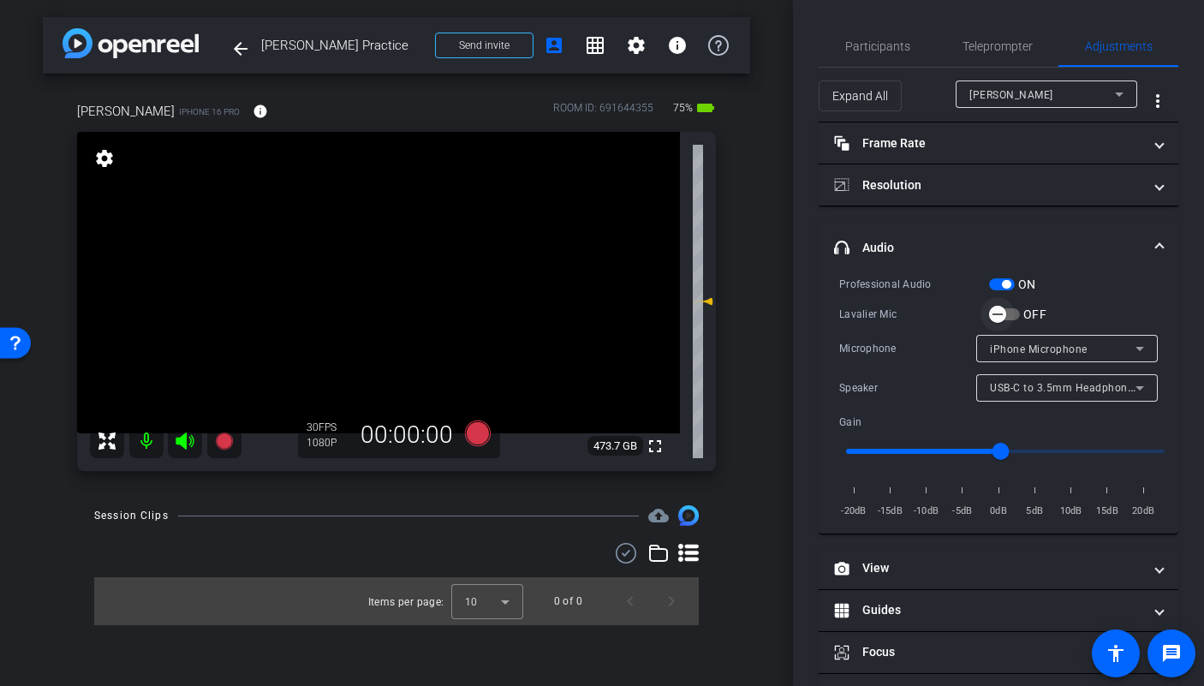
click at [1011, 315] on span "button" at bounding box center [997, 314] width 34 height 34
click at [995, 283] on span "button" at bounding box center [1002, 284] width 26 height 12
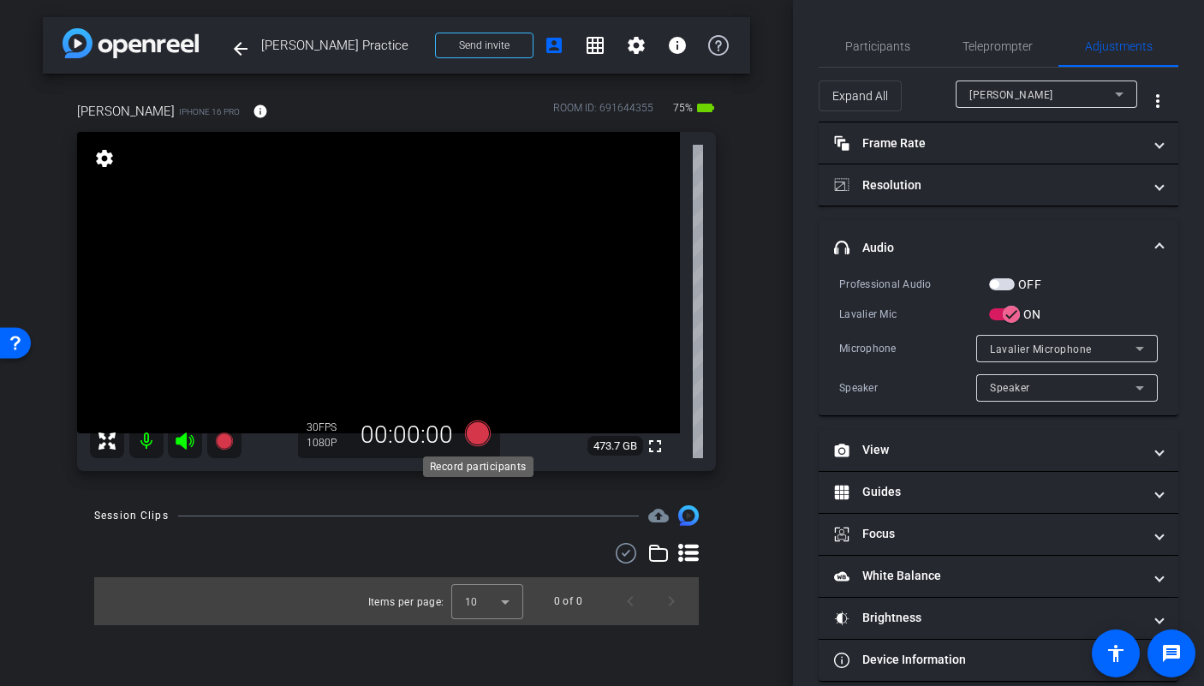
click at [475, 432] on icon at bounding box center [478, 433] width 26 height 26
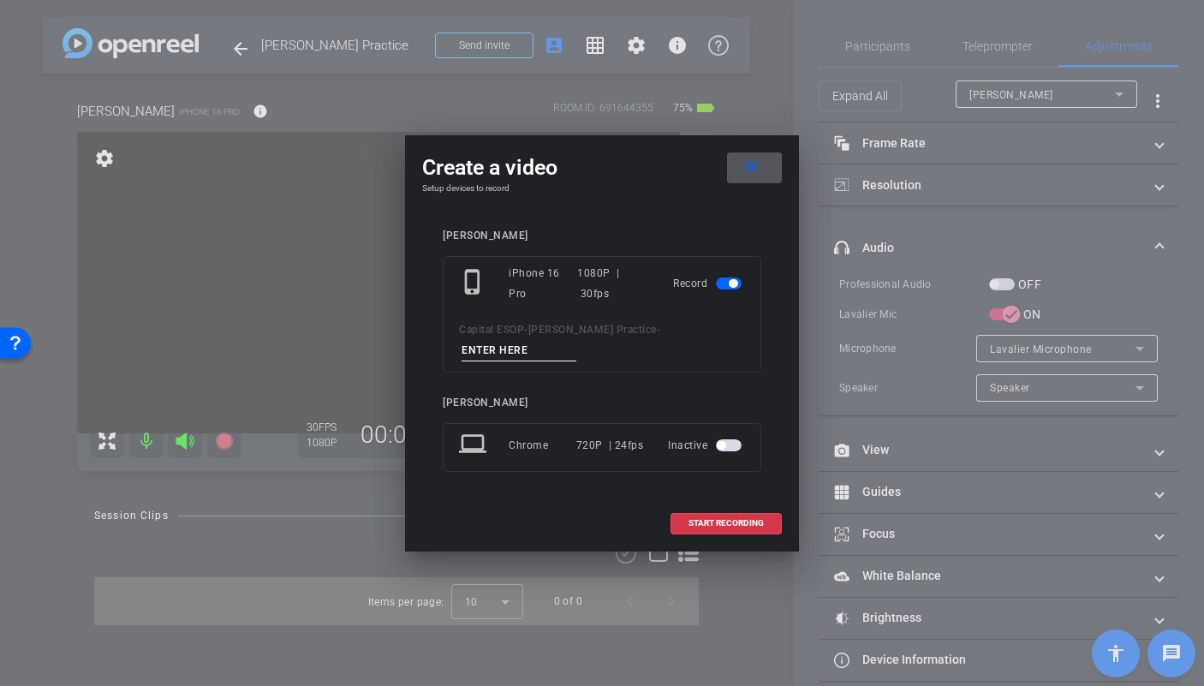
click at [576, 342] on input at bounding box center [519, 350] width 115 height 21
type input "mic test"
click at [718, 519] on span "START RECORDING" at bounding box center [725, 523] width 75 height 9
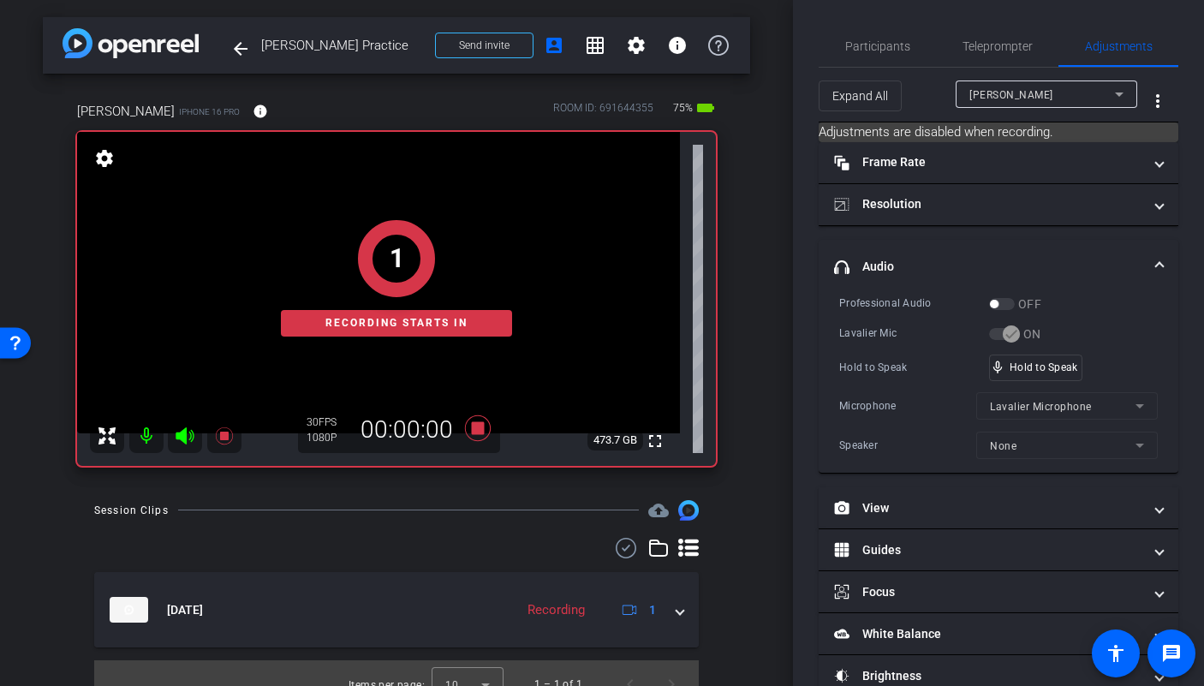
click at [474, 426] on div "1 Recording starts in" at bounding box center [396, 278] width 639 height 375
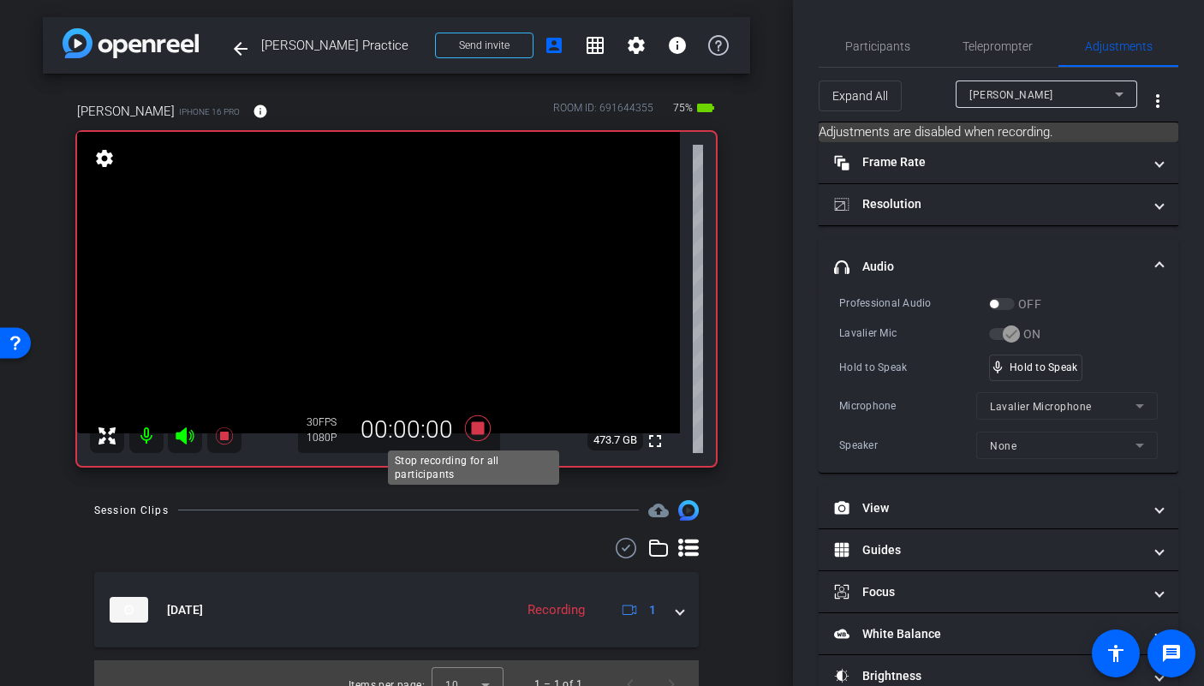
click at [469, 429] on icon at bounding box center [478, 428] width 26 height 26
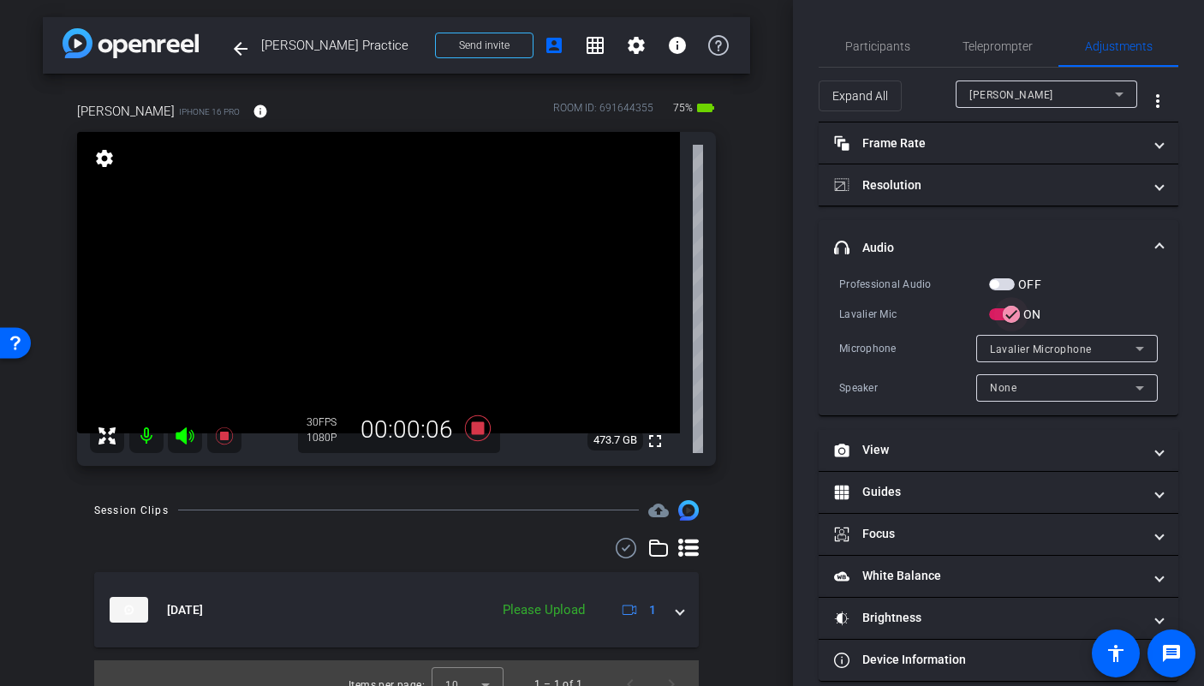
click at [992, 310] on span "button" at bounding box center [1004, 314] width 31 height 12
click at [1001, 285] on span "button" at bounding box center [1002, 284] width 26 height 12
click at [1011, 319] on span "button" at bounding box center [997, 314] width 34 height 34
click at [998, 50] on span "Teleprompter" at bounding box center [997, 46] width 70 height 12
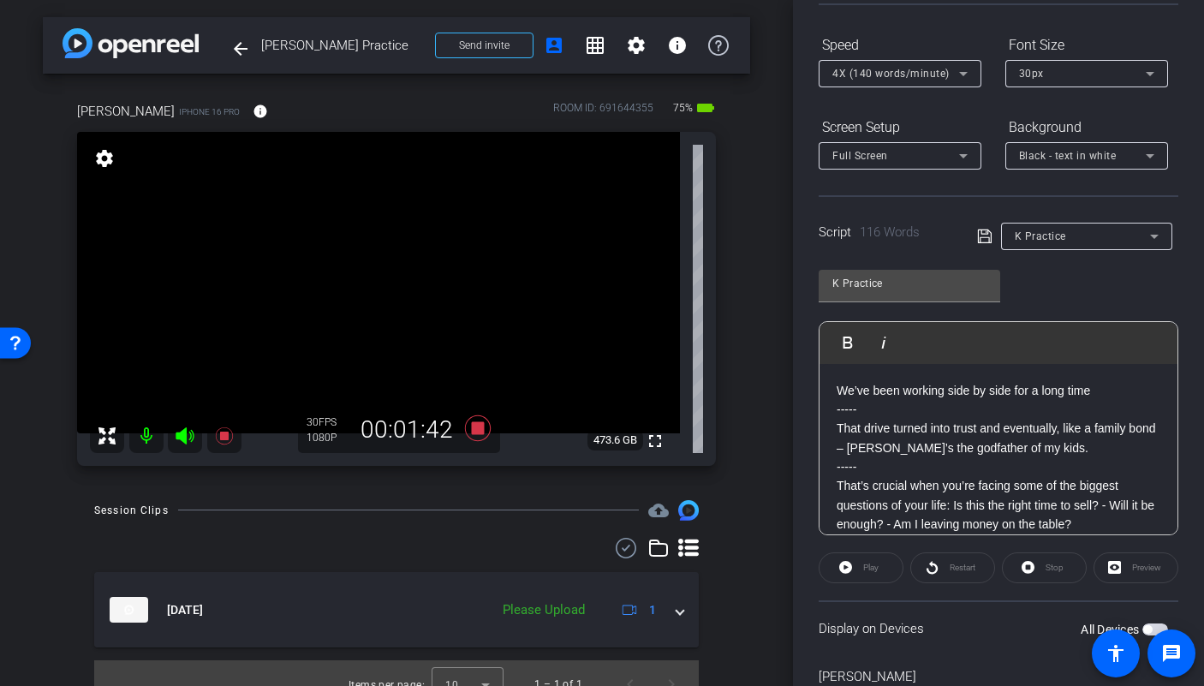
scroll to position [250, 0]
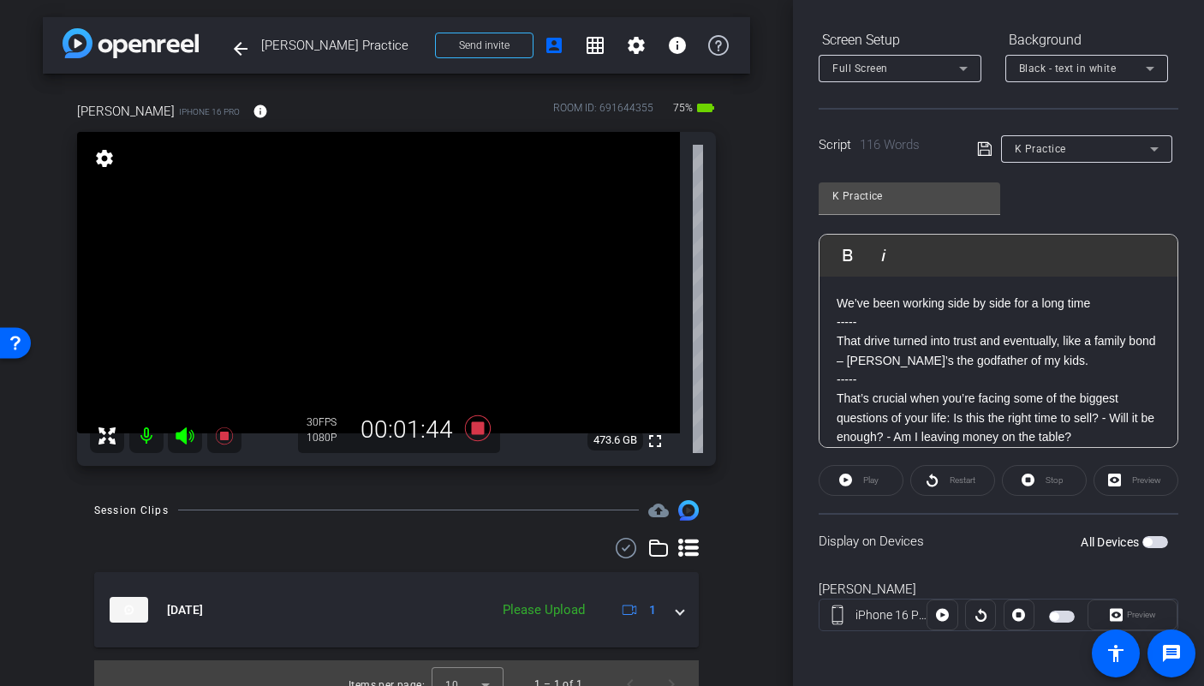
click at [1147, 545] on span "button" at bounding box center [1155, 542] width 26 height 12
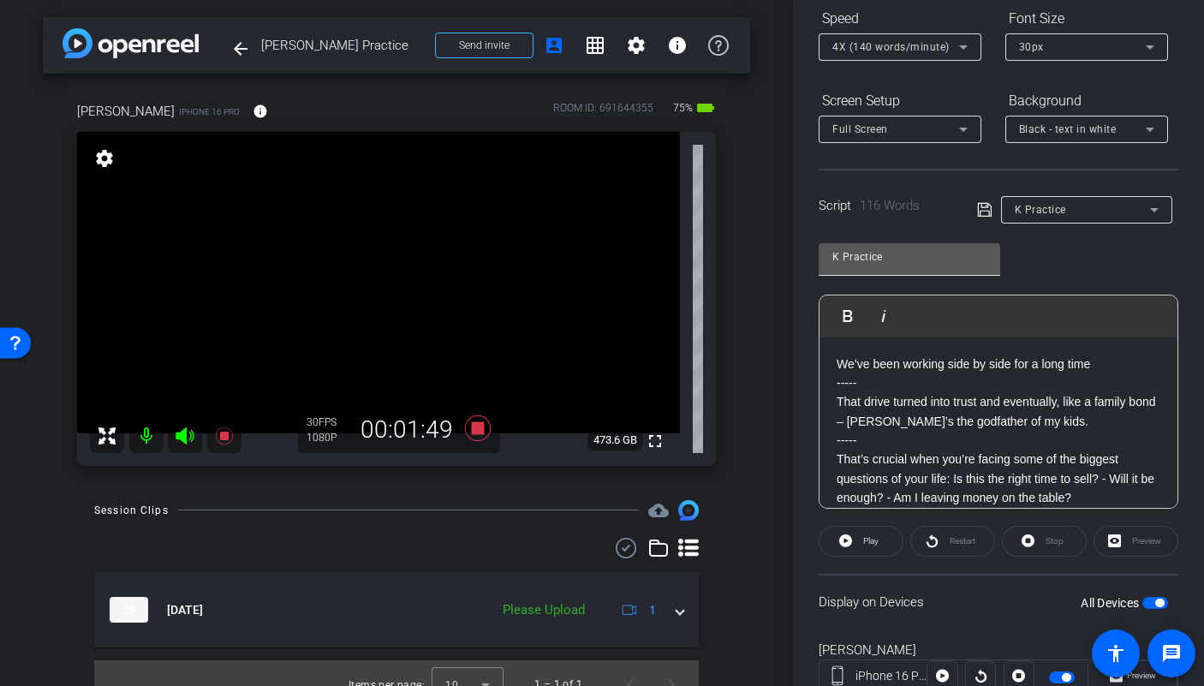
scroll to position [104, 0]
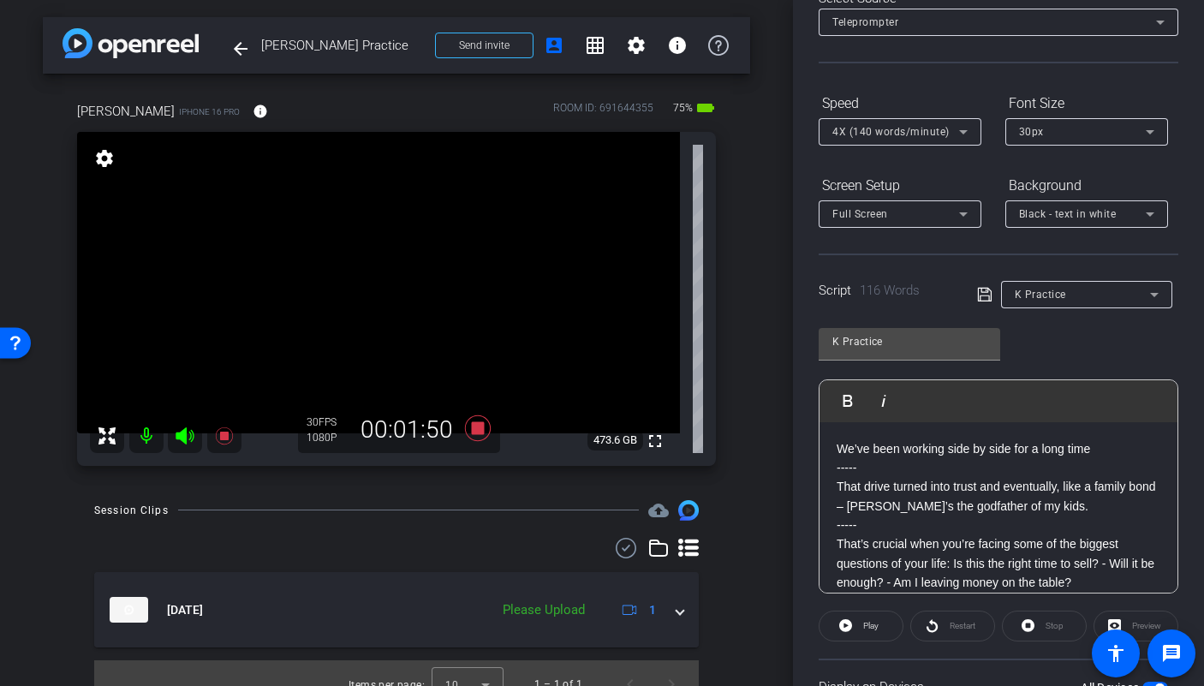
click at [837, 449] on p "We’ve been working side by side for a long time" at bounding box center [999, 448] width 324 height 19
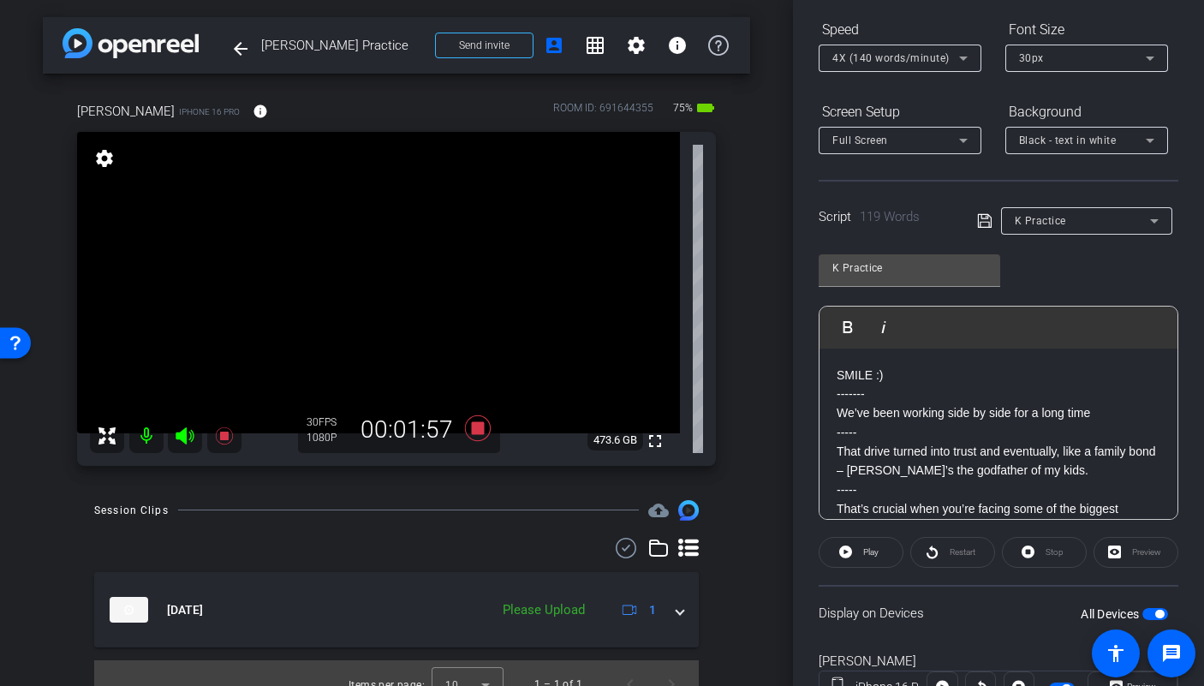
scroll to position [250, 0]
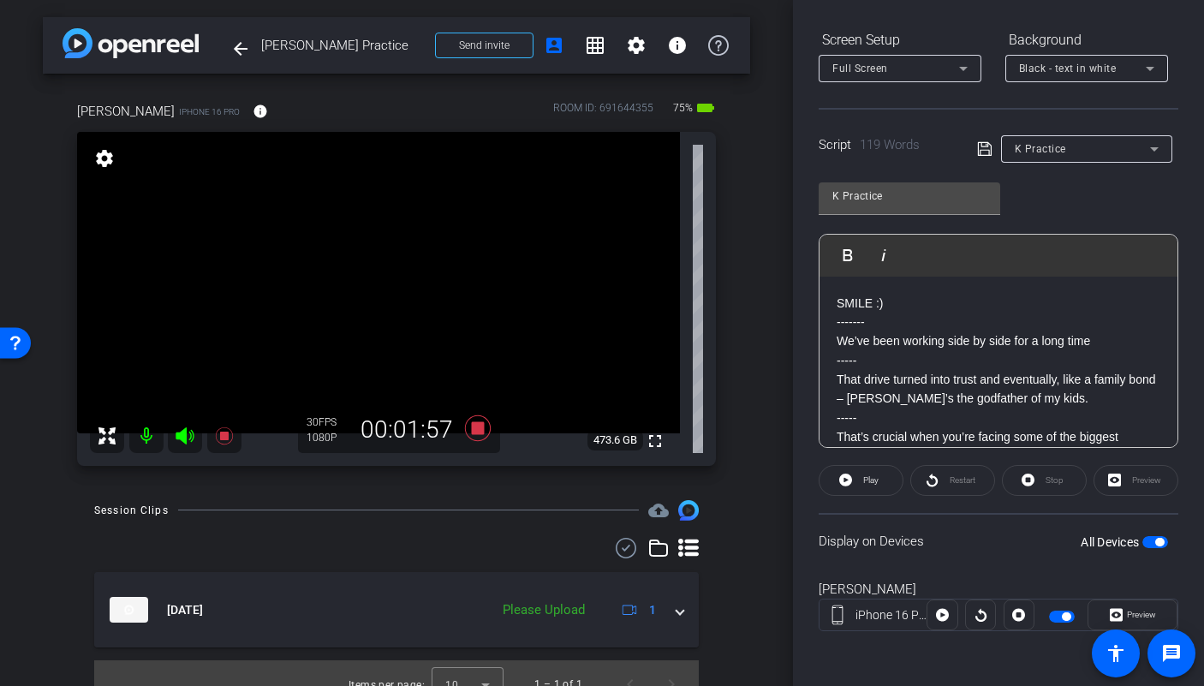
click at [1144, 543] on span "button" at bounding box center [1155, 542] width 26 height 12
click at [1148, 541] on span "button" at bounding box center [1155, 542] width 26 height 12
click at [472, 426] on icon at bounding box center [478, 428] width 26 height 26
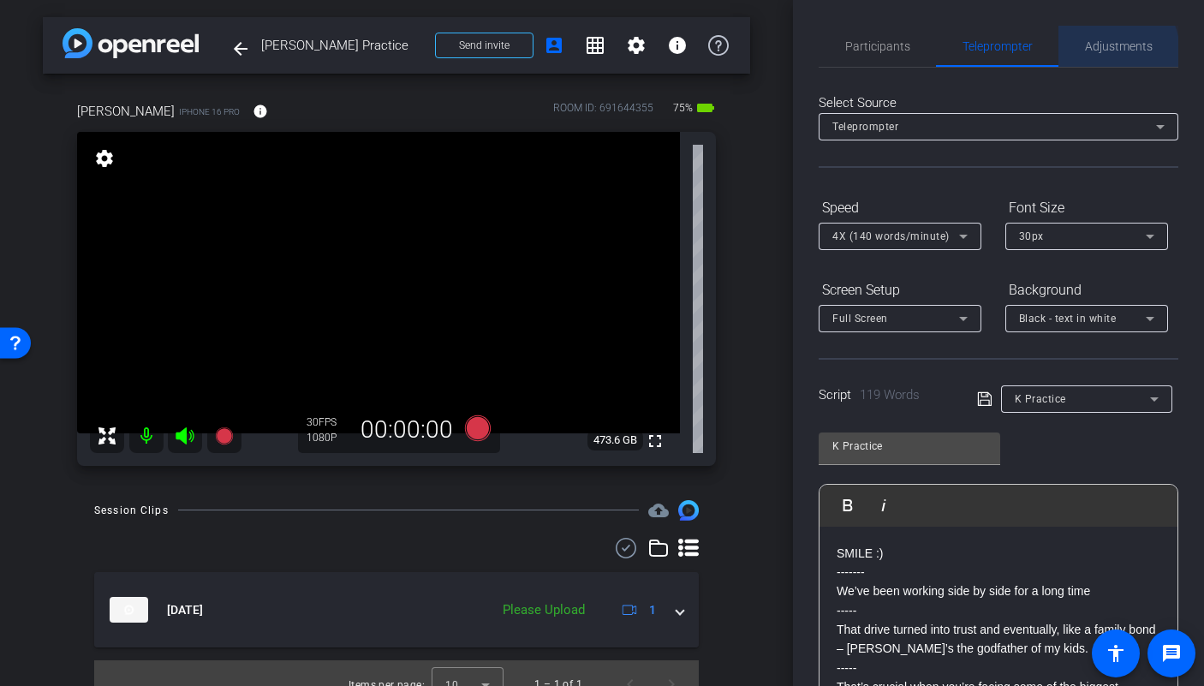
click at [1095, 54] on span "Adjustments" at bounding box center [1119, 46] width 68 height 41
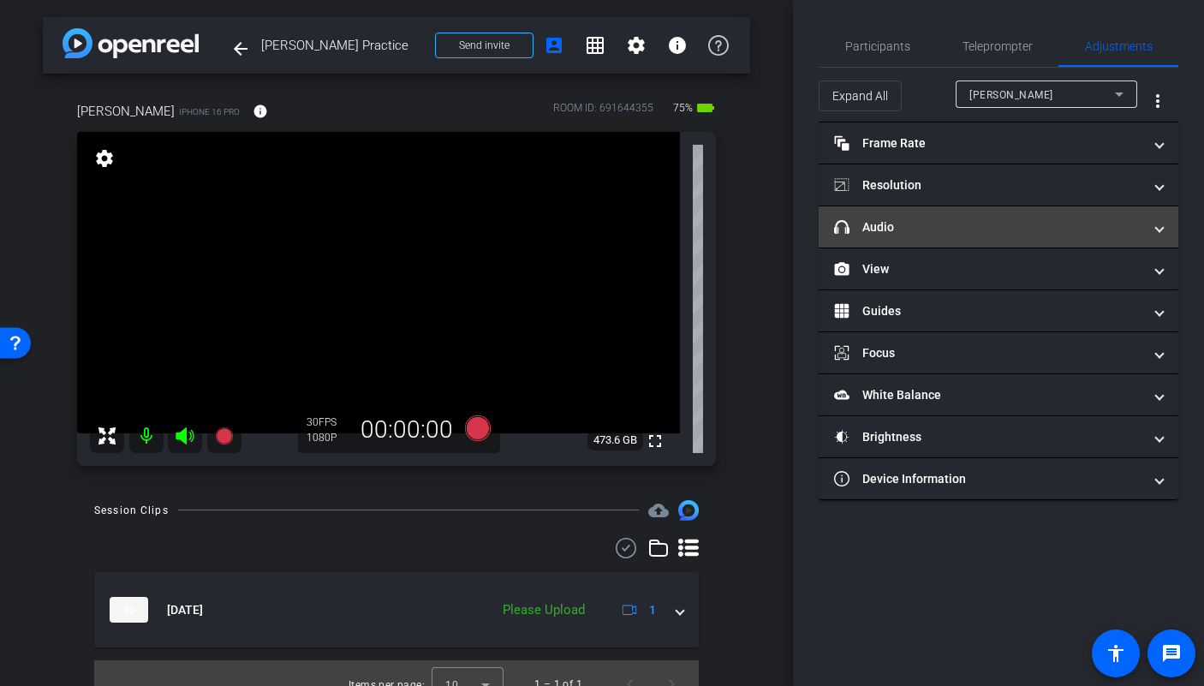
click at [984, 229] on mat-panel-title "headphone icon Audio" at bounding box center [988, 227] width 308 height 18
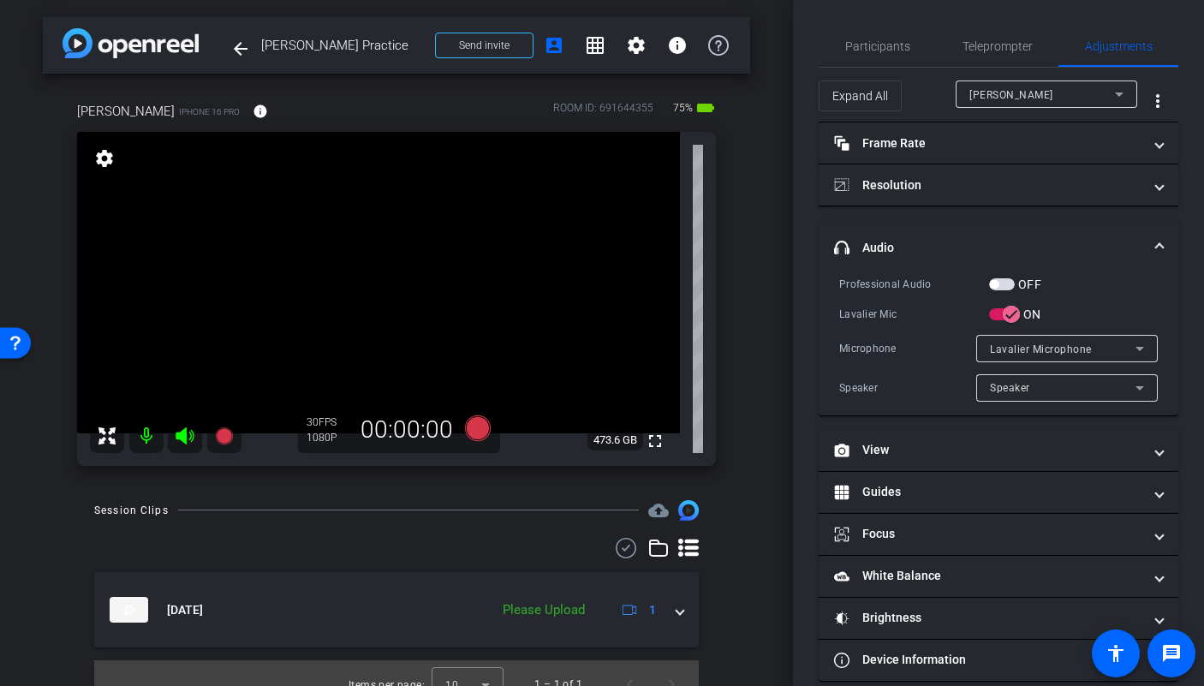
scroll to position [21, 0]
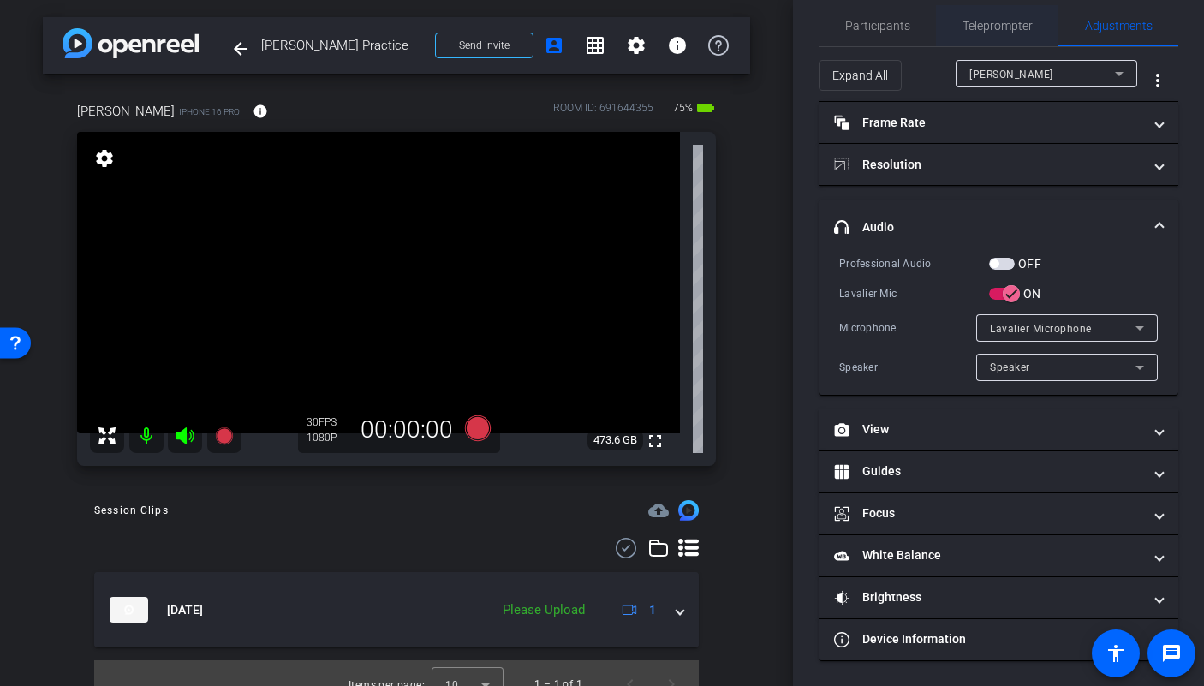
click at [967, 25] on span "Teleprompter" at bounding box center [997, 26] width 70 height 12
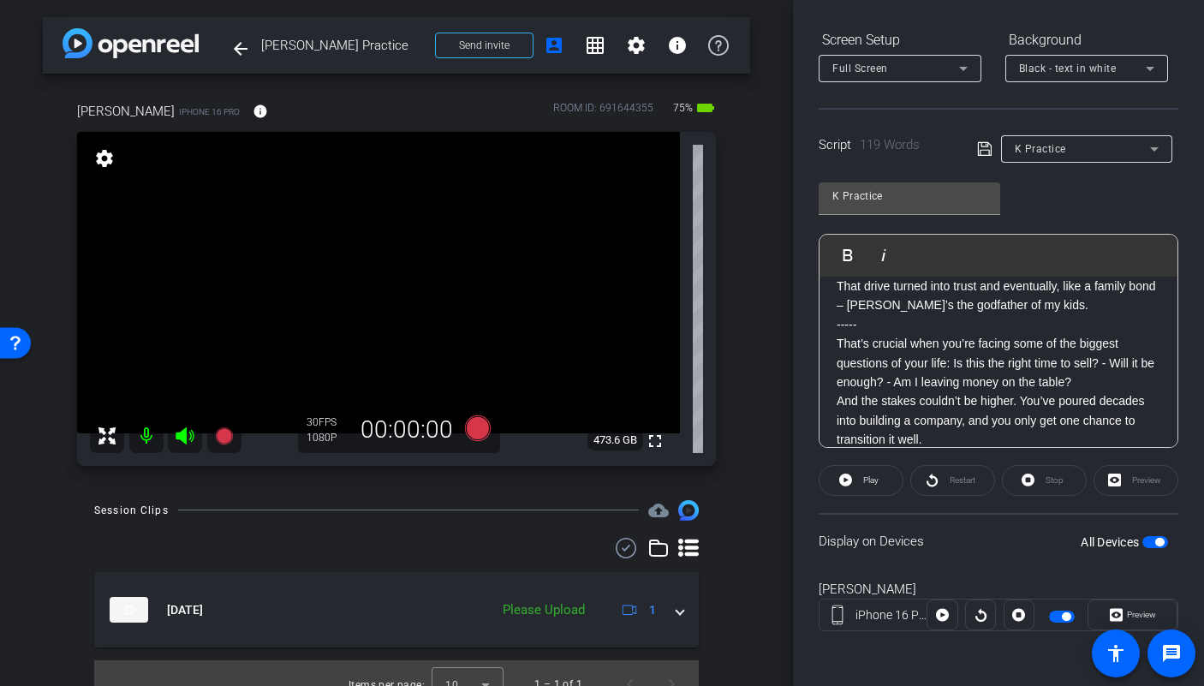
scroll to position [66, 0]
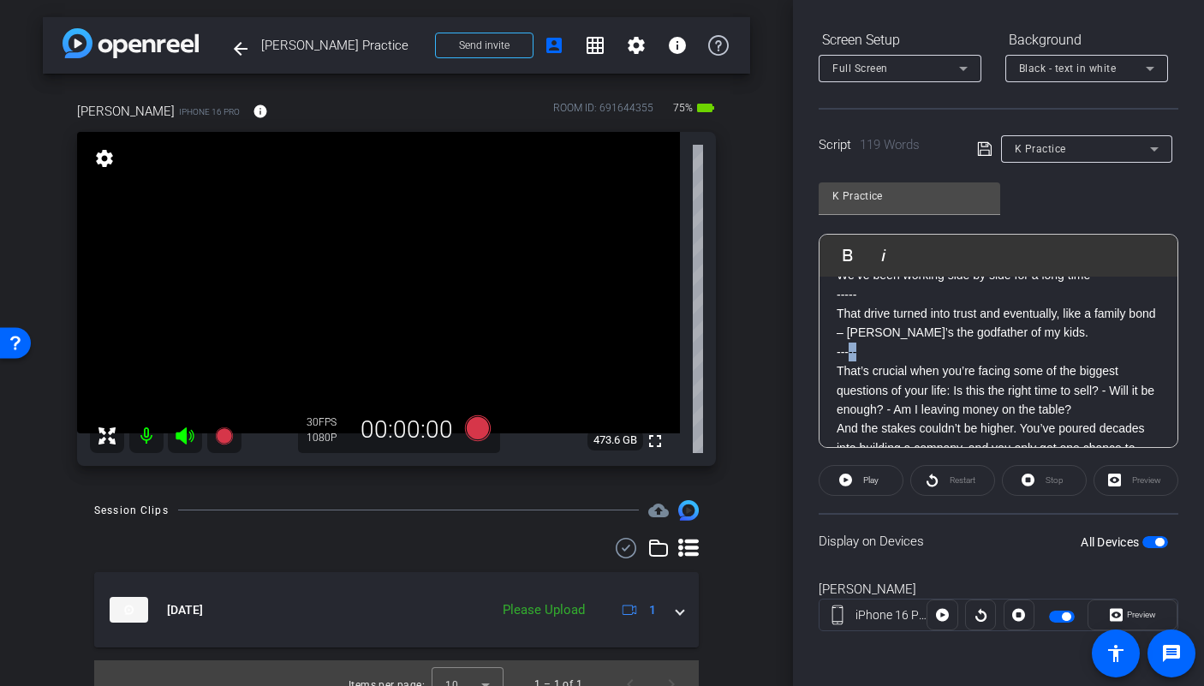
drag, startPoint x: 873, startPoint y: 354, endPoint x: 849, endPoint y: 346, distance: 25.2
click at [849, 346] on p "-----" at bounding box center [999, 352] width 324 height 19
click at [863, 350] on p "-----" at bounding box center [999, 352] width 324 height 19
click at [862, 351] on p "-----" at bounding box center [999, 352] width 324 height 19
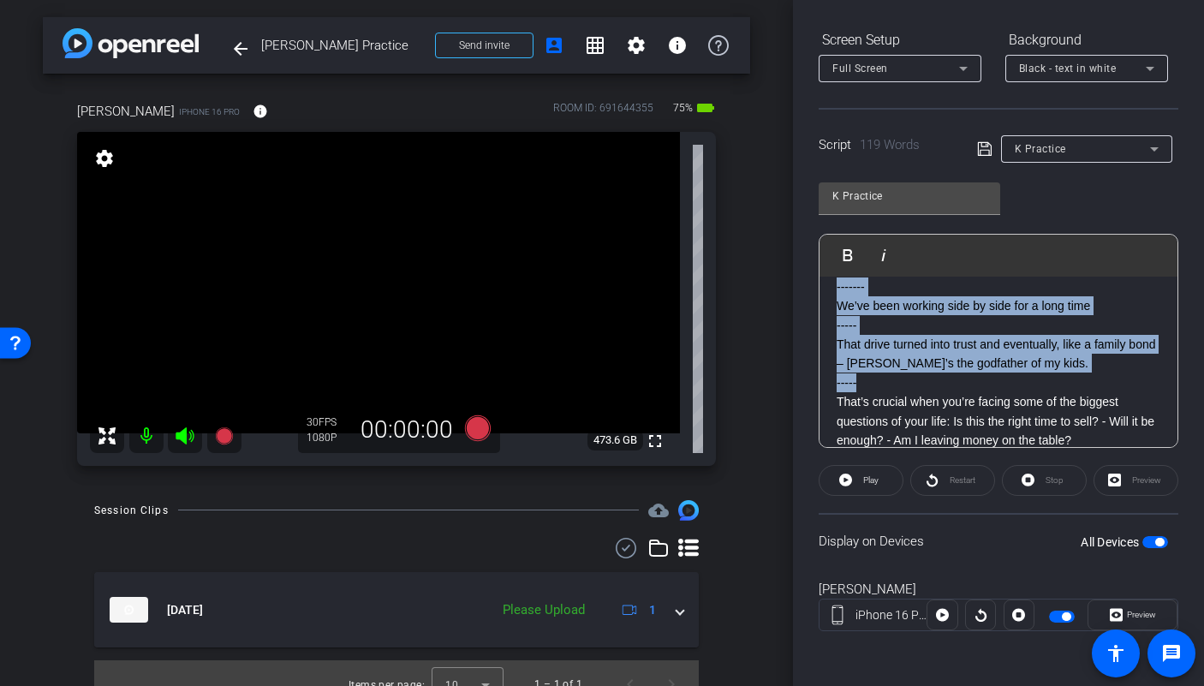
scroll to position [28, 0]
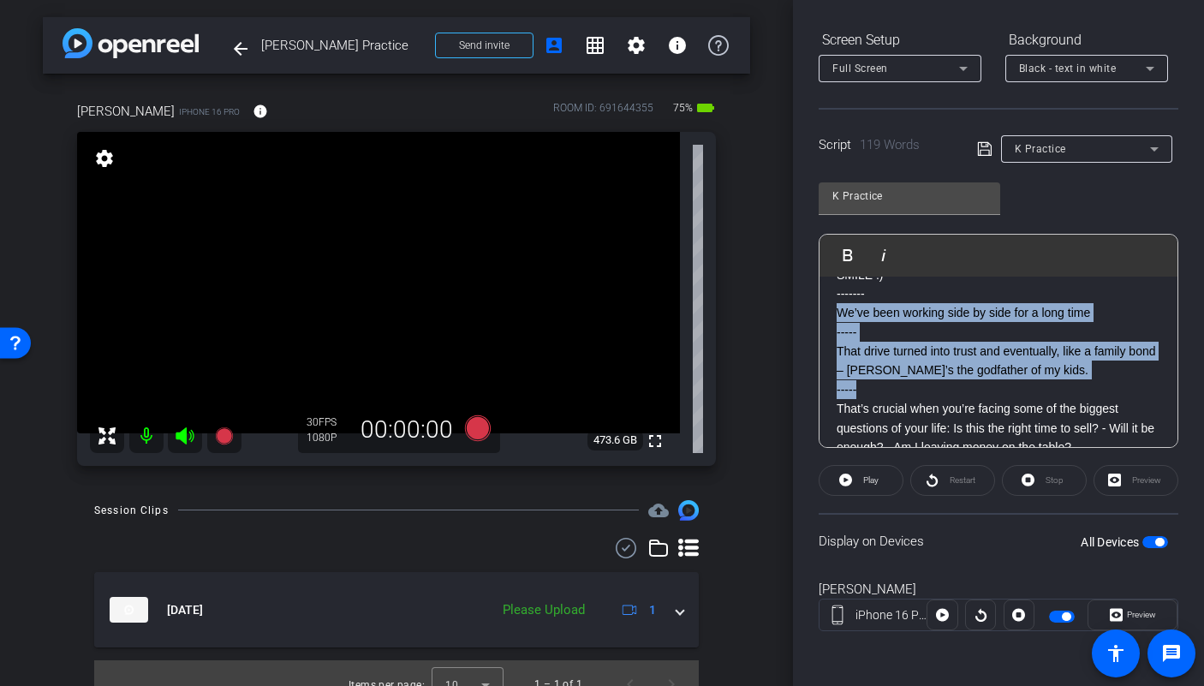
drag, startPoint x: 862, startPoint y: 352, endPoint x: 832, endPoint y: 307, distance: 54.4
click at [832, 307] on div "SMILE :) ------- We’ve been working side by side for a long time ----- That dri…" at bounding box center [998, 418] width 358 height 341
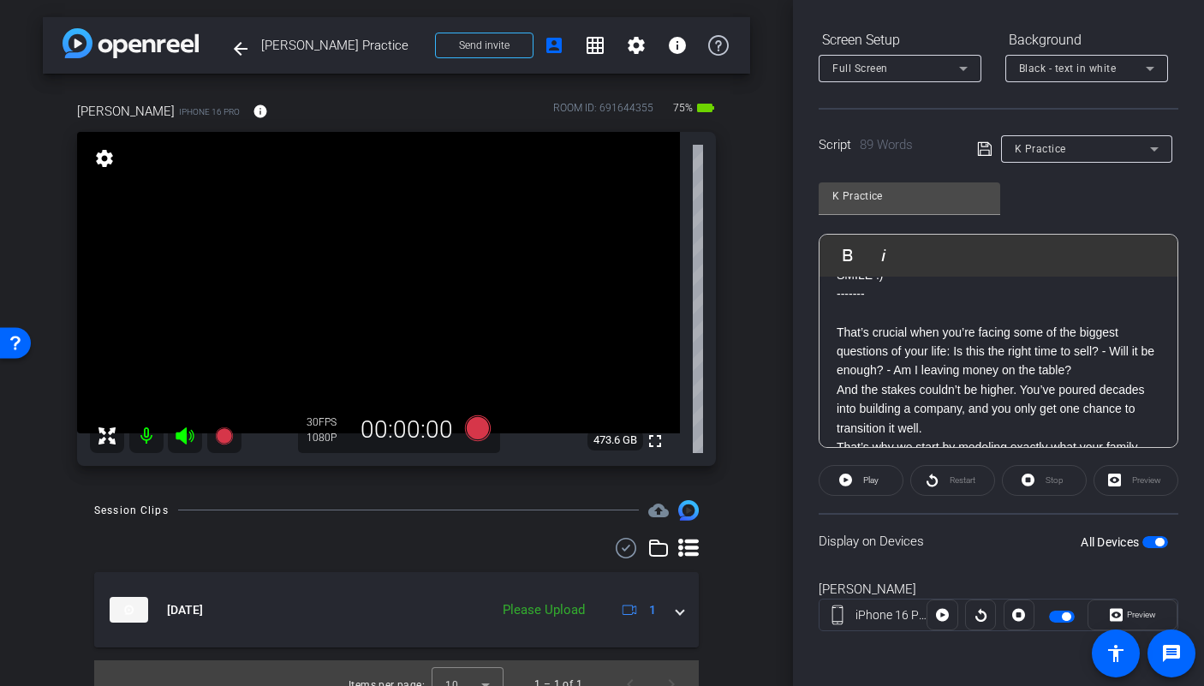
click at [1143, 539] on span "button" at bounding box center [1155, 542] width 26 height 12
click at [1148, 541] on span "button" at bounding box center [1155, 542] width 26 height 12
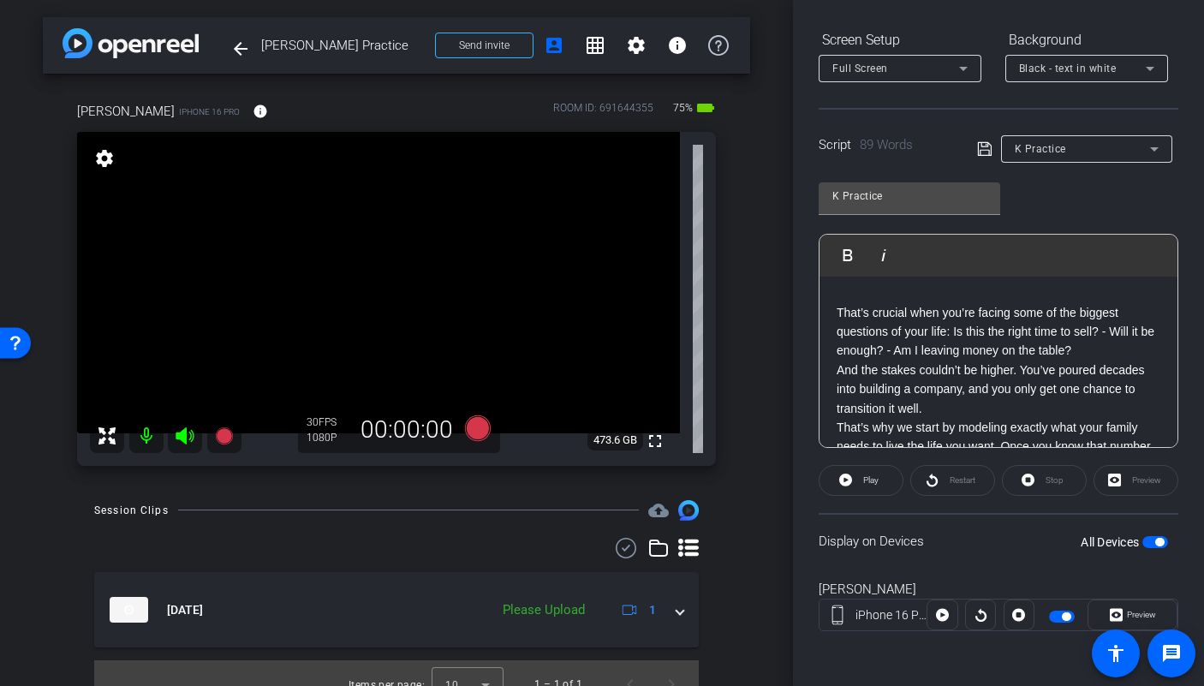
scroll to position [49, 0]
click at [628, 63] on span at bounding box center [636, 45] width 41 height 41
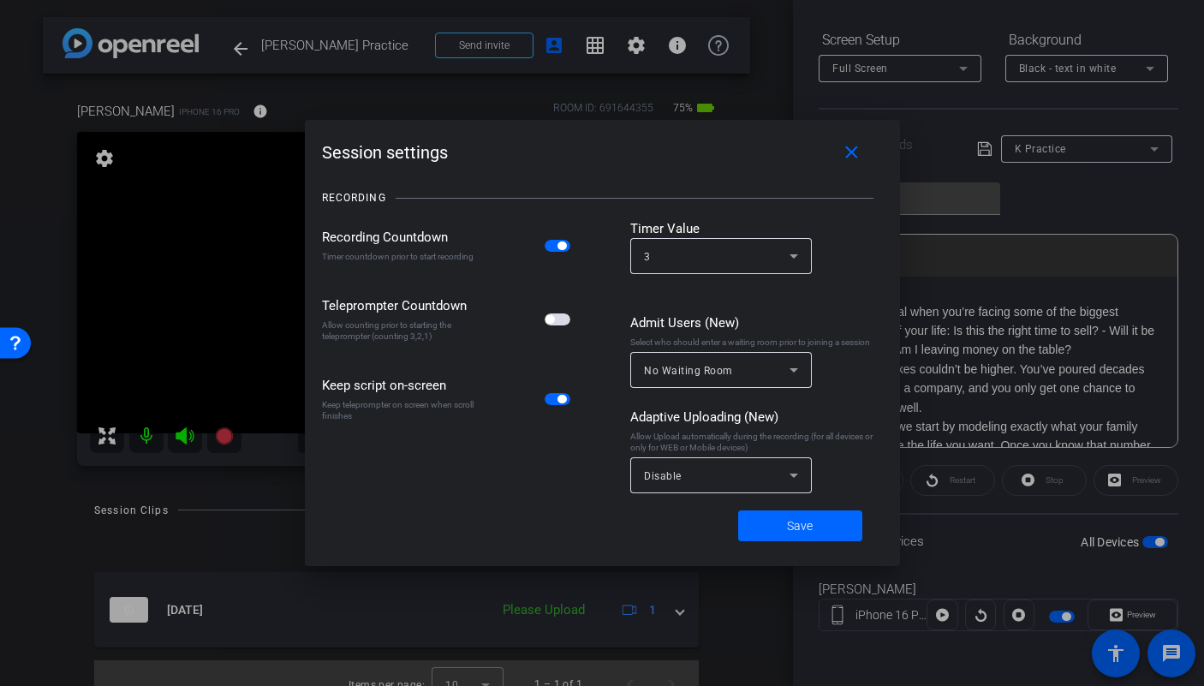
click at [558, 322] on span "button" at bounding box center [558, 319] width 26 height 12
click at [779, 533] on span at bounding box center [800, 525] width 124 height 41
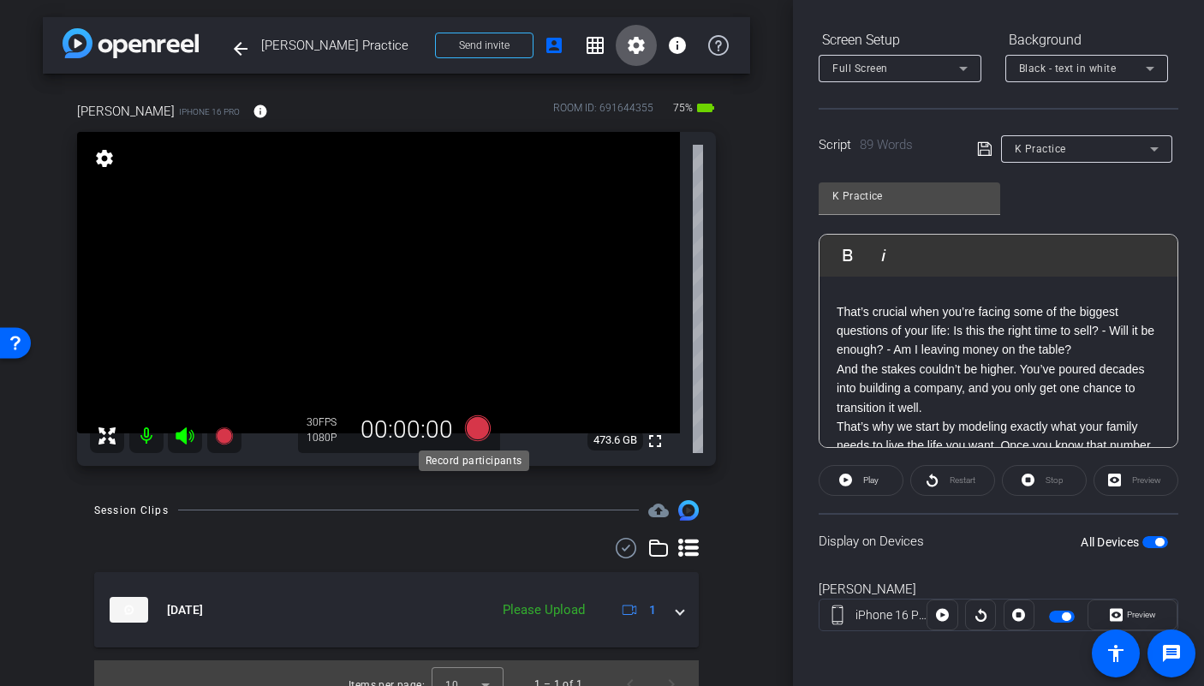
click at [468, 426] on icon at bounding box center [478, 428] width 26 height 26
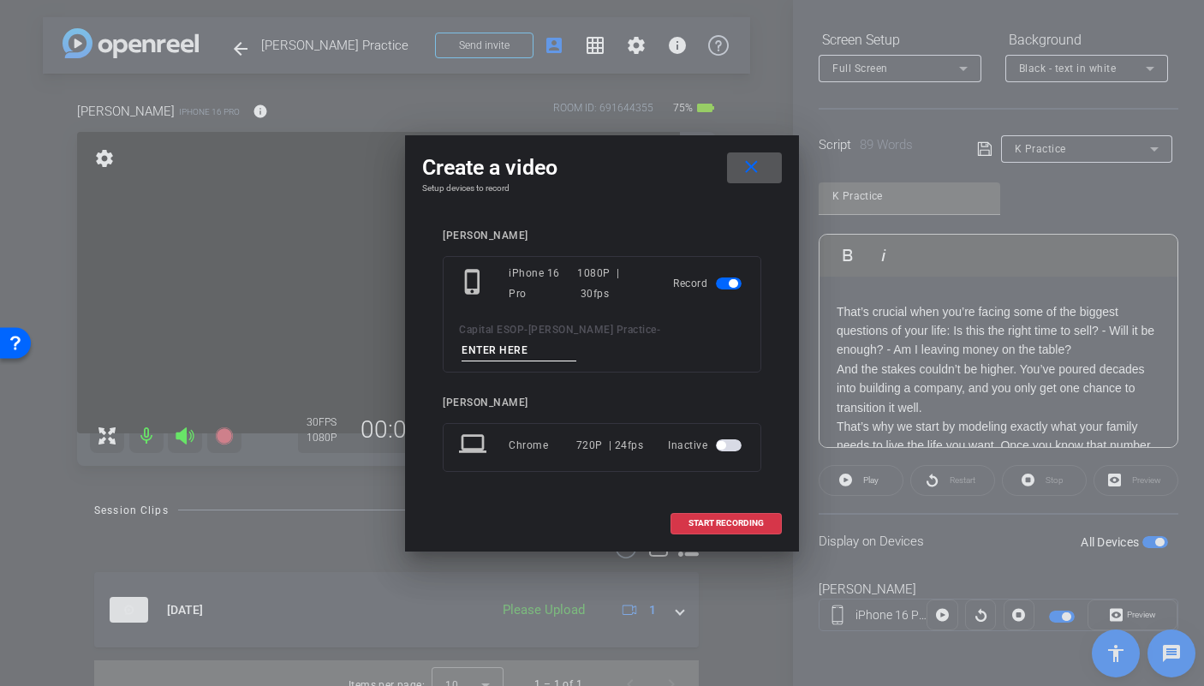
click at [576, 340] on input at bounding box center [519, 350] width 115 height 21
type input "TA1"
click at [706, 519] on span "START RECORDING" at bounding box center [725, 523] width 75 height 9
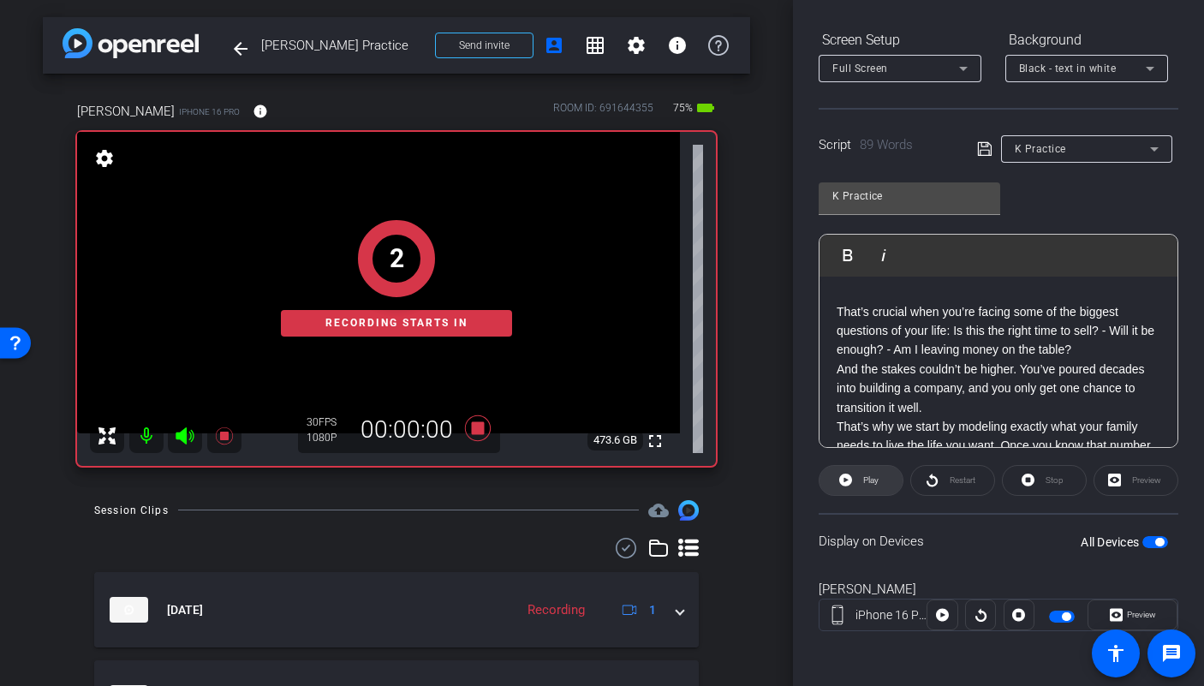
click at [866, 479] on span "Play" at bounding box center [870, 479] width 15 height 9
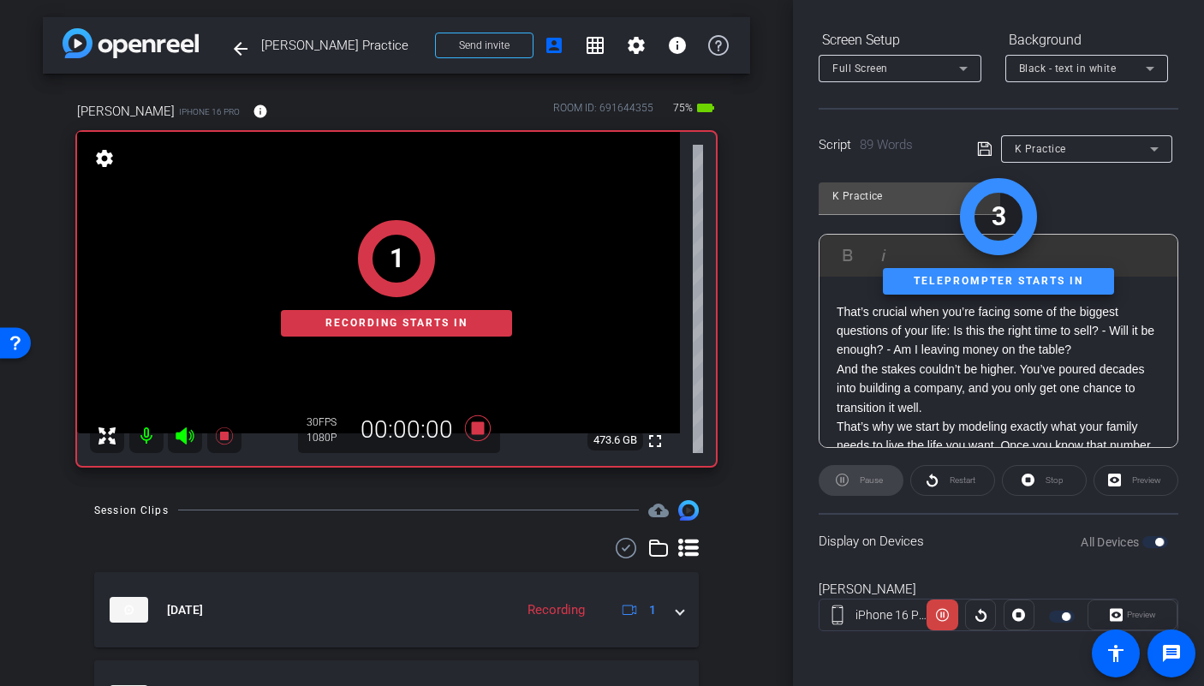
click at [182, 432] on div "1 Recording starts in" at bounding box center [396, 278] width 639 height 375
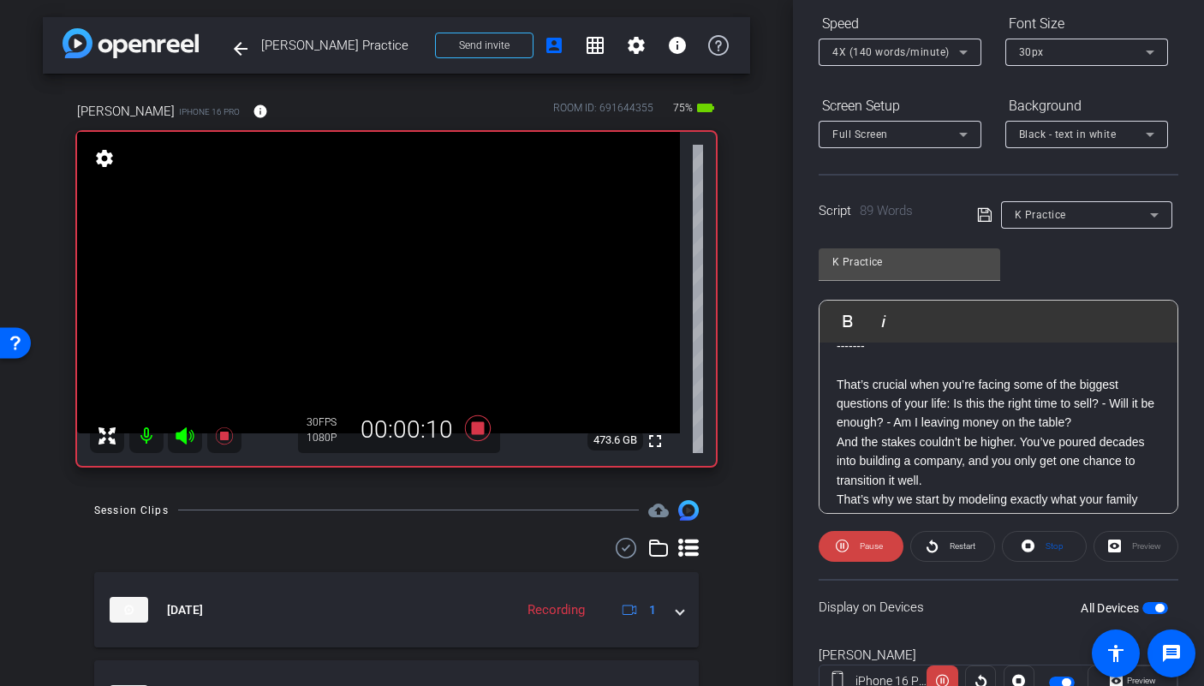
scroll to position [182, 0]
click at [890, 64] on div "4X (140 words/minute)" at bounding box center [899, 53] width 135 height 27
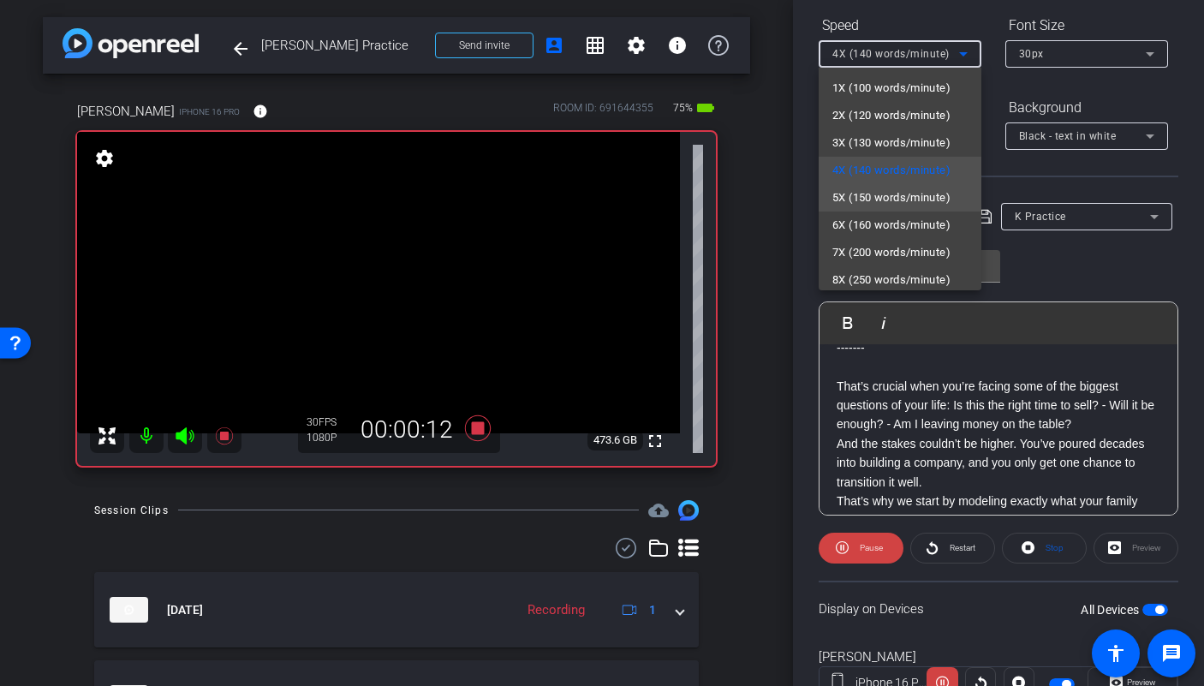
click at [886, 205] on span "5X (150 words/minute)" at bounding box center [891, 198] width 118 height 21
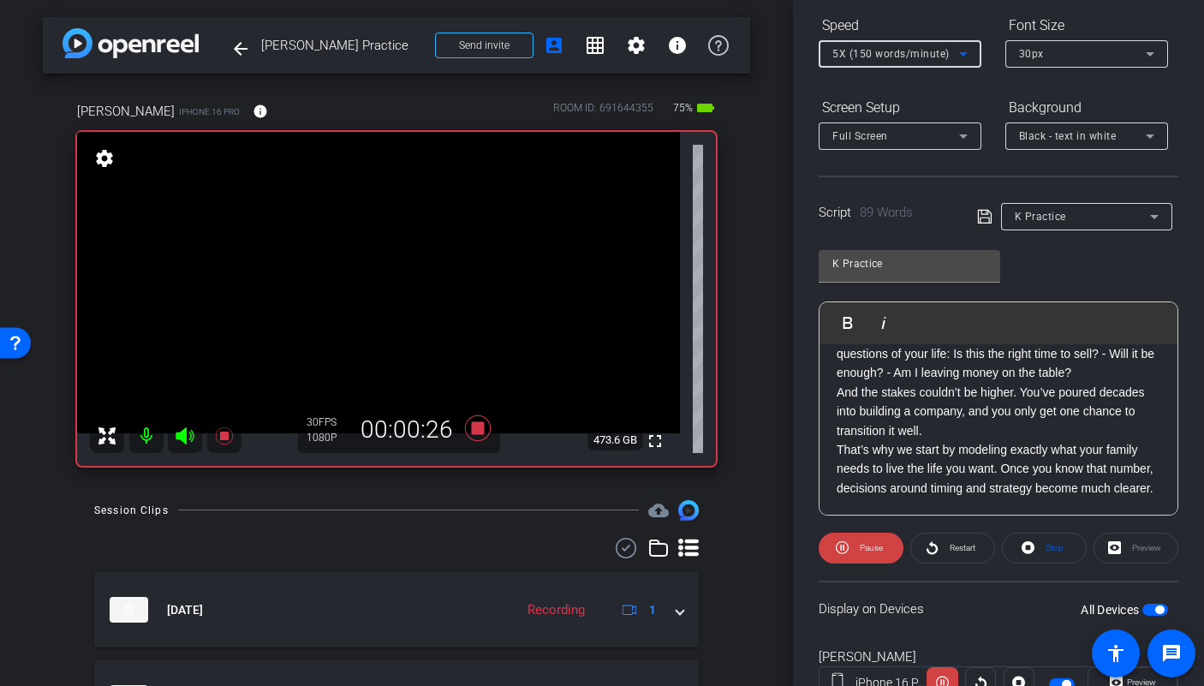
scroll to position [112, 0]
click at [479, 427] on icon at bounding box center [478, 428] width 26 height 26
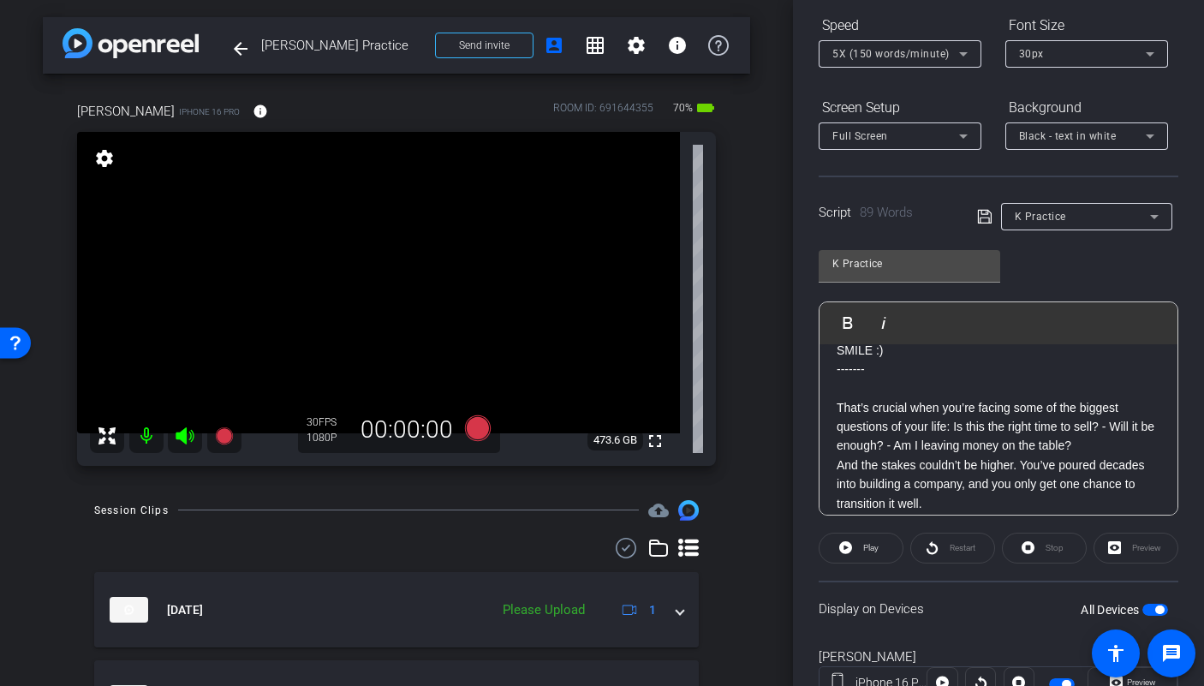
scroll to position [17, 0]
click at [477, 432] on icon at bounding box center [478, 428] width 26 height 26
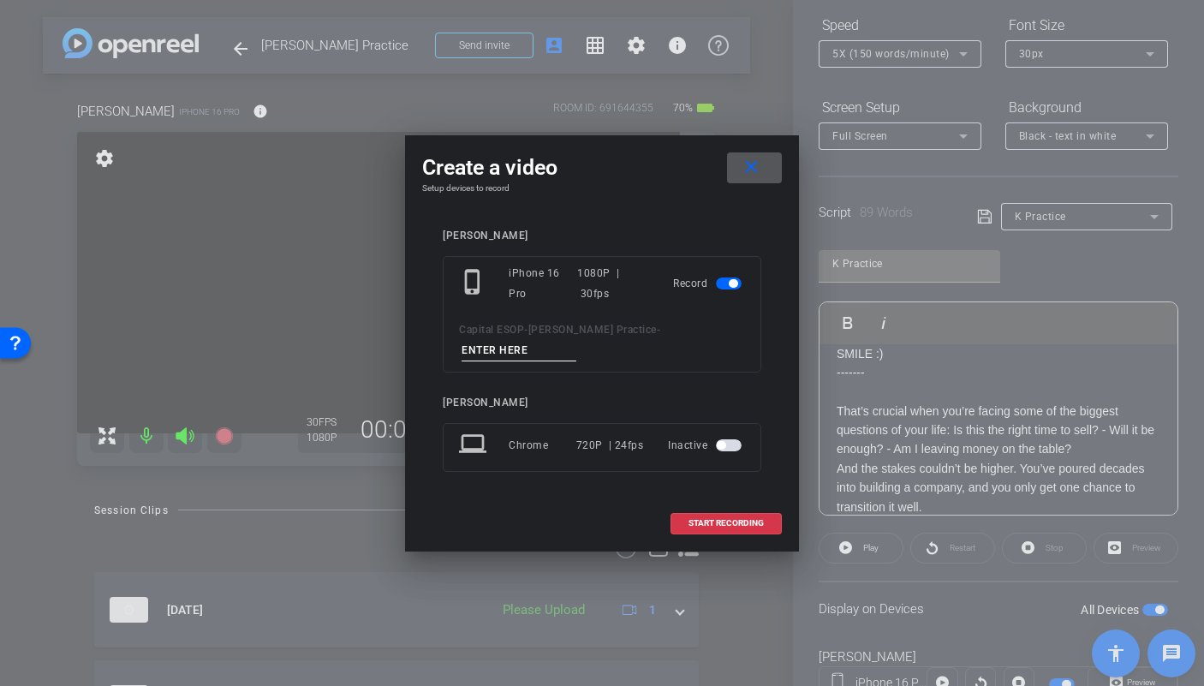
click at [762, 187] on span at bounding box center [754, 167] width 55 height 41
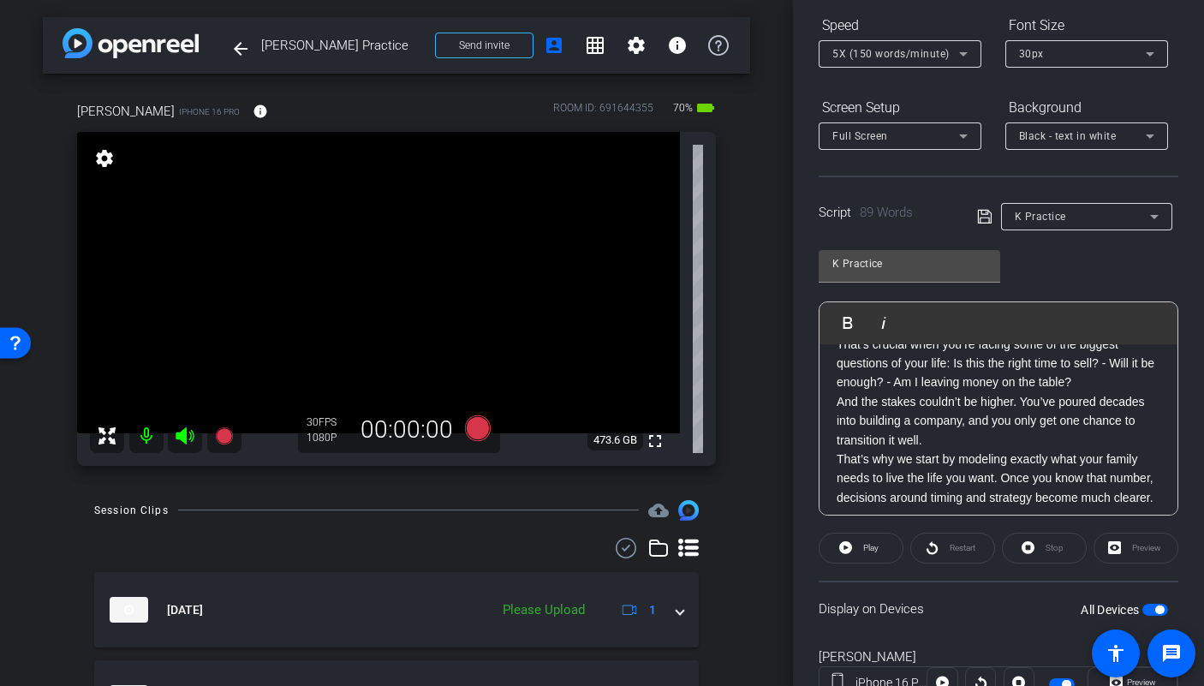
scroll to position [84, 0]
click at [473, 423] on icon at bounding box center [478, 428] width 26 height 26
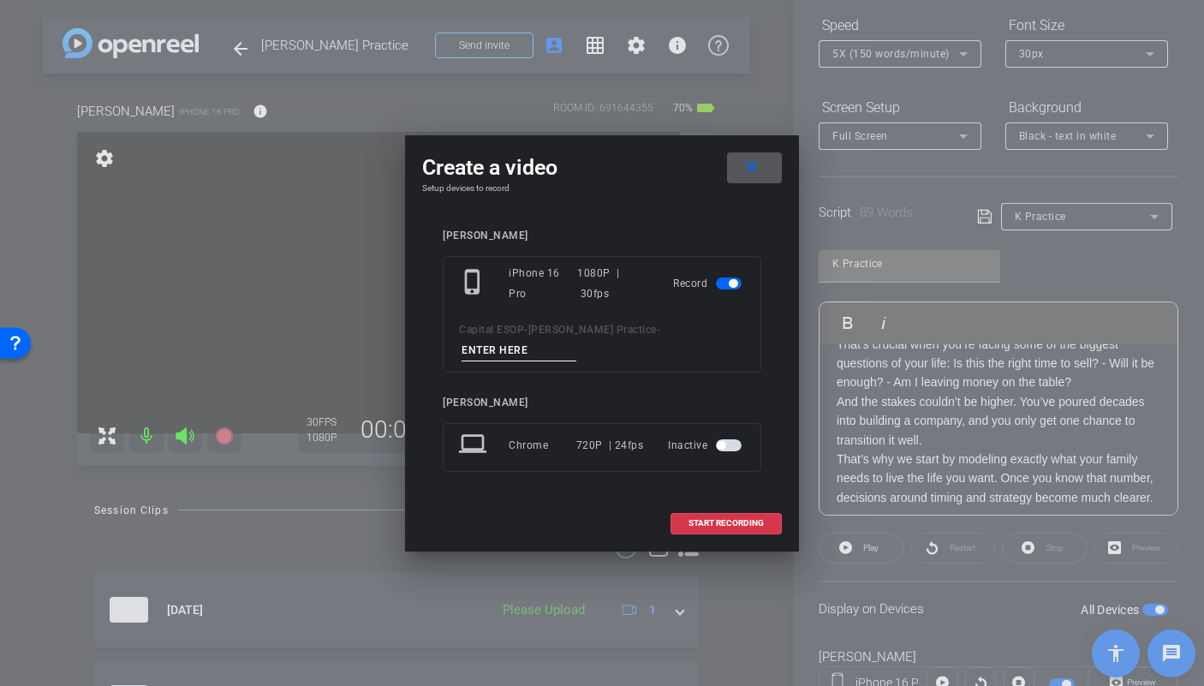
click at [576, 348] on input at bounding box center [519, 350] width 115 height 21
type input "TA2"
click at [734, 519] on span "START RECORDING" at bounding box center [725, 523] width 75 height 9
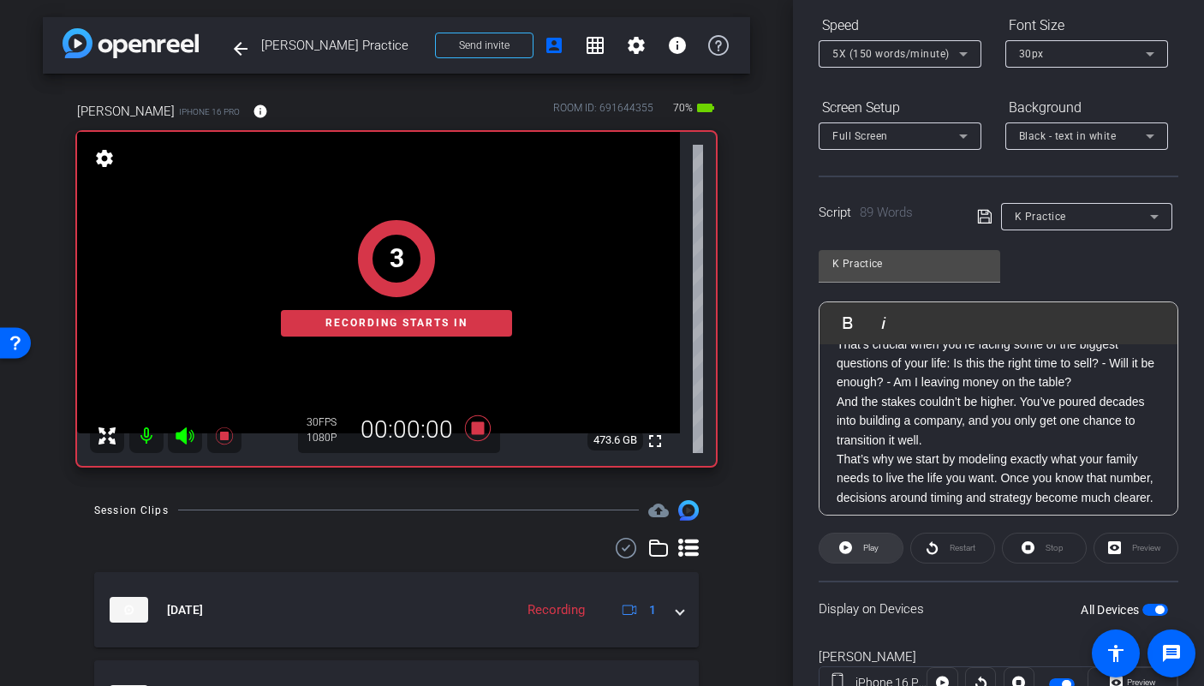
click at [860, 554] on span "Play" at bounding box center [869, 548] width 20 height 24
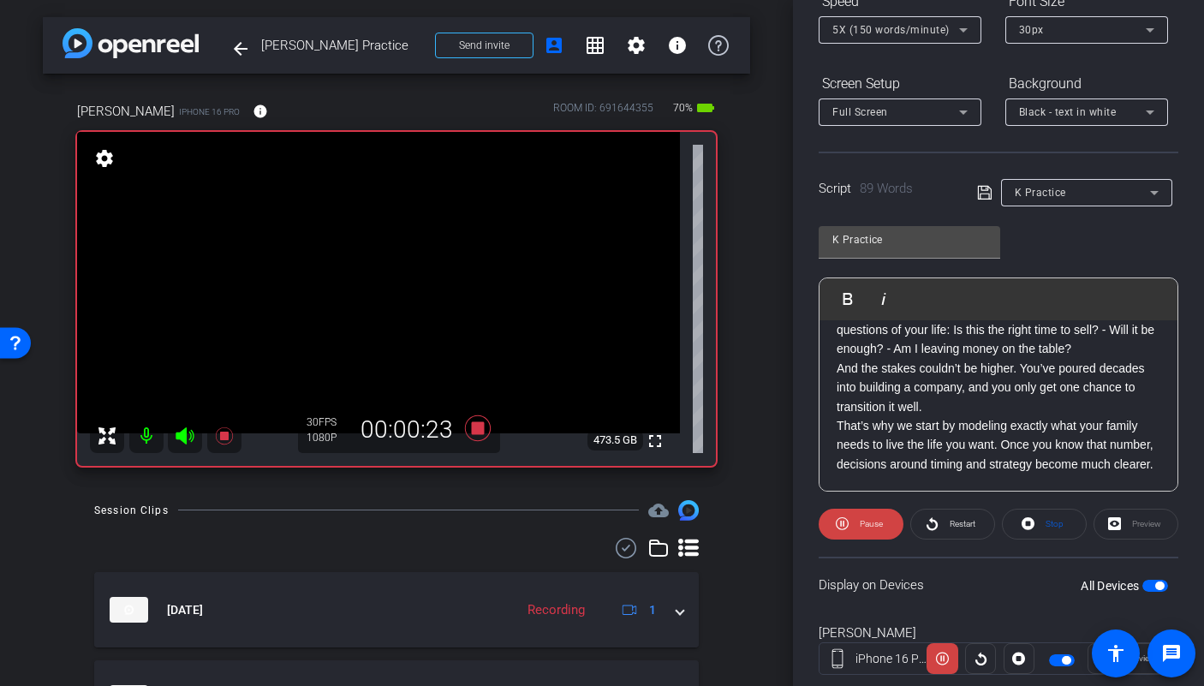
scroll to position [210, 0]
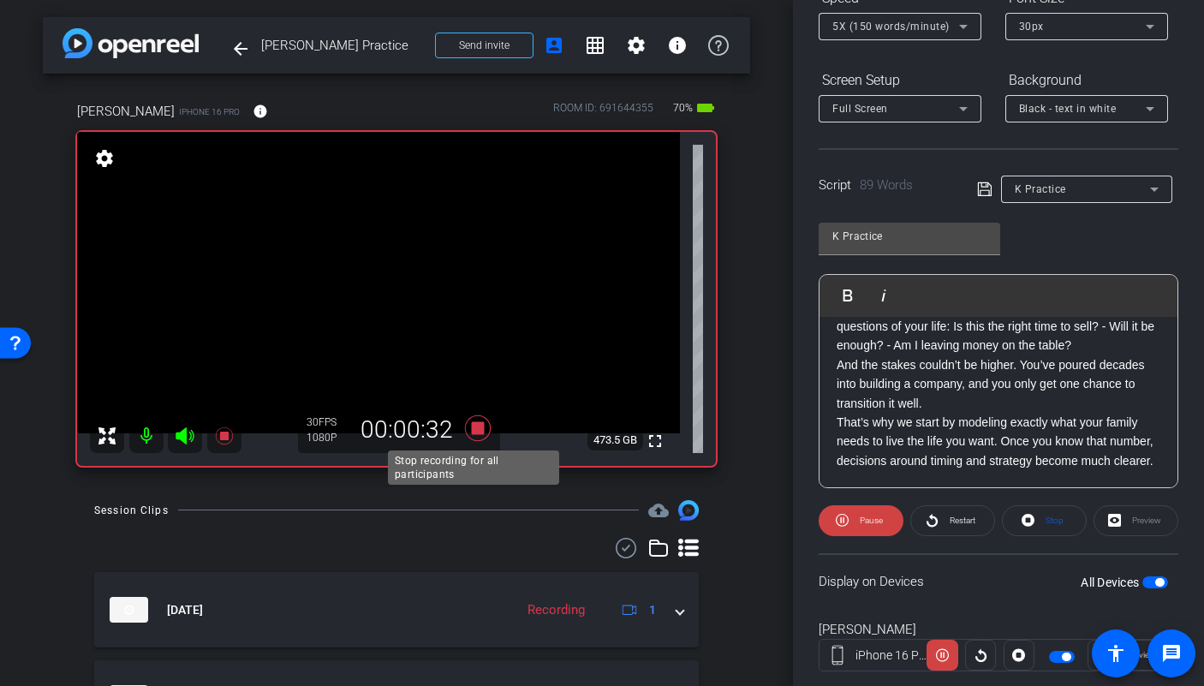
click at [470, 429] on icon at bounding box center [478, 428] width 26 height 26
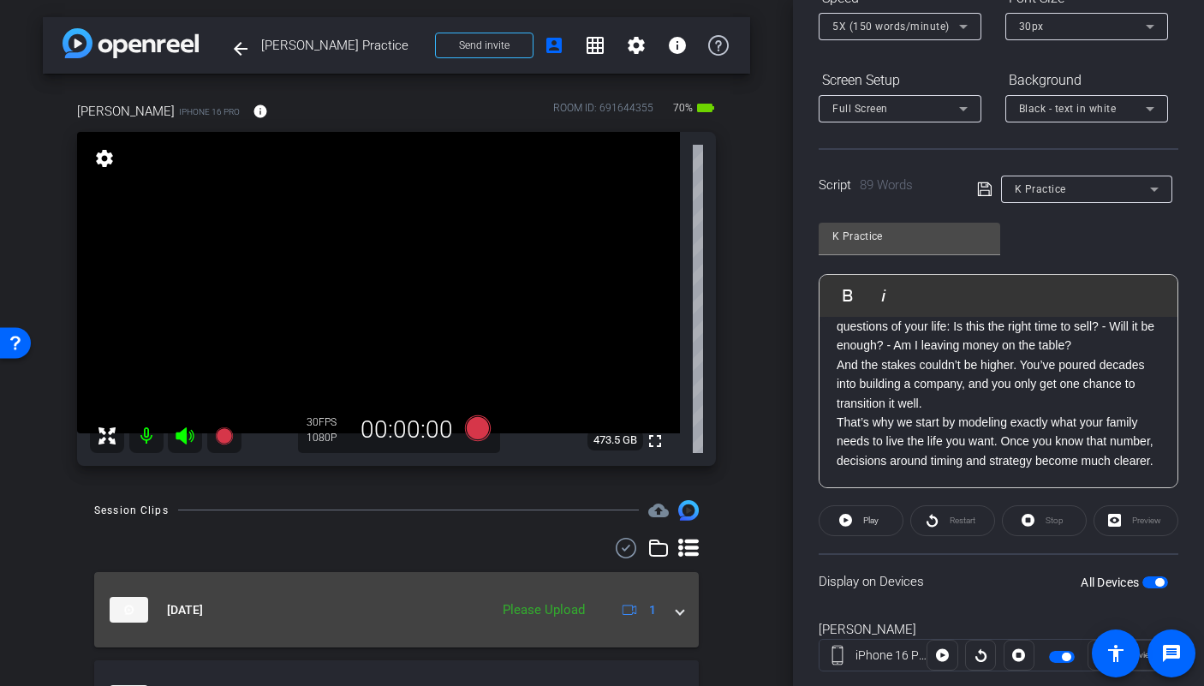
click at [677, 609] on mat-expansion-panel-header "[DATE] Please Upload 1" at bounding box center [396, 609] width 605 height 75
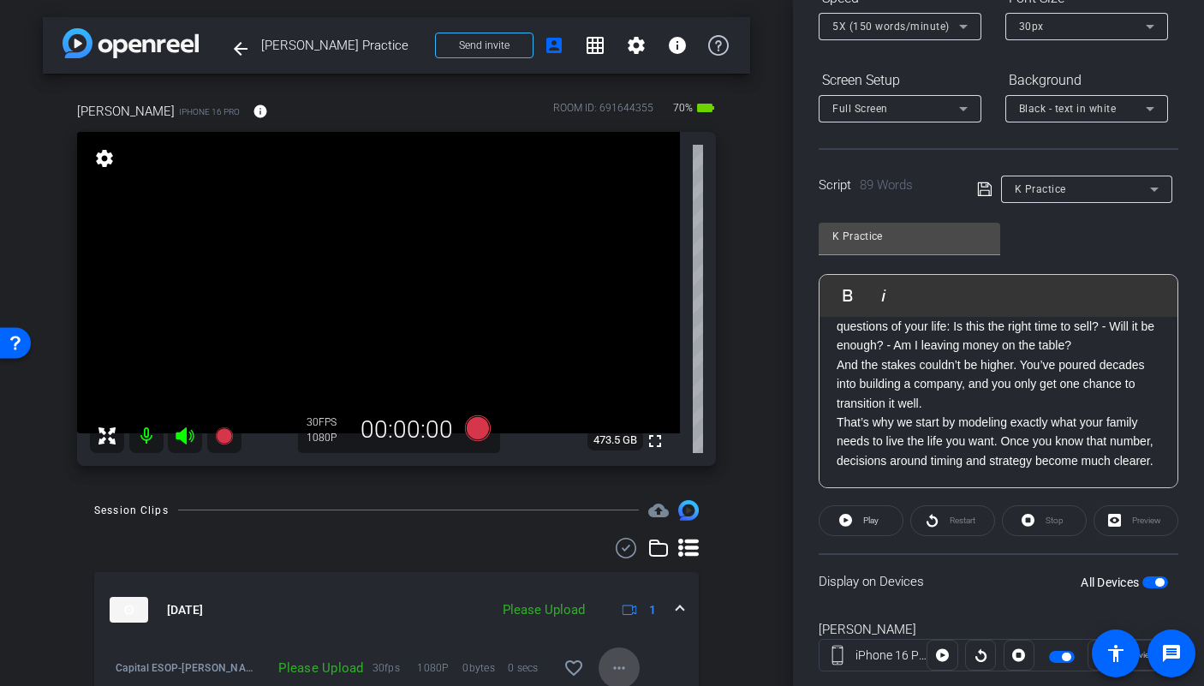
click at [618, 659] on mat-icon "more_horiz" at bounding box center [619, 668] width 21 height 21
click at [628, 582] on span "Upload" at bounding box center [638, 590] width 69 height 21
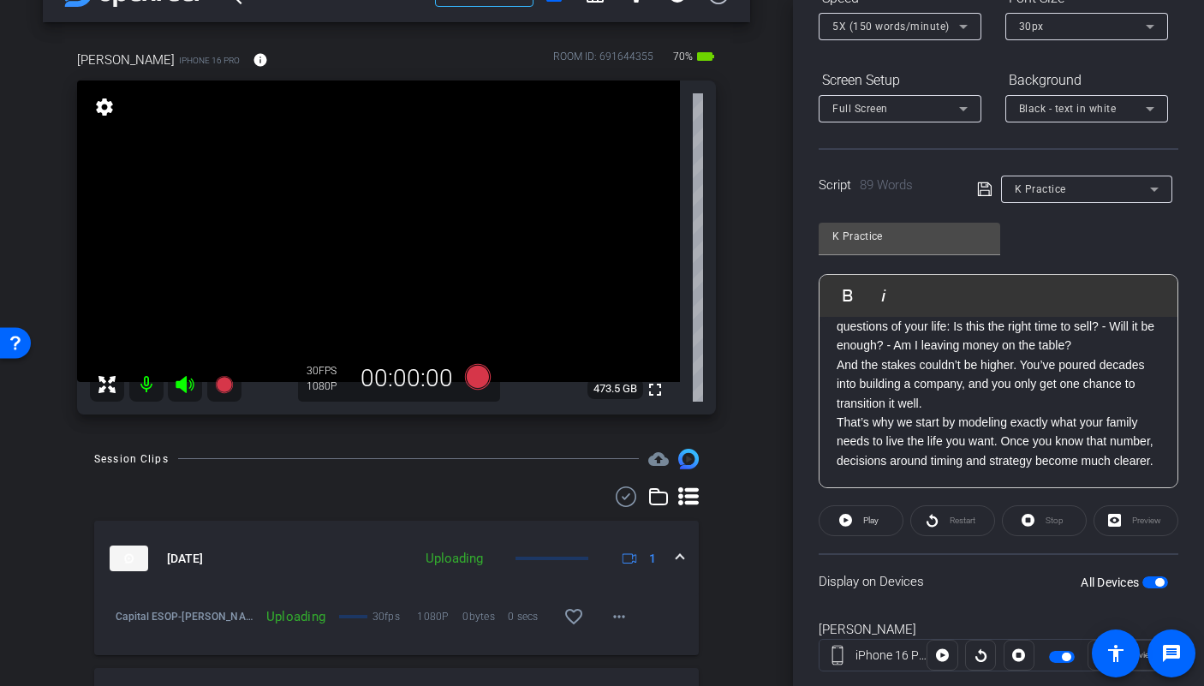
scroll to position [151, 0]
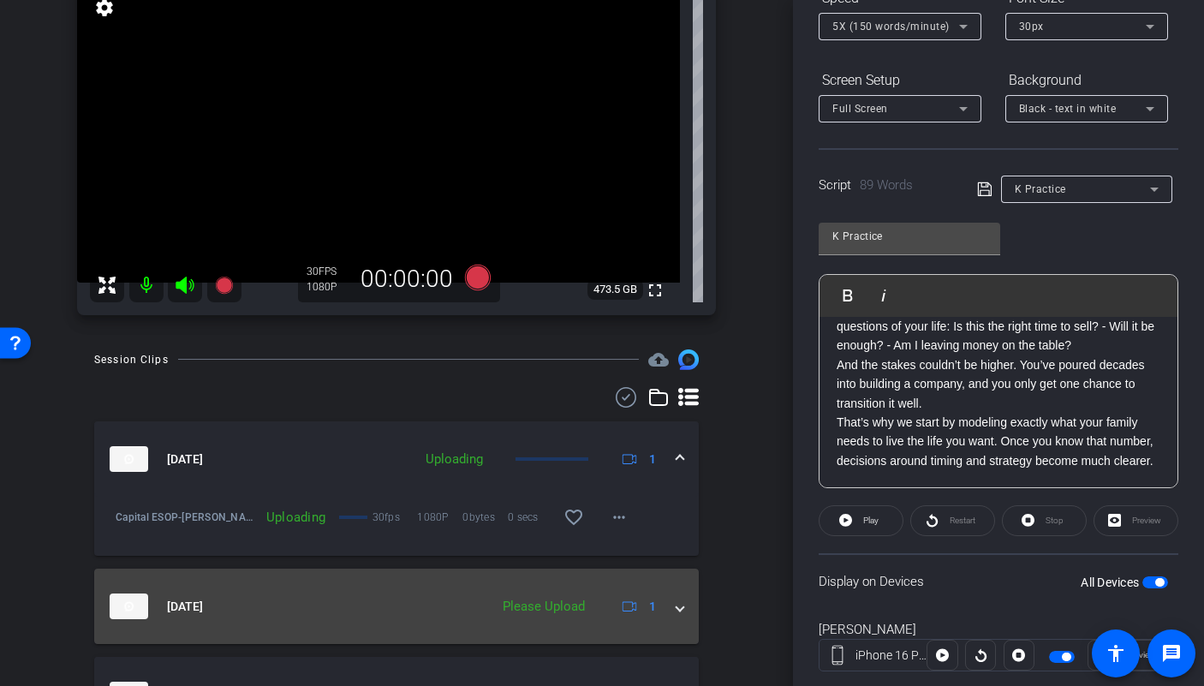
click at [676, 613] on span at bounding box center [679, 607] width 7 height 18
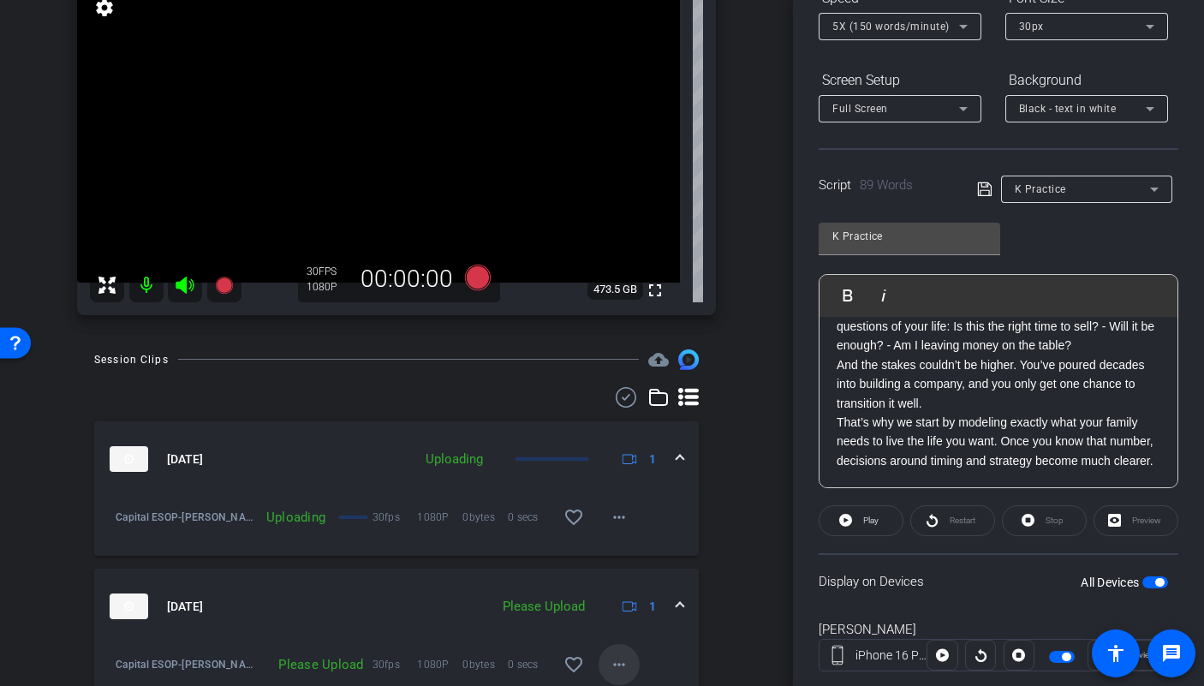
click at [615, 657] on mat-icon "more_horiz" at bounding box center [619, 664] width 21 height 21
click at [629, 585] on span "Upload" at bounding box center [638, 585] width 69 height 21
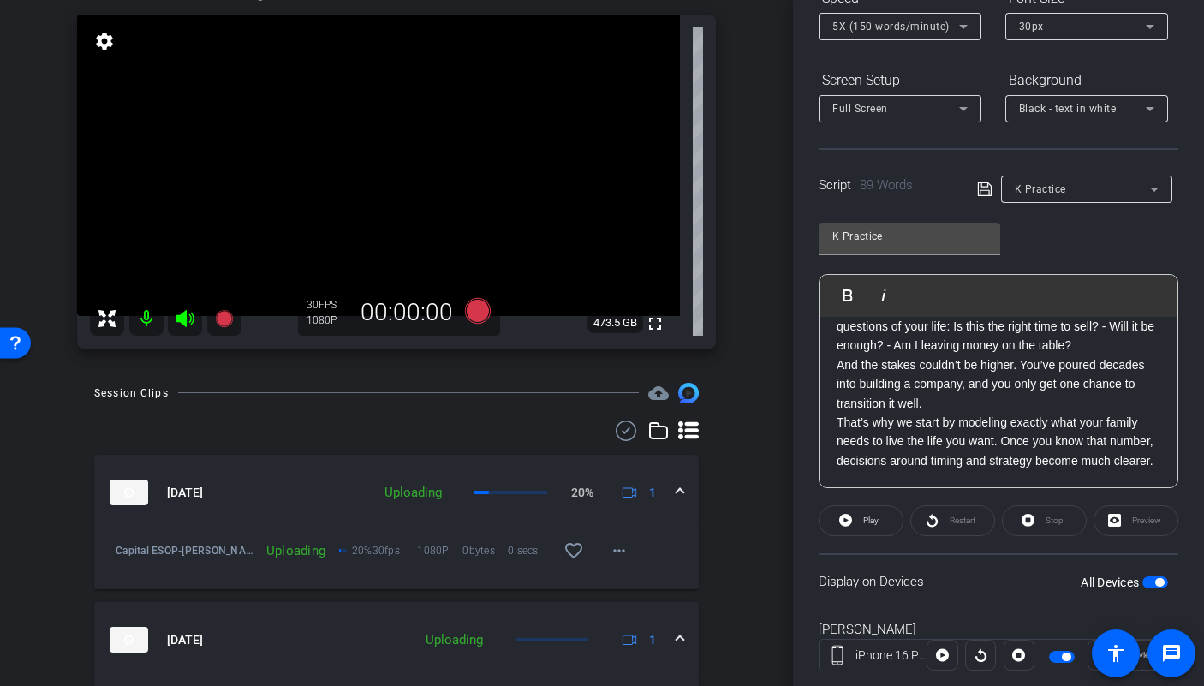
scroll to position [29, 0]
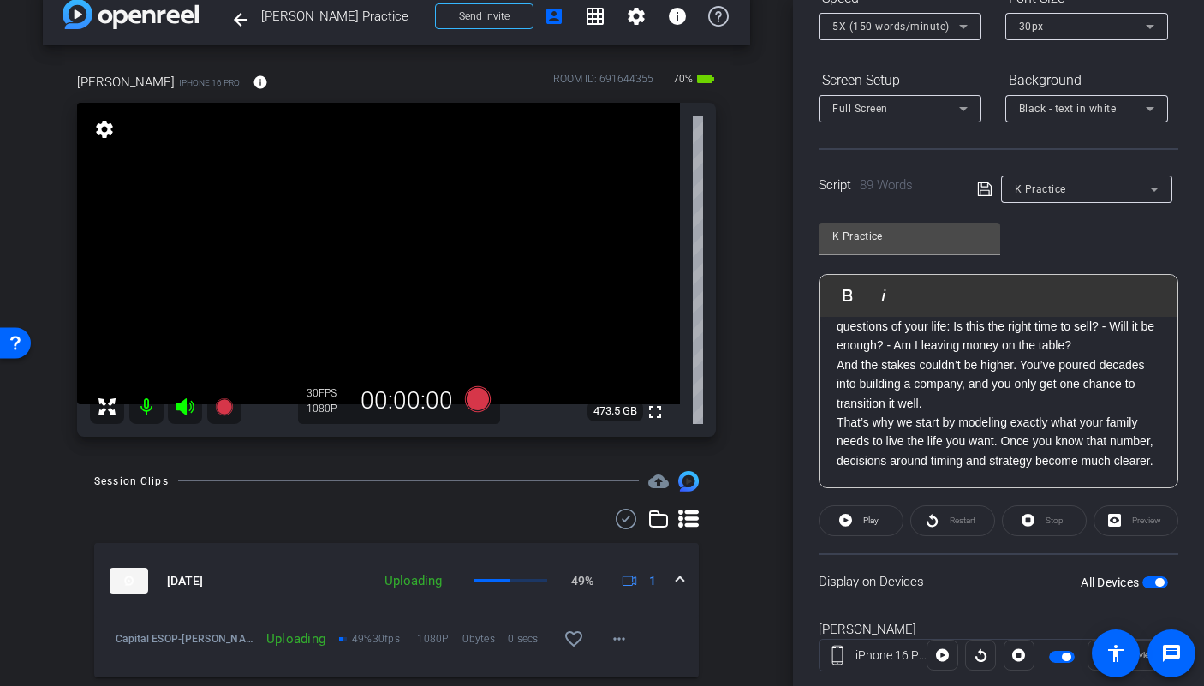
click at [1142, 587] on span "button" at bounding box center [1155, 582] width 26 height 12
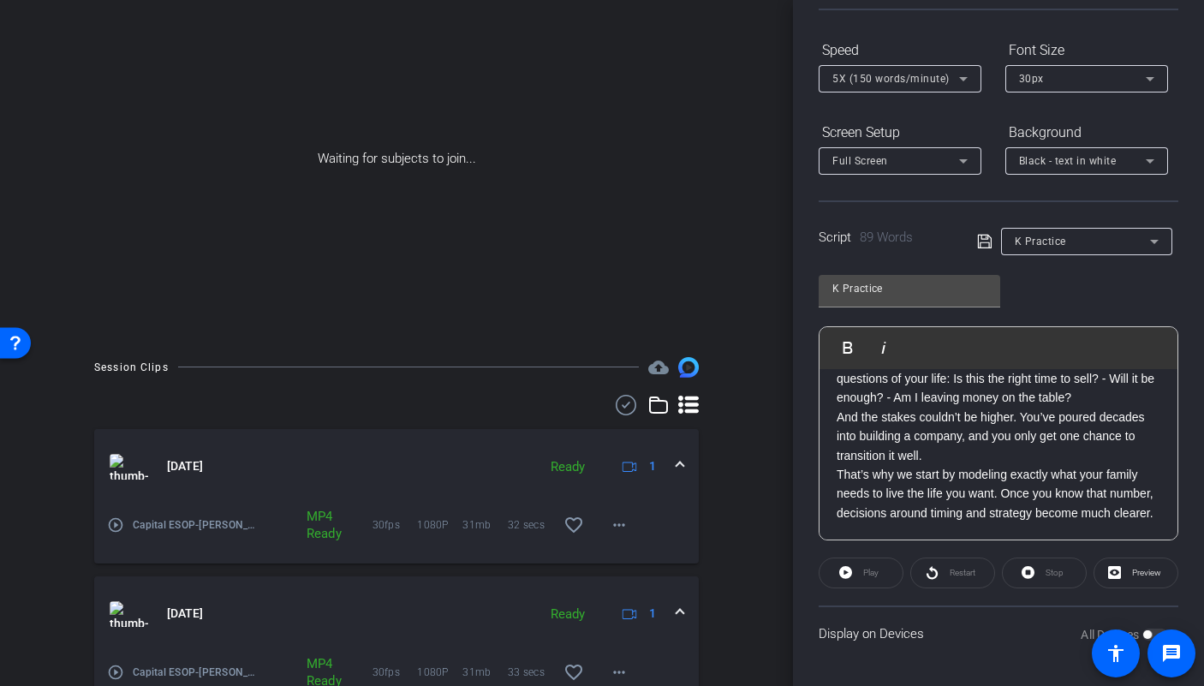
scroll to position [0, 0]
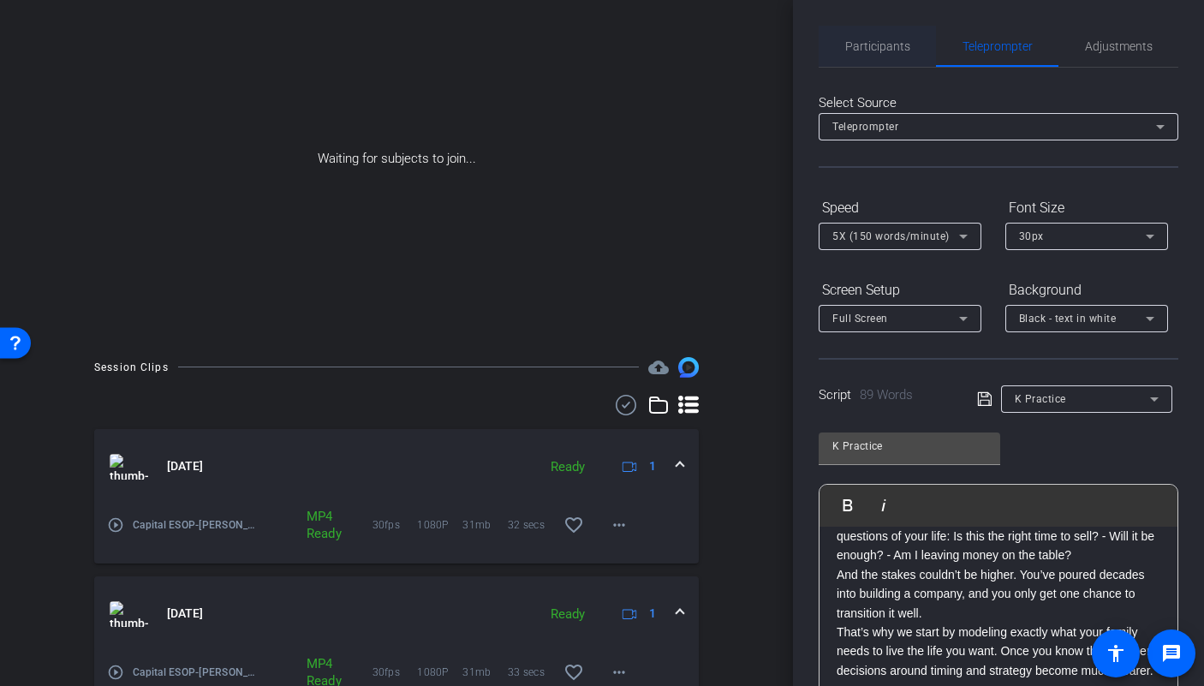
click at [880, 52] on span "Participants" at bounding box center [877, 46] width 65 height 12
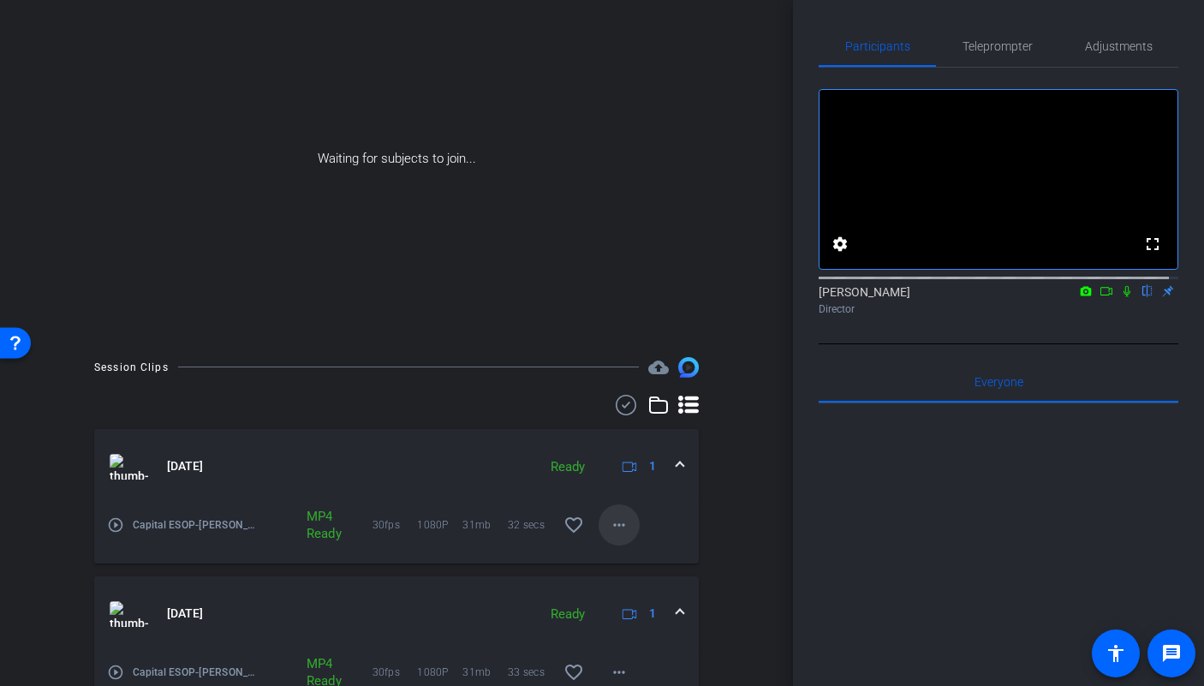
click at [609, 525] on mat-icon "more_horiz" at bounding box center [619, 525] width 21 height 21
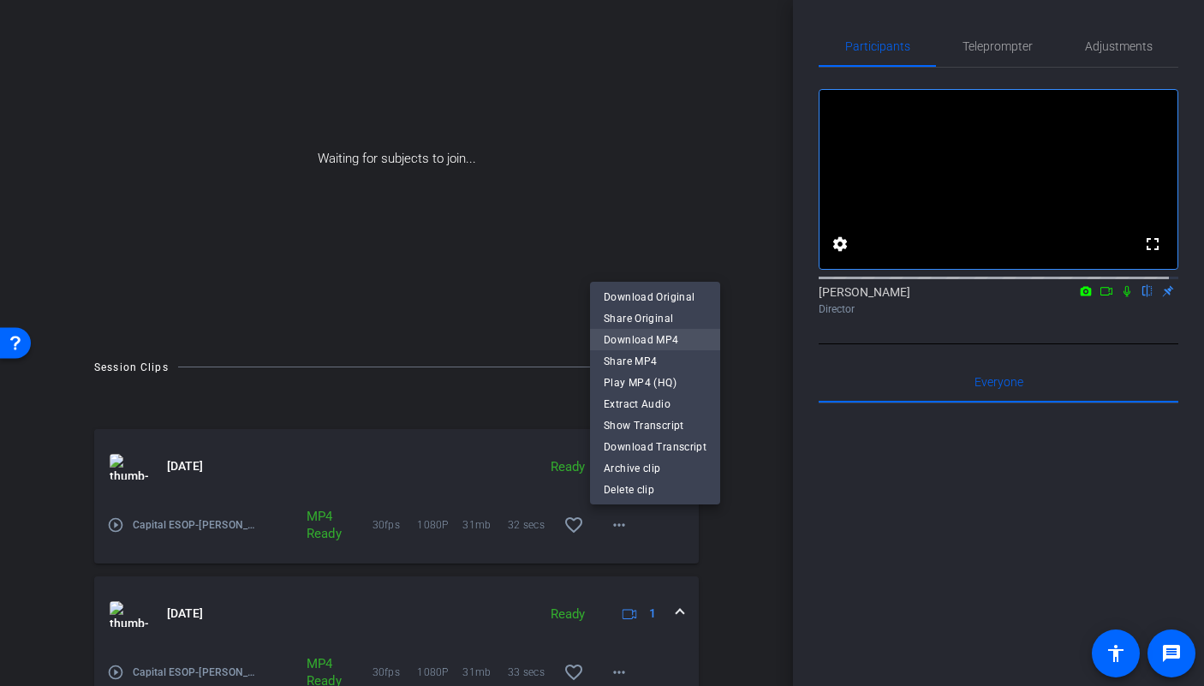
click at [641, 337] on span "Download MP4" at bounding box center [655, 340] width 103 height 21
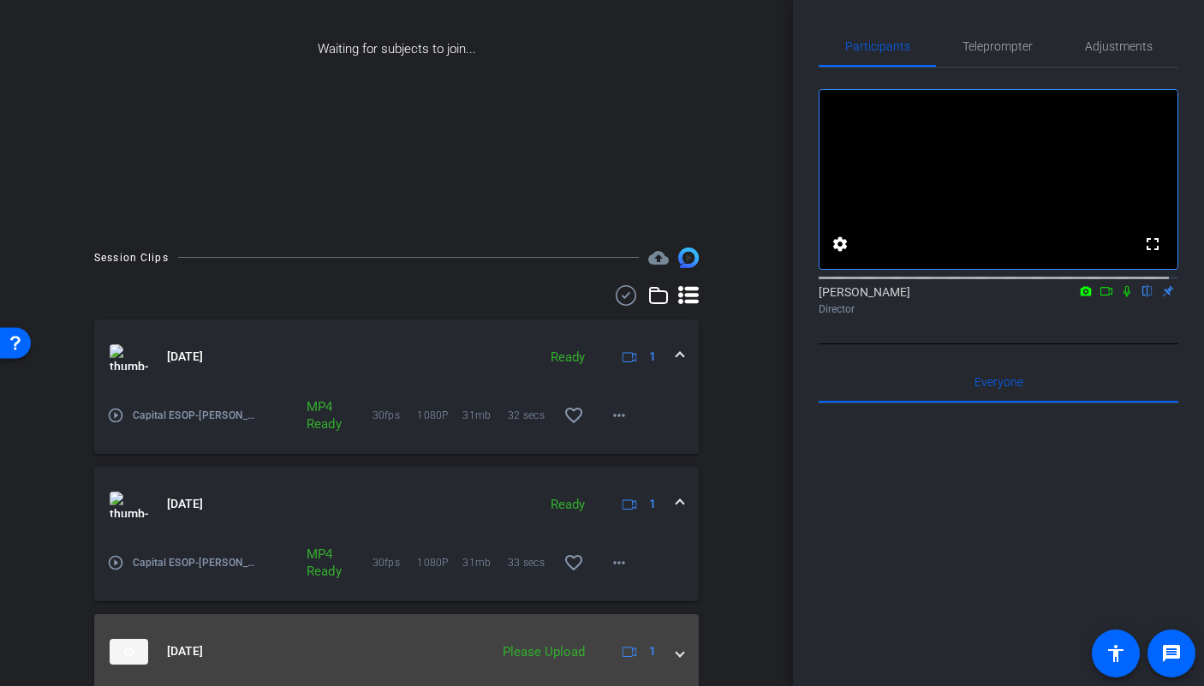
scroll to position [210, 0]
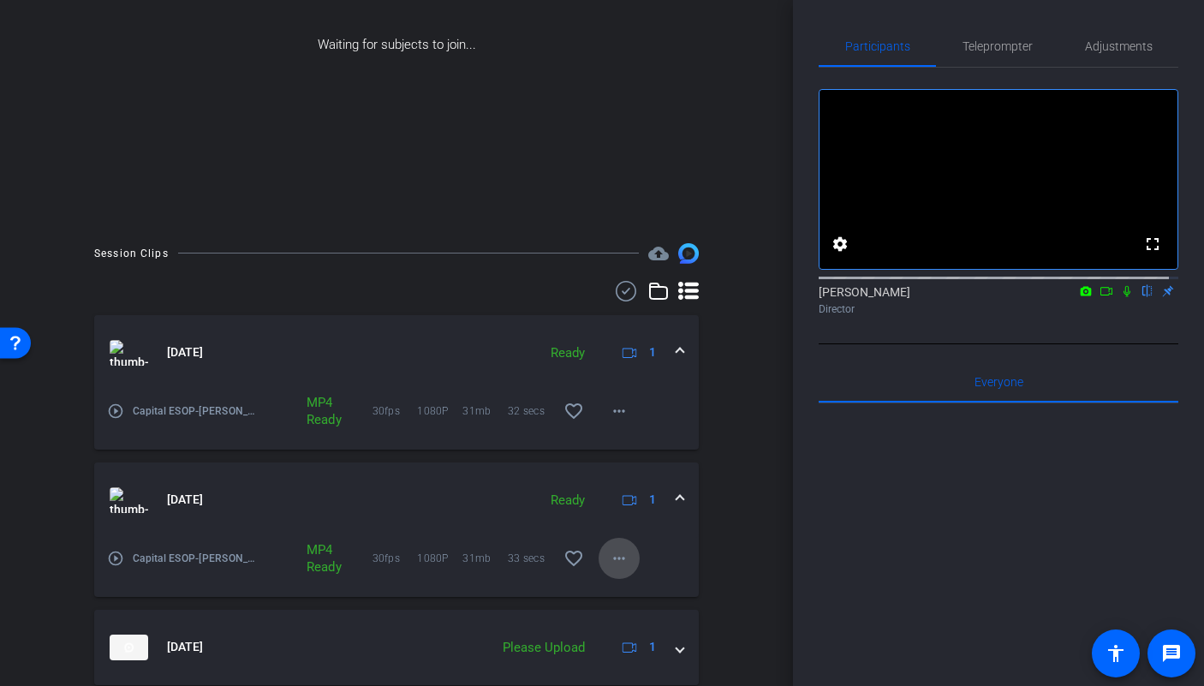
click at [609, 556] on mat-icon "more_horiz" at bounding box center [619, 558] width 21 height 21
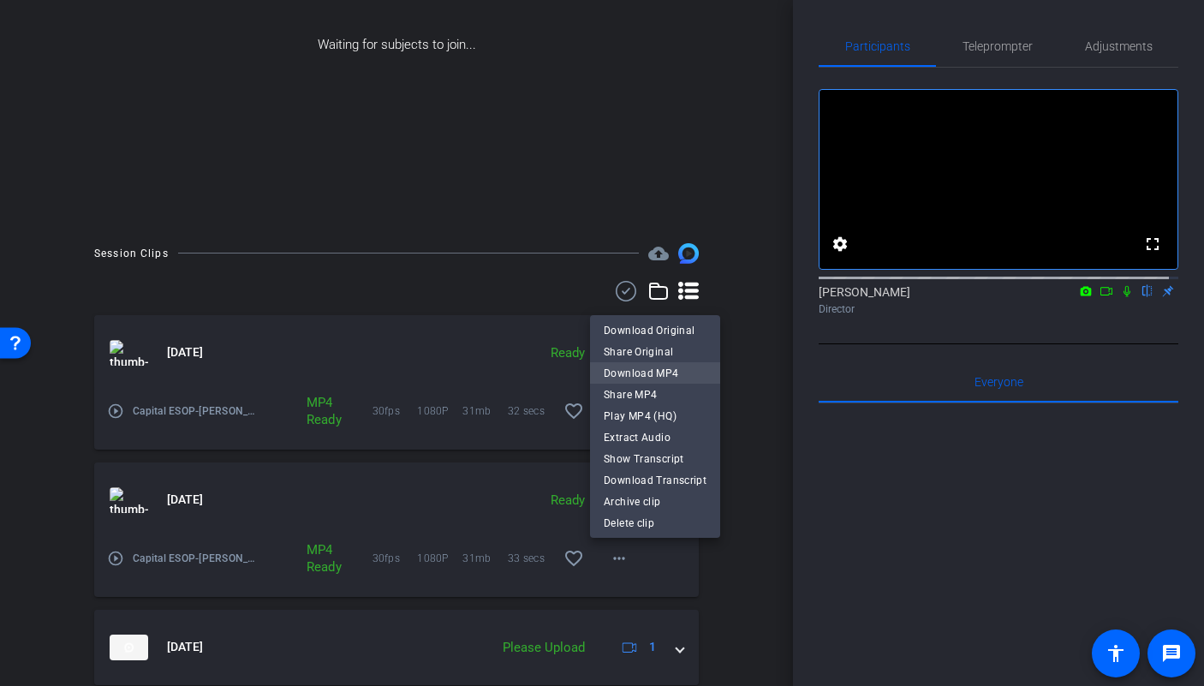
click at [631, 376] on span "Download MP4" at bounding box center [655, 372] width 103 height 21
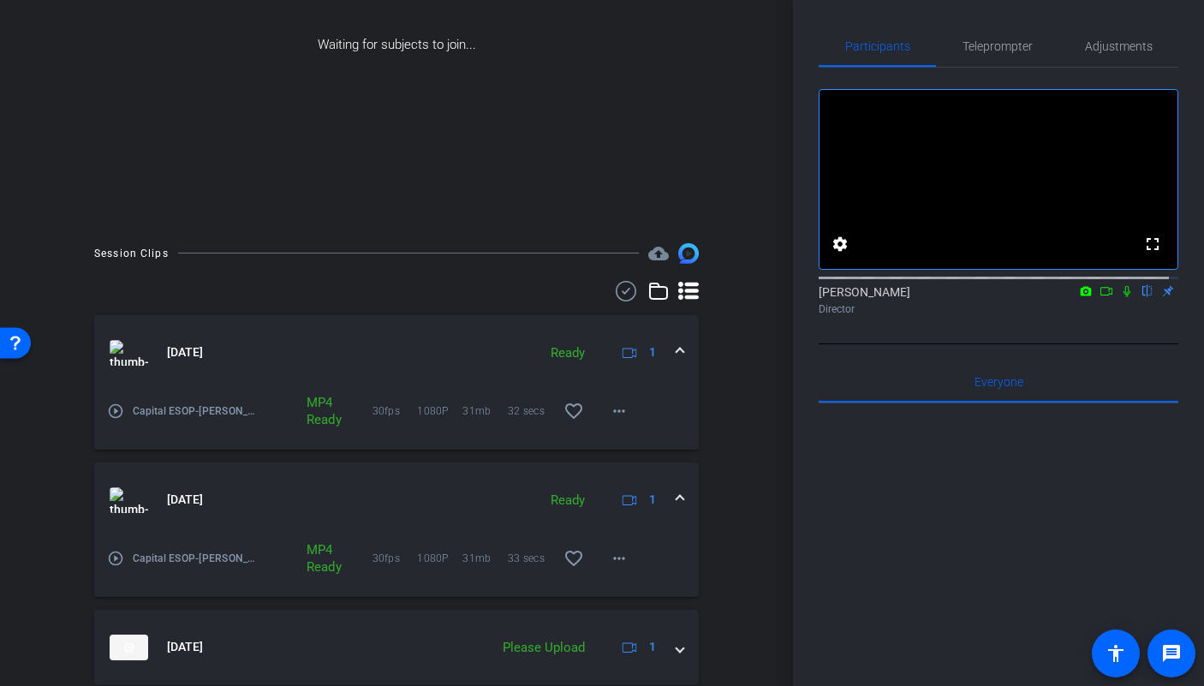
click at [1123, 297] on icon at bounding box center [1126, 291] width 7 height 11
click at [1099, 297] on icon at bounding box center [1106, 291] width 14 height 12
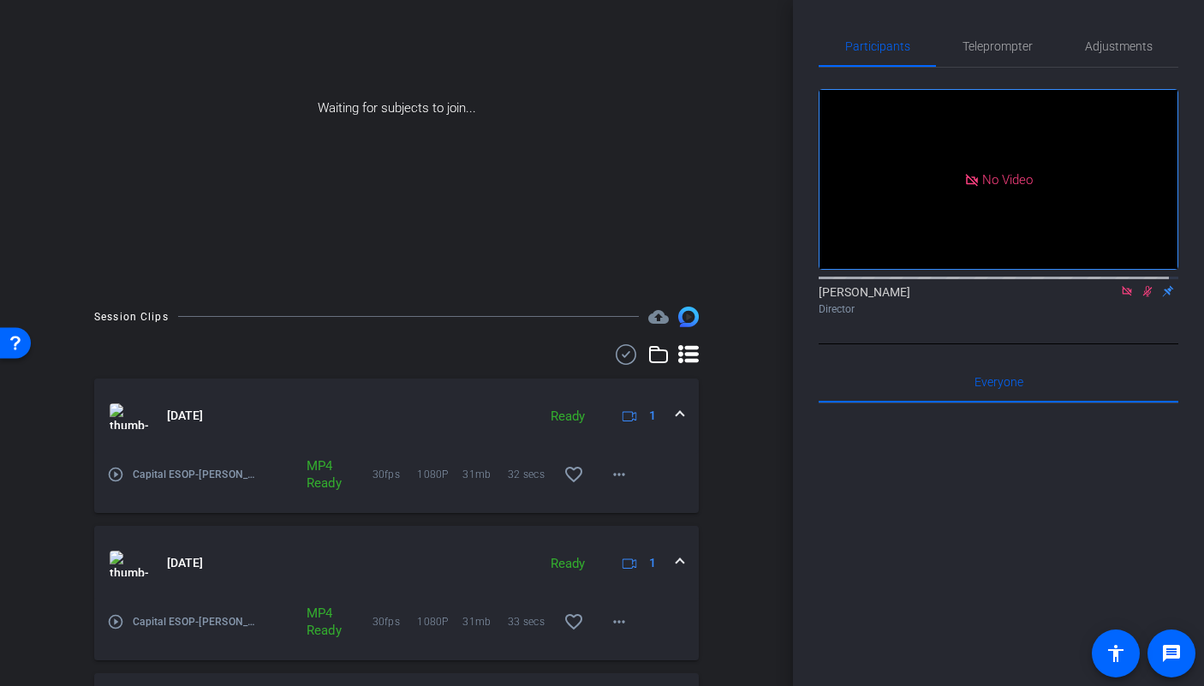
scroll to position [228, 0]
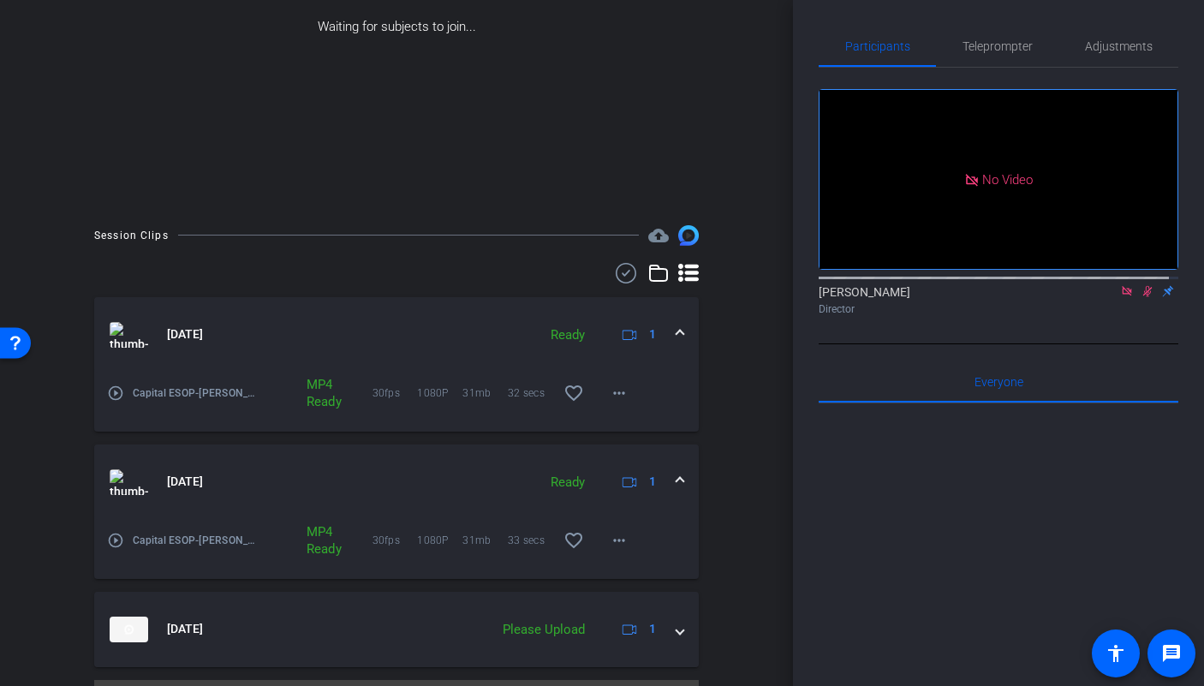
click at [112, 538] on mat-icon "play_circle_outline" at bounding box center [115, 540] width 17 height 17
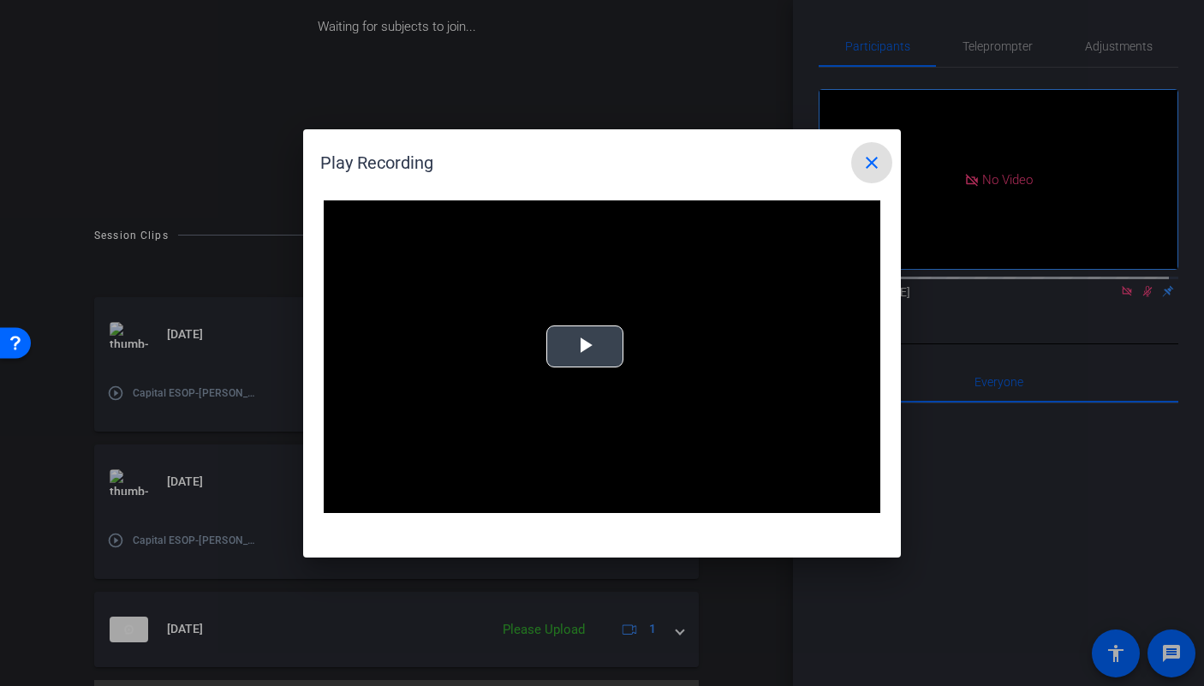
click at [585, 346] on span "Video Player" at bounding box center [585, 346] width 0 height 0
click at [871, 165] on mat-icon "close" at bounding box center [871, 162] width 21 height 21
